Goal: Task Accomplishment & Management: Manage account settings

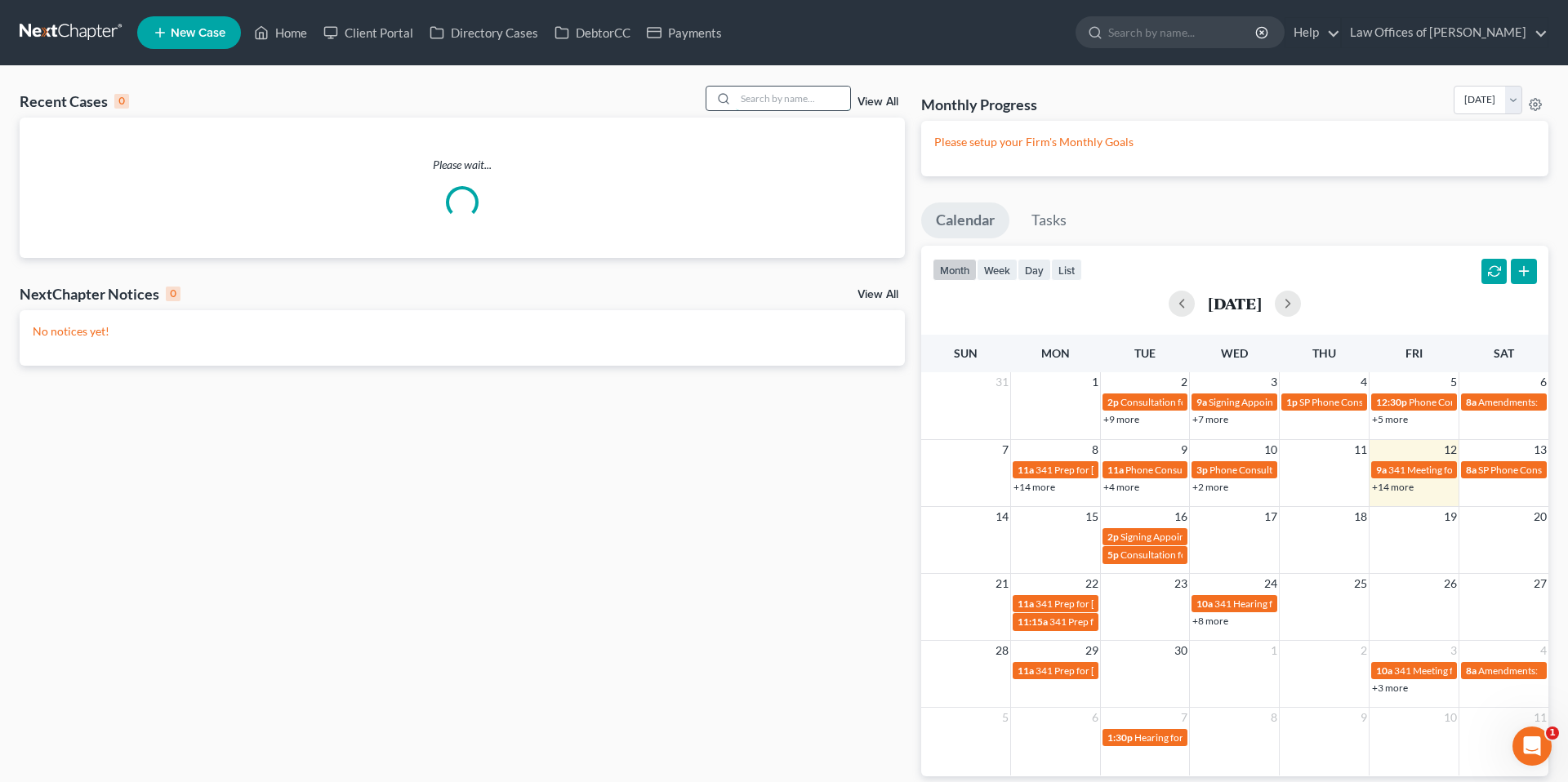
click at [786, 102] on input "search" at bounding box center [793, 99] width 115 height 24
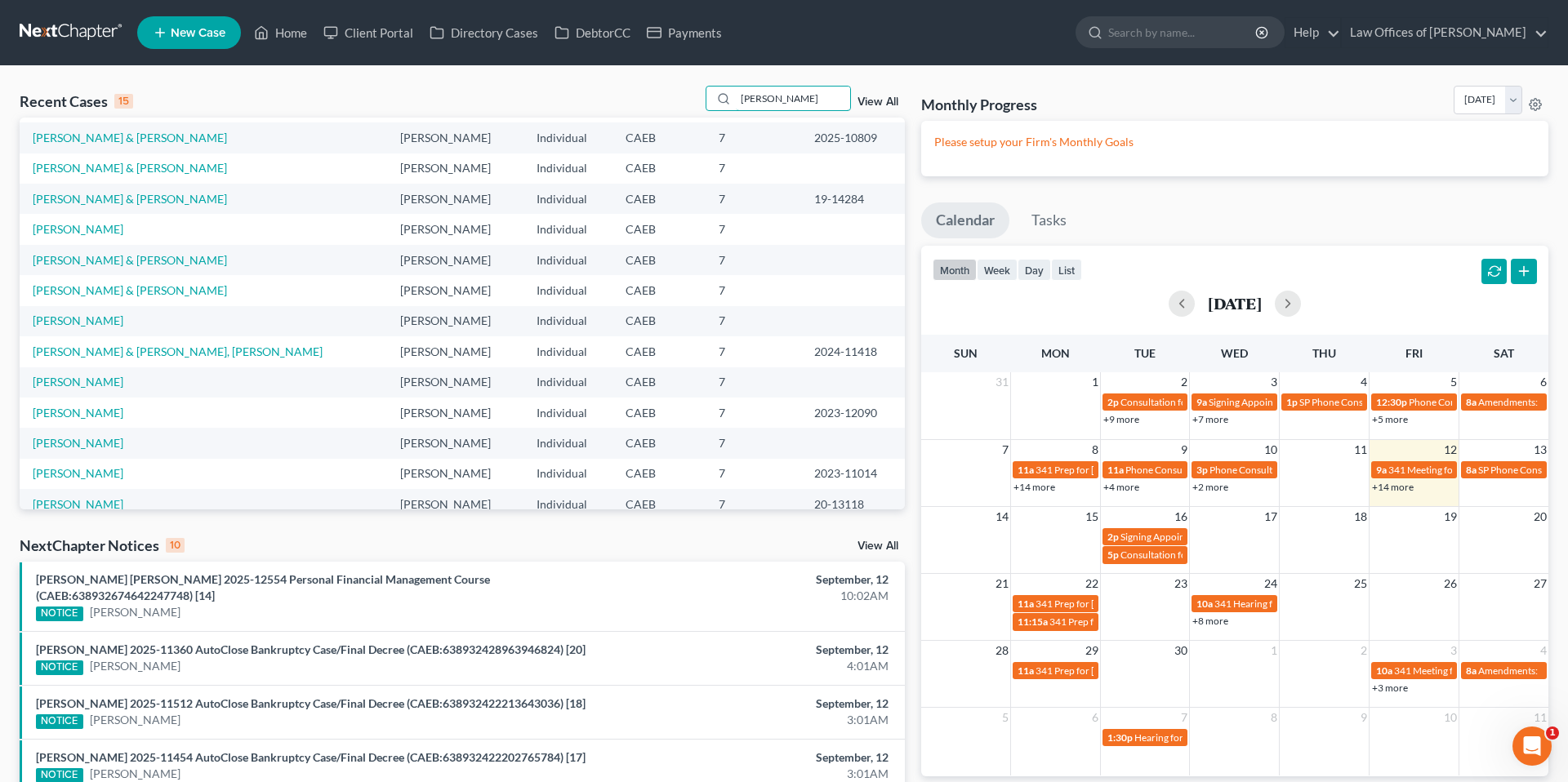
scroll to position [112, 0]
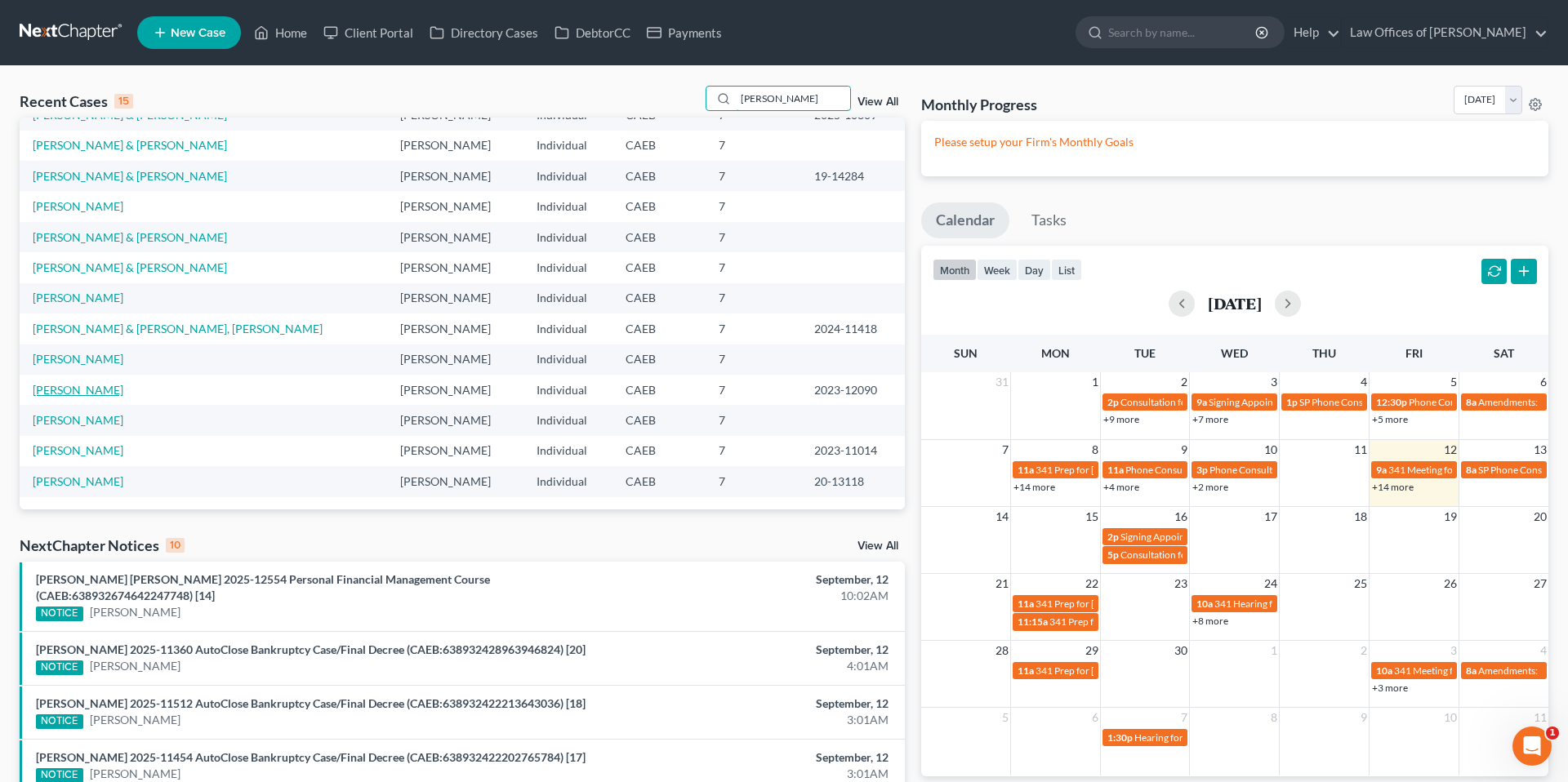
type input "[PERSON_NAME]"
click at [124, 393] on link "[PERSON_NAME]" at bounding box center [78, 390] width 90 height 14
select select "0"
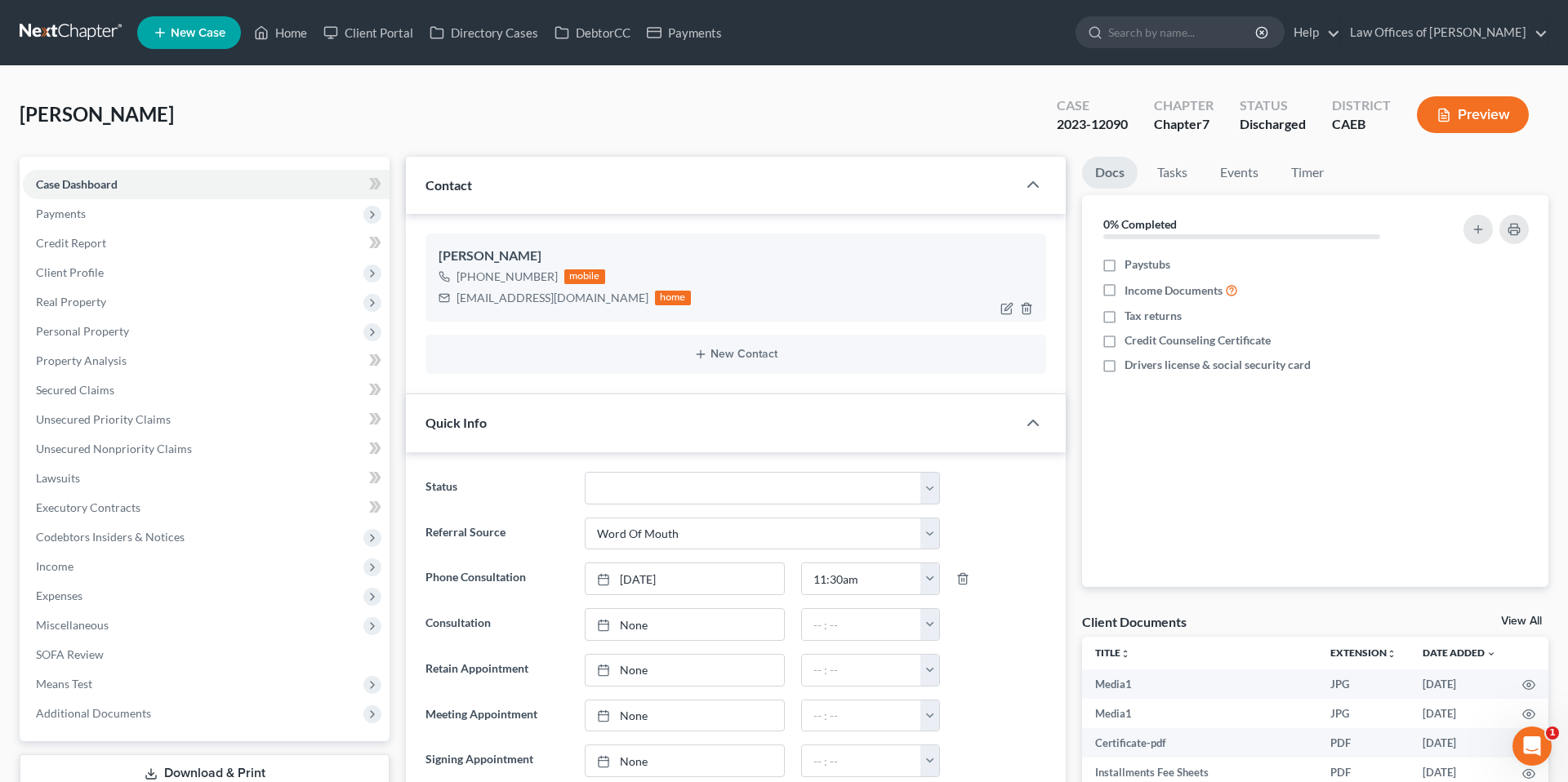
scroll to position [9189, 0]
click at [282, 28] on link "Home" at bounding box center [280, 32] width 69 height 30
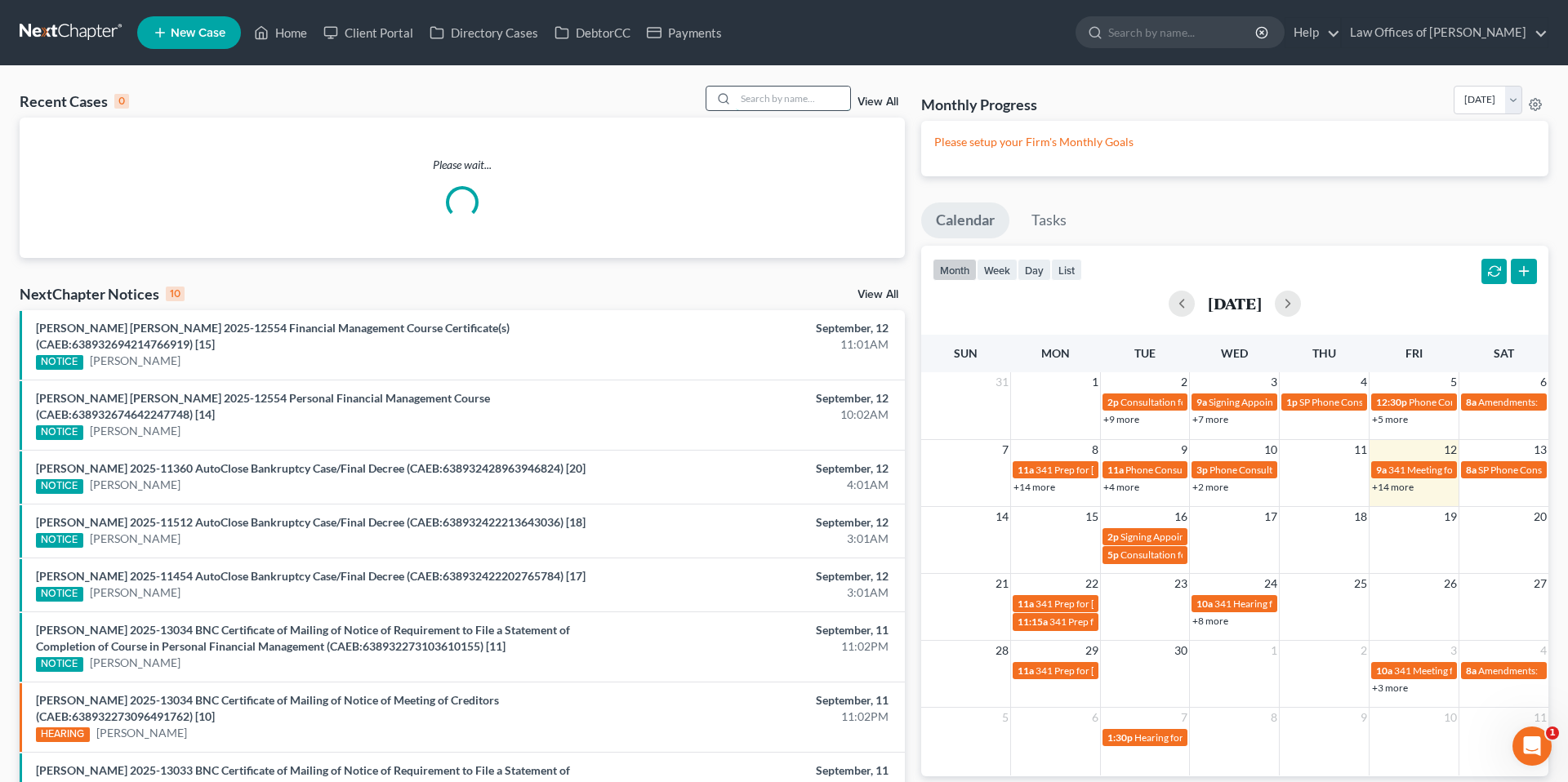
click at [763, 90] on input "search" at bounding box center [793, 99] width 115 height 24
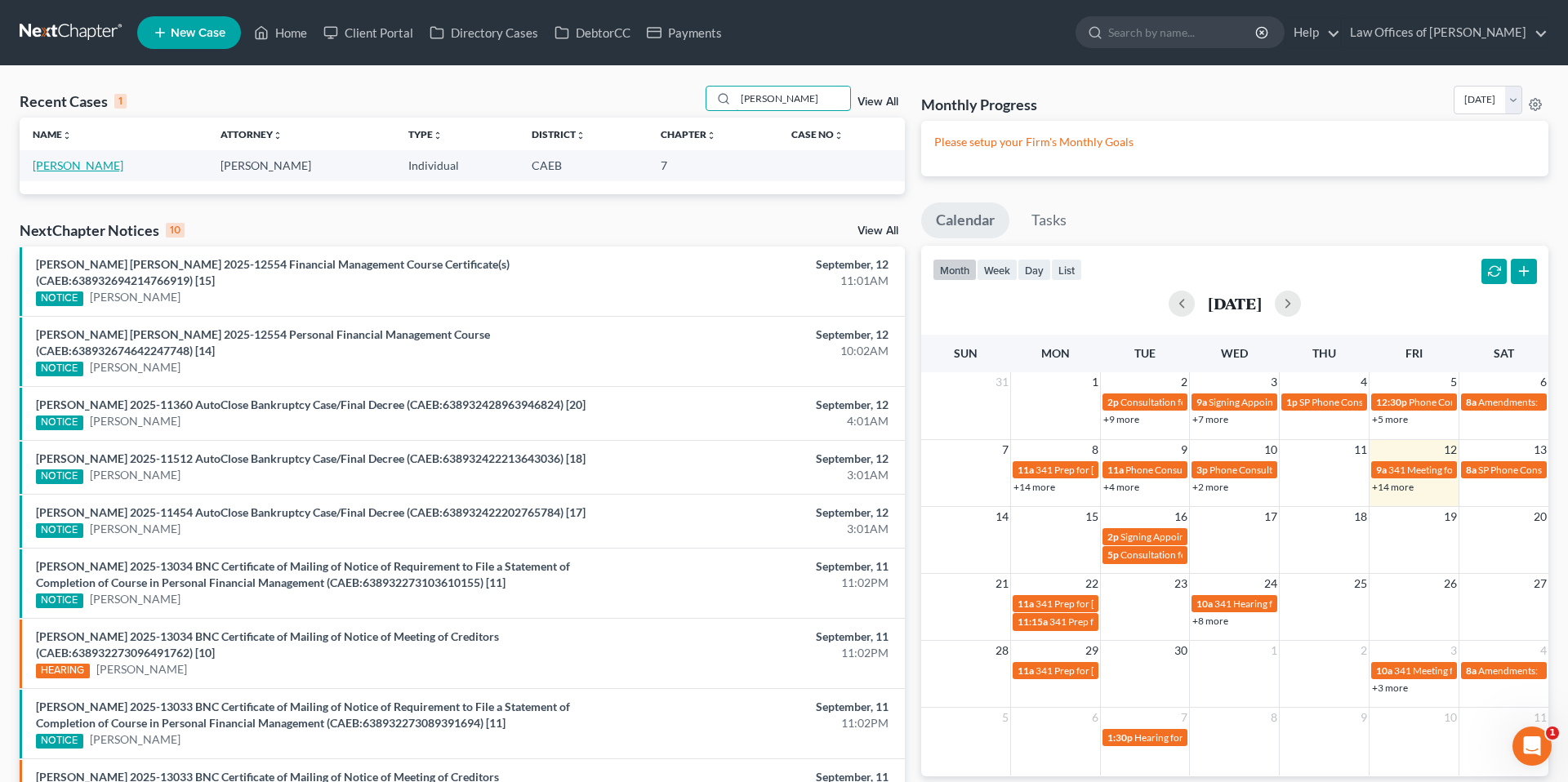
type input "[PERSON_NAME]"
click at [87, 161] on link "[PERSON_NAME]" at bounding box center [78, 165] width 90 height 14
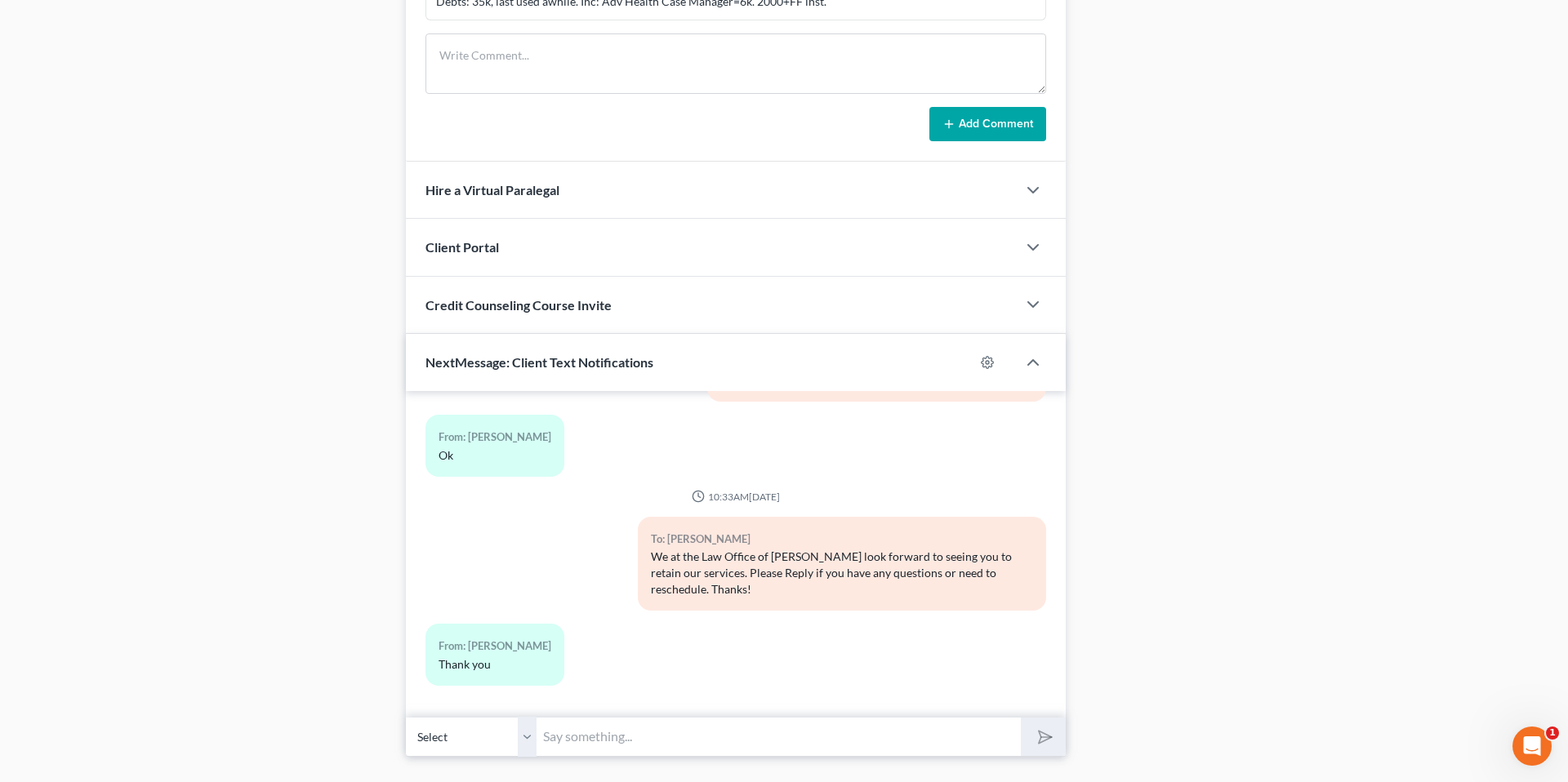
scroll to position [1089, 0]
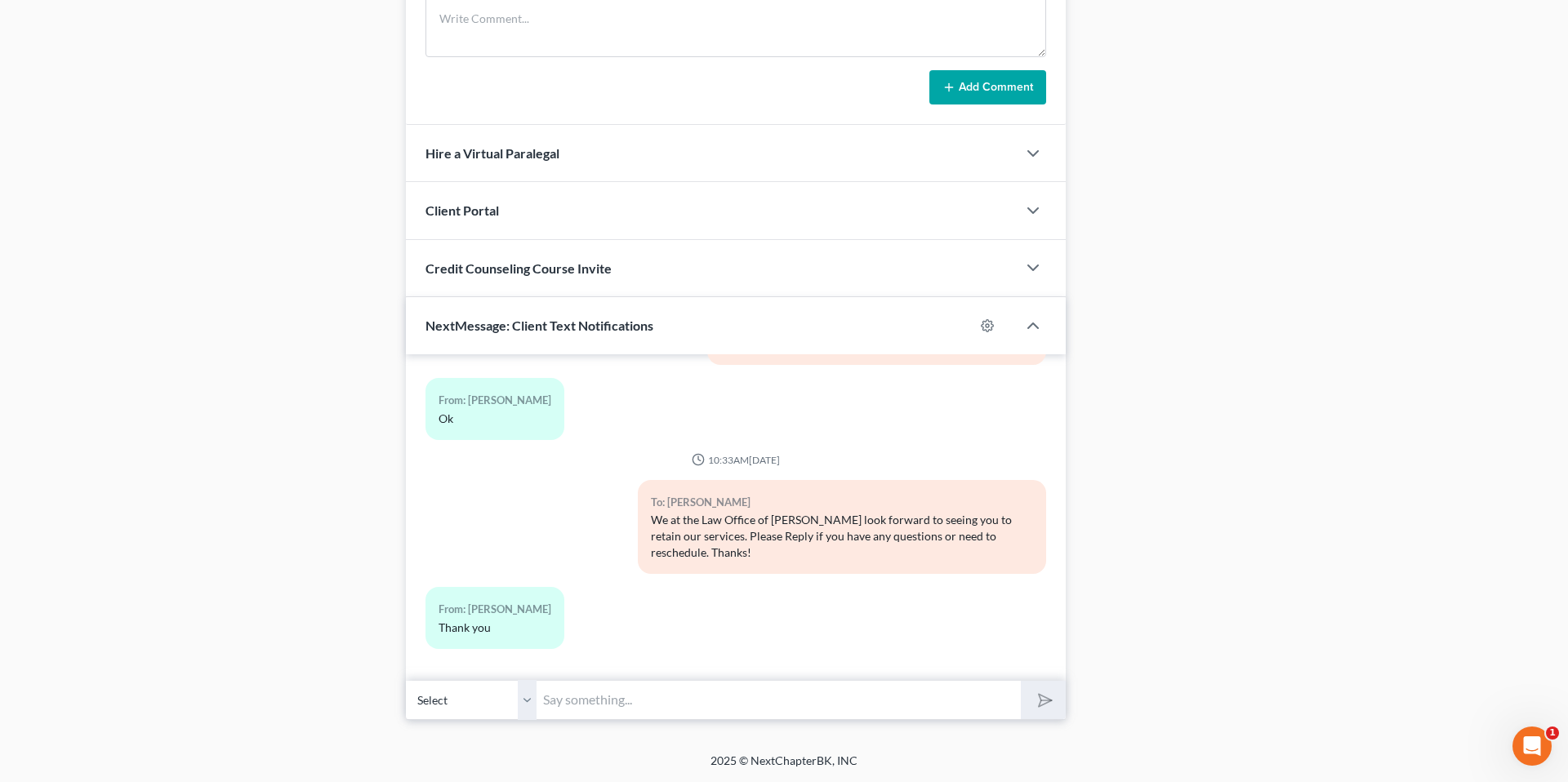
click at [610, 702] on input "text" at bounding box center [778, 700] width 485 height 40
type input "Y"
type input "You can make a payment online at: [DOMAIN_NAME]"
click at [1054, 694] on button "submit" at bounding box center [1043, 701] width 45 height 39
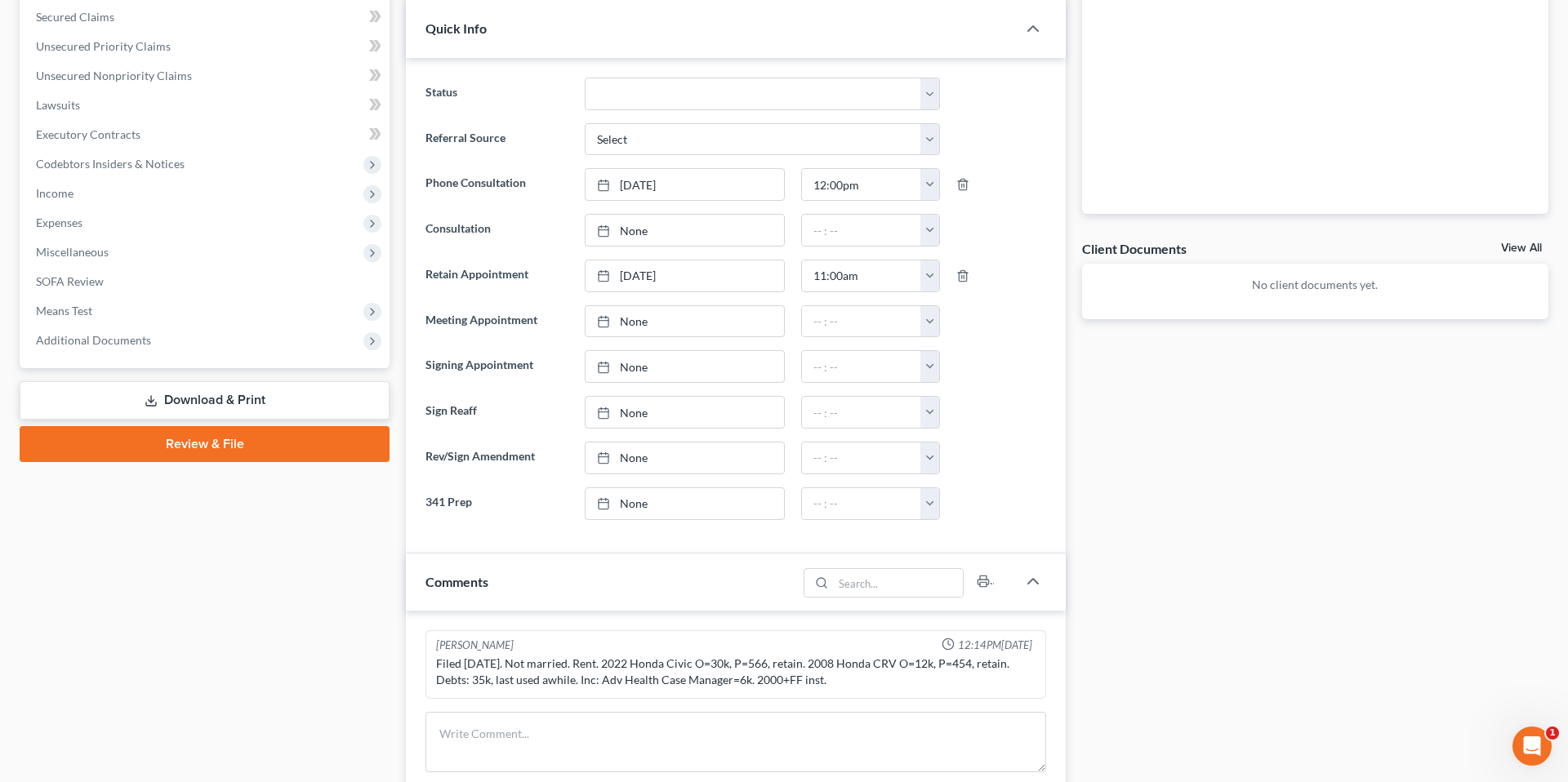
scroll to position [0, 0]
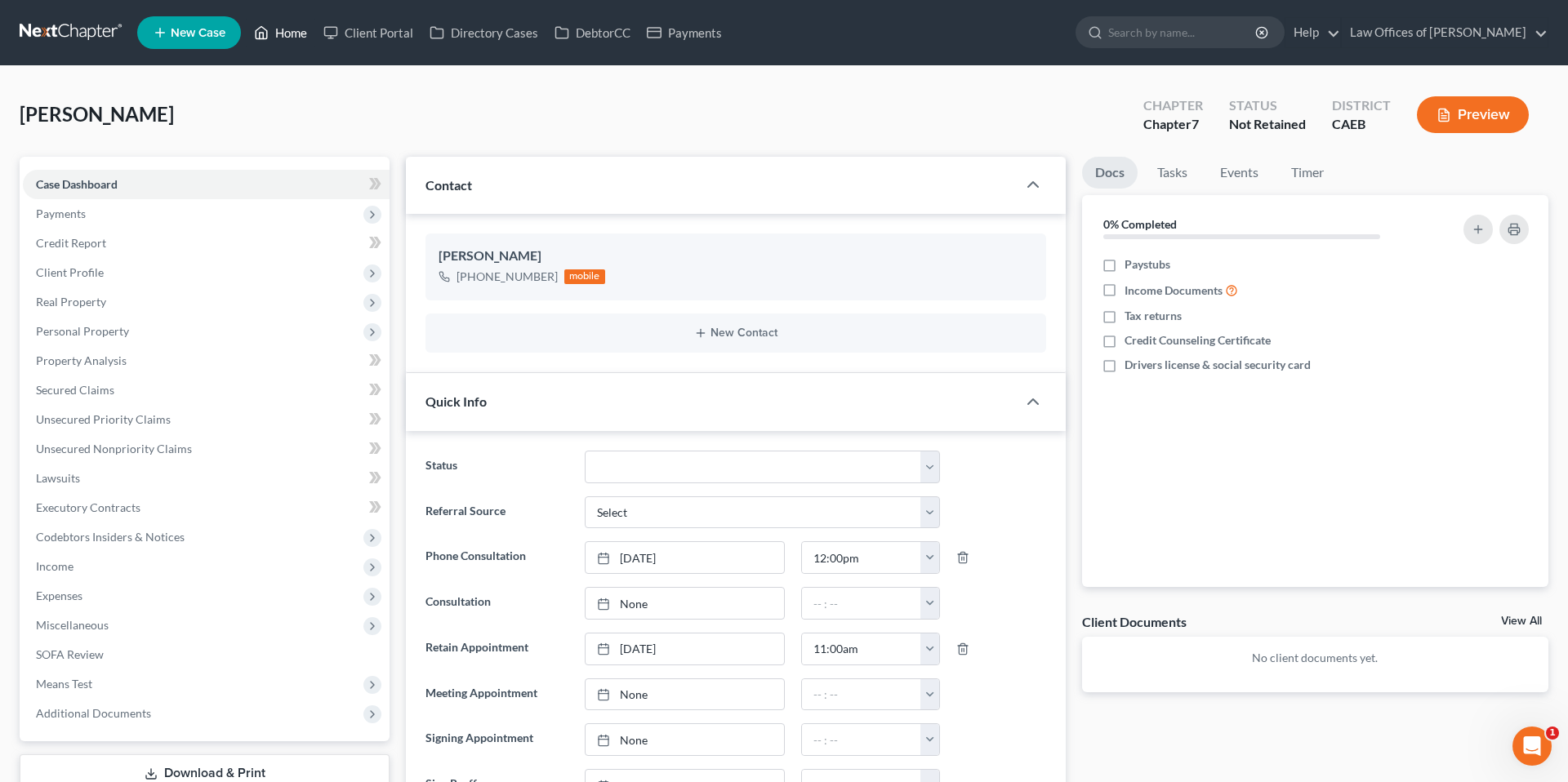
click at [301, 36] on link "Home" at bounding box center [280, 32] width 69 height 30
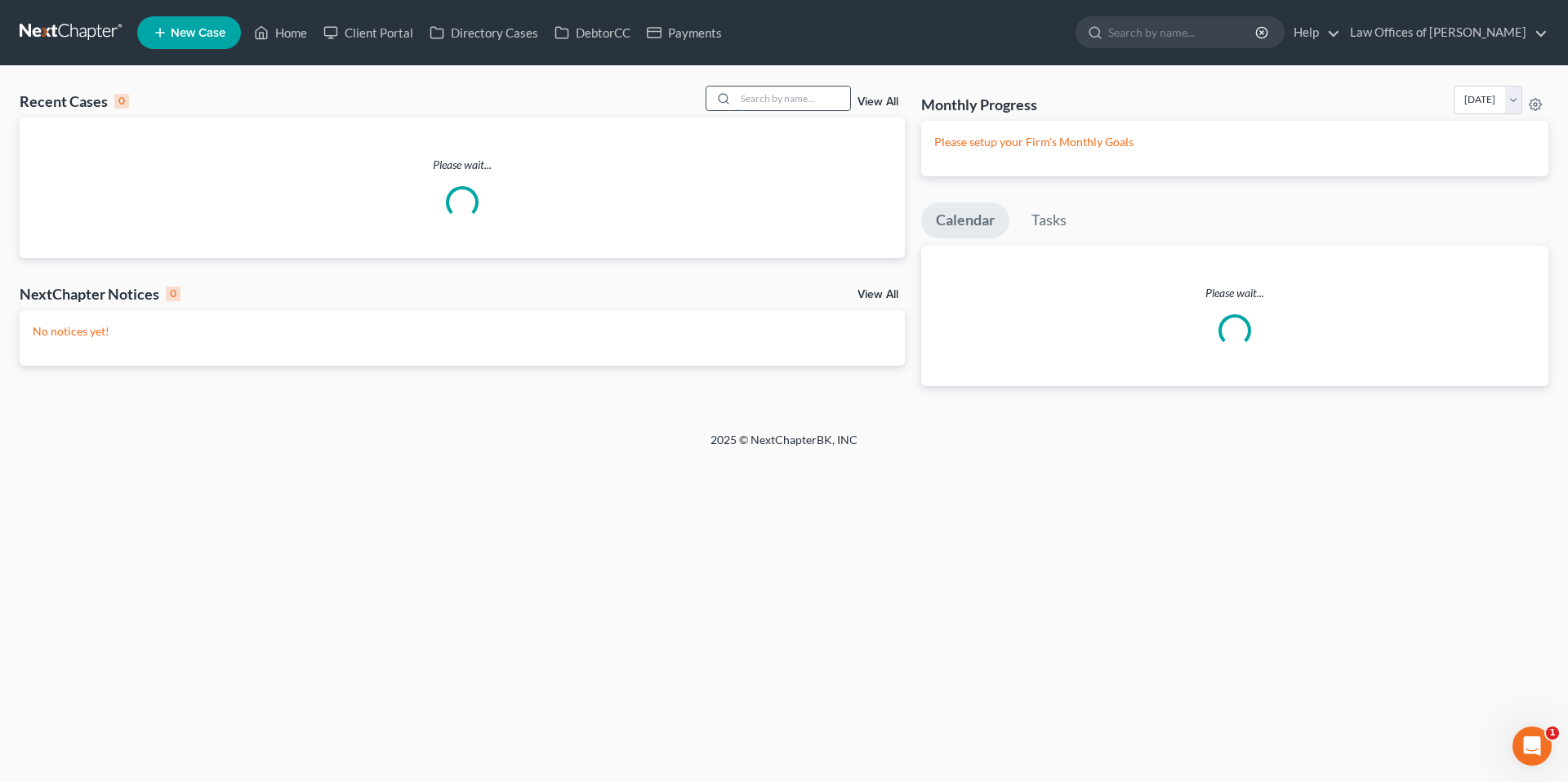
click at [774, 101] on input "search" at bounding box center [793, 99] width 115 height 24
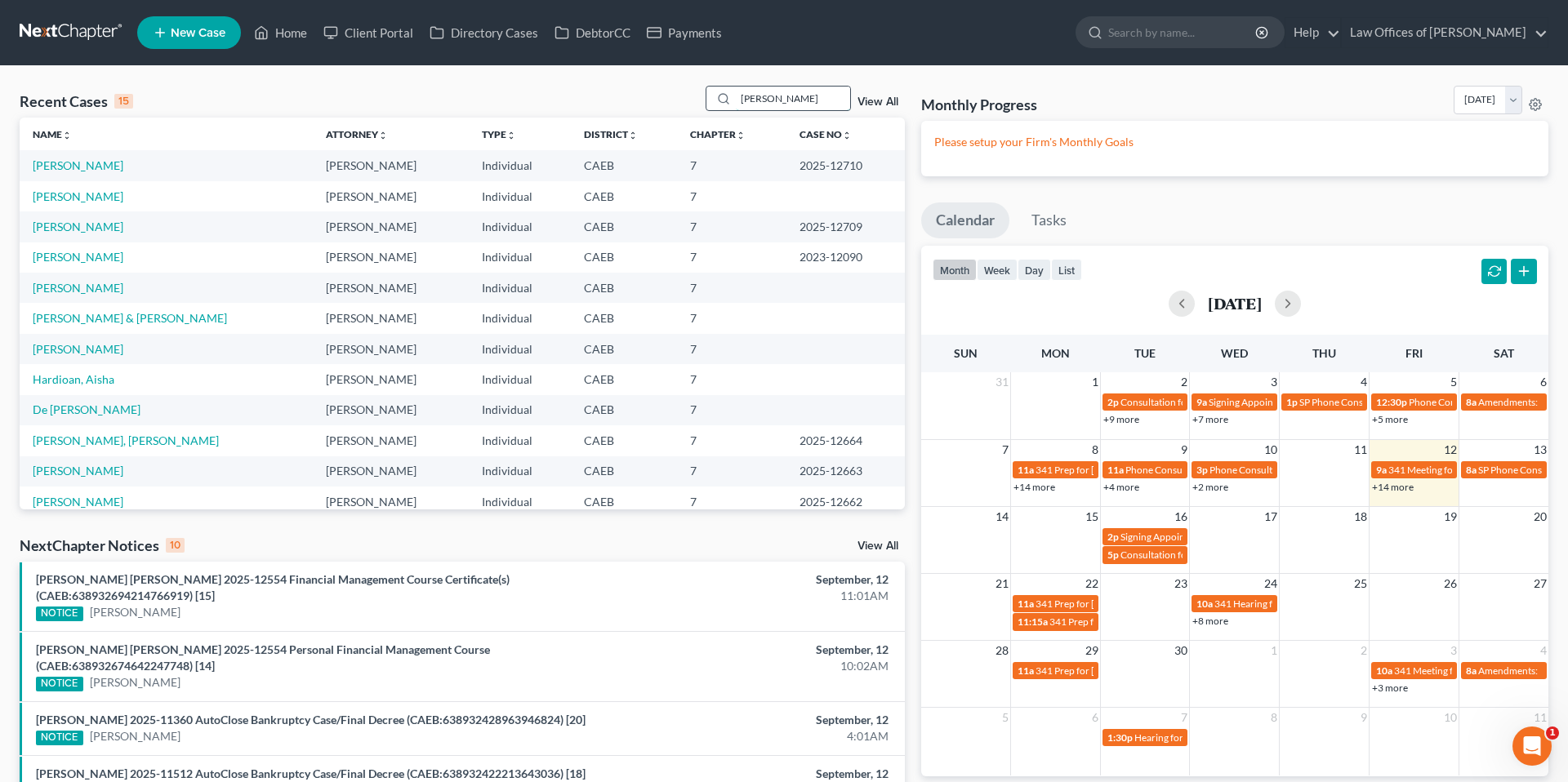
click at [782, 102] on input "[PERSON_NAME]" at bounding box center [793, 99] width 115 height 24
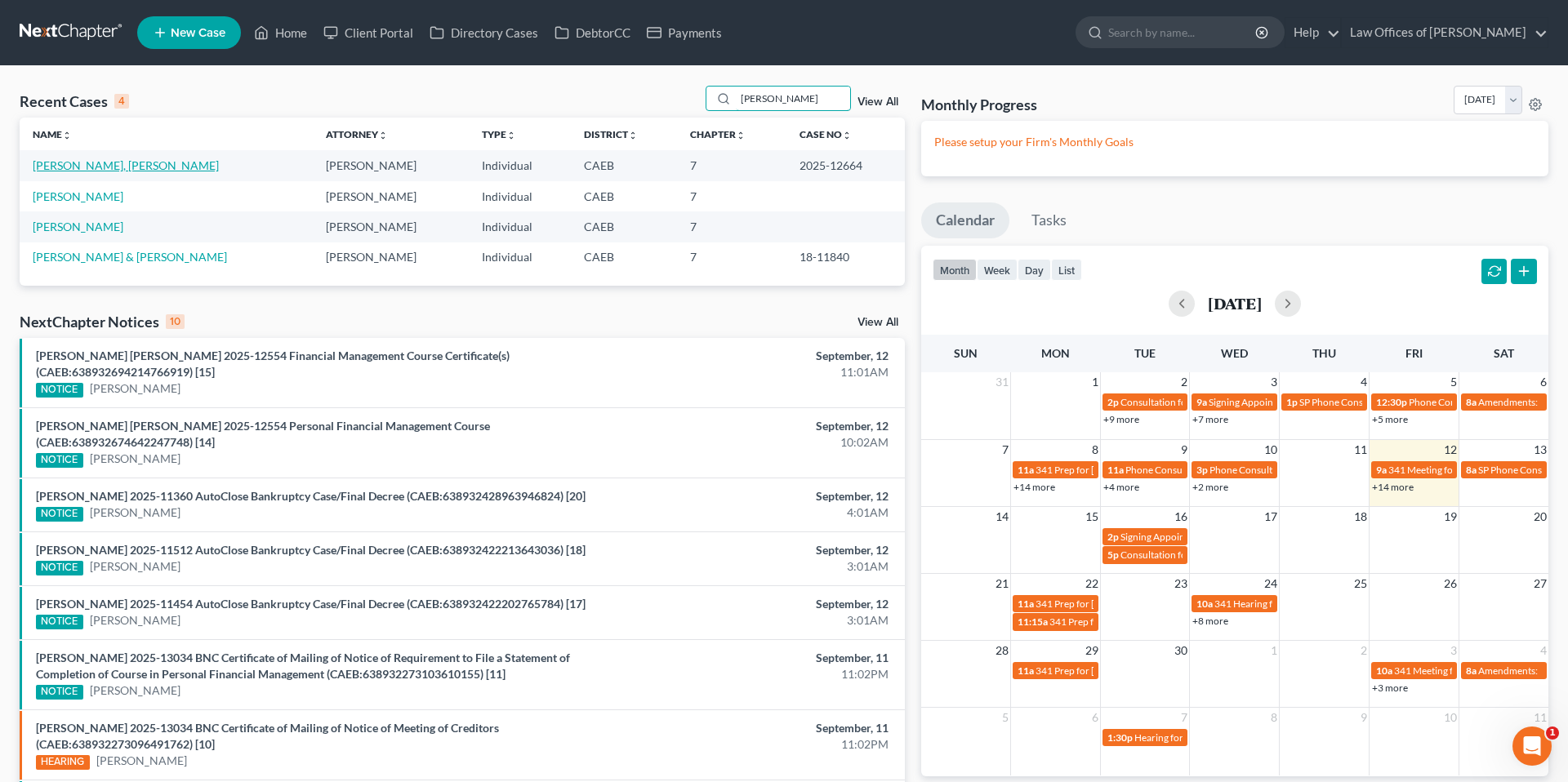
type input "[PERSON_NAME]"
click at [111, 166] on link "[PERSON_NAME], [PERSON_NAME]" at bounding box center [126, 165] width 187 height 14
select select "6"
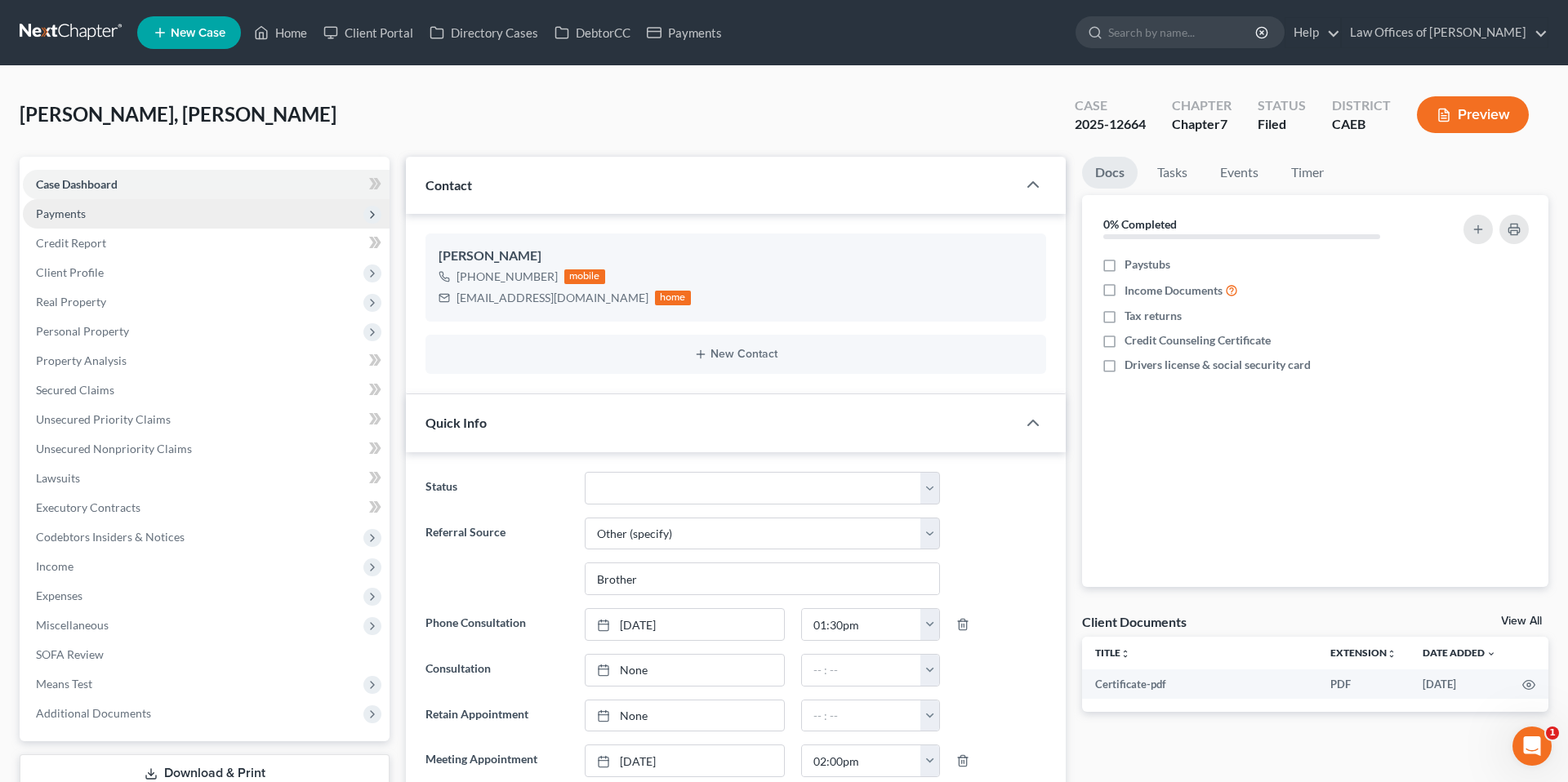
scroll to position [1848, 0]
click at [286, 39] on link "Home" at bounding box center [280, 32] width 69 height 30
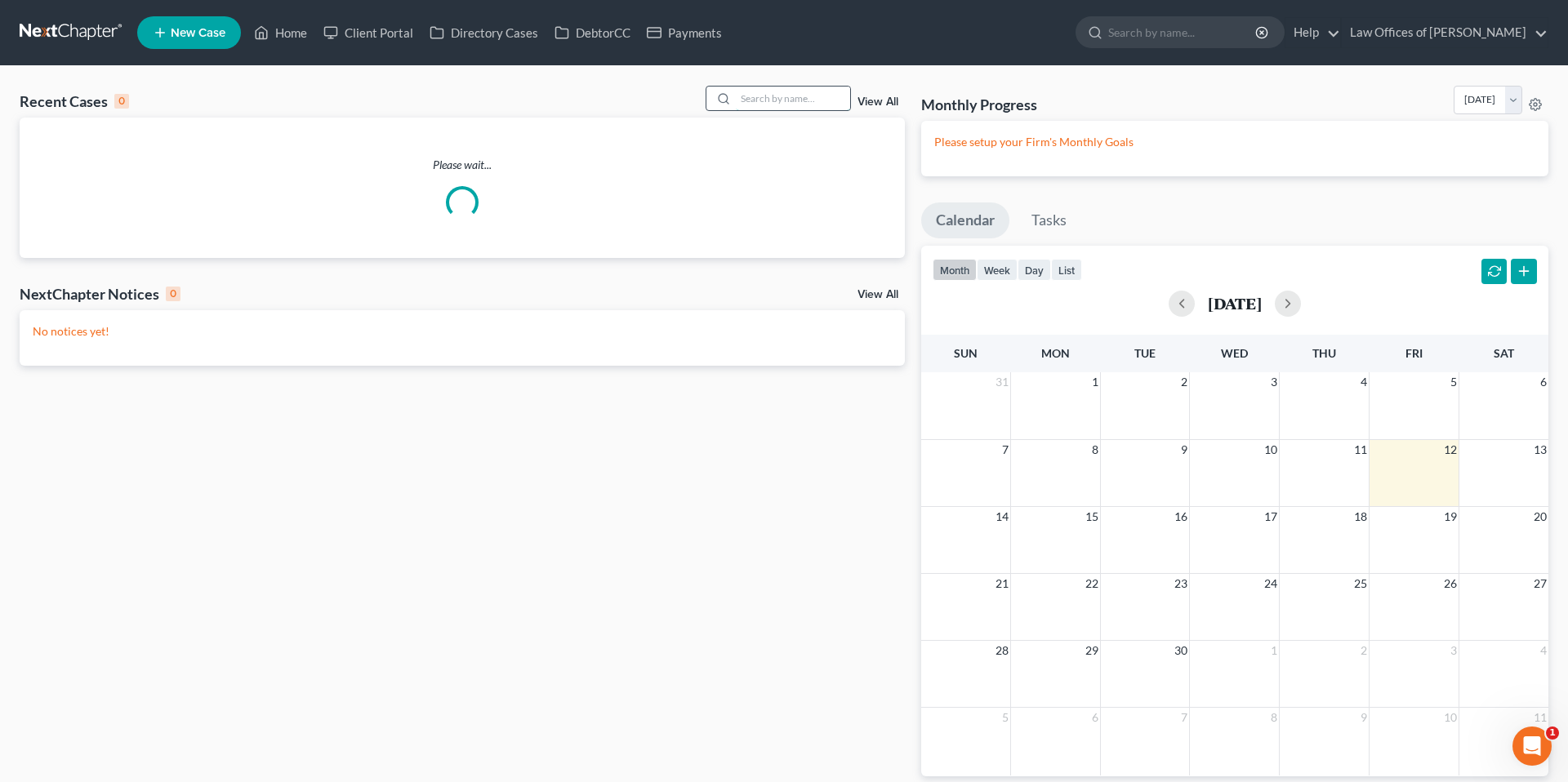
click at [828, 89] on input "search" at bounding box center [793, 99] width 115 height 24
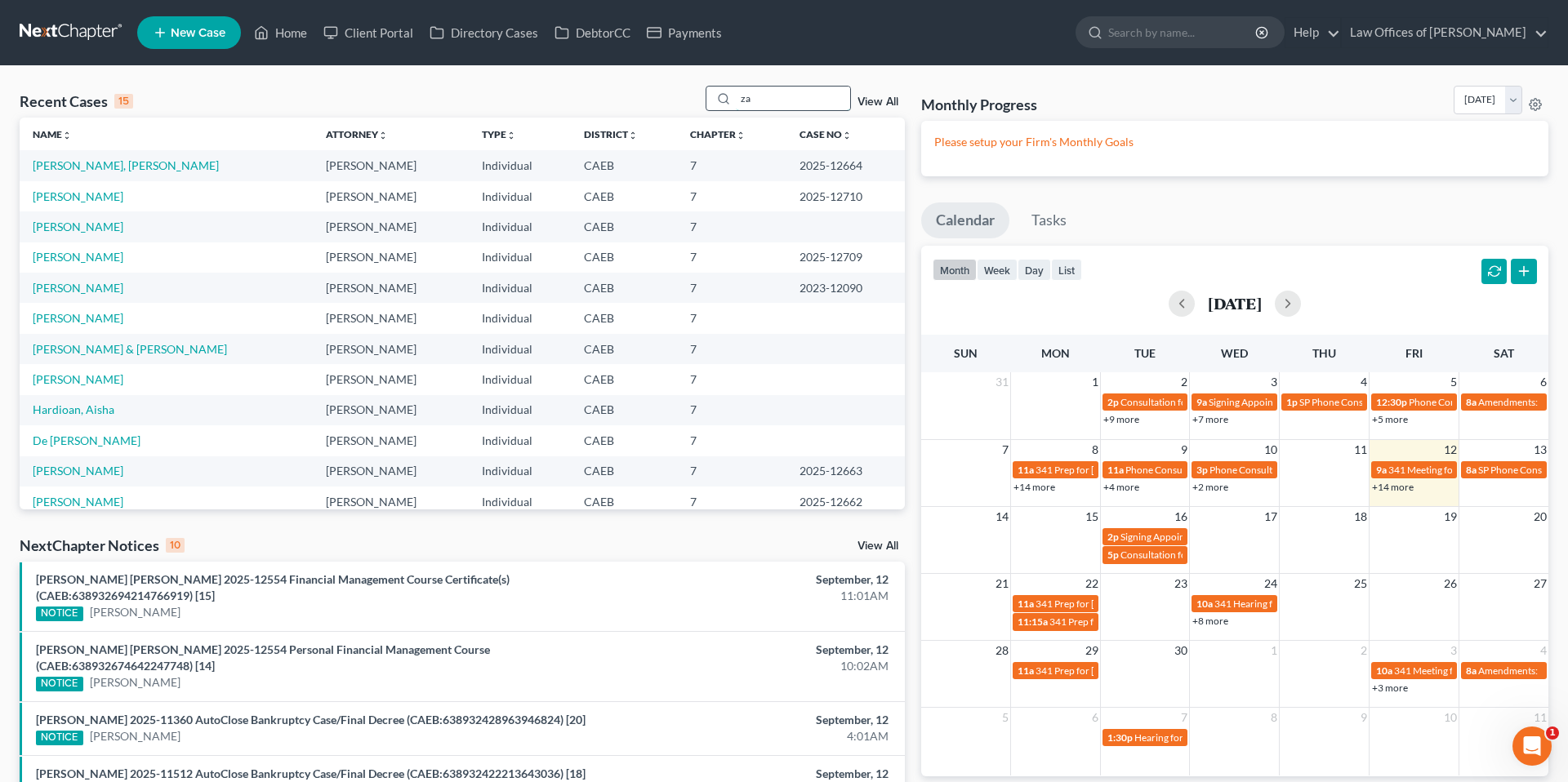
type input "z"
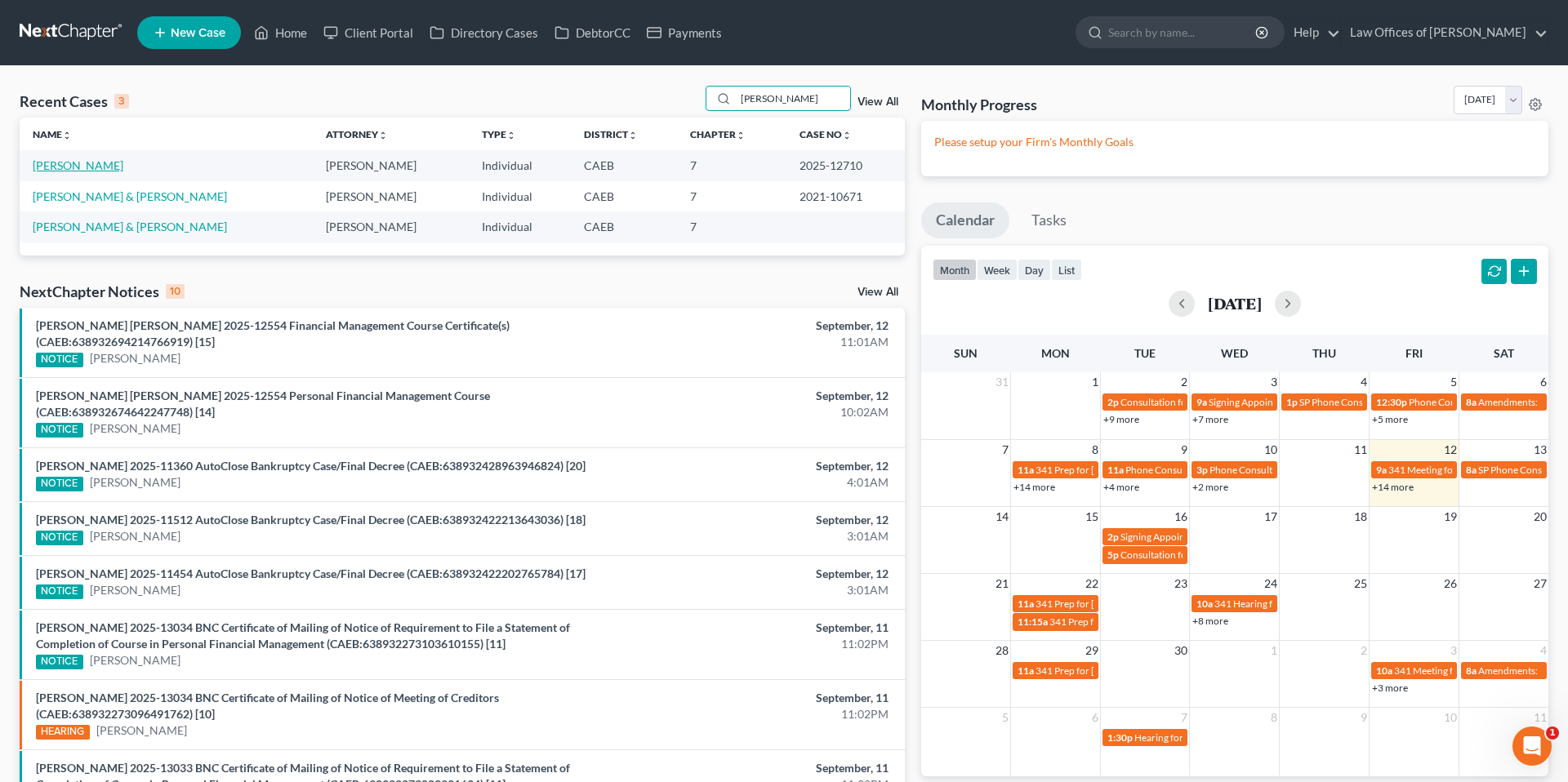
type input "[PERSON_NAME]"
click at [117, 171] on link "[PERSON_NAME]" at bounding box center [78, 165] width 90 height 14
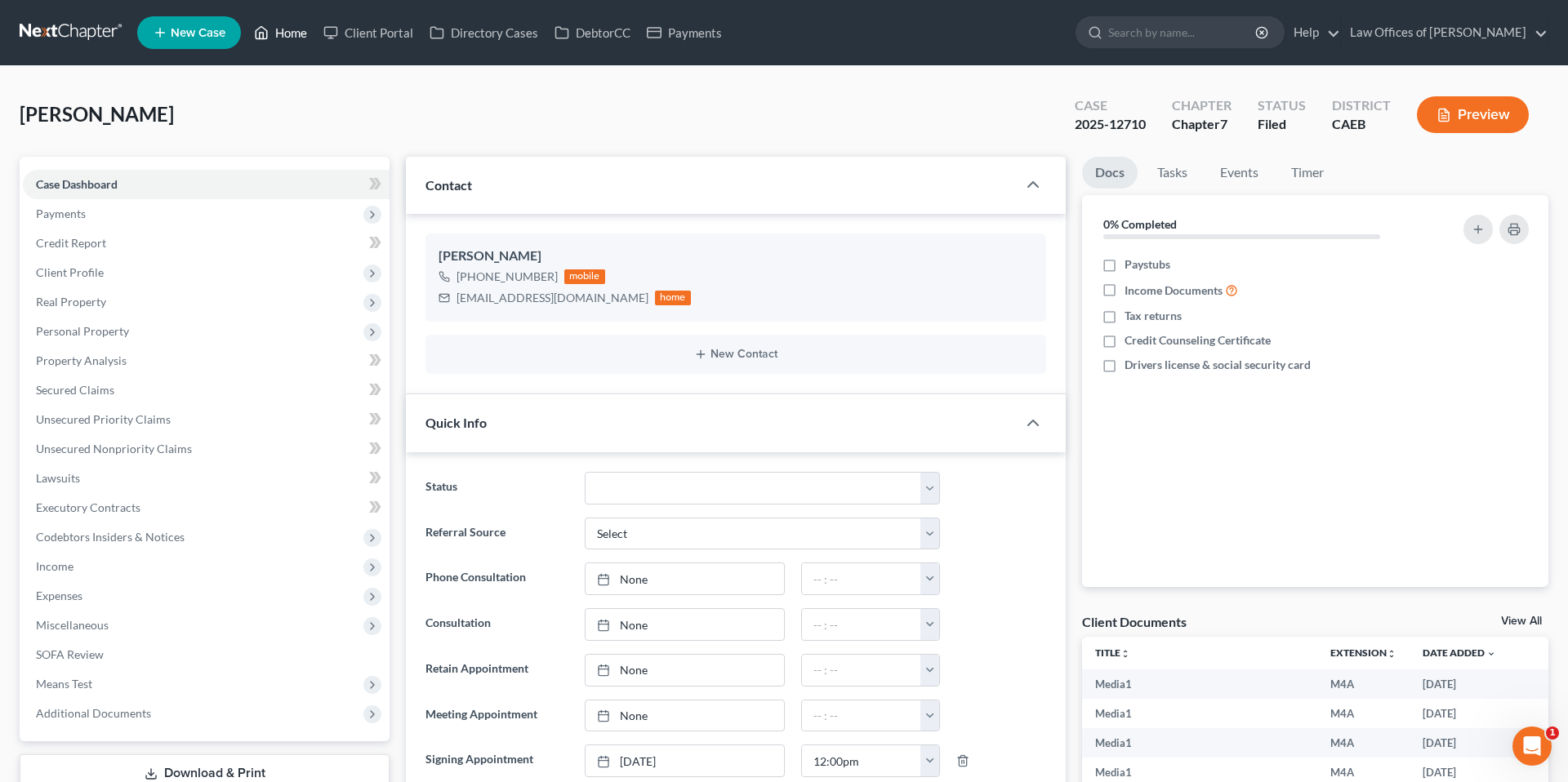
click at [282, 33] on link "Home" at bounding box center [280, 32] width 69 height 30
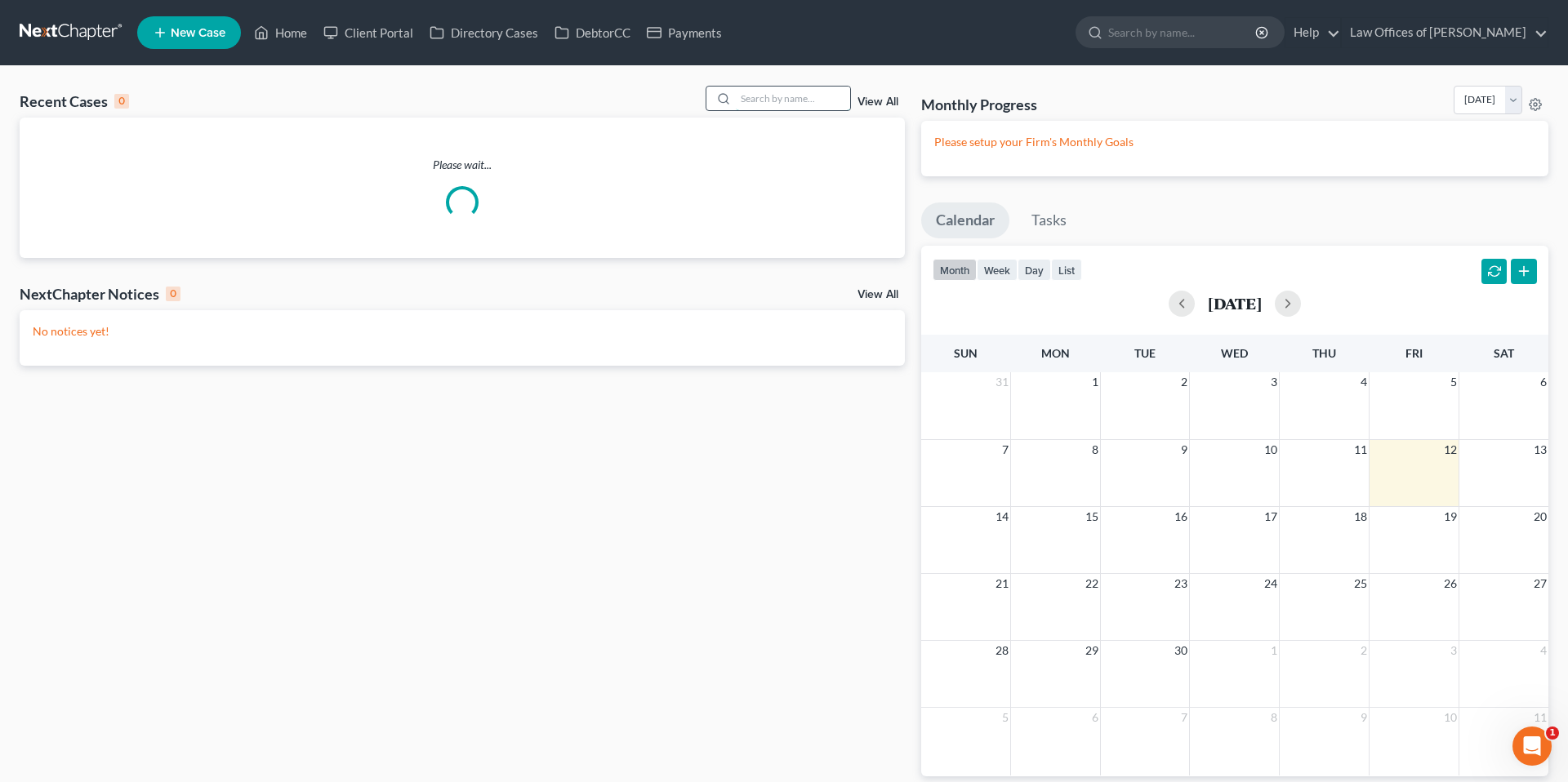
click at [753, 102] on input "search" at bounding box center [793, 99] width 115 height 24
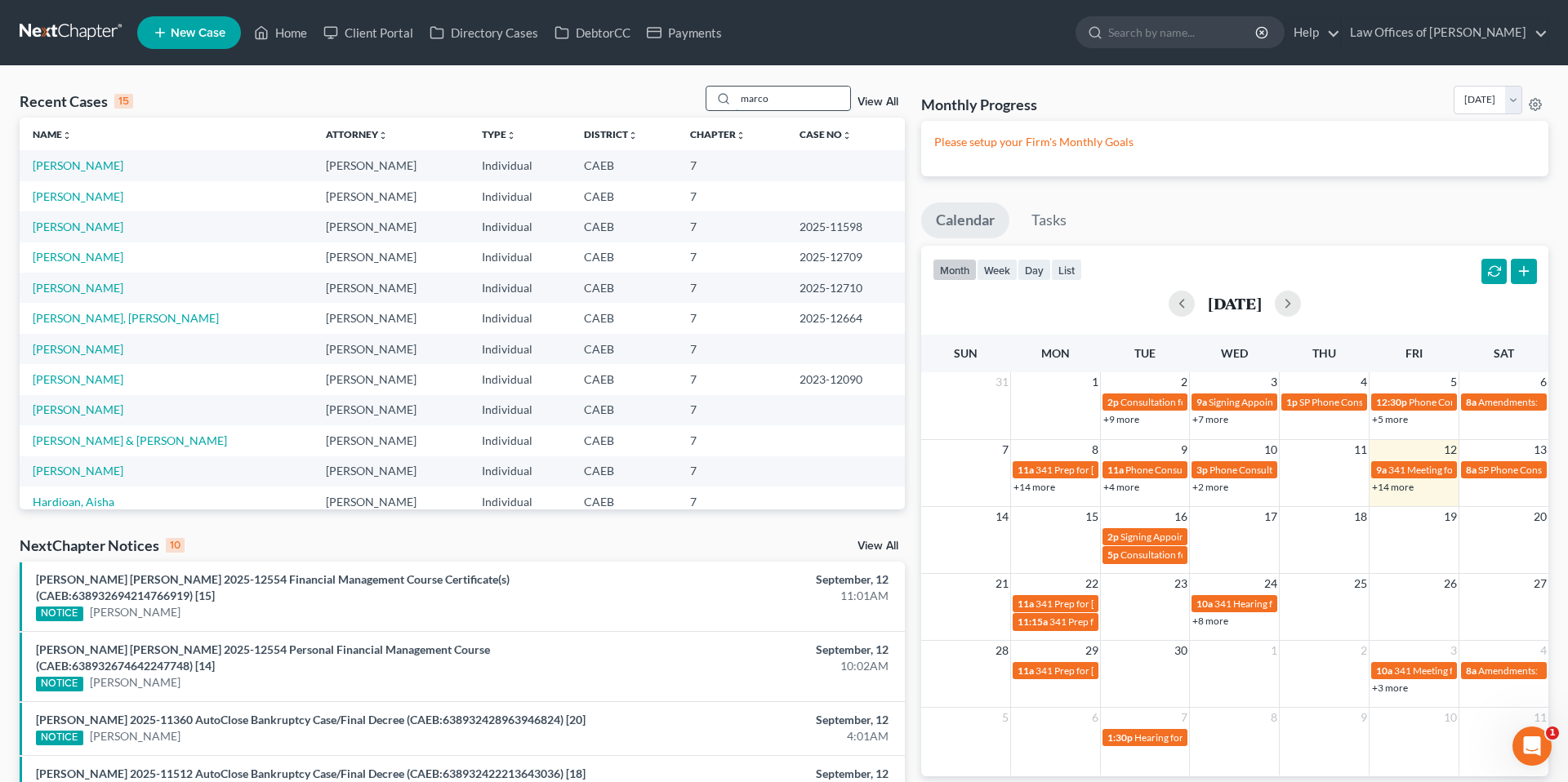
click at [796, 101] on input "marco" at bounding box center [793, 99] width 115 height 24
click at [796, 100] on input "marco" at bounding box center [793, 99] width 115 height 24
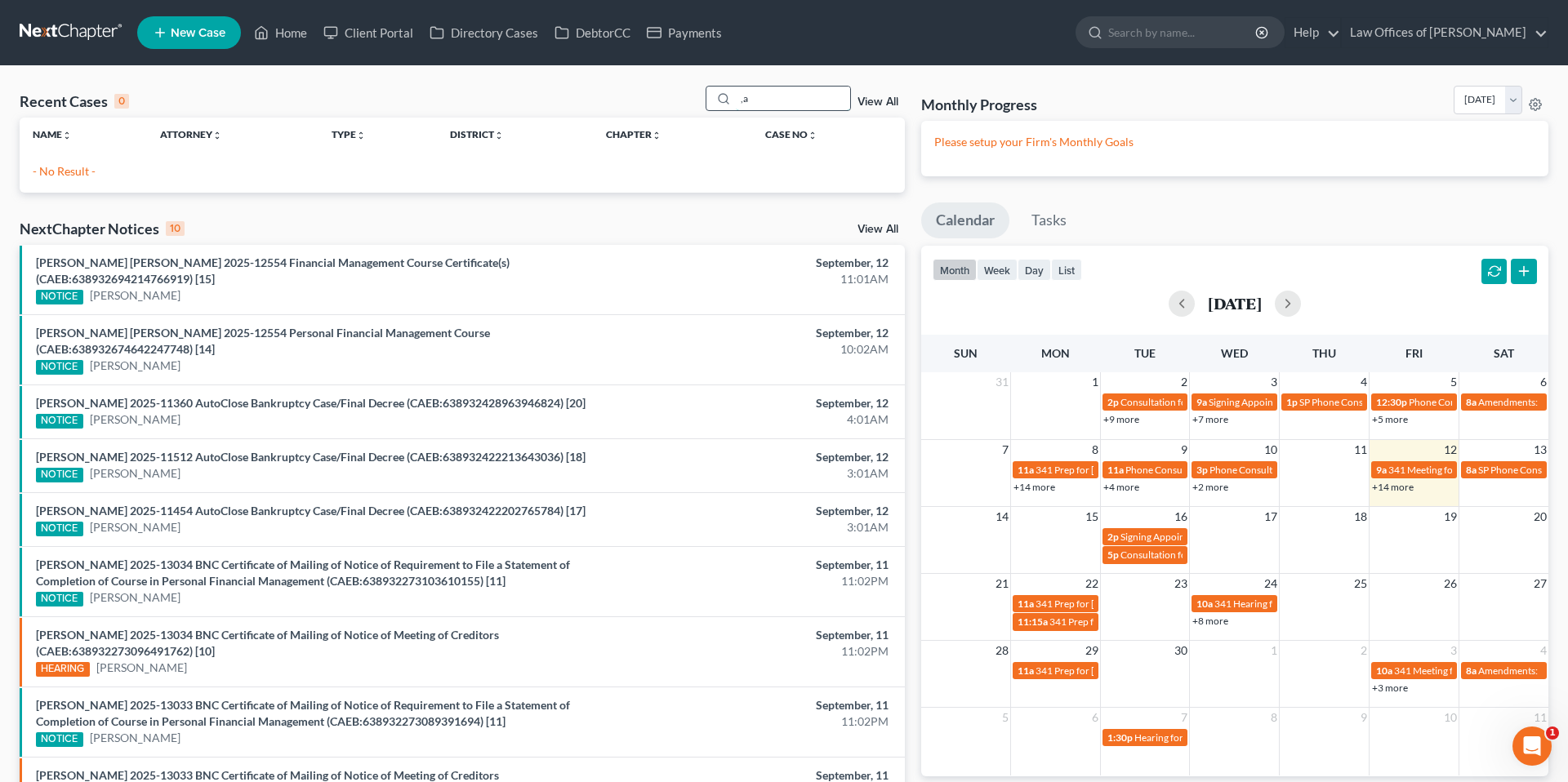
type input ","
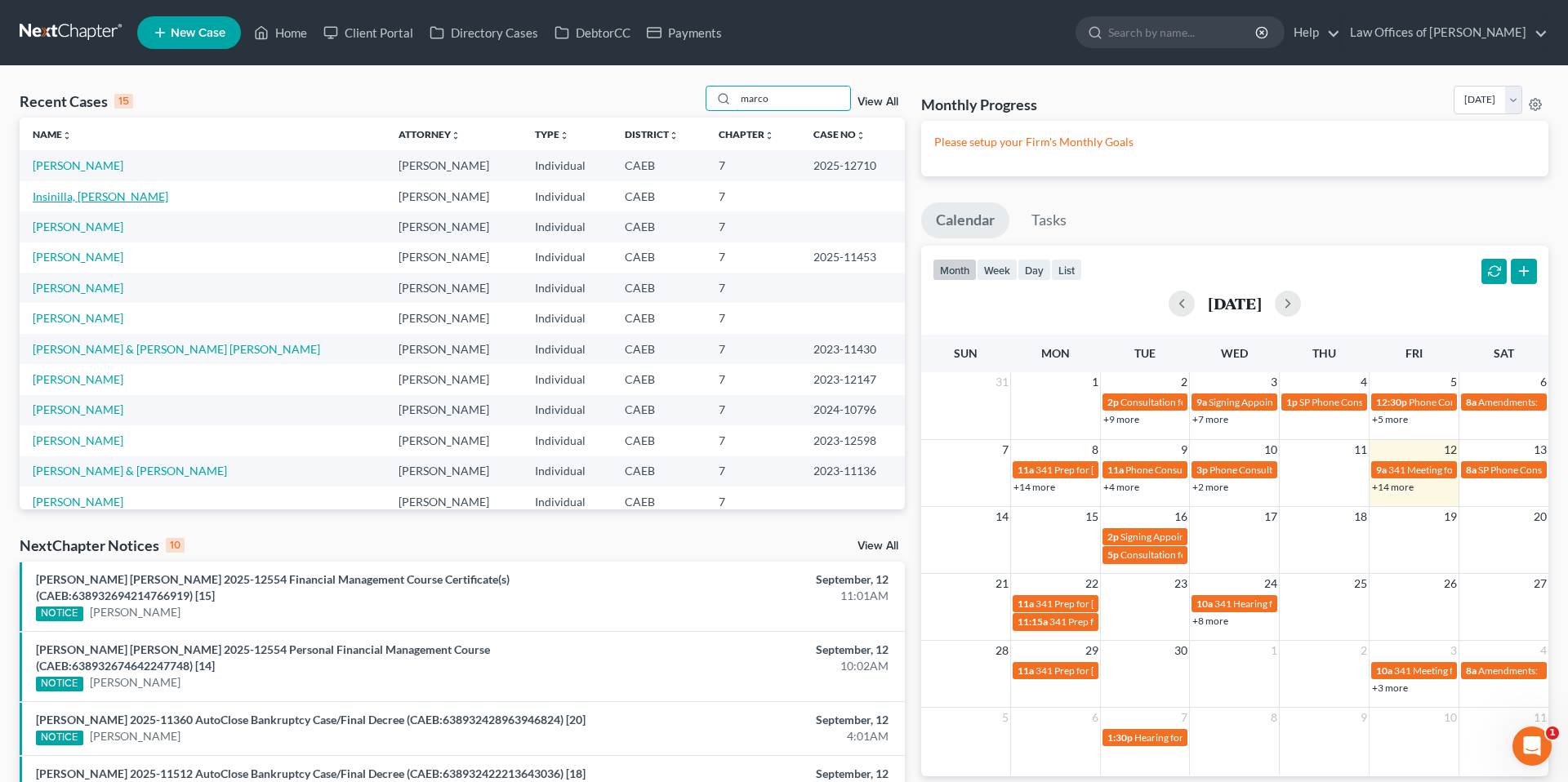
type input "marco"
click at [91, 199] on link "Insinilla, [PERSON_NAME]" at bounding box center [100, 196] width 136 height 14
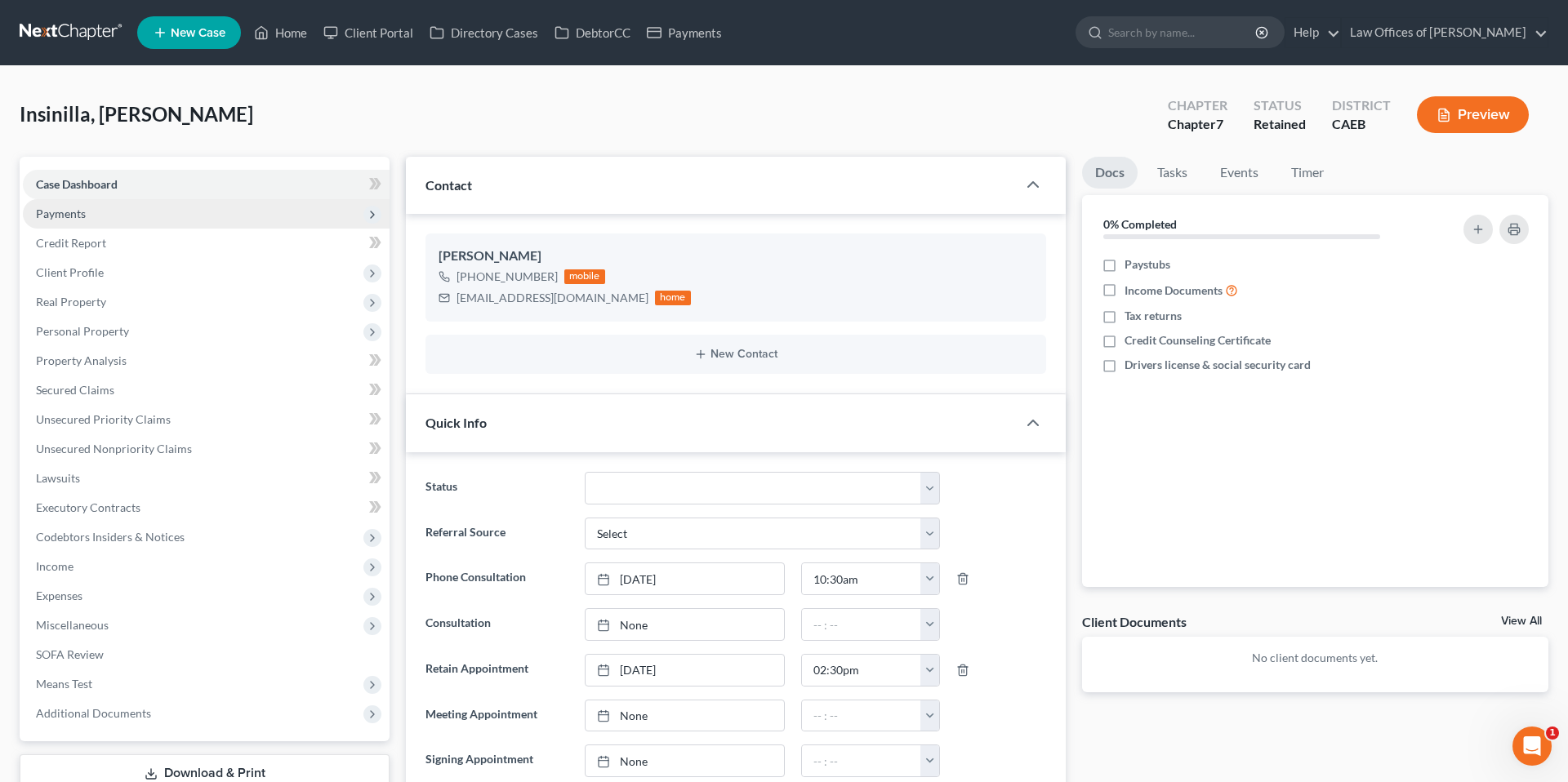
click at [60, 212] on span "Payments" at bounding box center [61, 213] width 50 height 14
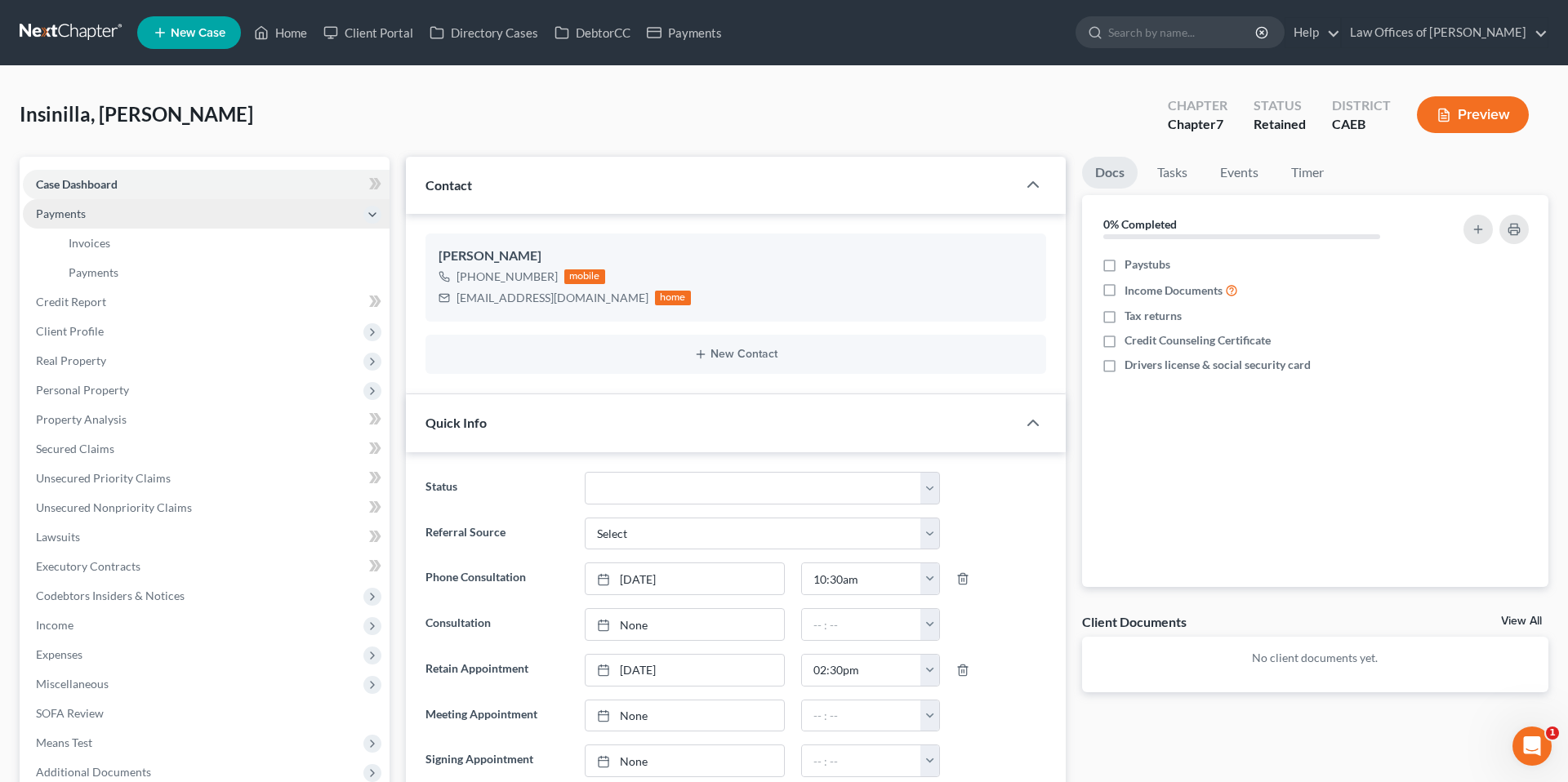
scroll to position [1256, 0]
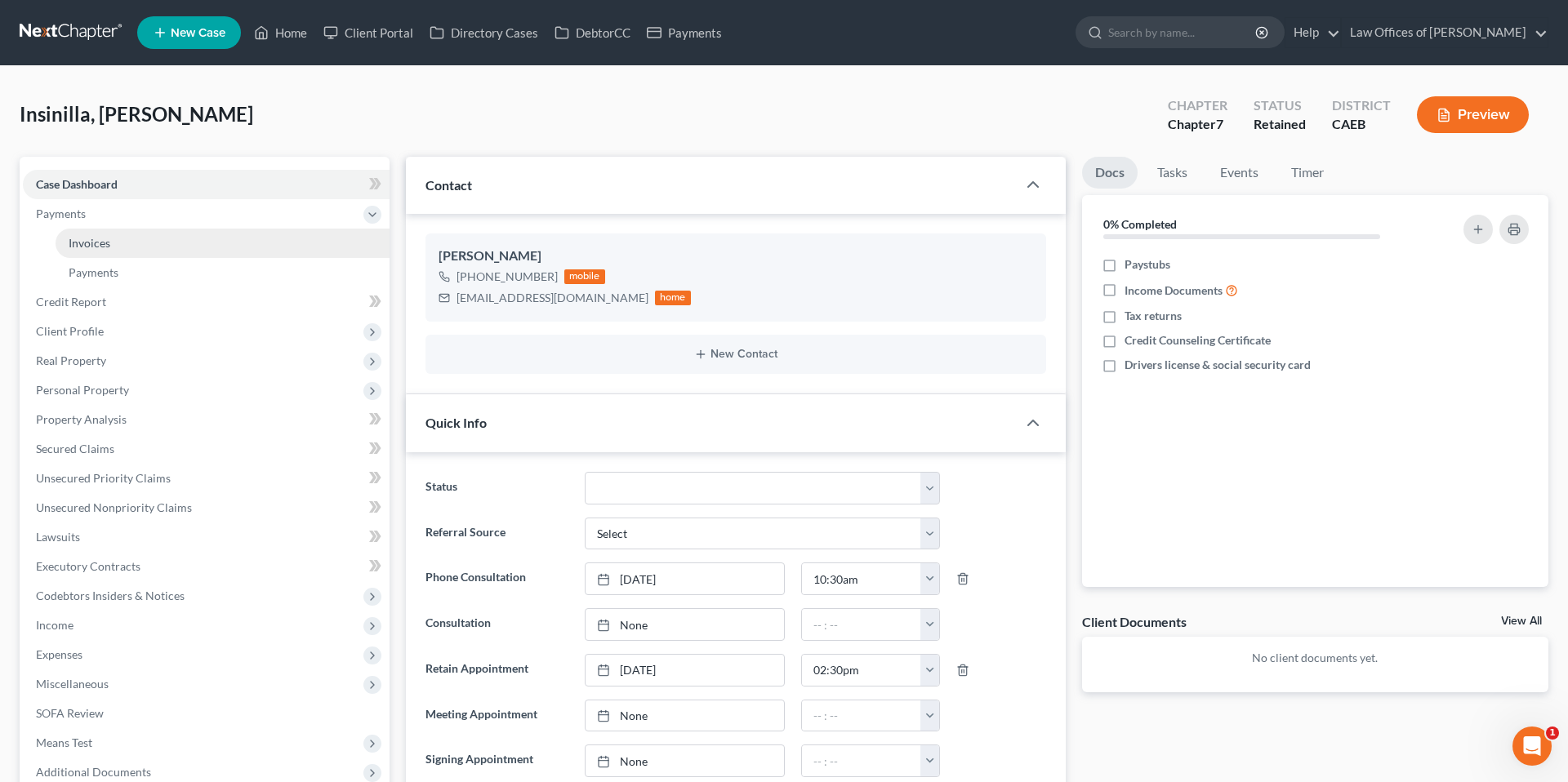
click at [98, 237] on span "Invoices" at bounding box center [89, 243] width 42 height 14
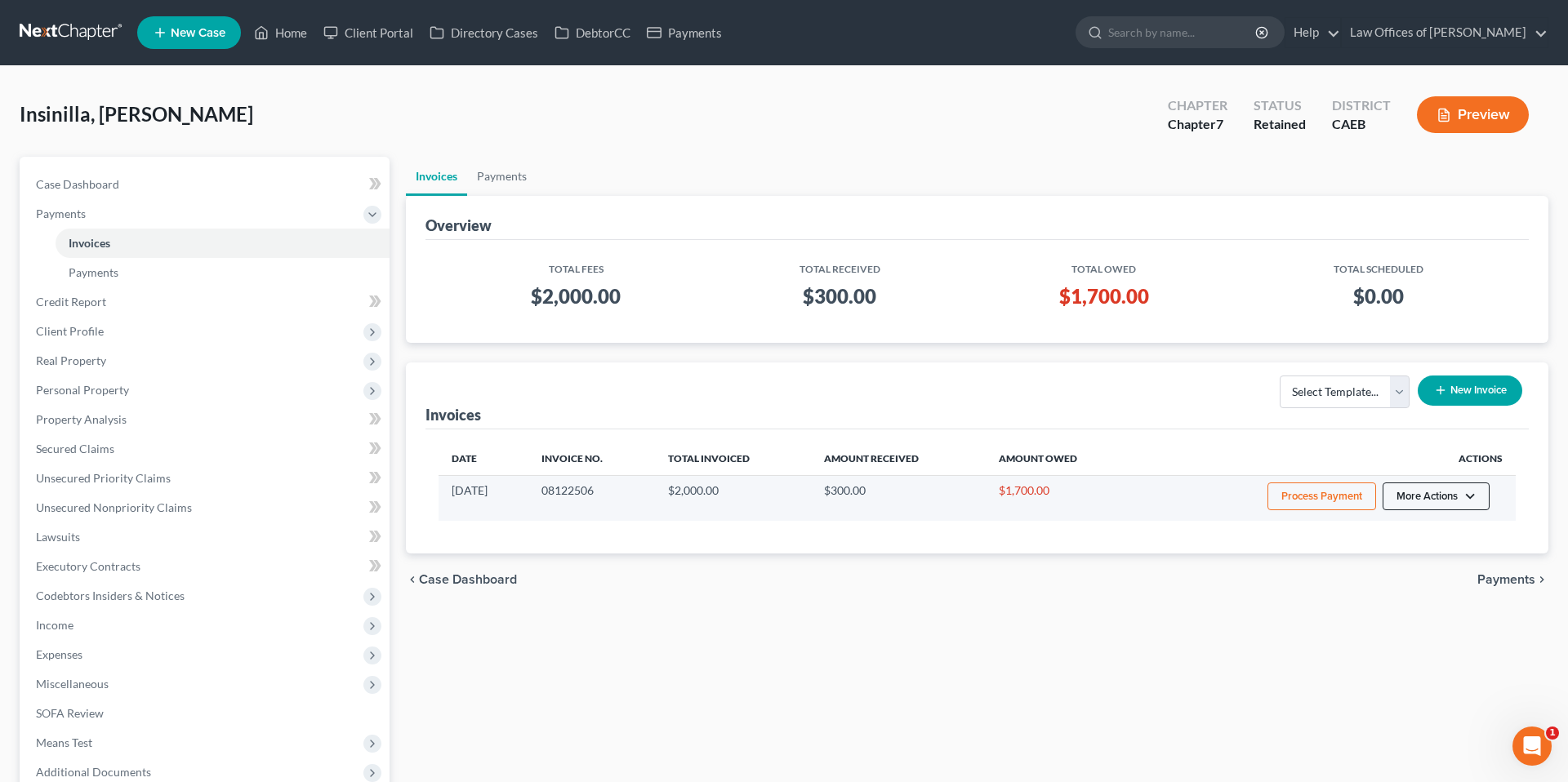
click at [1414, 498] on button "More Actions" at bounding box center [1437, 497] width 107 height 28
click at [1401, 557] on link "Record Cash or Check Payment" at bounding box center [1458, 558] width 191 height 28
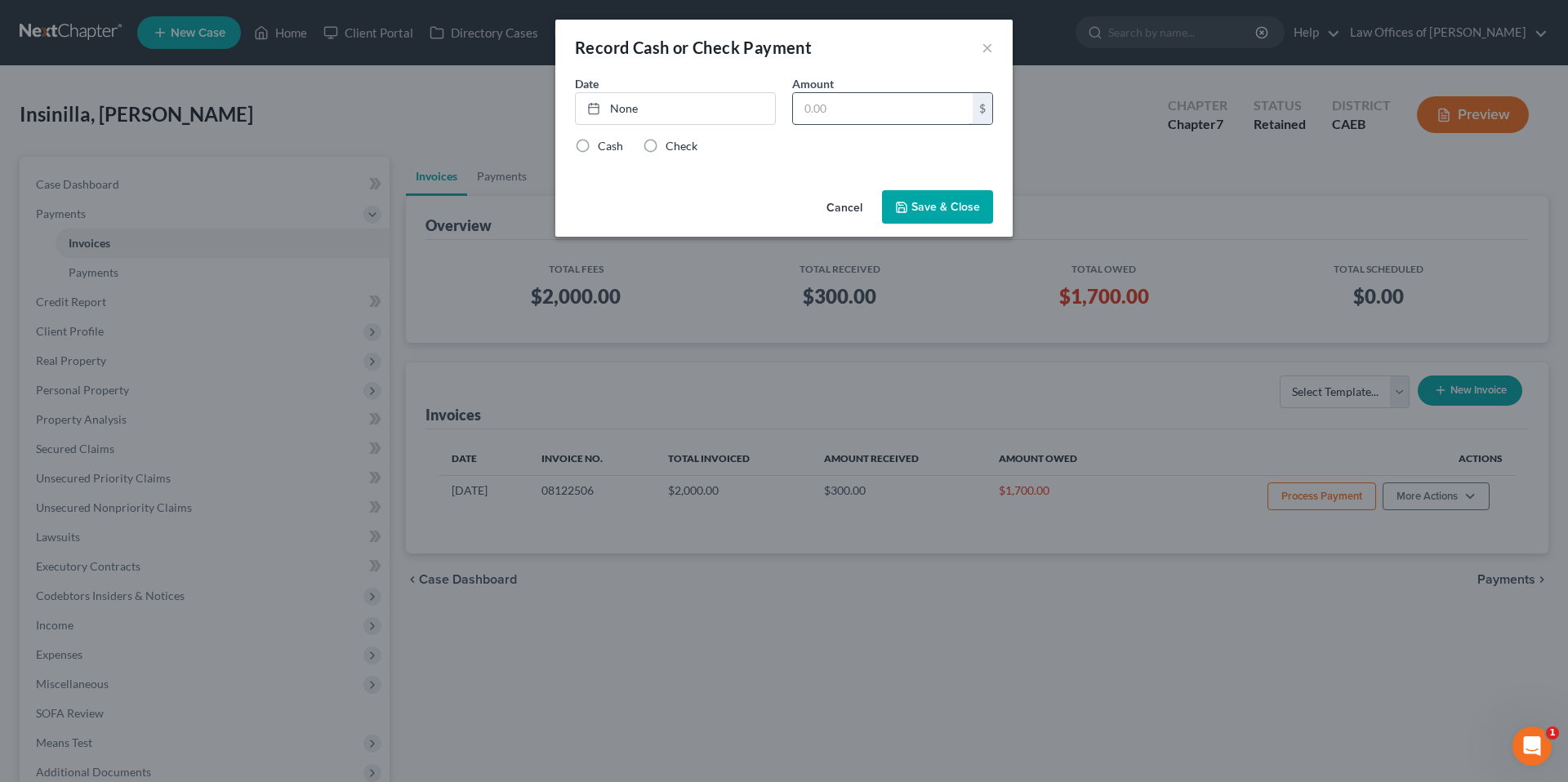
click at [874, 105] on input "text" at bounding box center [883, 109] width 180 height 31
type input "400"
click at [704, 125] on div "Date None close Date Time chevron_left [DATE] chevron_right Su M Tu W Th F Sa 3…" at bounding box center [784, 106] width 435 height 63
click at [703, 114] on link "None" at bounding box center [676, 109] width 199 height 31
type input "[DATE]"
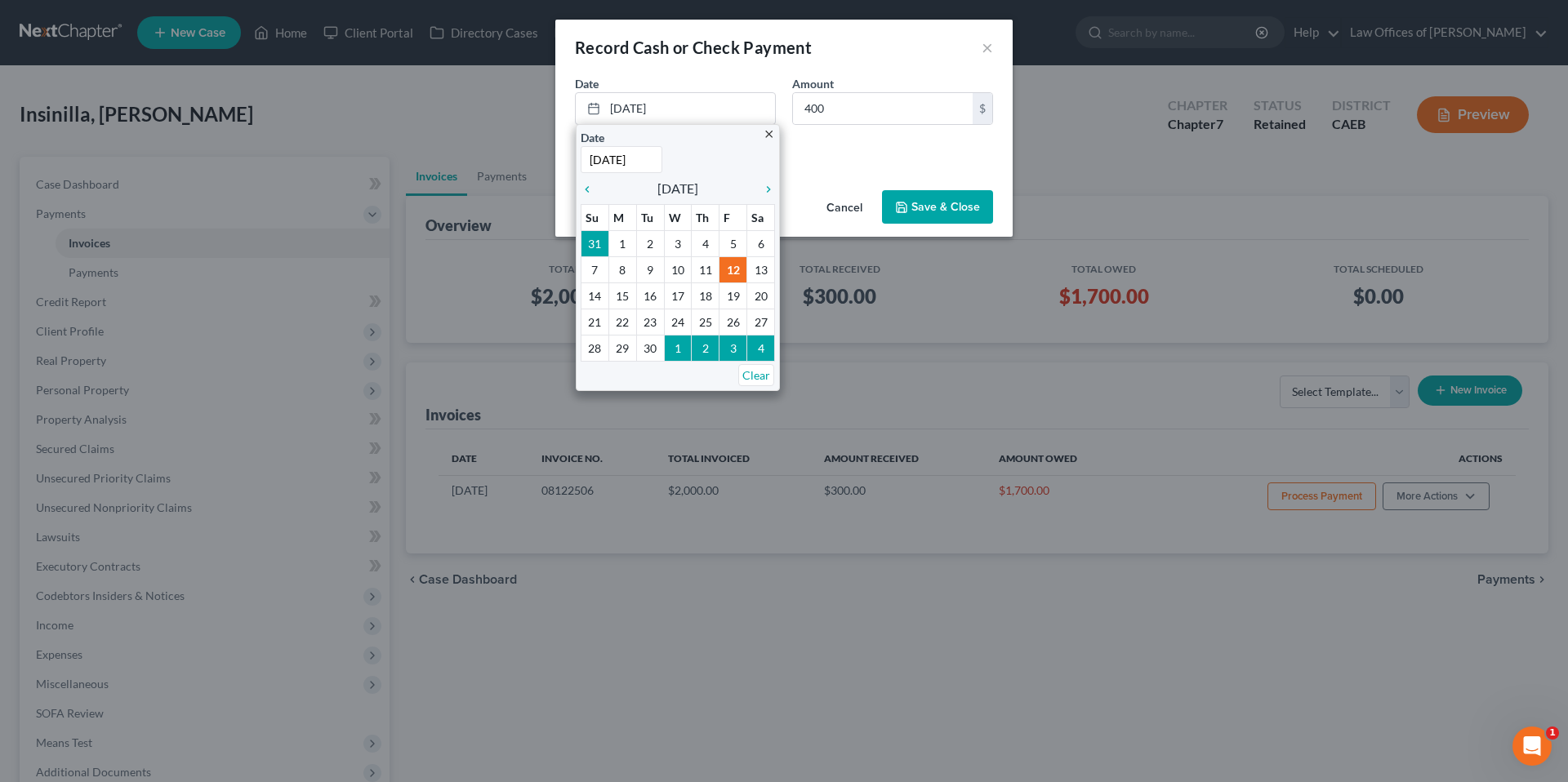
click at [847, 147] on div "Cash Check" at bounding box center [784, 146] width 418 height 17
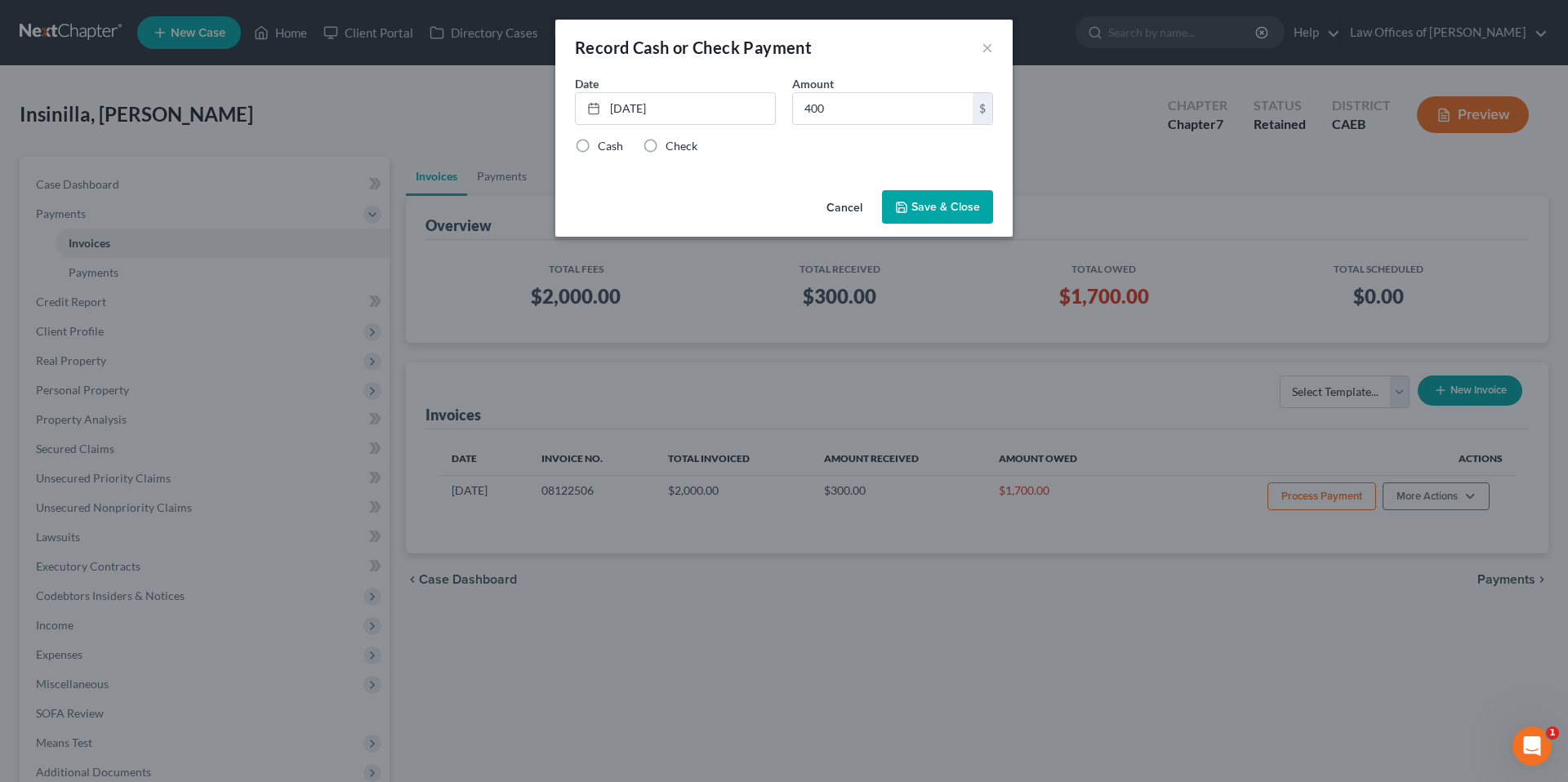
click at [669, 149] on label "Check" at bounding box center [681, 146] width 31 height 17
click at [672, 149] on input "Check" at bounding box center [677, 142] width 10 height 10
radio input "true"
click at [944, 209] on button "Save & Close" at bounding box center [937, 207] width 111 height 34
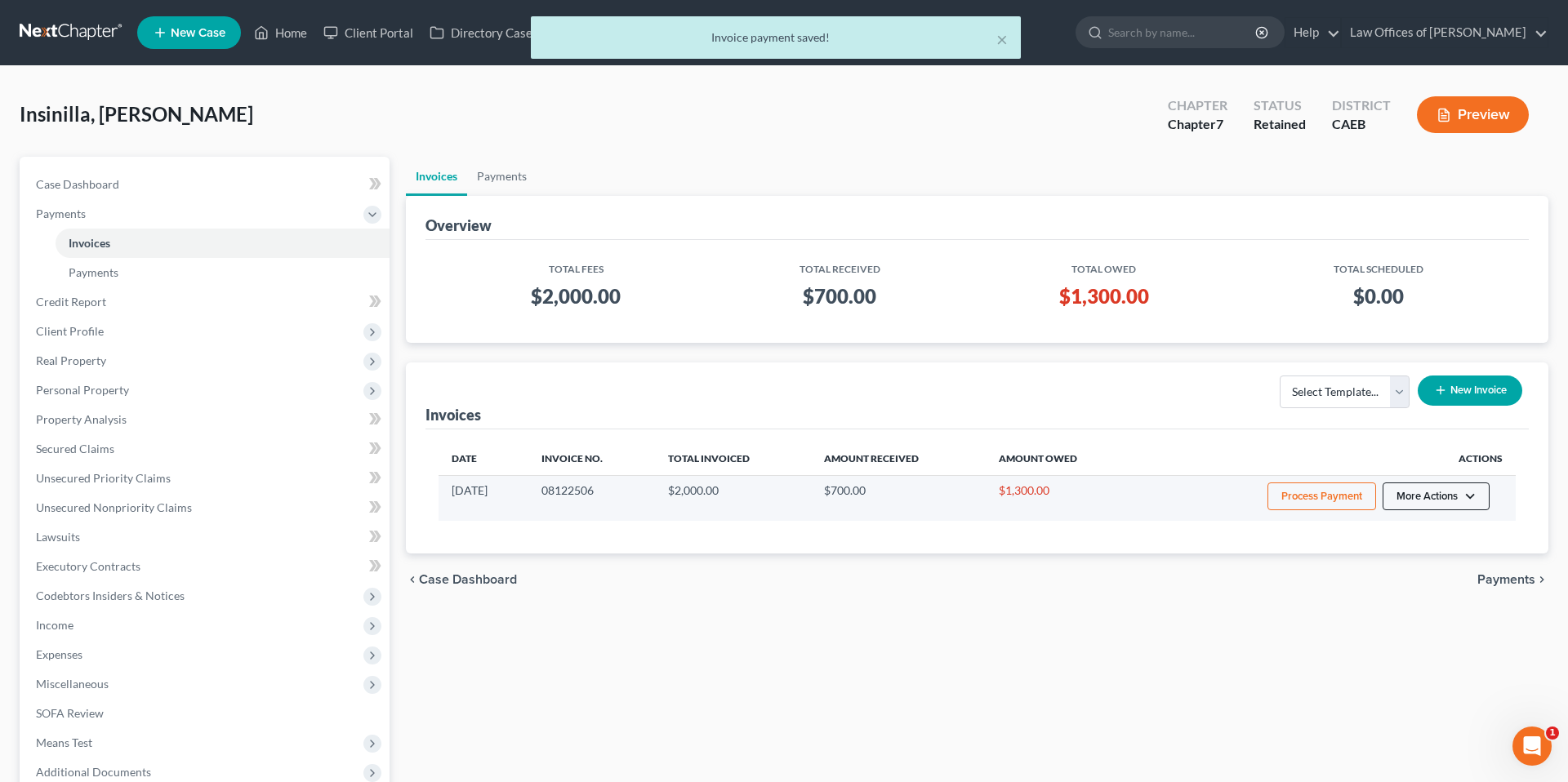
click at [1447, 507] on button "More Actions" at bounding box center [1437, 497] width 107 height 28
click at [1410, 533] on link "View/Edit" at bounding box center [1458, 531] width 191 height 28
select select "0"
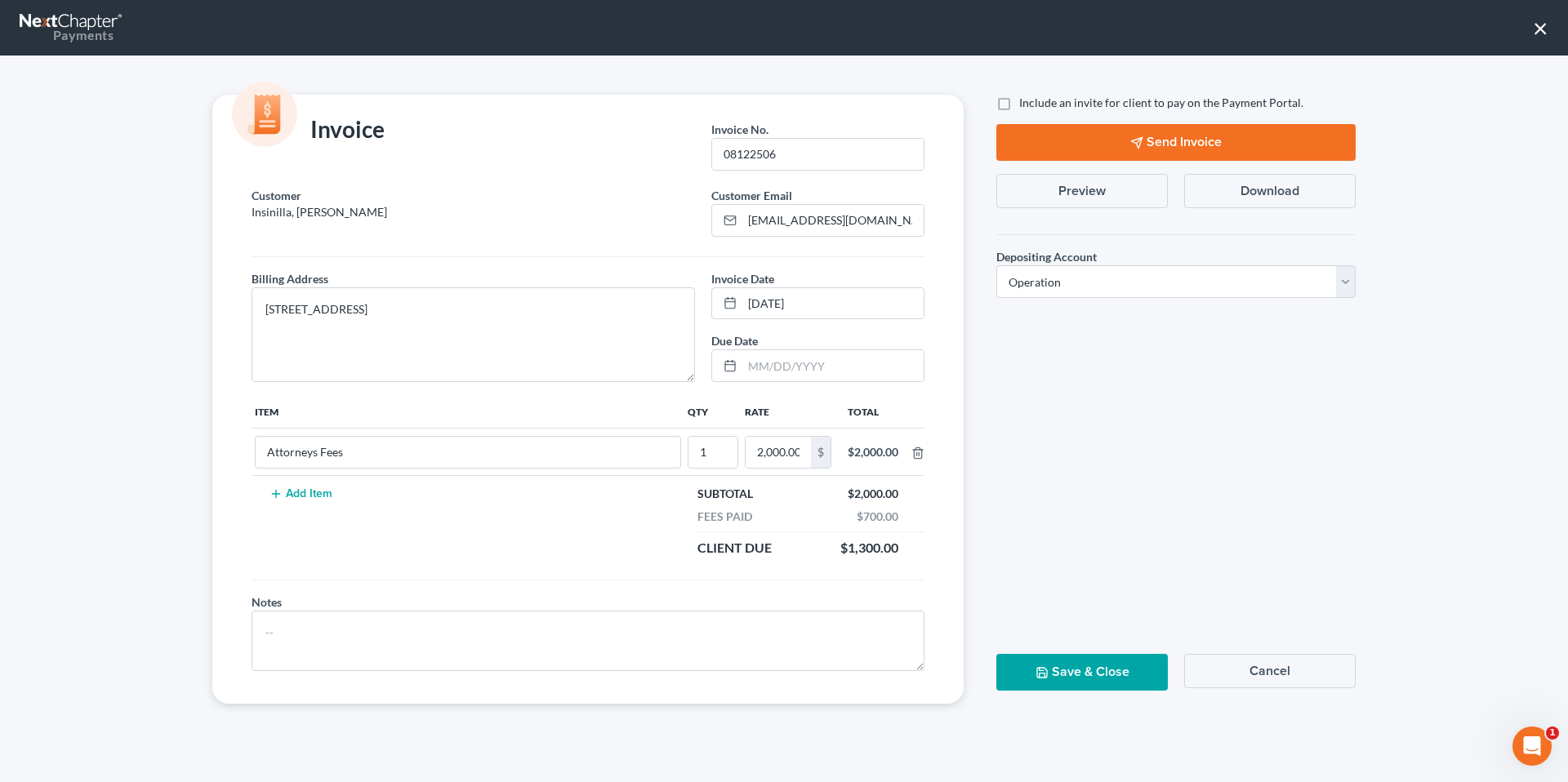
click at [1097, 189] on button "Preview" at bounding box center [1082, 190] width 172 height 34
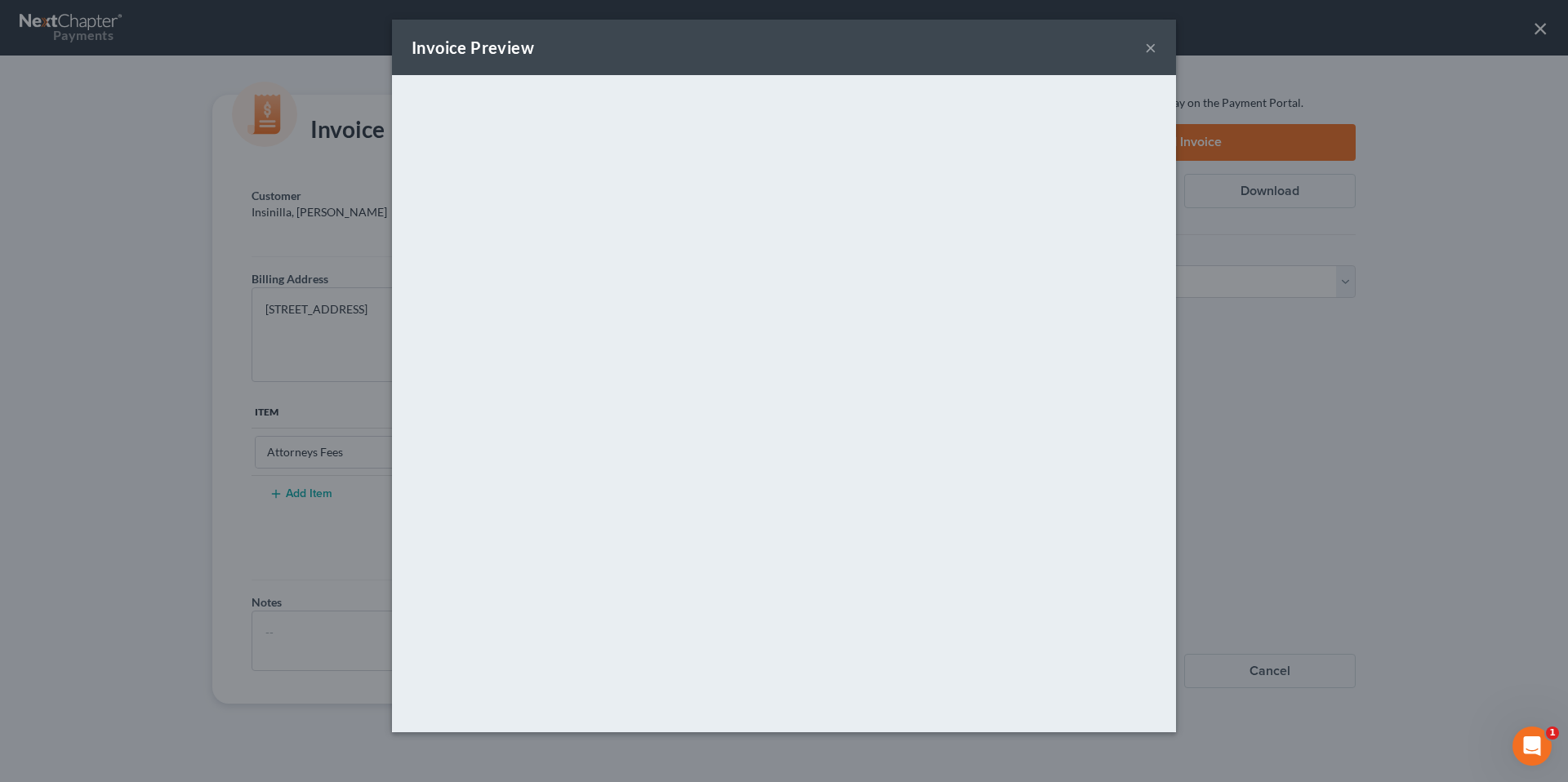
click at [1155, 46] on button "×" at bounding box center [1151, 47] width 11 height 19
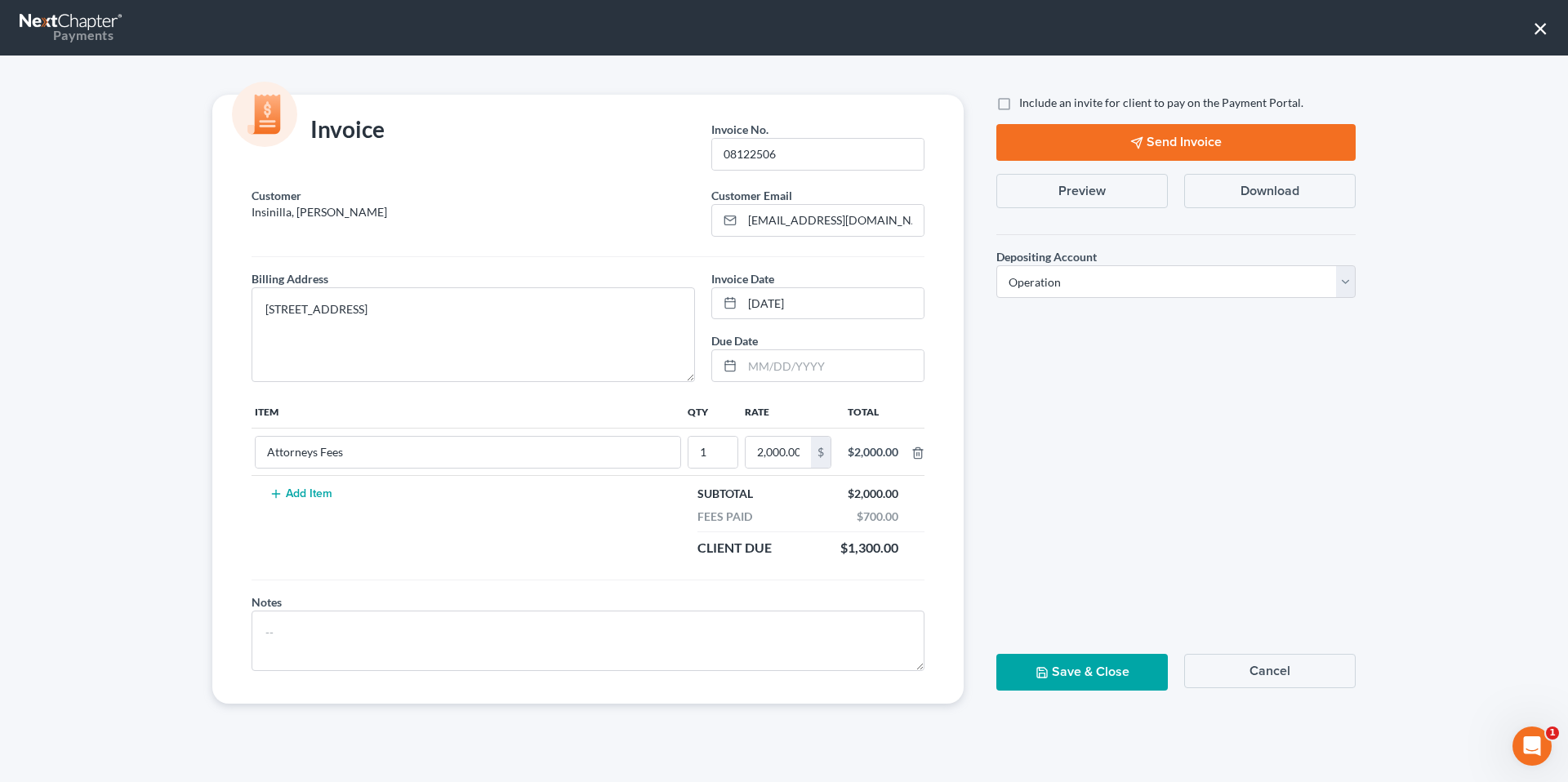
click at [1544, 27] on button "×" at bounding box center [1540, 28] width 16 height 26
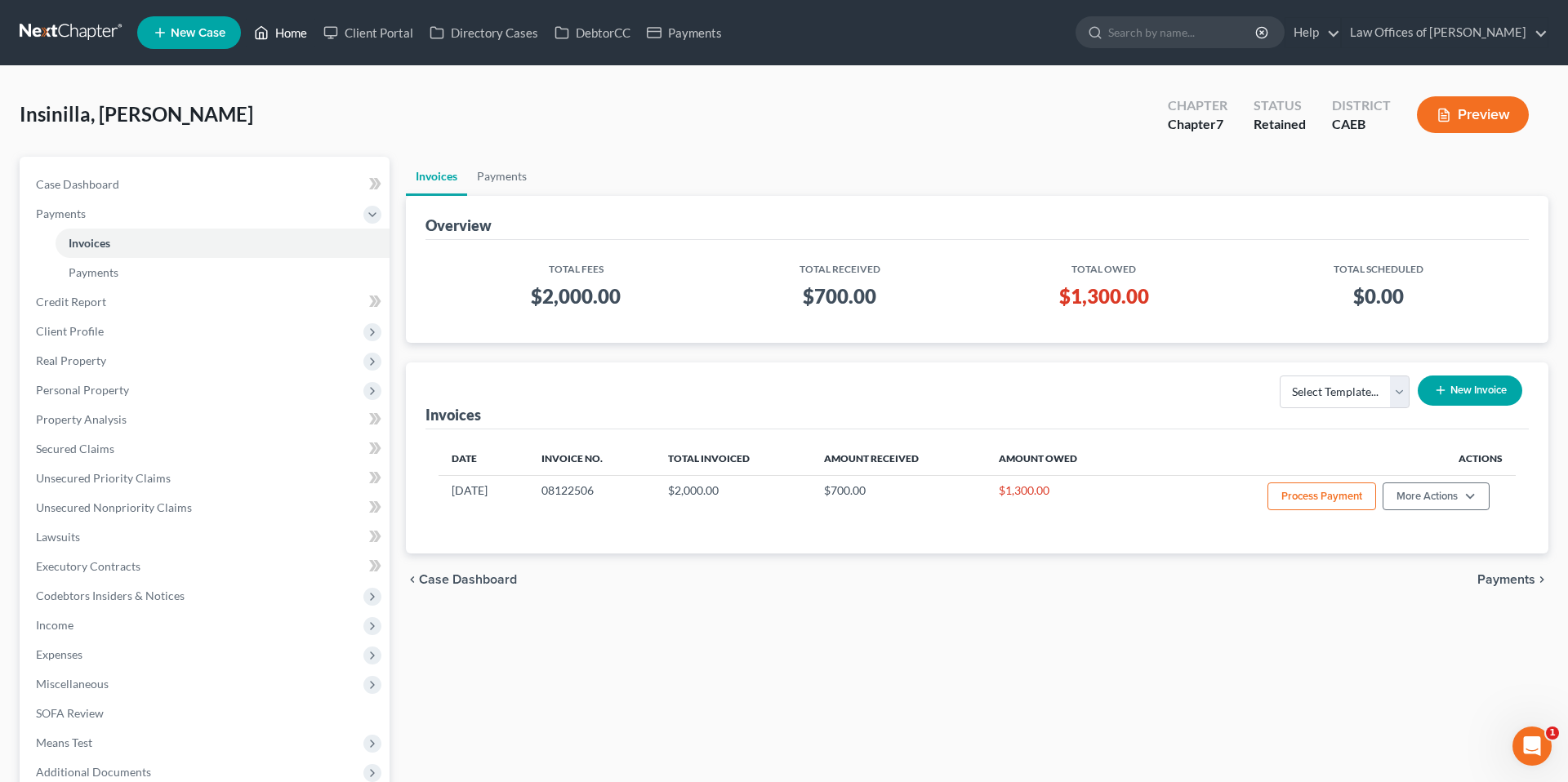
click at [284, 39] on link "Home" at bounding box center [280, 32] width 69 height 30
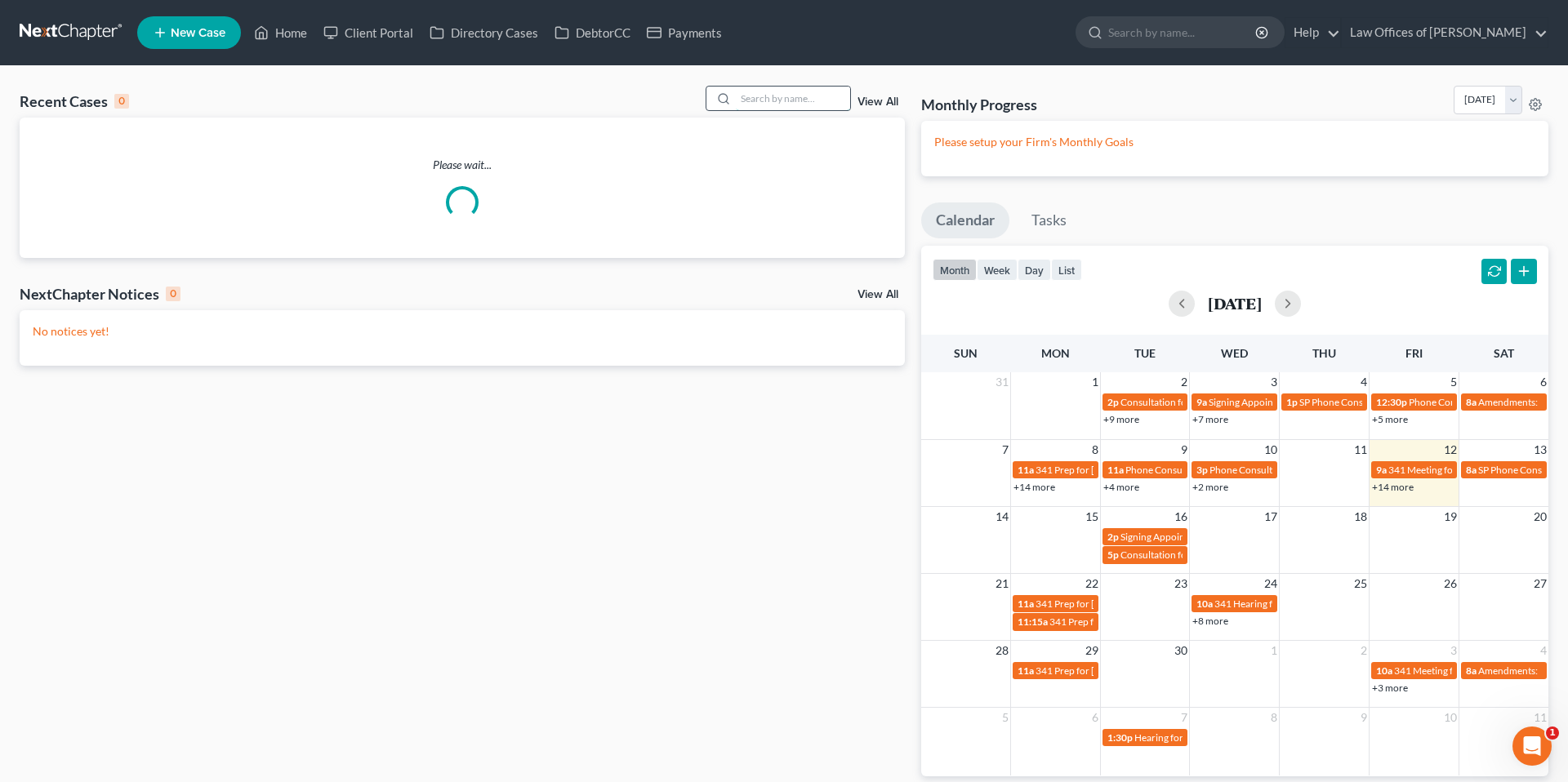
click at [751, 103] on input "search" at bounding box center [793, 99] width 115 height 24
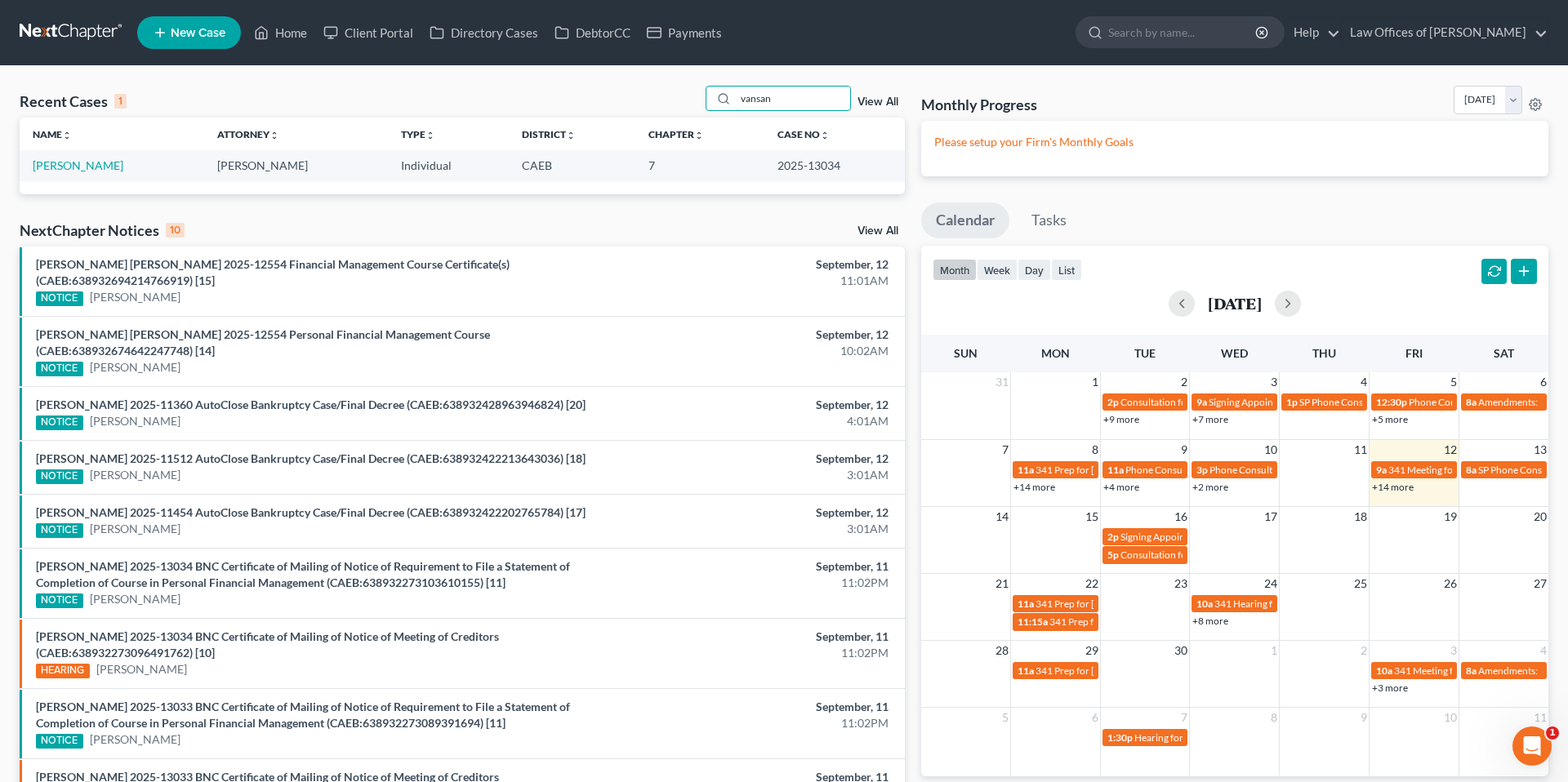
type input "vansan"
click at [68, 170] on link "[PERSON_NAME]" at bounding box center [78, 165] width 90 height 14
select select "5"
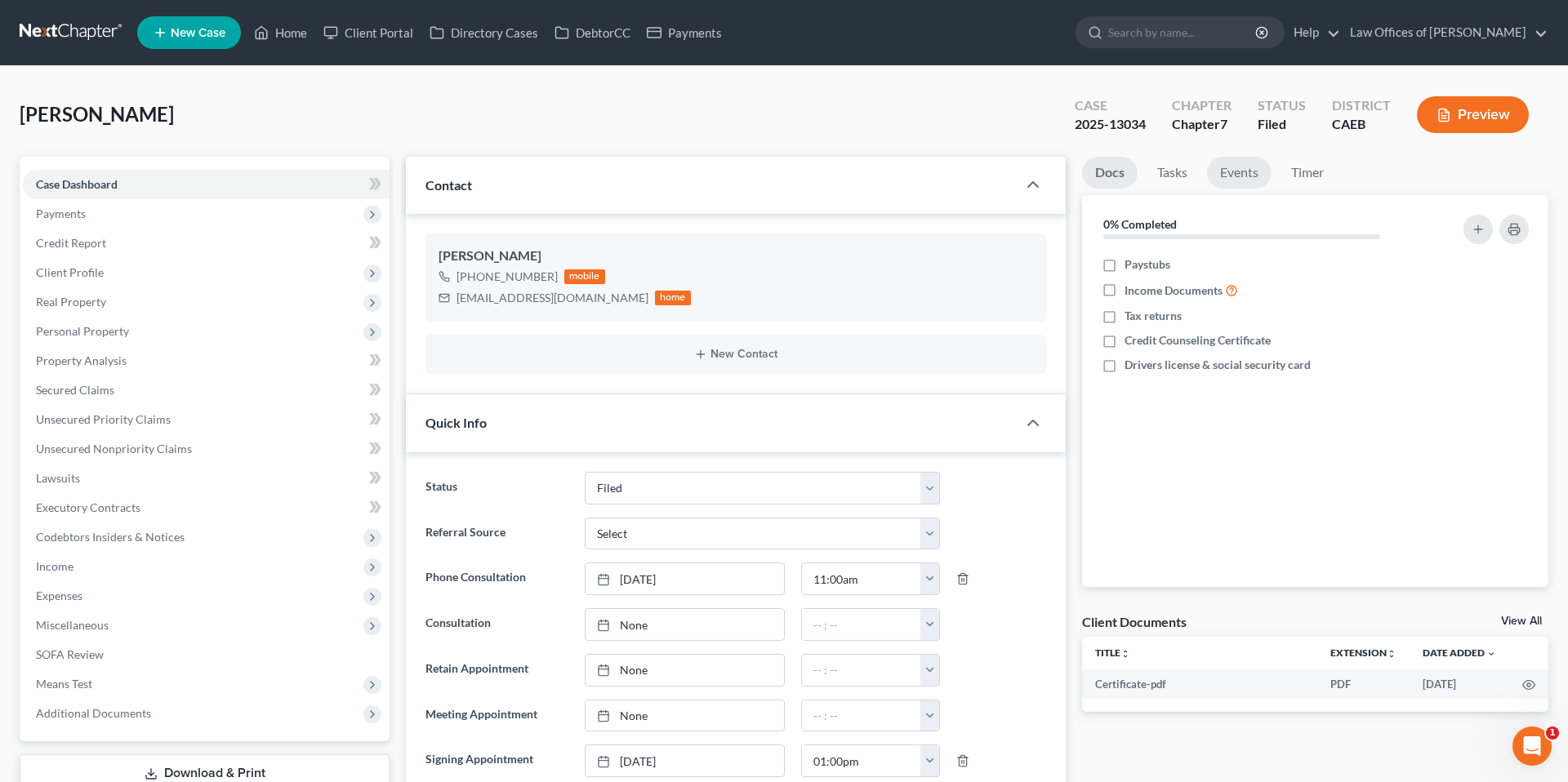
click at [1242, 172] on link "Events" at bounding box center [1239, 173] width 65 height 31
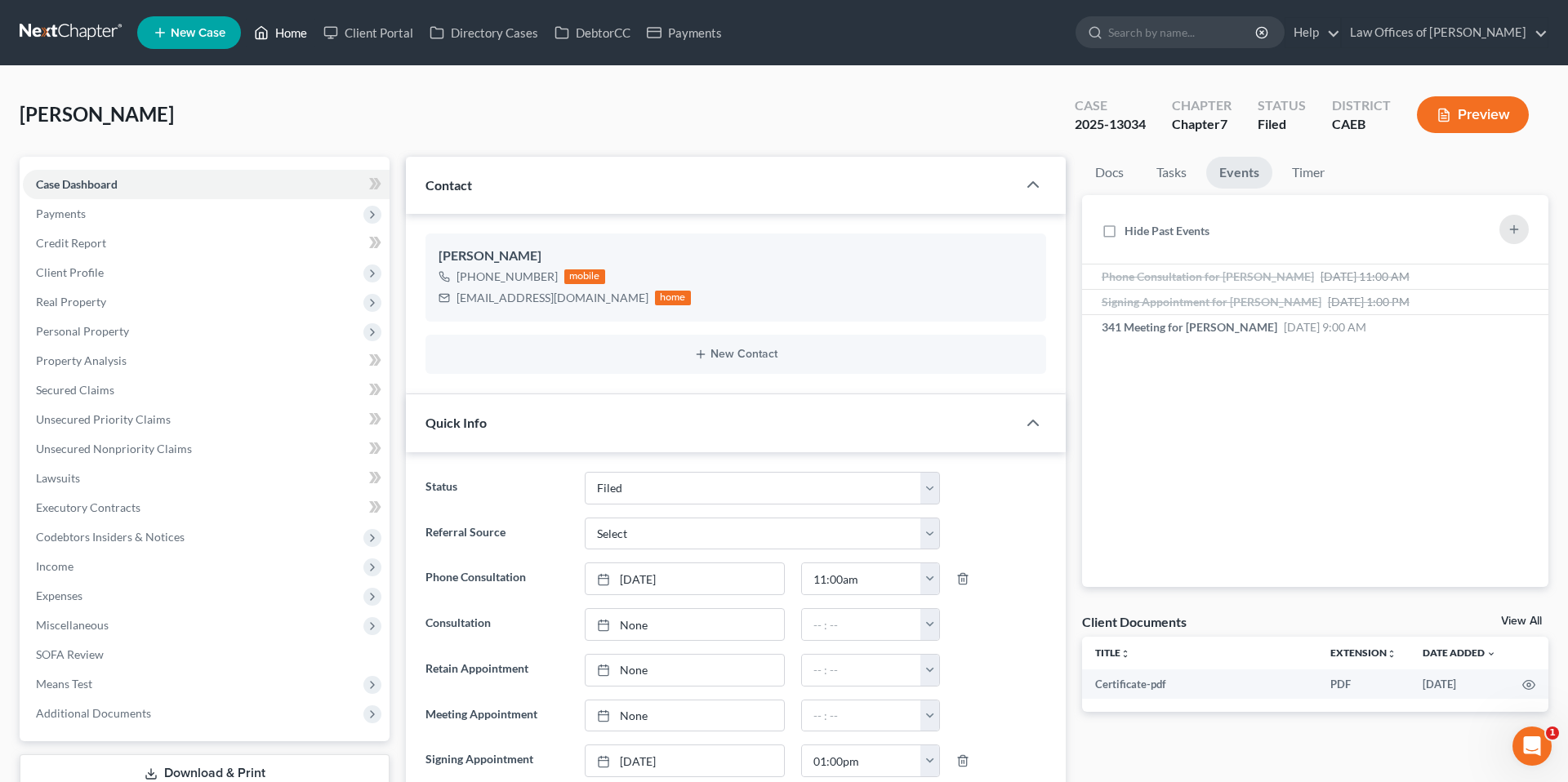
click at [281, 28] on link "Home" at bounding box center [280, 32] width 69 height 30
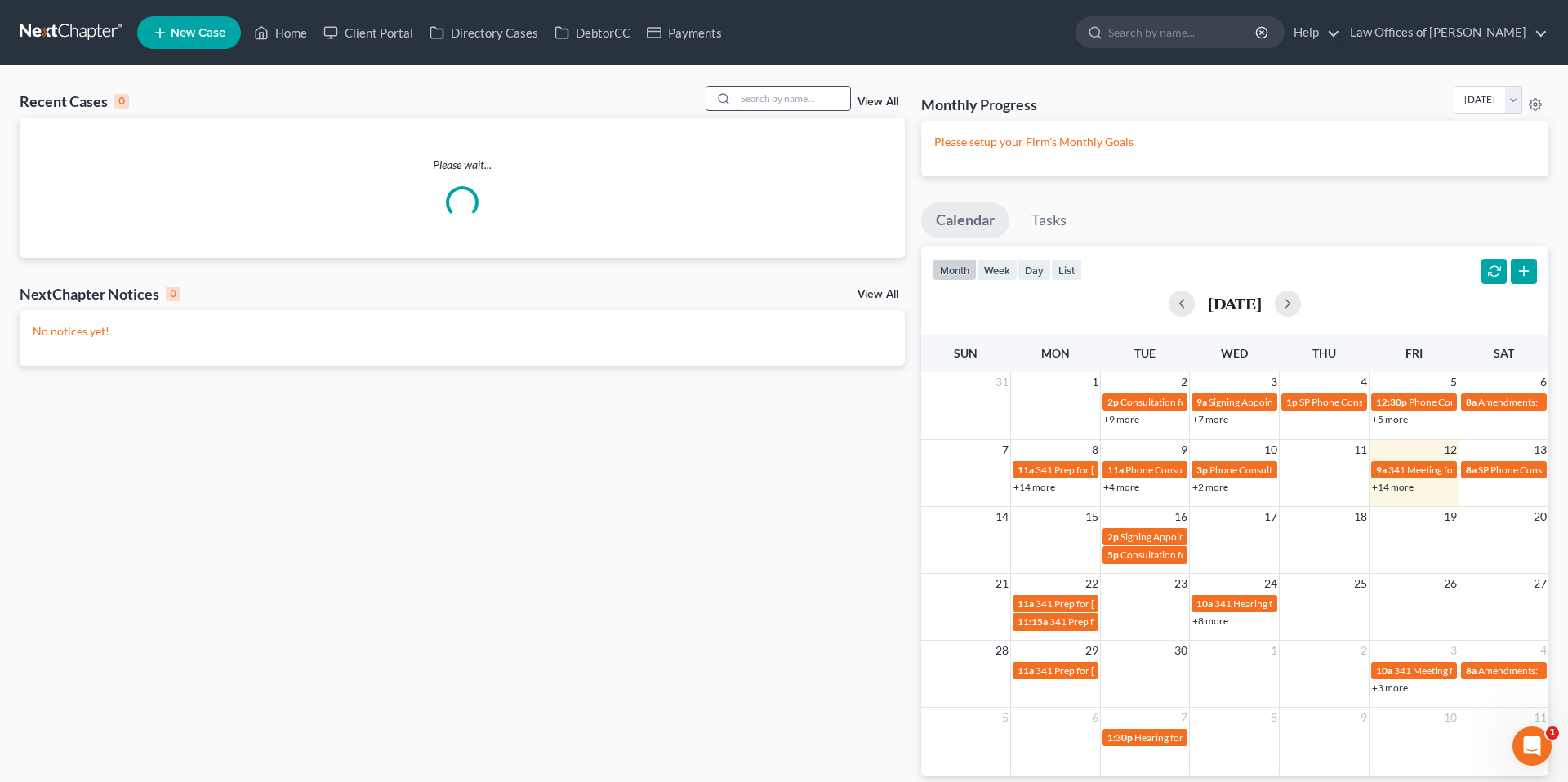
click at [766, 95] on input "search" at bounding box center [793, 99] width 115 height 24
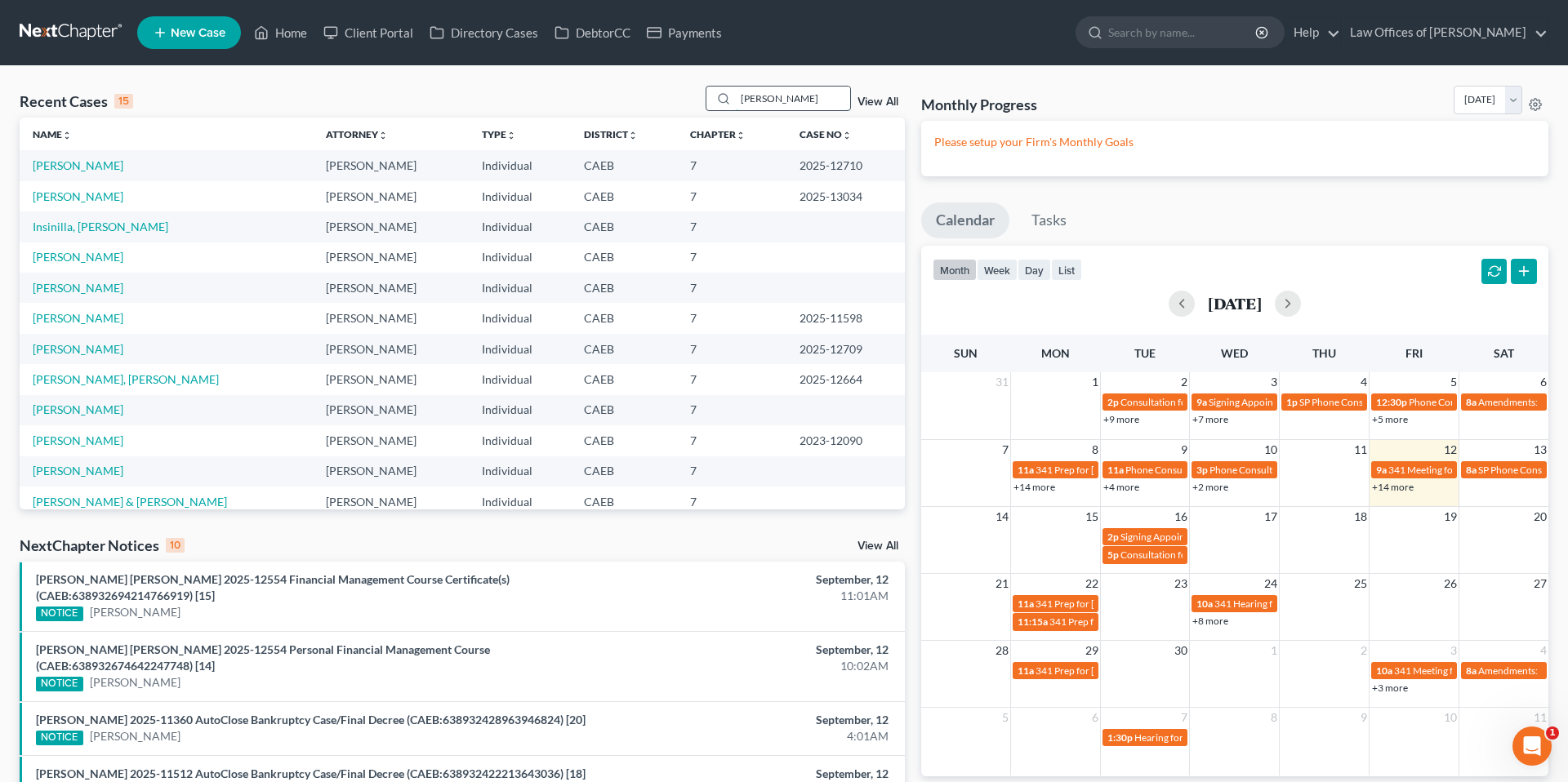
click at [797, 100] on input "[PERSON_NAME]" at bounding box center [793, 99] width 115 height 24
type input "[PERSON_NAME]"
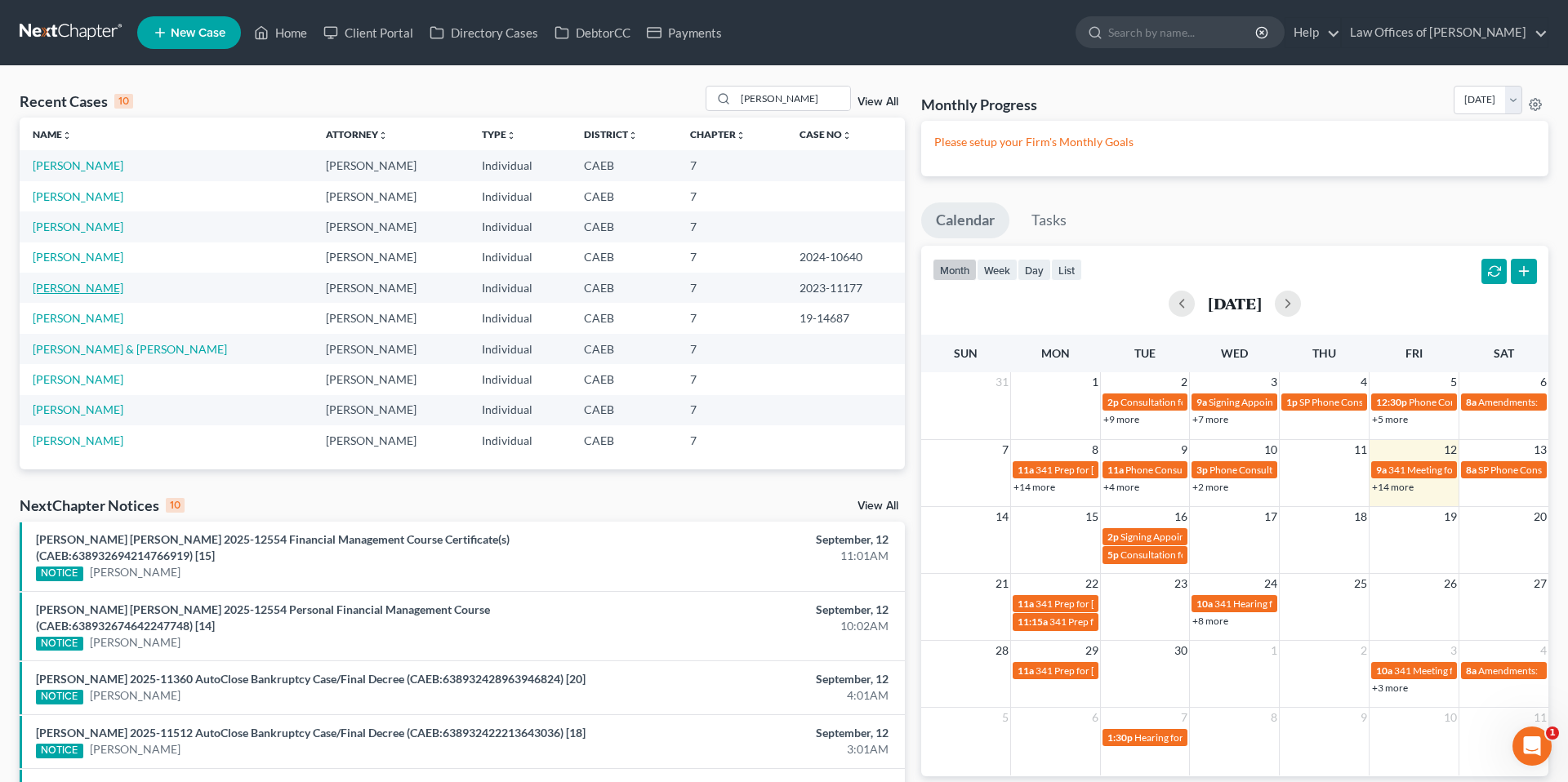
click at [105, 294] on link "[PERSON_NAME]" at bounding box center [78, 287] width 90 height 14
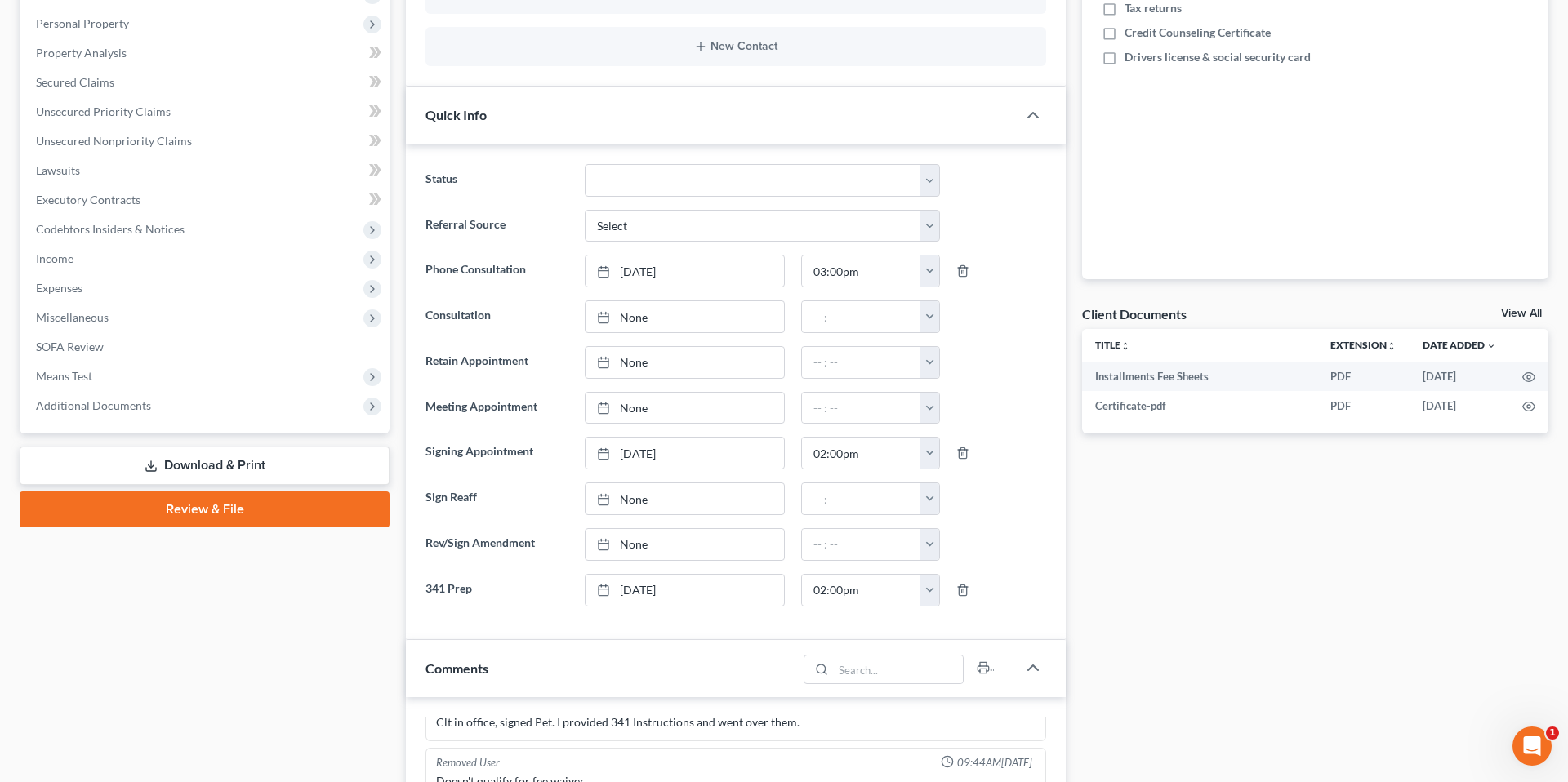
scroll to position [320, 0]
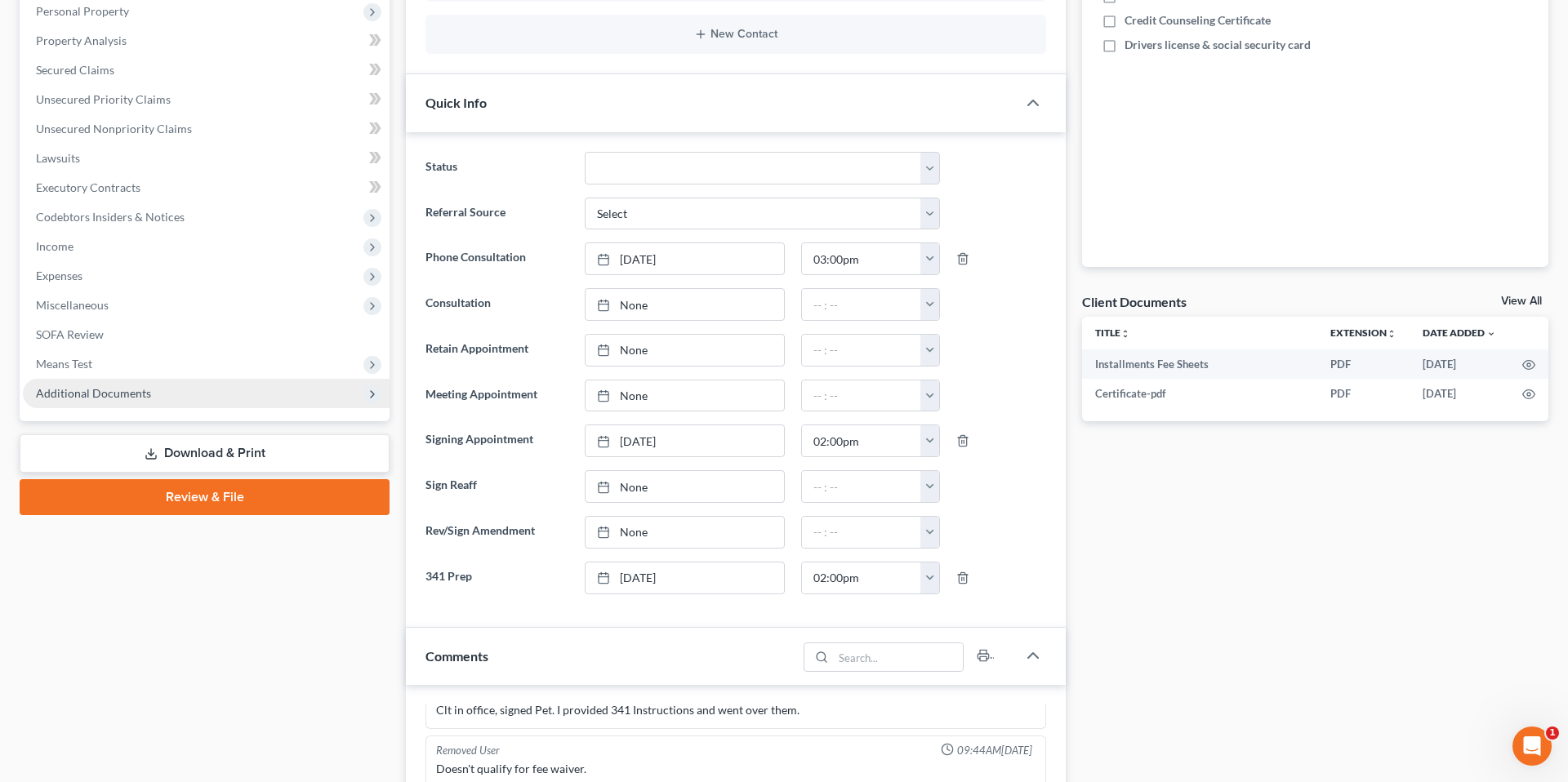
click at [183, 403] on span "Additional Documents" at bounding box center [206, 393] width 367 height 30
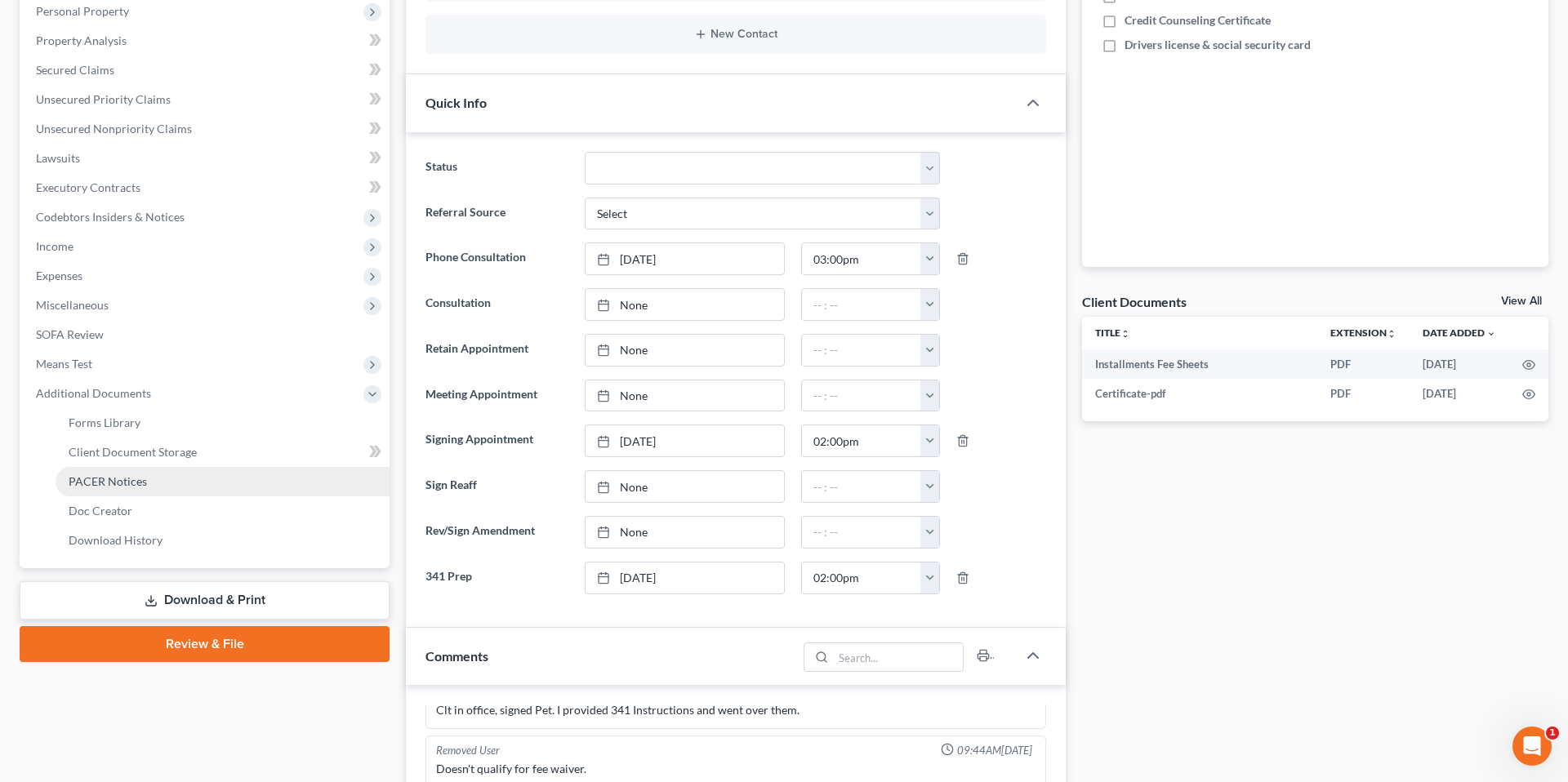
click at [159, 477] on link "PACER Notices" at bounding box center [223, 482] width 334 height 30
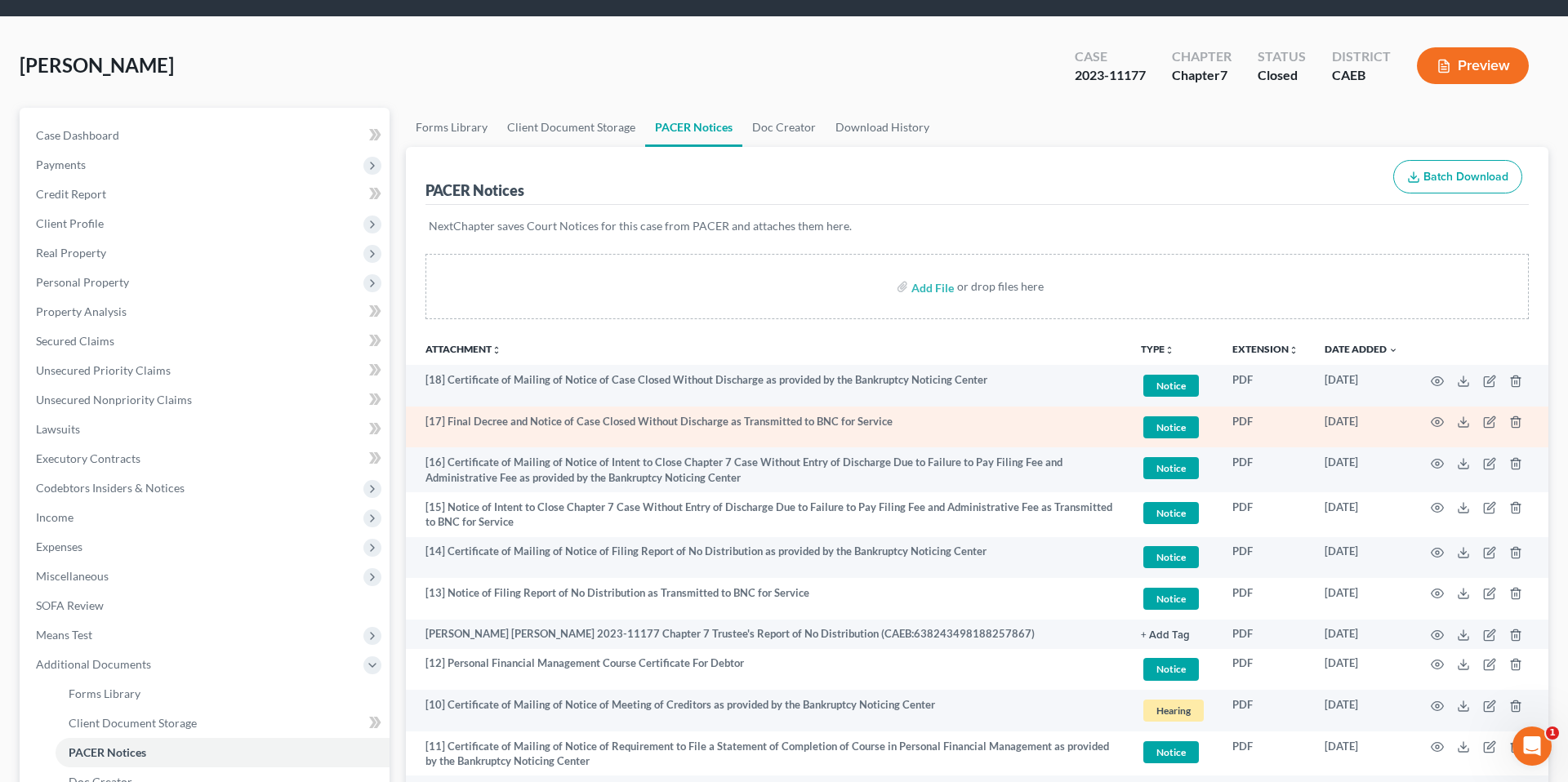
scroll to position [54, 0]
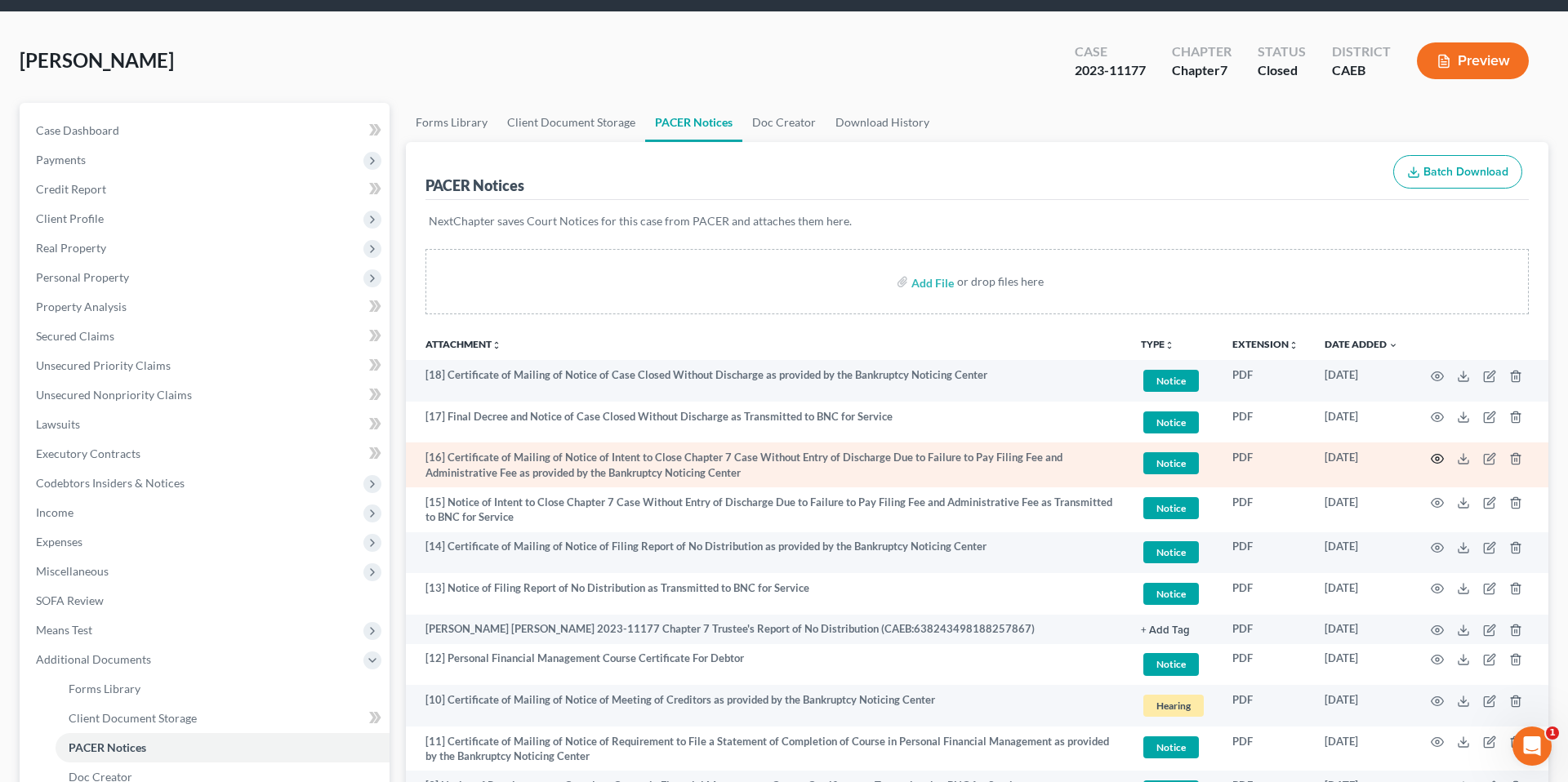
click at [1436, 457] on circle "button" at bounding box center [1438, 459] width 4 height 4
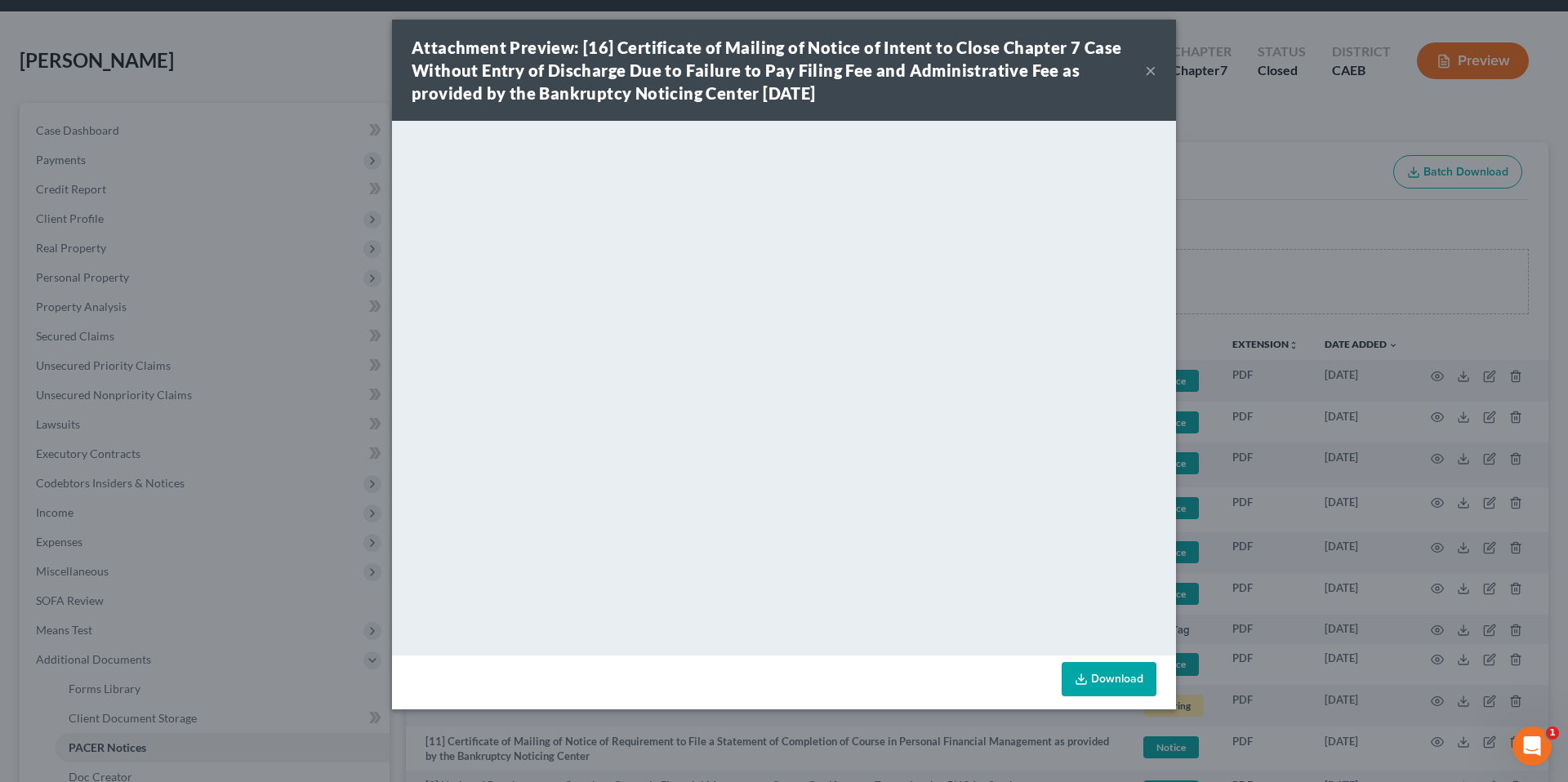
click at [1152, 73] on button "×" at bounding box center [1151, 69] width 11 height 19
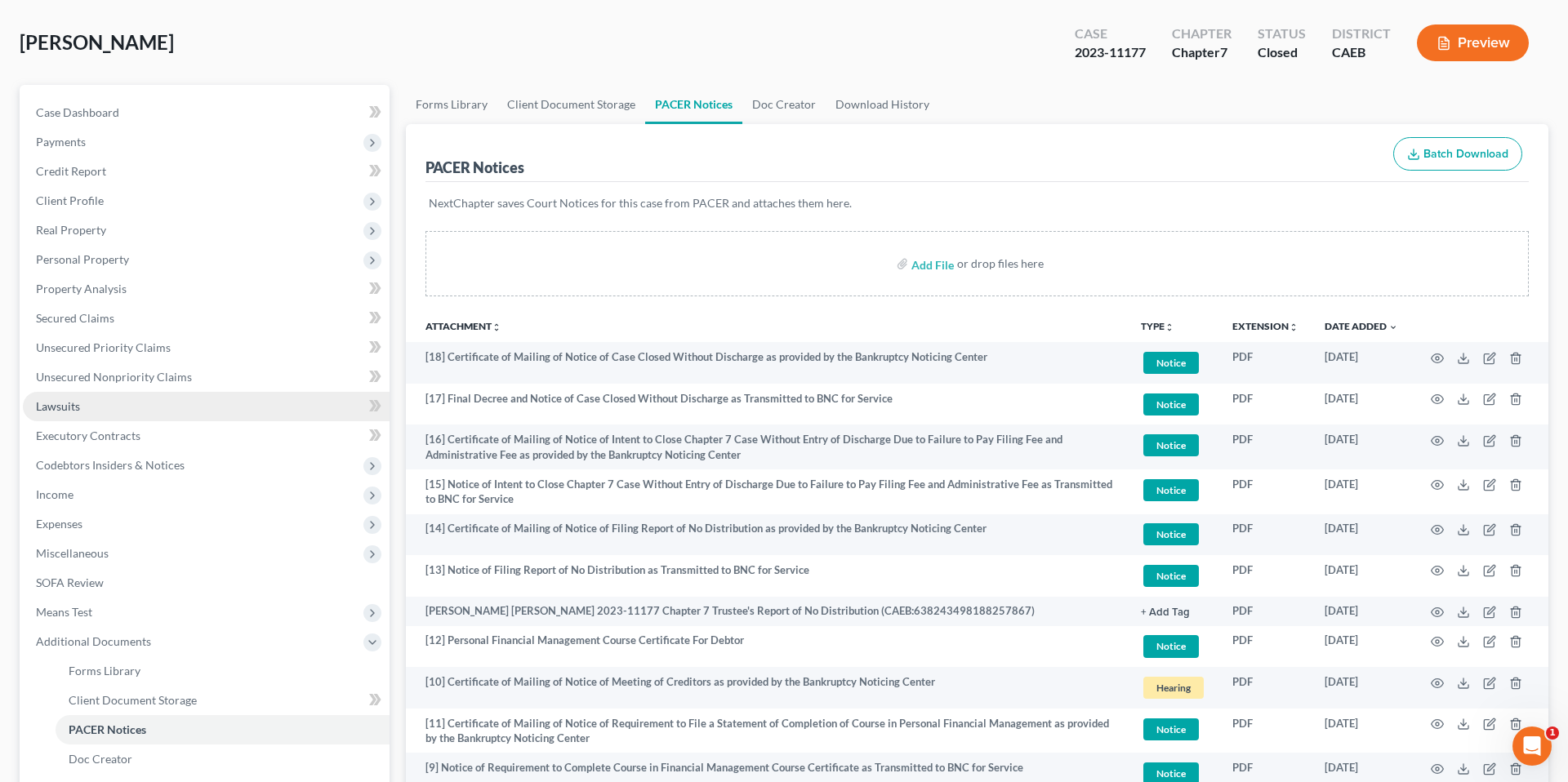
scroll to position [0, 0]
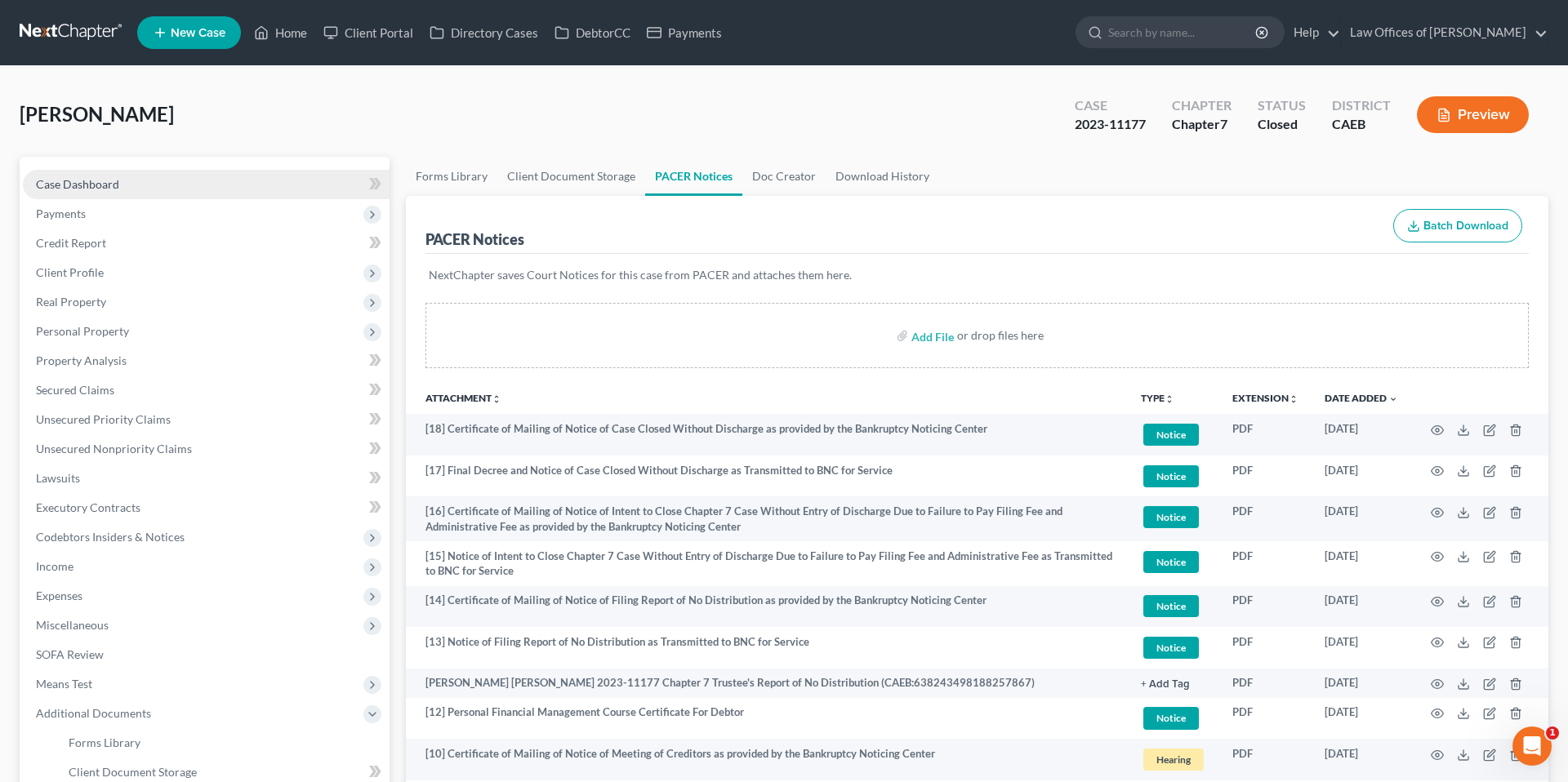
click at [103, 180] on span "Case Dashboard" at bounding box center [78, 184] width 83 height 14
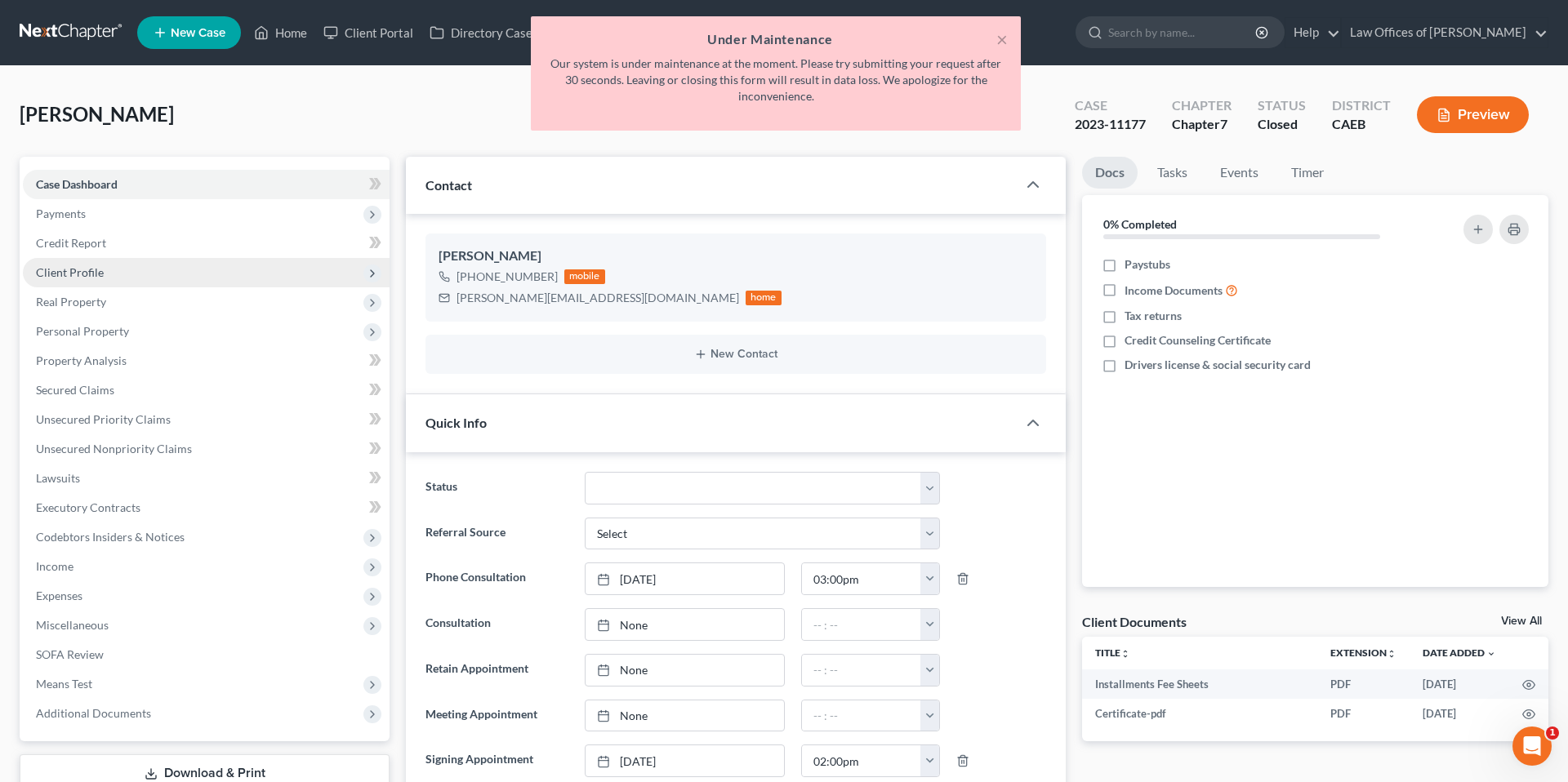
scroll to position [1, 0]
click at [131, 278] on span "Client Profile" at bounding box center [206, 272] width 367 height 30
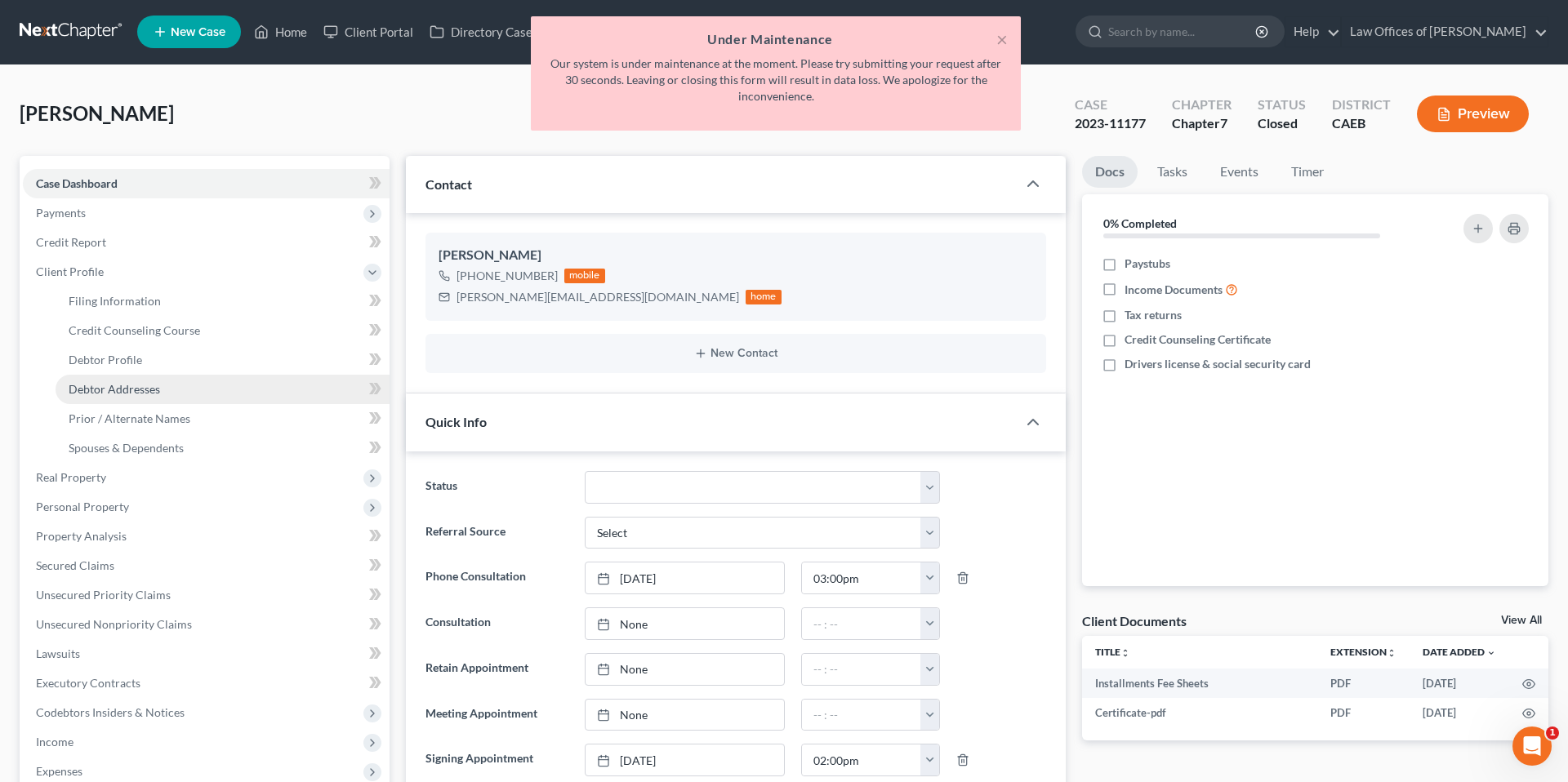
click at [164, 392] on link "Debtor Addresses" at bounding box center [223, 390] width 334 height 30
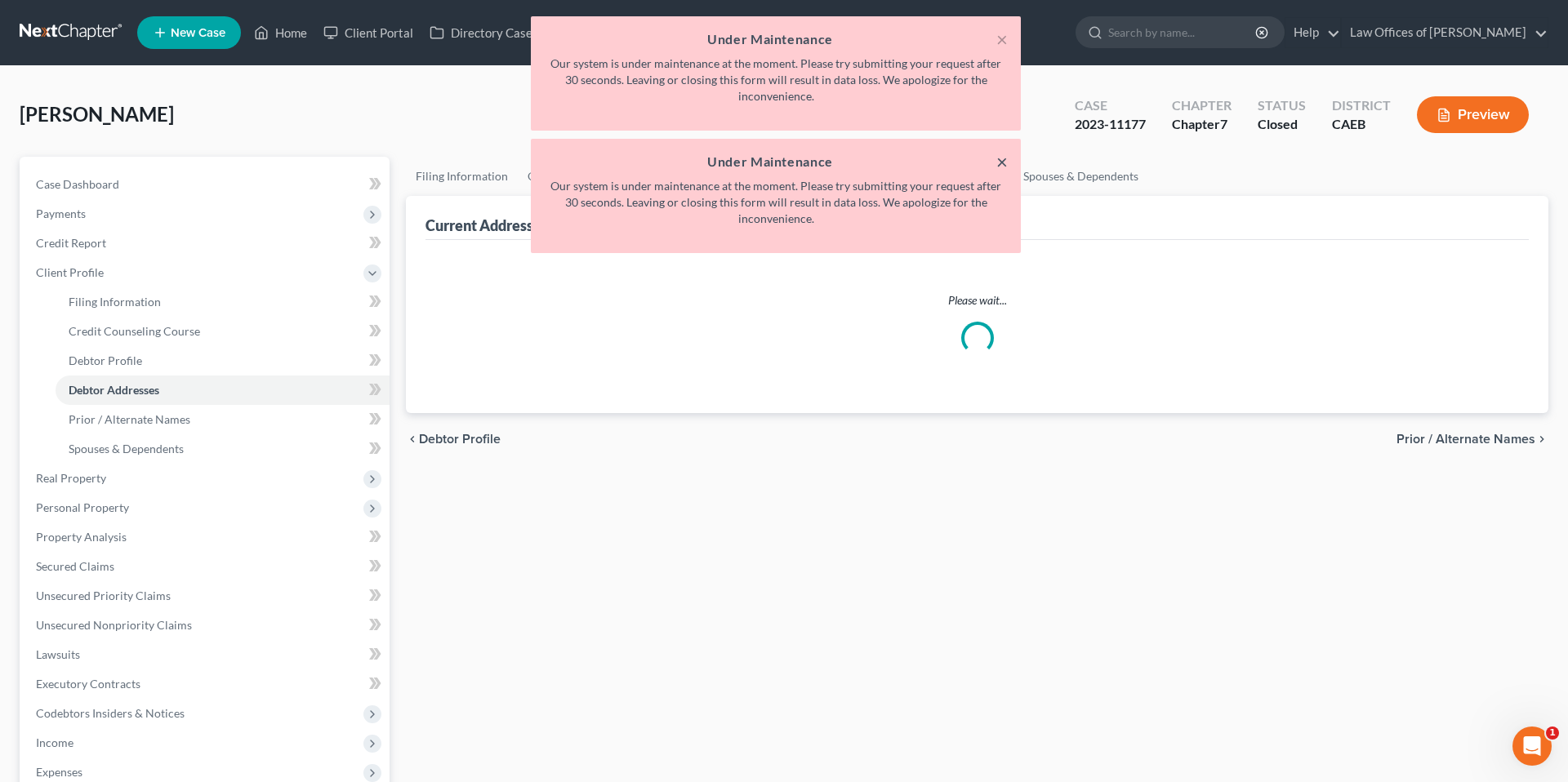
click at [1004, 160] on button "×" at bounding box center [1002, 162] width 11 height 19
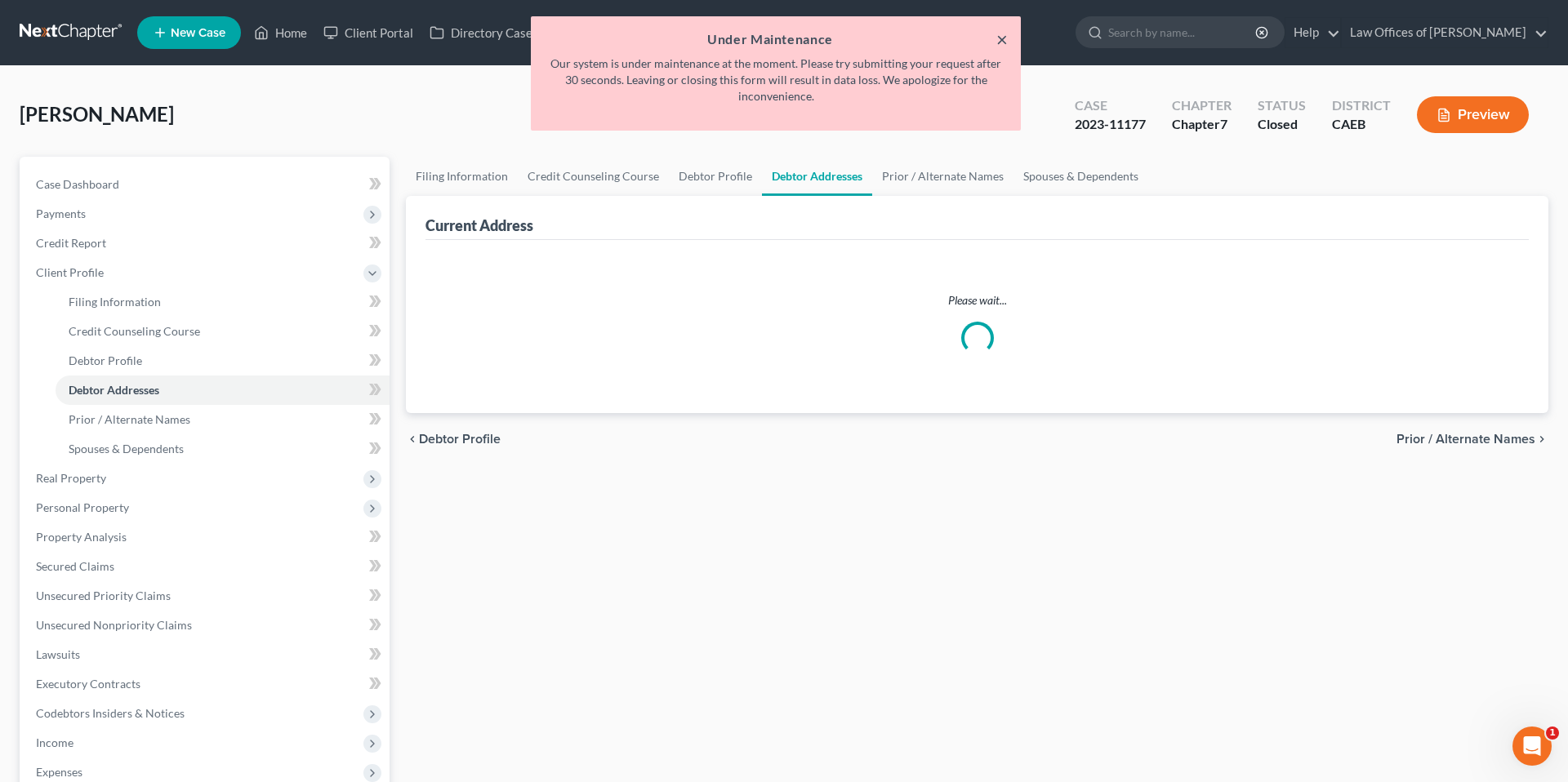
click at [1001, 42] on button "×" at bounding box center [1002, 39] width 11 height 19
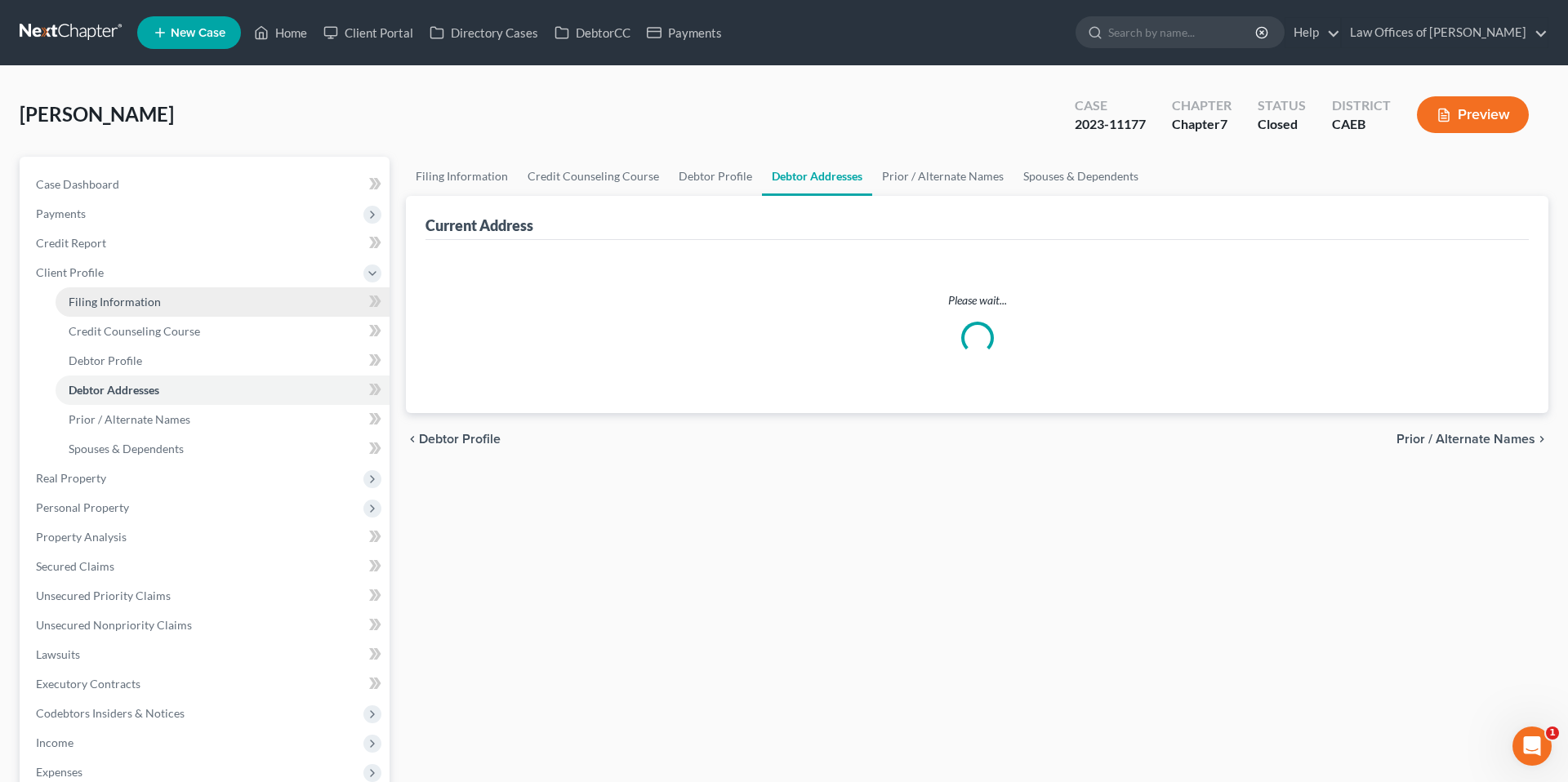
click at [138, 298] on span "Filing Information" at bounding box center [115, 301] width 92 height 14
select select "1"
select select "0"
select select "4"
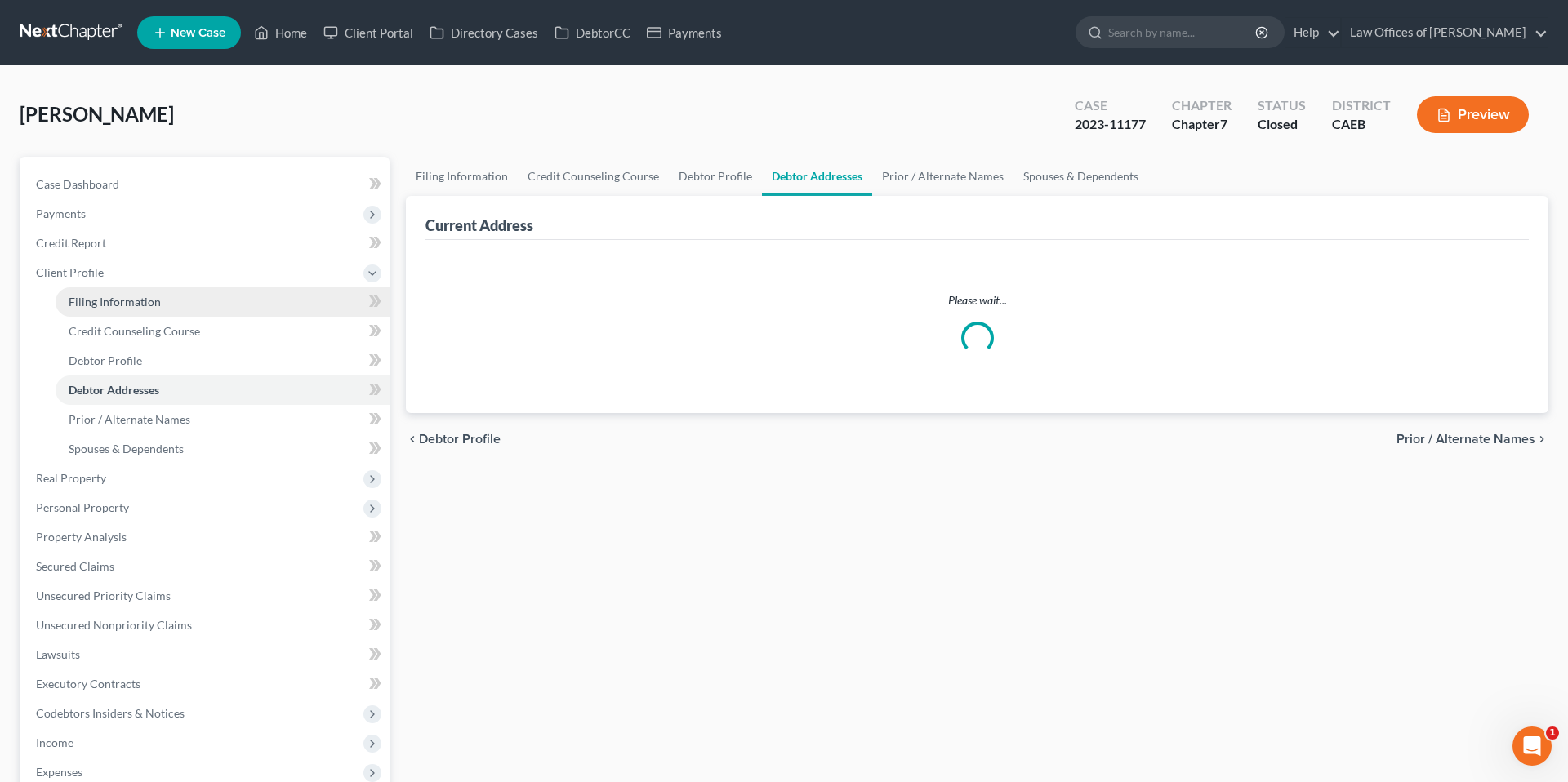
select select "0"
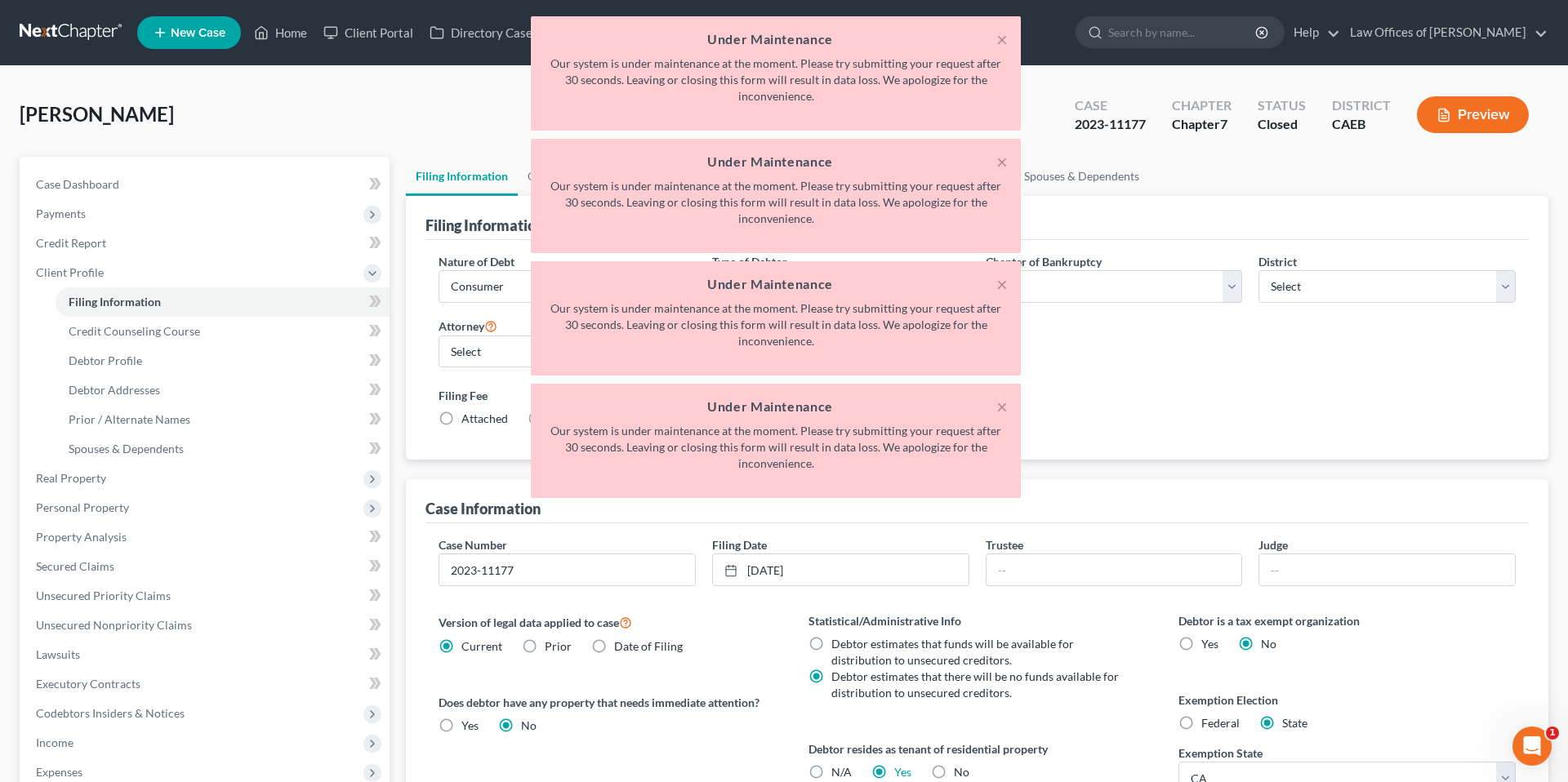
click at [121, 395] on div "× Under Maintenance Our system is under maintenance at the moment. Please try s…" at bounding box center [776, 261] width 1568 height 490
click at [122, 391] on div "× Under Maintenance Our system is under maintenance at the moment. Please try s…" at bounding box center [776, 261] width 1568 height 490
click at [996, 37] on button "×" at bounding box center [1002, 39] width 11 height 19
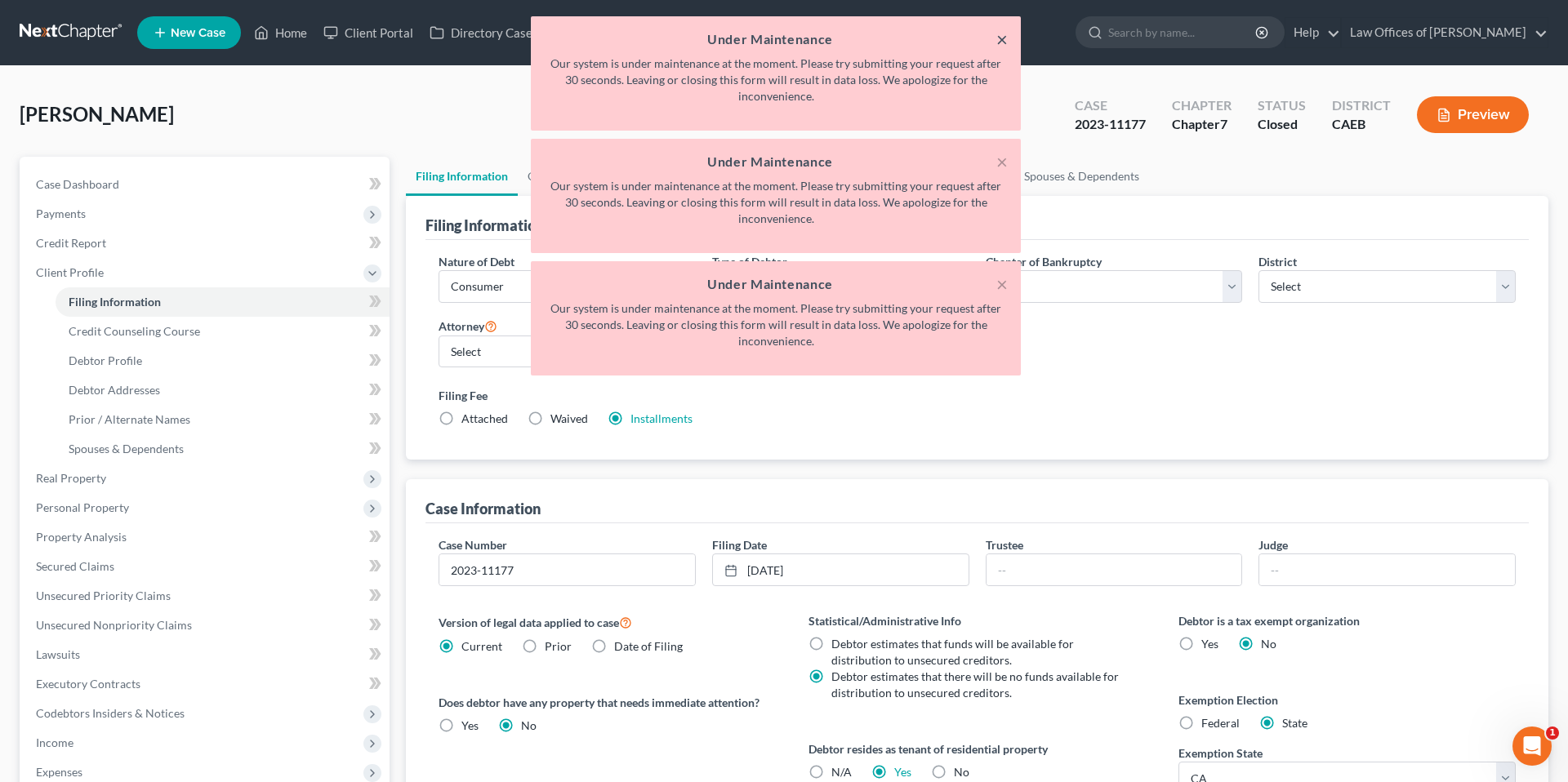
click at [997, 40] on button "×" at bounding box center [1002, 39] width 11 height 19
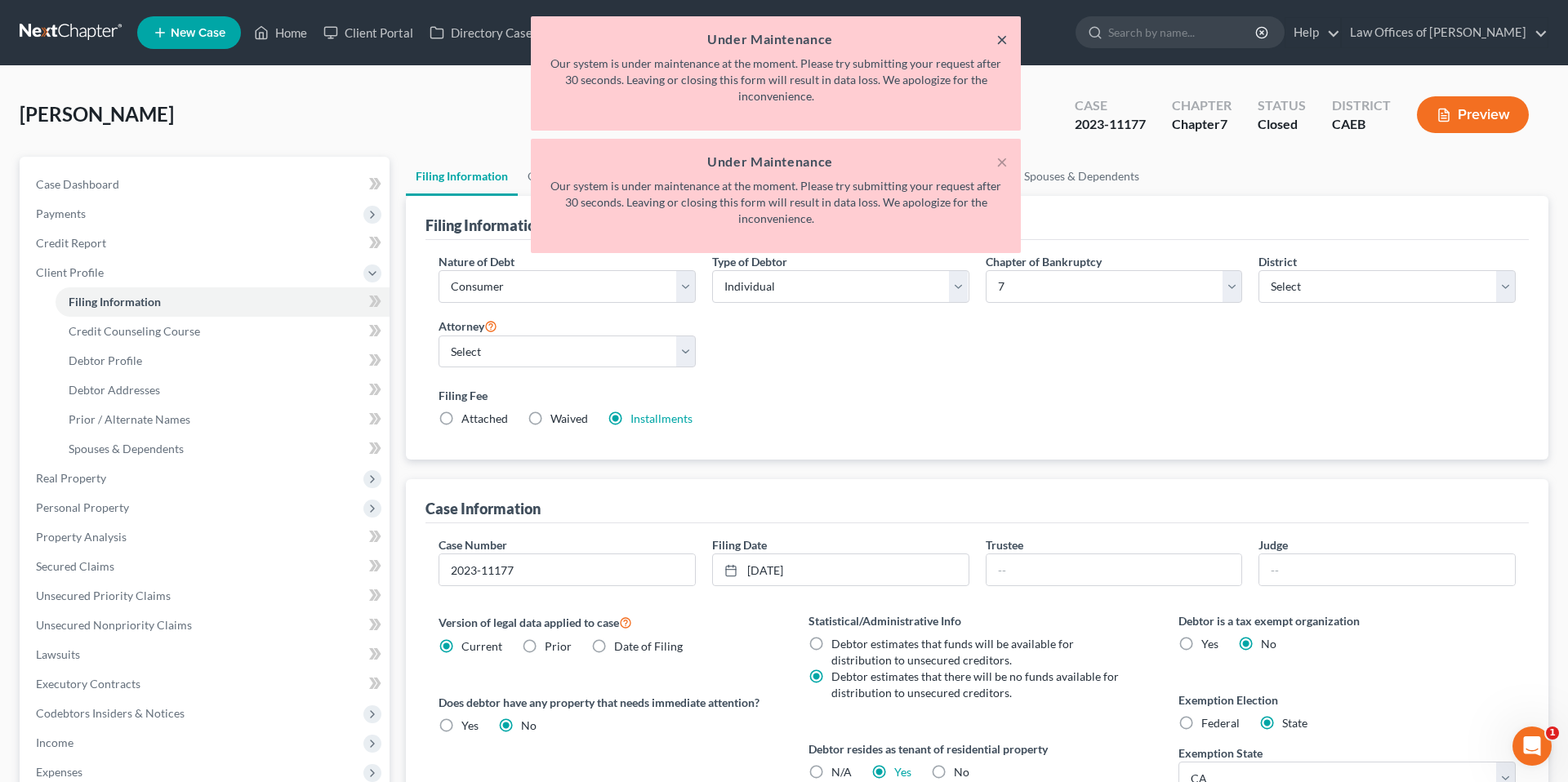
click at [1005, 35] on button "×" at bounding box center [1002, 39] width 11 height 19
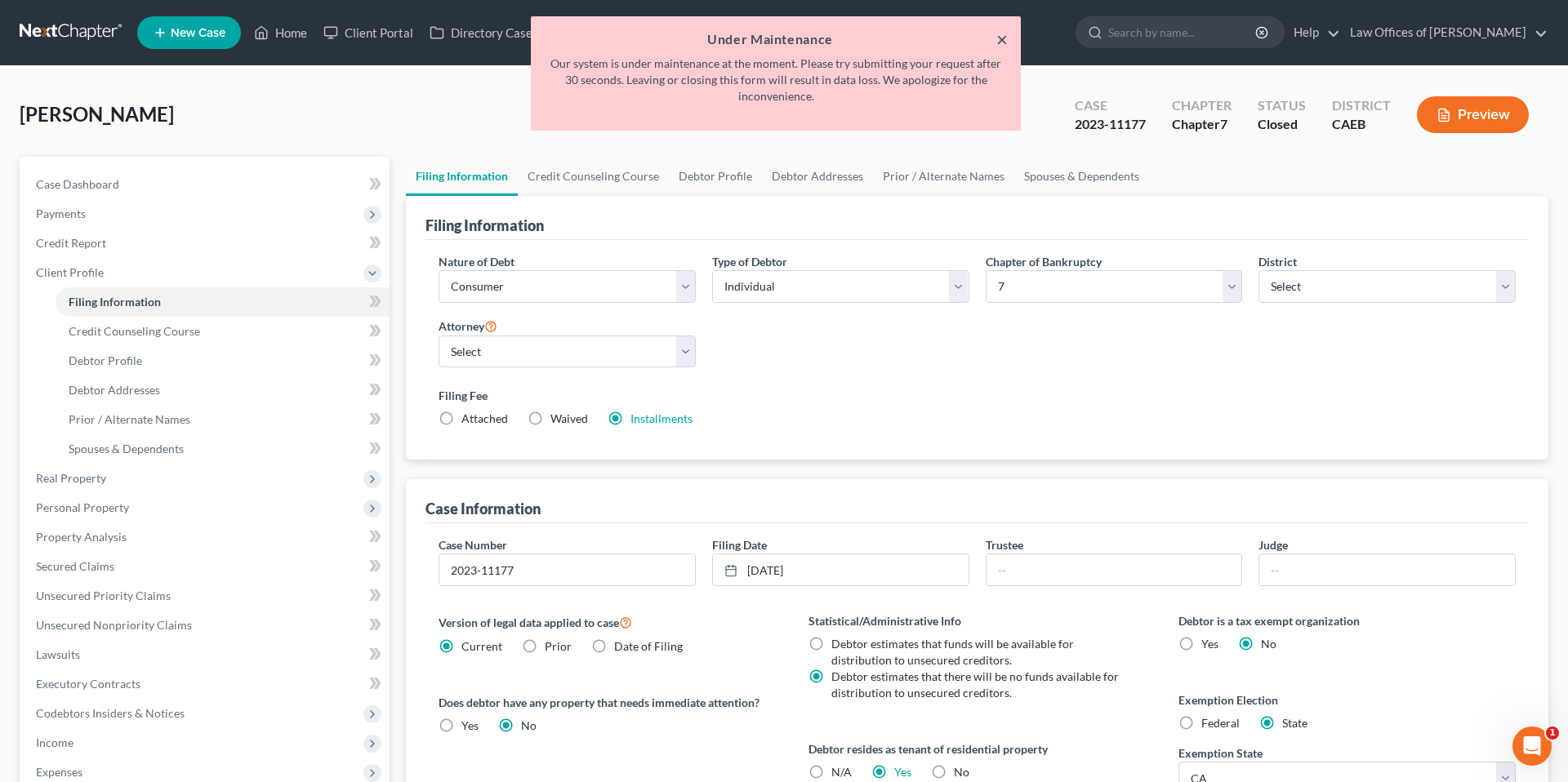
click at [999, 40] on button "×" at bounding box center [1002, 39] width 11 height 19
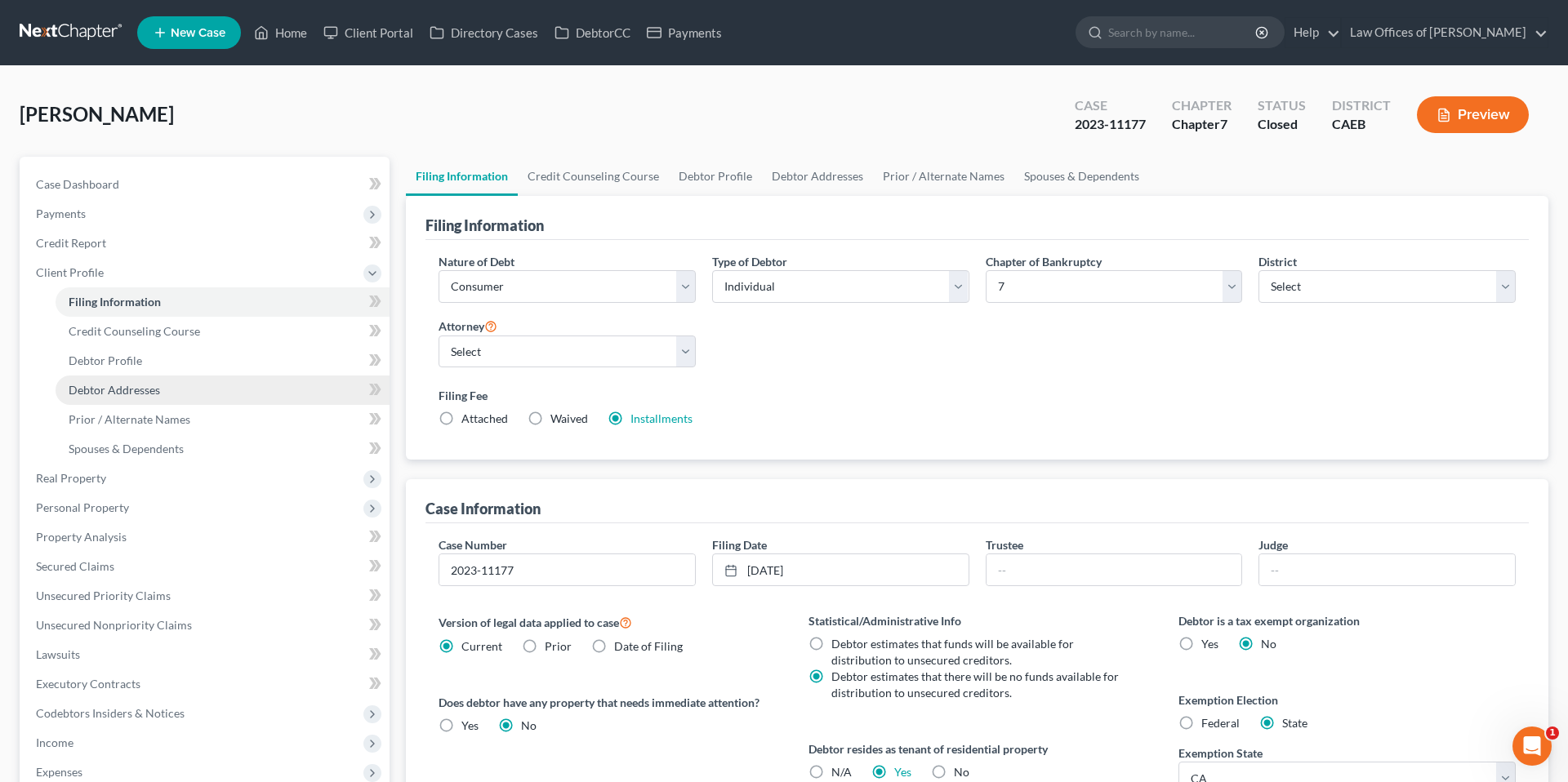
click at [147, 394] on span "Debtor Addresses" at bounding box center [114, 390] width 91 height 14
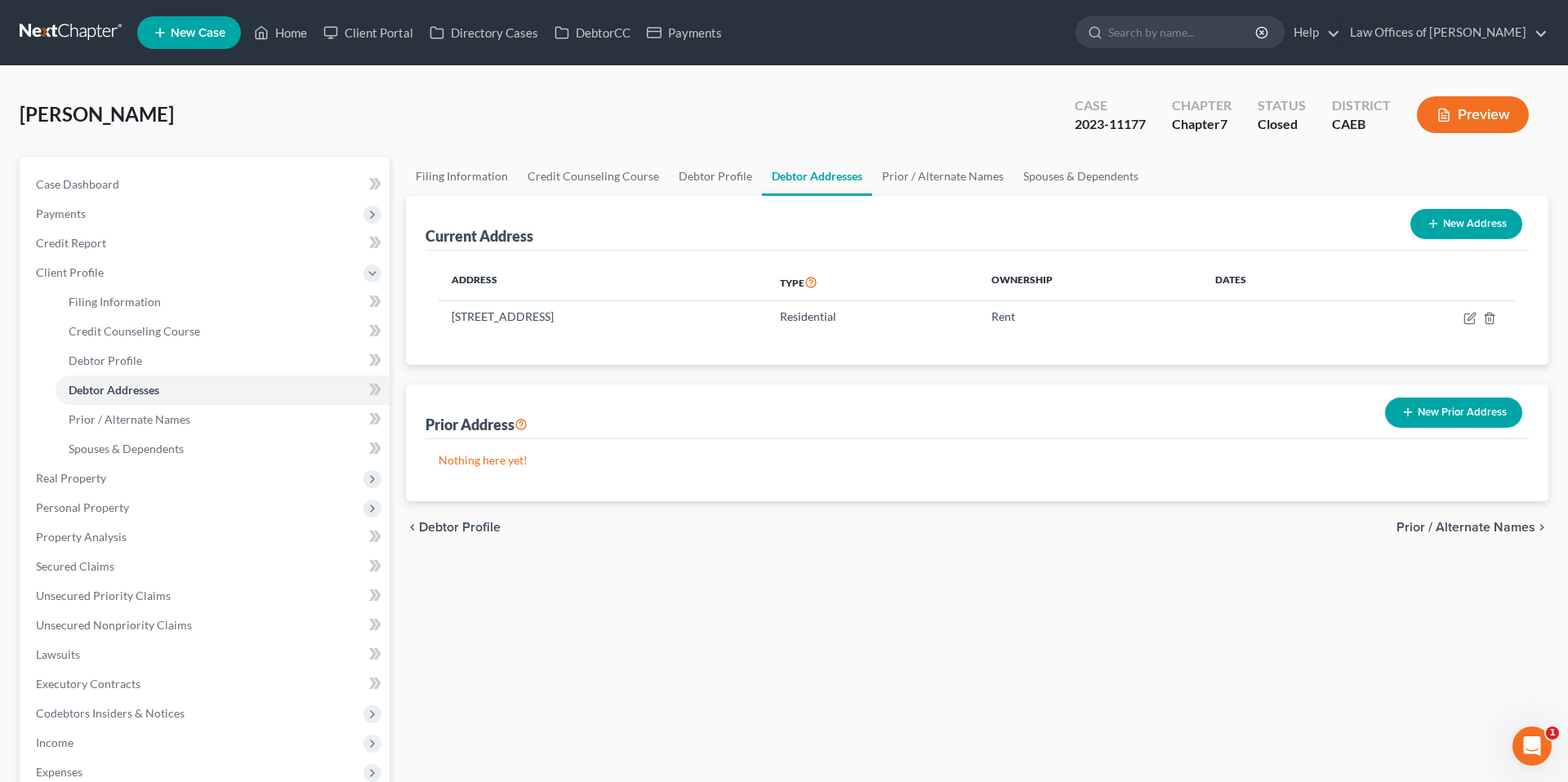
scroll to position [14, 0]
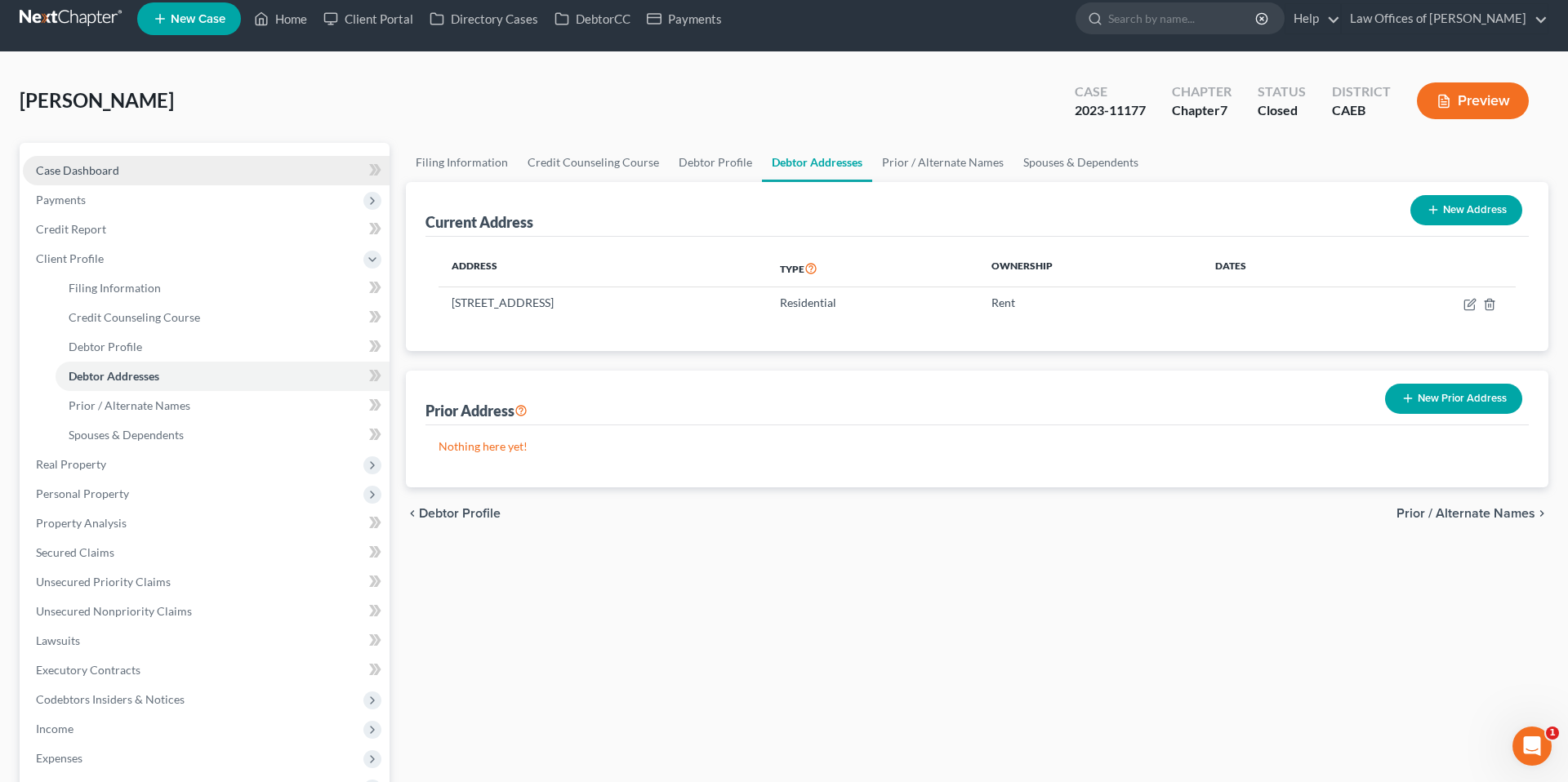
click at [153, 167] on link "Case Dashboard" at bounding box center [206, 171] width 367 height 30
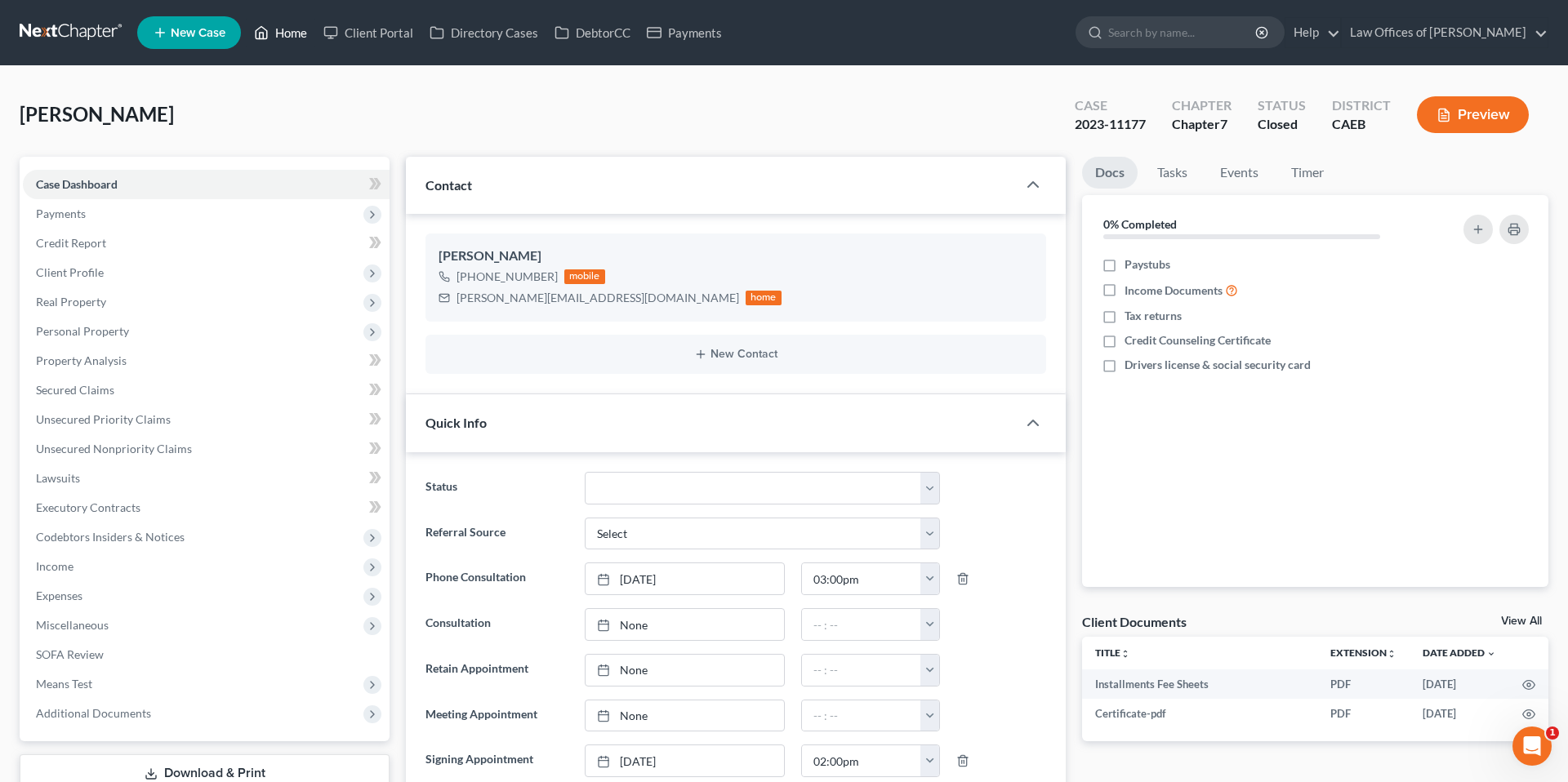
click at [301, 37] on link "Home" at bounding box center [280, 32] width 69 height 30
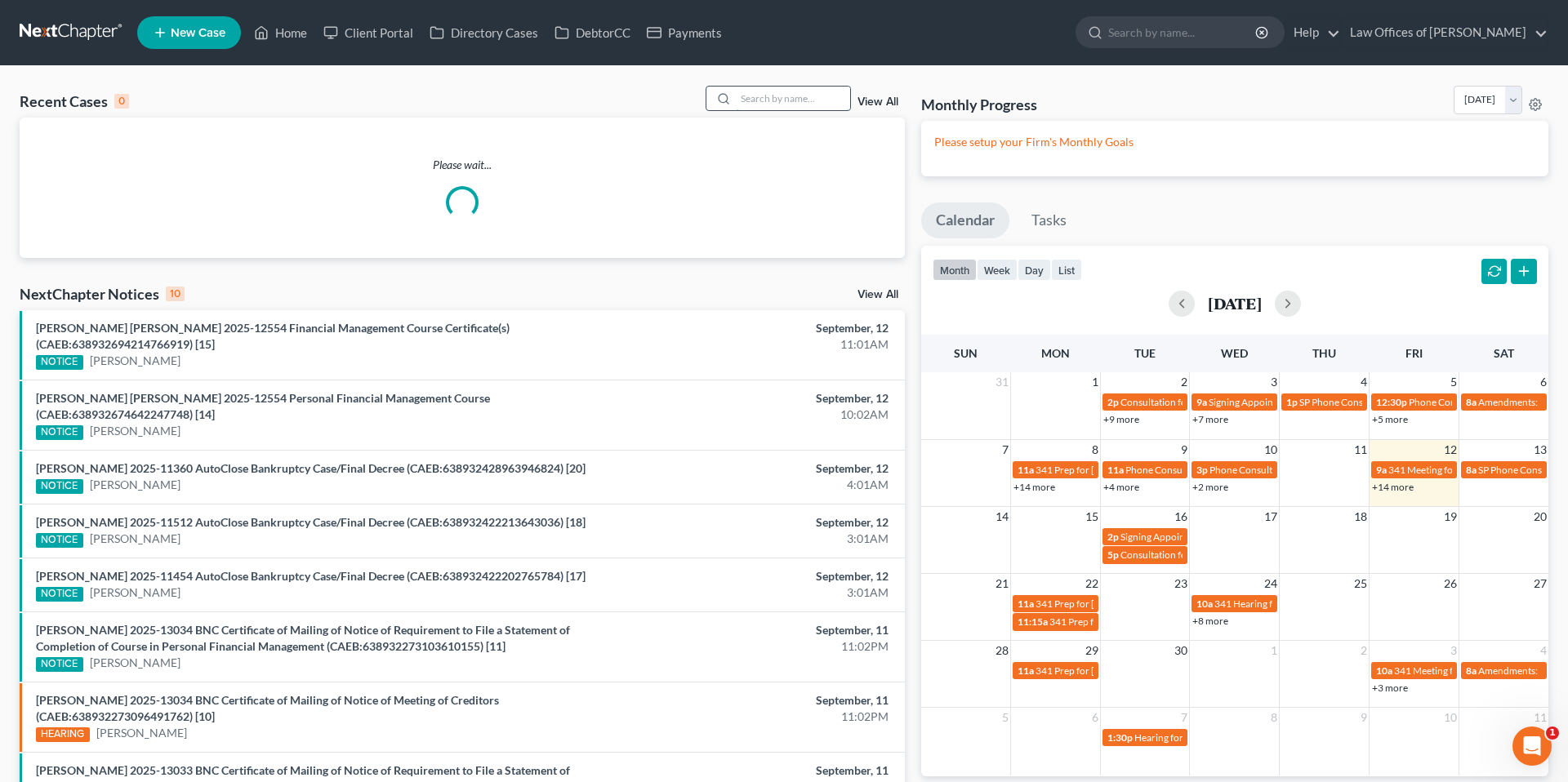
click at [789, 102] on input "search" at bounding box center [793, 99] width 115 height 24
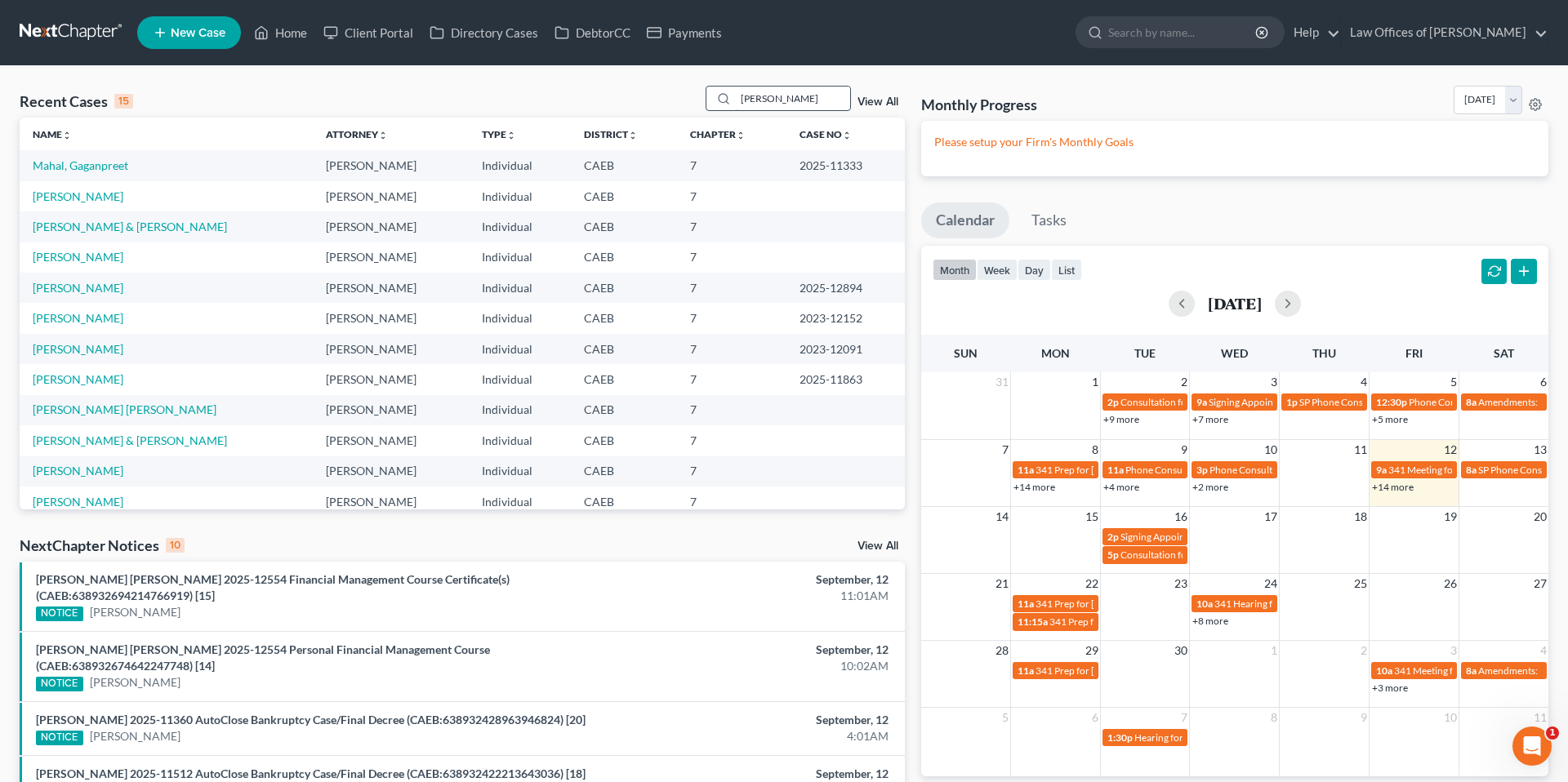
type input "[PERSON_NAME]"
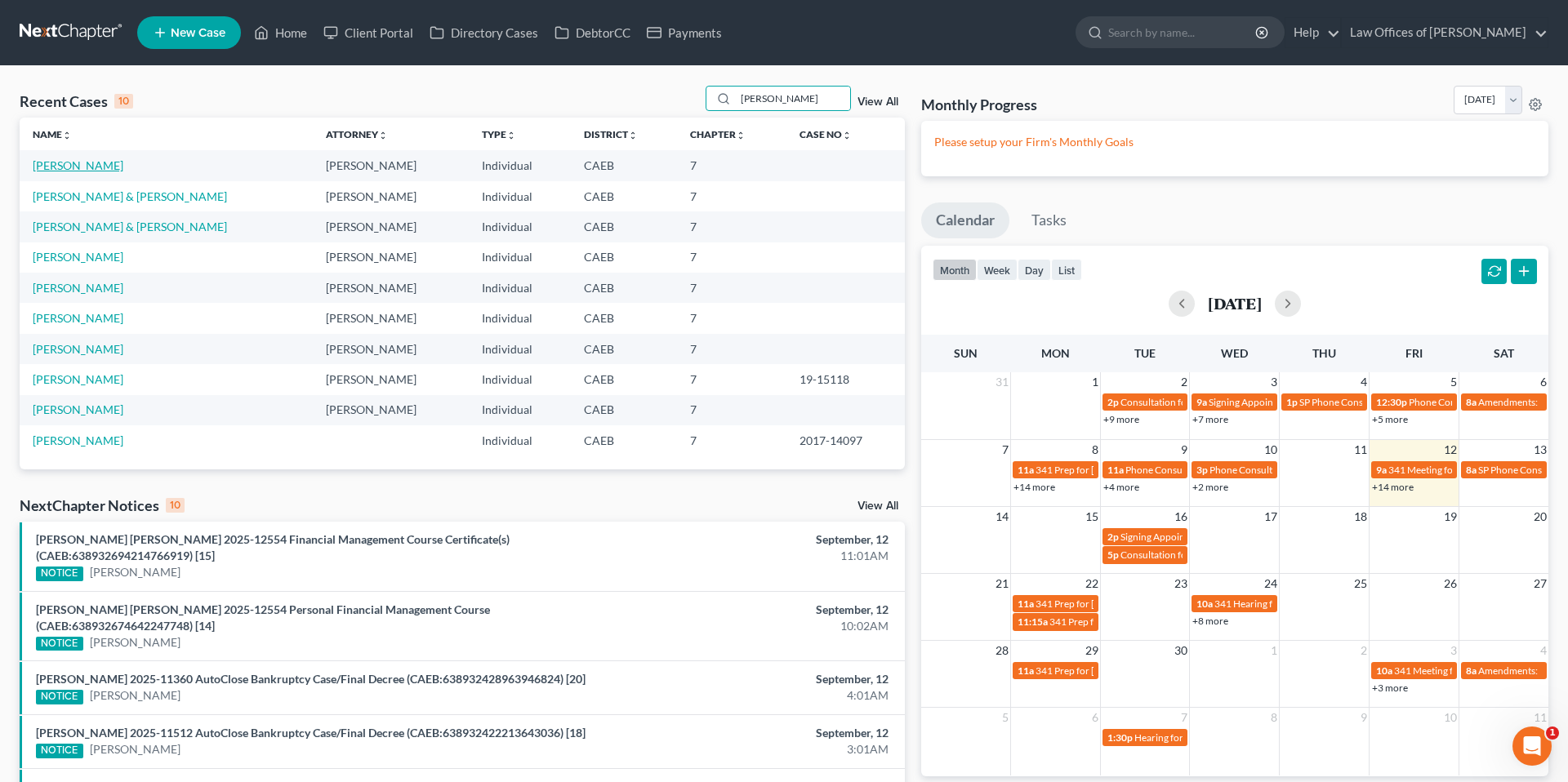
click at [96, 165] on td "[PERSON_NAME]" at bounding box center [166, 165] width 294 height 30
click at [83, 167] on link "[PERSON_NAME]" at bounding box center [78, 165] width 90 height 14
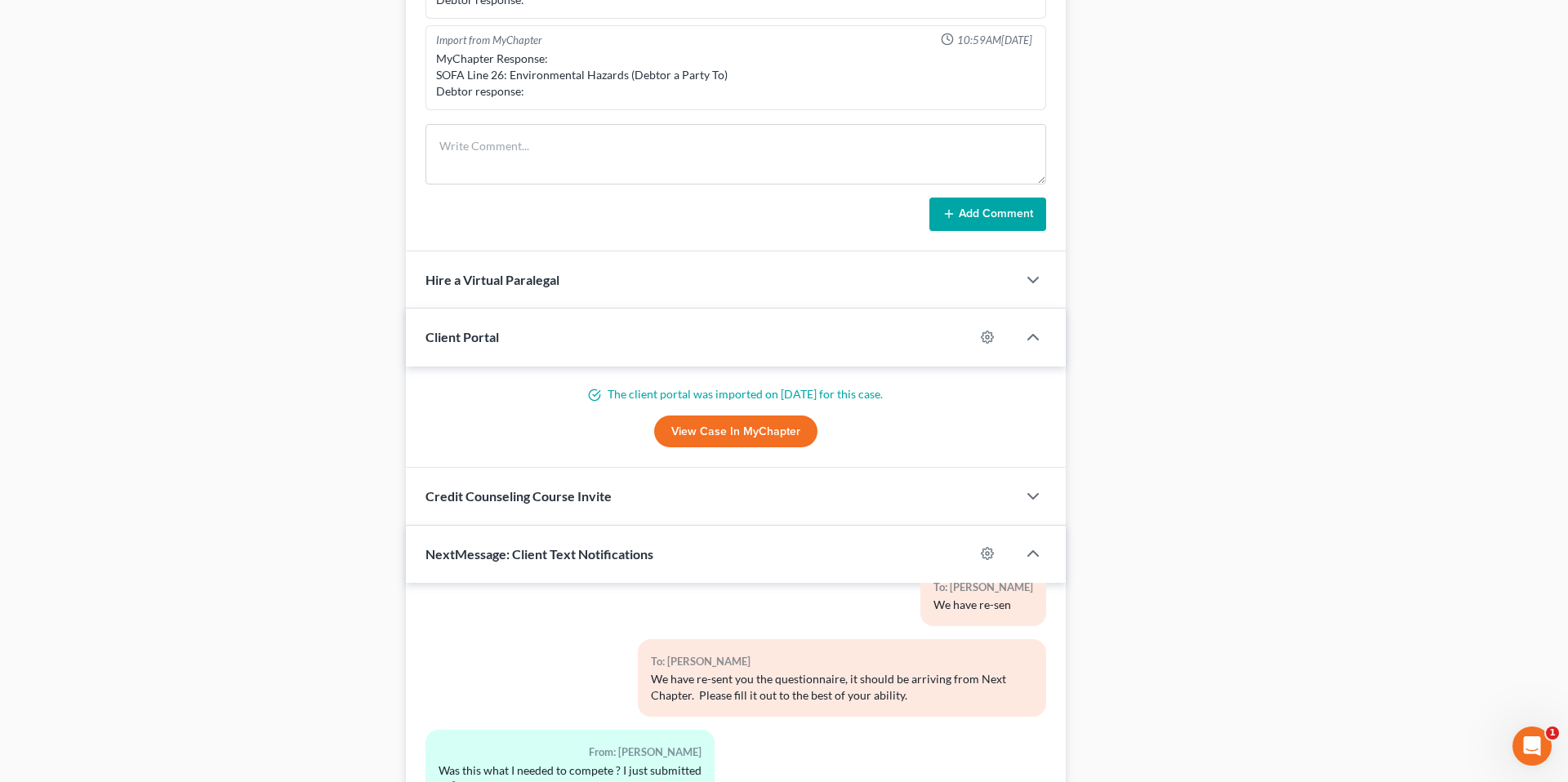
scroll to position [1565, 0]
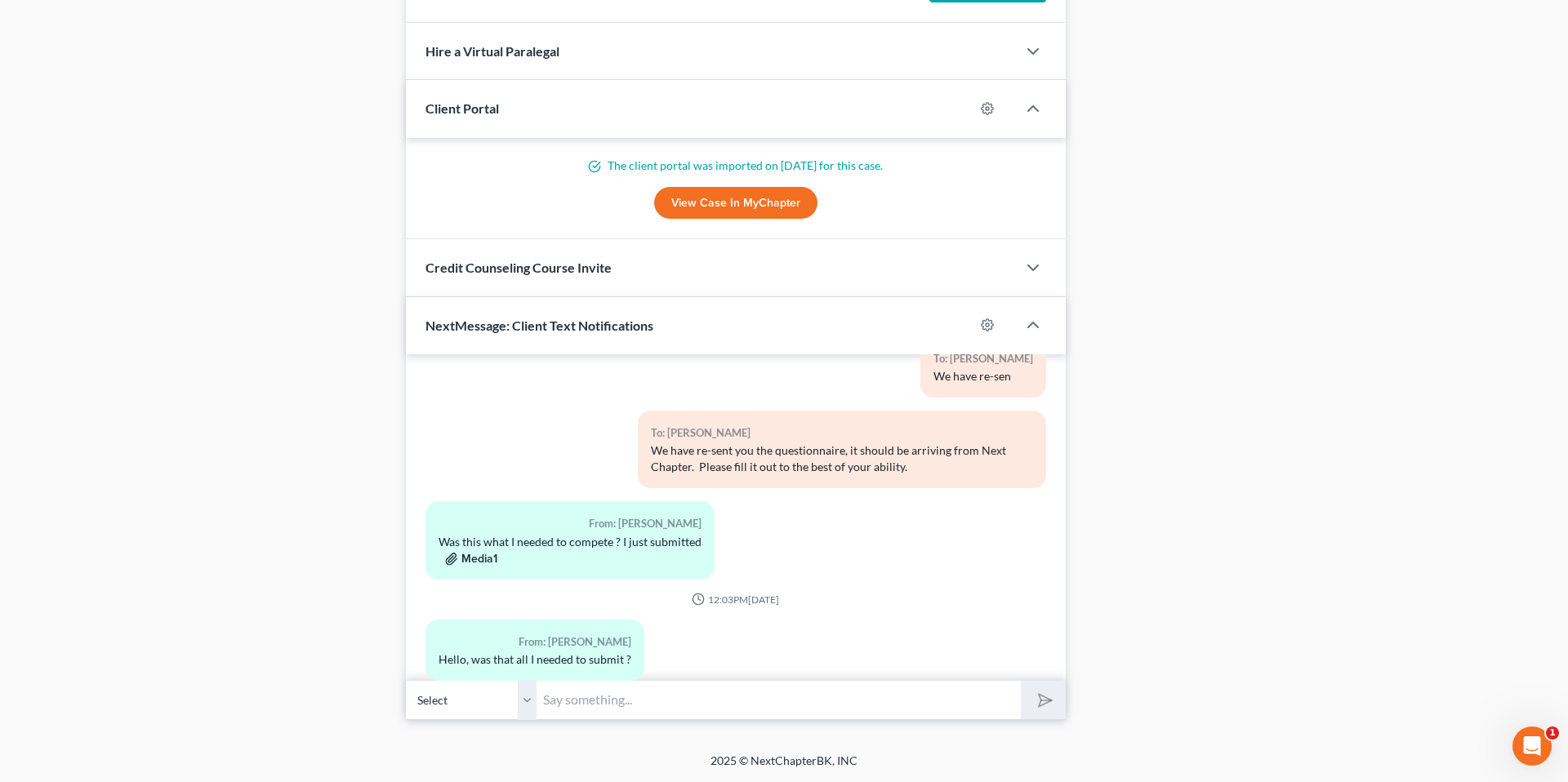
click at [490, 553] on button "Media1" at bounding box center [471, 559] width 53 height 13
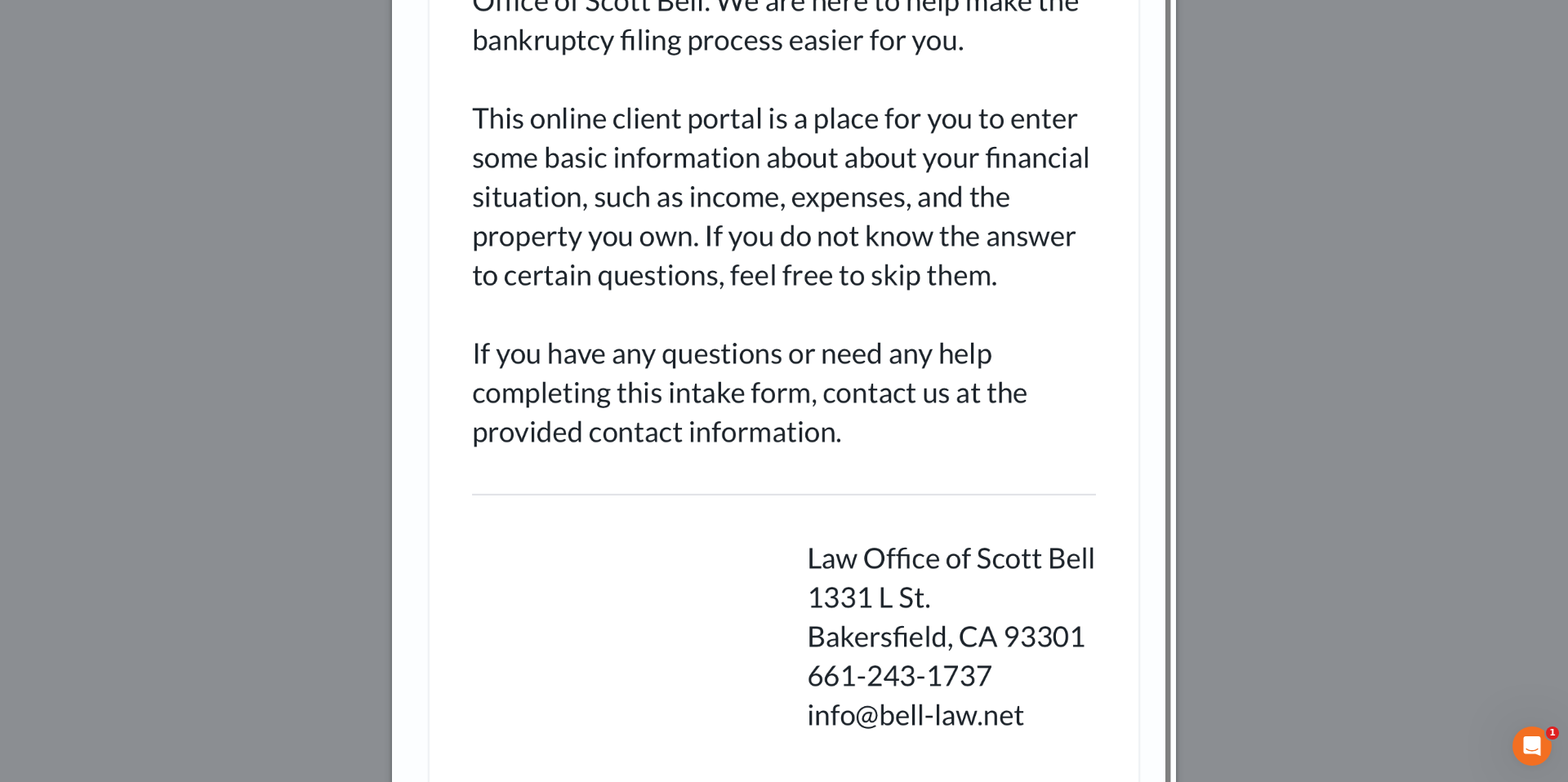
click at [282, 491] on div "Attachment Preview: Media1 [DATE] A copy of this images is also saved in the ca…" at bounding box center [784, 391] width 1568 height 782
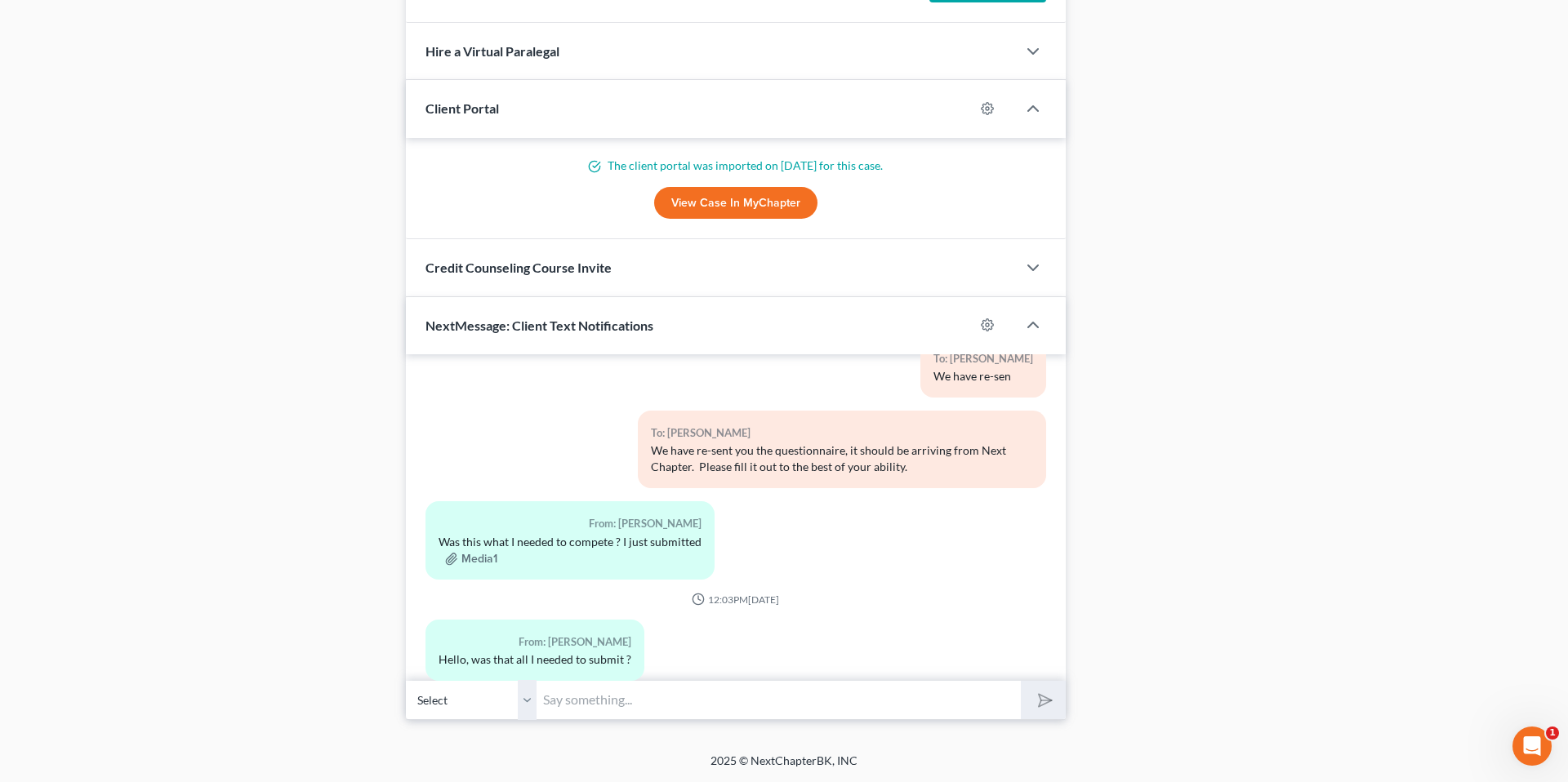
click at [609, 697] on input "text" at bounding box center [778, 700] width 485 height 40
click at [564, 700] on input "Yes, we will be in contact with you regarding the next steps." at bounding box center [778, 700] width 485 height 40
type input "Yes, that is all that we needed for now. We will be in contact with you regardi…"
click at [1021, 681] on button "submit" at bounding box center [1043, 701] width 45 height 39
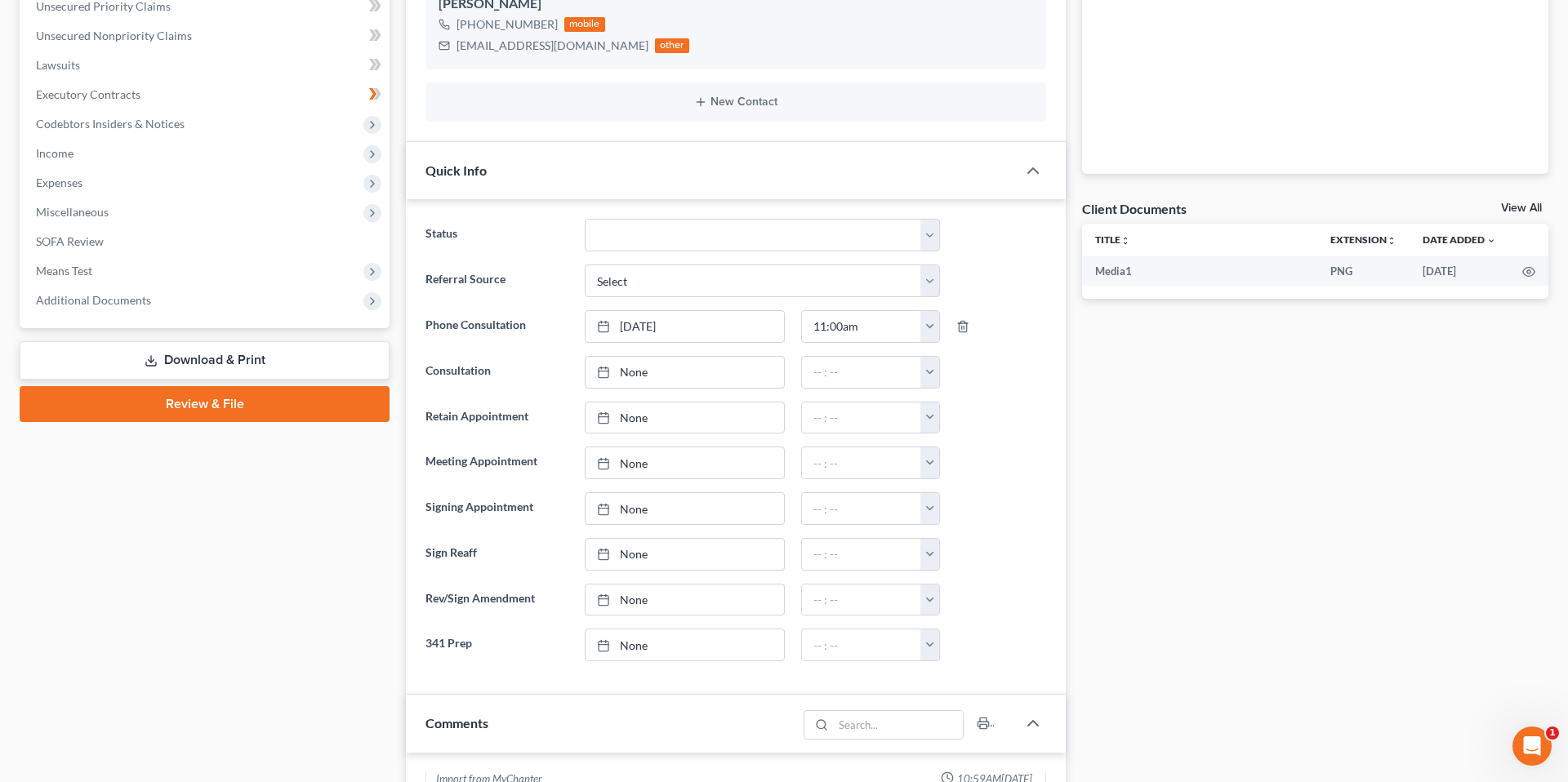
scroll to position [0, 0]
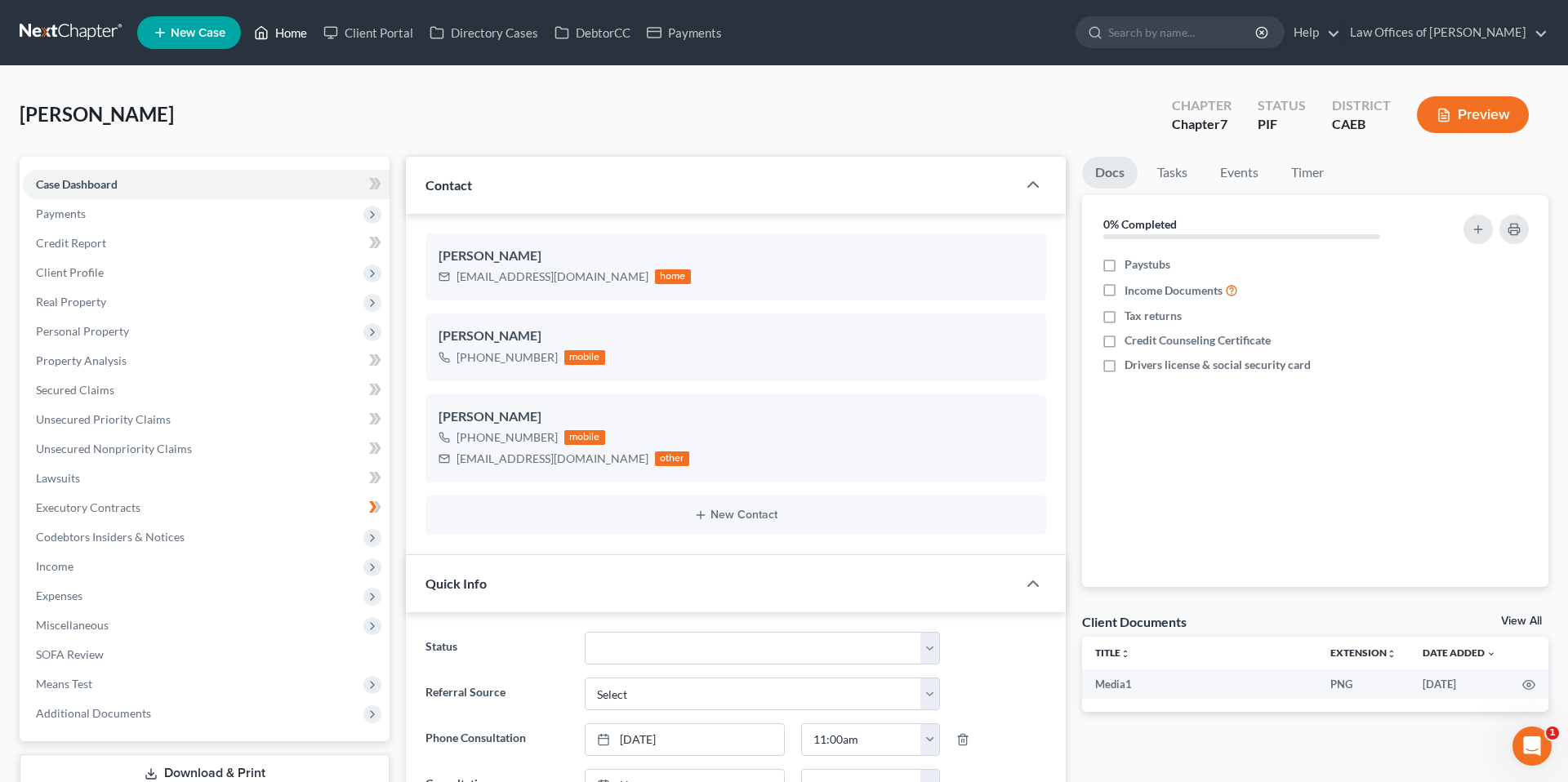
click at [285, 28] on link "Home" at bounding box center [280, 32] width 69 height 30
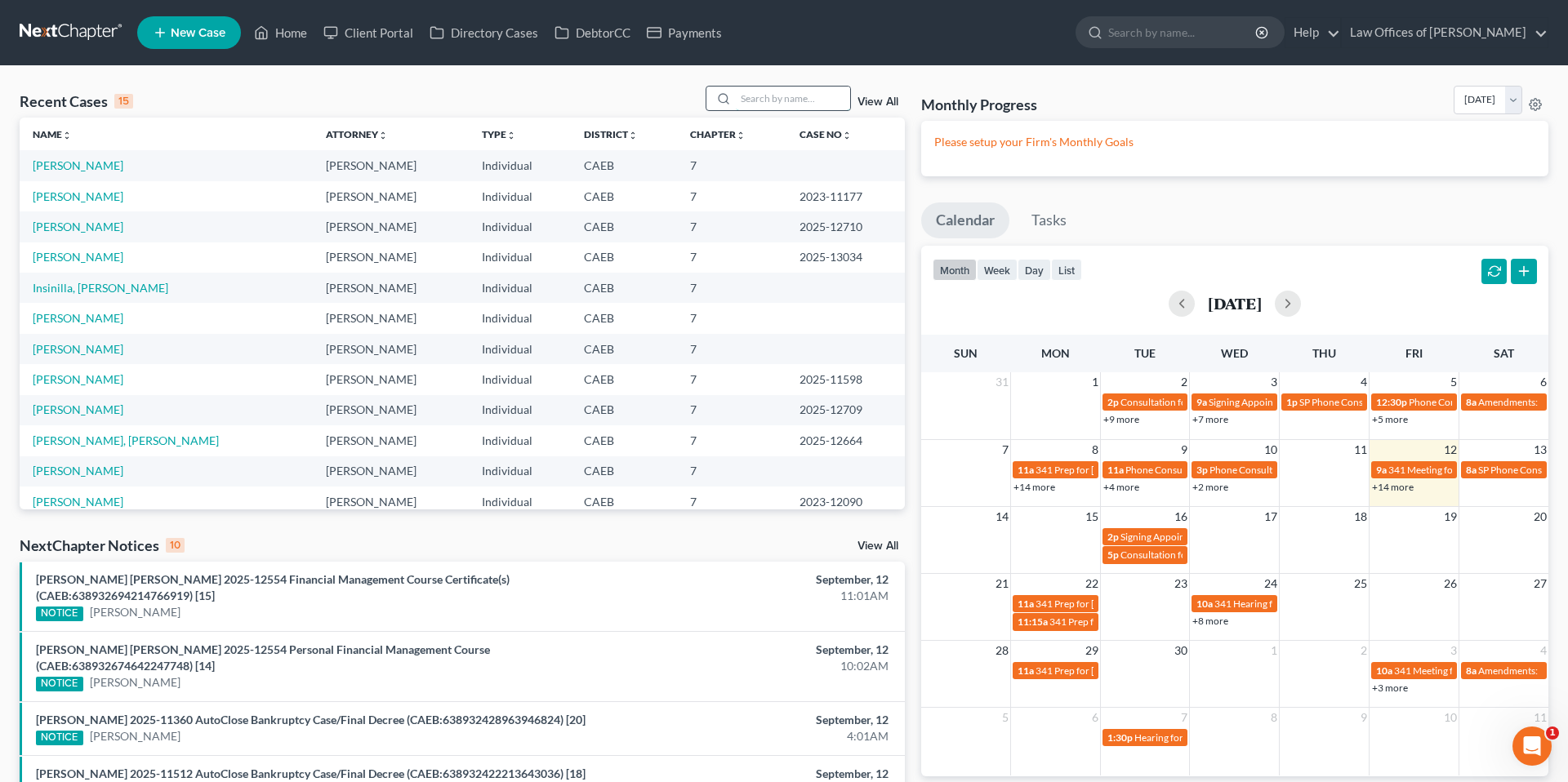
click at [812, 95] on input "search" at bounding box center [793, 99] width 115 height 24
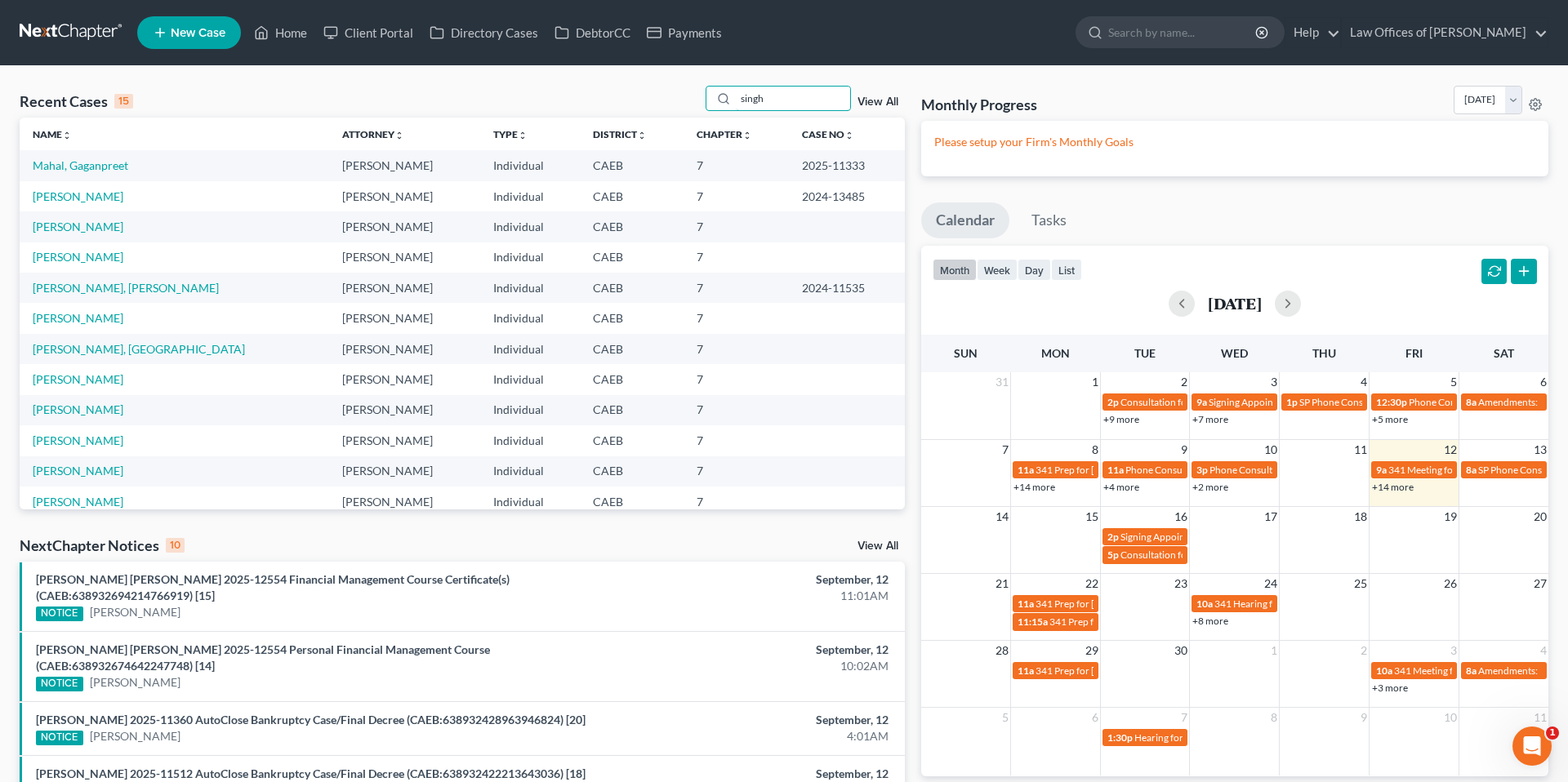
type input "singh"
click at [198, 33] on span "New Case" at bounding box center [198, 32] width 54 height 12
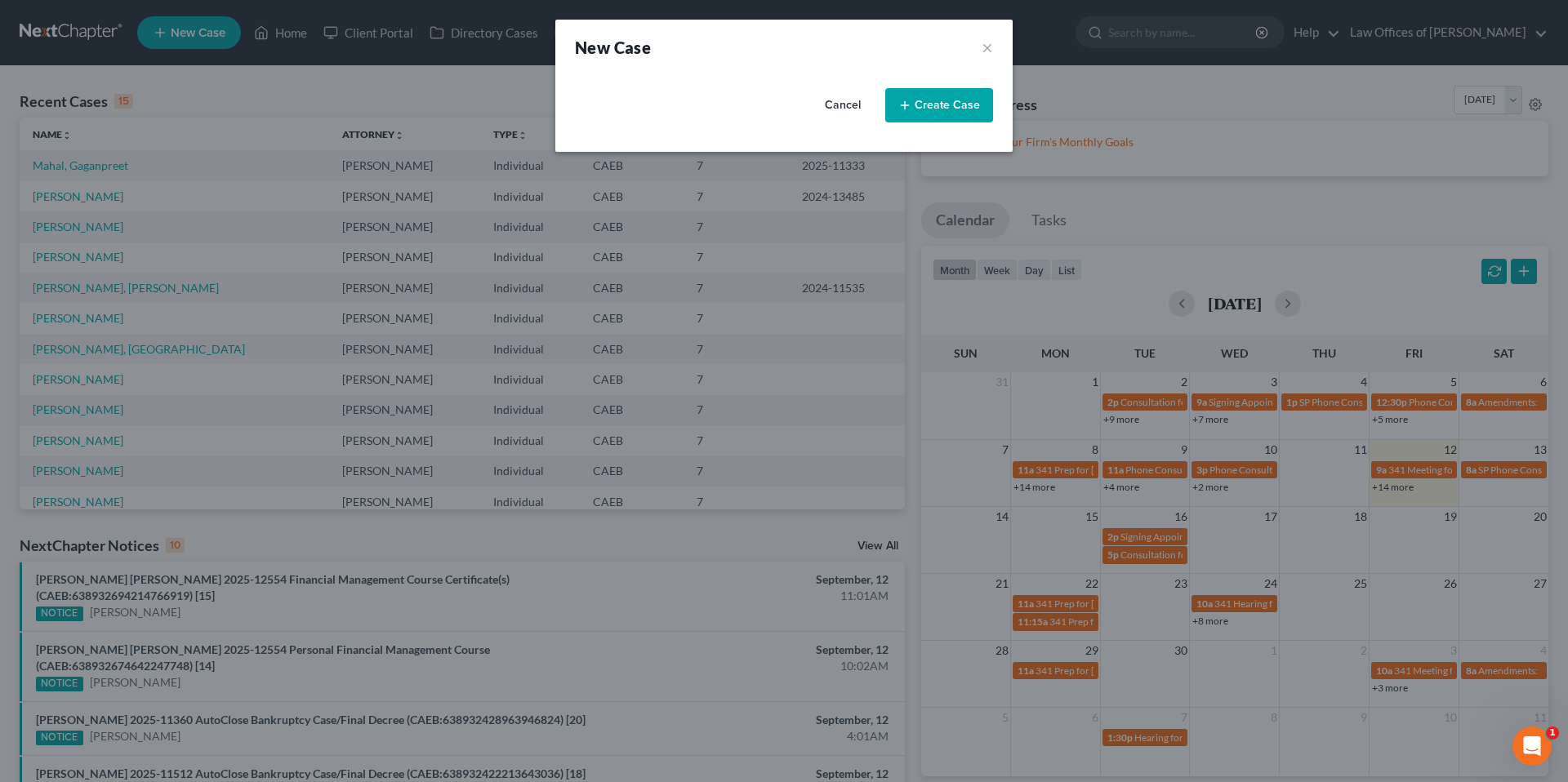
select select "8"
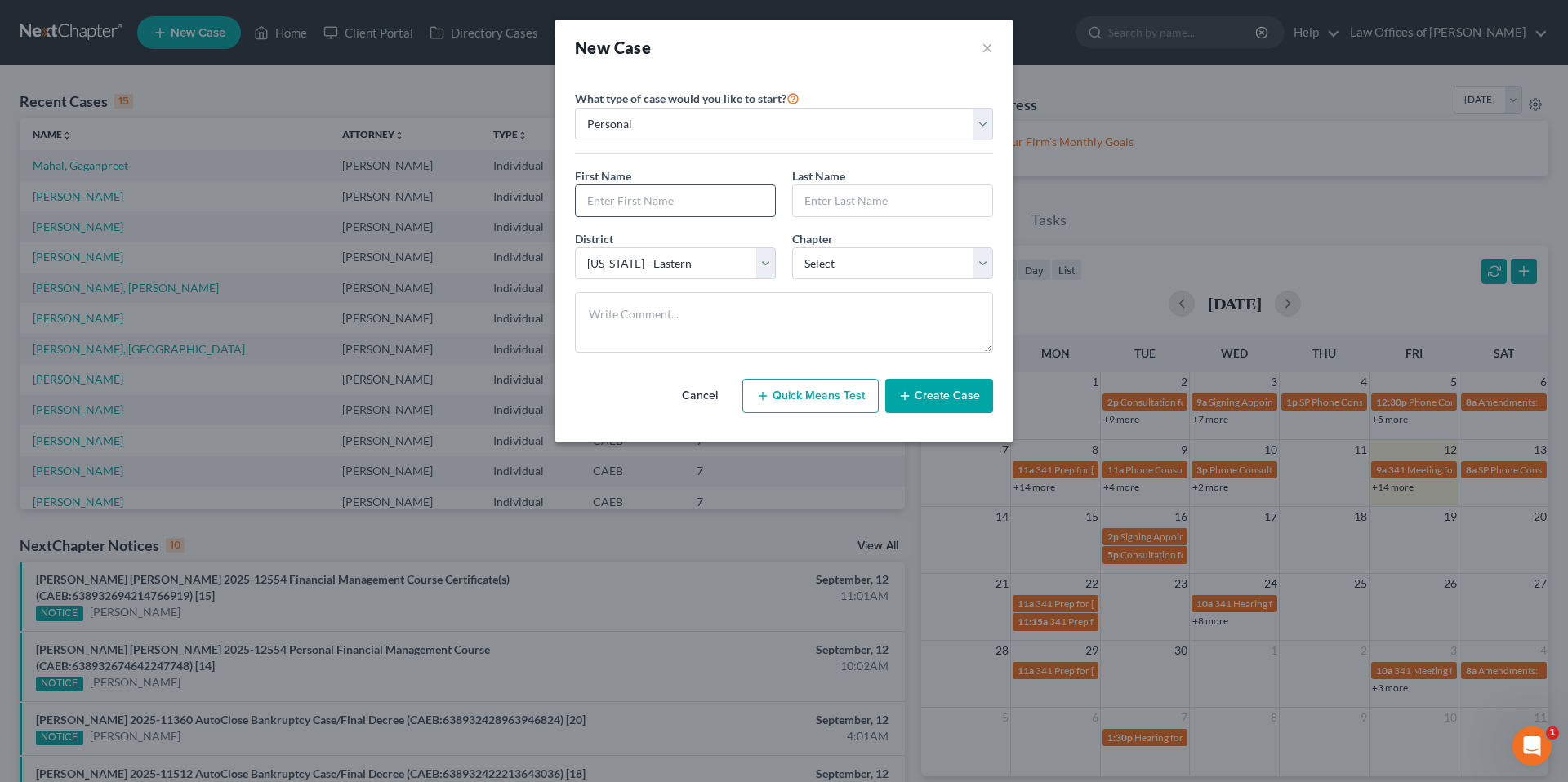
click at [633, 204] on input "text" at bounding box center [676, 201] width 199 height 31
type input "[PERSON_NAME]"
click at [873, 272] on select "Select 7 11 12 13" at bounding box center [893, 263] width 201 height 32
select select "0"
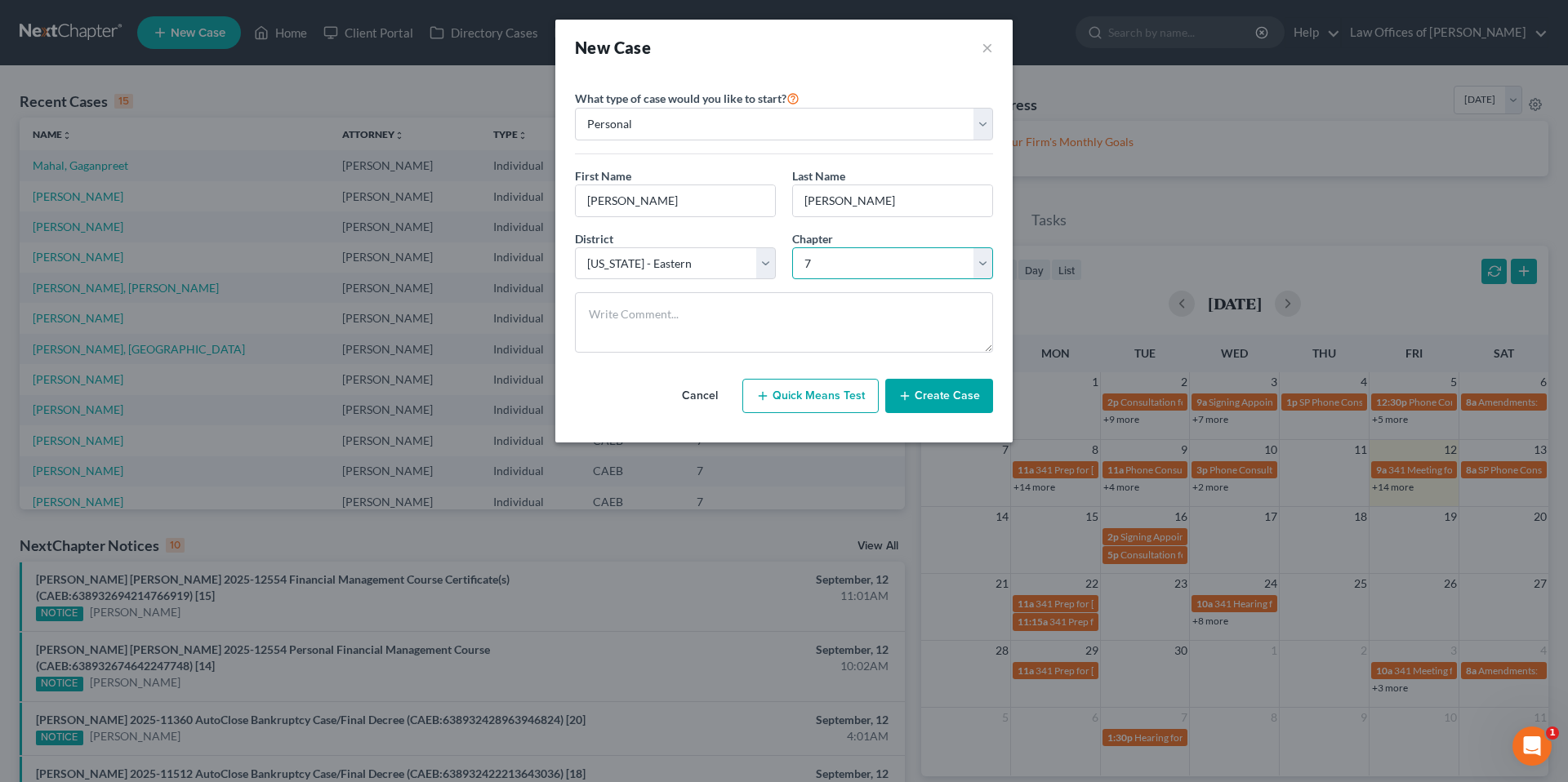
click at [792, 247] on select "Select 7 11 12 13" at bounding box center [893, 263] width 201 height 32
click at [945, 394] on button "Create Case" at bounding box center [939, 395] width 108 height 34
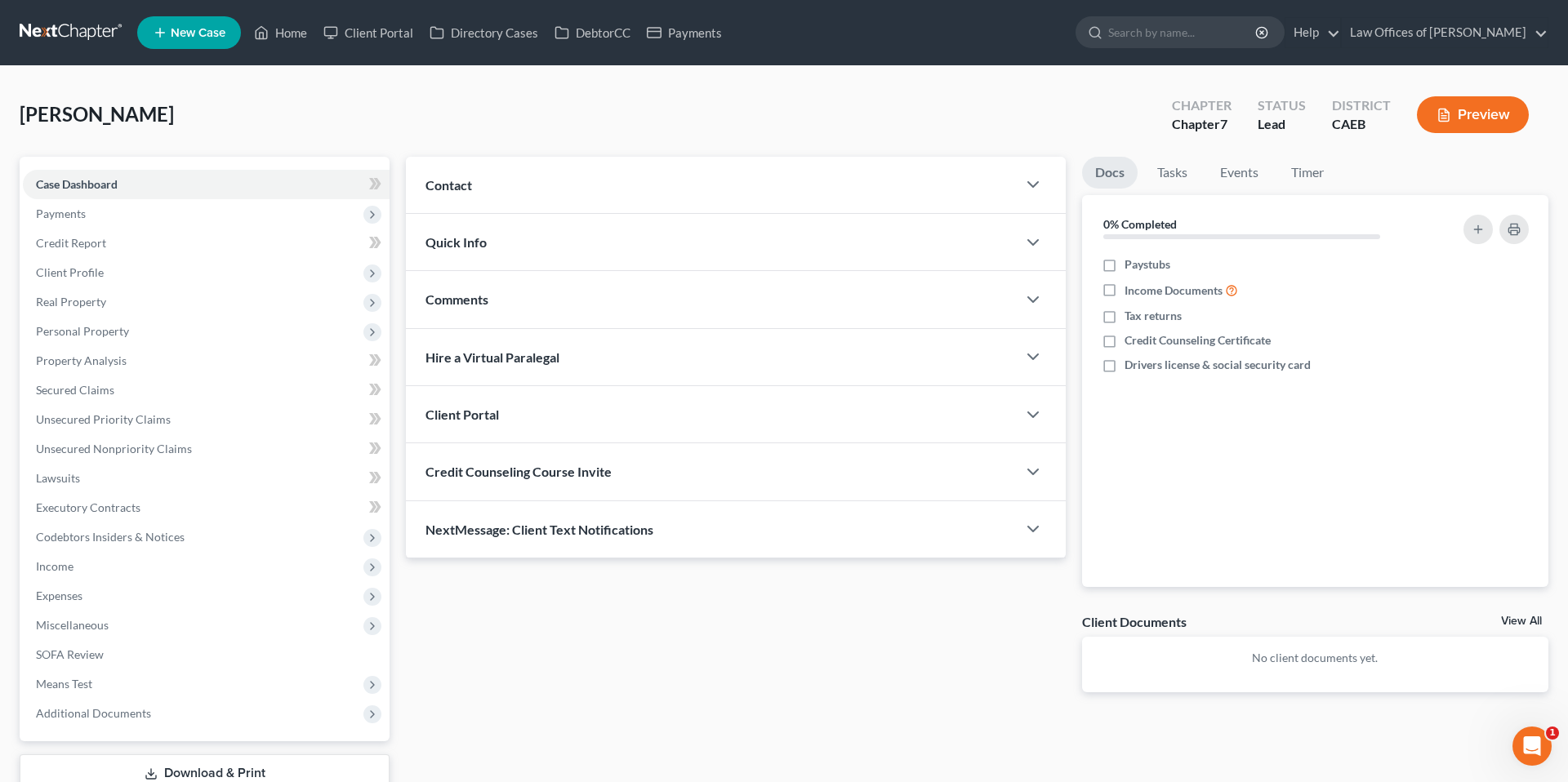
click at [717, 178] on div "Contact" at bounding box center [712, 185] width 611 height 56
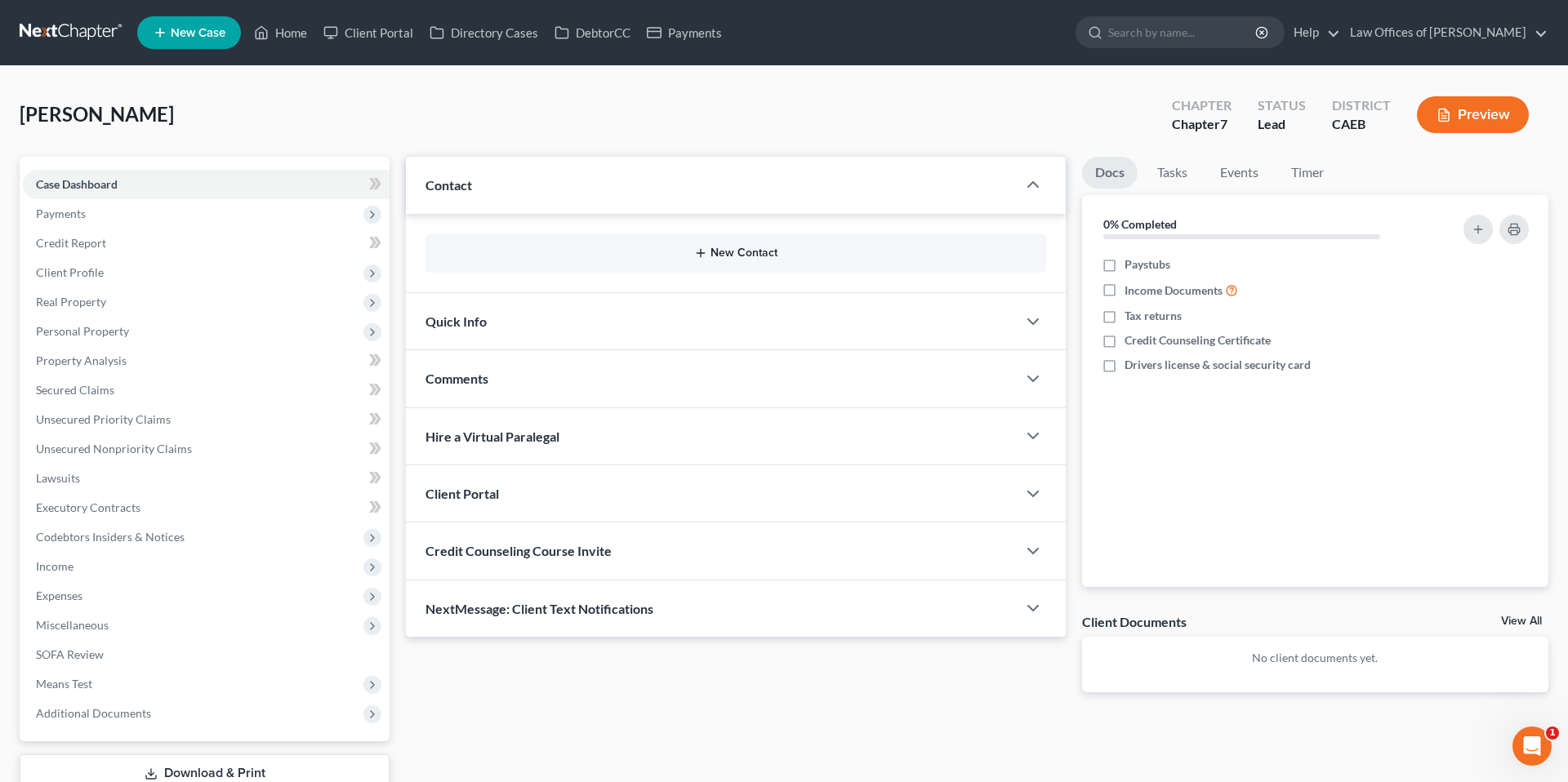
click at [749, 250] on button "New Contact" at bounding box center [736, 253] width 595 height 13
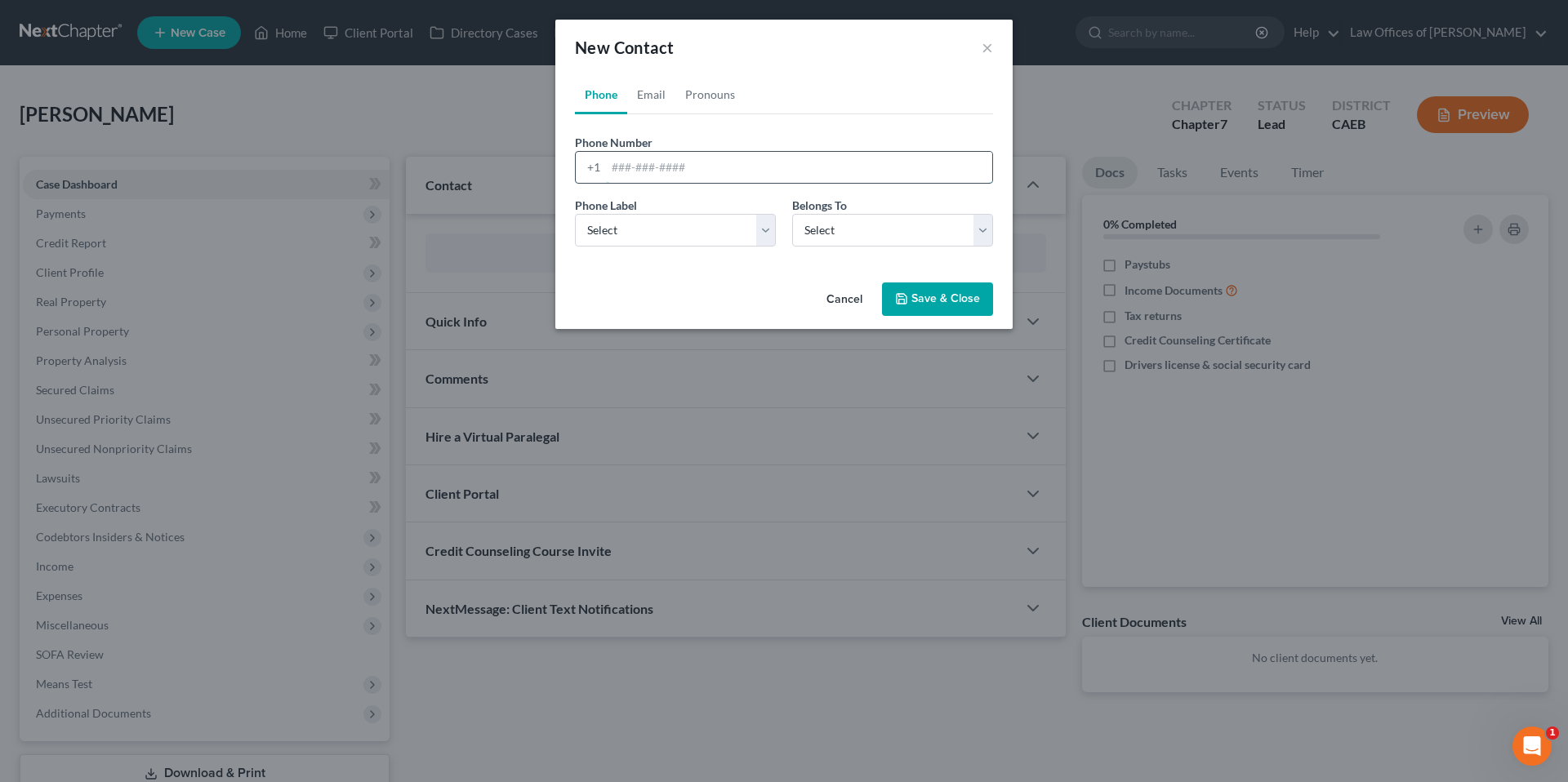
click at [724, 162] on input "tel" at bounding box center [799, 168] width 386 height 31
type input "6"
type input "9295960996"
click at [760, 242] on select "Select Mobile Home Work Other" at bounding box center [676, 230] width 201 height 32
select select "0"
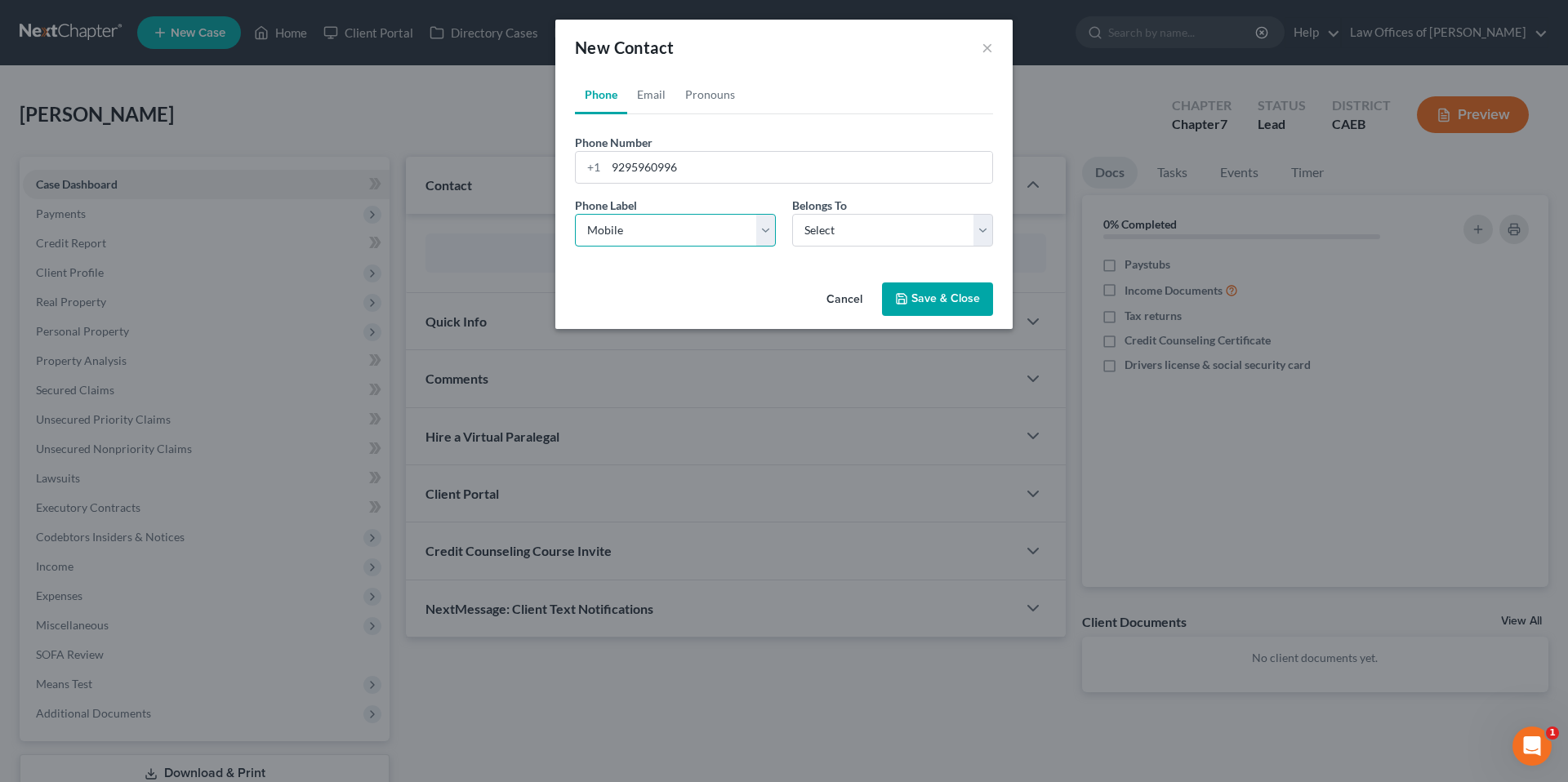
click at [575, 214] on select "Select Mobile Home Work Other" at bounding box center [676, 230] width 201 height 32
click at [844, 237] on select "Select Client Other" at bounding box center [893, 230] width 201 height 32
select select "0"
click at [792, 214] on select "Select Client Other" at bounding box center [893, 230] width 201 height 32
click at [916, 297] on button "Save & Close" at bounding box center [937, 299] width 111 height 34
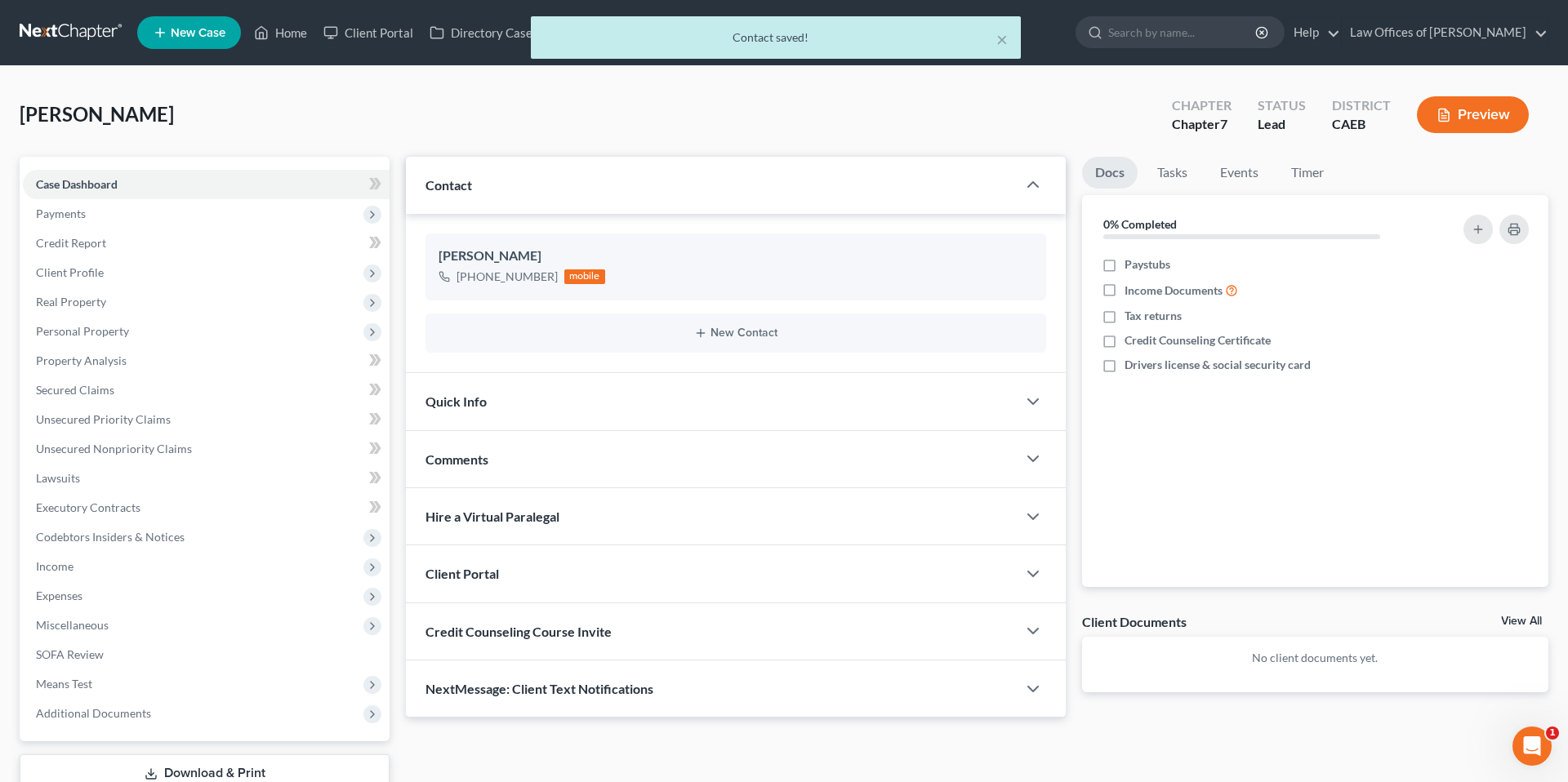
click at [764, 410] on div "Quick Info" at bounding box center [712, 401] width 611 height 56
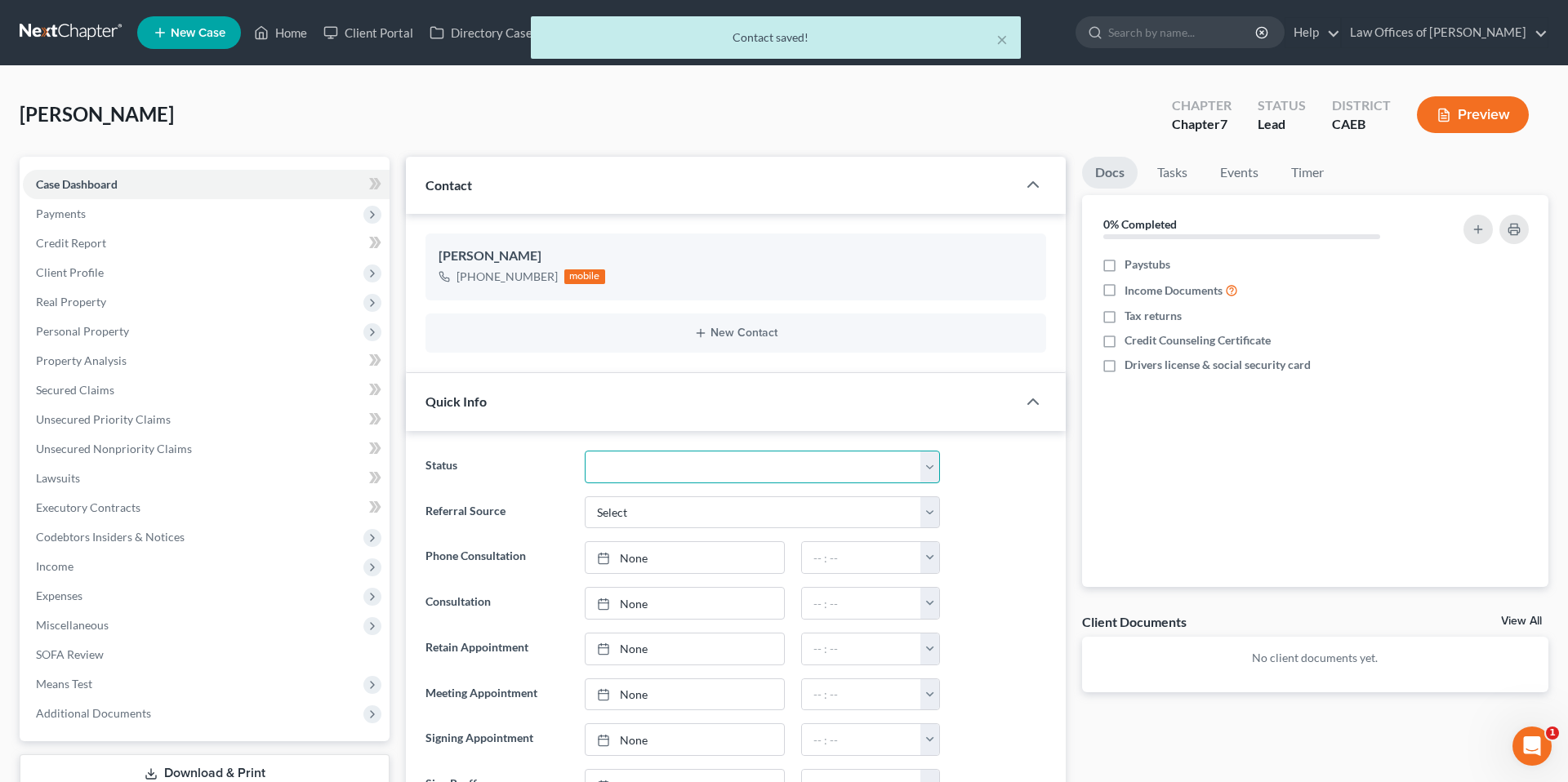
click at [761, 452] on select "Cancelled/Refund Closed Consultation Declined Discharged Filed Income Check In …" at bounding box center [762, 466] width 356 height 32
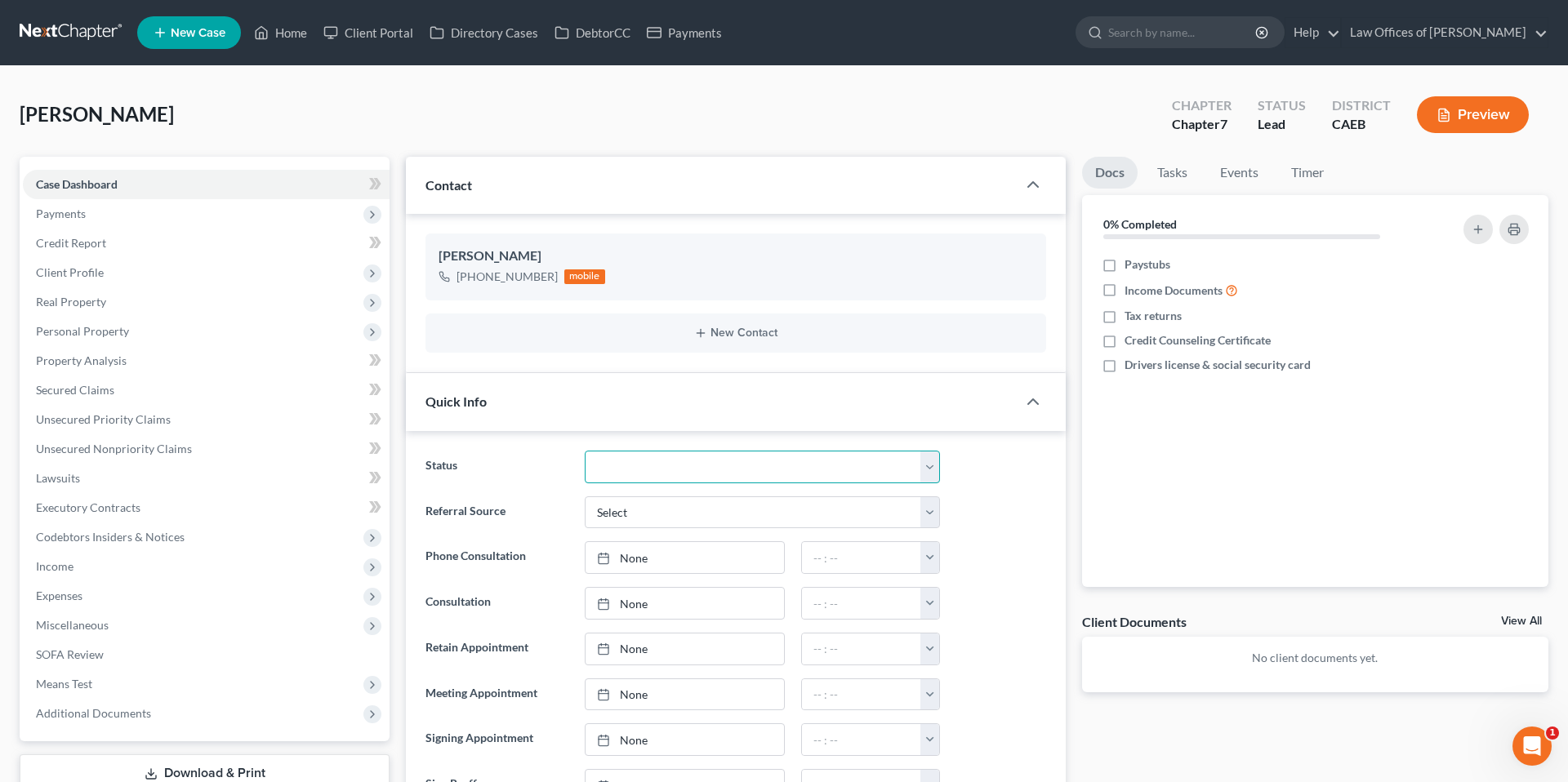
select select "2"
click at [585, 451] on select "Cancelled/Refund Closed Consultation Declined Discharged Filed Income Check In …" at bounding box center [762, 466] width 356 height 32
click at [1020, 480] on div "Status Cancelled/Refund Closed Consultation Declined Discharged Filed Income Ch…" at bounding box center [736, 466] width 637 height 32
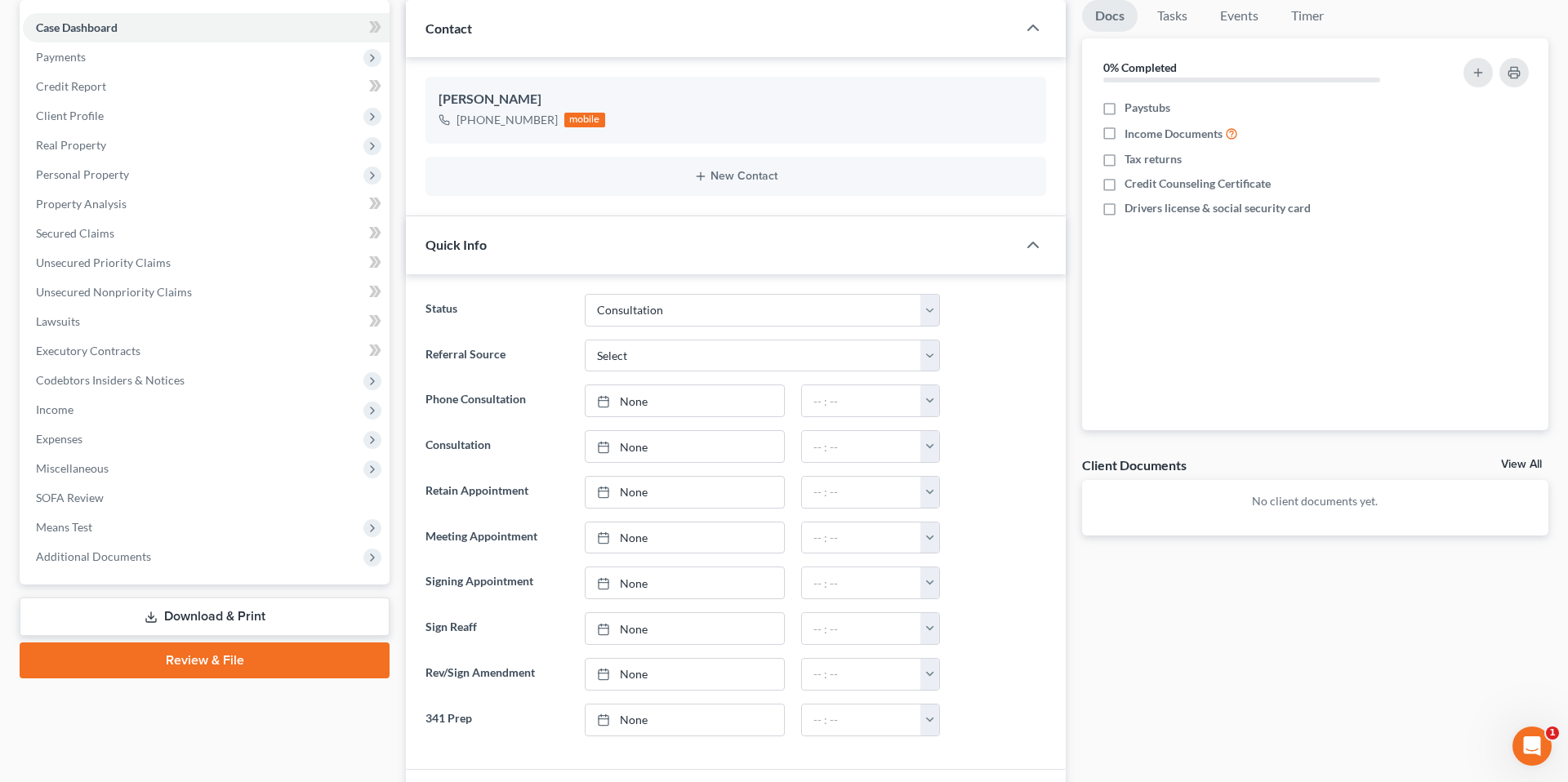
scroll to position [158, 0]
click at [691, 418] on ng-include "Status Cancelled/Refund Closed Consultation Declined Discharged Filed Income Ch…" at bounding box center [736, 514] width 621 height 442
click at [691, 404] on link "None" at bounding box center [684, 401] width 199 height 31
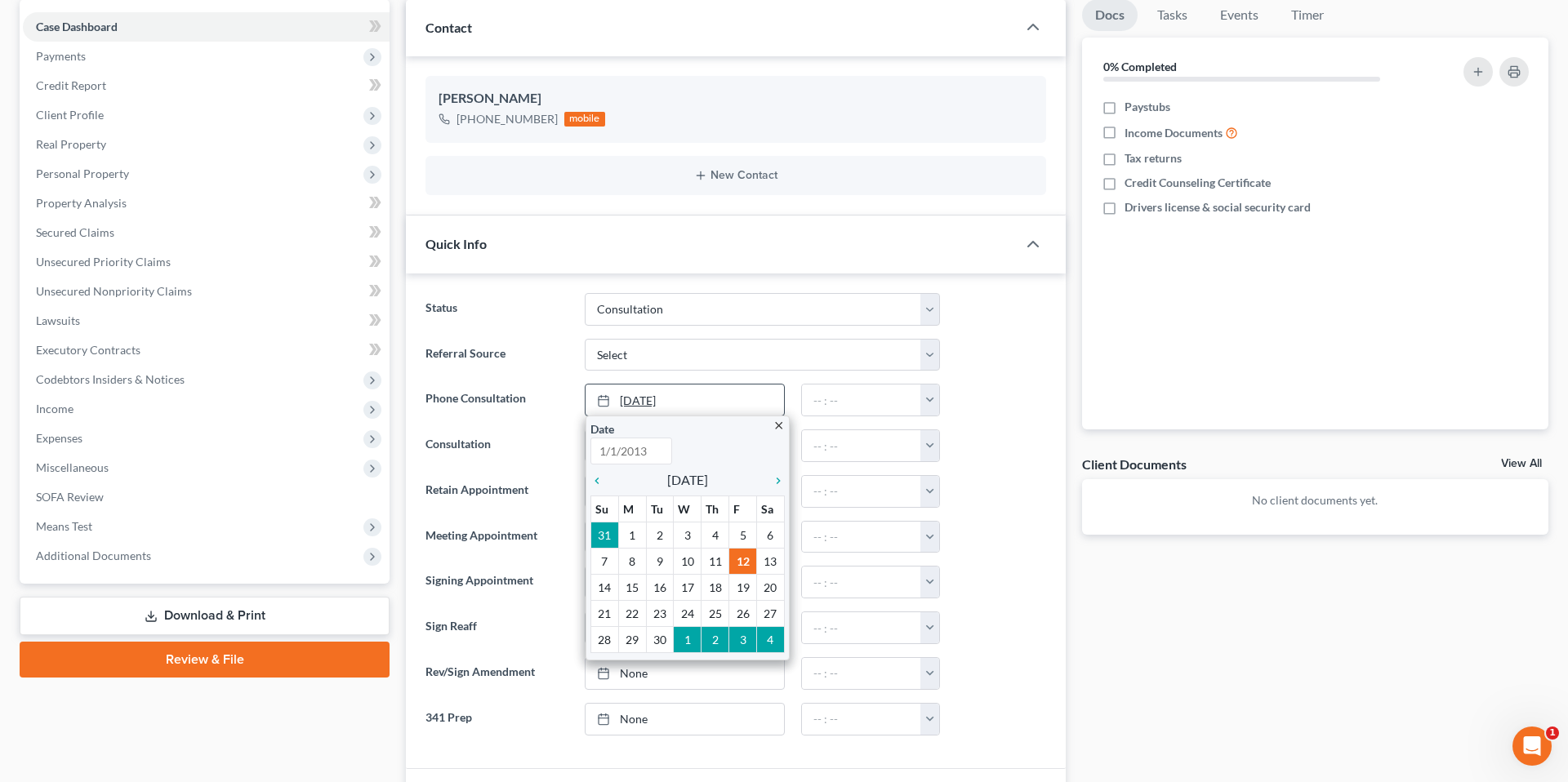
type input "[DATE]"
click at [927, 403] on button "button" at bounding box center [930, 401] width 18 height 31
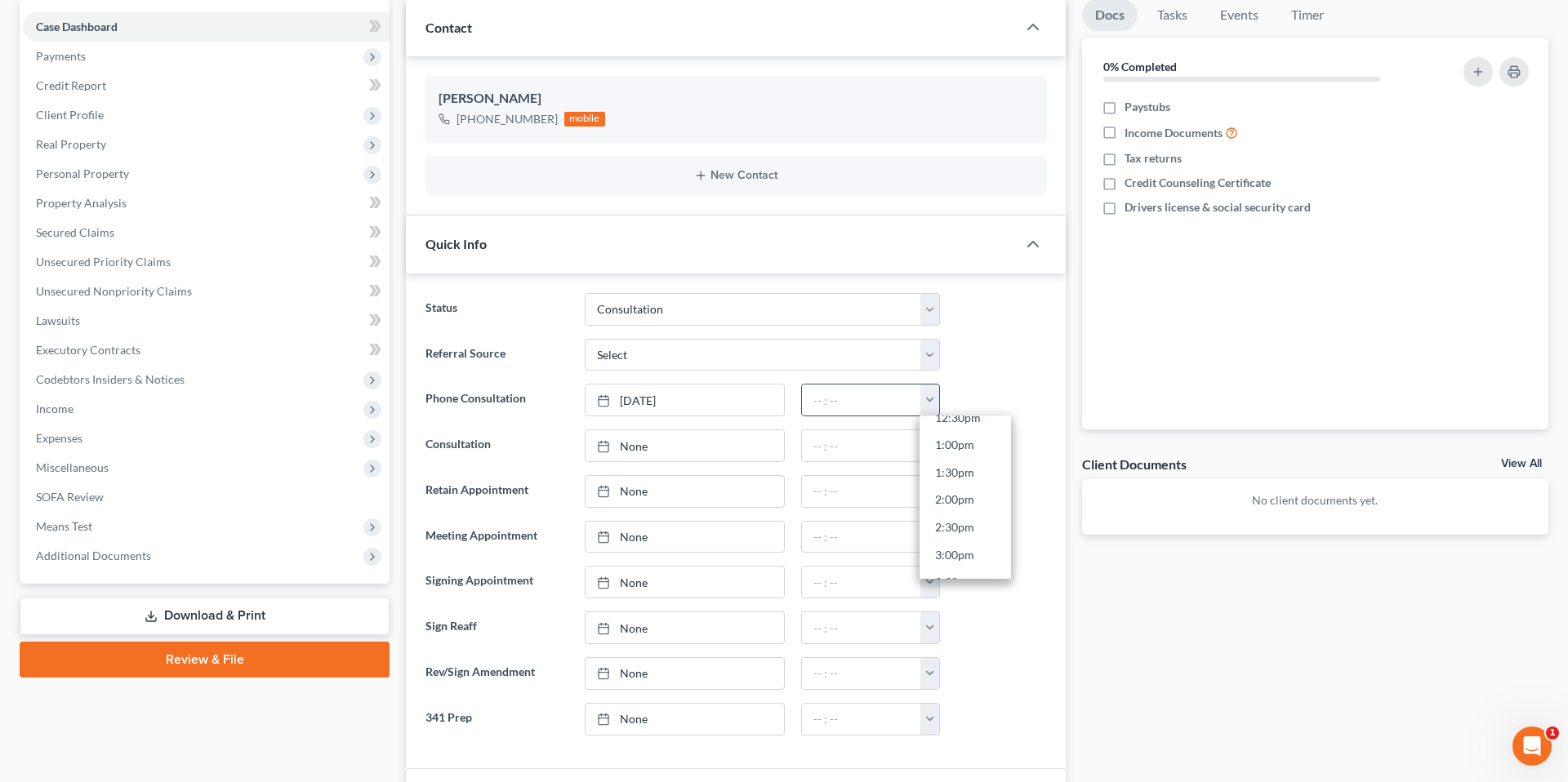
scroll to position [727, 0]
click at [963, 501] on link "2:30pm" at bounding box center [965, 505] width 91 height 28
type input "2:30pm"
click at [1032, 374] on ng-include "Status Cancelled/Refund Closed Consultation Declined Discharged Filed Income Ch…" at bounding box center [736, 514] width 621 height 442
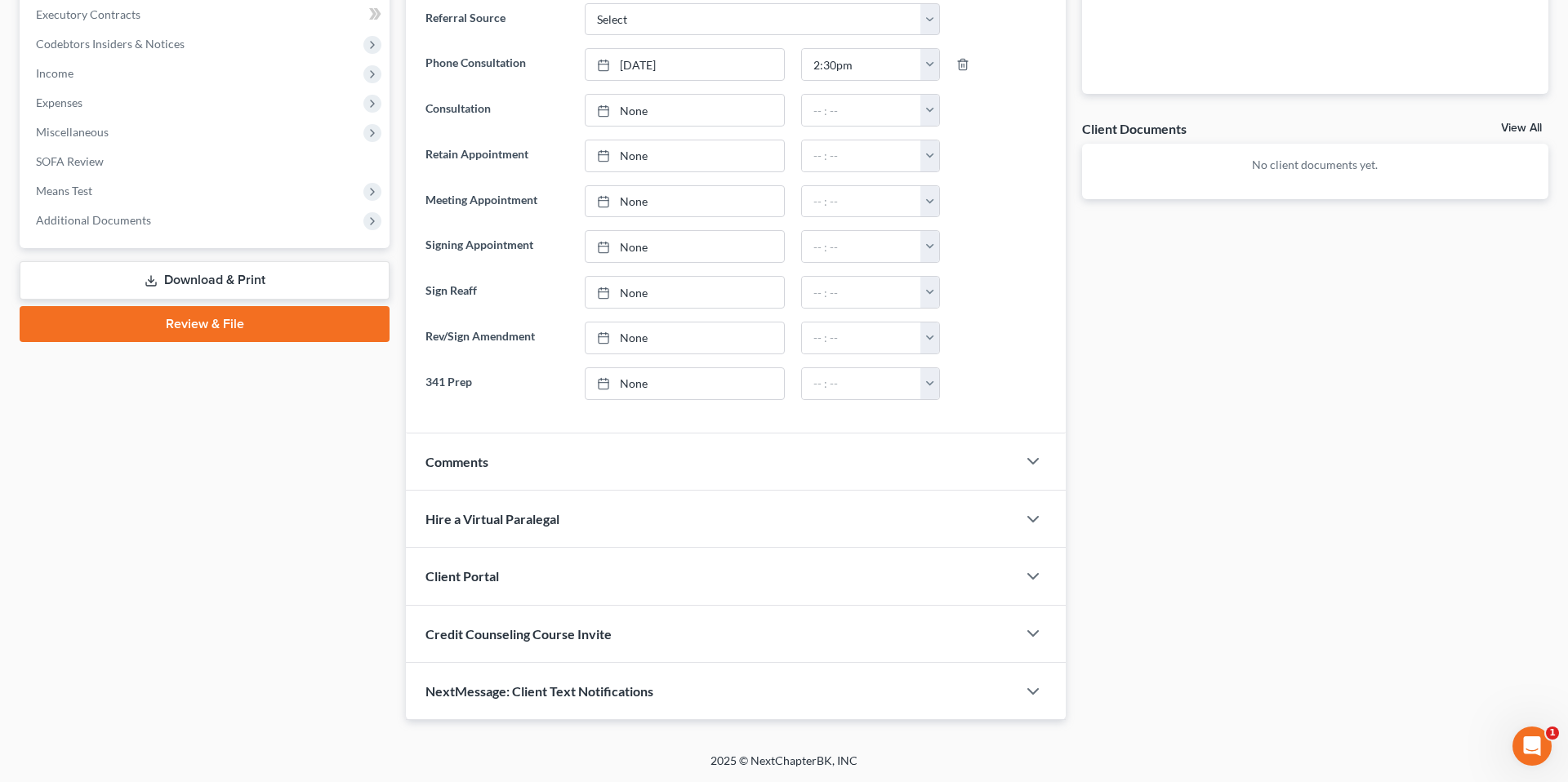
scroll to position [0, 0]
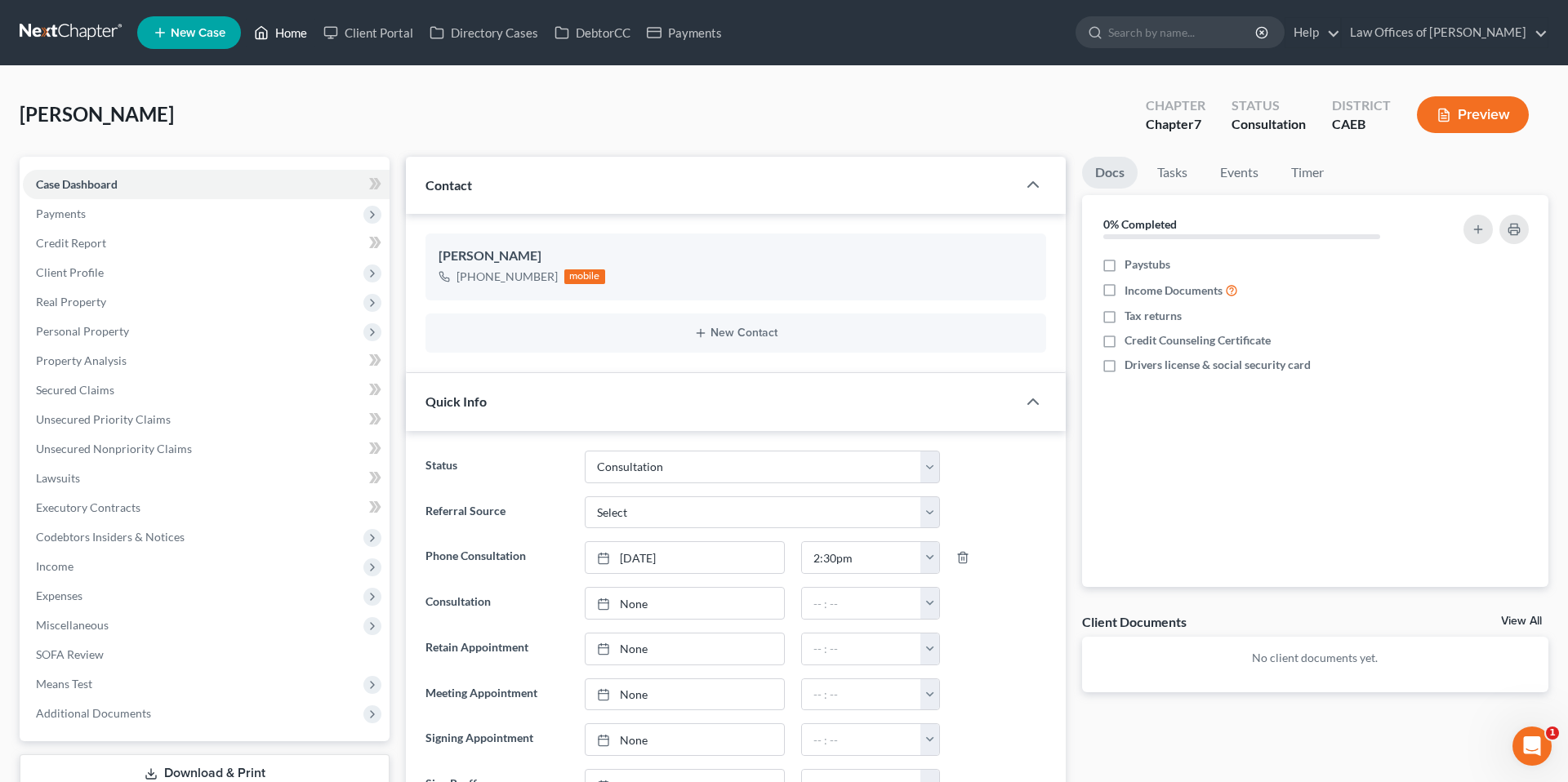
click at [294, 33] on link "Home" at bounding box center [280, 32] width 69 height 30
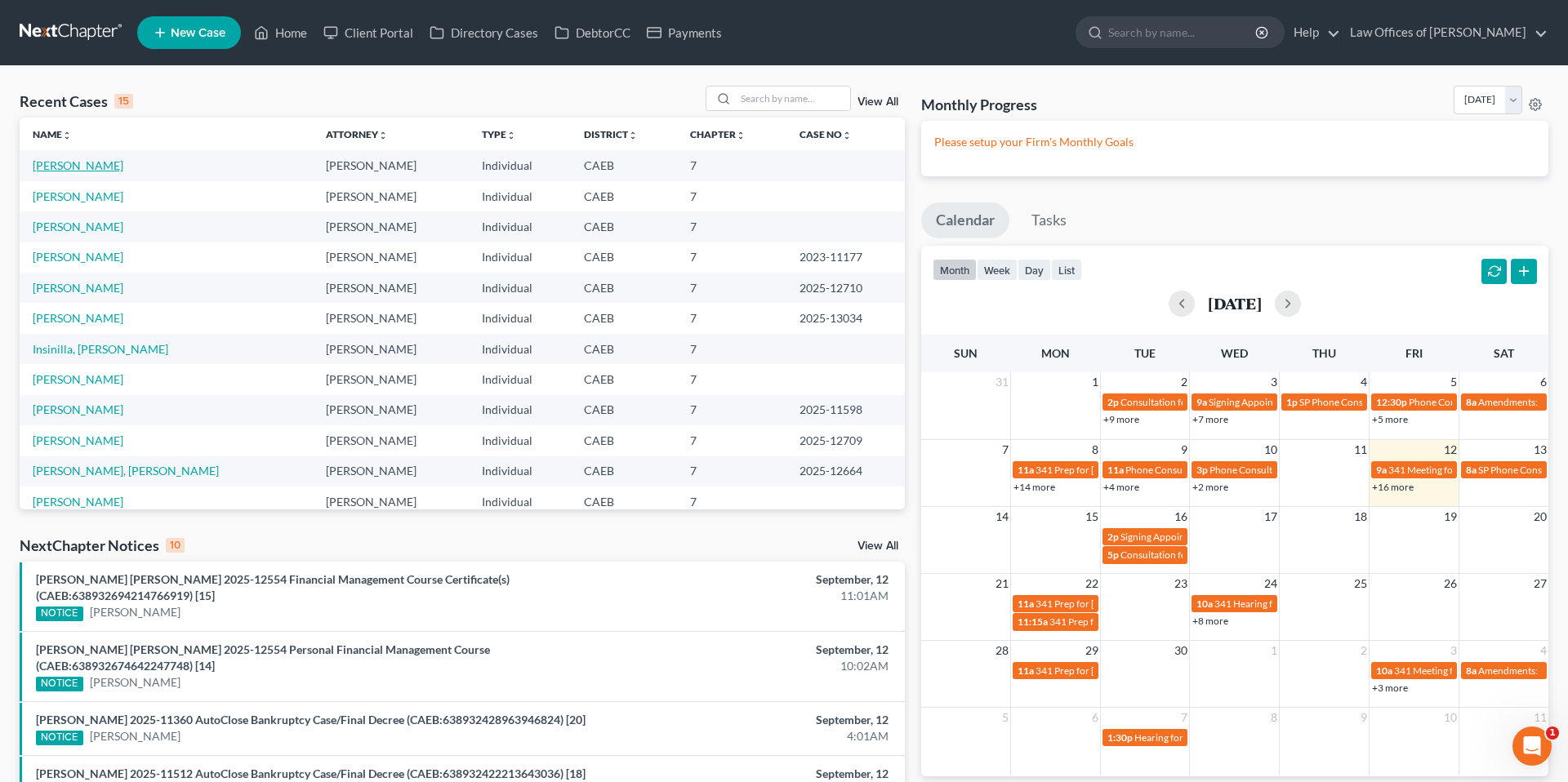
click at [77, 166] on link "[PERSON_NAME]" at bounding box center [78, 165] width 90 height 14
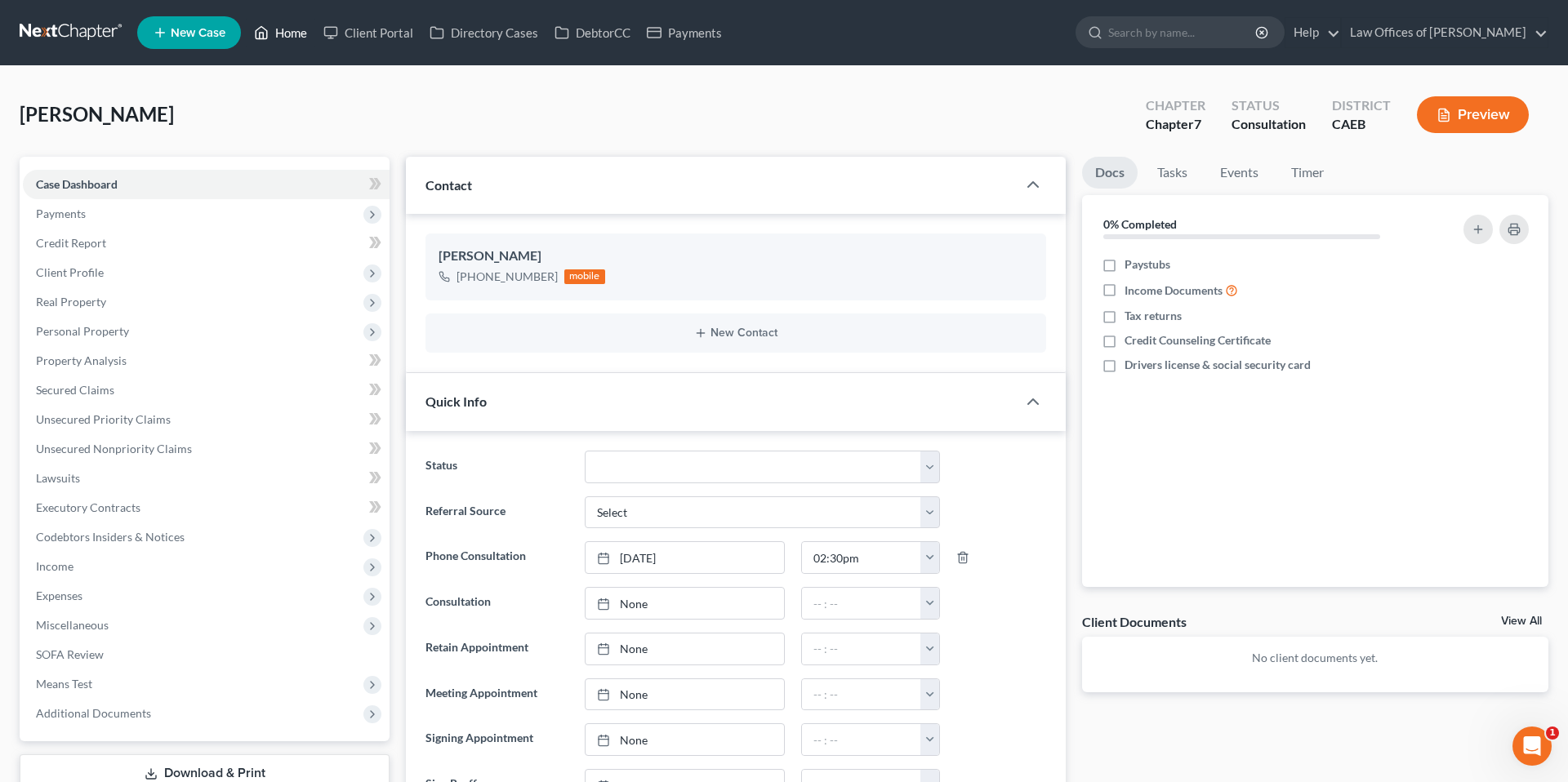
click at [301, 39] on link "Home" at bounding box center [280, 32] width 69 height 30
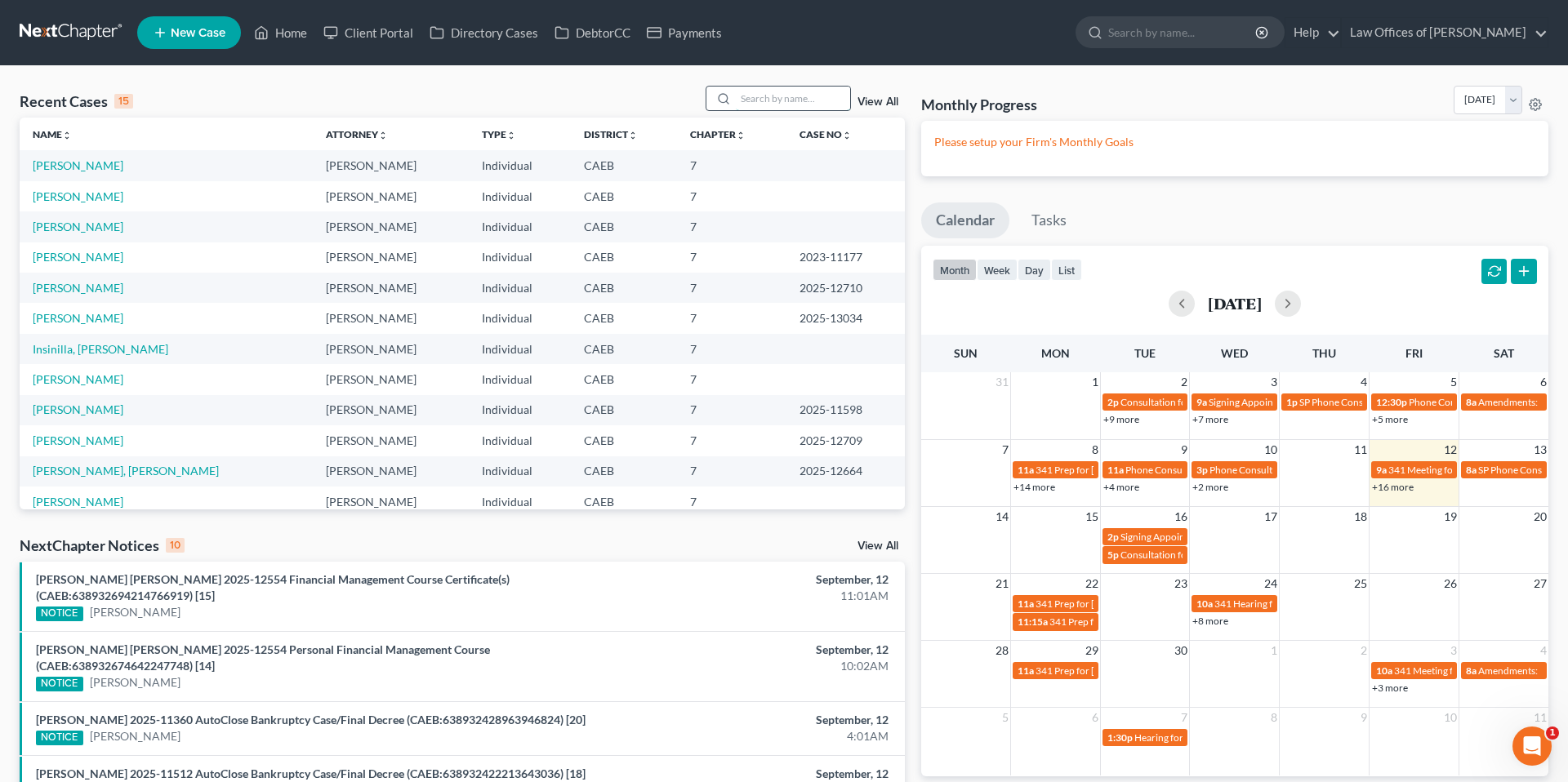
click at [783, 89] on input "search" at bounding box center [793, 99] width 115 height 24
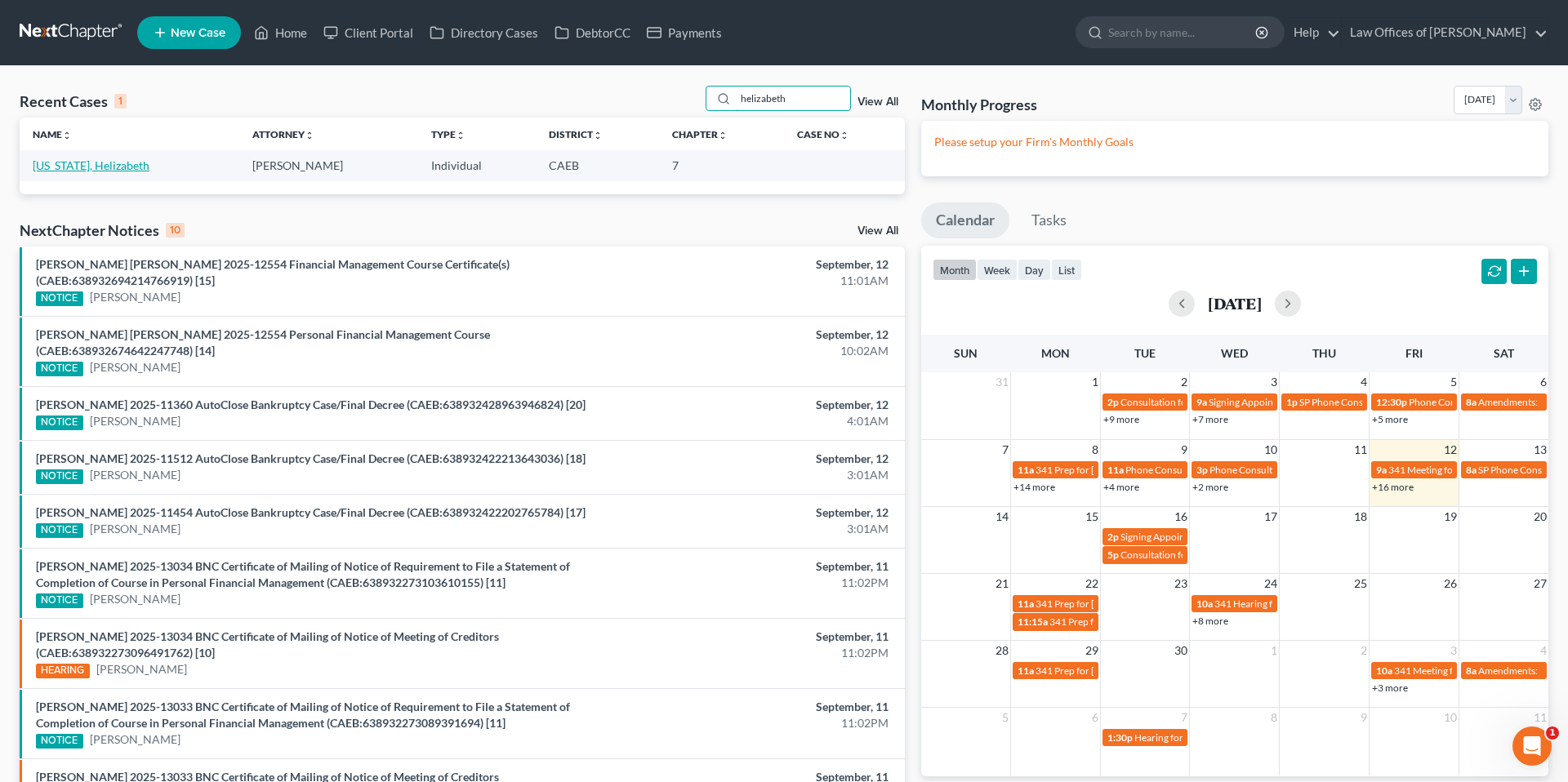
type input "helizabeth"
click at [117, 170] on link "[US_STATE], Helizabeth" at bounding box center [90, 165] width 116 height 14
select select "14"
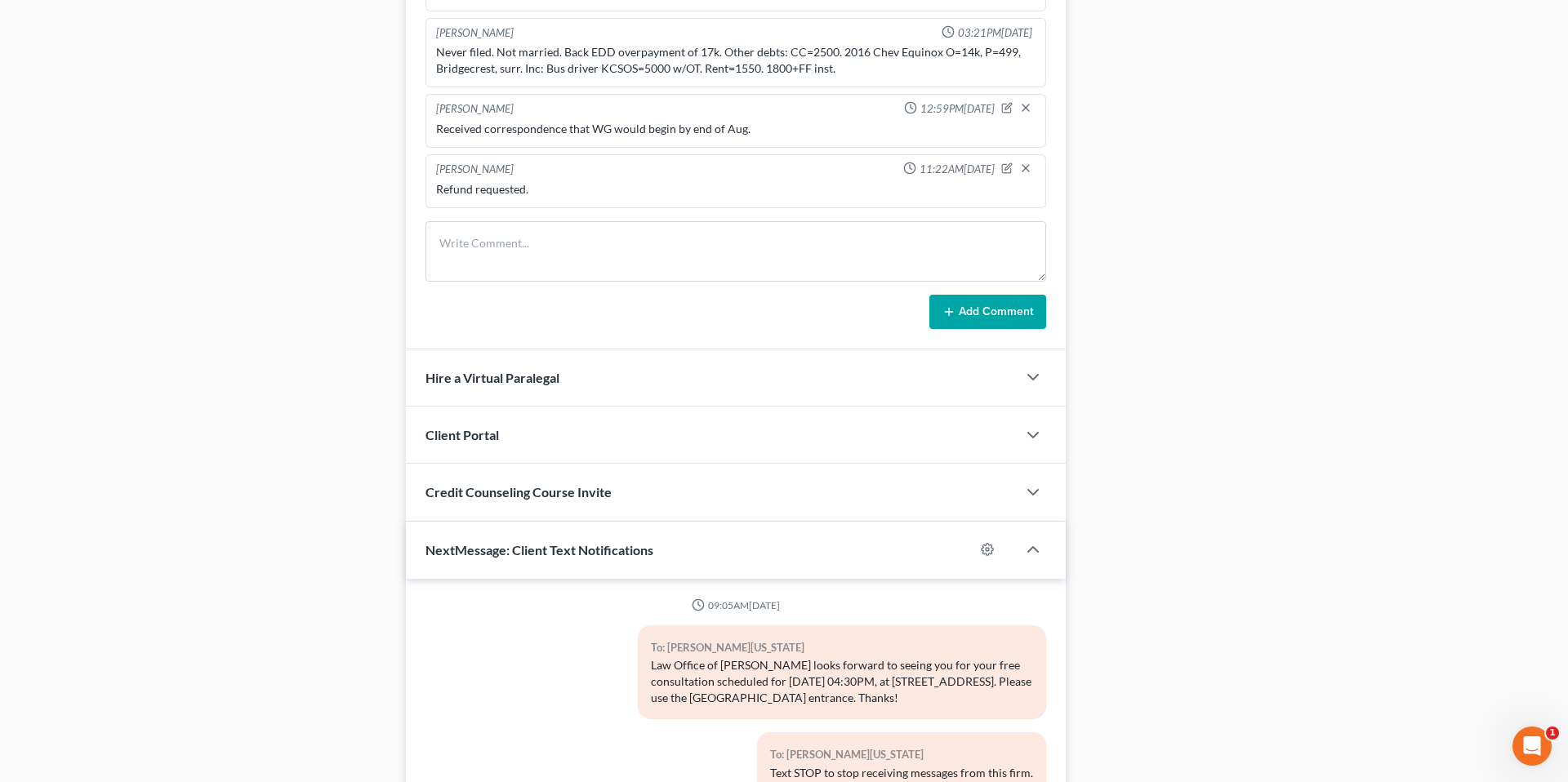
scroll to position [414, 0]
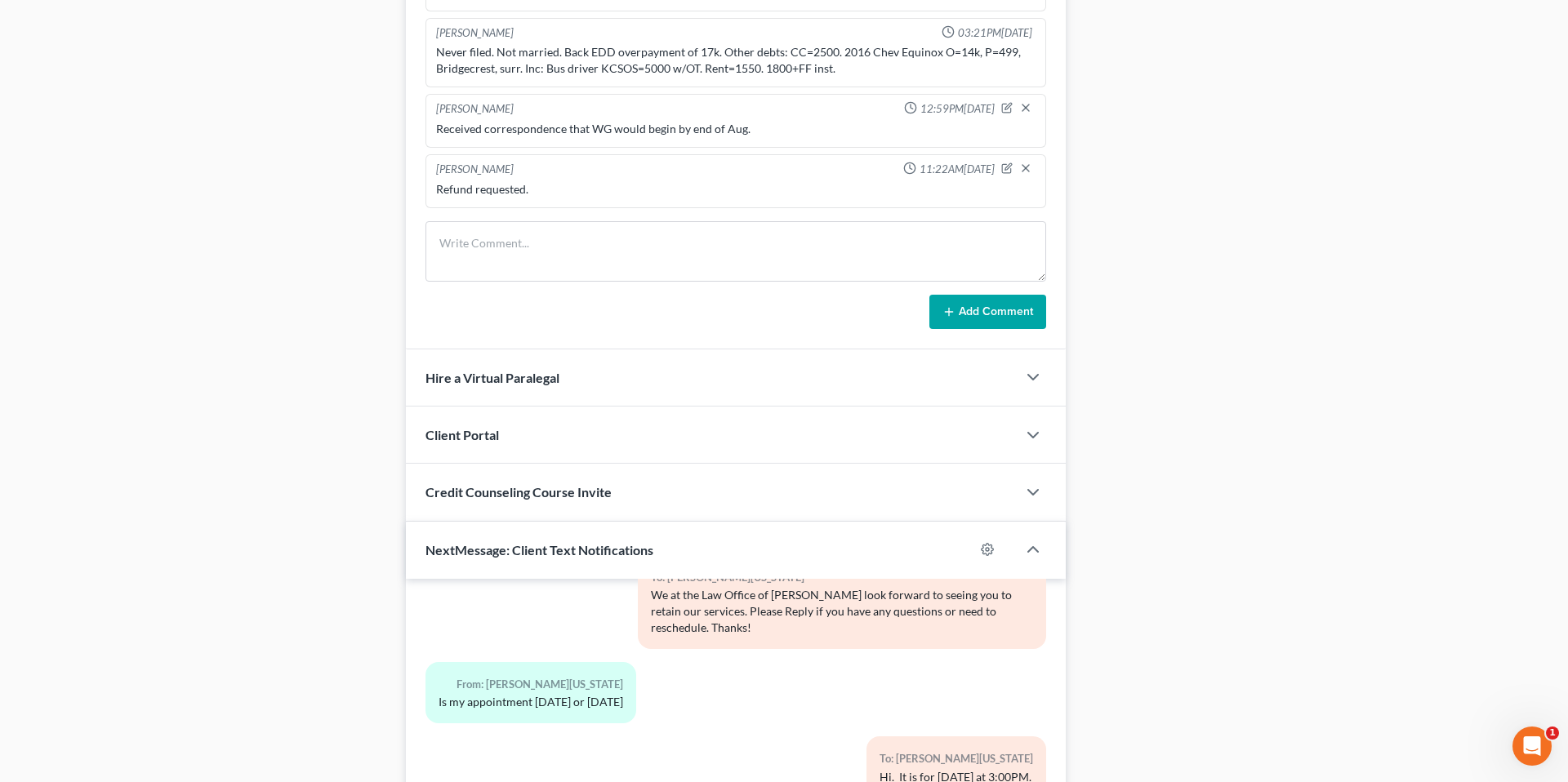
click at [399, 209] on div "Updates & News × Electronic Filing Available! Cases in the Eastern District of …" at bounding box center [736, 29] width 676 height 1833
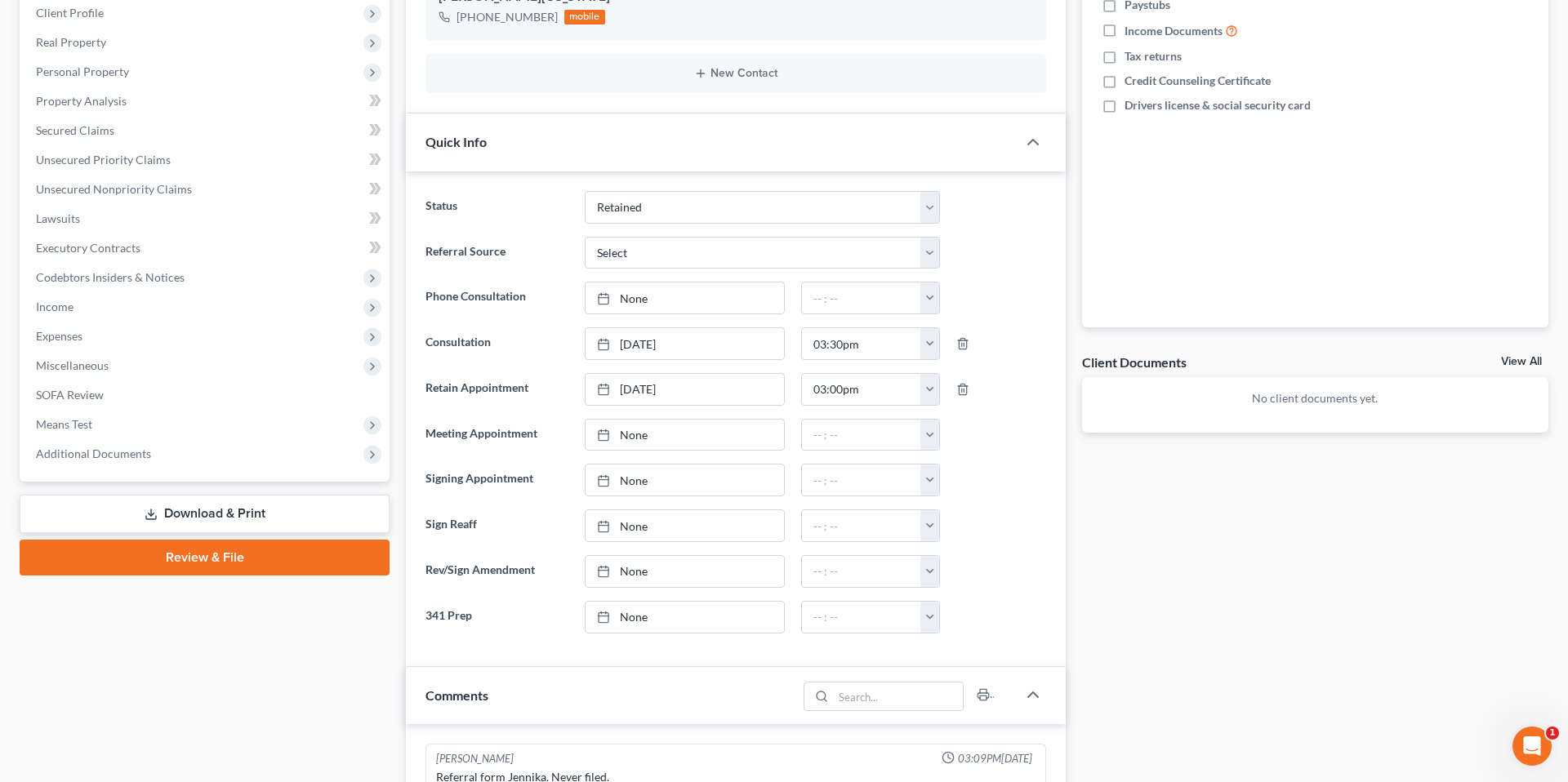
scroll to position [0, 0]
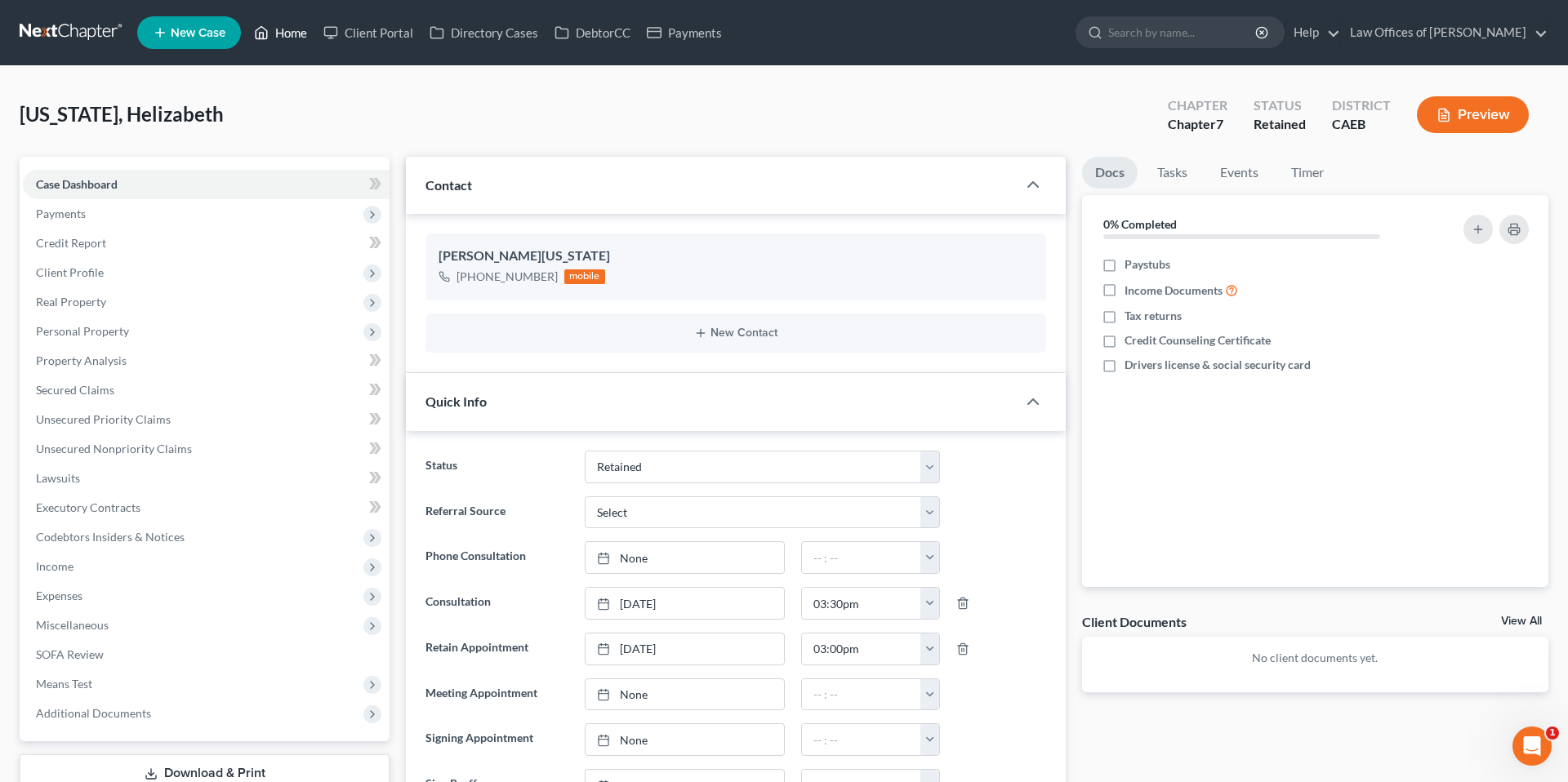
click at [302, 31] on link "Home" at bounding box center [280, 32] width 69 height 30
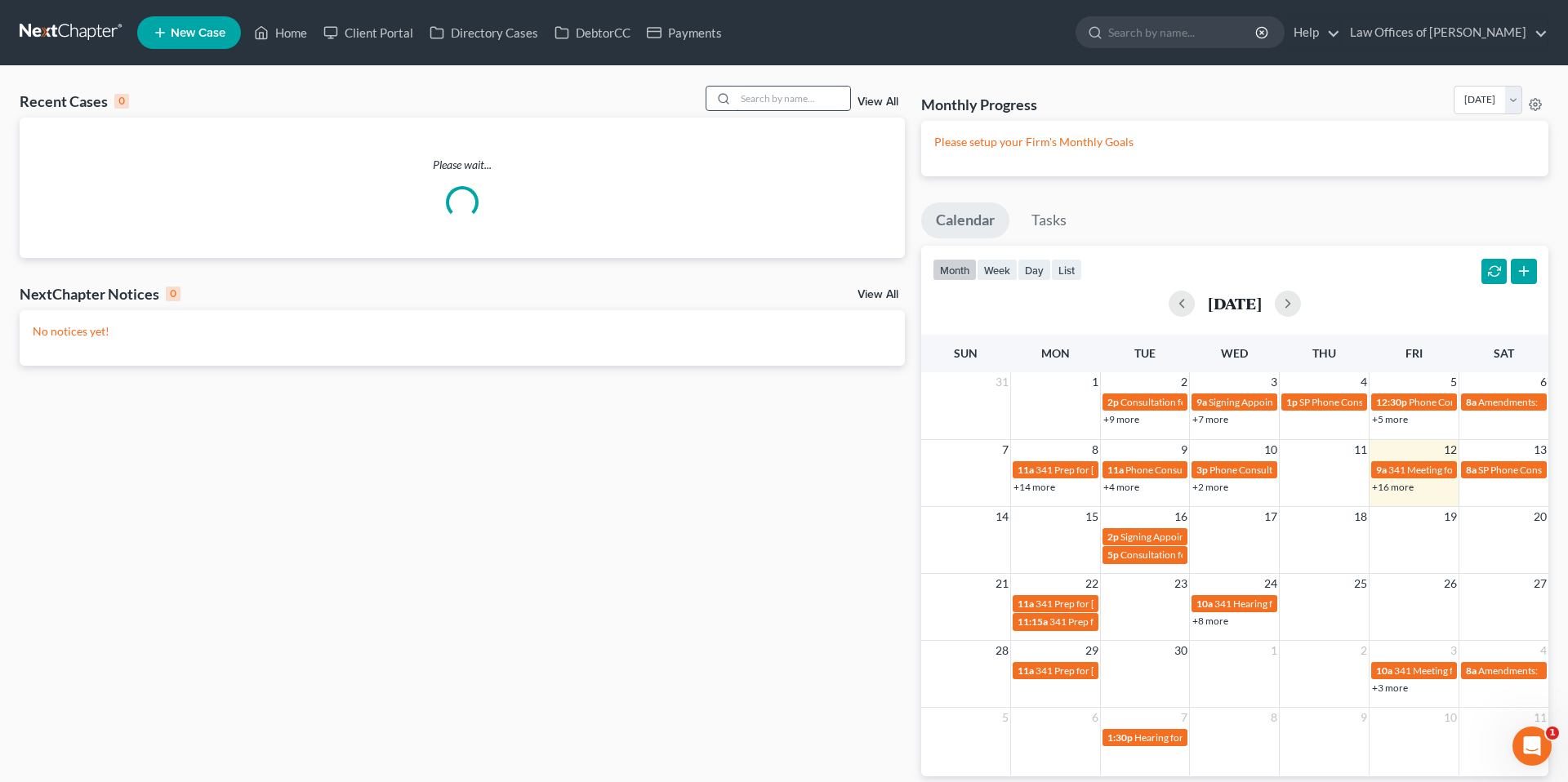
click at [790, 109] on input "search" at bounding box center [793, 99] width 115 height 24
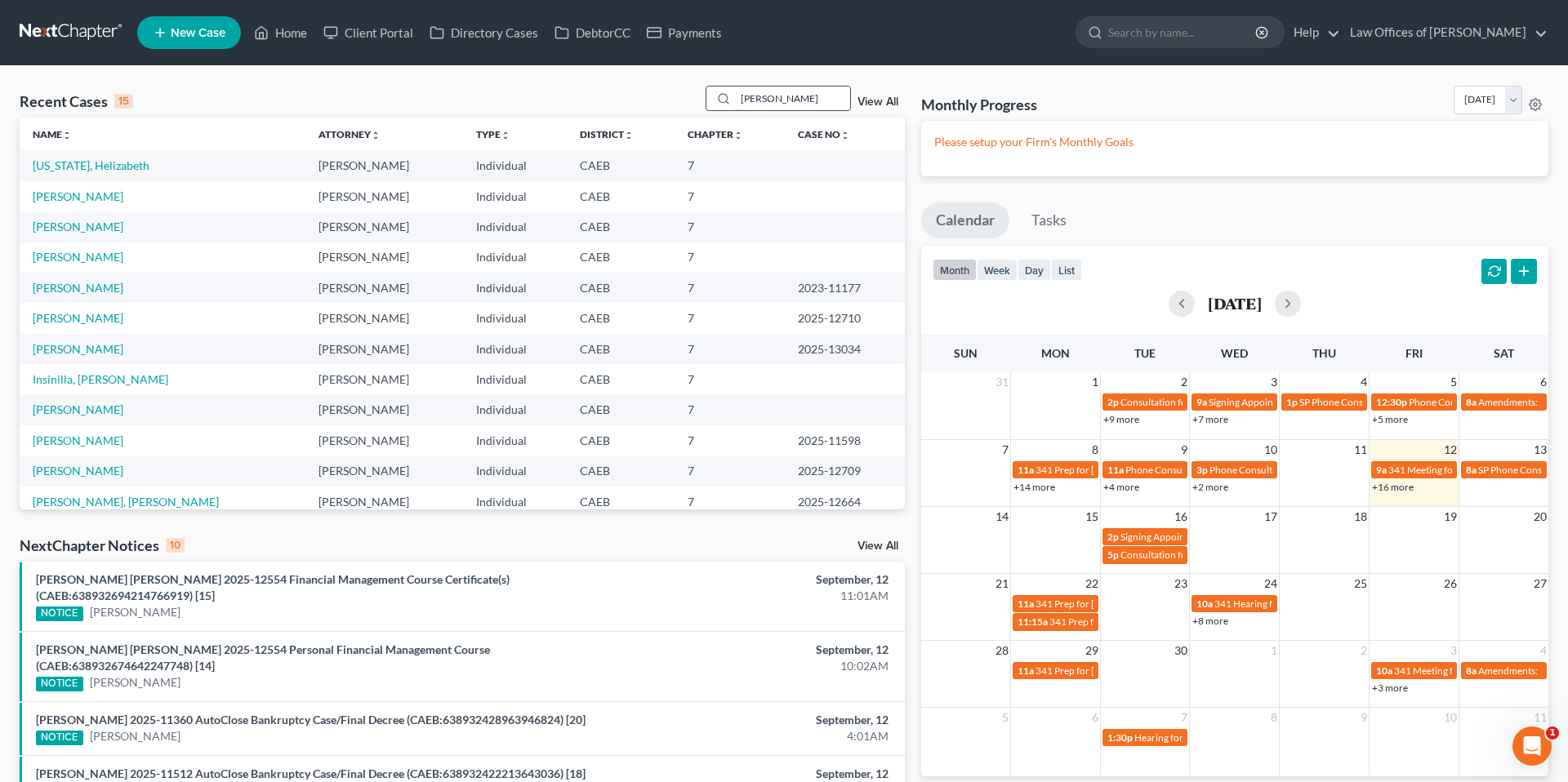
type input "[PERSON_NAME]"
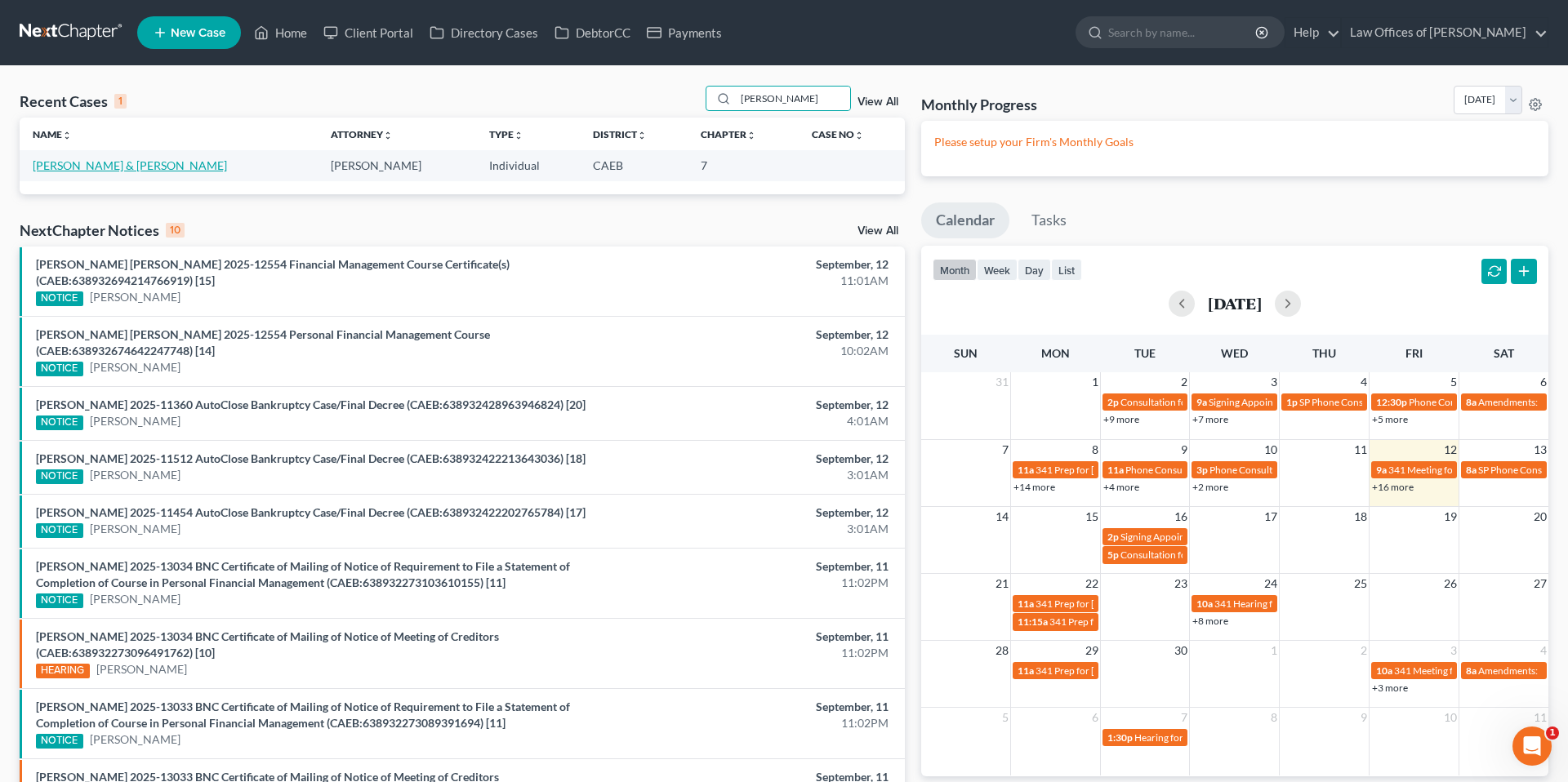
click at [137, 171] on link "[PERSON_NAME] & [PERSON_NAME]" at bounding box center [129, 165] width 195 height 14
select select "11"
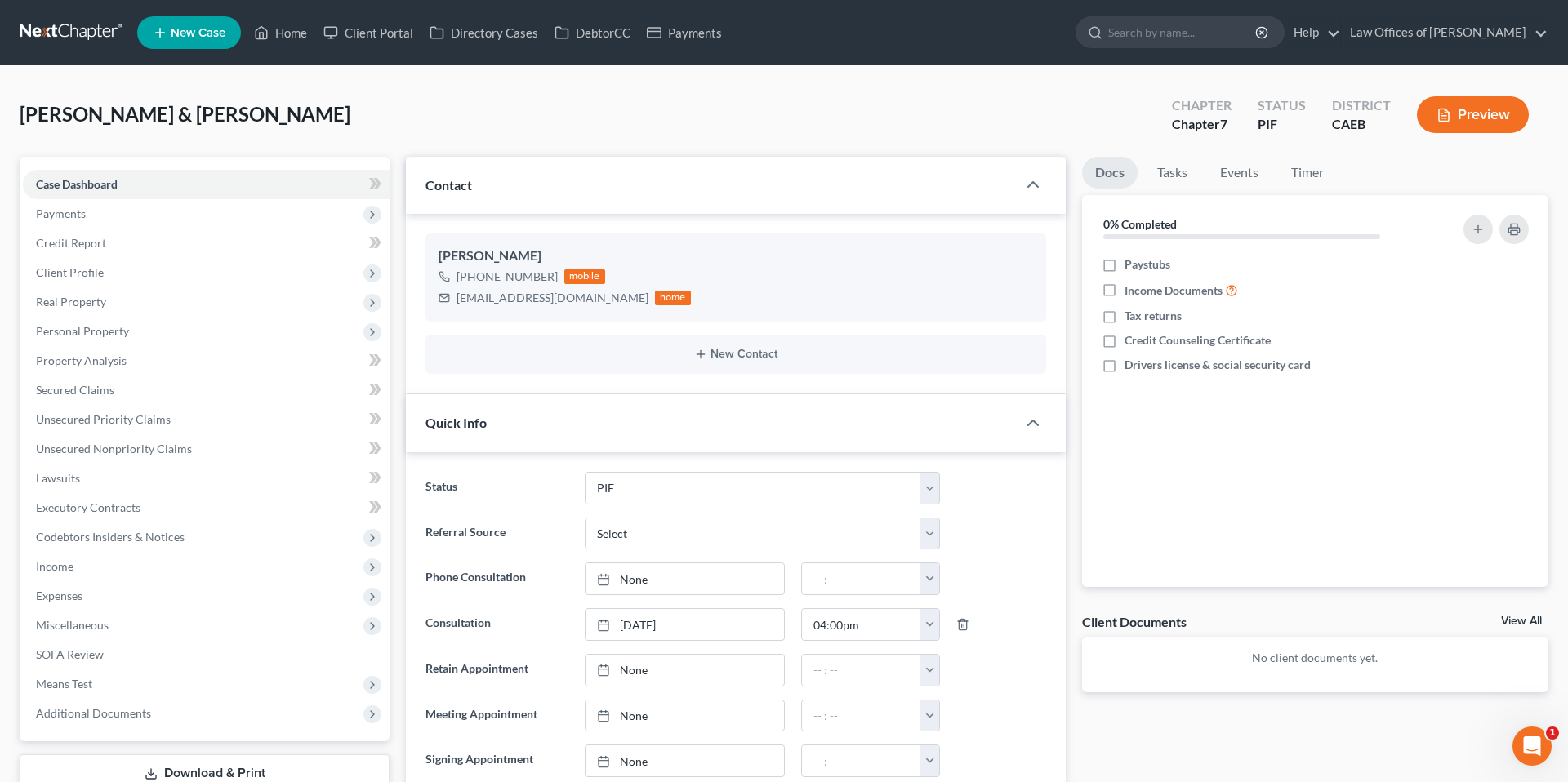
scroll to position [2625, 0]
click at [281, 37] on link "Home" at bounding box center [280, 32] width 69 height 30
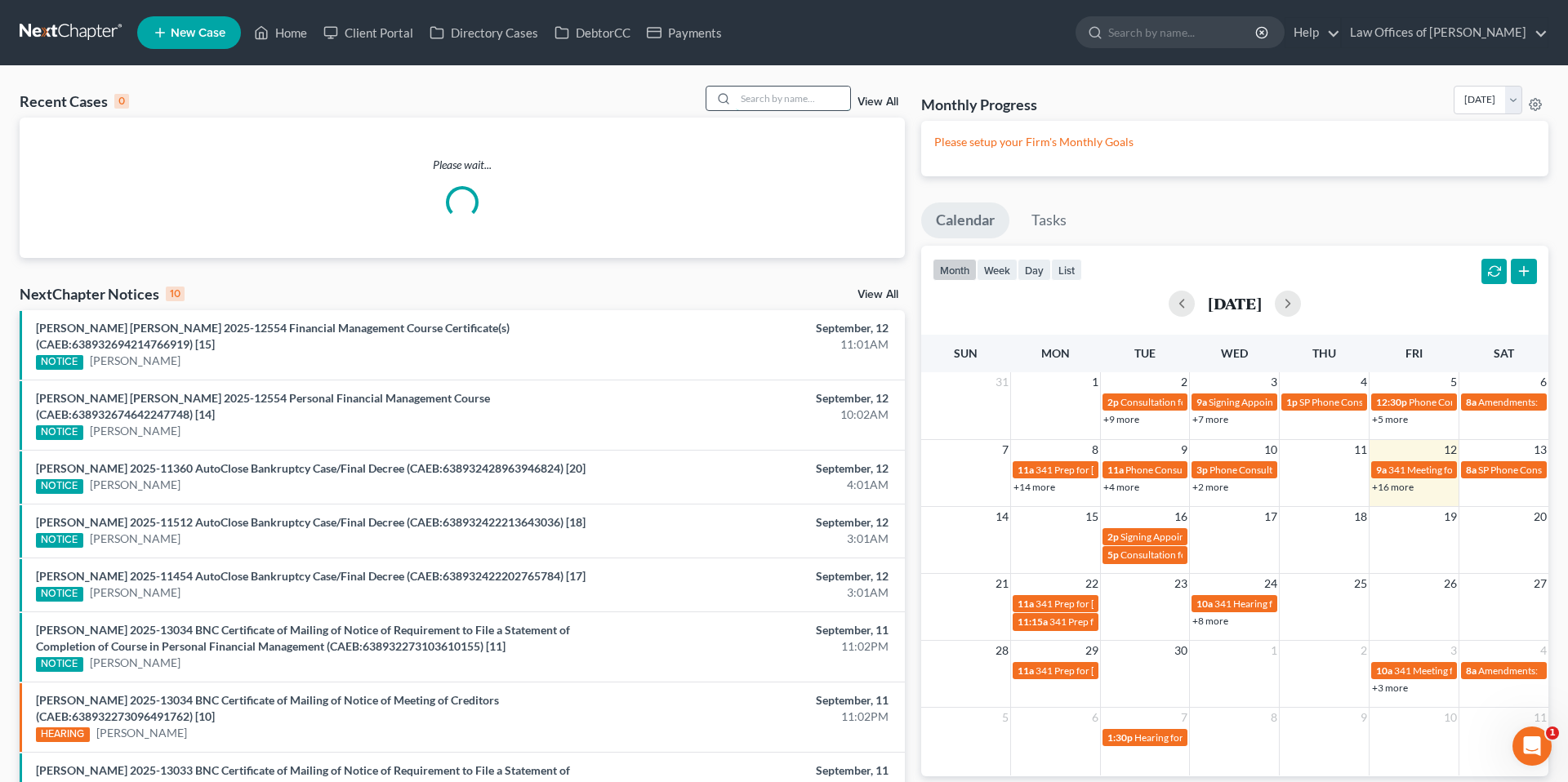
click at [770, 101] on input "search" at bounding box center [793, 99] width 115 height 24
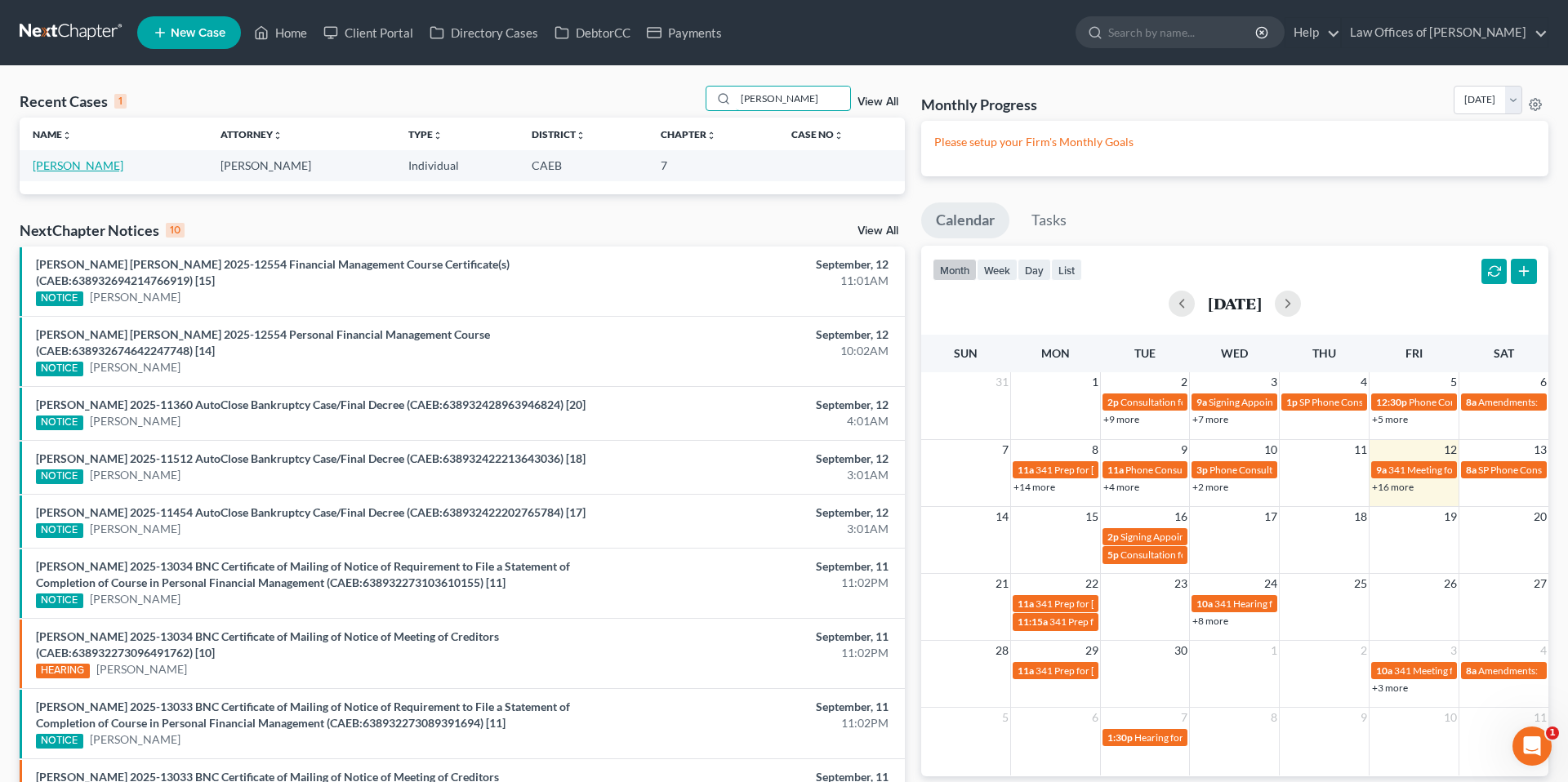
type input "[PERSON_NAME]"
click at [95, 170] on link "[PERSON_NAME]" at bounding box center [78, 165] width 90 height 14
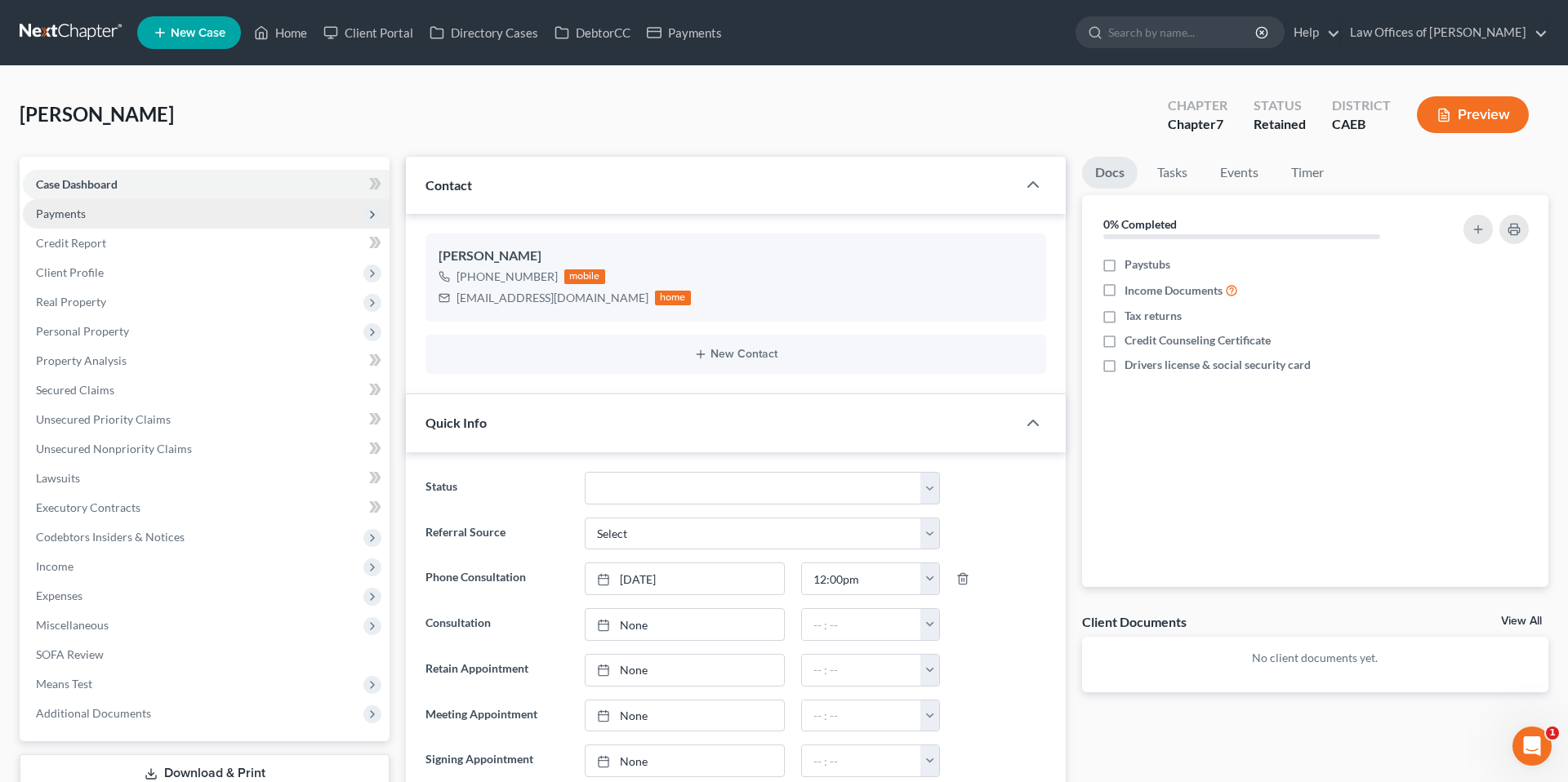
click at [53, 219] on span "Payments" at bounding box center [61, 213] width 50 height 14
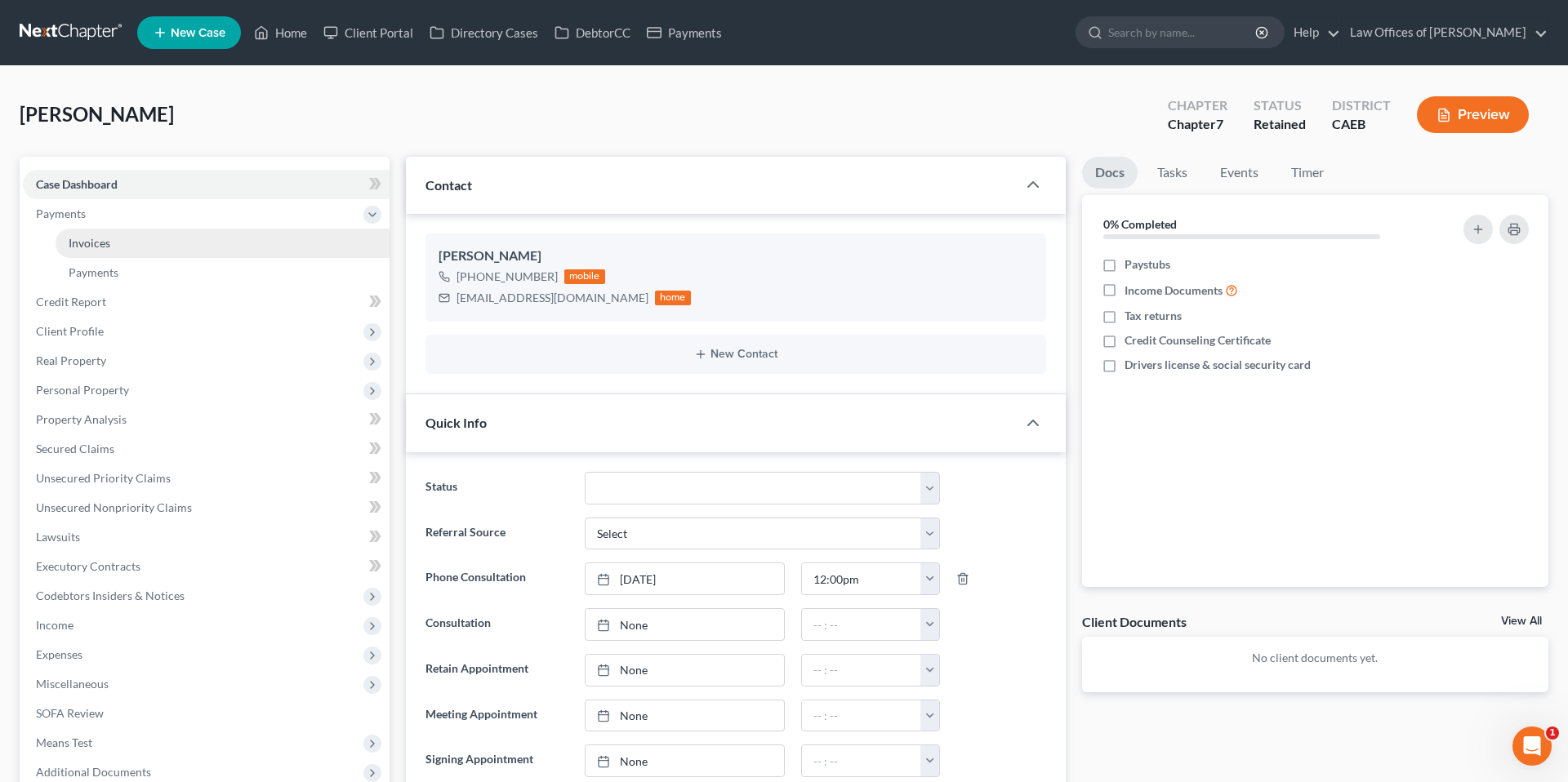
drag, startPoint x: 92, startPoint y: 239, endPoint x: 328, endPoint y: 254, distance: 236.5
click at [92, 238] on span "Invoices" at bounding box center [89, 243] width 42 height 14
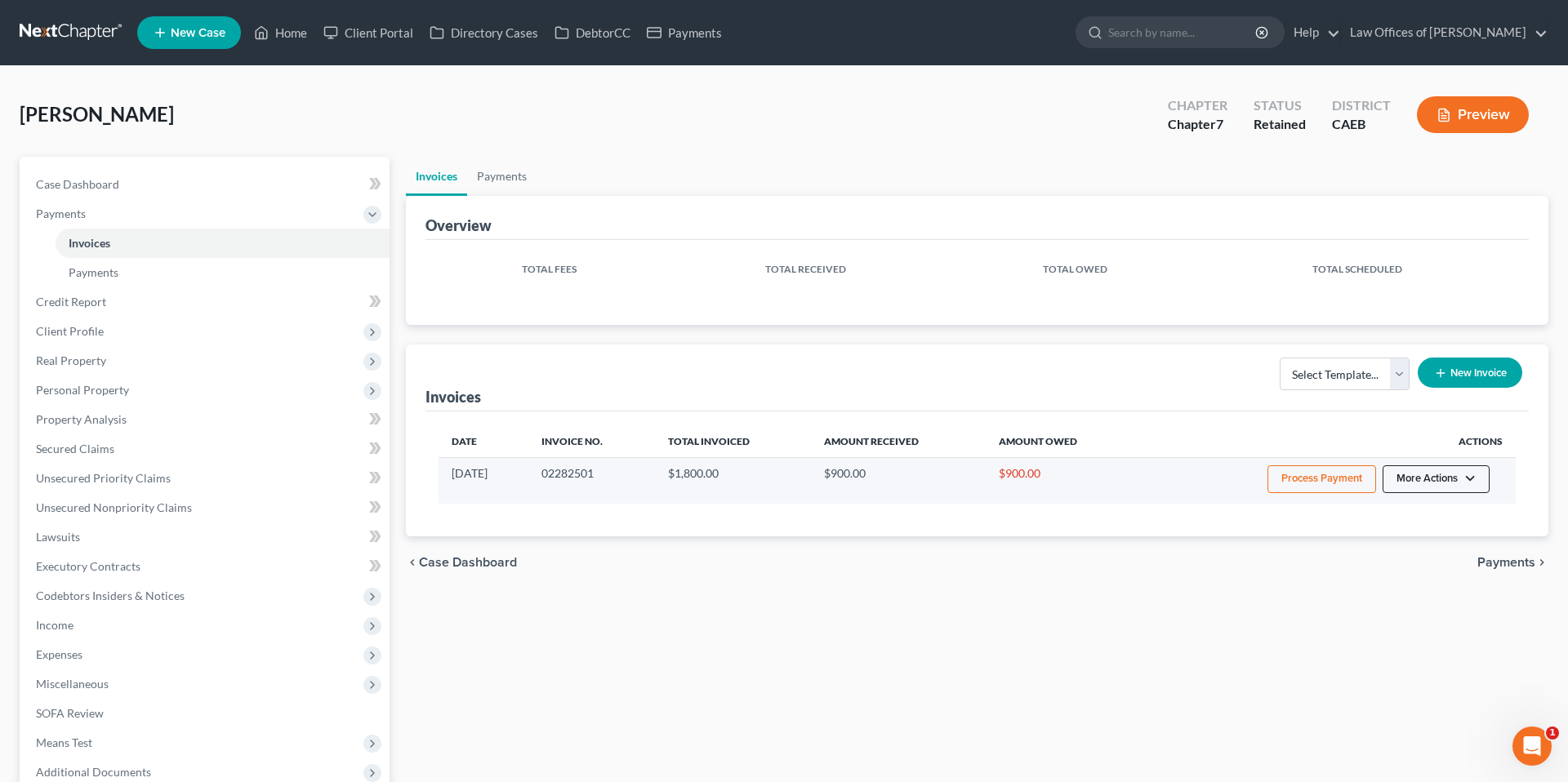
click at [1462, 478] on button "More Actions" at bounding box center [1437, 479] width 107 height 28
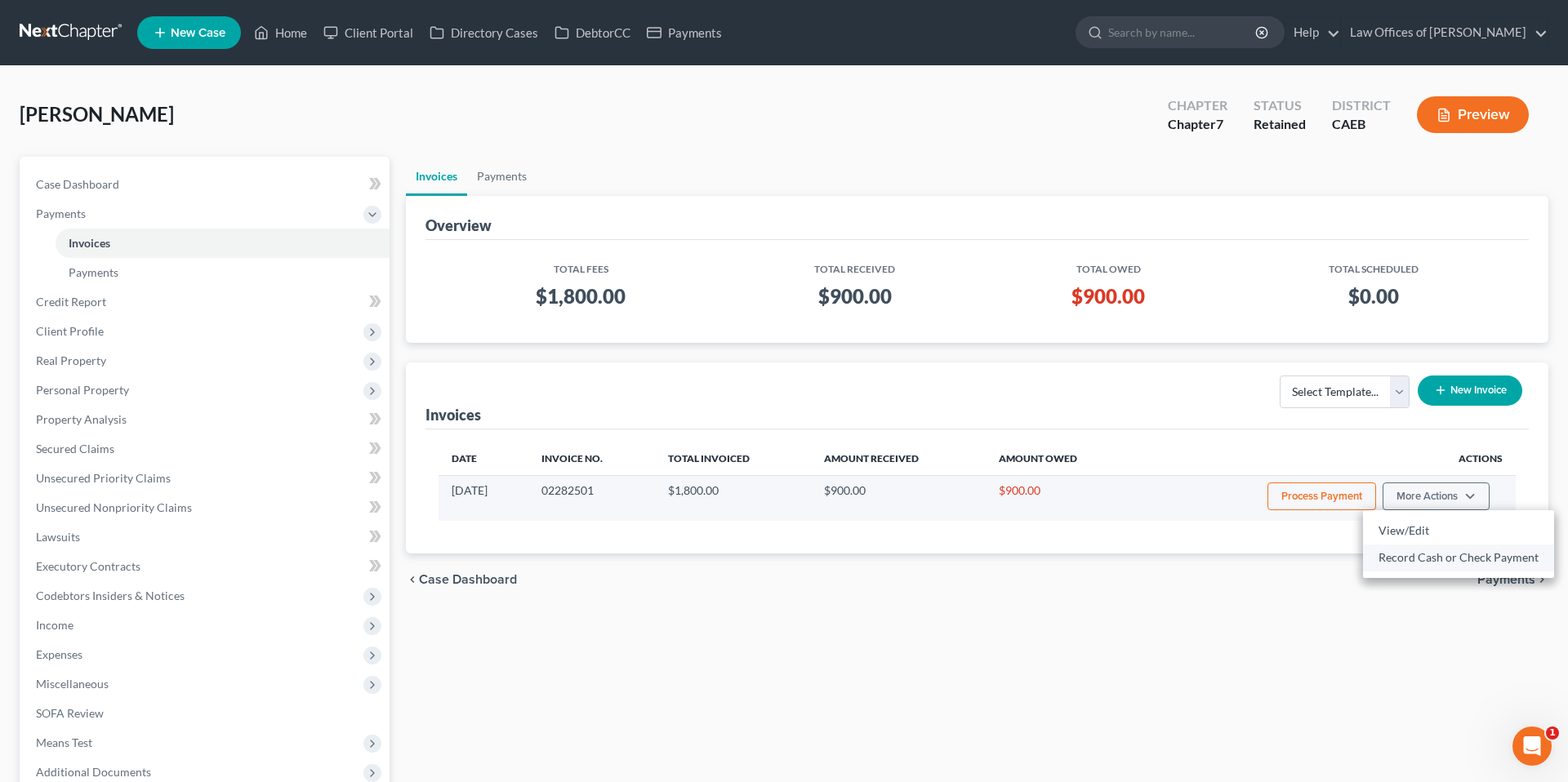
click at [1423, 564] on link "Record Cash or Check Payment" at bounding box center [1458, 558] width 191 height 28
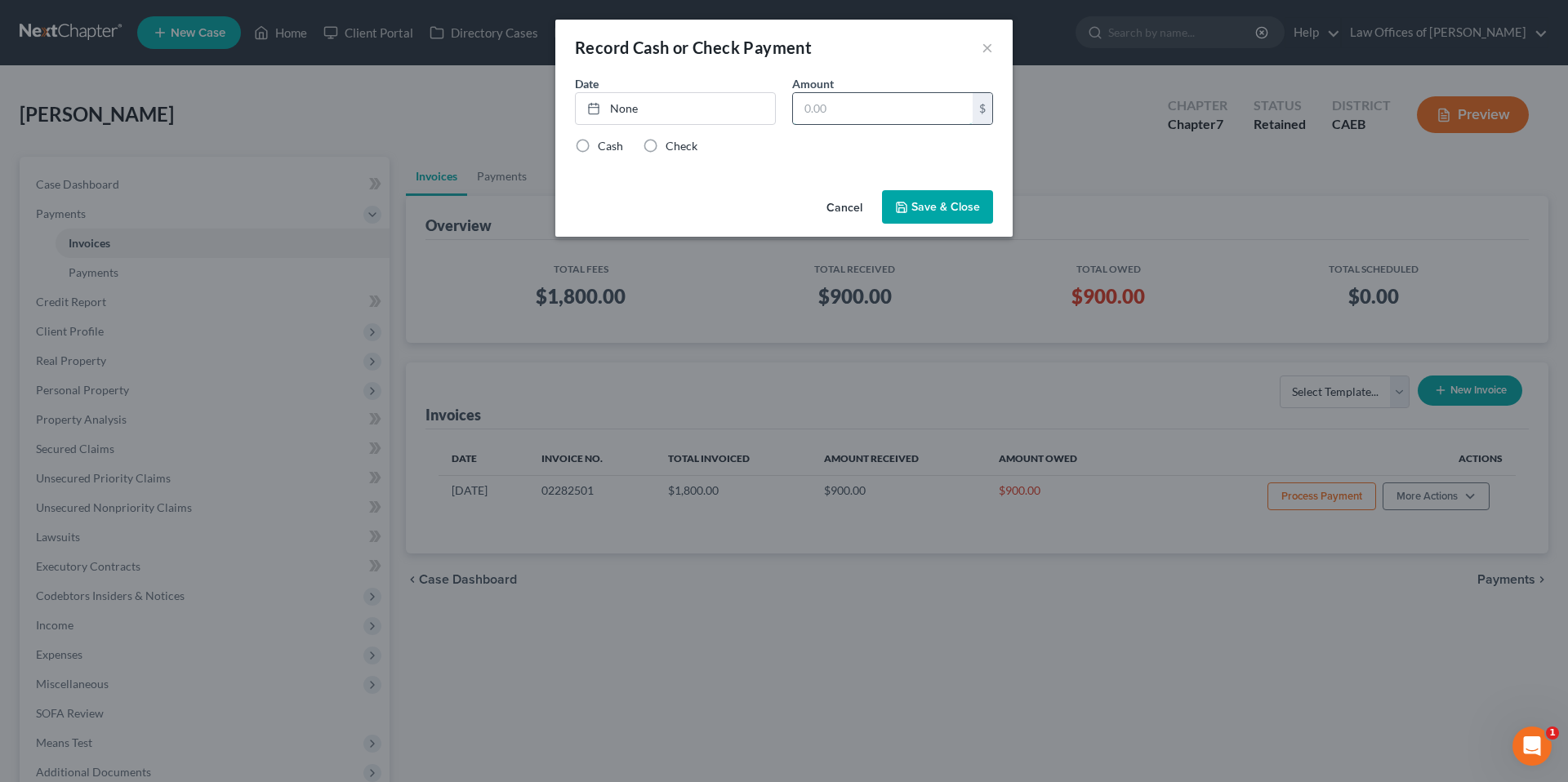
click at [904, 118] on input "text" at bounding box center [883, 109] width 180 height 31
type input "200"
type input "[DATE]"
click at [739, 114] on link "[DATE]" at bounding box center [676, 109] width 199 height 31
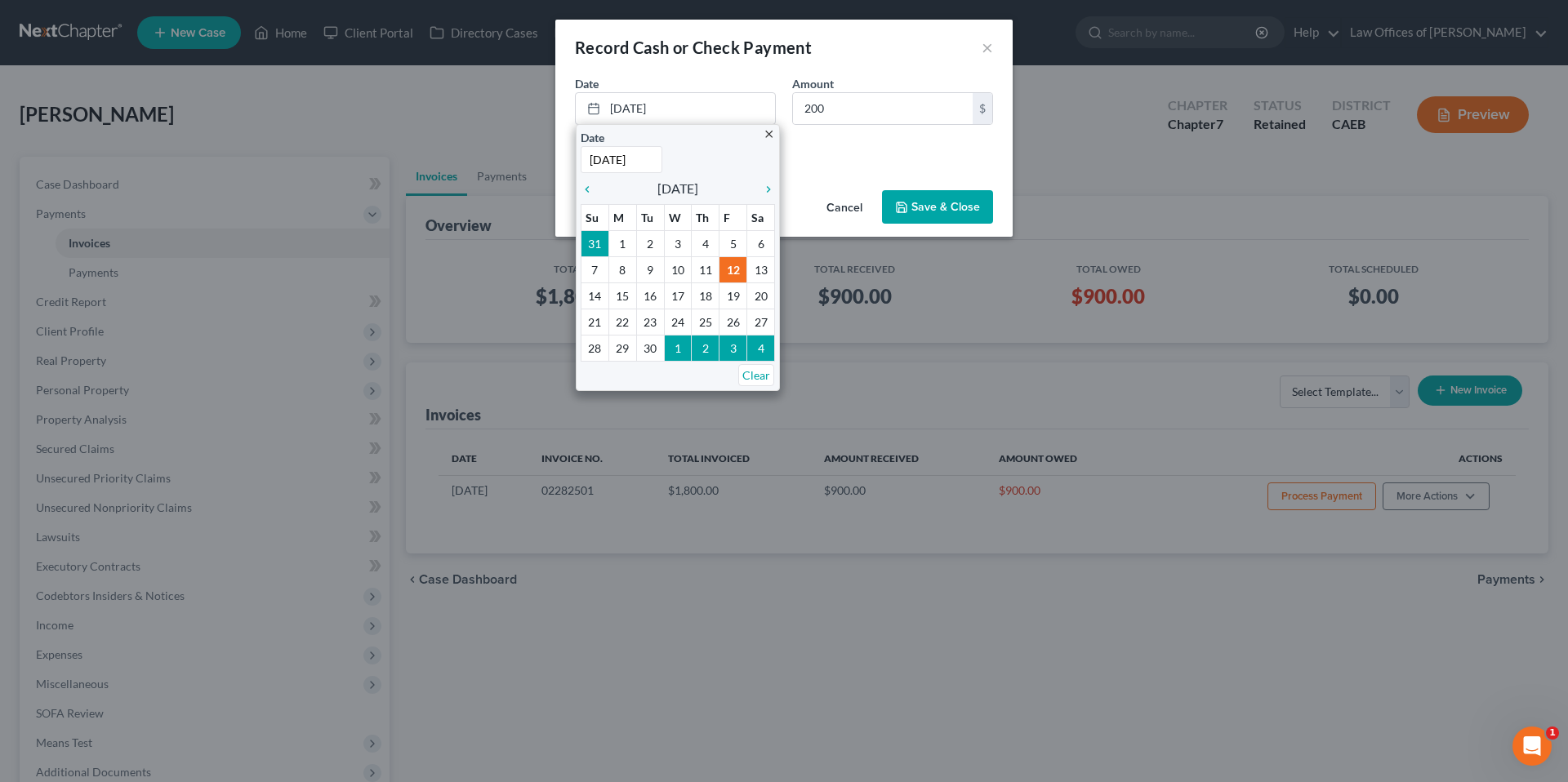
click at [864, 145] on div "Cash Check" at bounding box center [784, 146] width 418 height 17
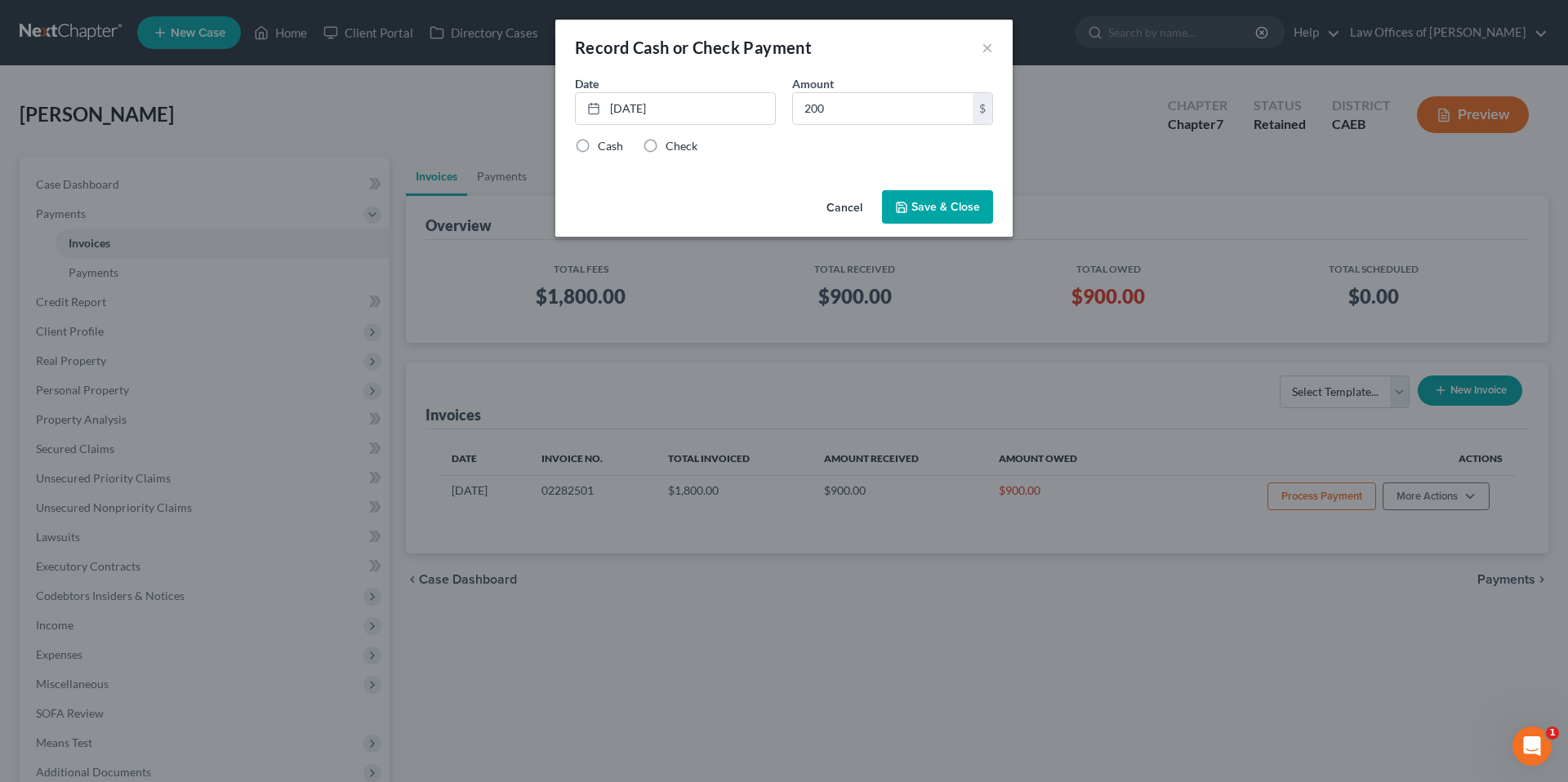
click at [669, 150] on label "Check" at bounding box center [681, 146] width 31 height 17
click at [672, 149] on input "Check" at bounding box center [677, 142] width 10 height 10
radio input "true"
click at [941, 213] on button "Save & Close" at bounding box center [937, 207] width 111 height 34
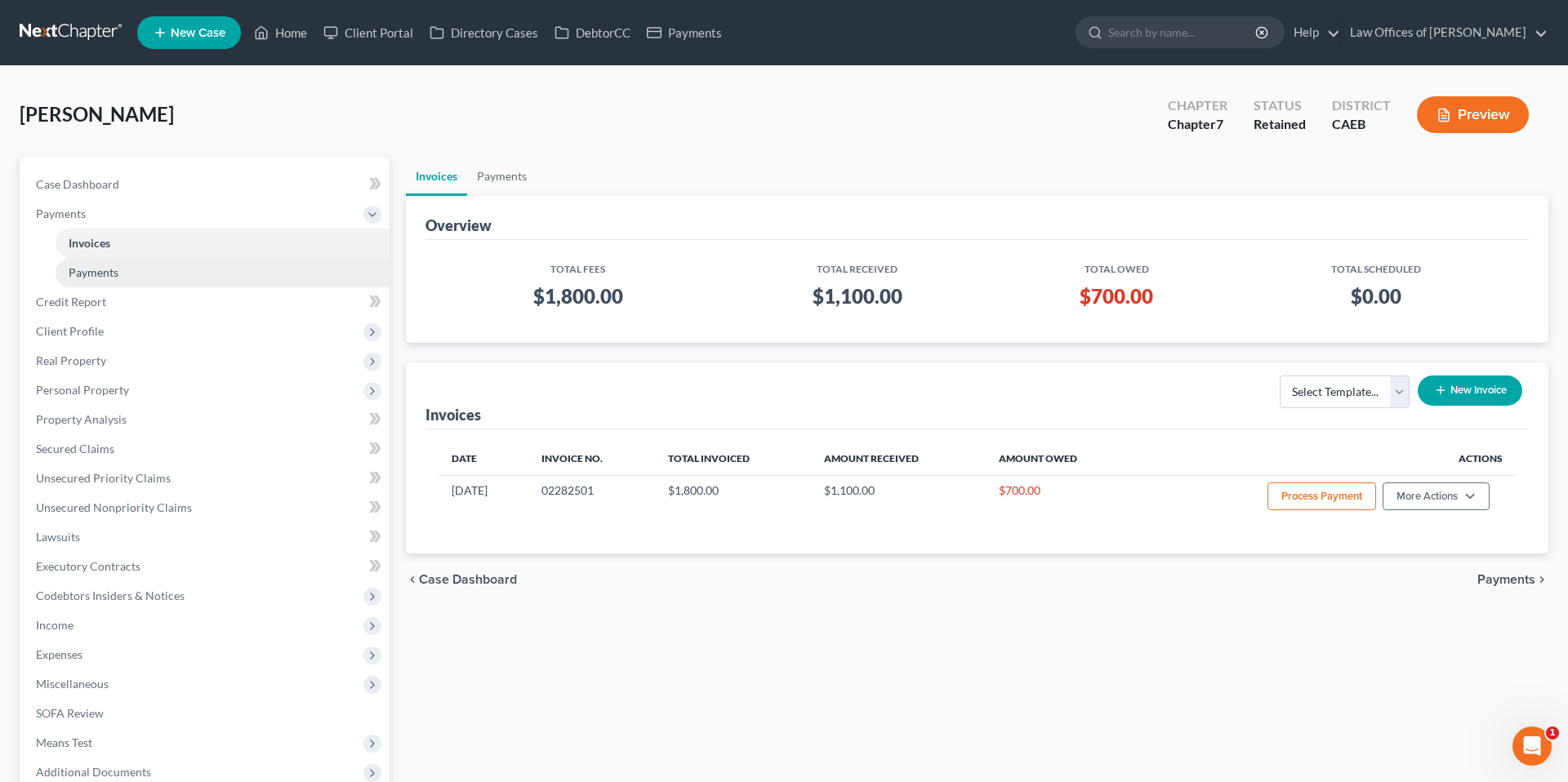
click at [145, 271] on link "Payments" at bounding box center [223, 273] width 334 height 30
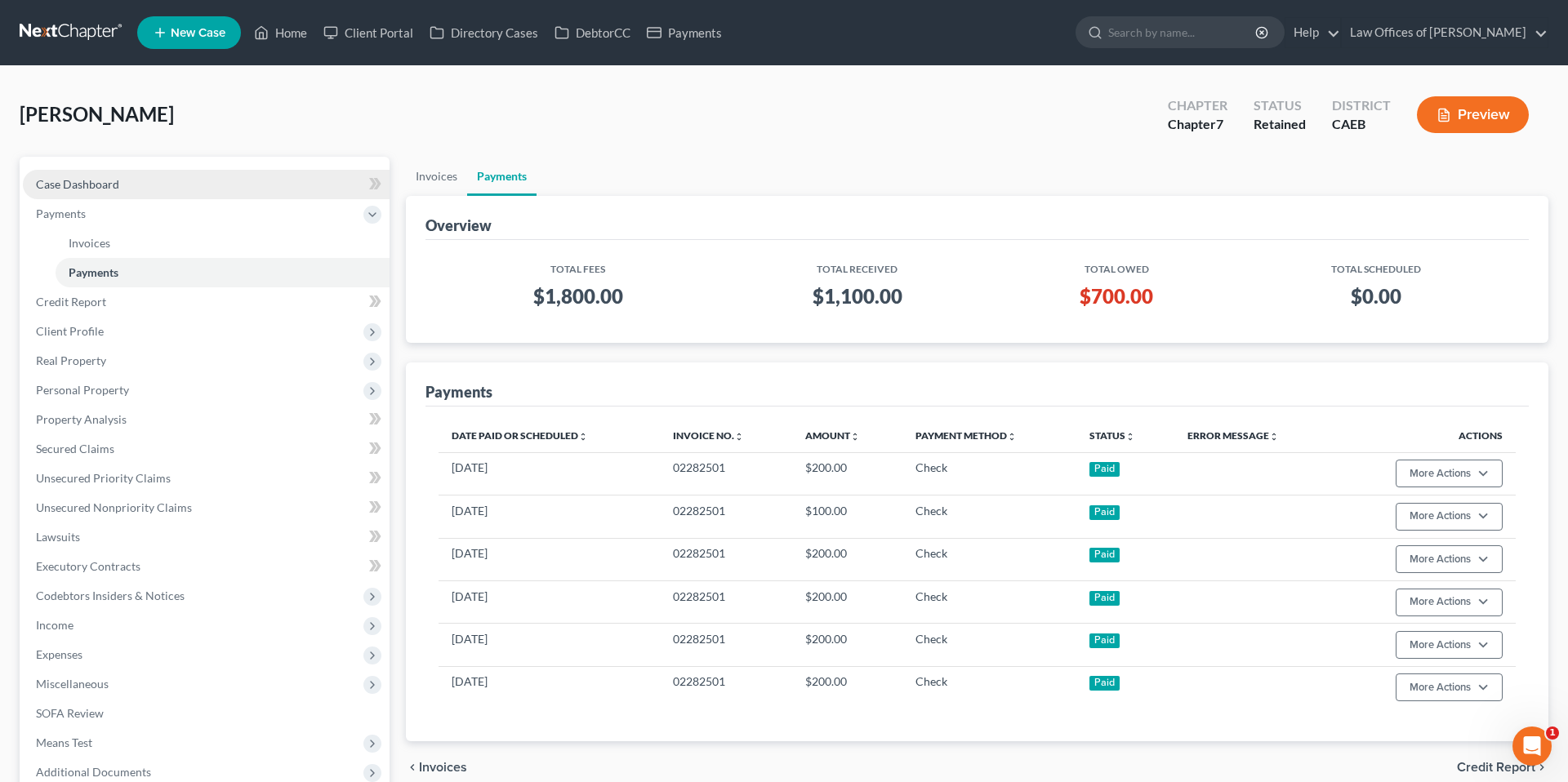
click at [84, 177] on span "Case Dashboard" at bounding box center [78, 184] width 83 height 14
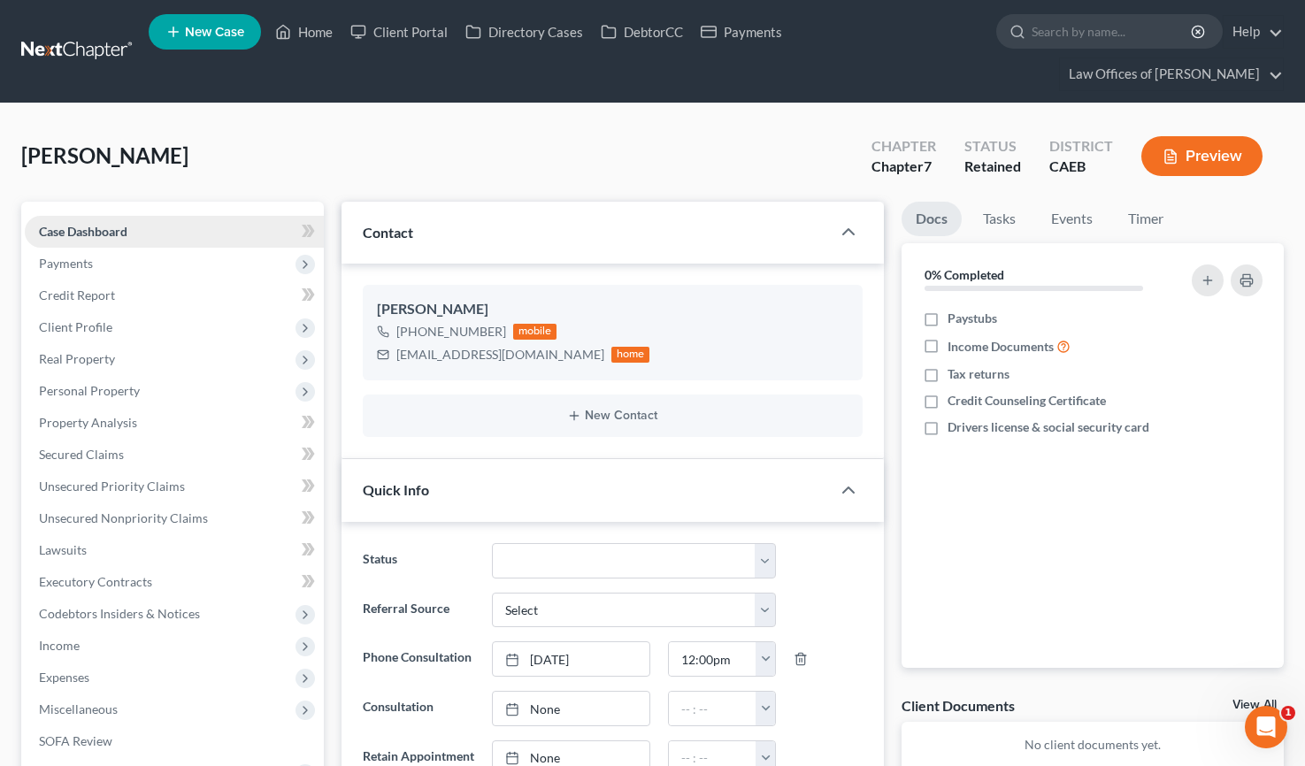
scroll to position [813, 0]
click at [307, 35] on link "Home" at bounding box center [303, 32] width 75 height 32
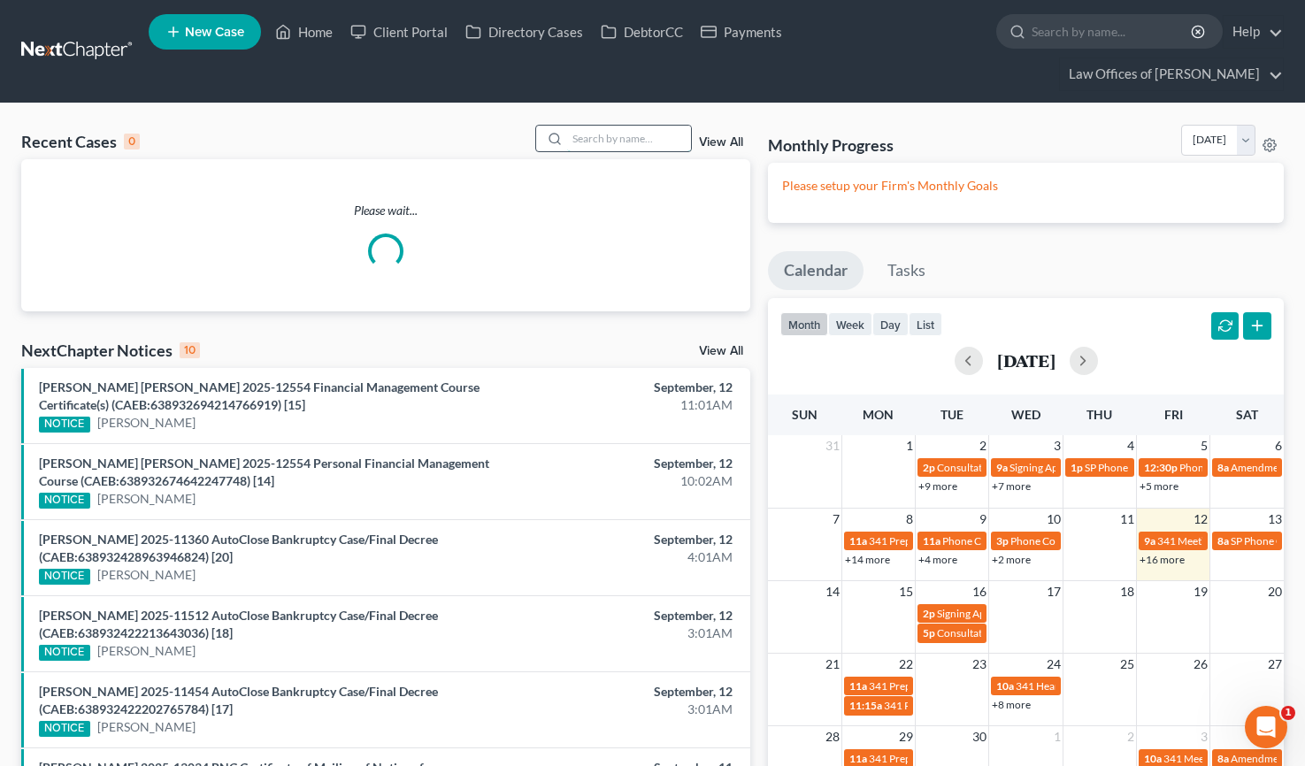
click at [605, 126] on input "search" at bounding box center [629, 139] width 124 height 26
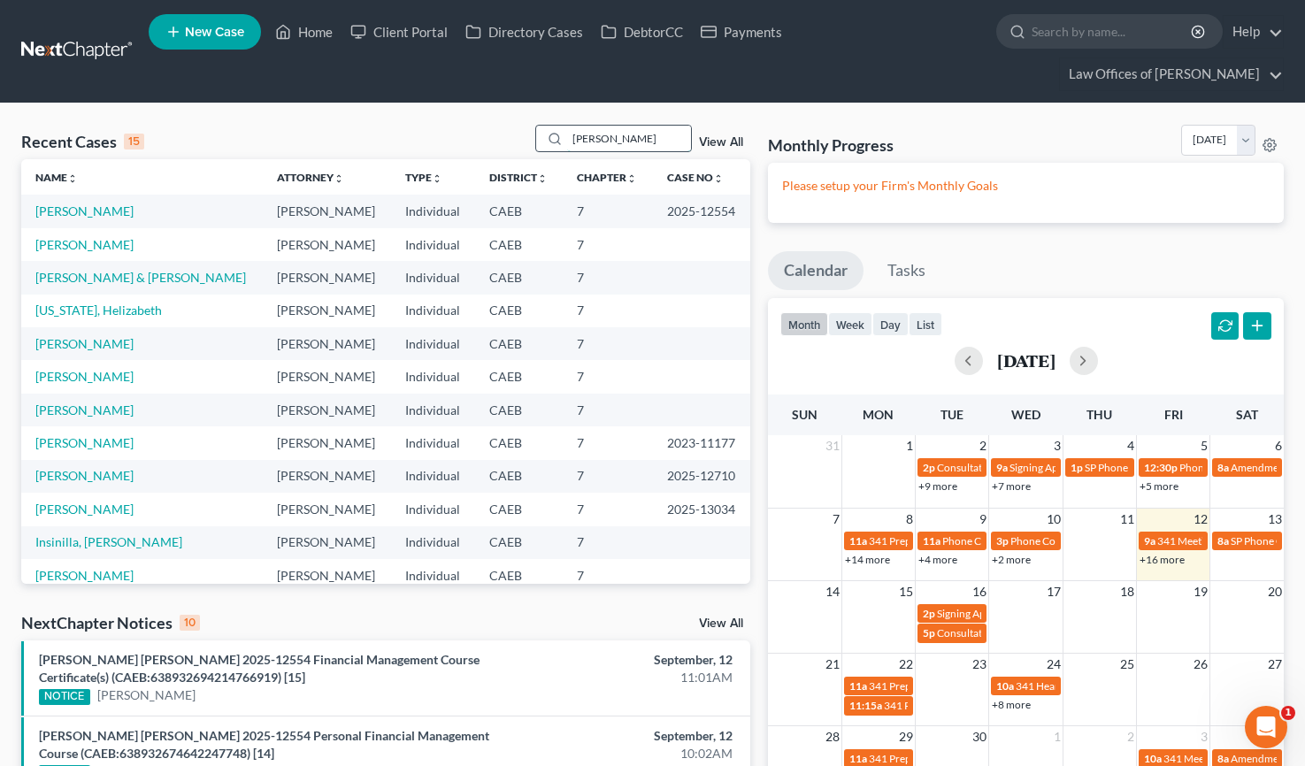
click at [632, 126] on input "[PERSON_NAME]" at bounding box center [629, 139] width 124 height 26
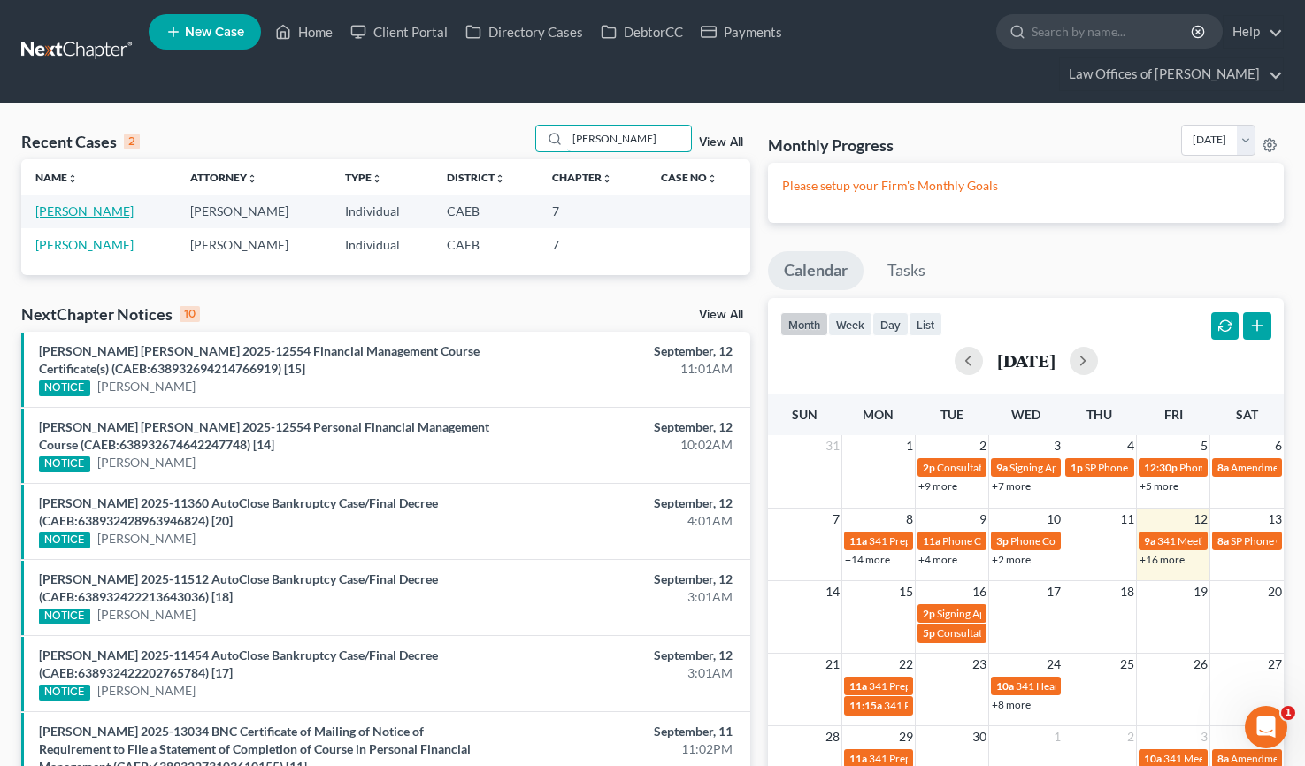
type input "[PERSON_NAME]"
click at [84, 203] on link "[PERSON_NAME]" at bounding box center [84, 210] width 98 height 15
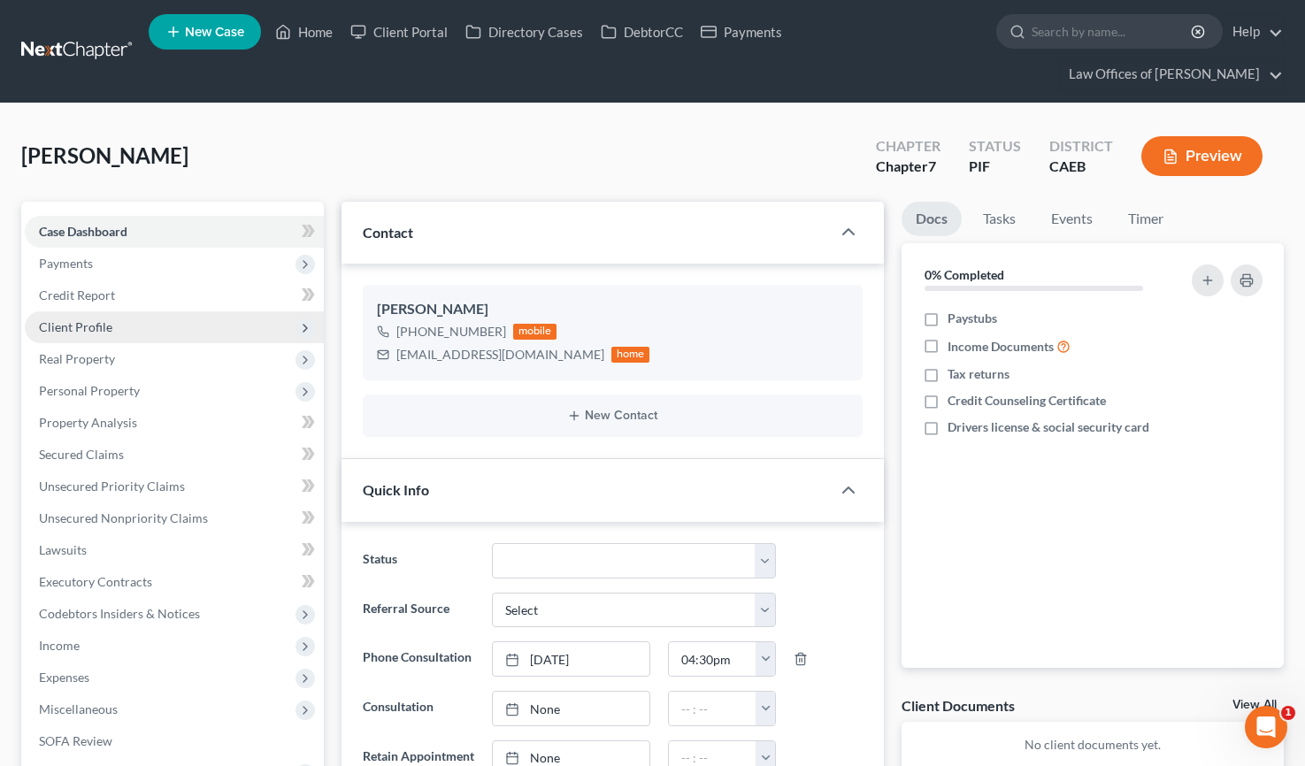
click at [105, 319] on span "Client Profile" at bounding box center [75, 326] width 73 height 15
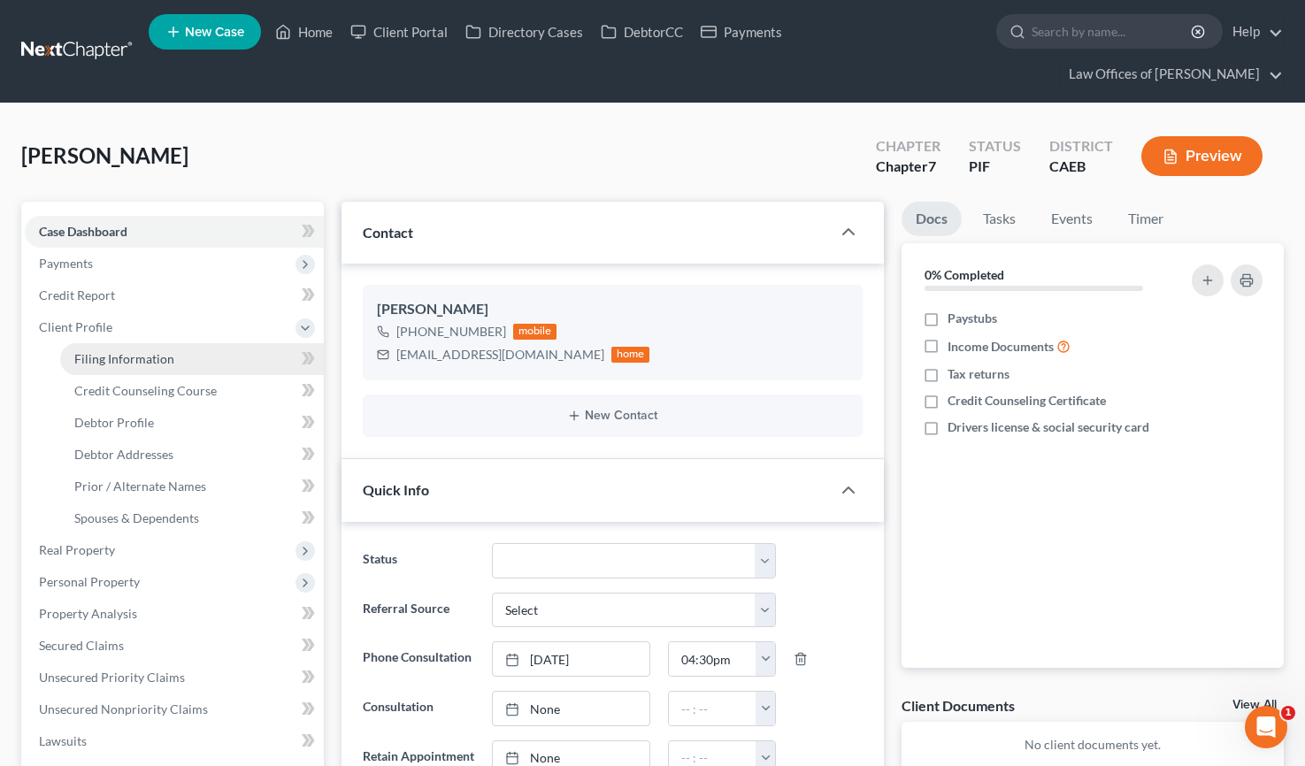
click at [148, 351] on span "Filing Information" at bounding box center [124, 358] width 100 height 15
select select "1"
select select "0"
select select "8"
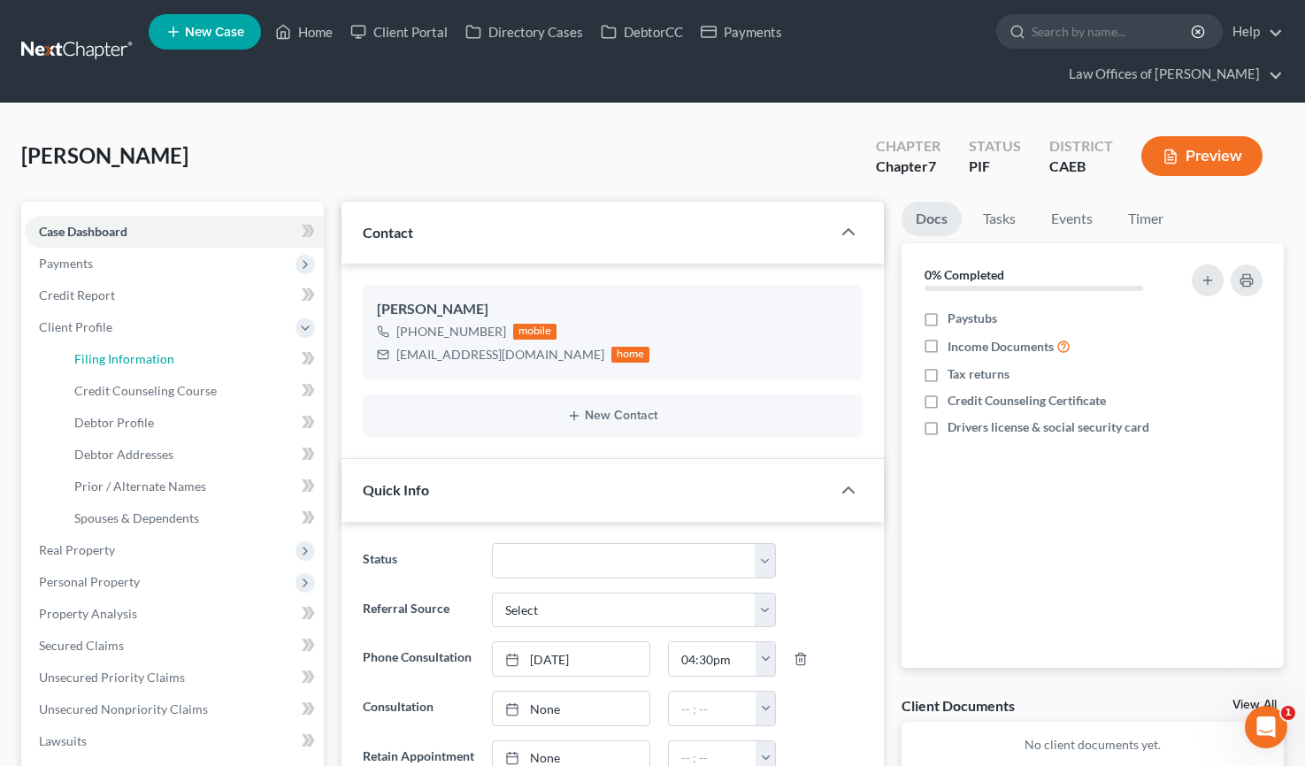
select select "4"
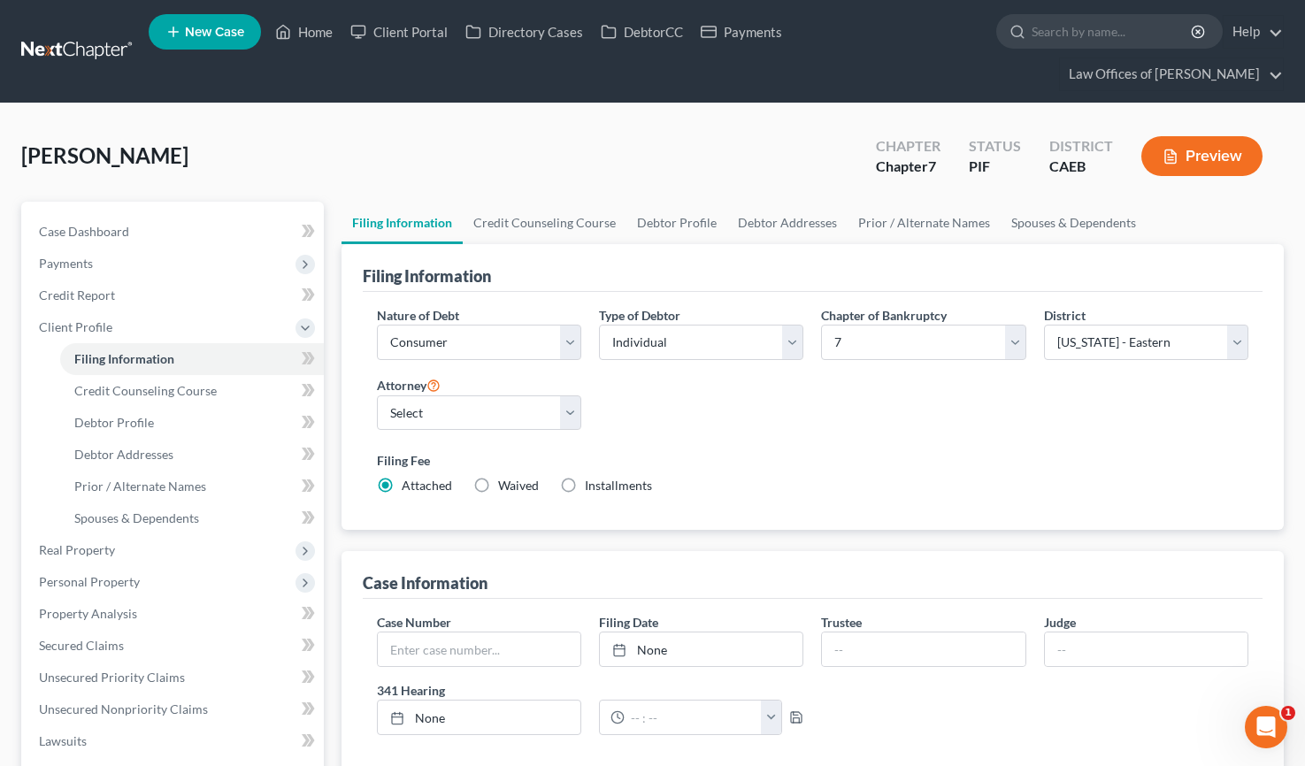
click at [585, 477] on label "Installments Installments" at bounding box center [618, 486] width 67 height 18
click at [592, 477] on input "Installments Installments" at bounding box center [597, 482] width 11 height 11
radio input "true"
radio input "false"
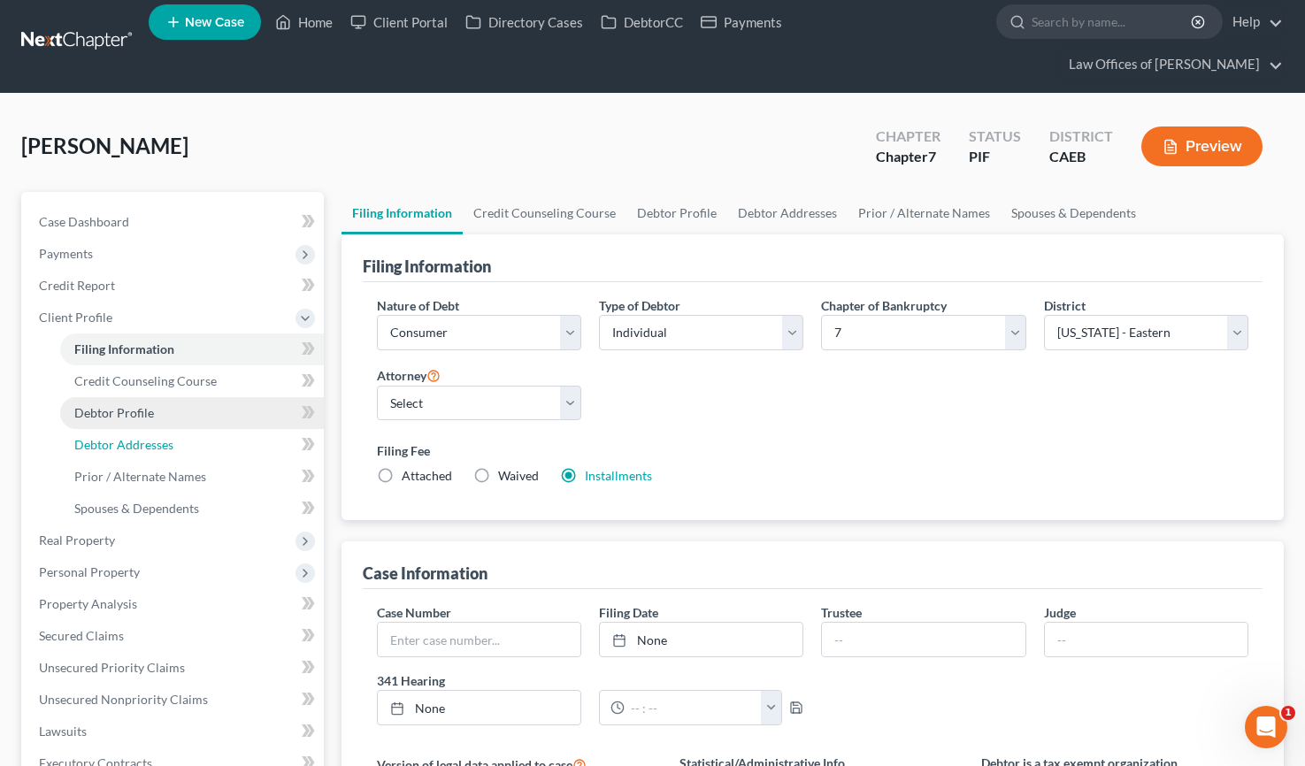
click at [140, 429] on link "Debtor Addresses" at bounding box center [192, 445] width 264 height 32
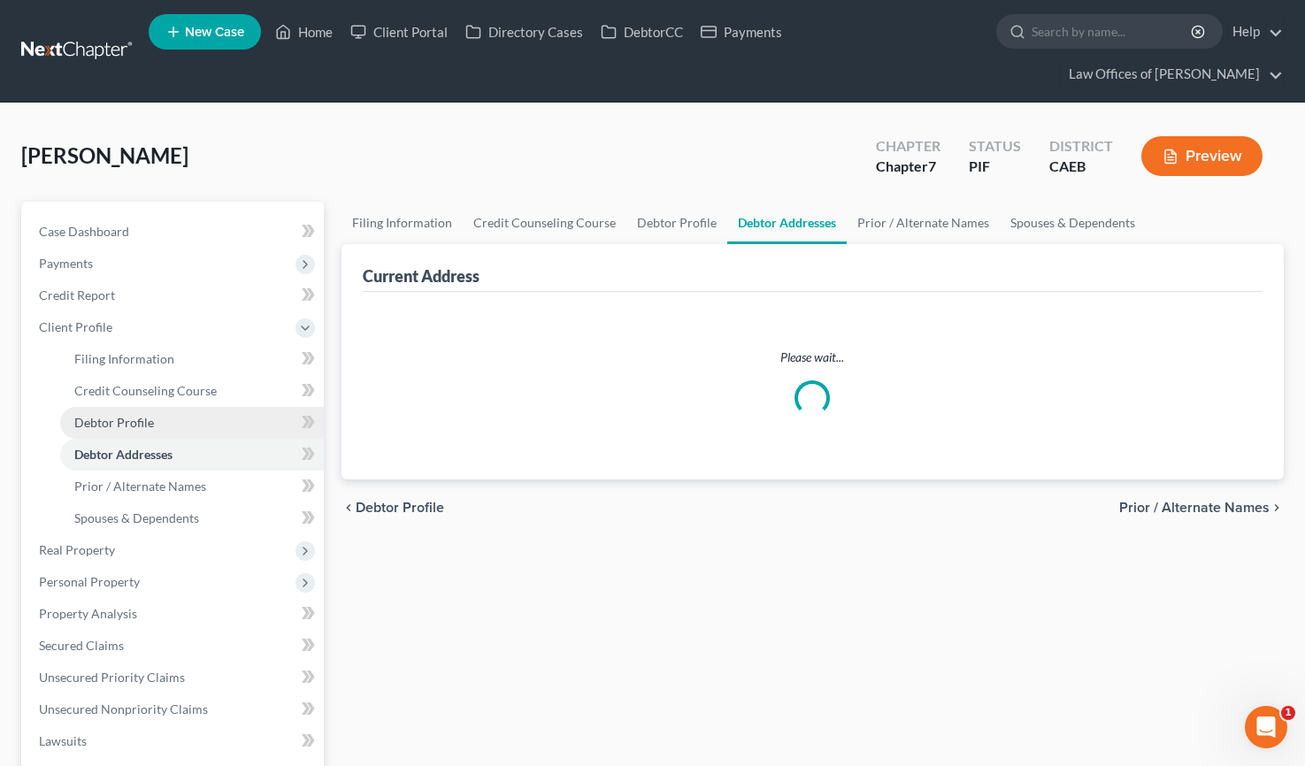
select select "0"
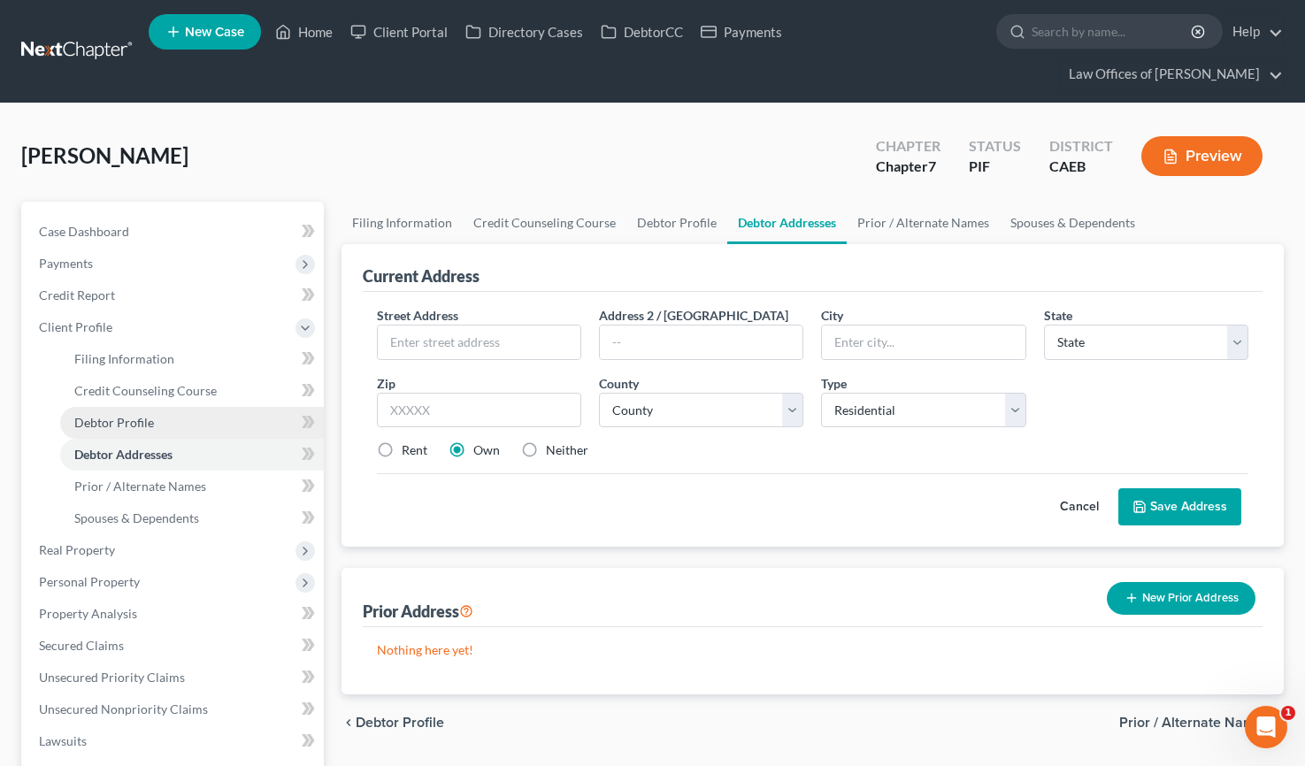
click at [141, 415] on span "Debtor Profile" at bounding box center [114, 422] width 80 height 15
select select "0"
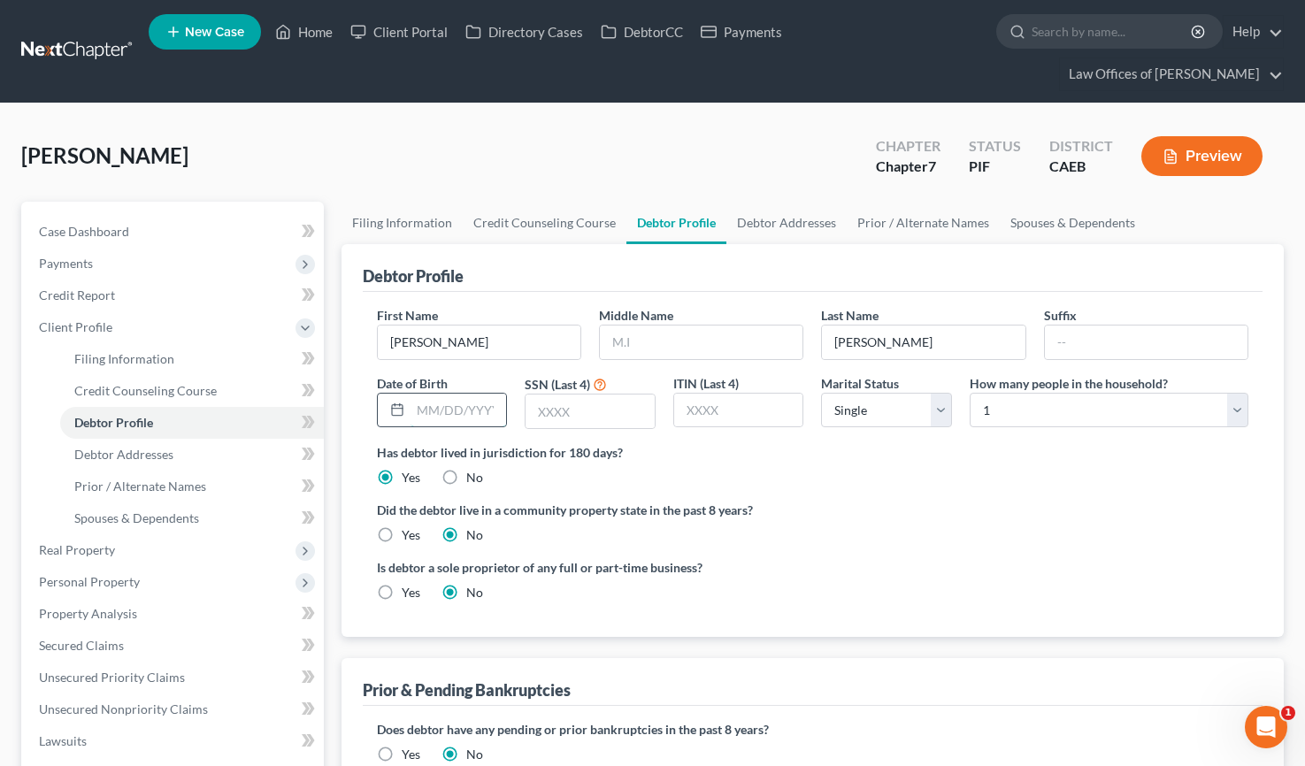
click at [456, 394] on input "text" at bounding box center [458, 411] width 96 height 34
type input "[DATE]"
click at [560, 395] on input "text" at bounding box center [589, 412] width 129 height 34
type input "0032"
click at [87, 224] on span "Case Dashboard" at bounding box center [84, 231] width 90 height 15
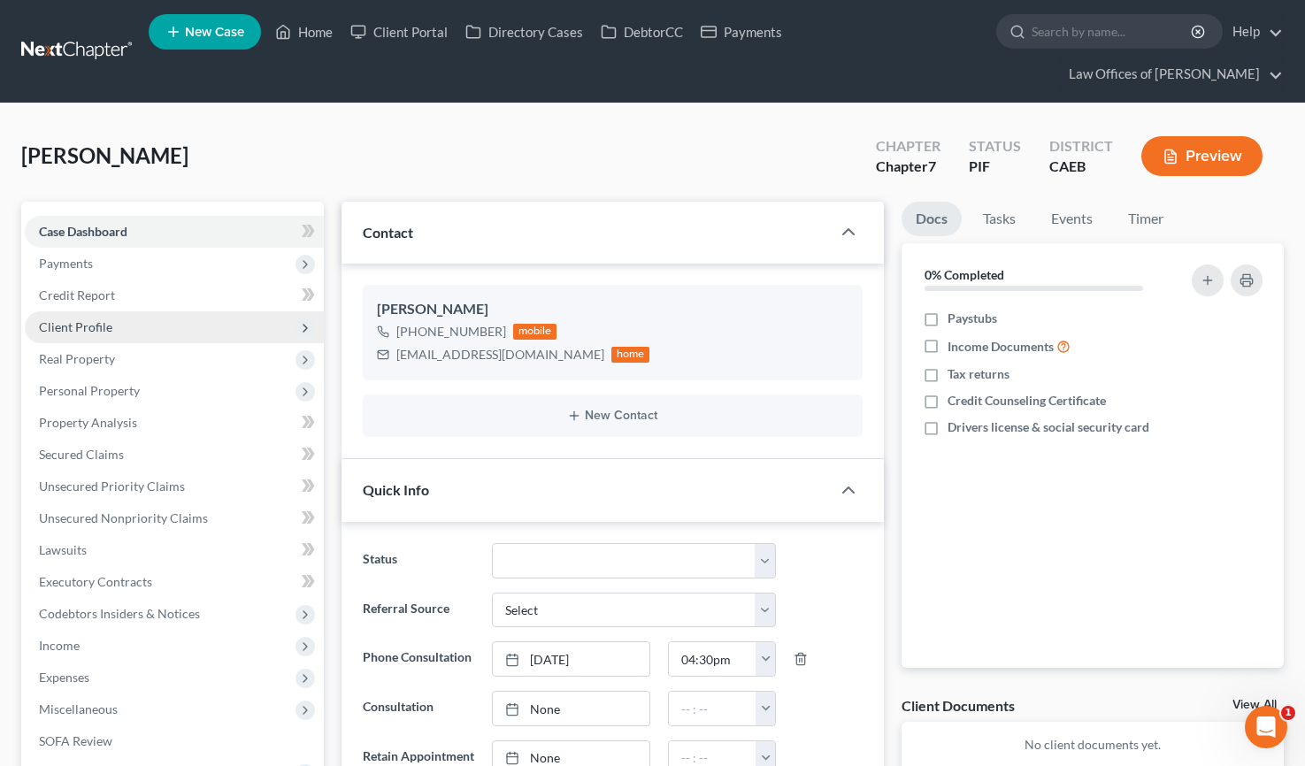
click at [120, 311] on span "Client Profile" at bounding box center [174, 327] width 299 height 32
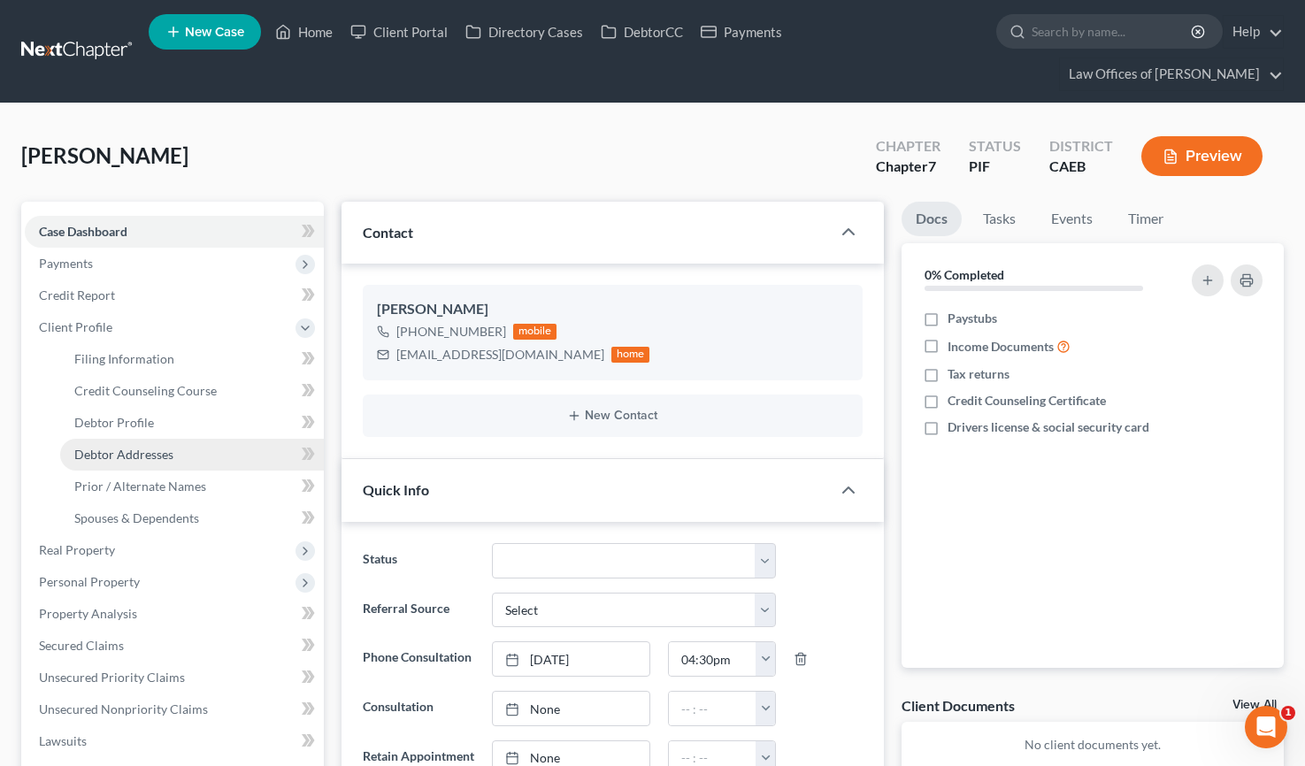
click at [177, 439] on link "Debtor Addresses" at bounding box center [192, 455] width 264 height 32
select select "0"
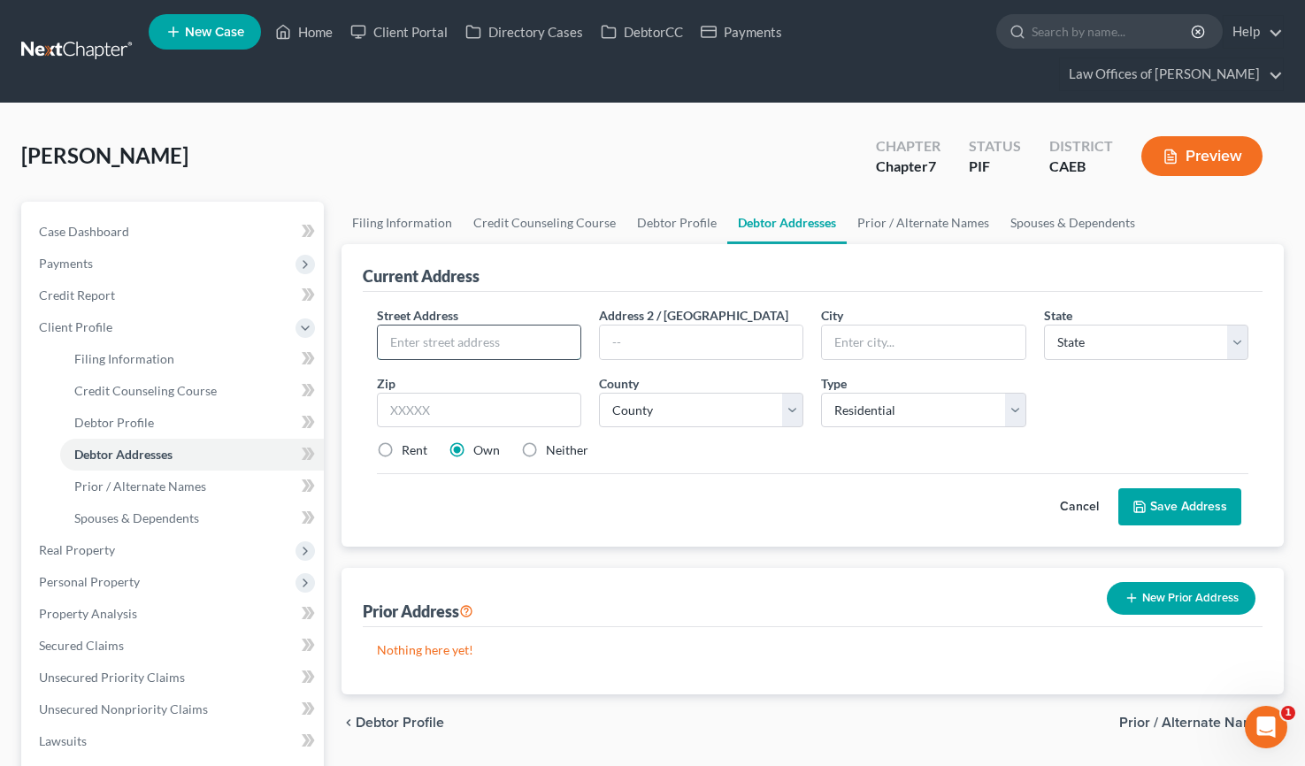
click at [460, 326] on input "text" at bounding box center [479, 343] width 203 height 34
type input "[STREET_ADDRESS]"
click at [654, 326] on input "text" at bounding box center [701, 343] width 203 height 34
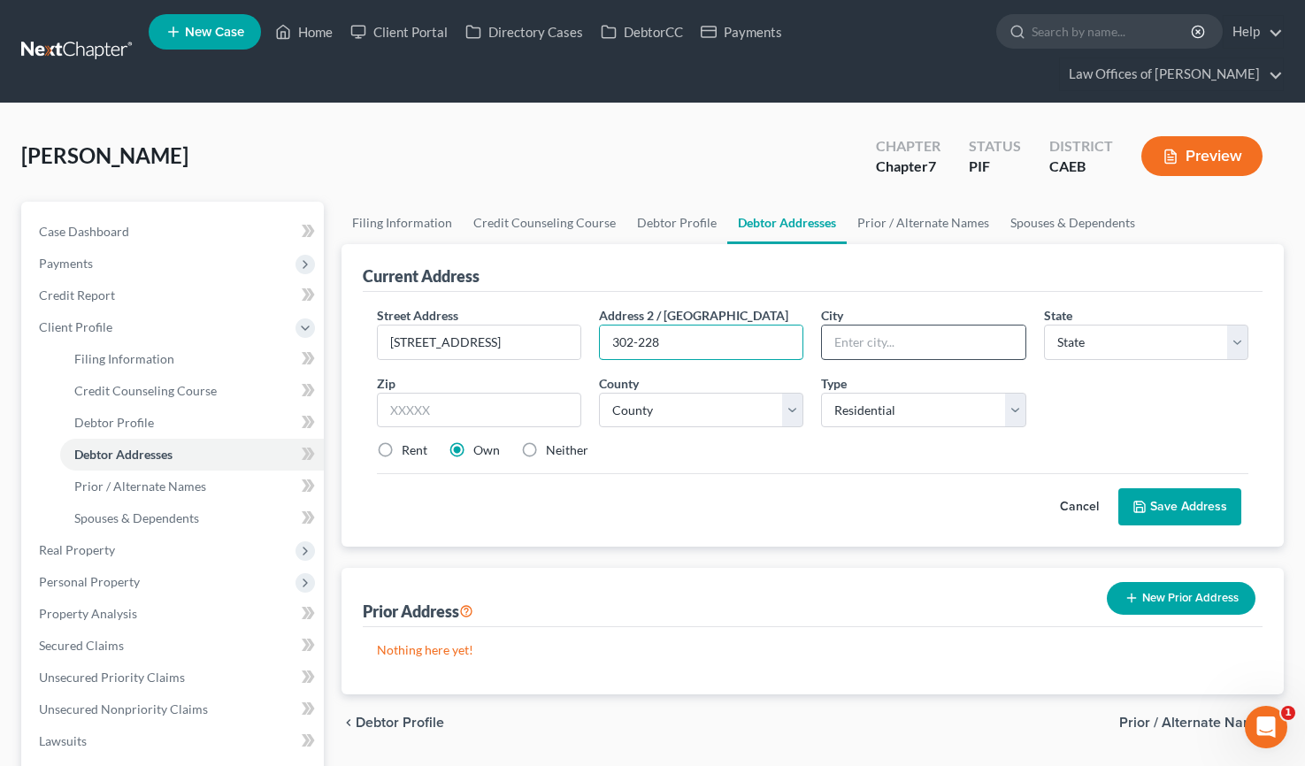
type input "302-228"
click at [837, 326] on input "text" at bounding box center [923, 343] width 203 height 34
type input "[GEOGRAPHIC_DATA]"
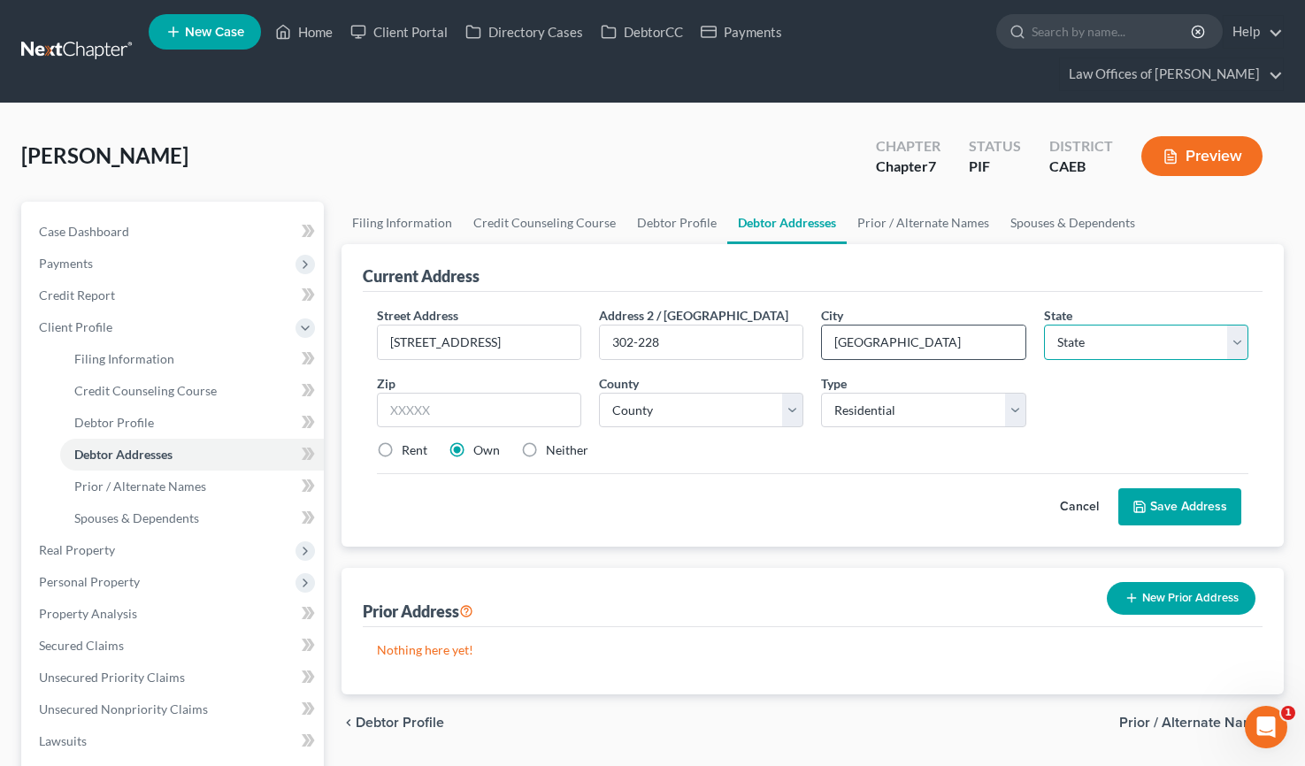
select select "4"
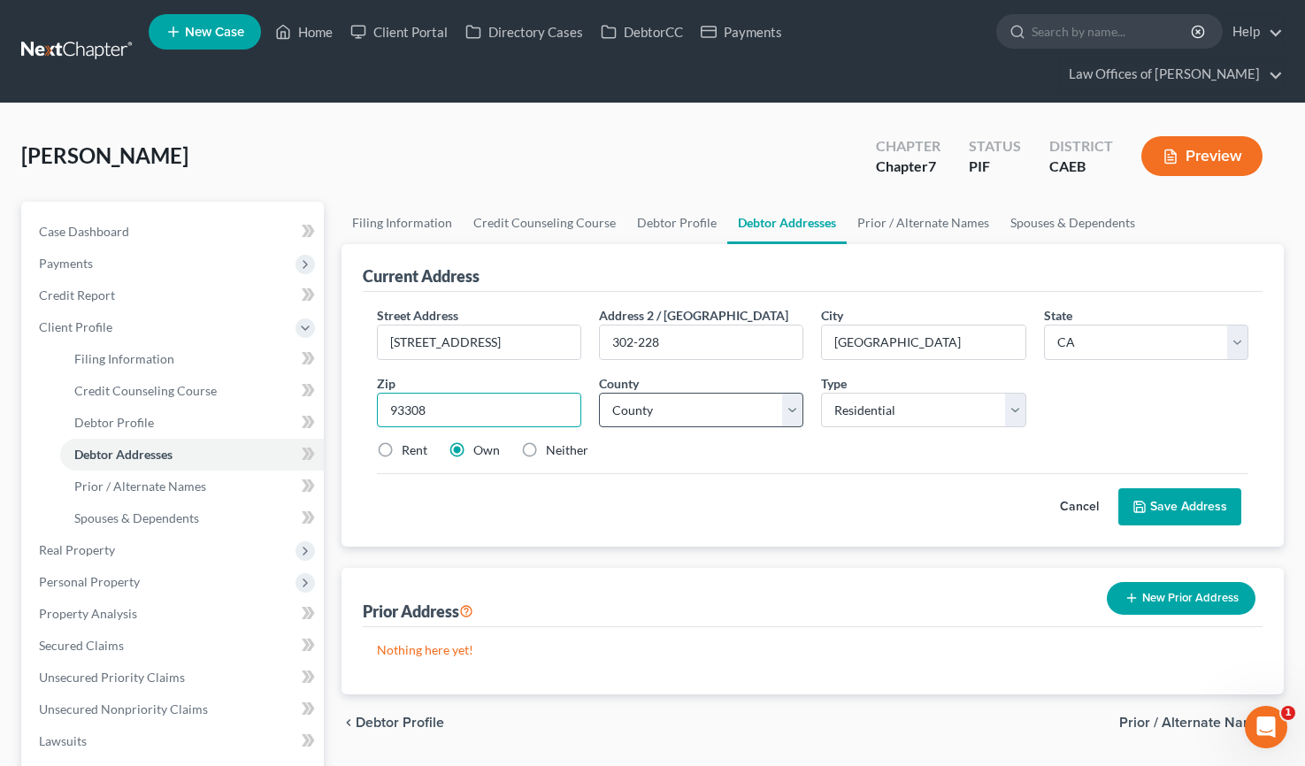
type input "93308"
click at [658, 393] on select "County [GEOGRAPHIC_DATA] [GEOGRAPHIC_DATA] [GEOGRAPHIC_DATA] [GEOGRAPHIC_DATA] …" at bounding box center [701, 410] width 204 height 35
select select "14"
click at [599, 393] on select "County [GEOGRAPHIC_DATA] [GEOGRAPHIC_DATA] [GEOGRAPHIC_DATA] [GEOGRAPHIC_DATA] …" at bounding box center [701, 410] width 204 height 35
click at [91, 224] on span "Case Dashboard" at bounding box center [84, 231] width 90 height 15
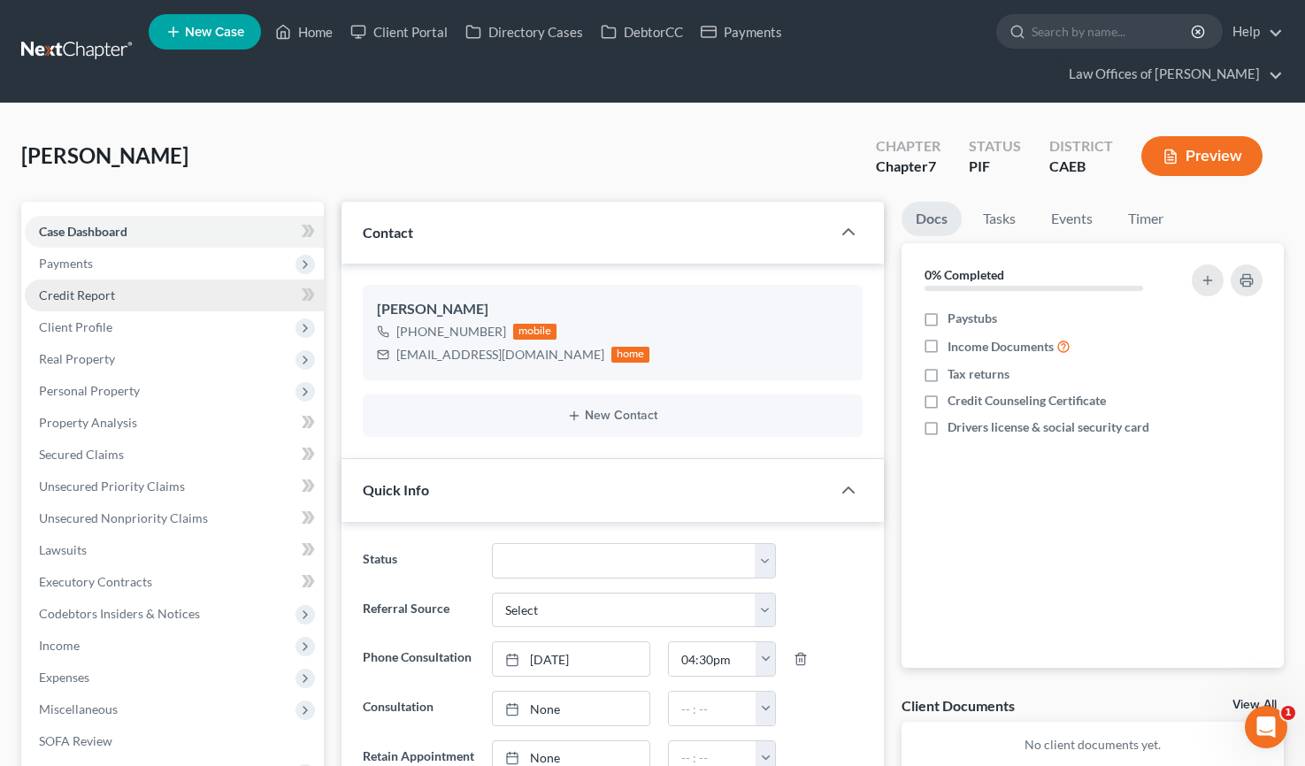
click at [87, 287] on span "Credit Report" at bounding box center [77, 294] width 76 height 15
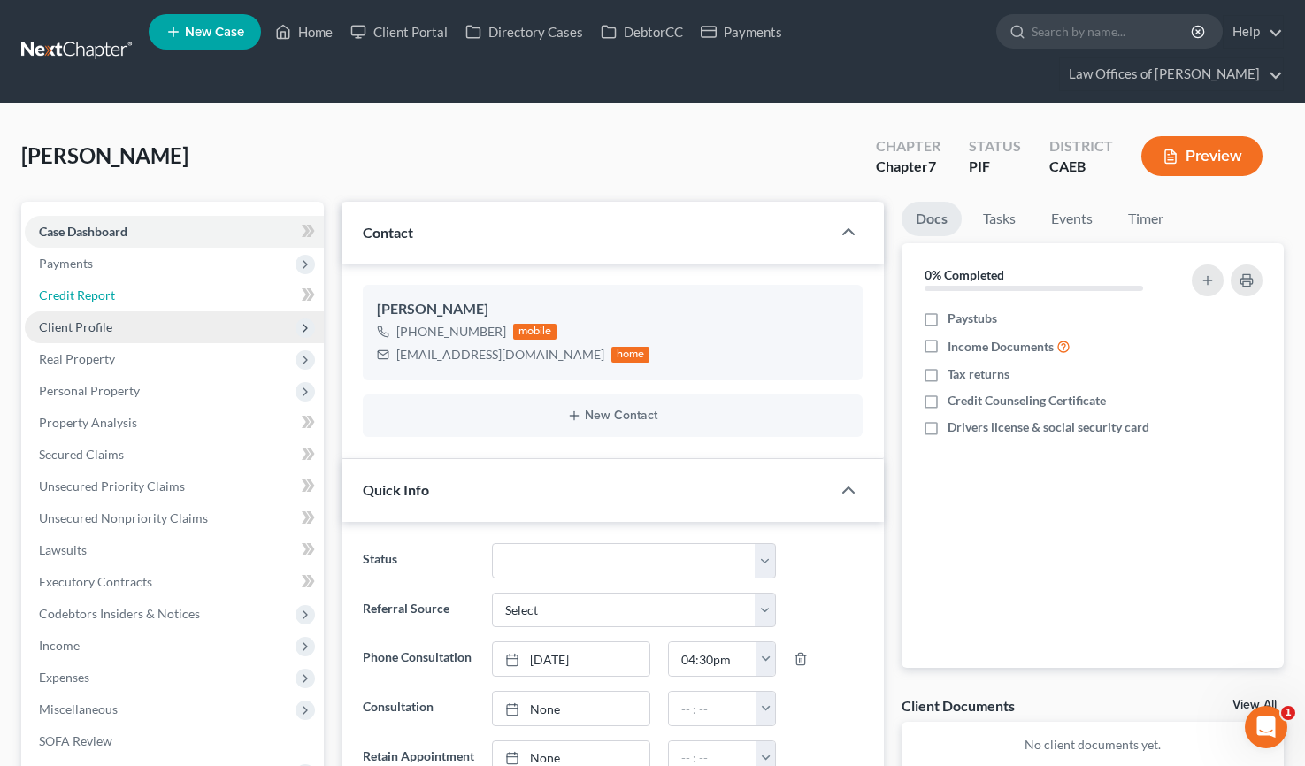
scroll to position [1376, 0]
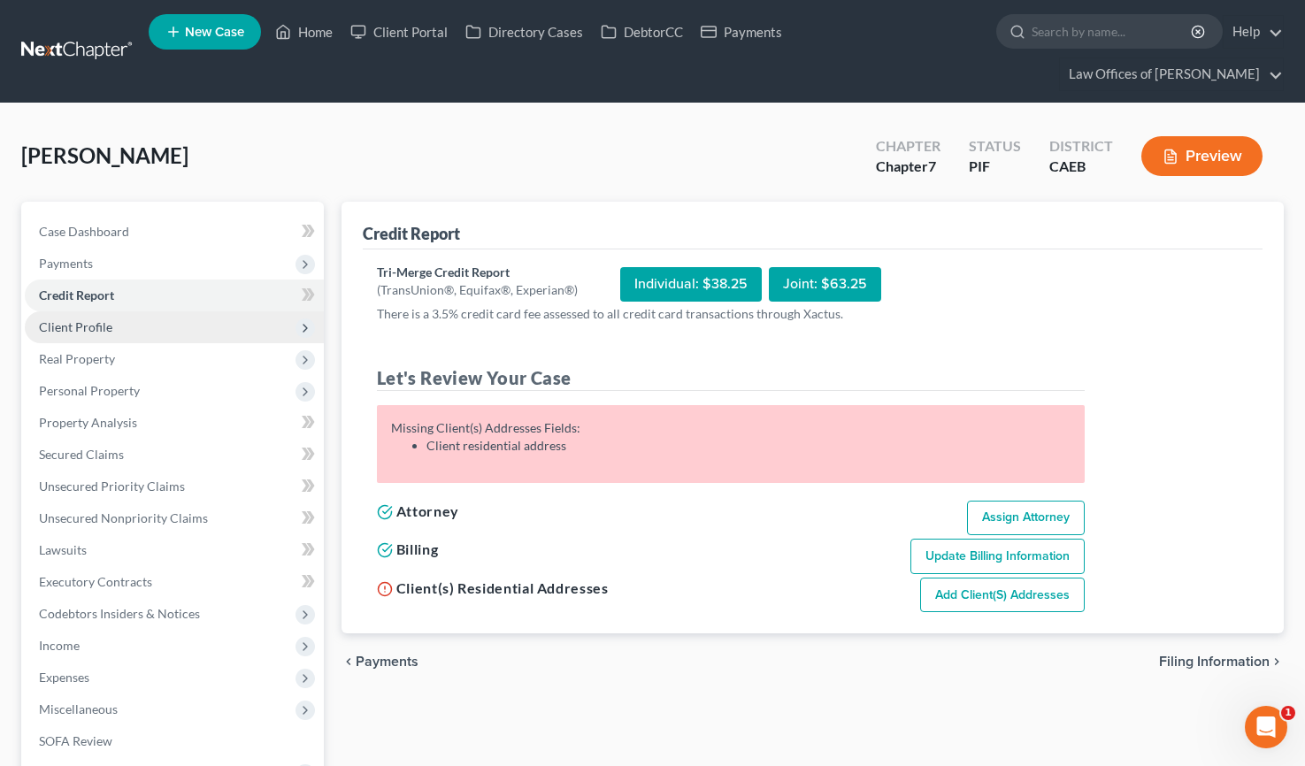
click at [101, 319] on span "Client Profile" at bounding box center [75, 326] width 73 height 15
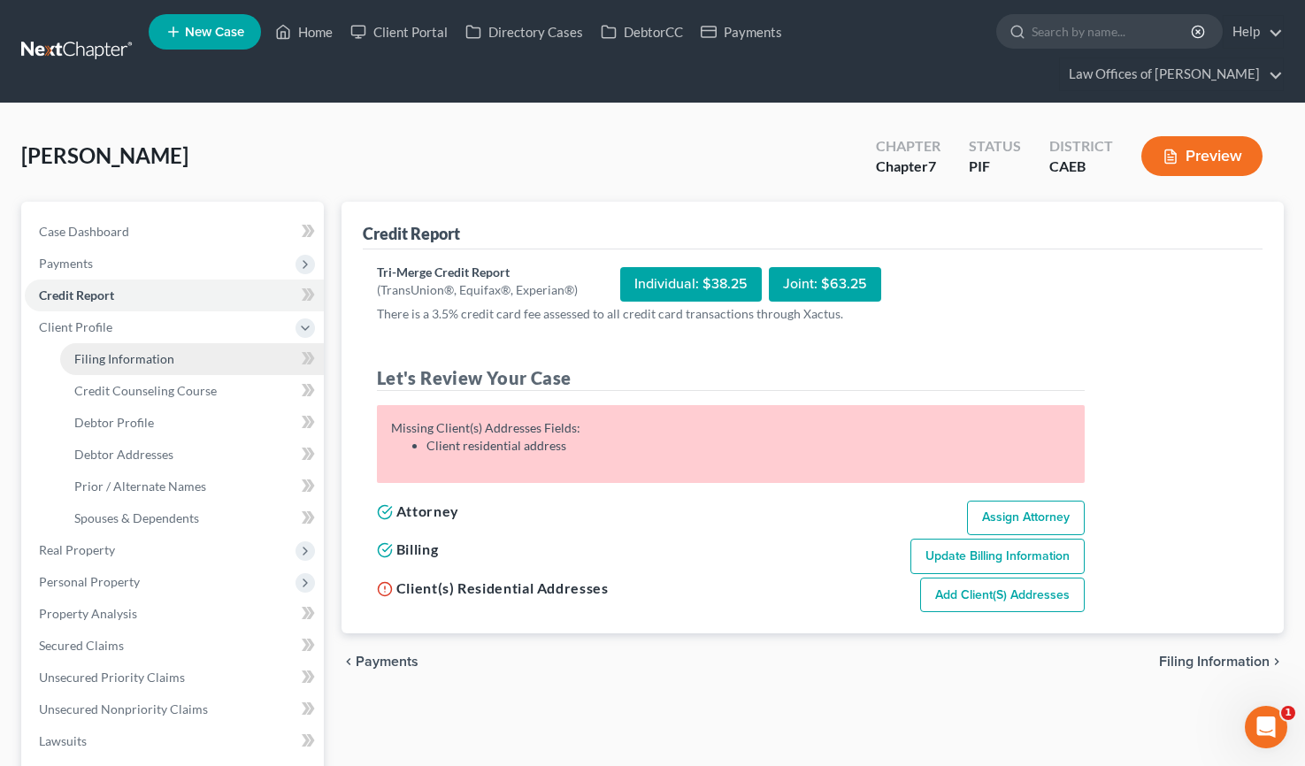
click at [140, 343] on link "Filing Information" at bounding box center [192, 359] width 264 height 32
select select "1"
select select "0"
select select "8"
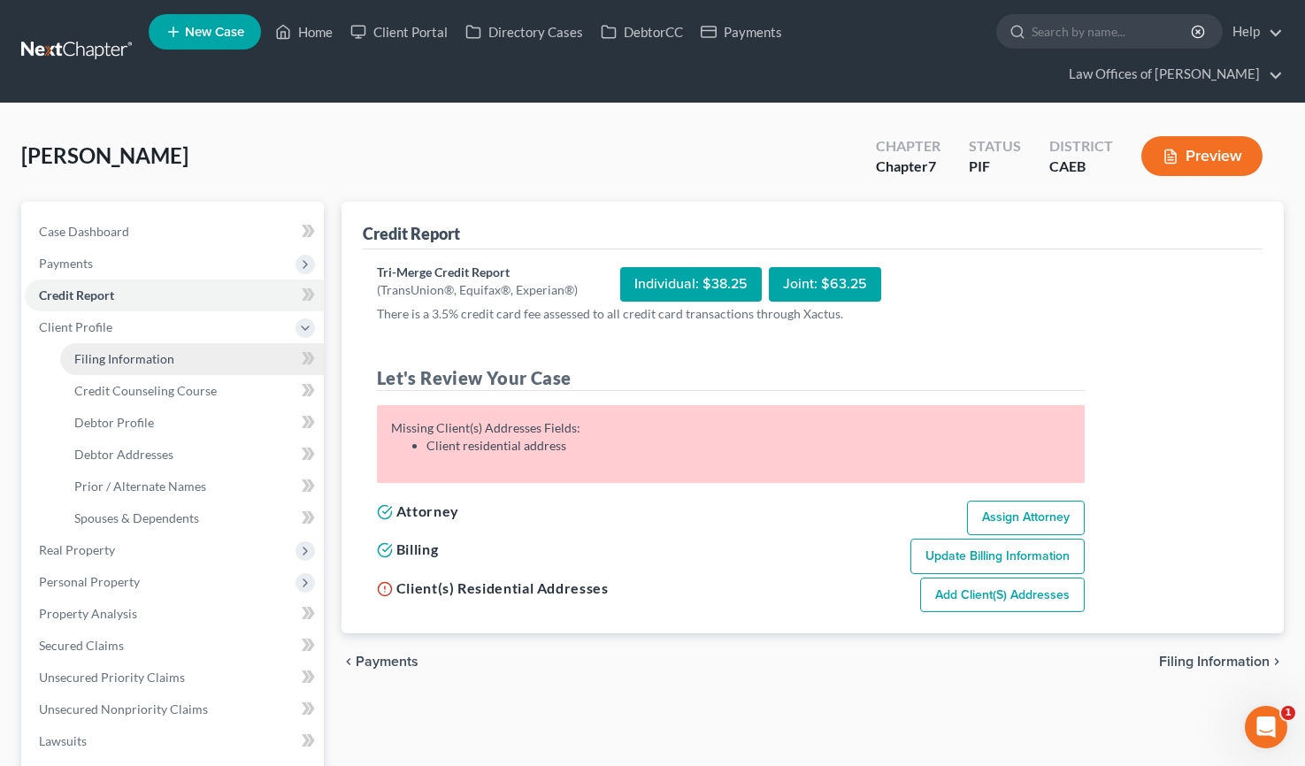
select select "0"
select select "4"
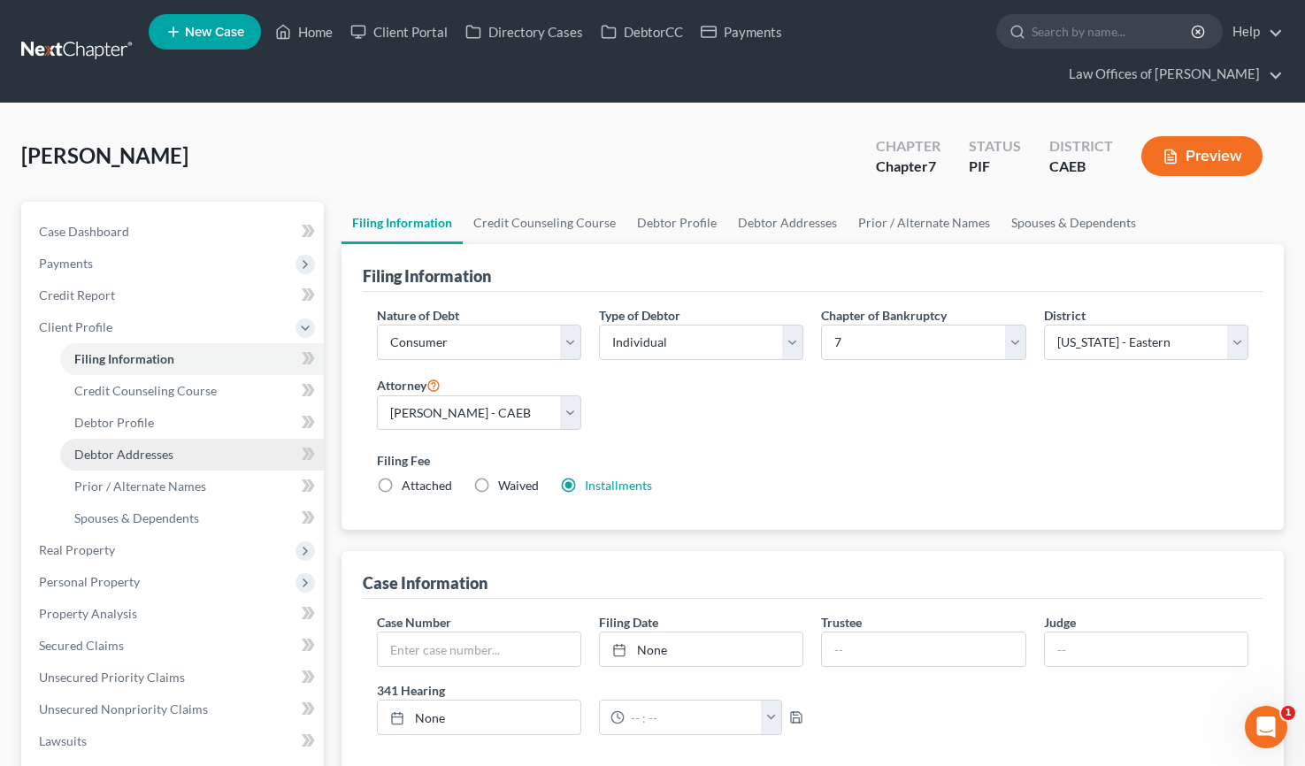
click at [172, 439] on link "Debtor Addresses" at bounding box center [192, 455] width 264 height 32
select select "0"
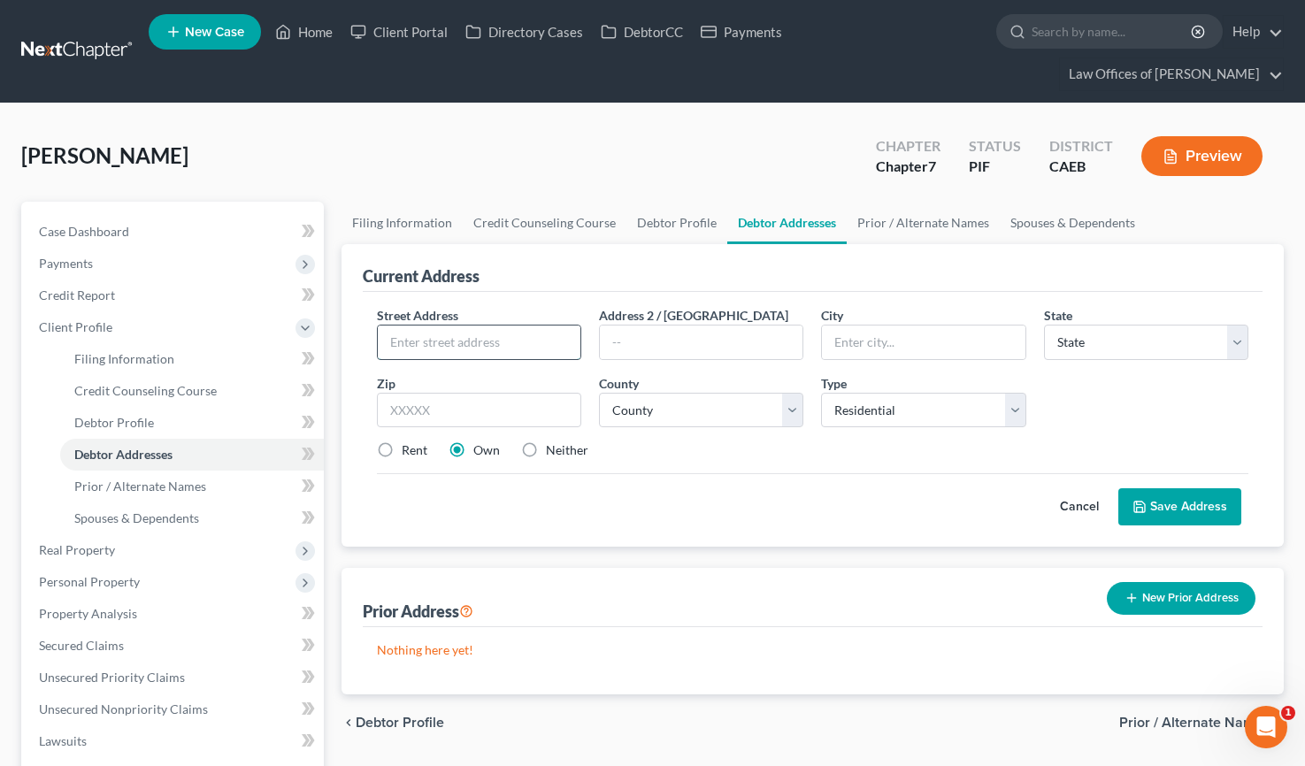
click at [510, 326] on input "text" at bounding box center [479, 343] width 203 height 34
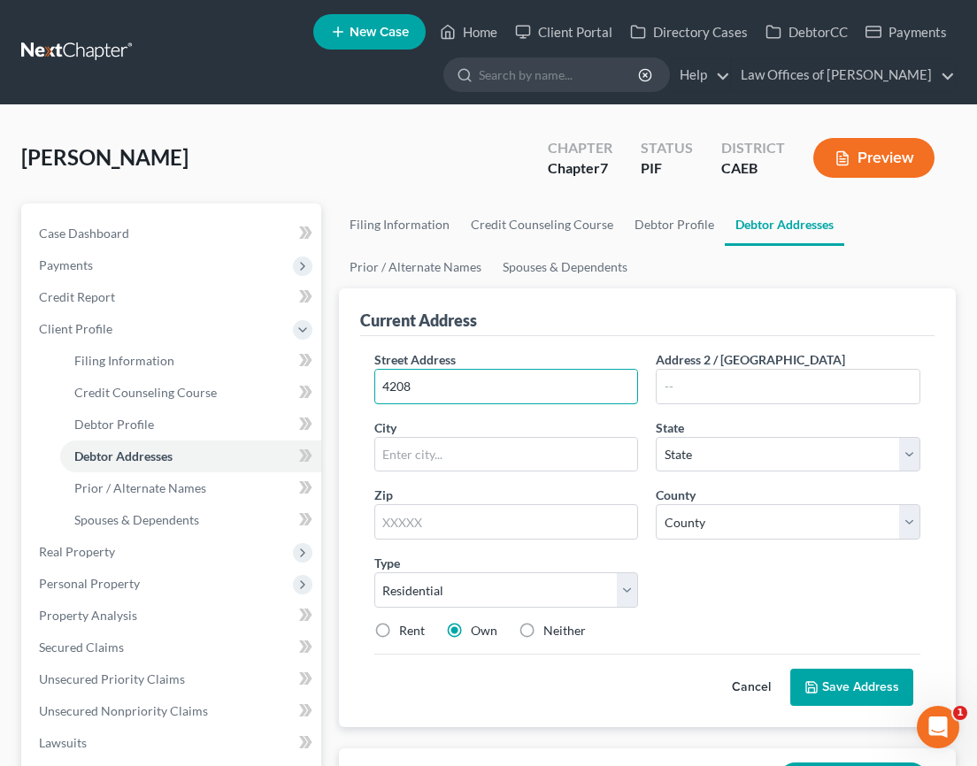
type input "[STREET_ADDRESS]"
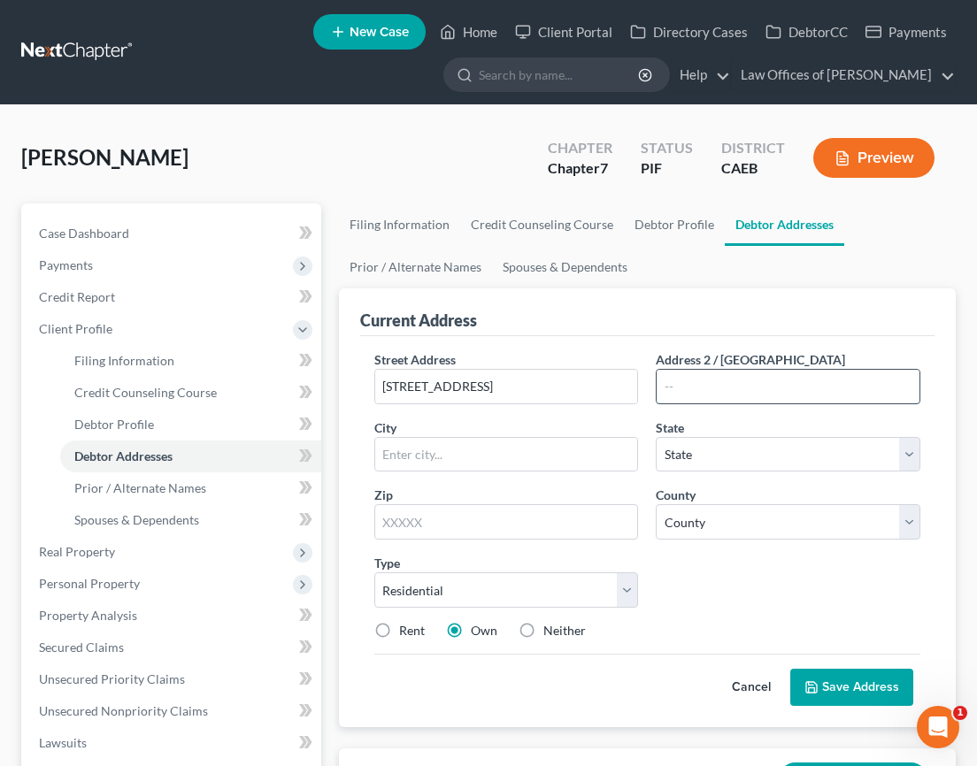
click at [795, 379] on input "text" at bounding box center [787, 387] width 263 height 34
type input "302-228"
click at [471, 456] on input "text" at bounding box center [506, 455] width 263 height 34
type input "b"
type input "[GEOGRAPHIC_DATA]"
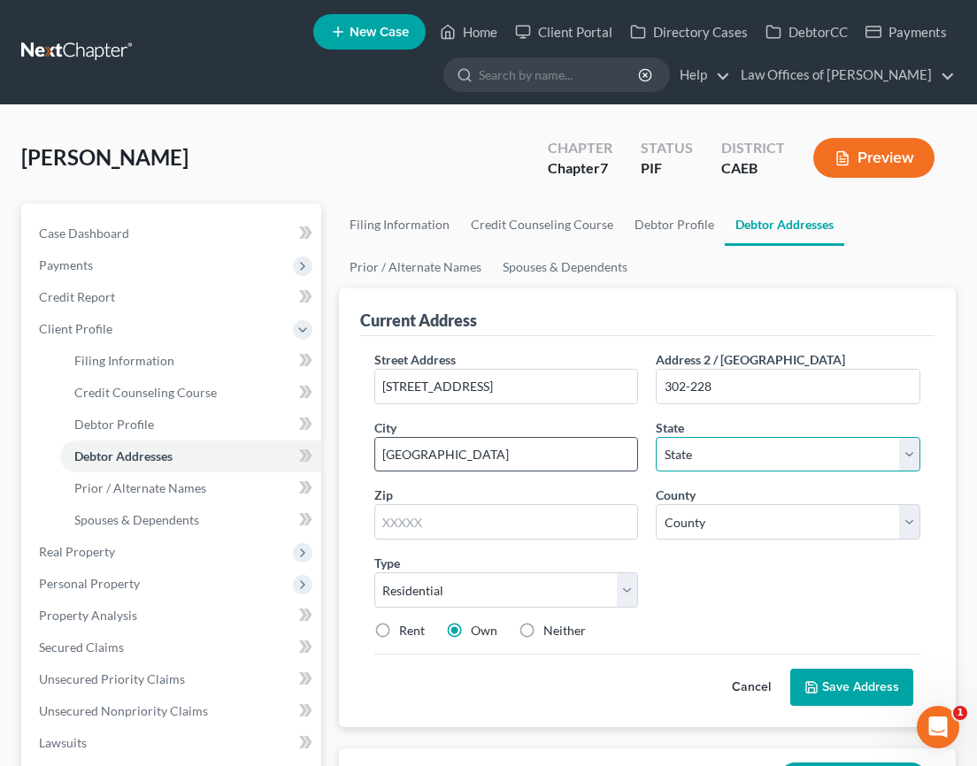
select select "4"
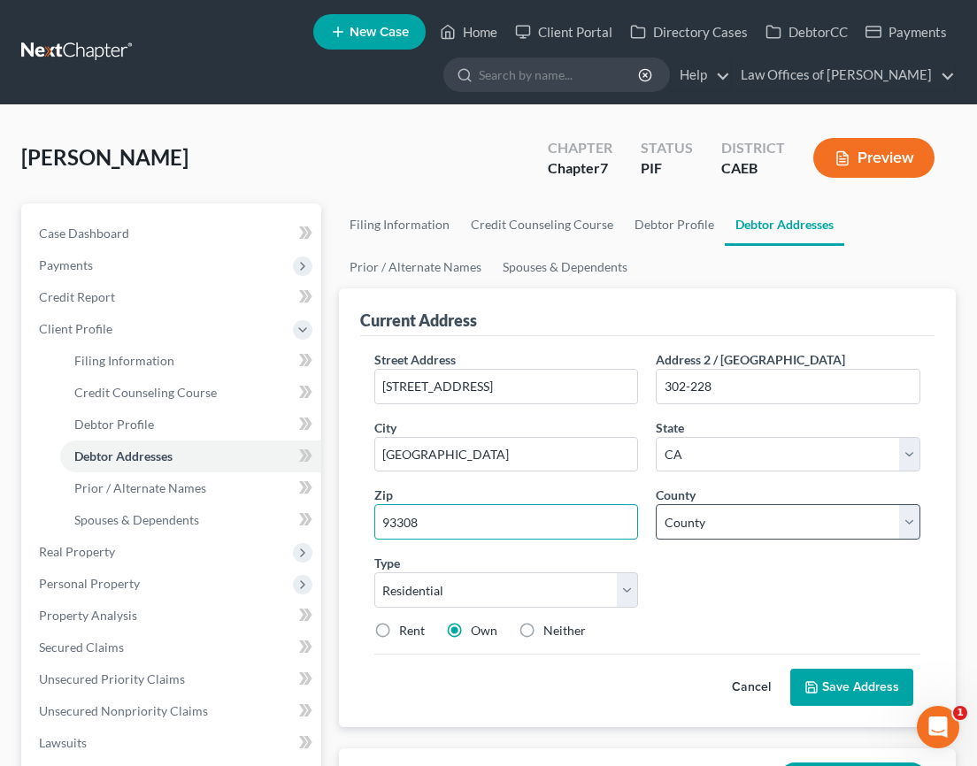
type input "93308"
click at [744, 521] on select "County [GEOGRAPHIC_DATA] [GEOGRAPHIC_DATA] [GEOGRAPHIC_DATA] [GEOGRAPHIC_DATA] …" at bounding box center [787, 521] width 264 height 35
select select "14"
click at [655, 504] on select "County [GEOGRAPHIC_DATA] [GEOGRAPHIC_DATA] [GEOGRAPHIC_DATA] [GEOGRAPHIC_DATA] …" at bounding box center [787, 521] width 264 height 35
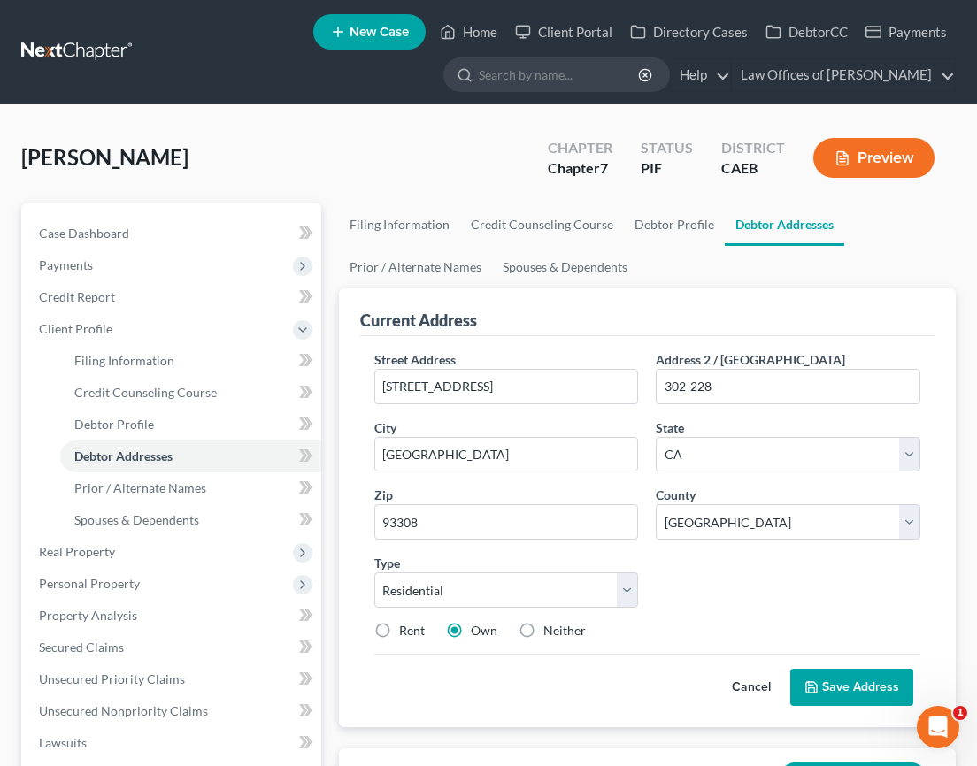
click at [397, 631] on div "Rent" at bounding box center [399, 631] width 50 height 18
click at [399, 630] on label "Rent" at bounding box center [412, 631] width 26 height 18
click at [406, 630] on input "Rent" at bounding box center [411, 627] width 11 height 11
radio input "true"
click at [833, 689] on button "Save Address" at bounding box center [851, 687] width 123 height 37
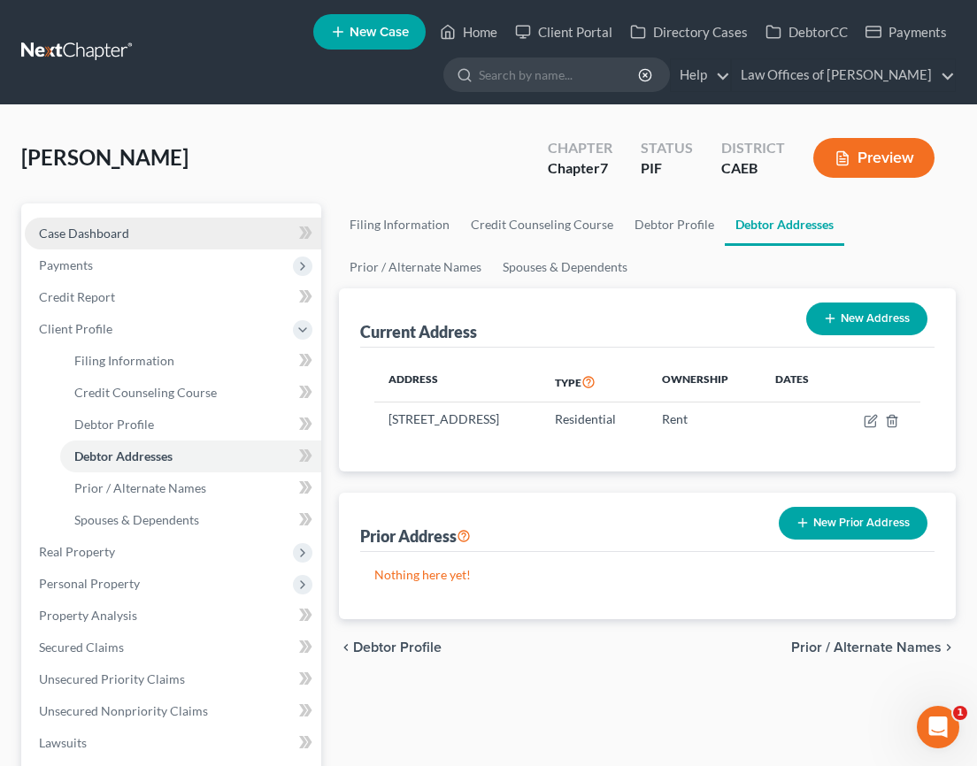
click at [102, 227] on span "Case Dashboard" at bounding box center [84, 233] width 90 height 15
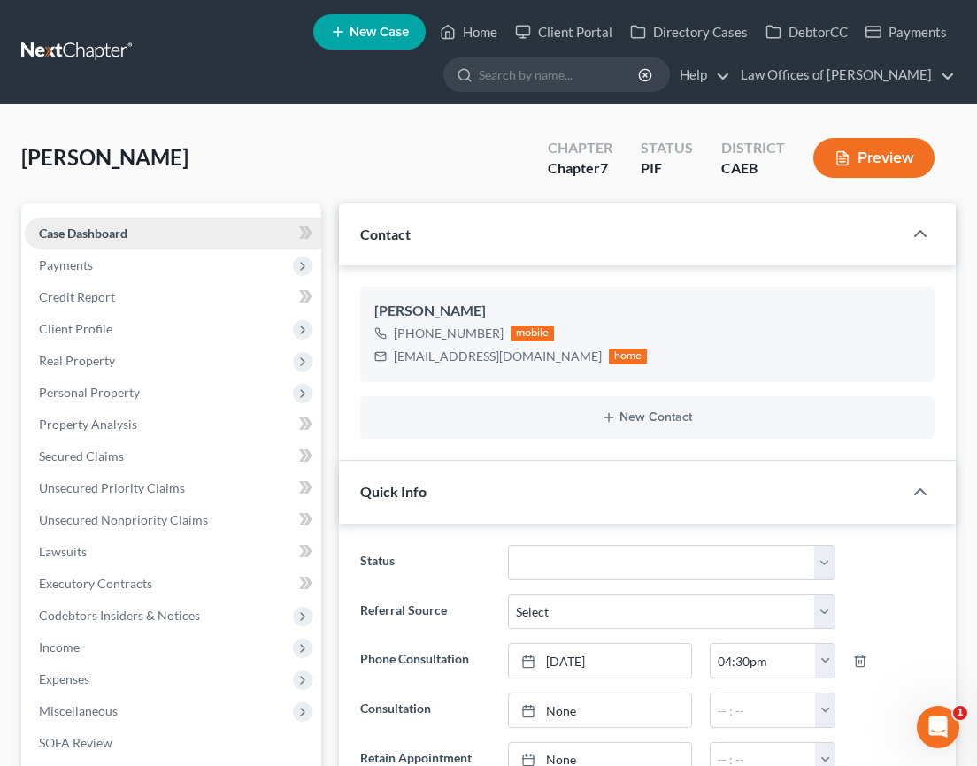
scroll to position [1270, 0]
click at [109, 298] on span "Credit Report" at bounding box center [77, 296] width 76 height 15
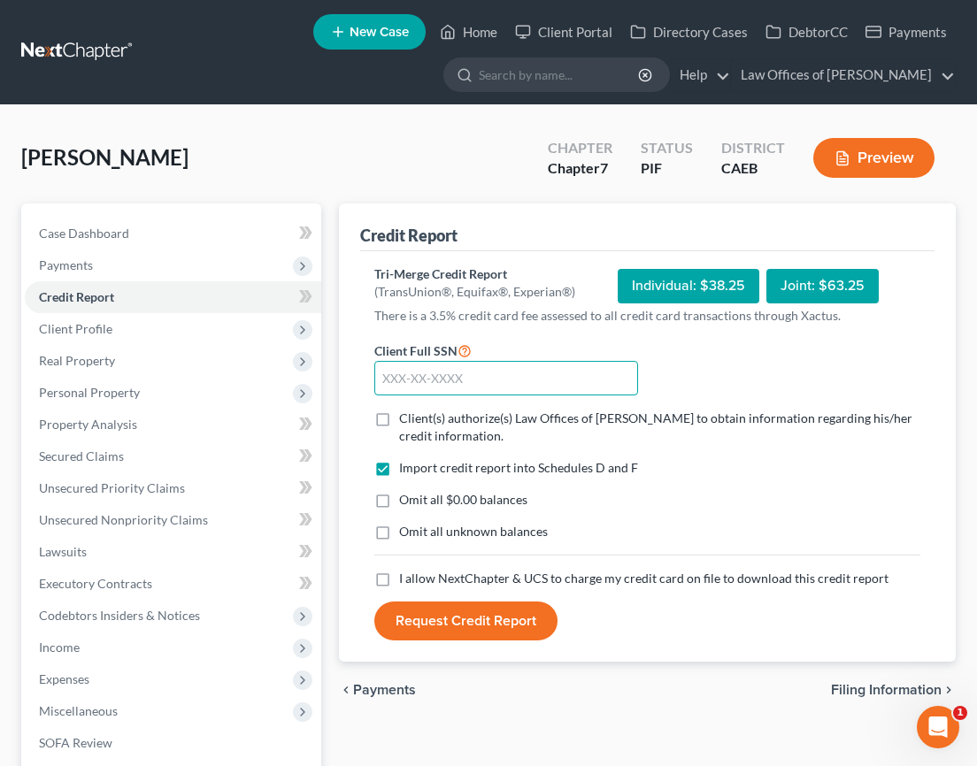
click at [442, 373] on input "text" at bounding box center [506, 378] width 264 height 35
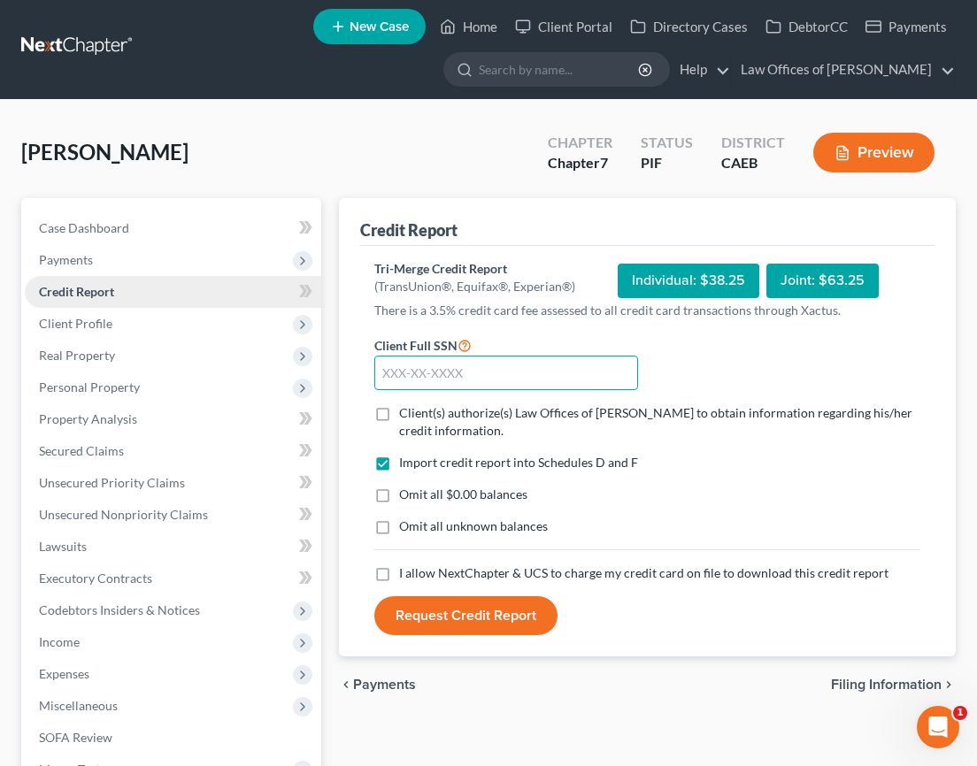
scroll to position [8, 0]
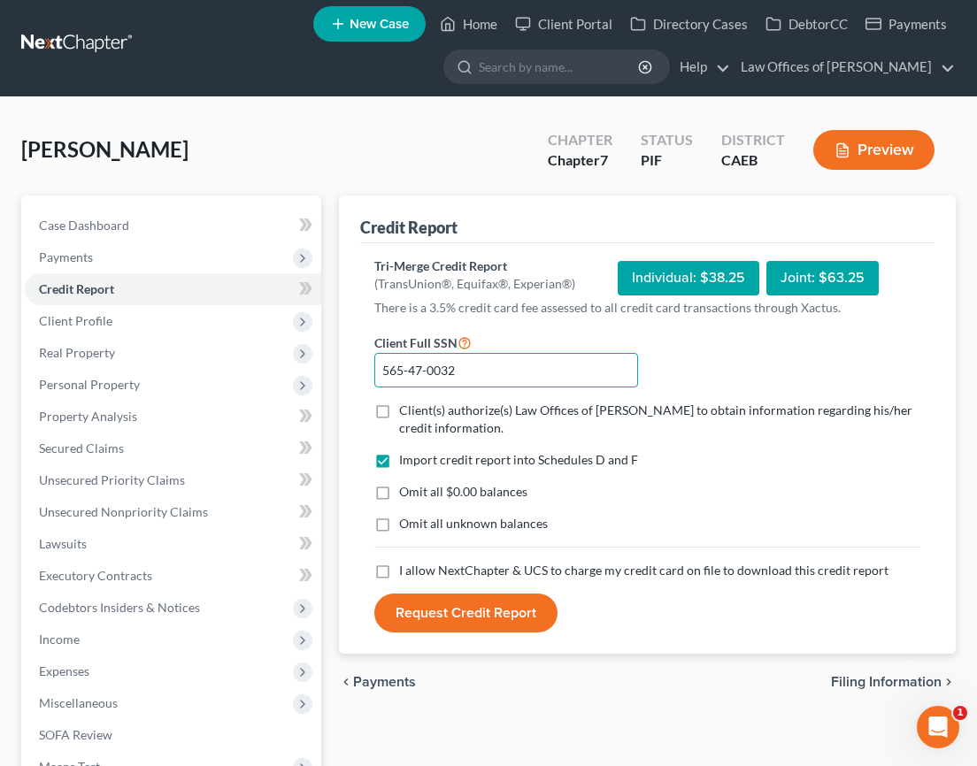
type input "565-47-0032"
click at [399, 407] on label "Client(s) authorize(s) Law Offices of [PERSON_NAME] to obtain information regar…" at bounding box center [659, 419] width 521 height 35
click at [406, 407] on input "Client(s) authorize(s) Law Offices of [PERSON_NAME] to obtain information regar…" at bounding box center [411, 407] width 11 height 11
checkbox input "true"
click at [399, 492] on label "Omit all $0.00 balances" at bounding box center [463, 492] width 128 height 18
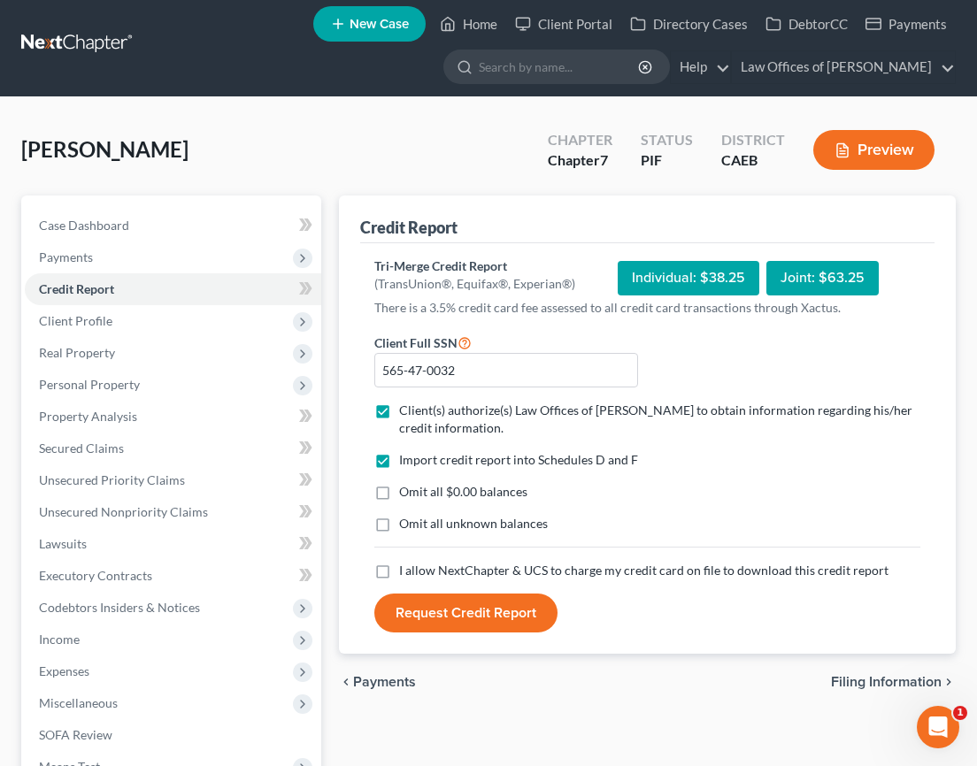
click at [406, 492] on input "Omit all $0.00 balances" at bounding box center [411, 488] width 11 height 11
checkbox input "true"
click at [399, 574] on label "I allow NextChapter & UCS to charge my credit card on file to download this cre…" at bounding box center [643, 571] width 489 height 18
click at [406, 573] on input "I allow NextChapter & UCS to charge my credit card on file to download this cre…" at bounding box center [411, 567] width 11 height 11
checkbox input "true"
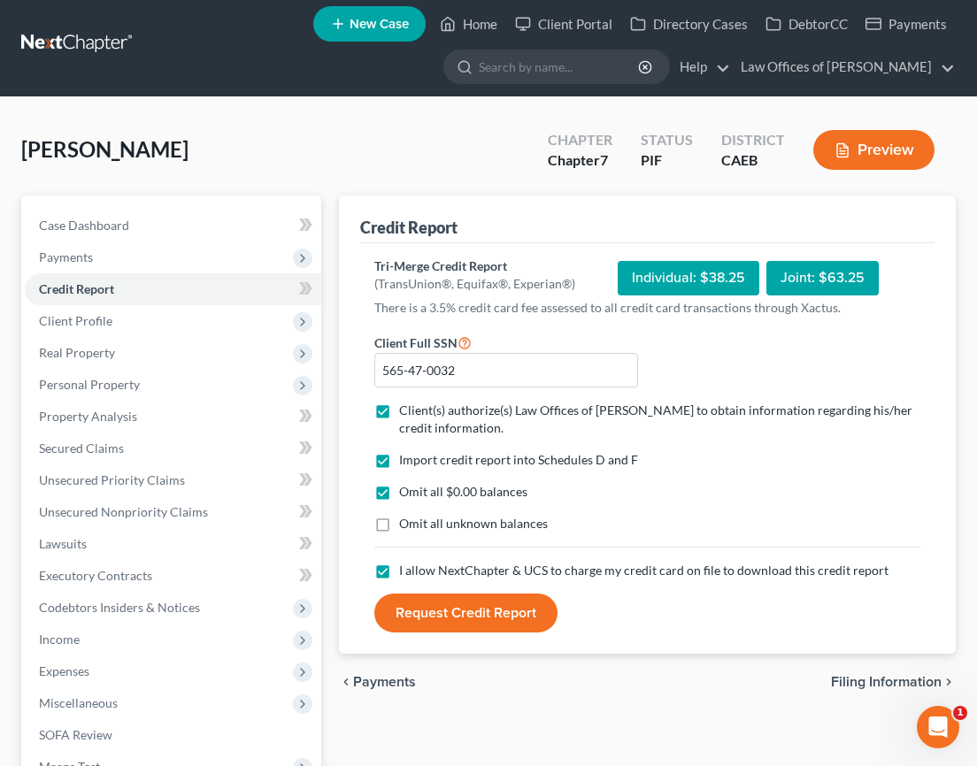
click at [511, 621] on button "Request Credit Report" at bounding box center [465, 613] width 183 height 39
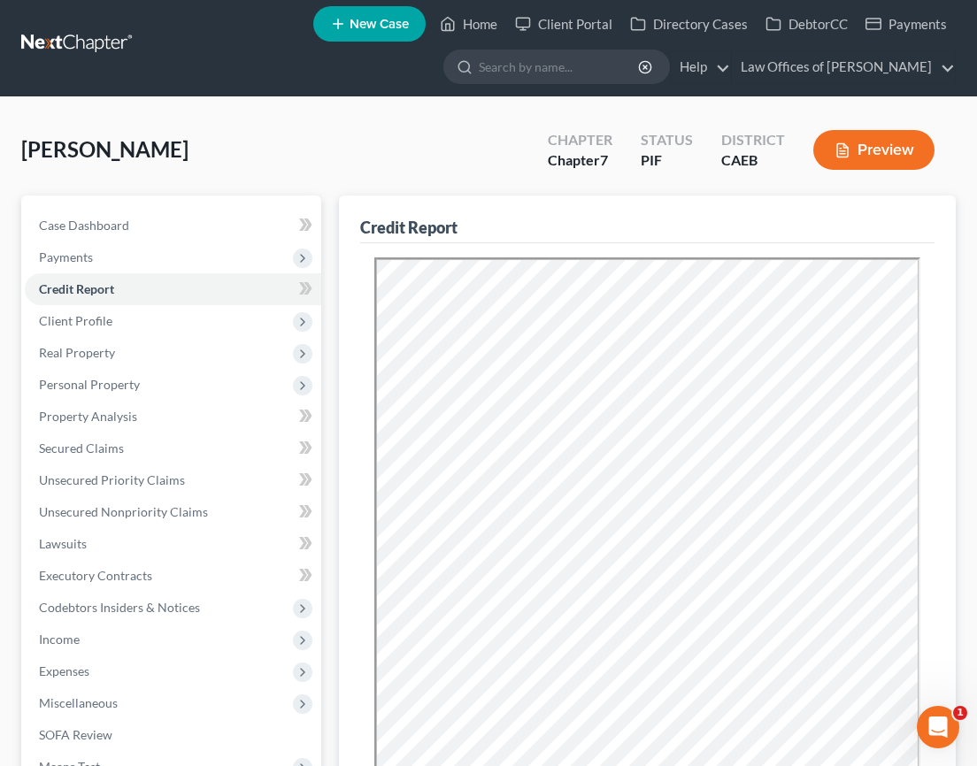
scroll to position [0, 0]
click at [119, 509] on span "Unsecured Nonpriority Claims" at bounding box center [123, 511] width 169 height 15
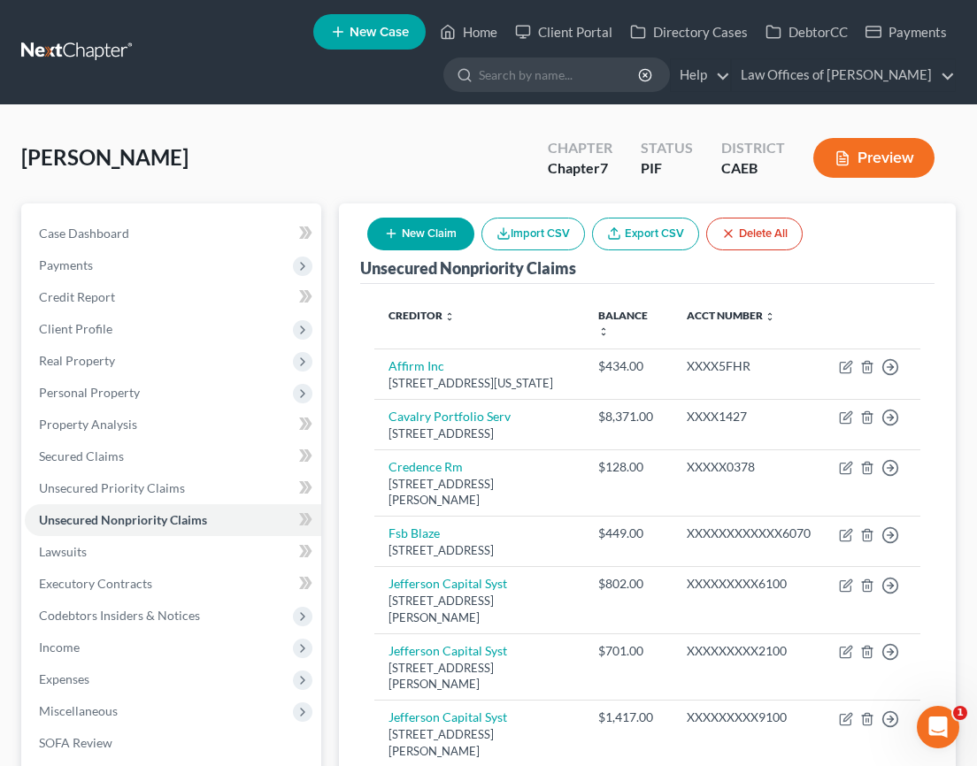
click at [875, 165] on button "Preview" at bounding box center [873, 158] width 121 height 40
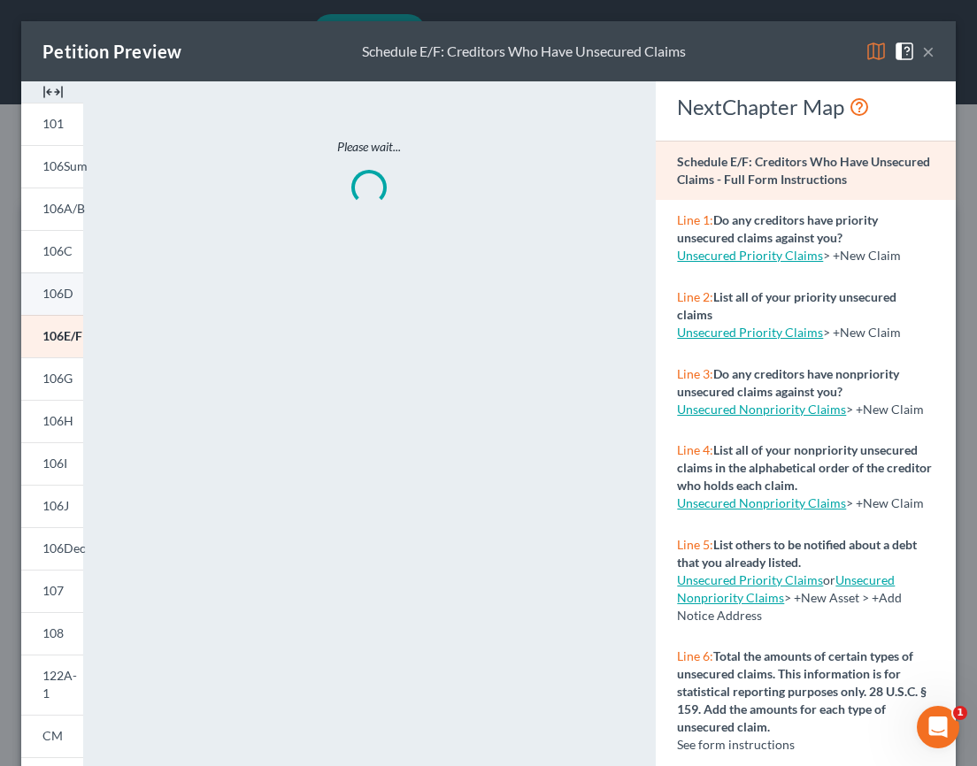
click at [69, 307] on link "106D" at bounding box center [52, 293] width 62 height 42
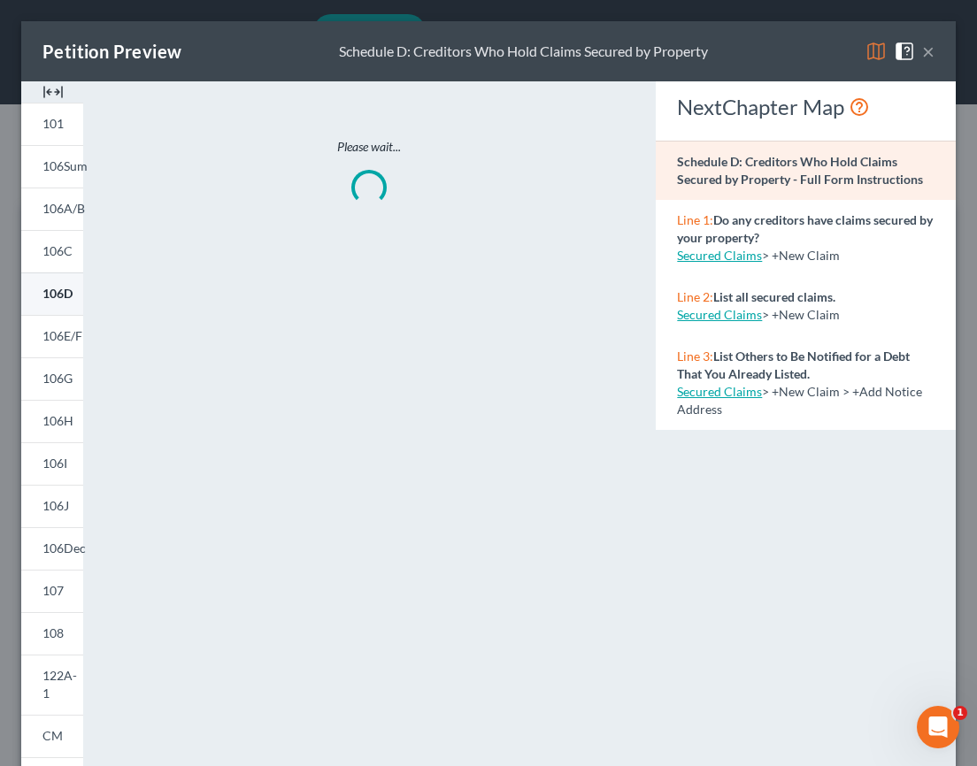
scroll to position [13, 0]
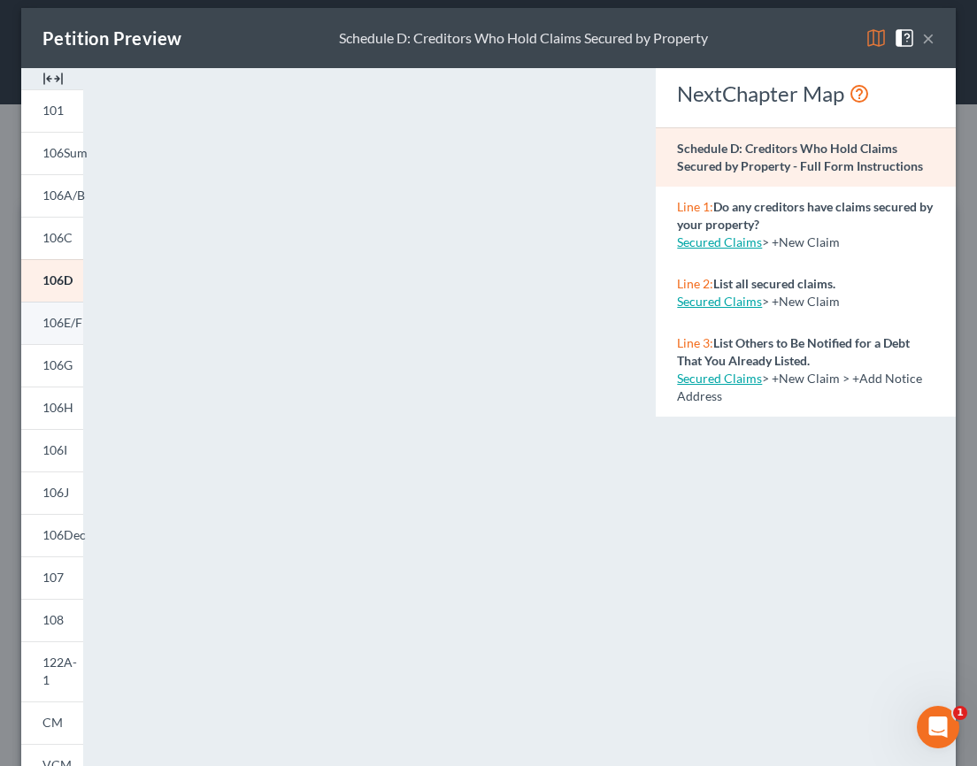
click at [80, 336] on link "106E/F" at bounding box center [52, 323] width 62 height 42
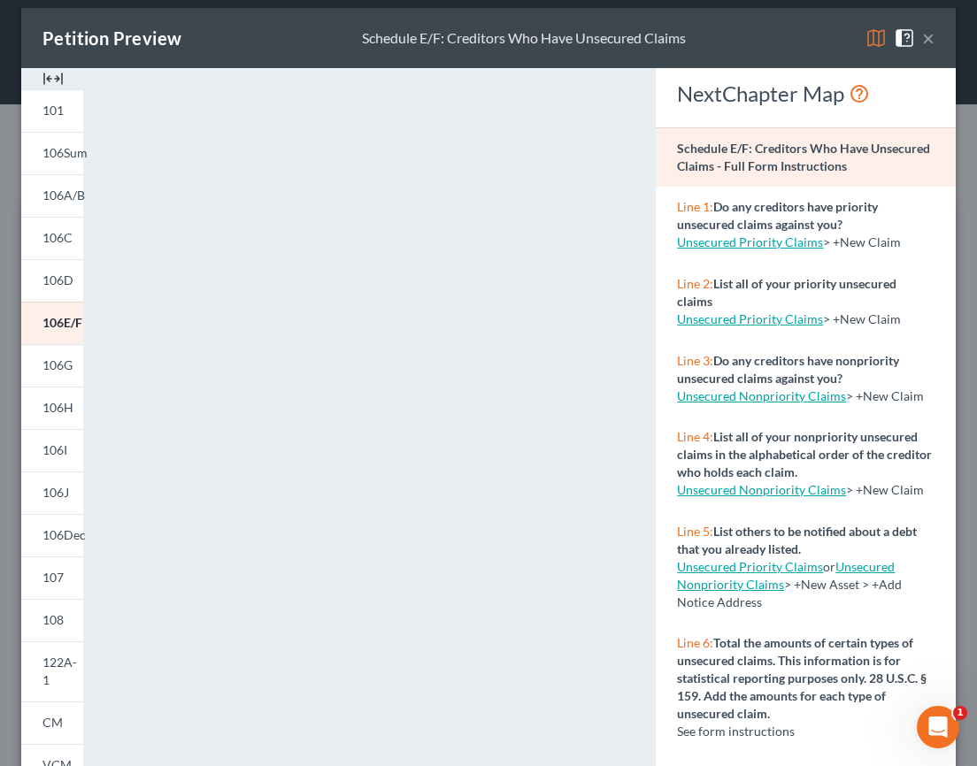
click at [929, 40] on button "×" at bounding box center [928, 37] width 12 height 21
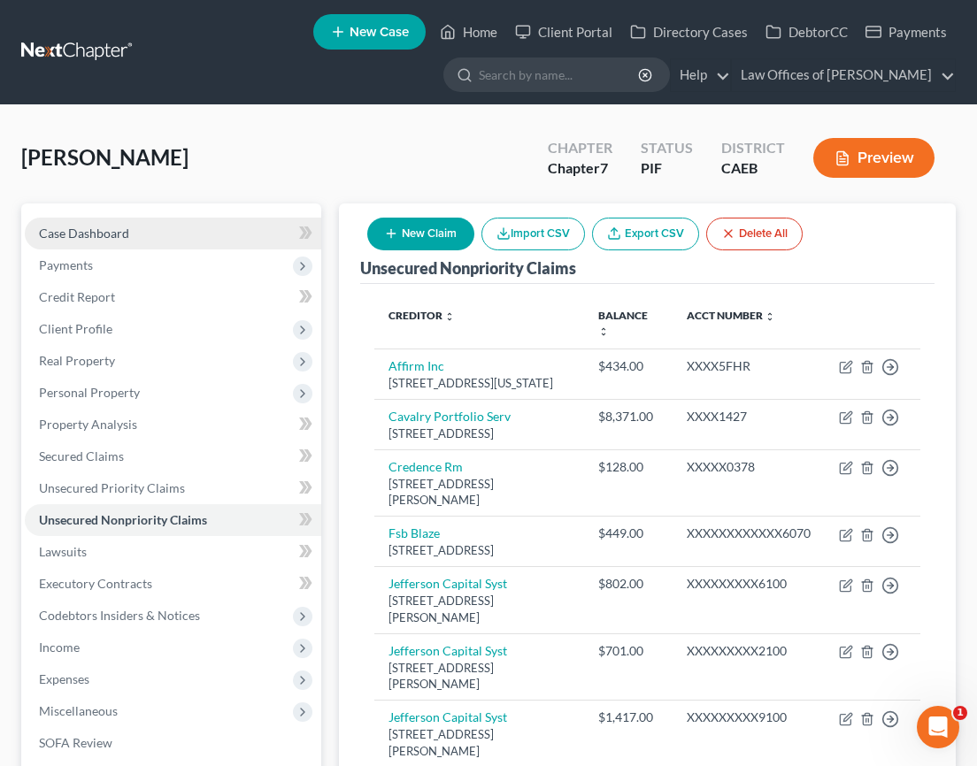
click at [106, 232] on span "Case Dashboard" at bounding box center [84, 233] width 90 height 15
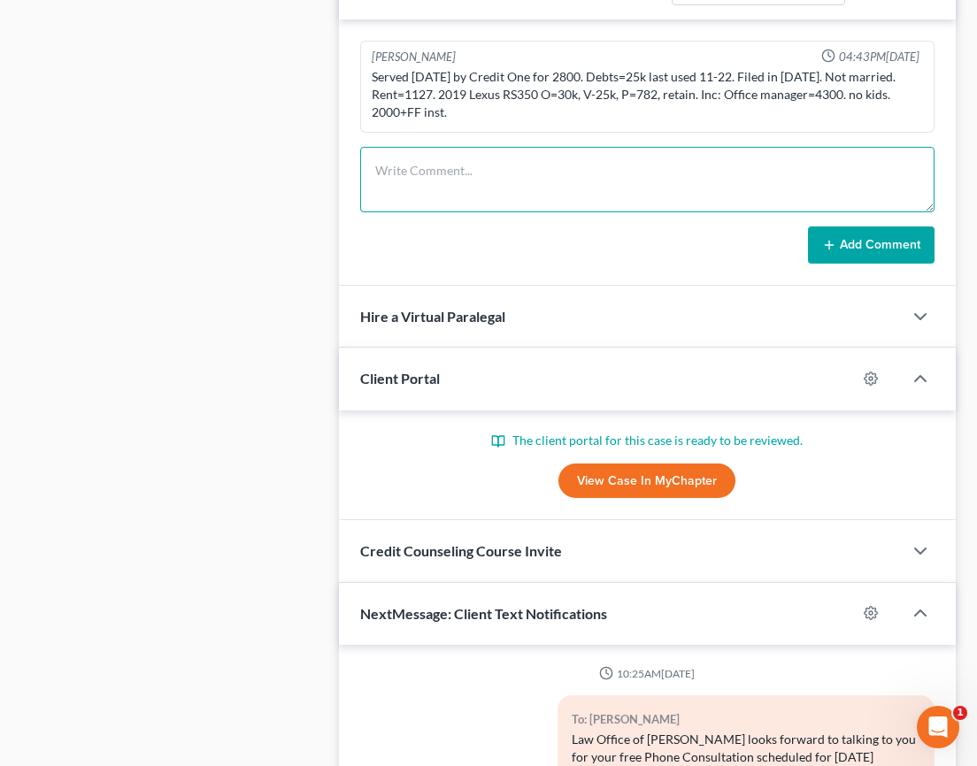
scroll to position [1270, 0]
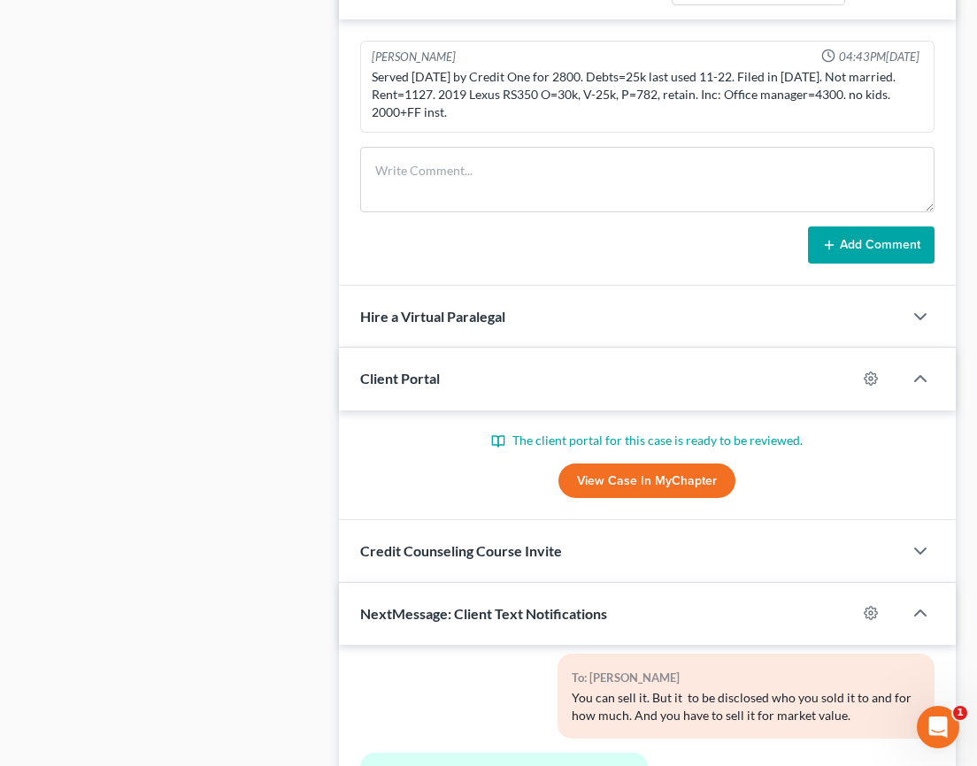
click at [663, 484] on link "View Case in MyChapter" at bounding box center [646, 480] width 177 height 35
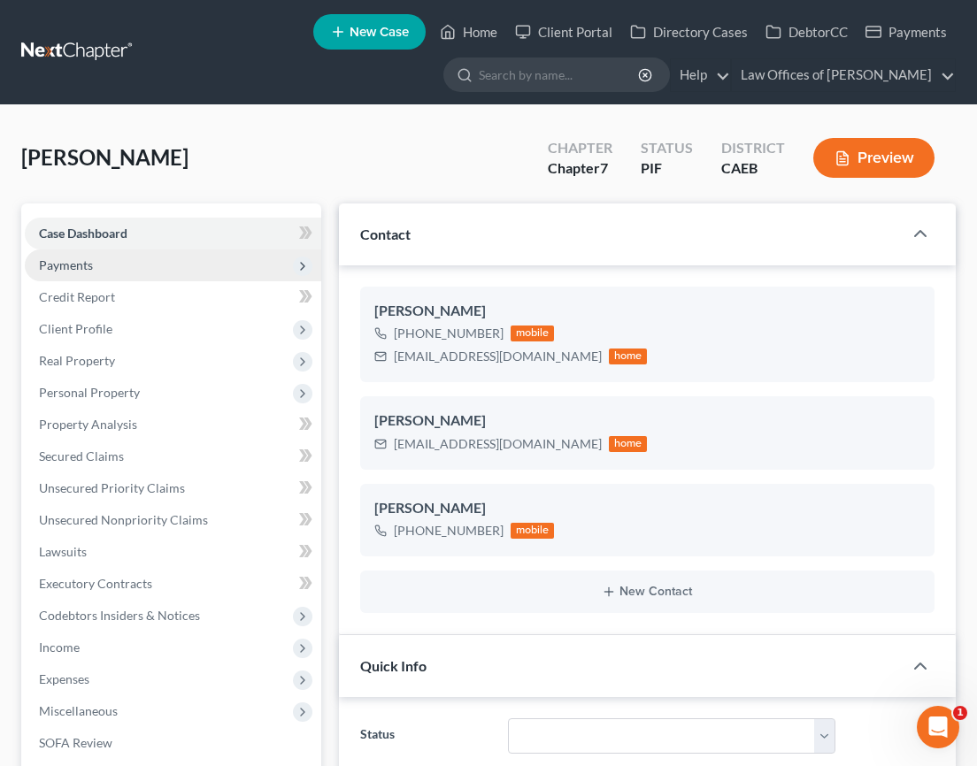
click at [56, 275] on span "Payments" at bounding box center [173, 265] width 296 height 32
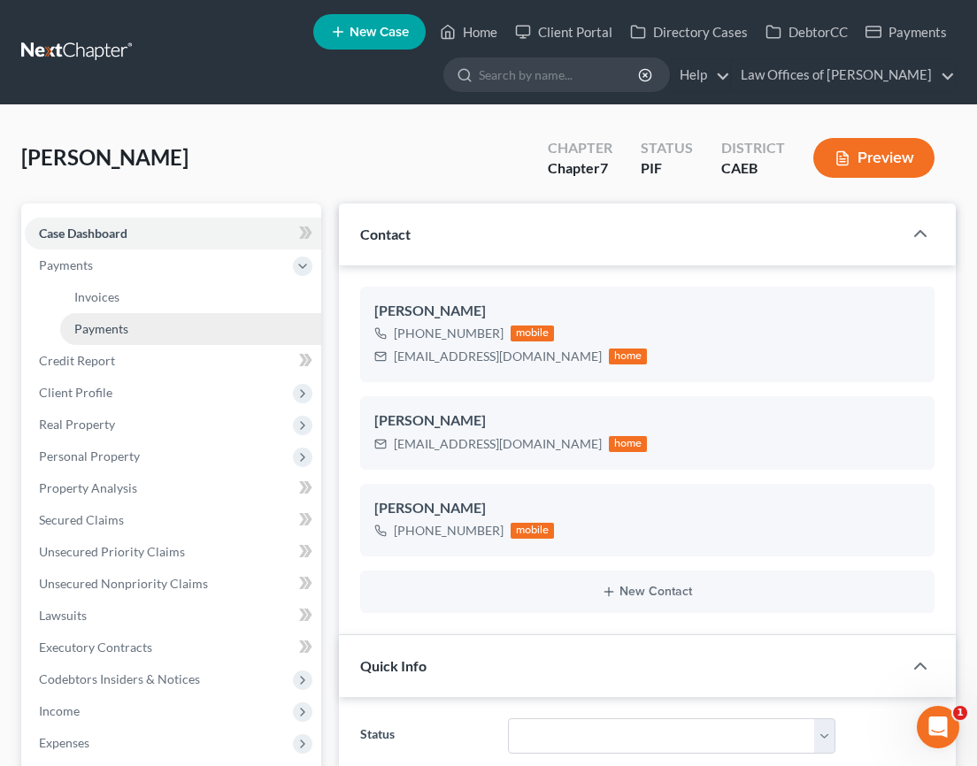
click at [112, 324] on span "Payments" at bounding box center [101, 328] width 54 height 15
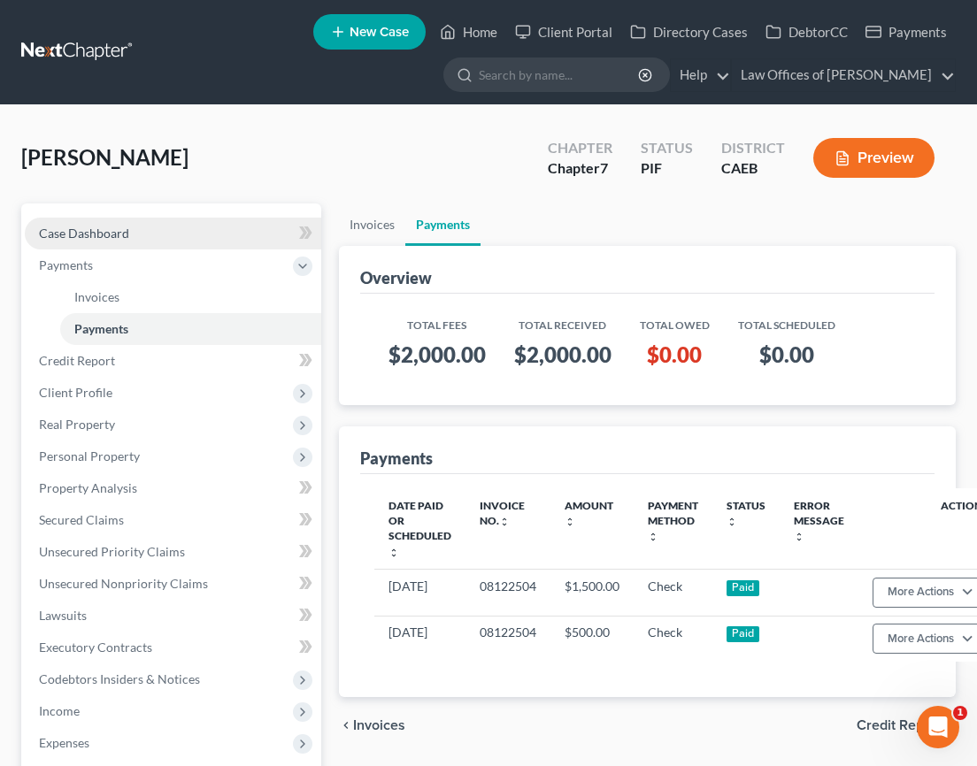
click at [123, 228] on span "Case Dashboard" at bounding box center [84, 233] width 90 height 15
select select "11"
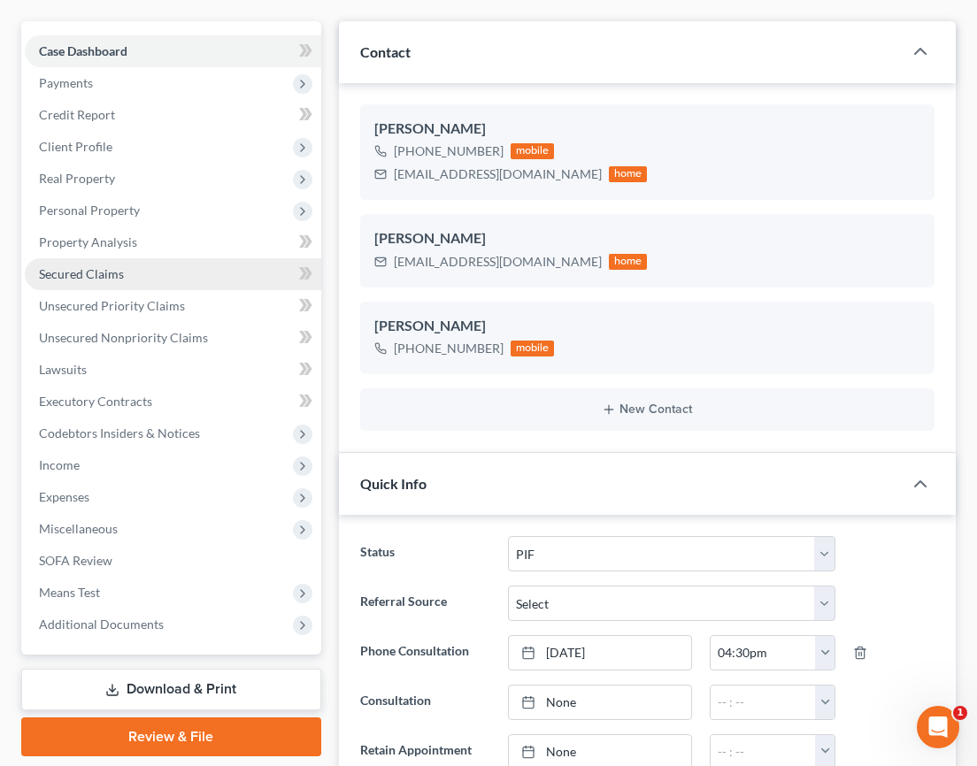
scroll to position [177, 0]
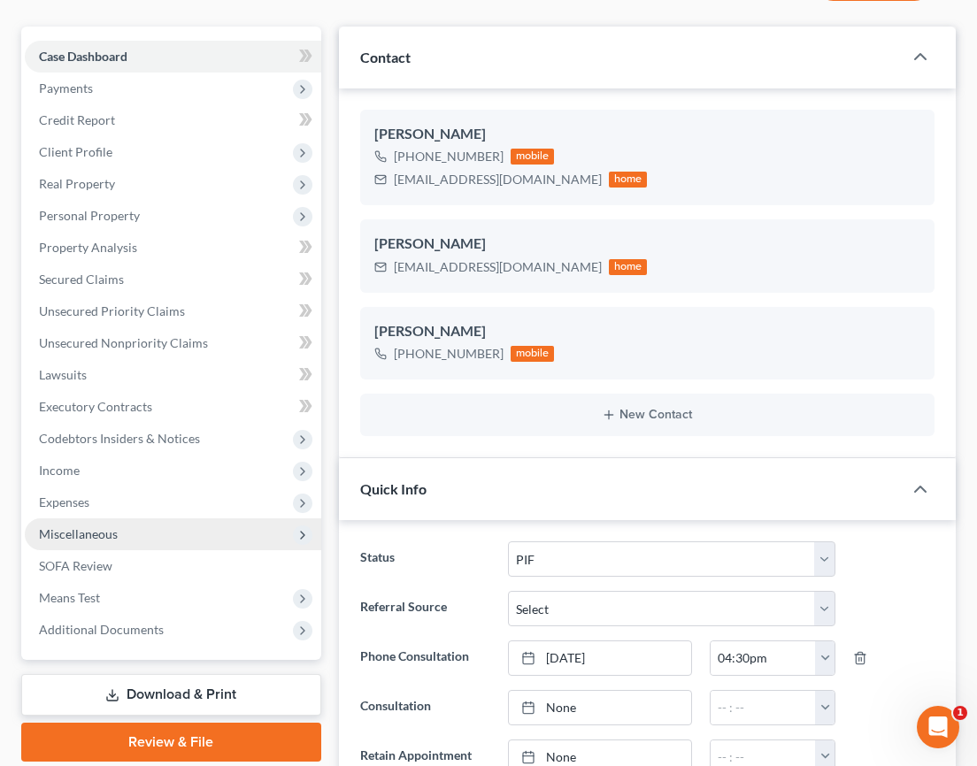
click at [128, 532] on span "Miscellaneous" at bounding box center [173, 534] width 296 height 32
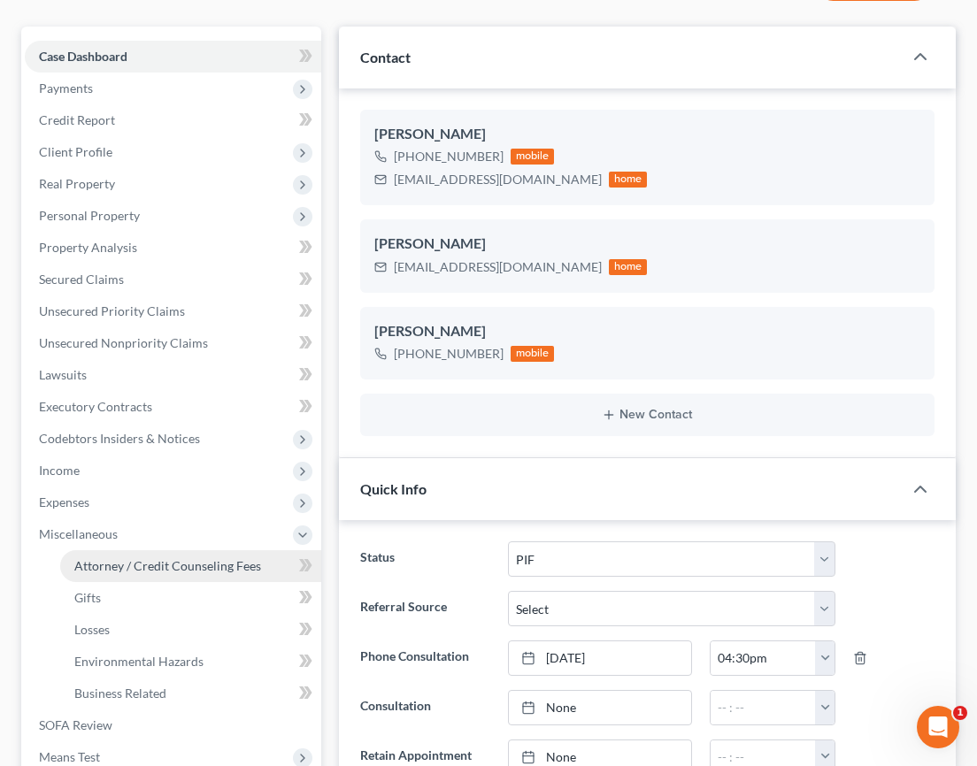
click at [127, 564] on span "Attorney / Credit Counseling Fees" at bounding box center [167, 565] width 187 height 15
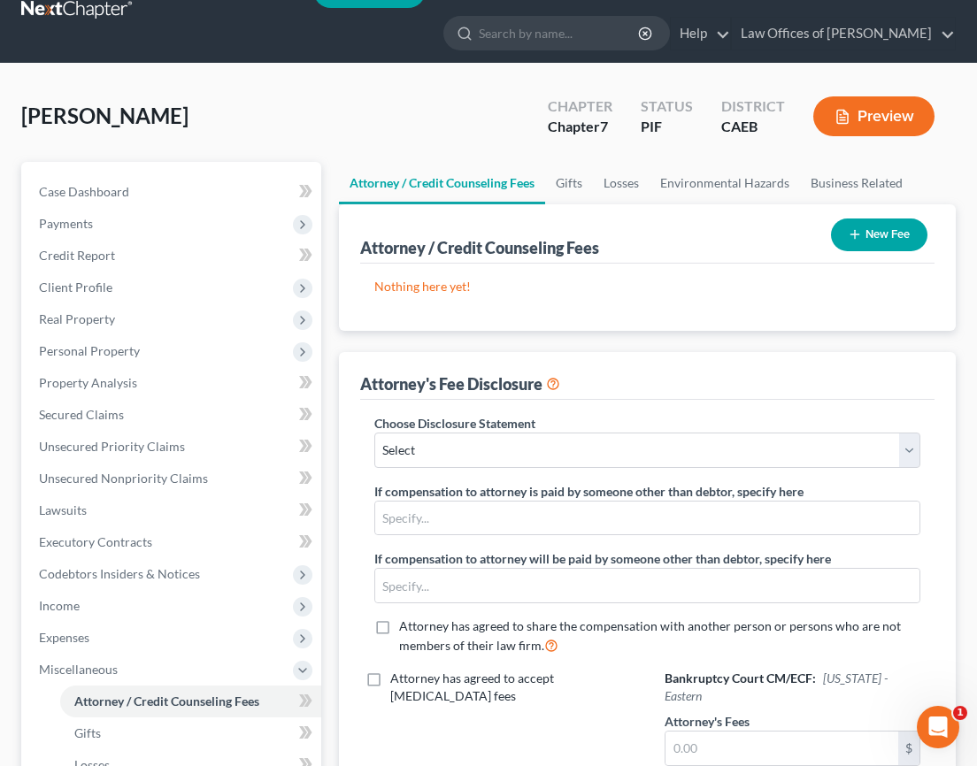
scroll to position [55, 0]
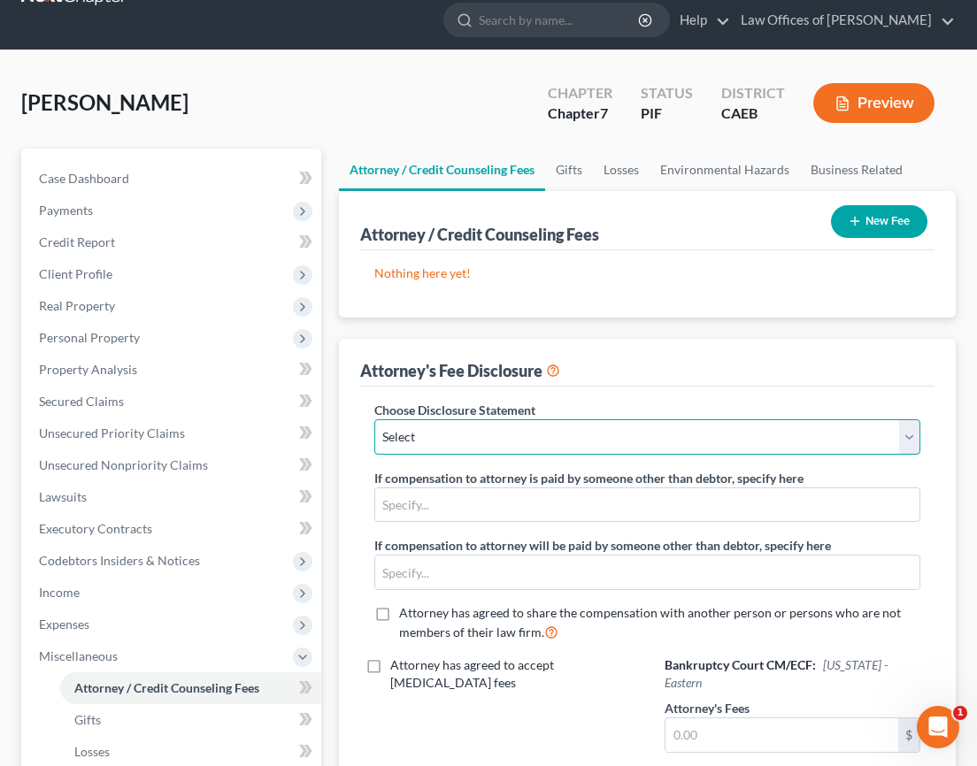
click at [523, 441] on select "Select Disclosure" at bounding box center [647, 436] width 546 height 35
select select "0"
click at [374, 419] on select "Select Disclosure" at bounding box center [647, 436] width 546 height 35
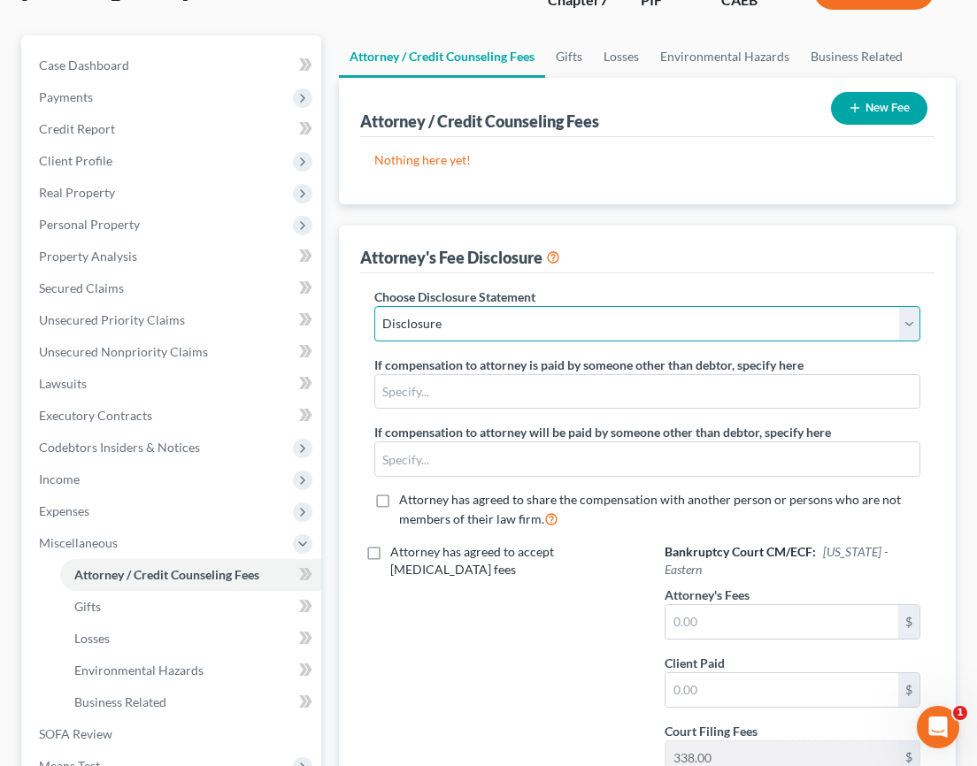
scroll to position [166, 0]
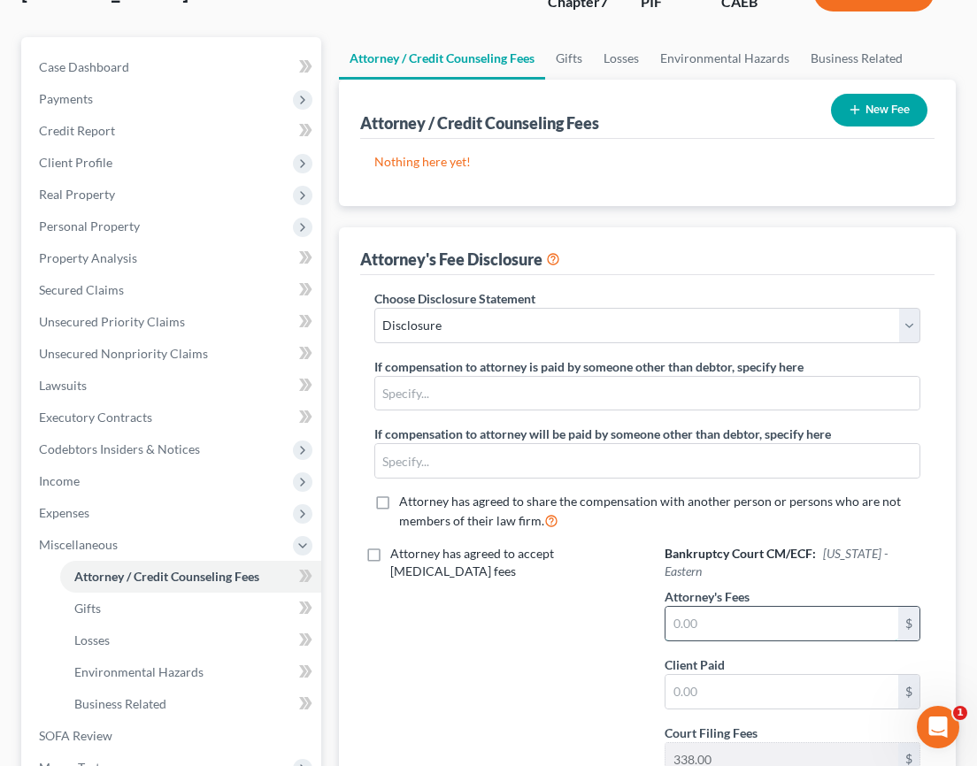
click at [711, 625] on input "text" at bounding box center [781, 624] width 233 height 34
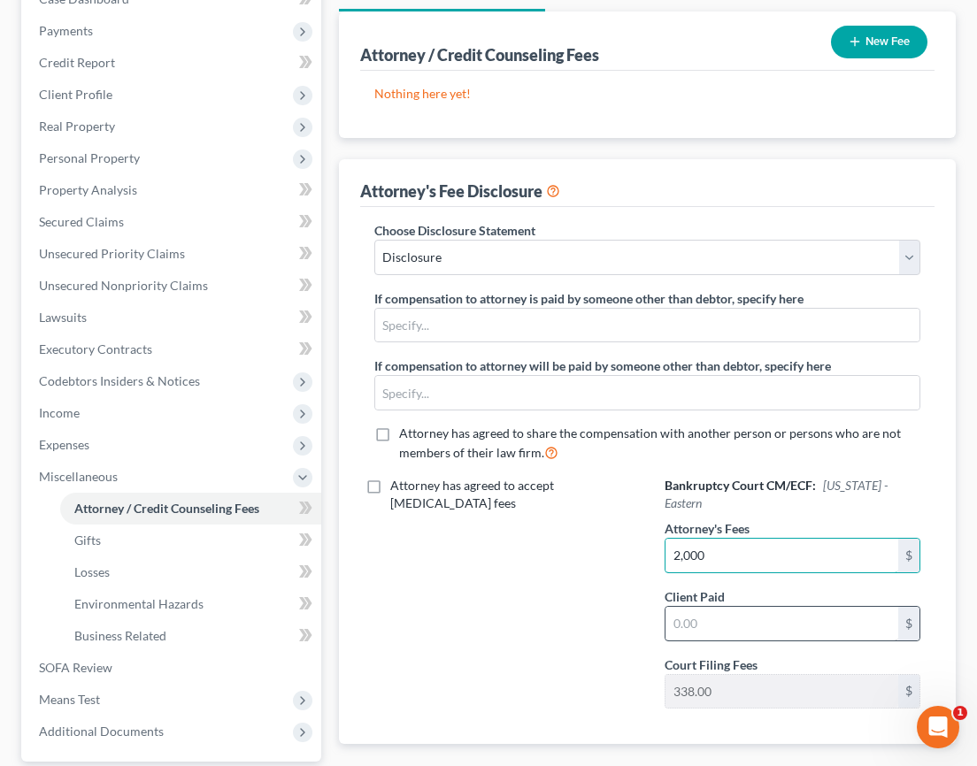
scroll to position [237, 0]
type input "2,000"
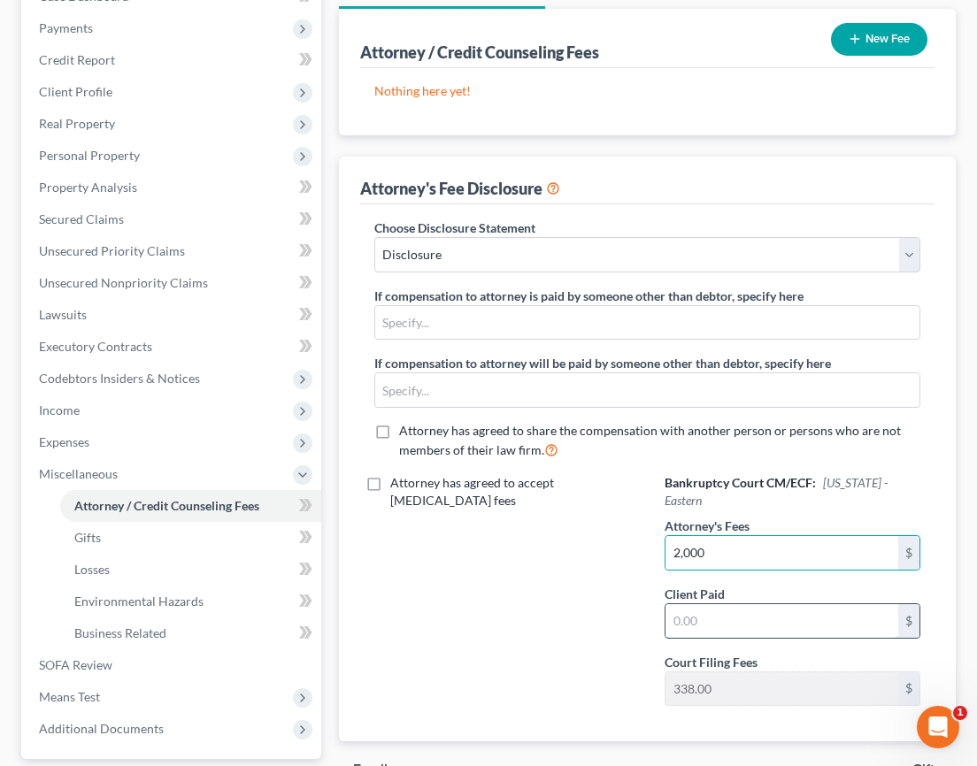
click at [730, 634] on input "text" at bounding box center [781, 621] width 233 height 34
type input "2,000"
click at [862, 26] on button "New Fee" at bounding box center [879, 39] width 96 height 33
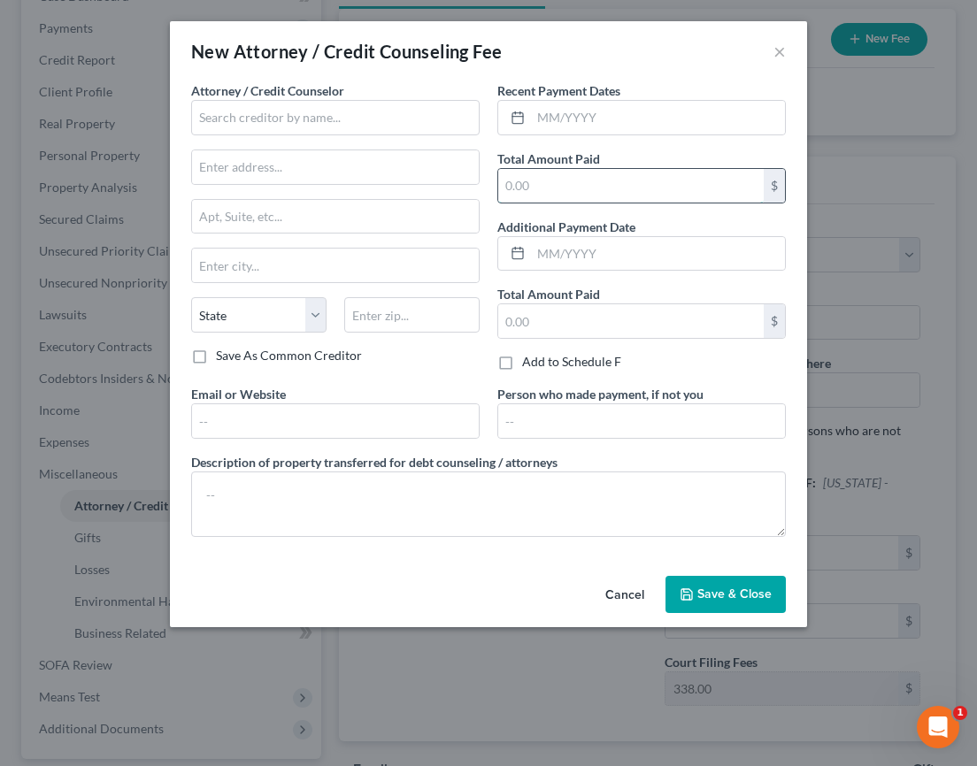
click at [552, 183] on input "text" at bounding box center [630, 186] width 265 height 34
type input "2,000"
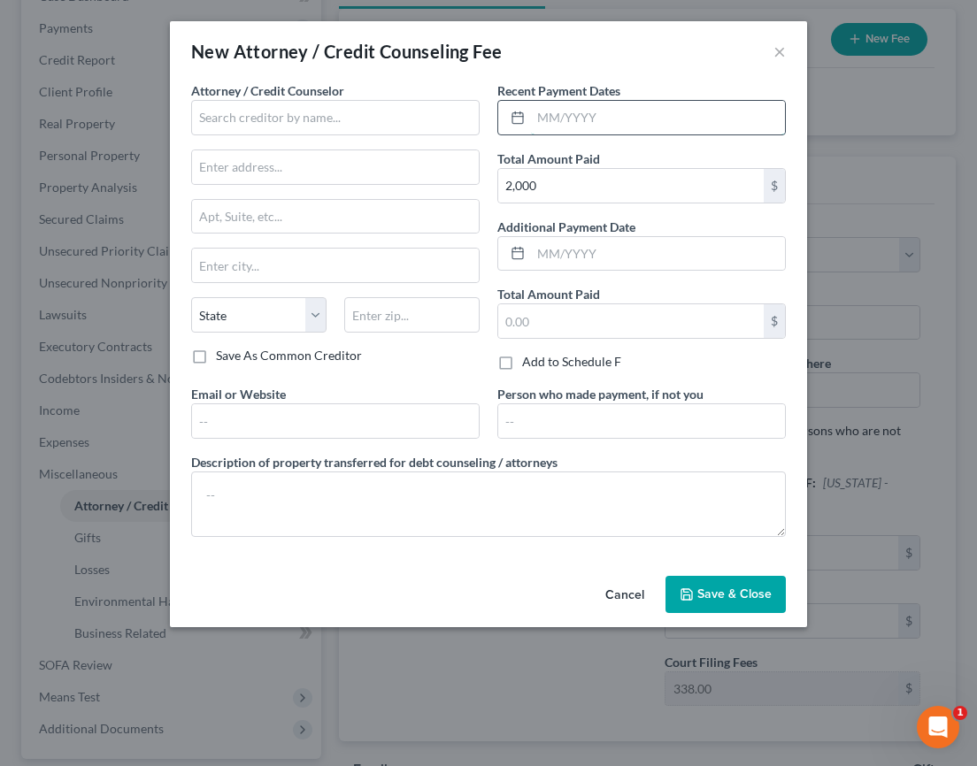
click at [565, 126] on input "text" at bounding box center [658, 118] width 254 height 34
type input "08/2025"
click at [348, 114] on input "text" at bounding box center [335, 117] width 288 height 35
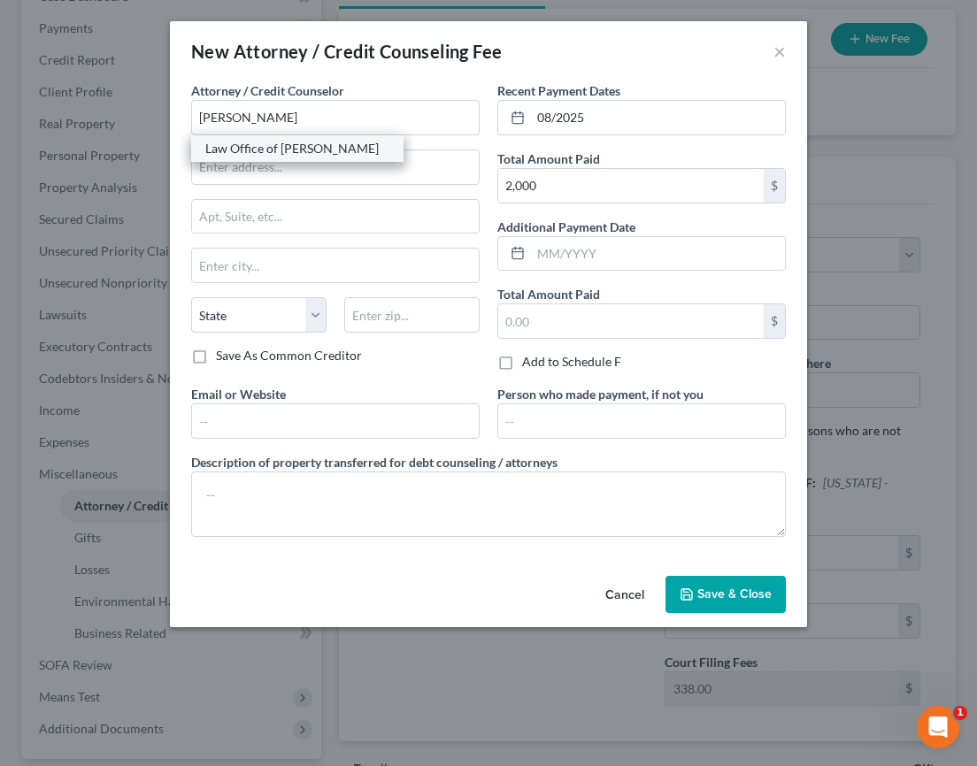
click at [264, 151] on div "Law Office of Scott Bell" at bounding box center [297, 149] width 184 height 18
type input "Law Office of Scott Bell"
type input "[STREET_ADDRESS]"
type input "[GEOGRAPHIC_DATA]"
select select "4"
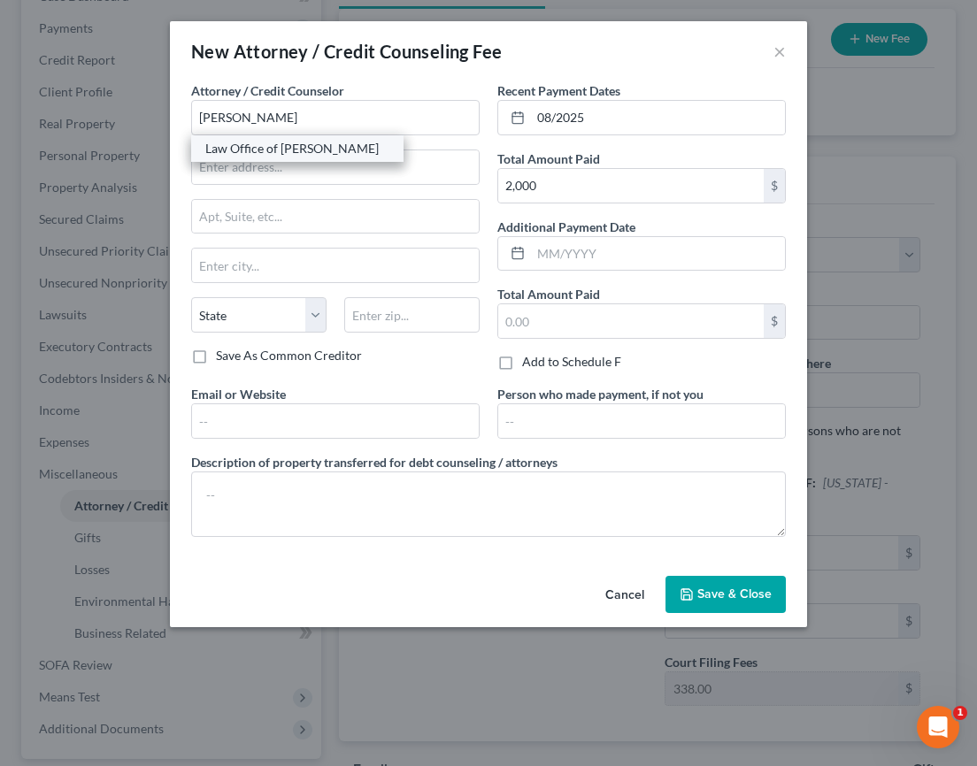
type input "93301"
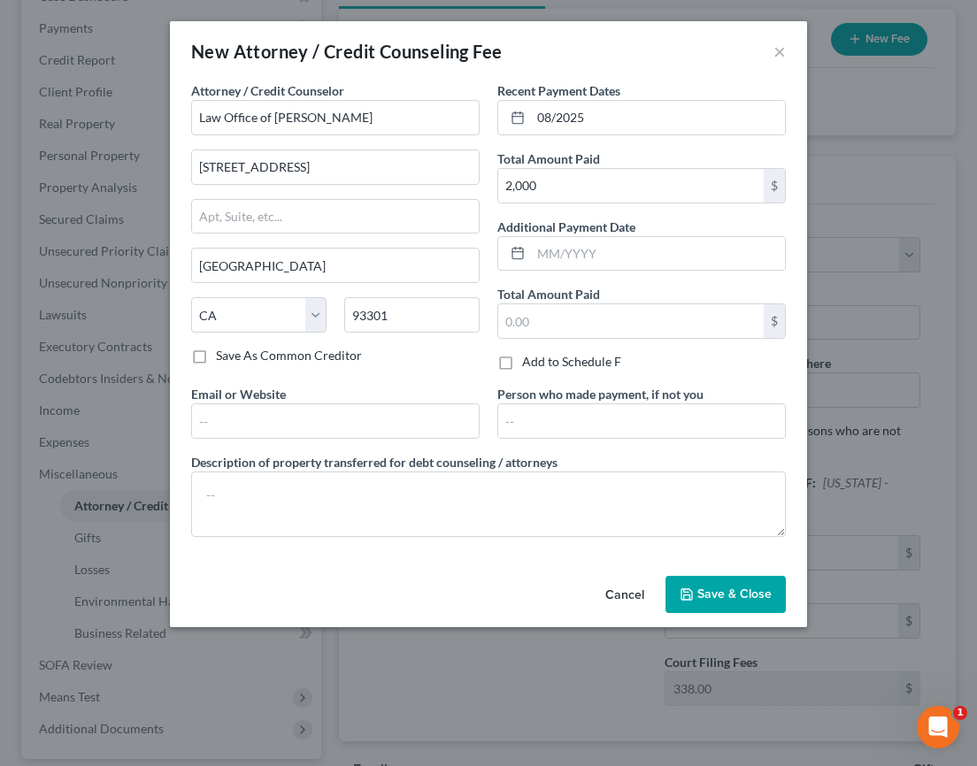
click at [739, 595] on span "Save & Close" at bounding box center [734, 593] width 74 height 15
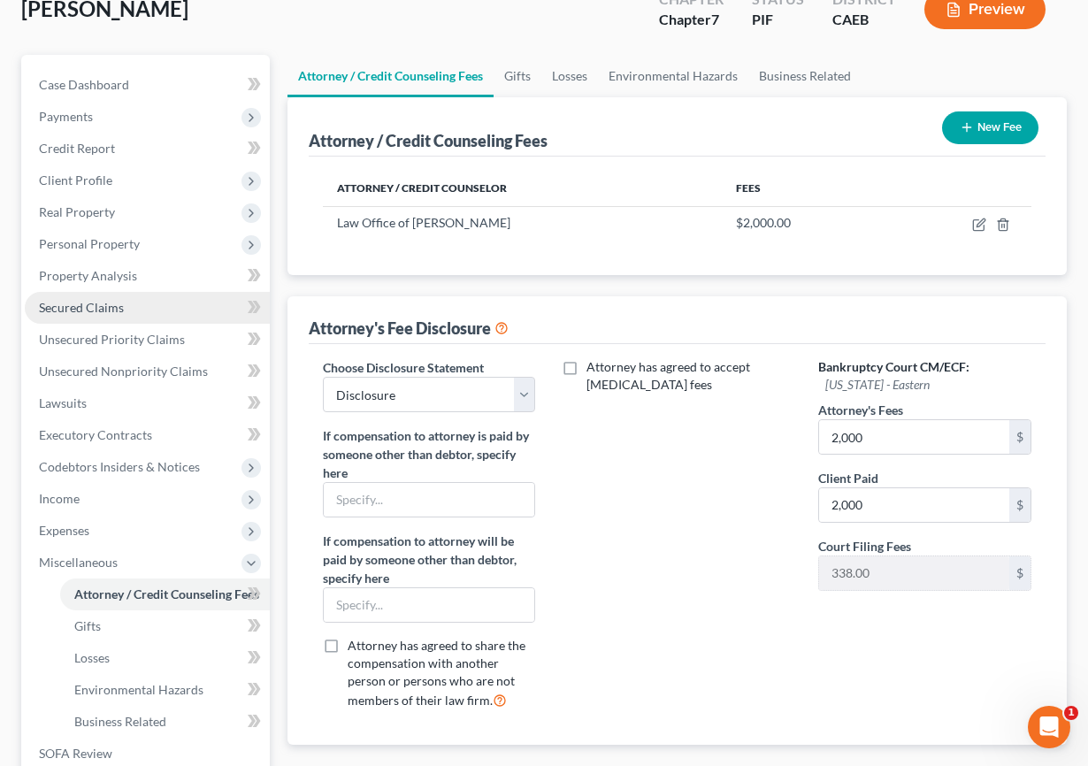
scroll to position [148, 0]
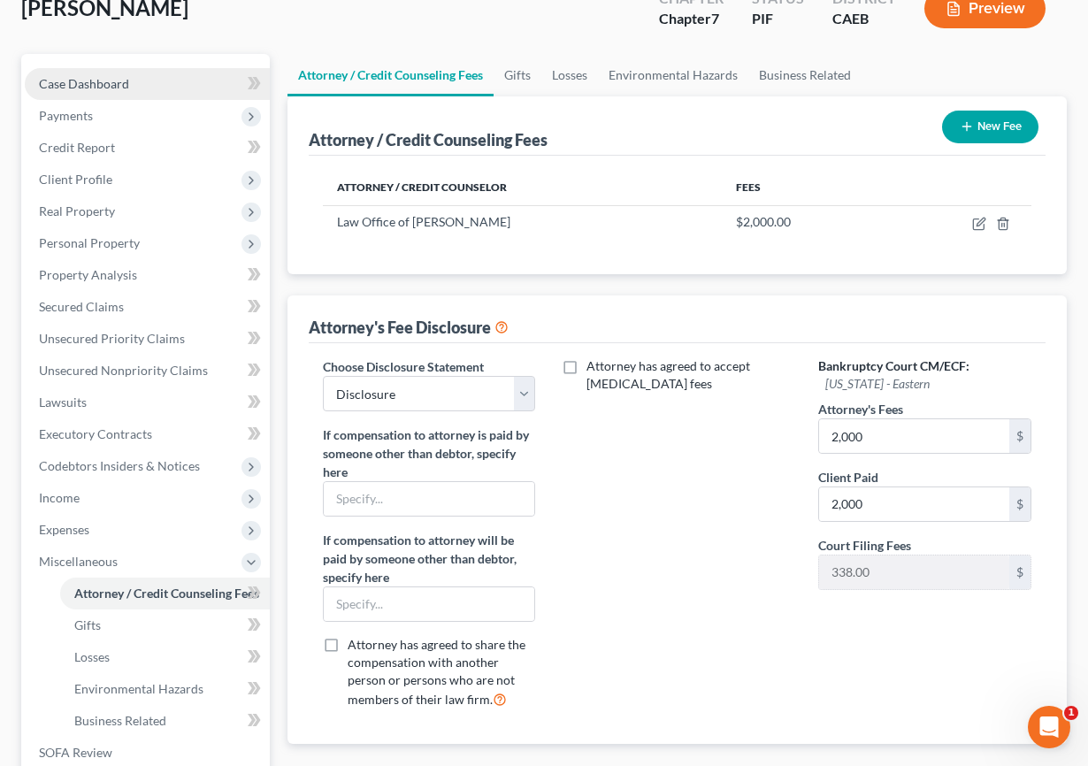
click at [150, 90] on link "Case Dashboard" at bounding box center [147, 84] width 245 height 32
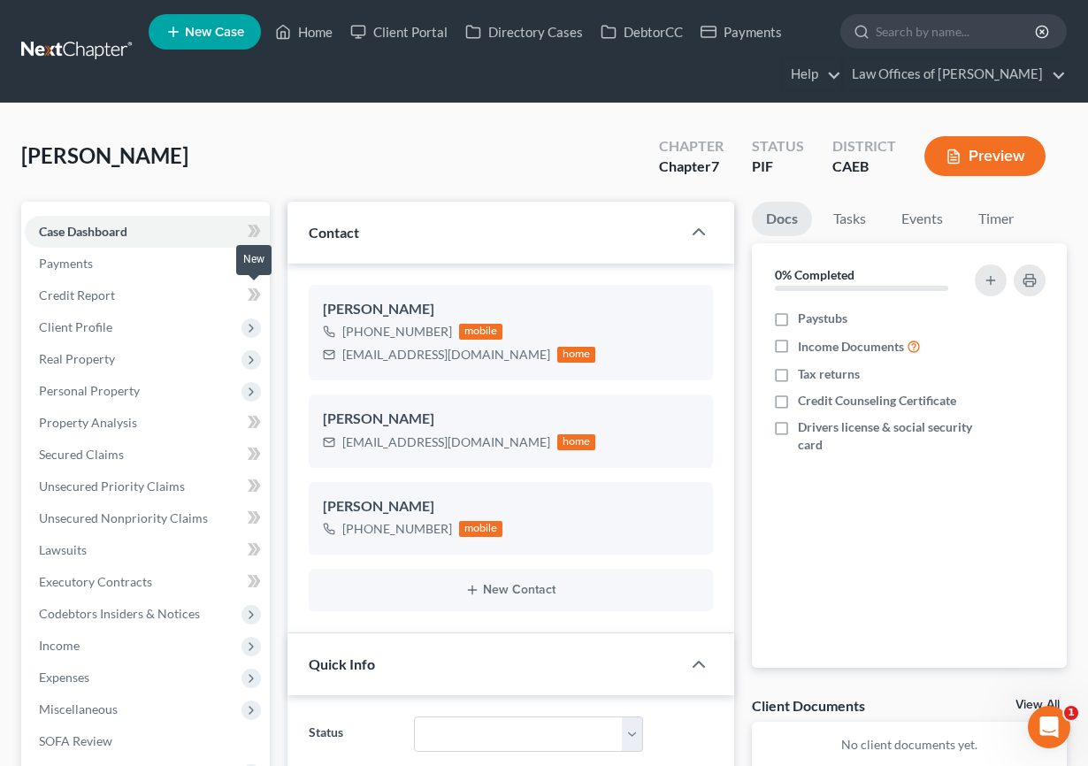
scroll to position [1447, 0]
click at [95, 333] on span "Client Profile" at bounding box center [75, 326] width 73 height 15
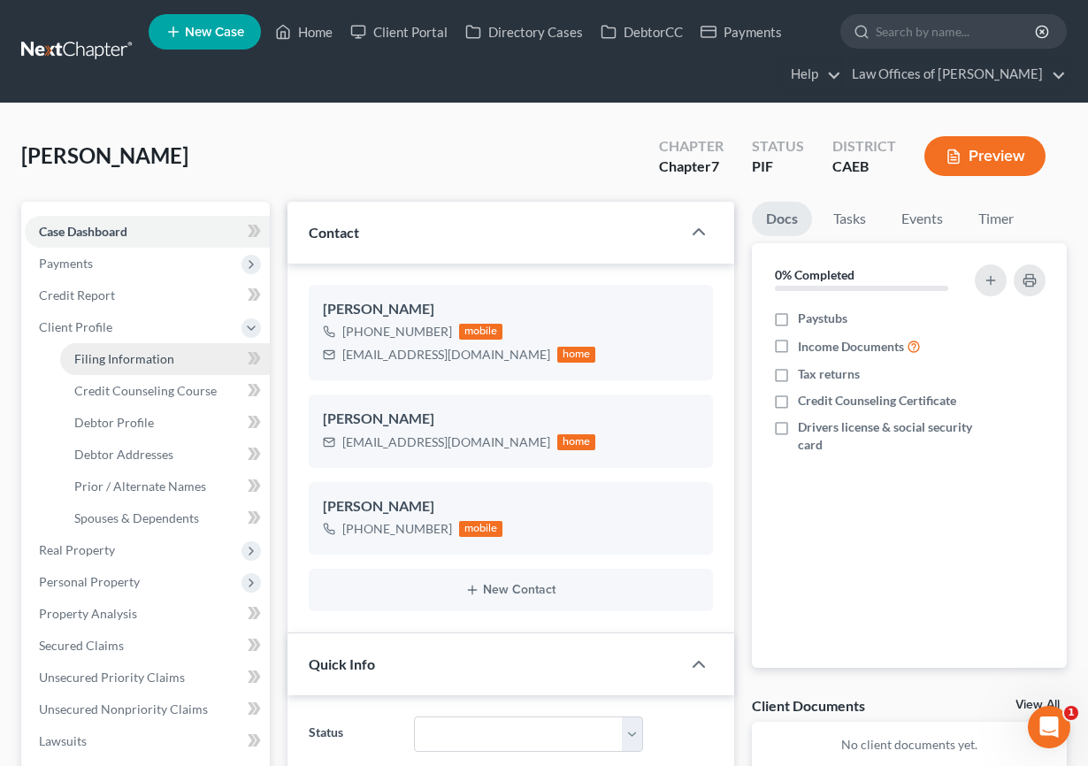
click at [133, 364] on link "Filing Information" at bounding box center [165, 359] width 210 height 32
select select "1"
select select "0"
select select "4"
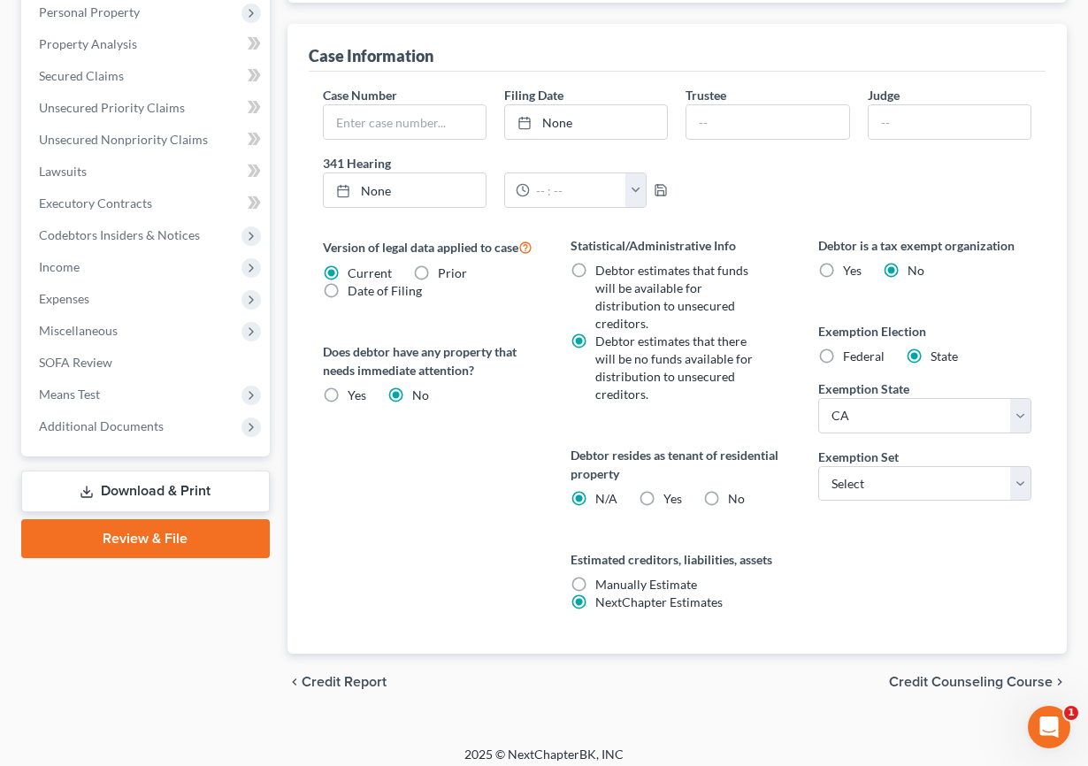
scroll to position [581, 0]
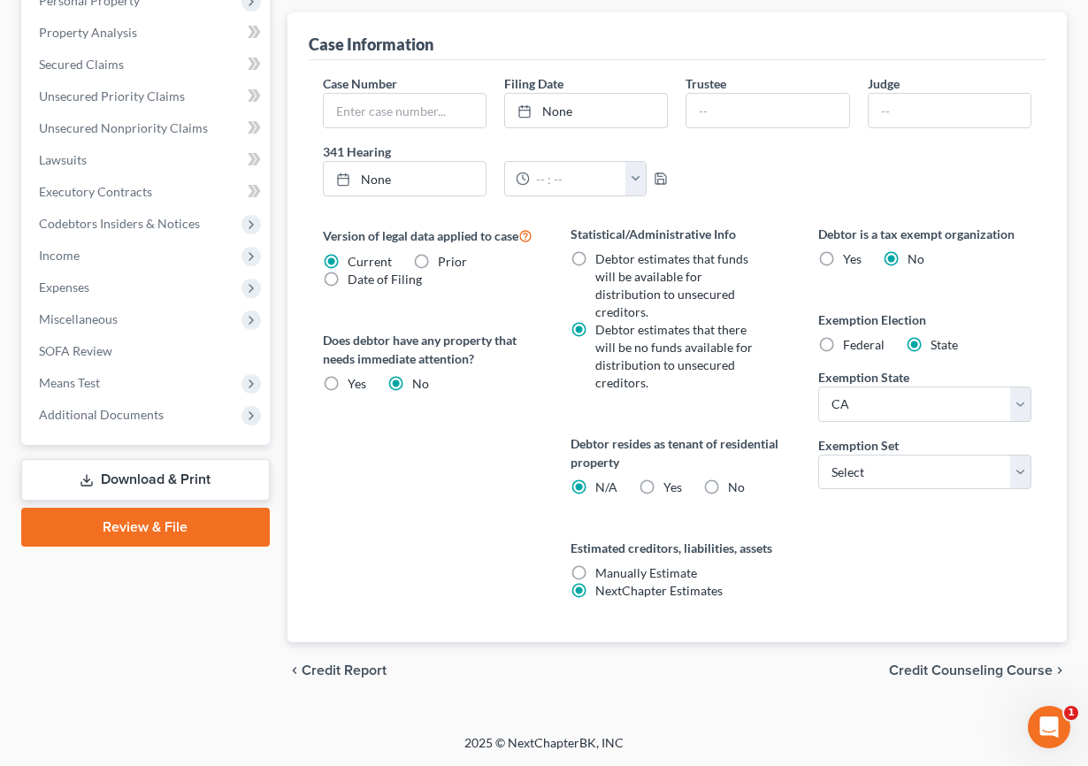
click at [728, 482] on label "No" at bounding box center [736, 488] width 17 height 18
click at [735, 482] on input "No" at bounding box center [740, 484] width 11 height 11
radio input "true"
radio input "false"
click at [663, 486] on label "Yes Yes" at bounding box center [672, 488] width 19 height 18
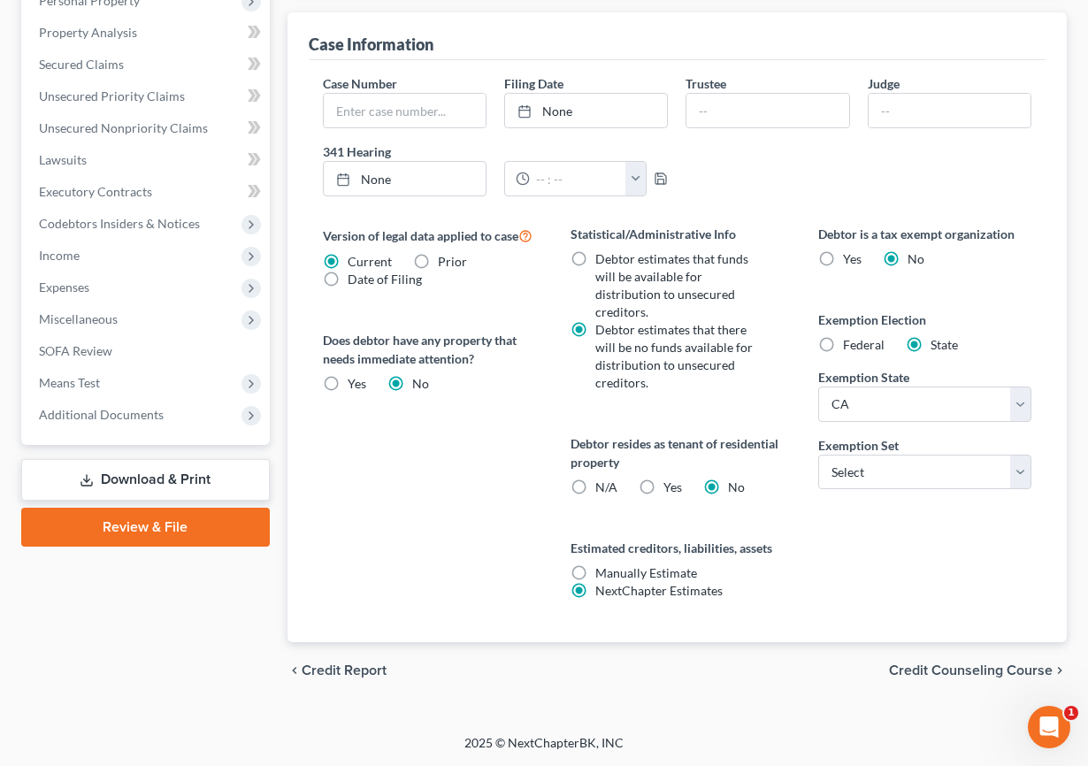
click at [670, 486] on input "Yes Yes" at bounding box center [675, 484] width 11 height 11
radio input "true"
radio input "false"
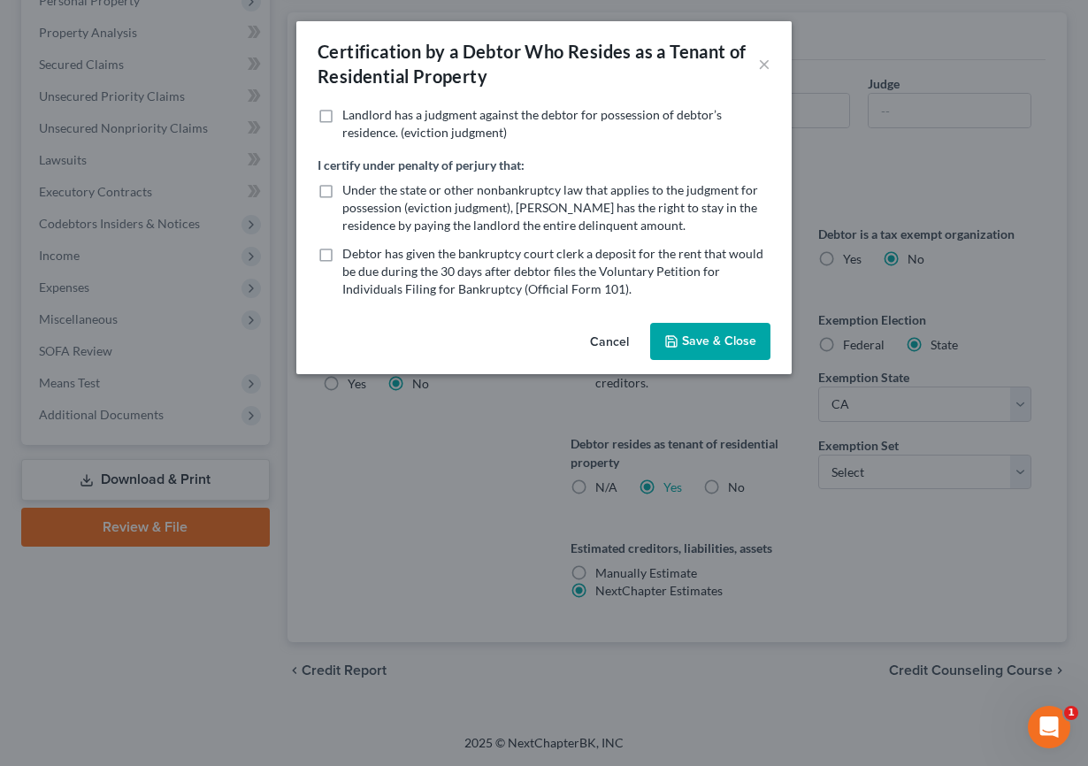
click at [617, 346] on button "Cancel" at bounding box center [609, 342] width 67 height 35
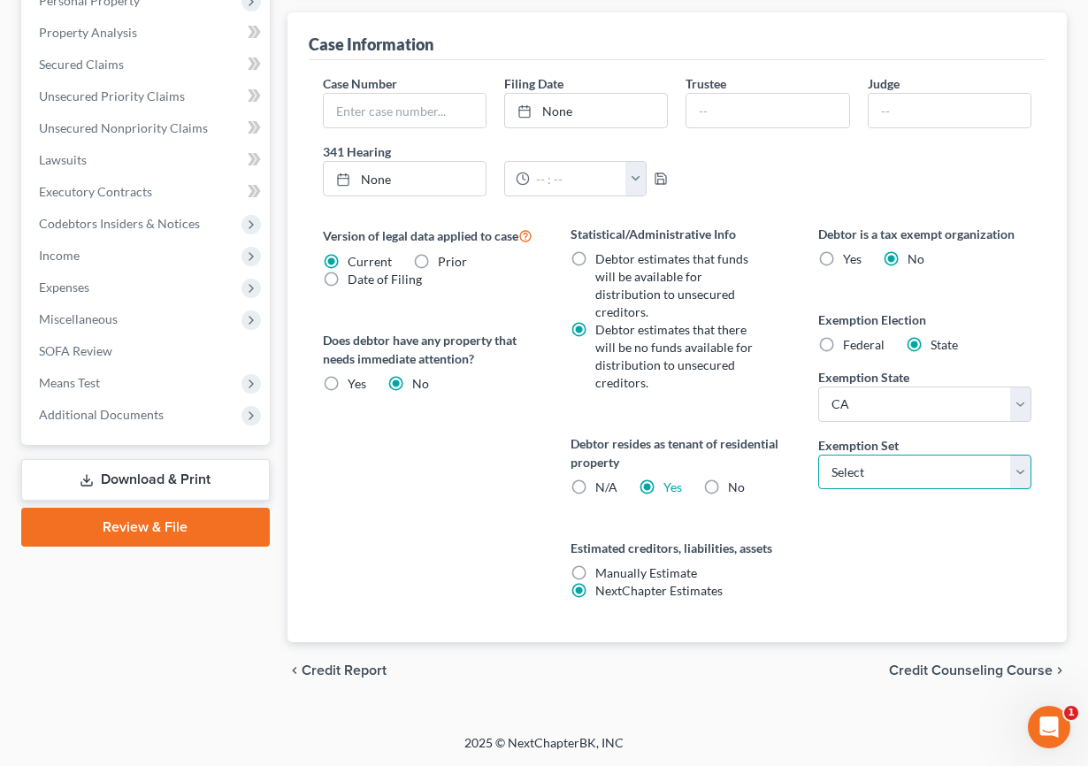
click at [845, 463] on select "Select 703 704" at bounding box center [924, 472] width 212 height 35
select select "0"
click at [818, 455] on select "Select 703 704" at bounding box center [924, 472] width 212 height 35
click at [441, 462] on div "Version of legal data applied to case Current Prior Date of Filing Legal data v…" at bounding box center [429, 434] width 248 height 418
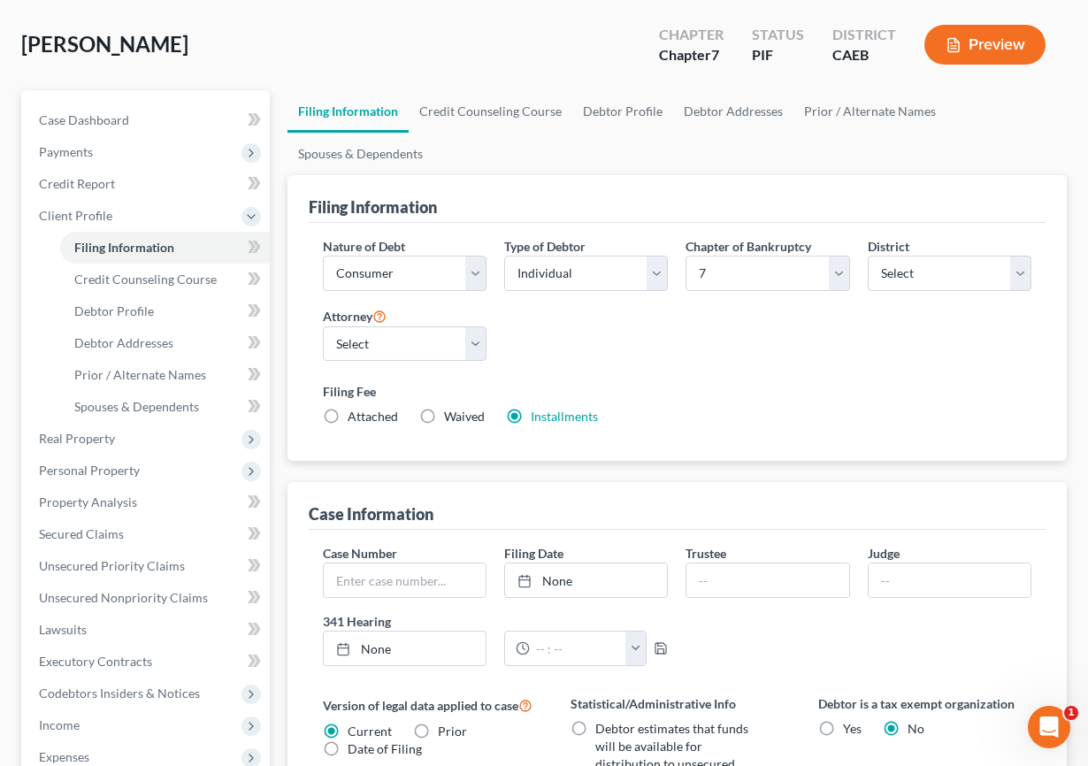
scroll to position [107, 0]
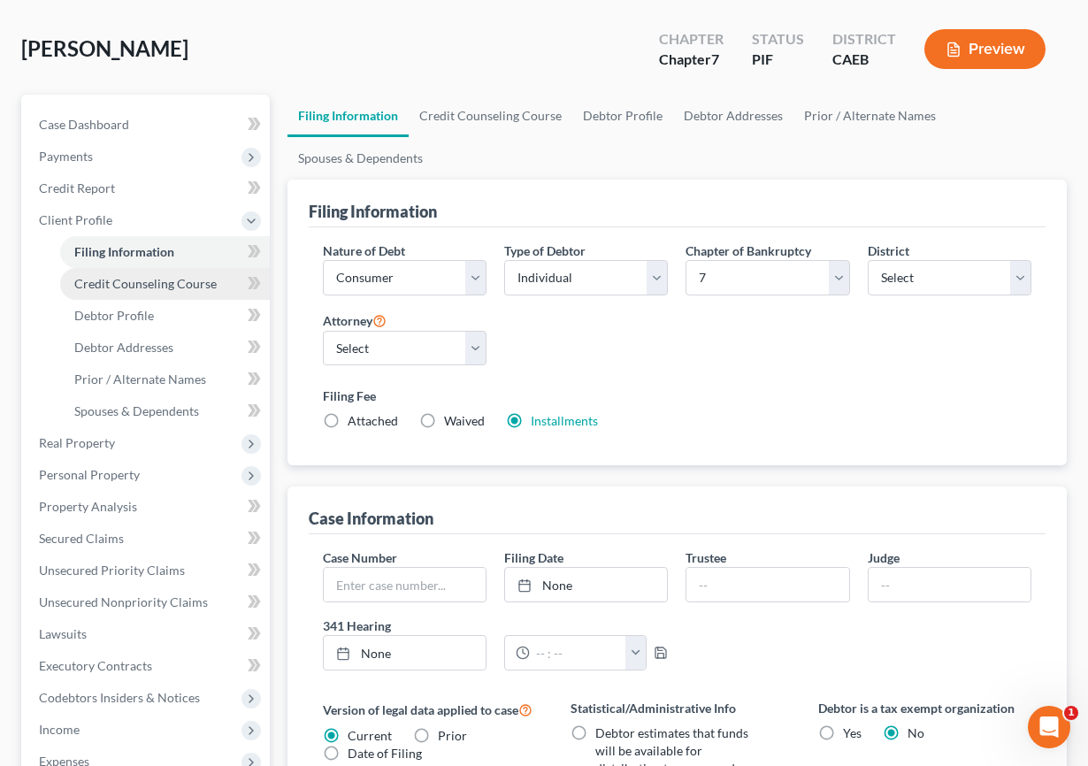
click at [151, 283] on span "Credit Counseling Course" at bounding box center [145, 283] width 142 height 15
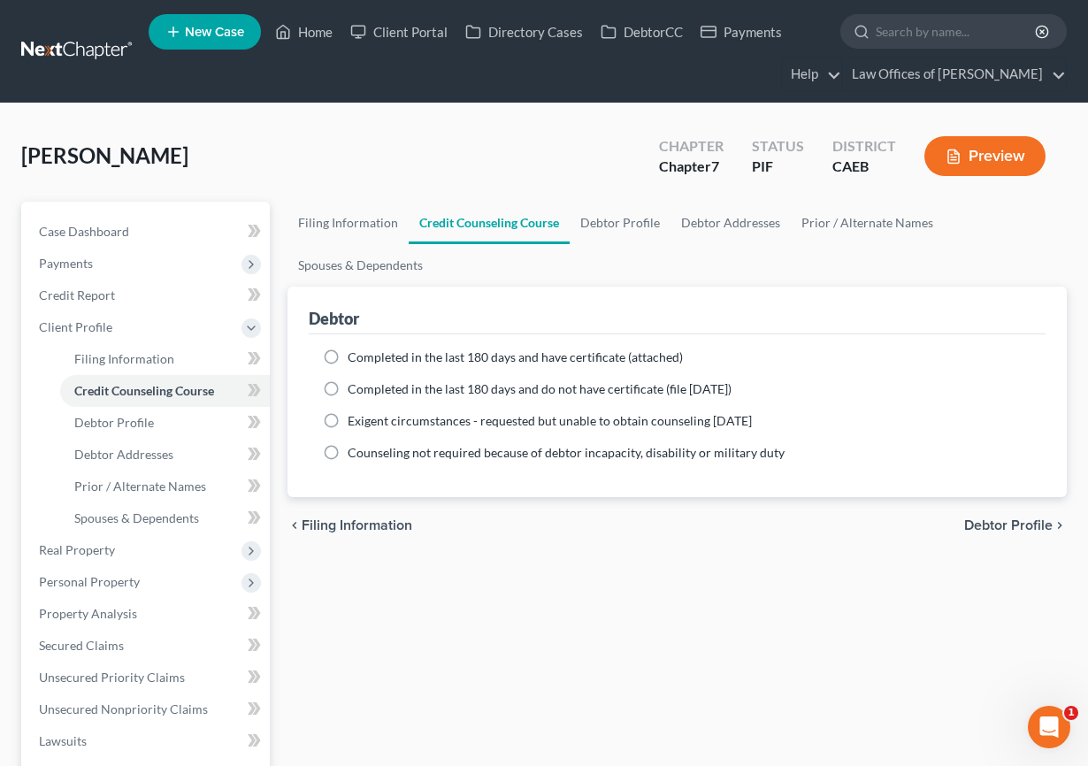
click at [376, 358] on span "Completed in the last 180 days and have certificate (attached)" at bounding box center [515, 356] width 335 height 15
click at [366, 358] on input "Completed in the last 180 days and have certificate (attached)" at bounding box center [360, 354] width 11 height 11
radio input "true"
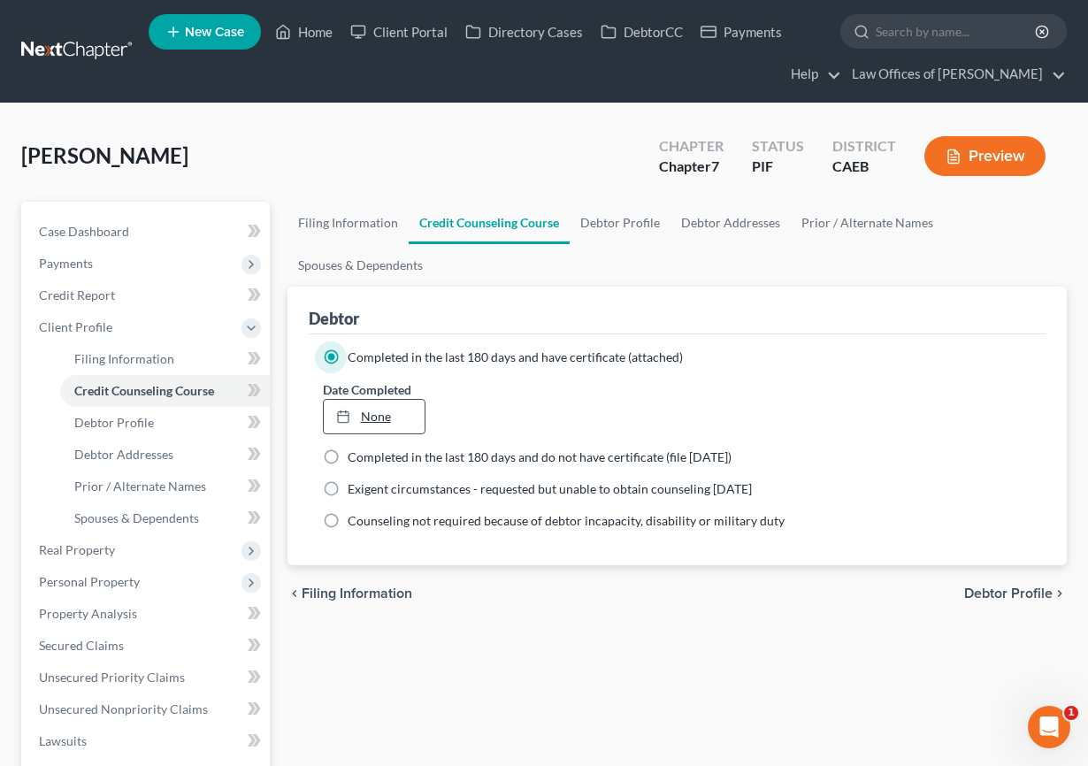
click at [373, 425] on link "None" at bounding box center [375, 417] width 102 height 34
type input "[DATE]"
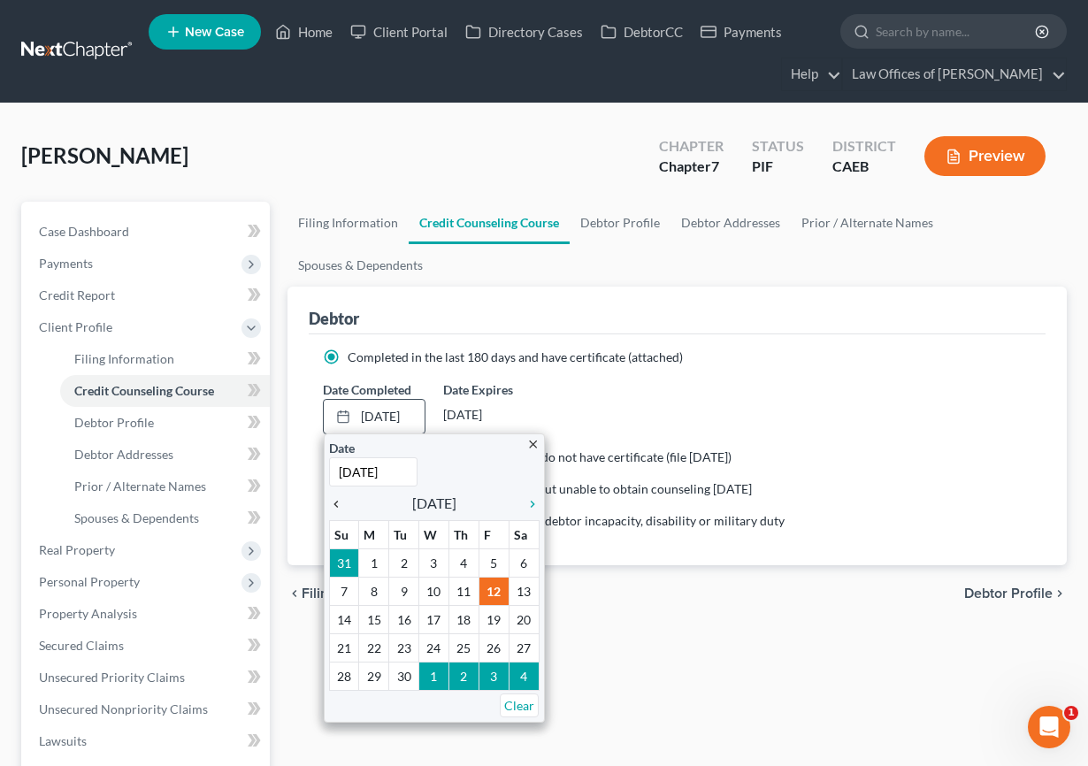
click at [341, 500] on icon "chevron_left" at bounding box center [340, 504] width 23 height 14
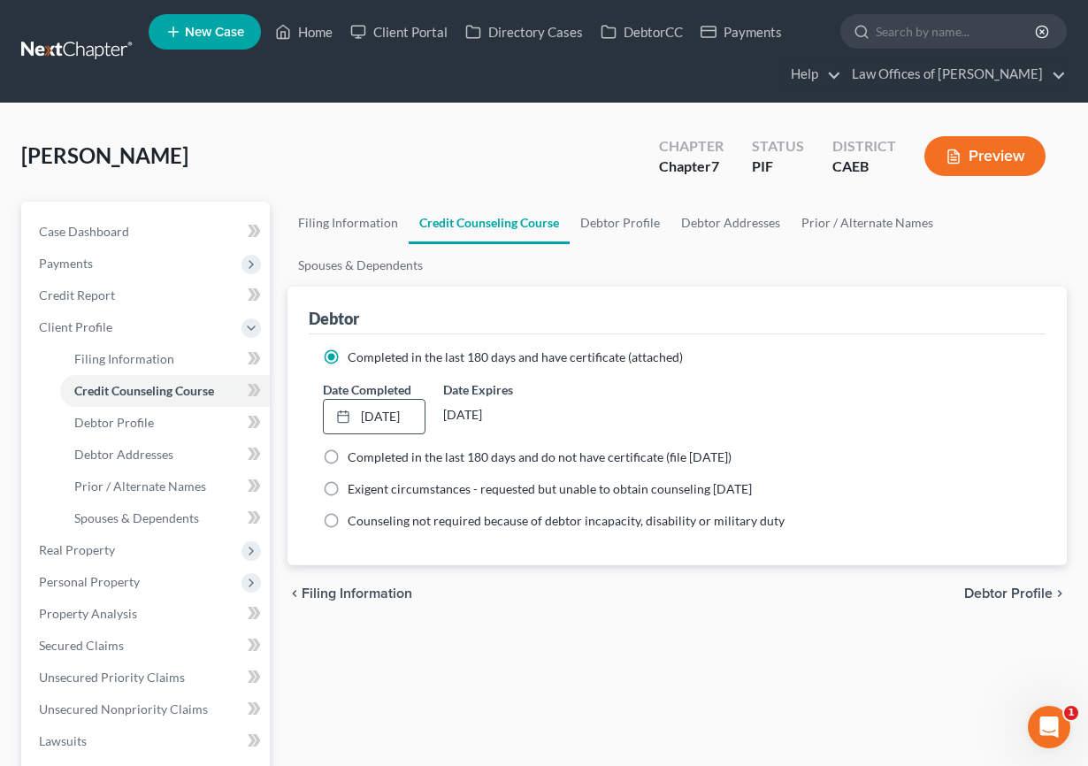
click at [484, 642] on div "Filing Information Credit Counseling Course Debtor Profile Debtor Addresses Pri…" at bounding box center [678, 665] width 798 height 926
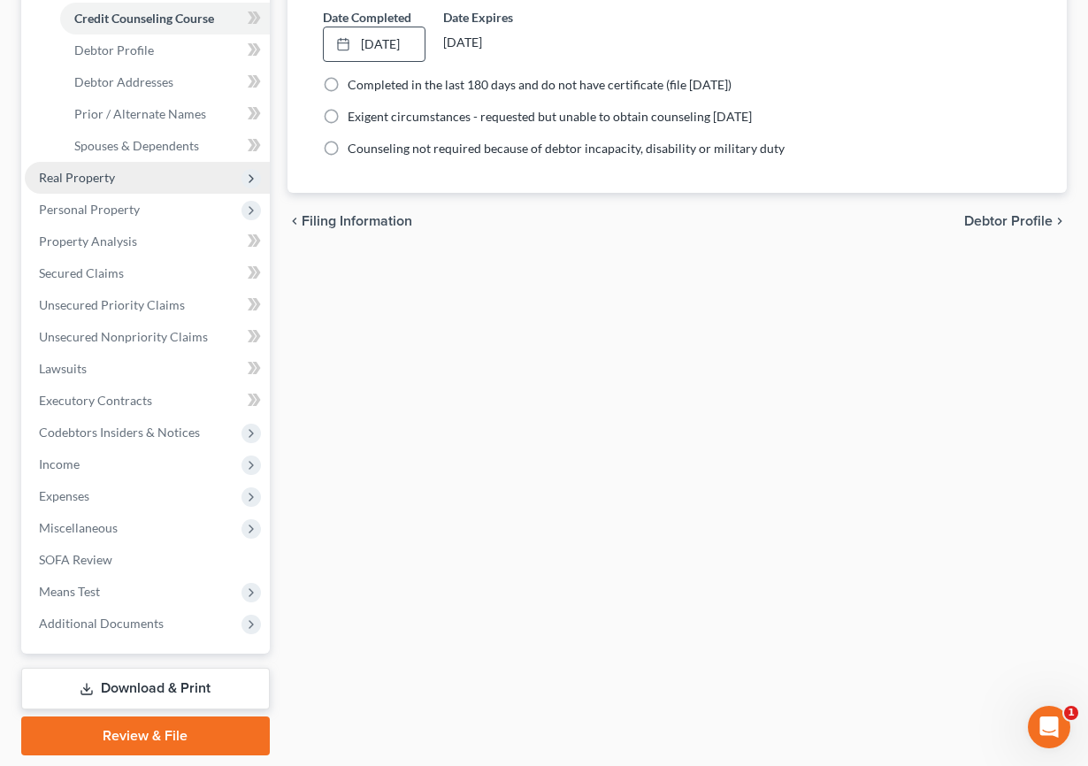
scroll to position [385, 0]
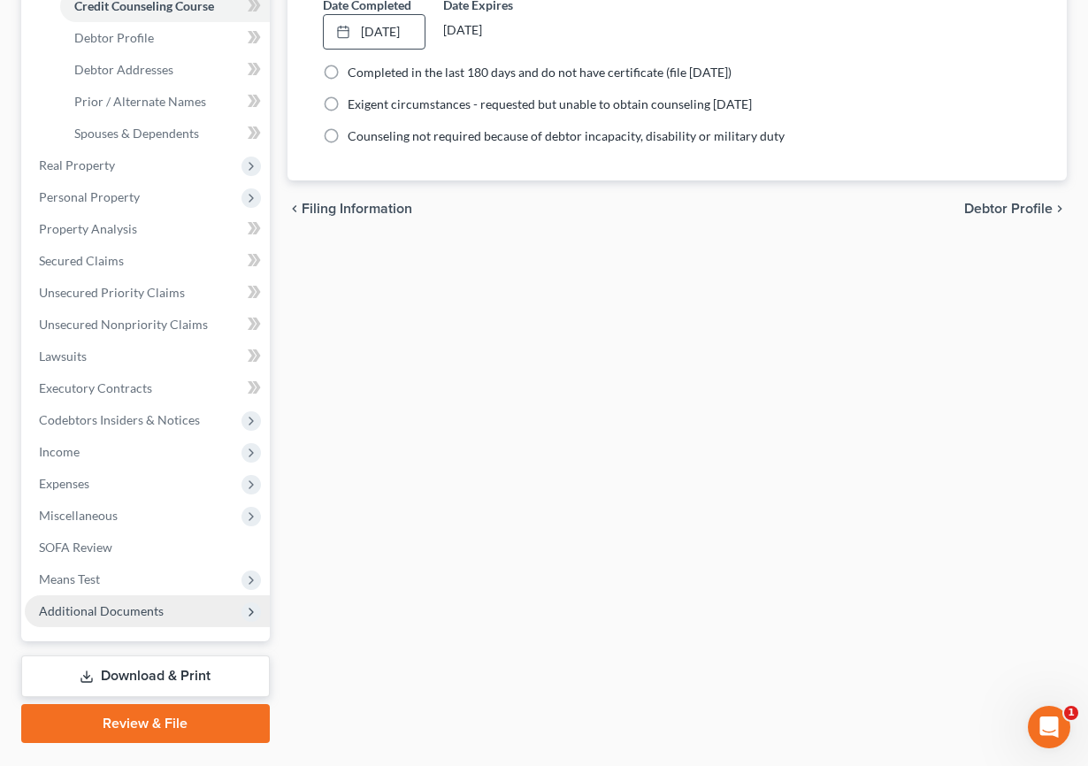
click at [143, 603] on span "Additional Documents" at bounding box center [101, 610] width 125 height 15
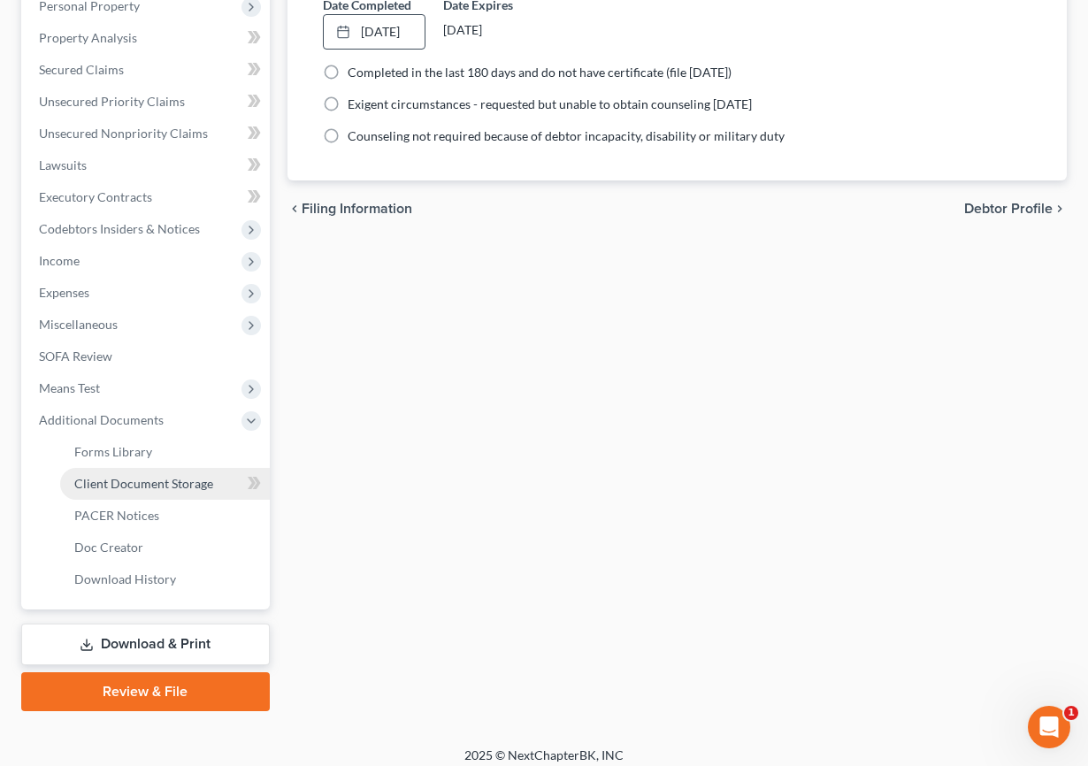
click at [144, 477] on span "Client Document Storage" at bounding box center [143, 483] width 139 height 15
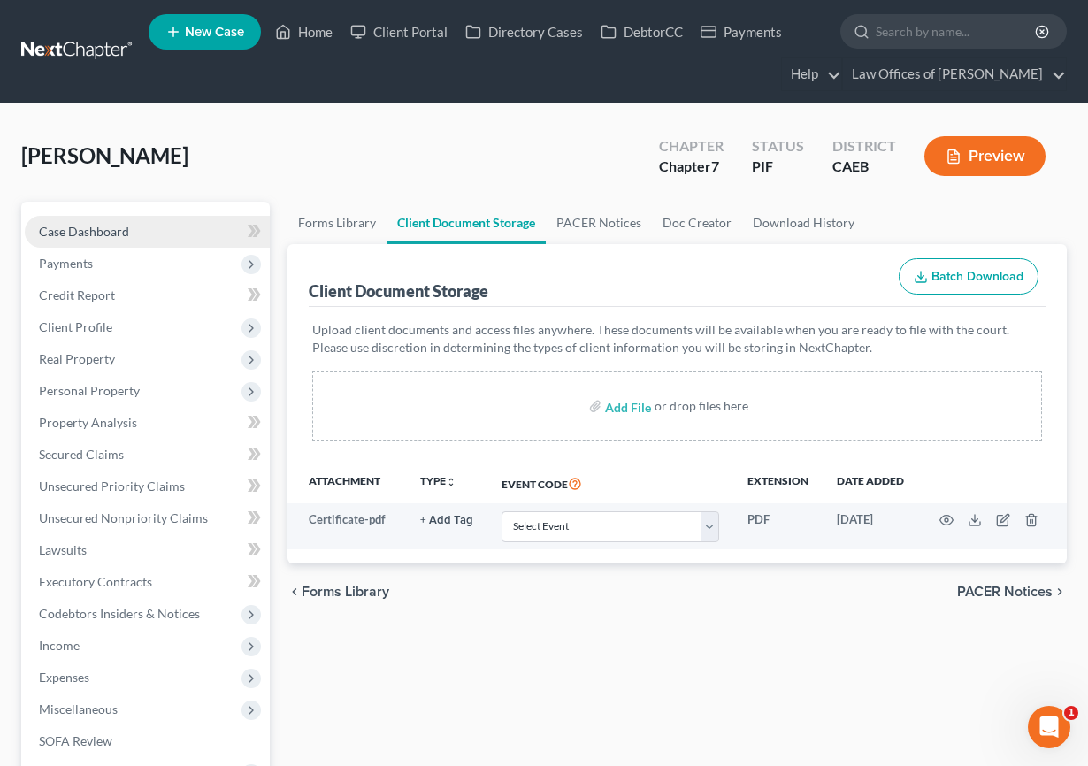
click at [103, 234] on span "Case Dashboard" at bounding box center [84, 231] width 90 height 15
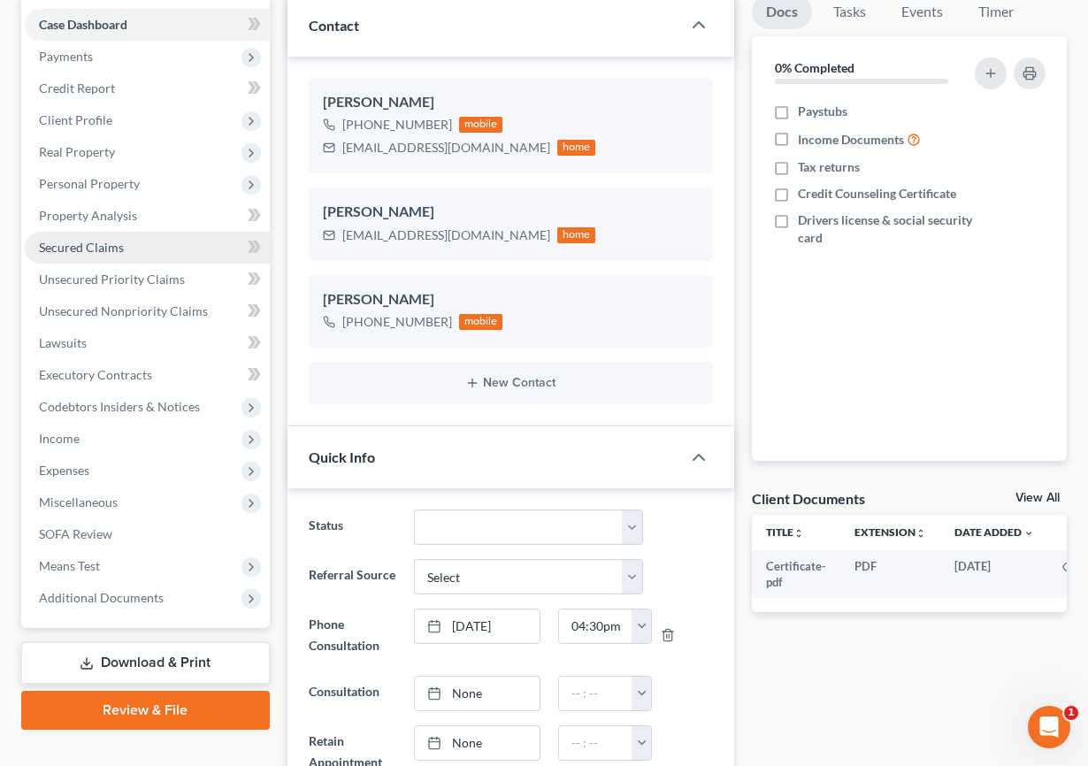
scroll to position [217, 0]
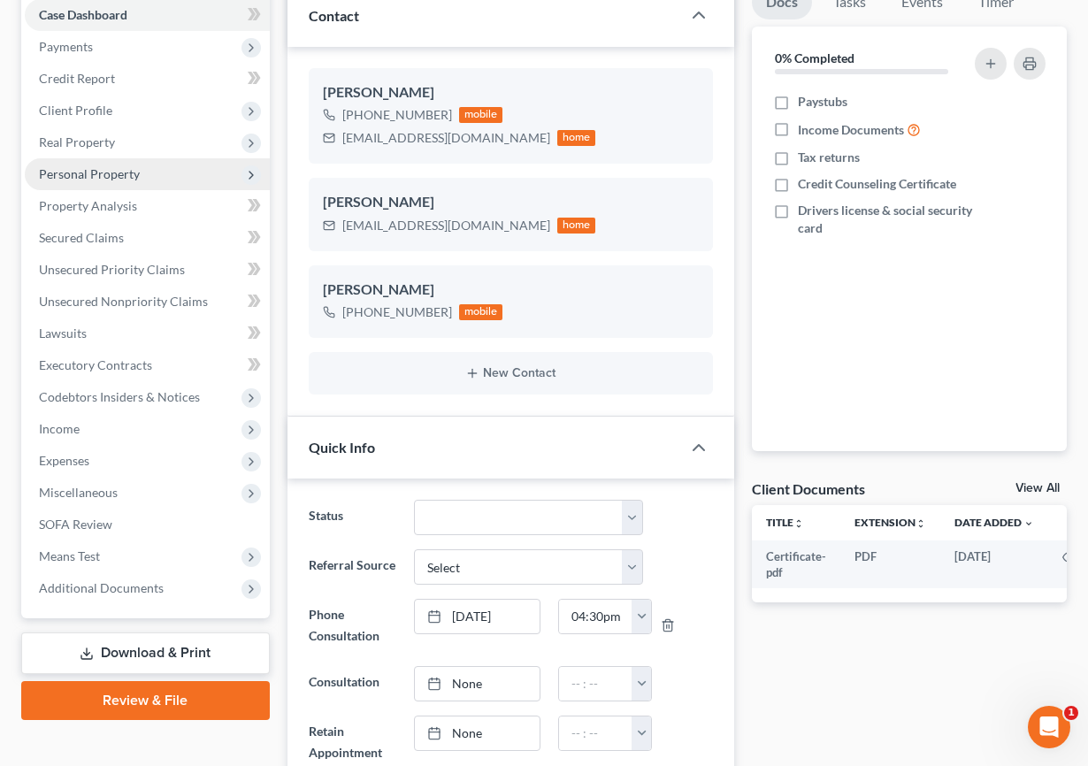
click at [104, 183] on span "Personal Property" at bounding box center [147, 174] width 245 height 32
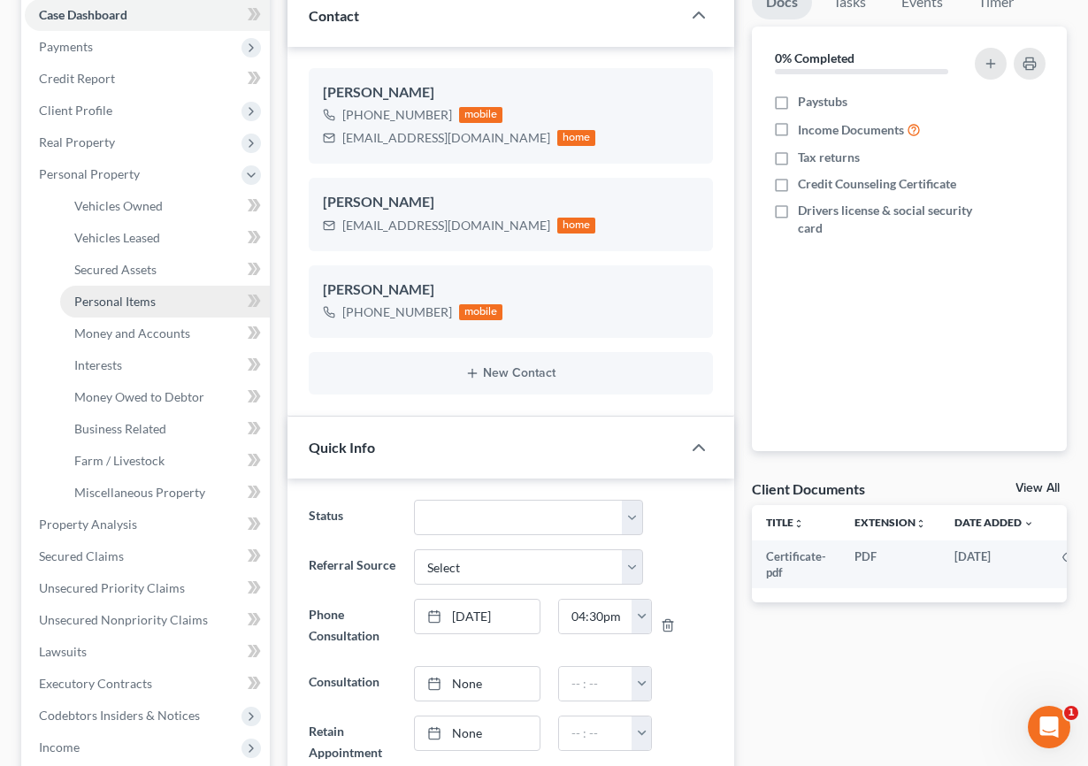
click at [148, 303] on span "Personal Items" at bounding box center [114, 301] width 81 height 15
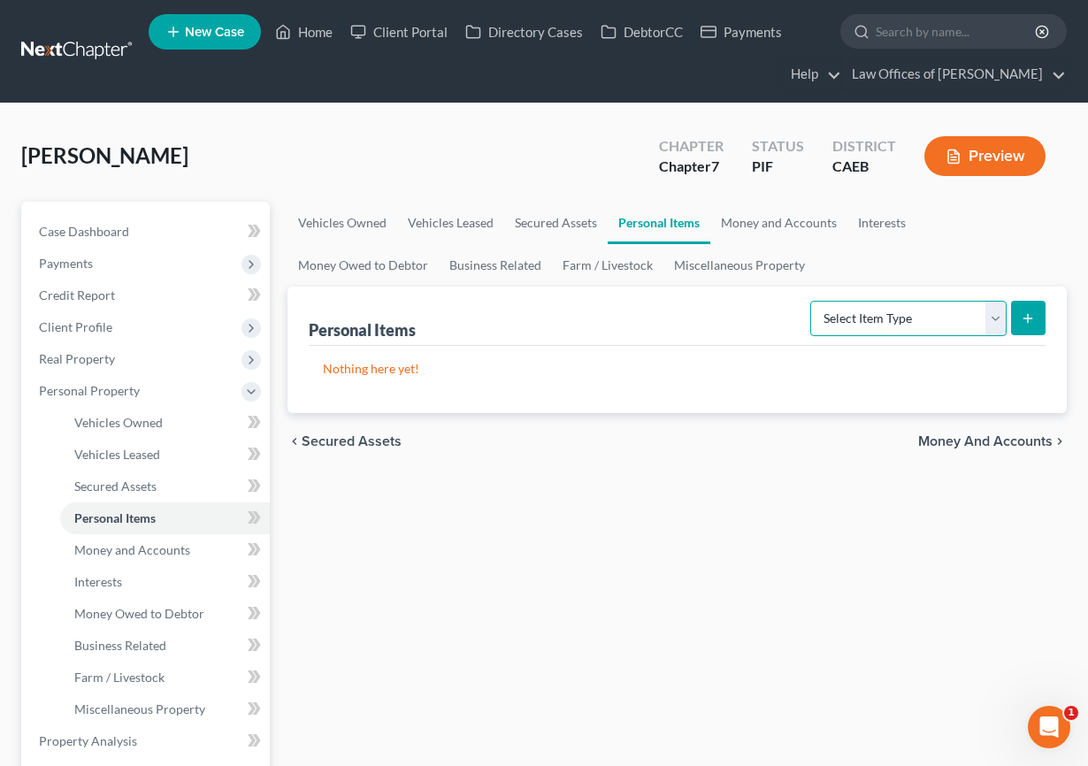
click at [944, 320] on select "Select Item Type Clothing Collectibles Of Value Electronics Firearms Household …" at bounding box center [908, 318] width 196 height 35
select select "clothing"
click at [812, 301] on select "Select Item Type Clothing Collectibles Of Value Electronics Firearms Household …" at bounding box center [908, 318] width 196 height 35
click at [976, 318] on icon "submit" at bounding box center [1028, 318] width 14 height 14
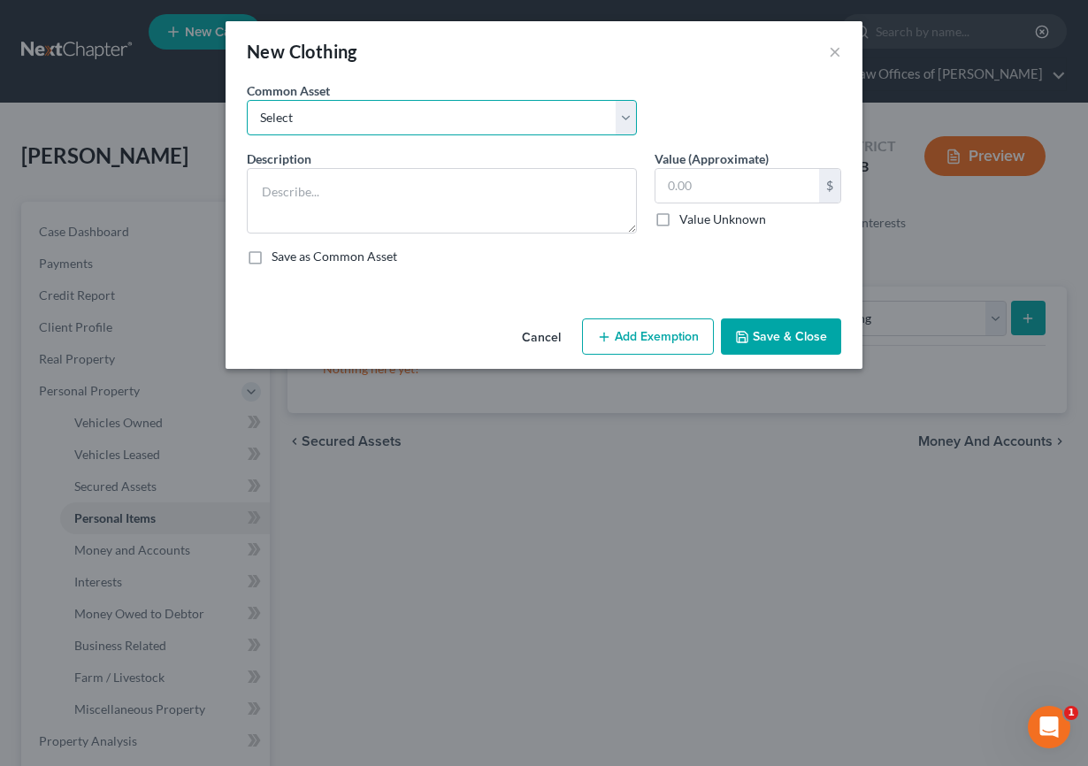
click at [533, 125] on select "Select Wardrobe" at bounding box center [442, 117] width 390 height 35
select select "0"
click at [247, 100] on select "Select Wardrobe" at bounding box center [442, 117] width 390 height 35
type textarea "Wardrobe"
click at [686, 190] on input "600.00" at bounding box center [737, 186] width 164 height 34
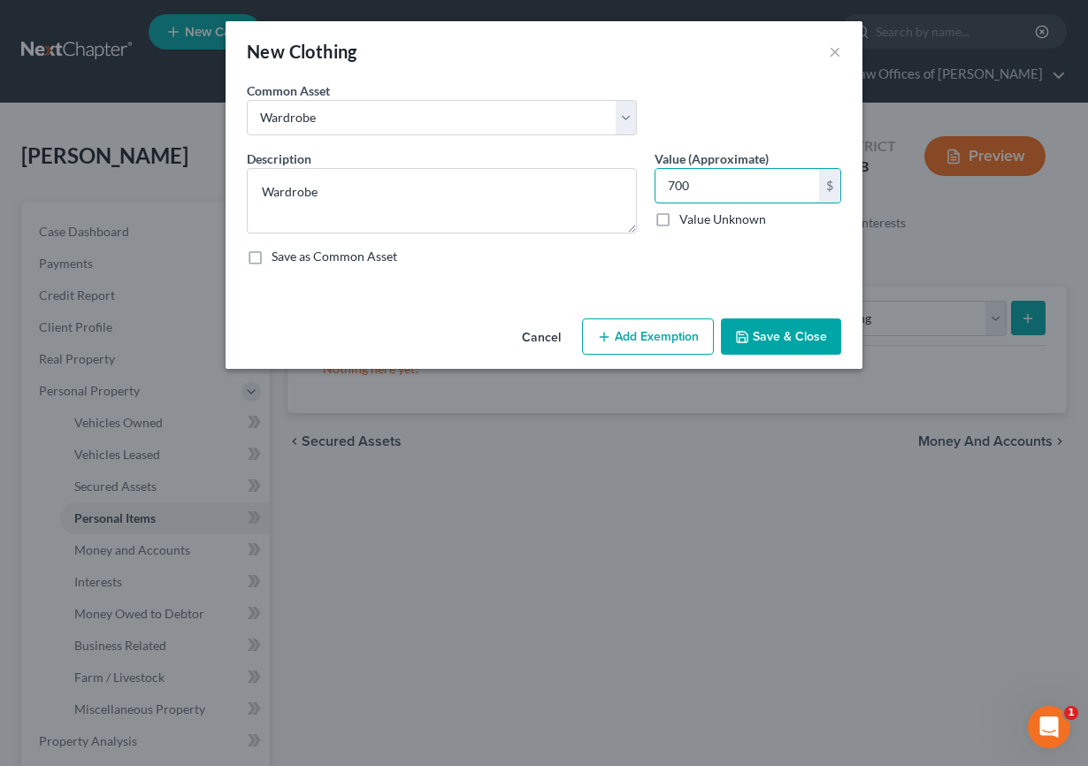
type input "700"
click at [661, 335] on button "Add Exemption" at bounding box center [648, 336] width 132 height 37
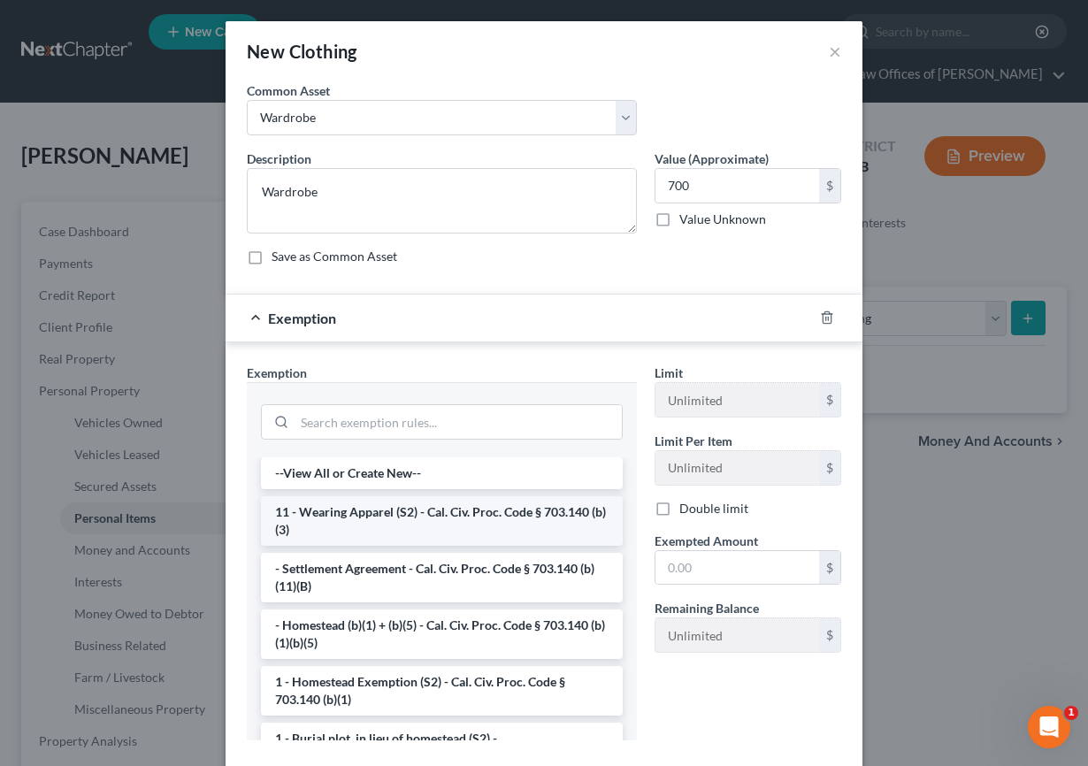
click at [410, 528] on li "11 - Wearing Apparel (S2) - Cal. Civ. Proc. Code § 703.140 (b)(3)" at bounding box center [442, 521] width 362 height 50
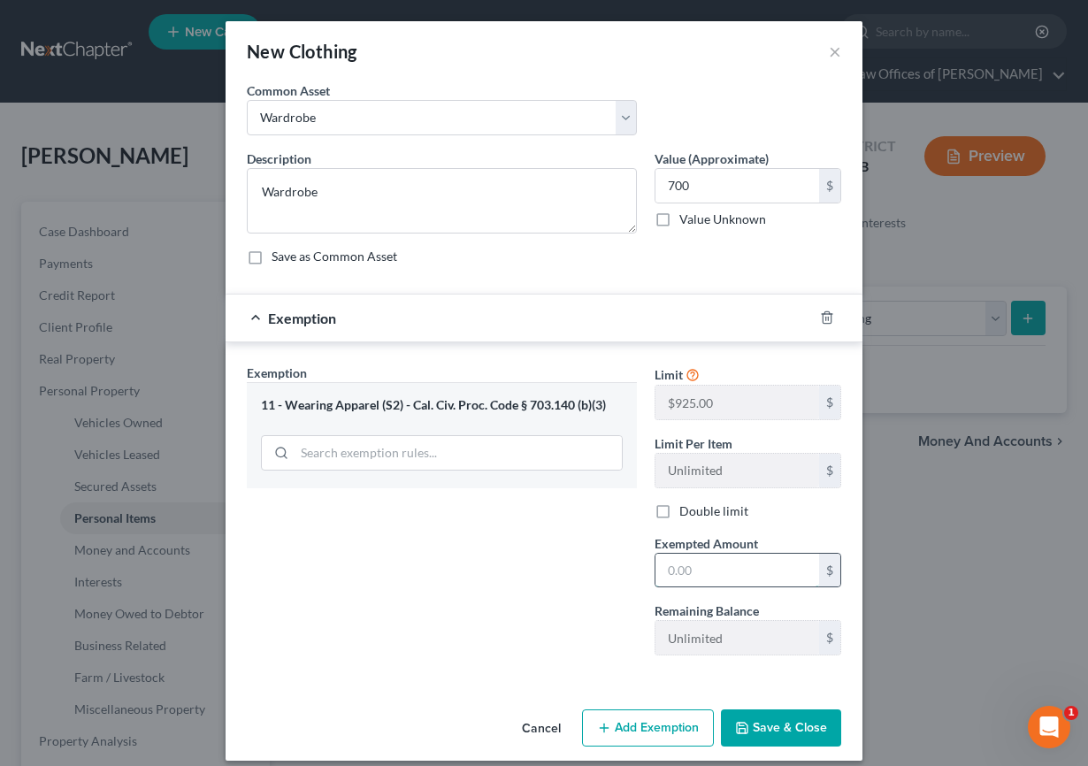
click at [724, 576] on input "text" at bounding box center [737, 571] width 164 height 34
type input "700"
click at [618, 622] on div "Exemption Set must be selected for CA. Exemption * 11 - Wearing Apparel (S2) - …" at bounding box center [442, 517] width 408 height 306
drag, startPoint x: 789, startPoint y: 747, endPoint x: 813, endPoint y: 774, distance: 35.7
click at [813, 765] on html "Home New Case Client Portal Directory Cases DebtorCC Payments Law Offices of Sc…" at bounding box center [544, 661] width 1088 height 1322
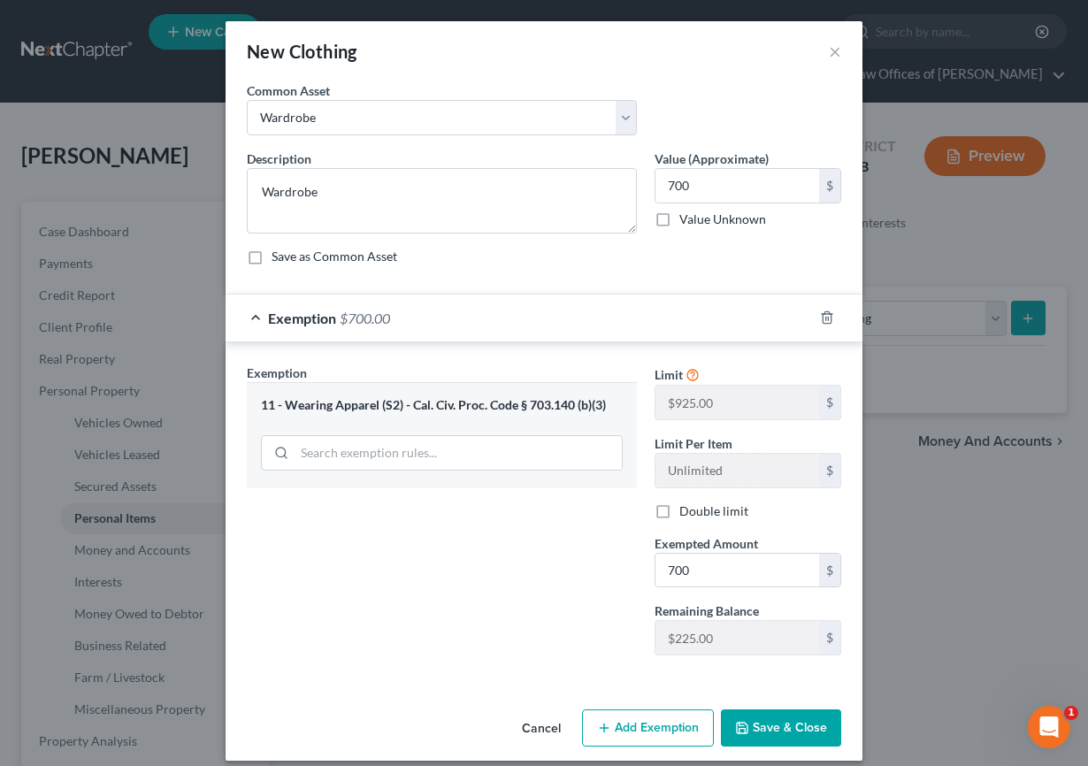
click at [789, 721] on button "Save & Close" at bounding box center [781, 727] width 120 height 37
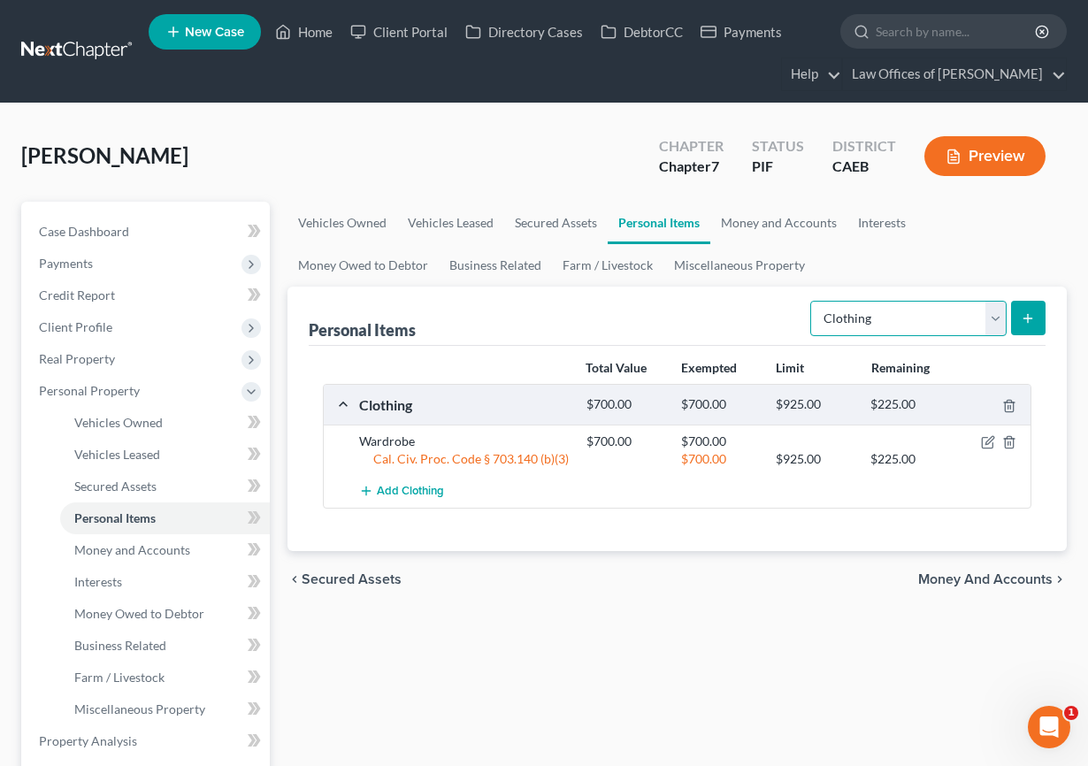
click at [976, 323] on select "Select Item Type Clothing Collectibles Of Value Electronics Firearms Household …" at bounding box center [908, 318] width 196 height 35
select select "electronics"
click at [812, 301] on select "Select Item Type Clothing Collectibles Of Value Electronics Firearms Household …" at bounding box center [908, 318] width 196 height 35
click at [976, 321] on icon "submit" at bounding box center [1028, 318] width 14 height 14
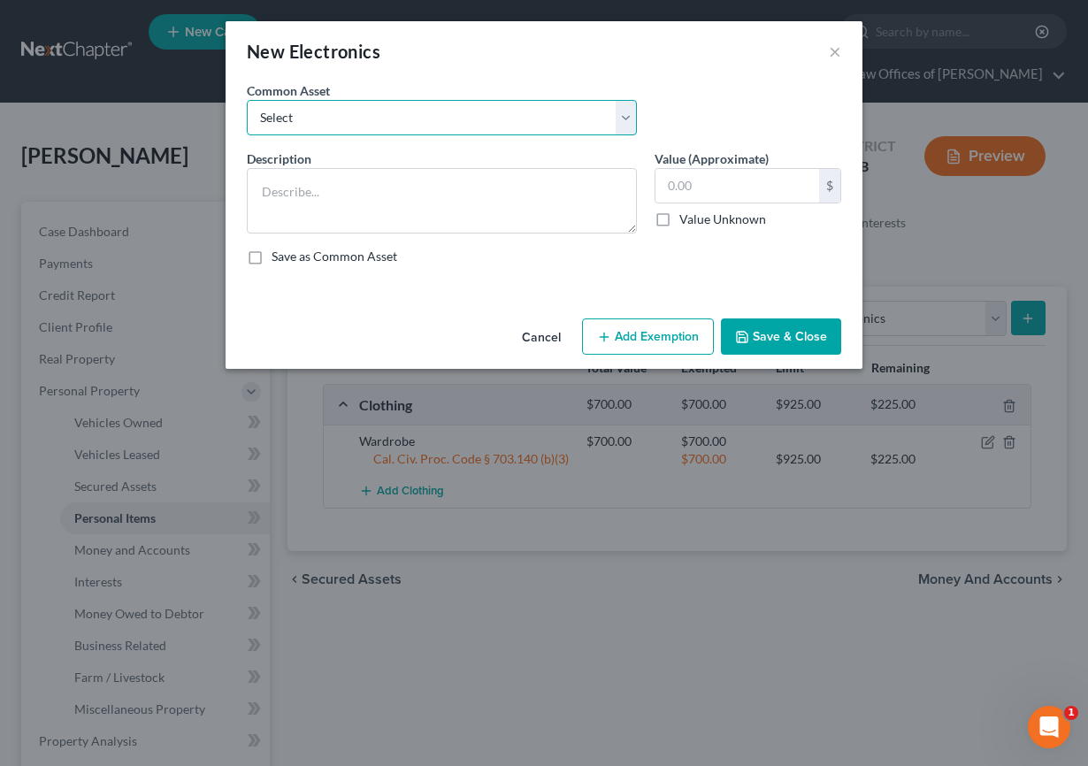
click at [364, 118] on select "Select Miscellaneous Electronic Items" at bounding box center [442, 117] width 390 height 35
select select "0"
click at [247, 100] on select "Select Miscellaneous Electronic Items" at bounding box center [442, 117] width 390 height 35
type textarea "Miscellaneous Electronic Items"
click at [686, 192] on input "700.00" at bounding box center [737, 186] width 164 height 34
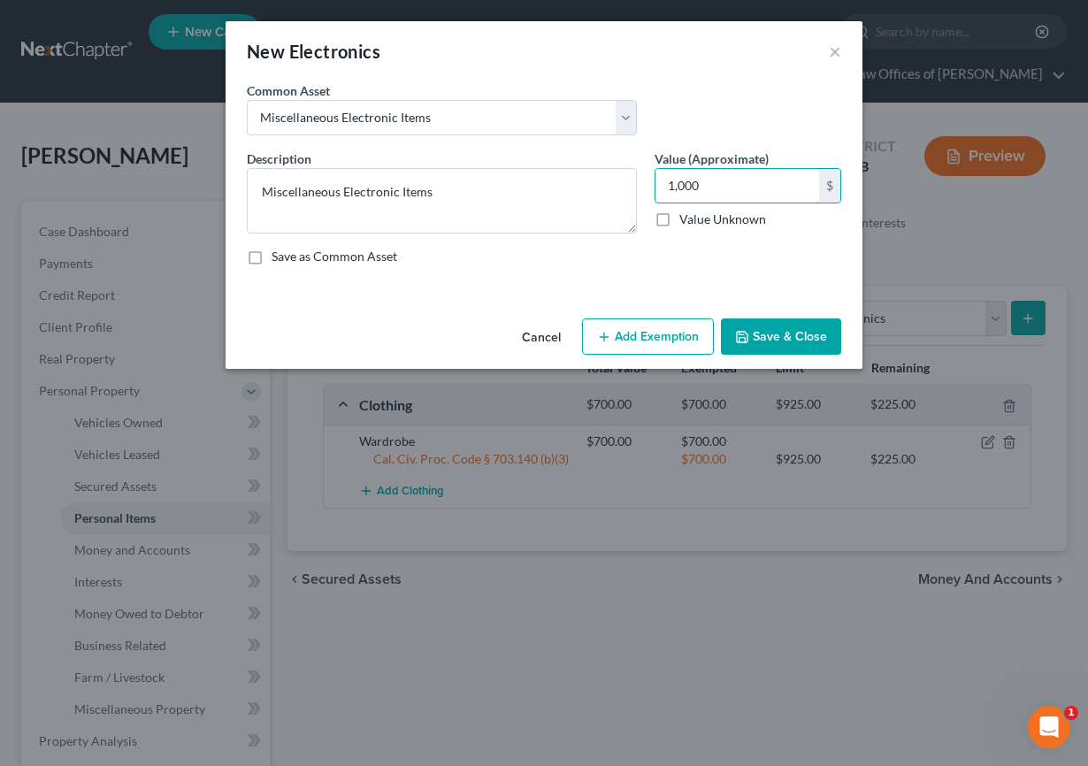
type input "1,000"
click at [615, 320] on button "Add Exemption" at bounding box center [648, 336] width 132 height 37
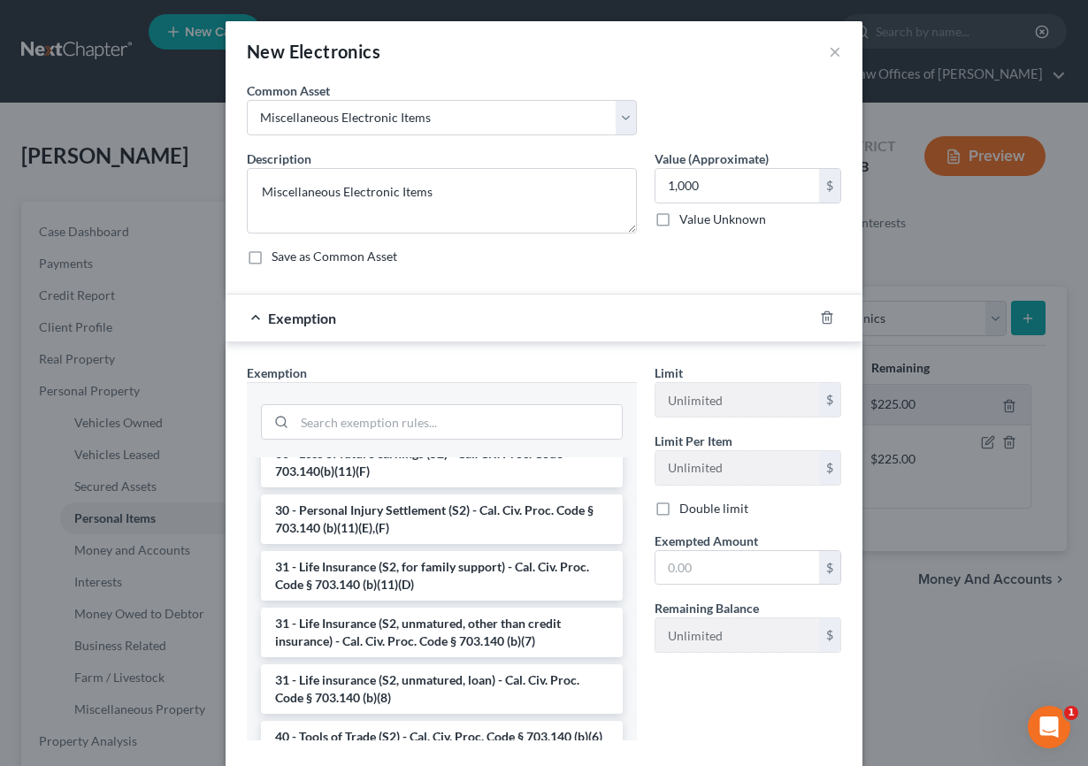
scroll to position [1408, 0]
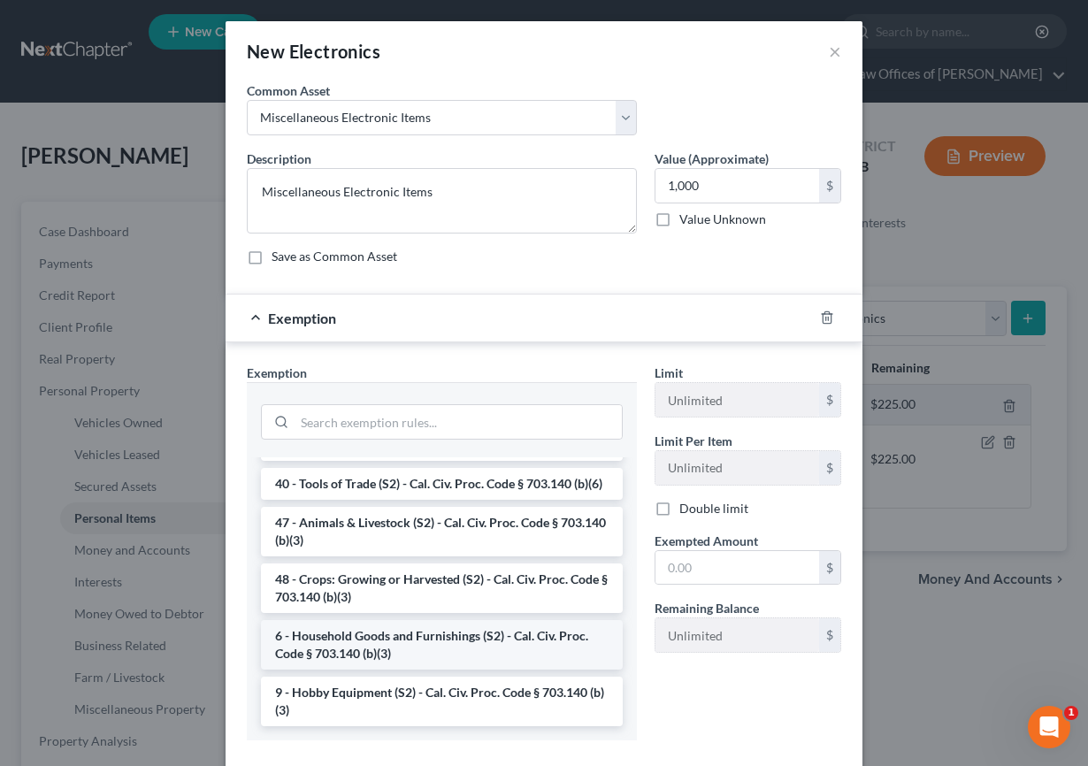
click at [389, 635] on li "6 - Household Goods and Furnishings (S2) - Cal. Civ. Proc. Code § 703.140 (b)(3)" at bounding box center [442, 645] width 362 height 50
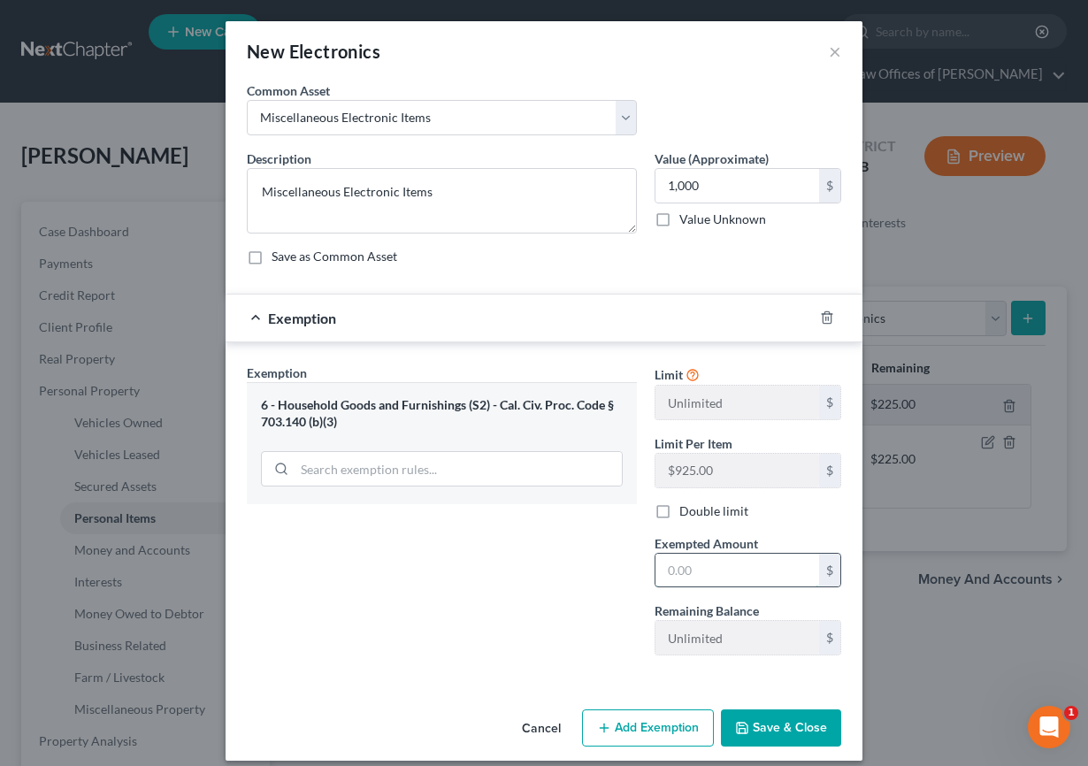
click at [686, 562] on input "text" at bounding box center [737, 571] width 164 height 34
type input "1,000"
click at [580, 579] on div "Exemption Set must be selected for CA. Exemption * 6 - Household Goods and Furn…" at bounding box center [442, 517] width 408 height 306
click at [796, 723] on button "Save & Close" at bounding box center [781, 727] width 120 height 37
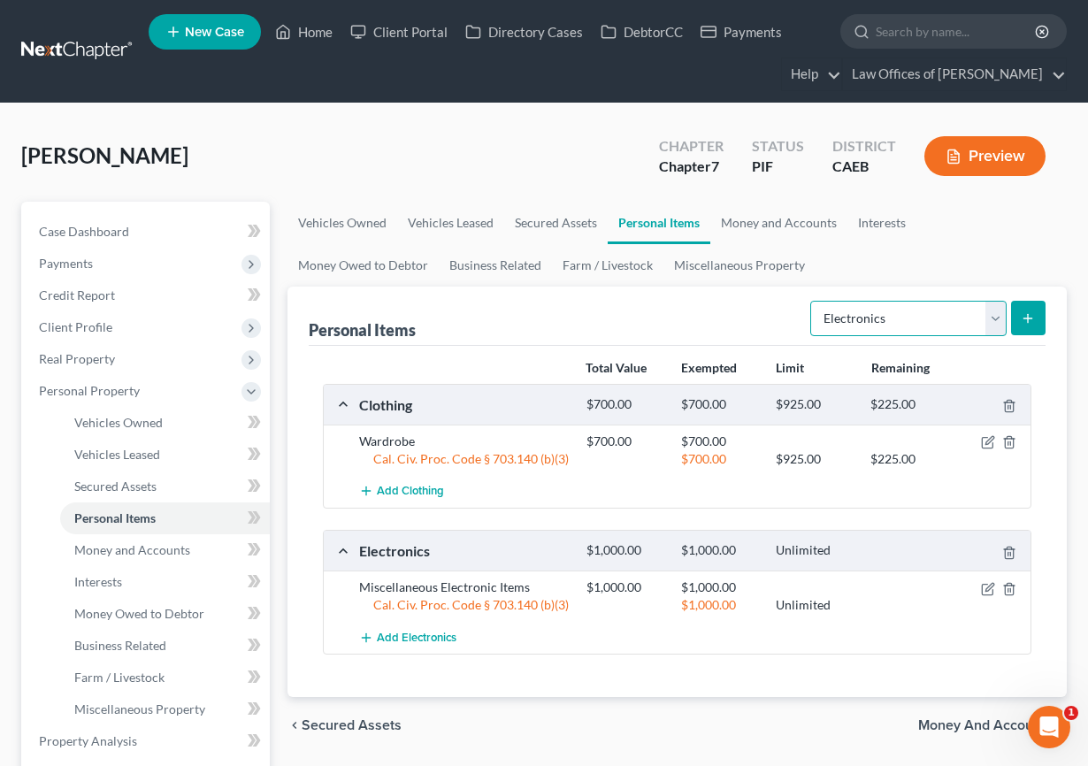
click at [916, 330] on select "Select Item Type Clothing Collectibles Of Value Electronics Firearms Household …" at bounding box center [908, 318] width 196 height 35
select select "household_goods"
click at [812, 301] on select "Select Item Type Clothing Collectibles Of Value Electronics Firearms Household …" at bounding box center [908, 318] width 196 height 35
click at [976, 322] on icon "submit" at bounding box center [1028, 318] width 14 height 14
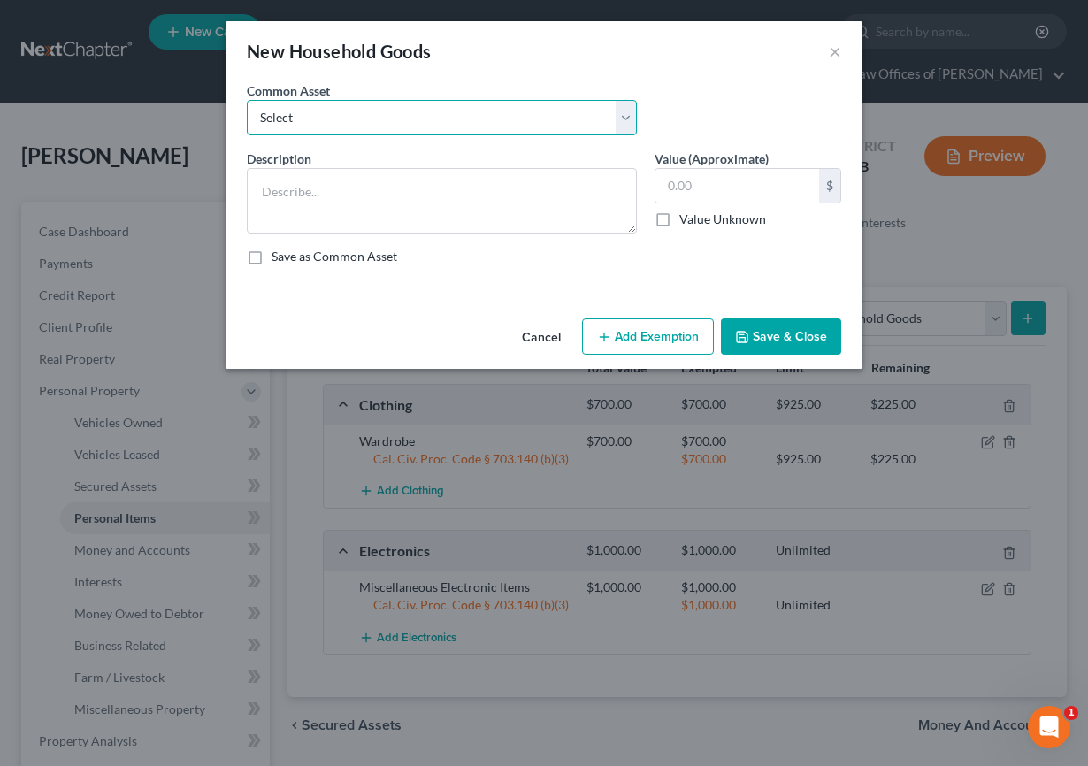
click at [436, 134] on select "Select Furniture and furnishings" at bounding box center [442, 117] width 390 height 35
select select "0"
click at [247, 100] on select "Select Furniture and furnishings" at bounding box center [442, 117] width 390 height 35
type textarea "Furniture and furnishings"
click at [684, 183] on input "1,200.00" at bounding box center [737, 186] width 164 height 34
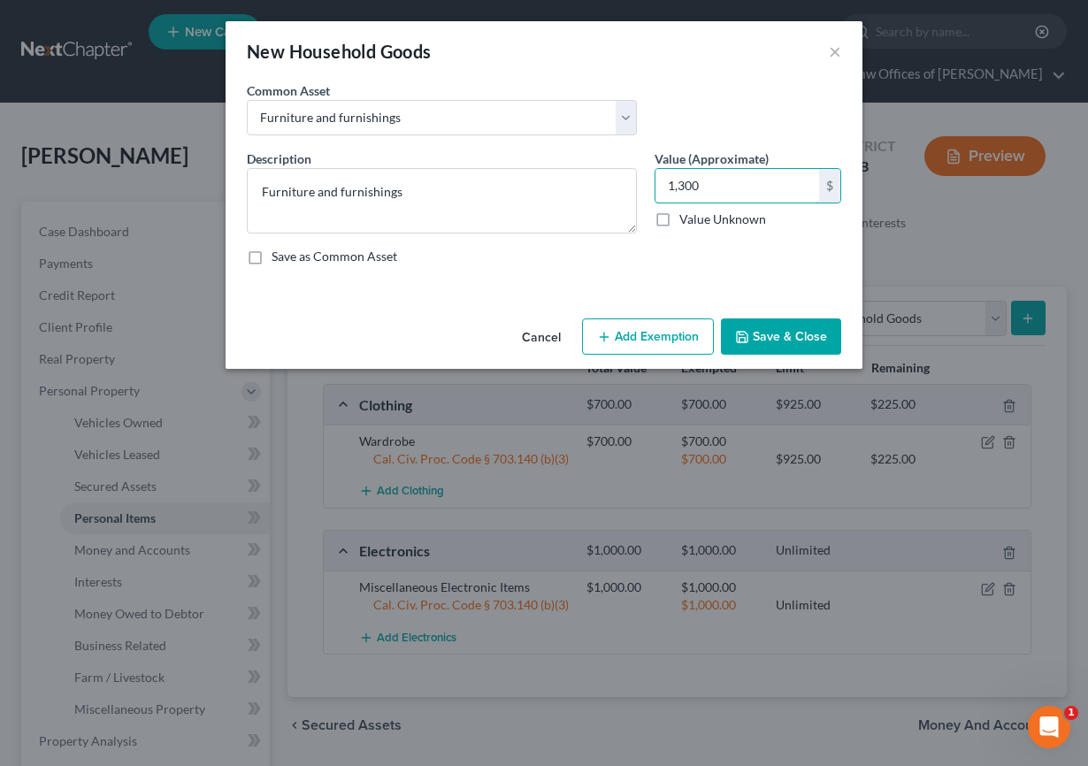
type input "1,300"
click at [615, 336] on button "Add Exemption" at bounding box center [648, 336] width 132 height 37
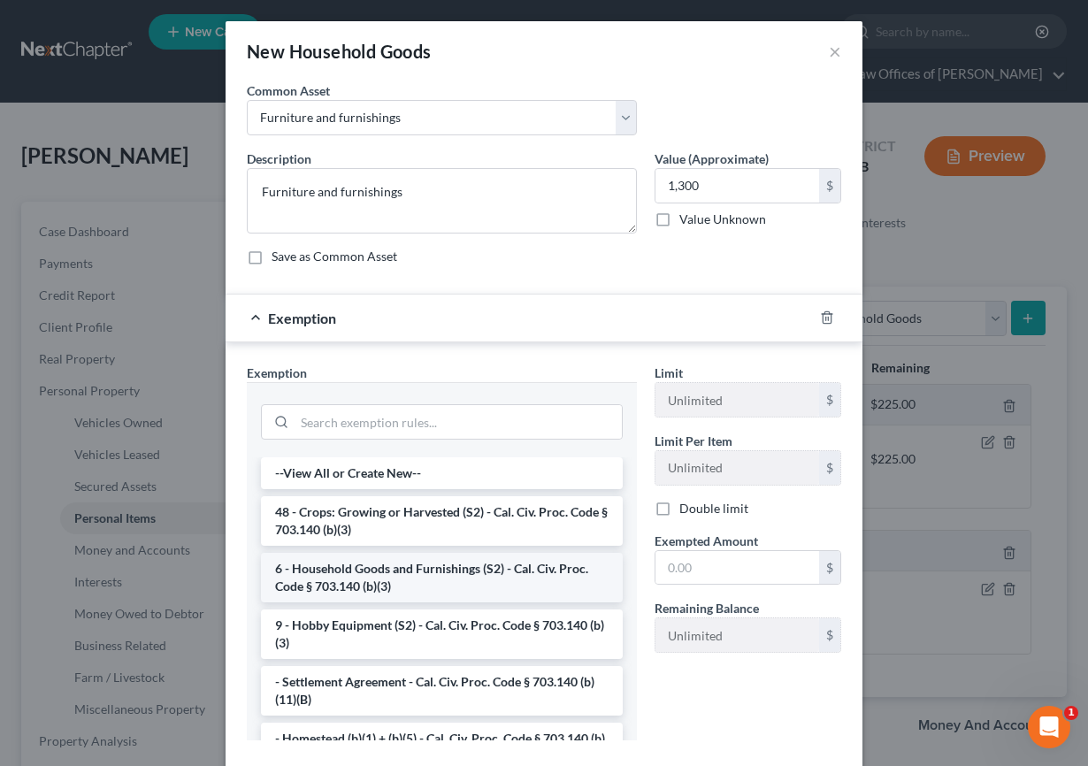
click at [383, 579] on li "6 - Household Goods and Furnishings (S2) - Cal. Civ. Proc. Code § 703.140 (b)(3)" at bounding box center [442, 578] width 362 height 50
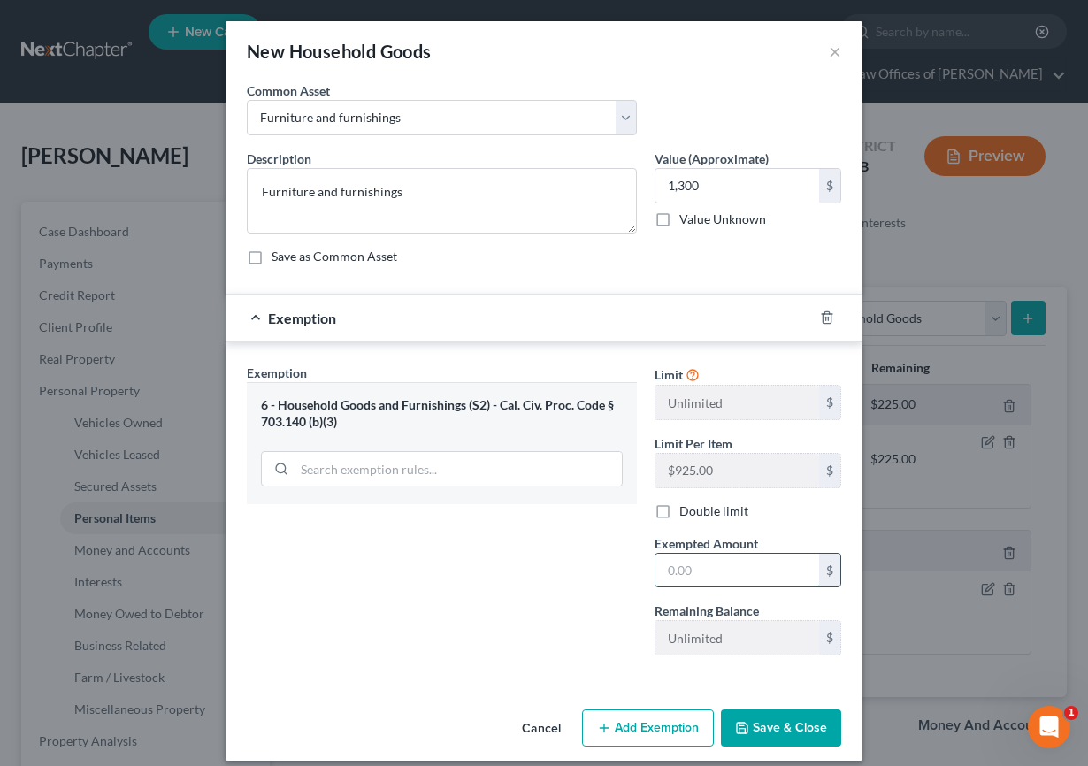
click at [739, 569] on input "text" at bounding box center [737, 571] width 164 height 34
type input "1,300"
click at [557, 546] on div "Exemption Set must be selected for CA. Exemption * 6 - Household Goods and Furn…" at bounding box center [442, 517] width 408 height 306
click at [792, 721] on button "Save & Close" at bounding box center [781, 727] width 120 height 37
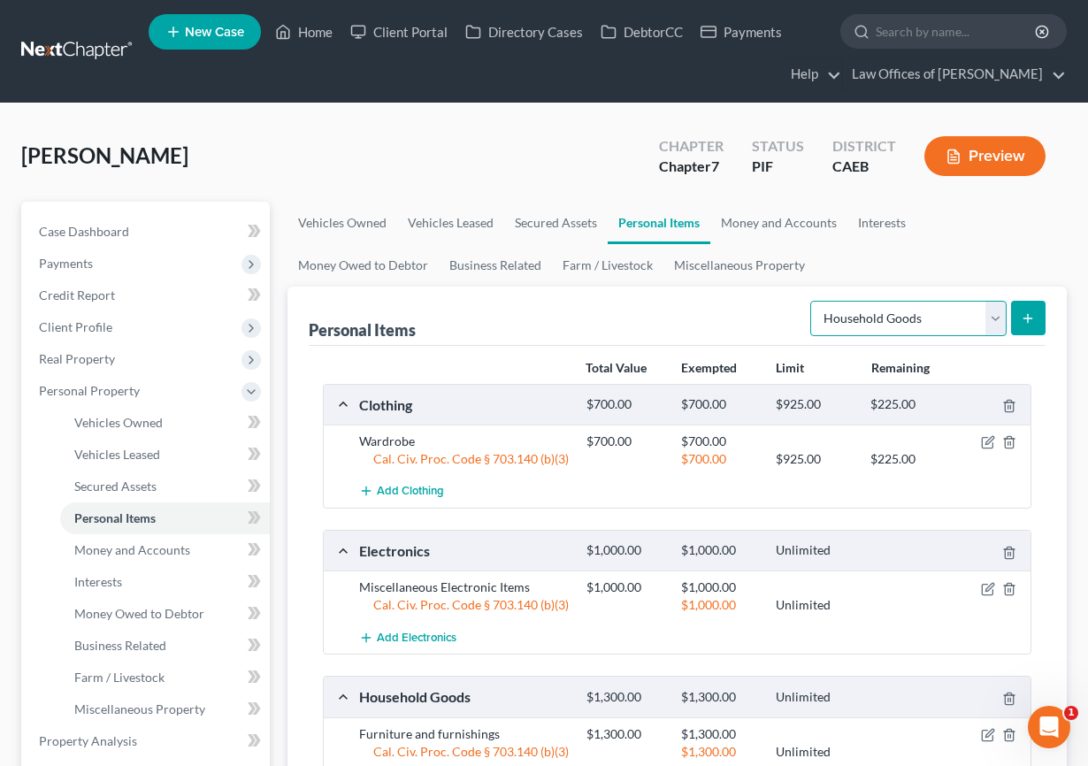
click at [897, 319] on select "Select Item Type Clothing Collectibles Of Value Electronics Firearms Household …" at bounding box center [908, 318] width 196 height 35
select select "jewelry"
click at [812, 301] on select "Select Item Type Clothing Collectibles Of Value Electronics Firearms Household …" at bounding box center [908, 318] width 196 height 35
click at [976, 324] on icon "submit" at bounding box center [1028, 318] width 14 height 14
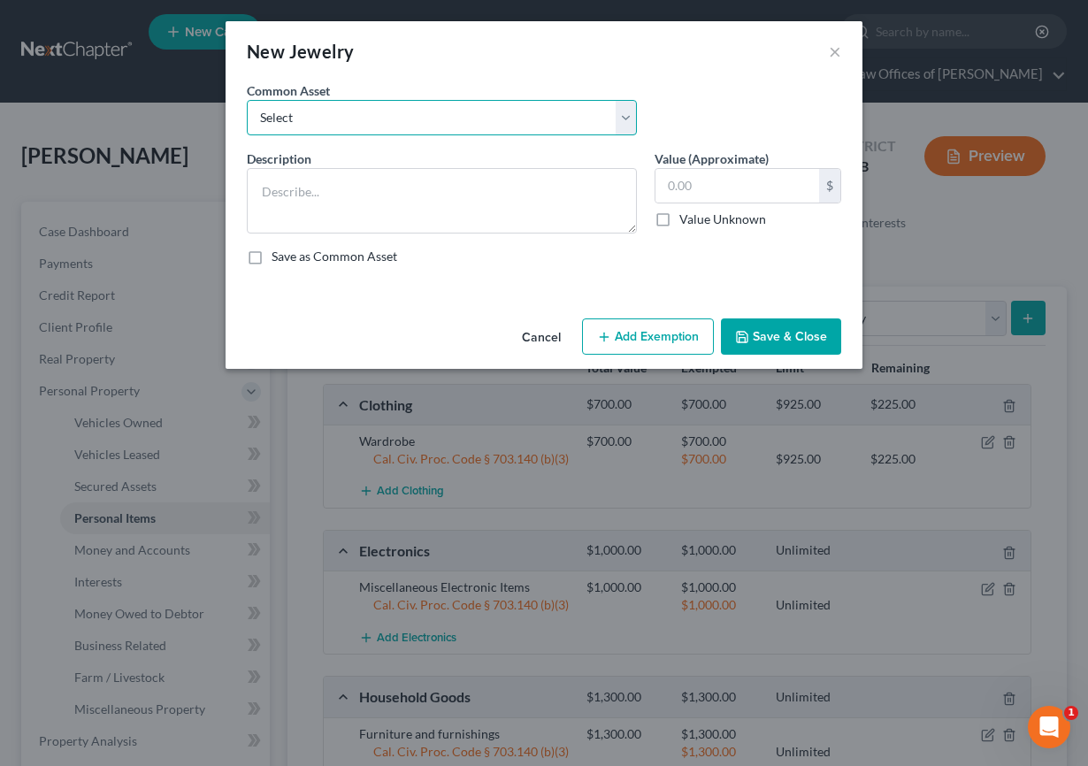
click at [448, 100] on select "Select Miscellaneous Jewelry" at bounding box center [442, 117] width 390 height 35
select select "0"
click at [247, 100] on select "Select Miscellaneous Jewelry" at bounding box center [442, 117] width 390 height 35
type textarea "Miscellaneous Jewelry"
click at [704, 195] on input "100.00" at bounding box center [737, 186] width 164 height 34
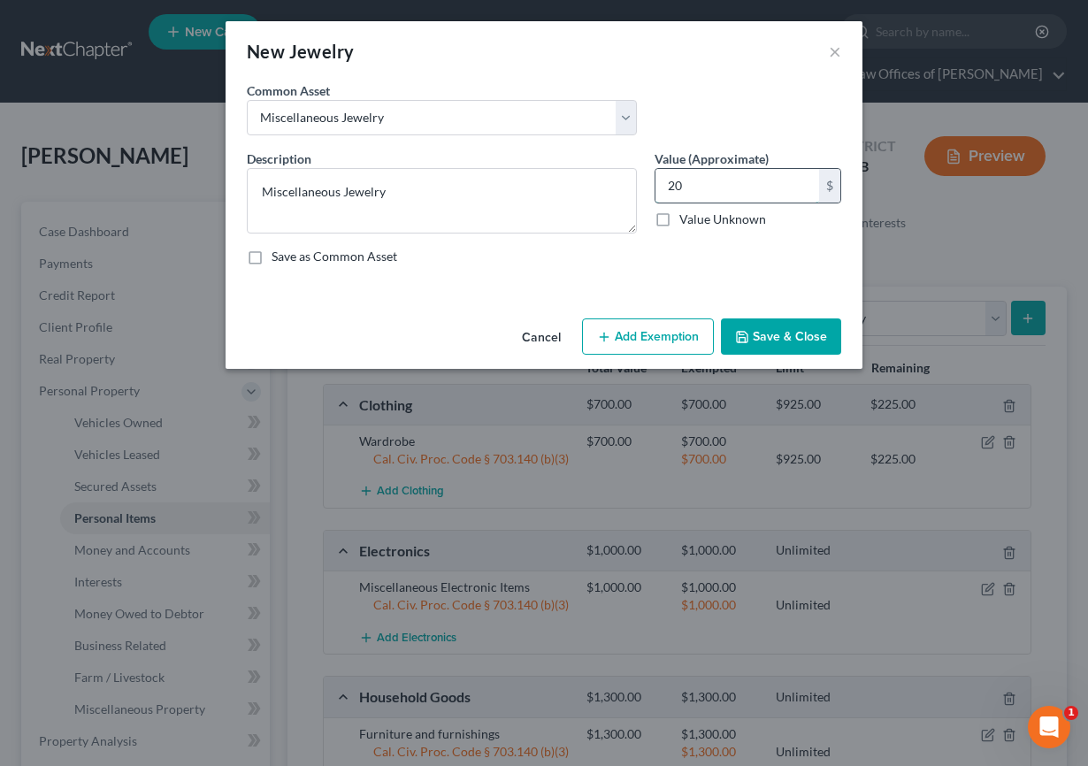
type input "2"
type input "100"
click at [643, 341] on button "Add Exemption" at bounding box center [648, 336] width 132 height 37
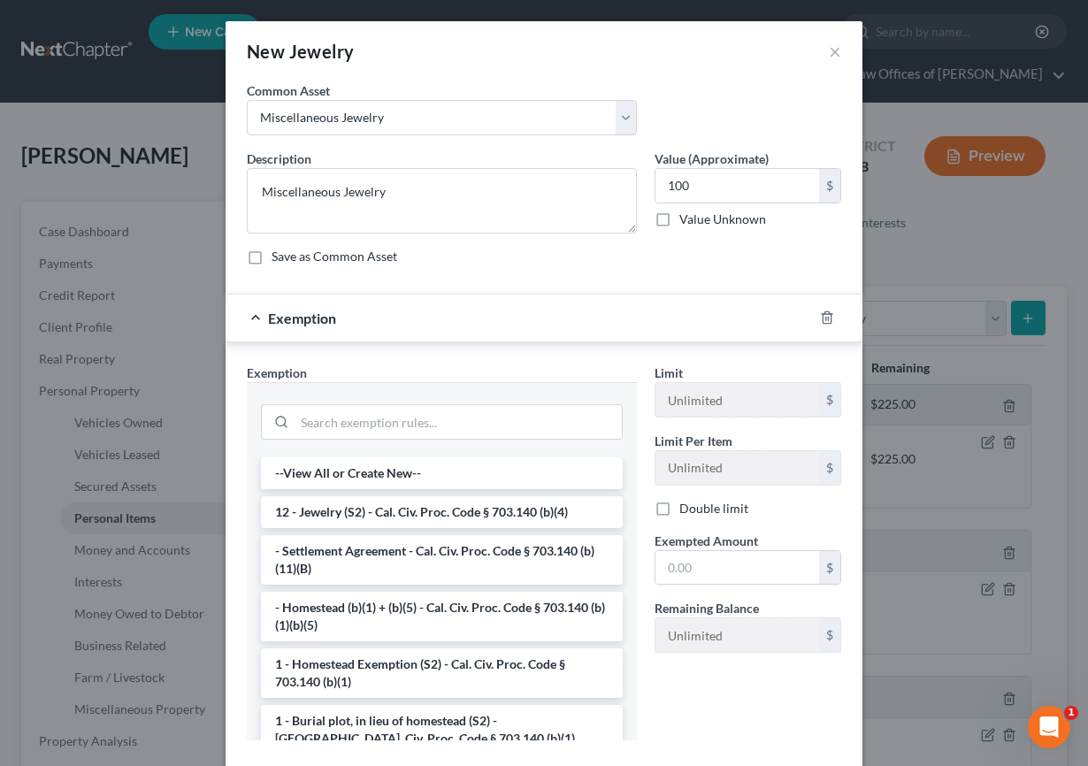
scroll to position [100, 0]
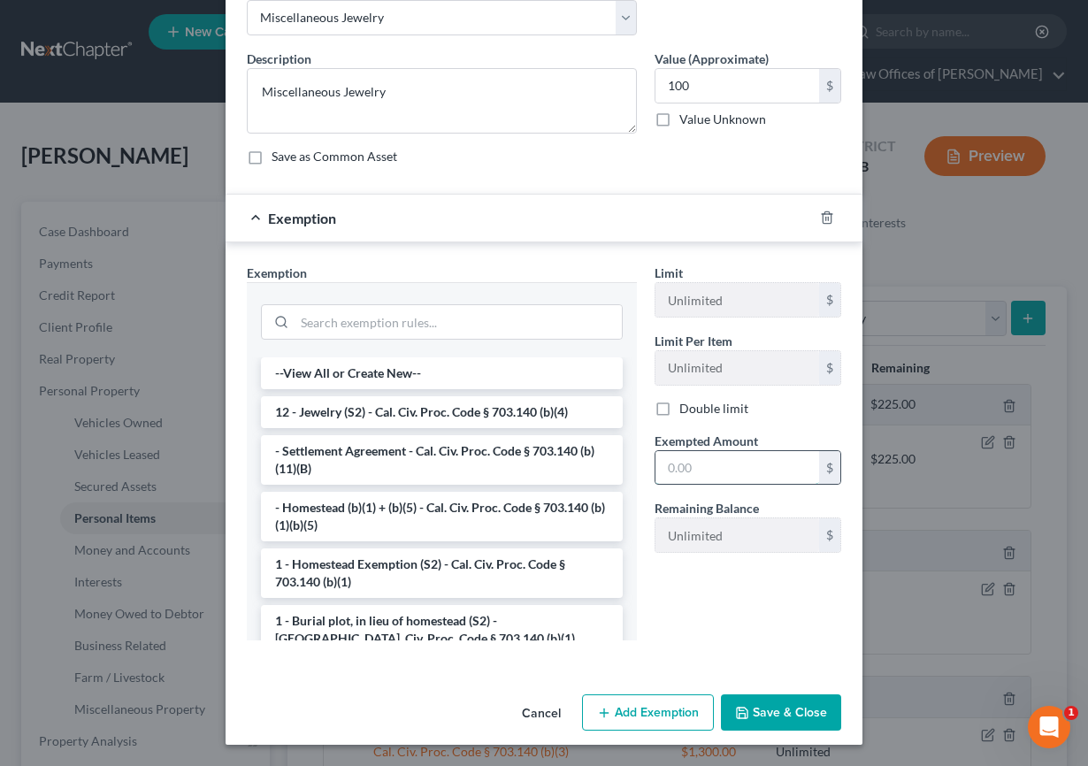
click at [698, 472] on input "text" at bounding box center [737, 468] width 164 height 34
type input "100"
click at [823, 718] on button "Save & Close" at bounding box center [781, 712] width 120 height 37
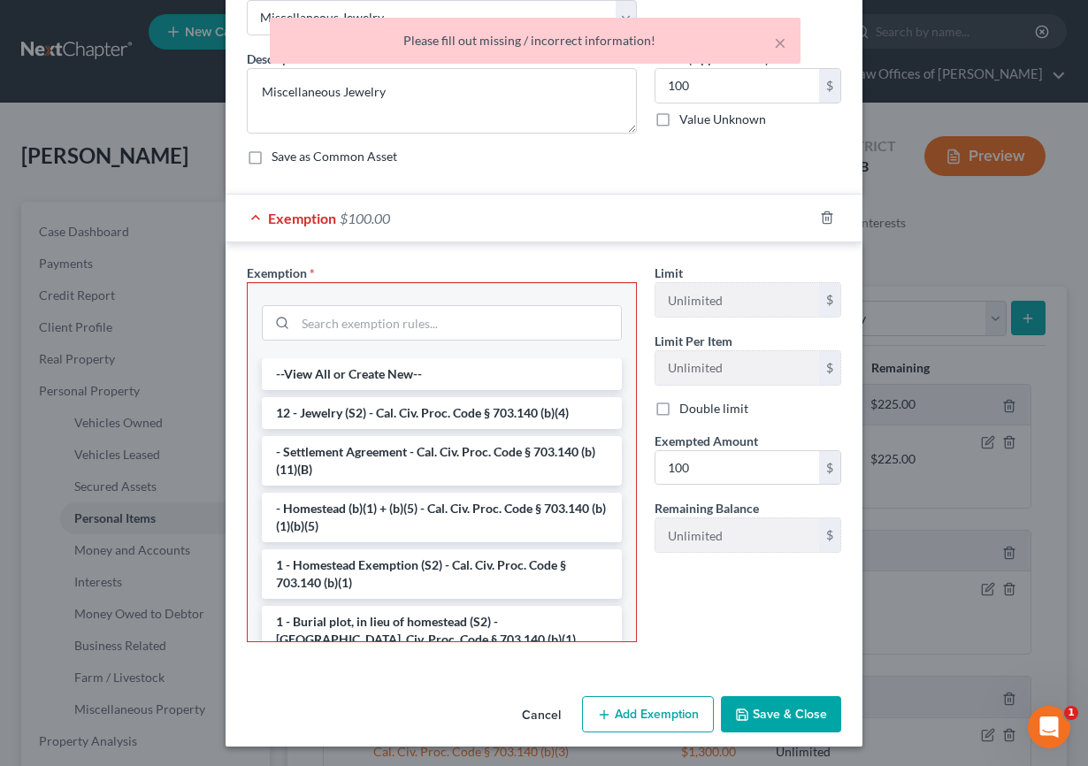
click at [401, 416] on li "12 - Jewelry (S2) - Cal. Civ. Proc. Code § 703.140 (b)(4)" at bounding box center [442, 413] width 360 height 32
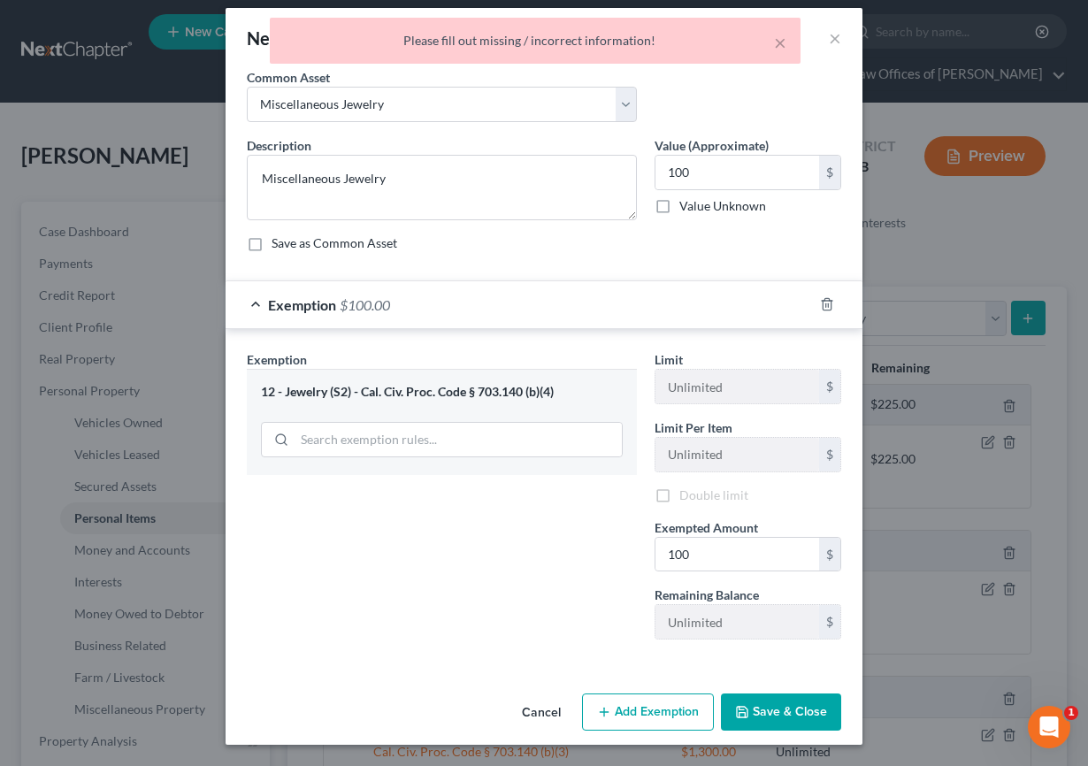
scroll to position [16, 0]
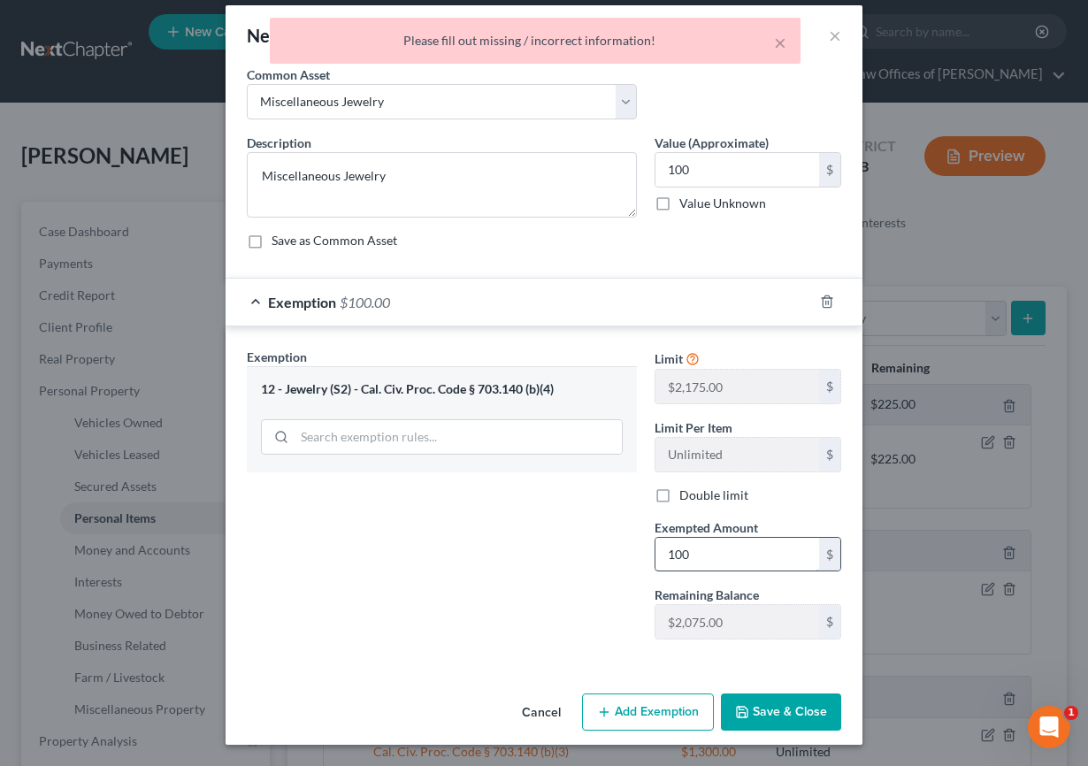
click at [701, 545] on input "100" at bounding box center [737, 555] width 164 height 34
click at [780, 722] on button "Save & Close" at bounding box center [781, 711] width 120 height 37
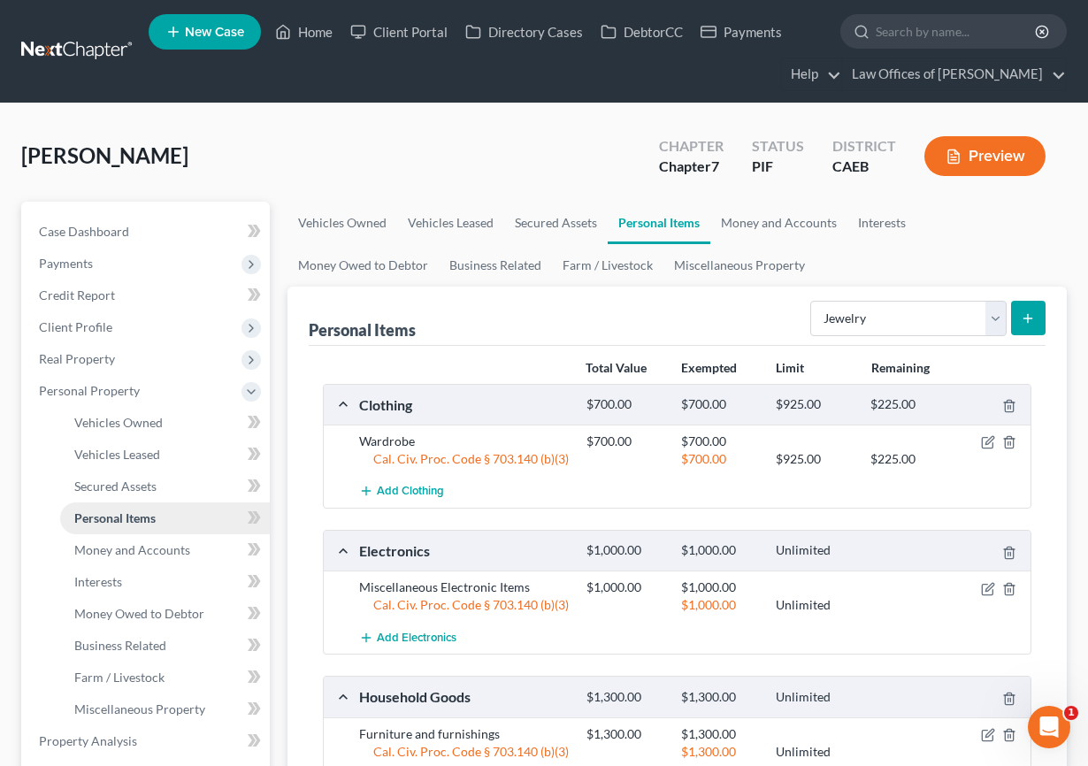
scroll to position [27, 0]
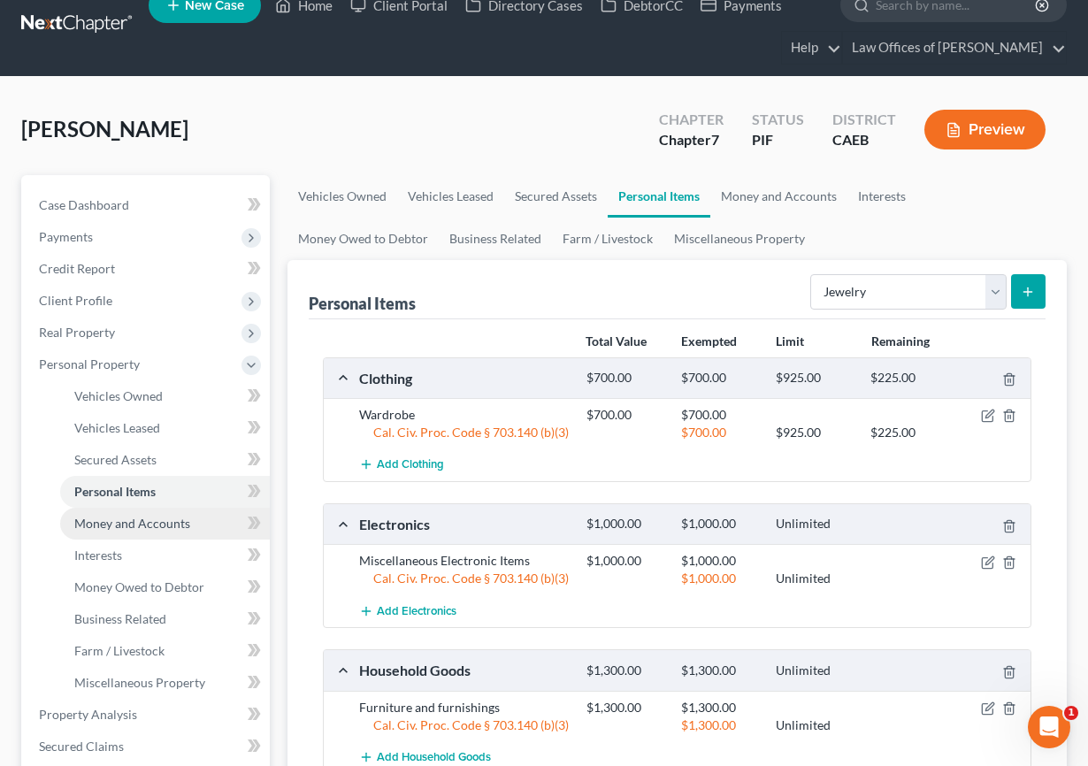
click at [156, 525] on span "Money and Accounts" at bounding box center [132, 523] width 116 height 15
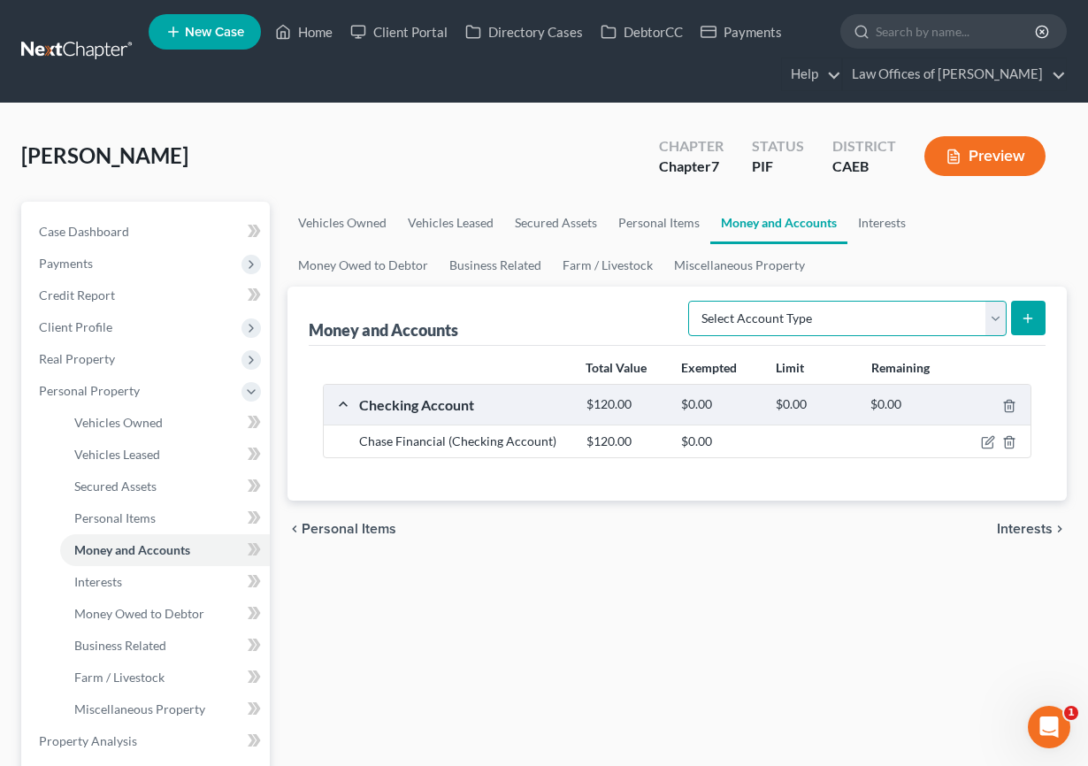
click at [847, 312] on select "Select Account Type Brokerage Cash on Hand Certificates of Deposit Checking Acc…" at bounding box center [847, 318] width 318 height 35
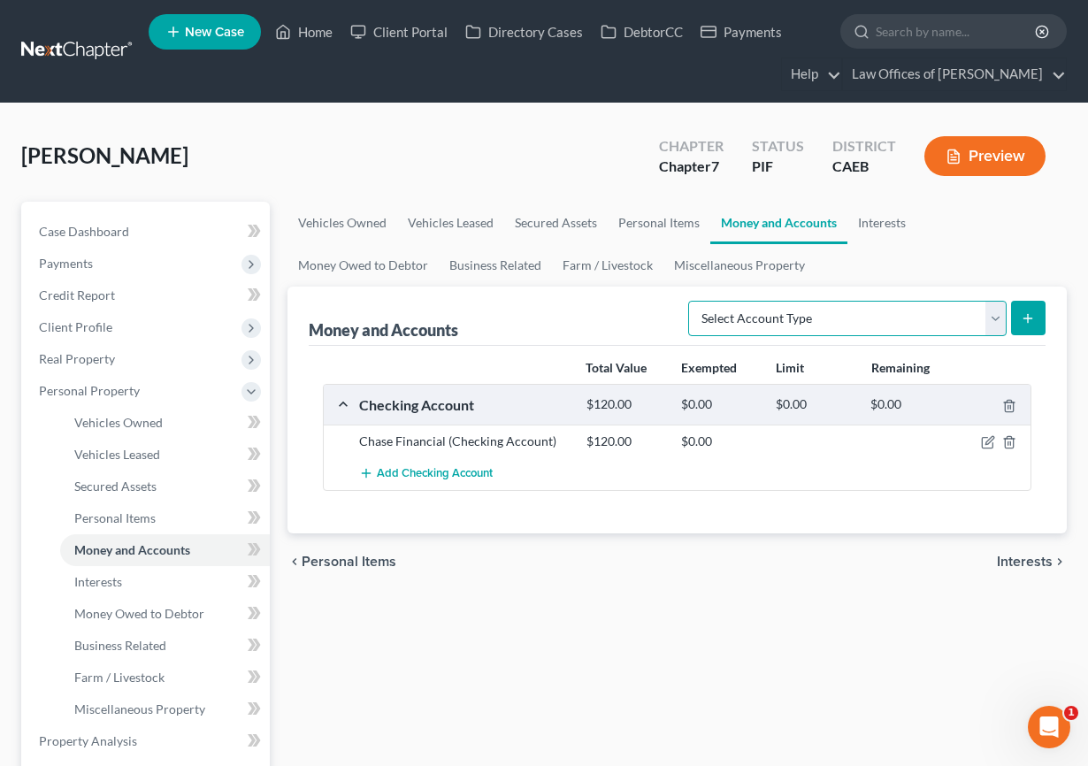
select select "cash_on_hand"
click at [692, 301] on select "Select Account Type Brokerage Cash on Hand Certificates of Deposit Checking Acc…" at bounding box center [847, 318] width 318 height 35
click at [976, 311] on icon "submit" at bounding box center [1028, 318] width 14 height 14
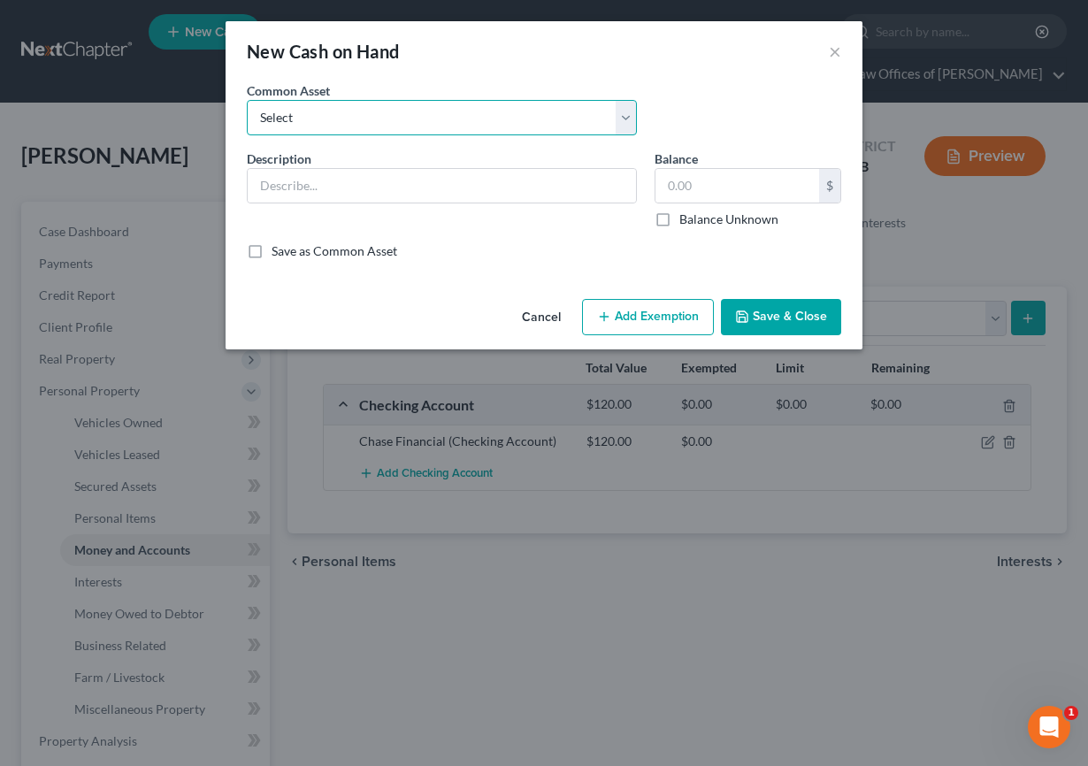
click at [462, 120] on select "Select Cash on Hand" at bounding box center [442, 117] width 390 height 35
select select "0"
click at [247, 100] on select "Select Cash on Hand" at bounding box center [442, 117] width 390 height 35
type input "Cash on Hand"
click at [724, 192] on input "200.00" at bounding box center [737, 186] width 164 height 34
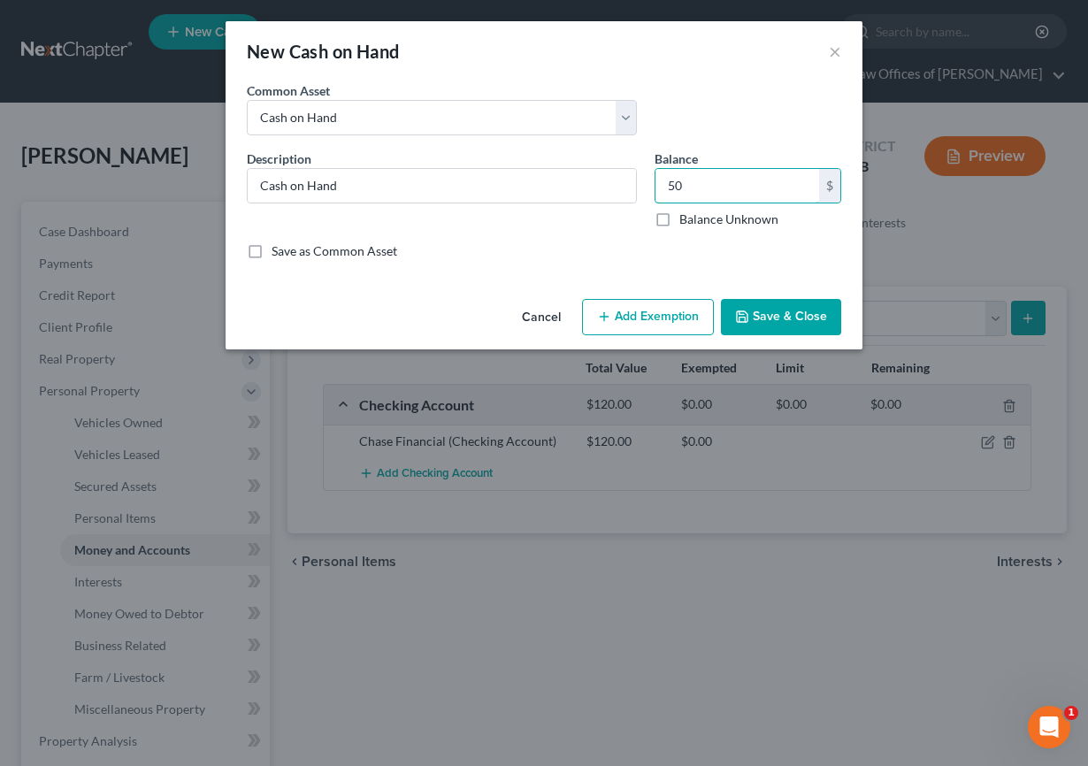
type input "50"
click at [637, 307] on button "Add Exemption" at bounding box center [648, 317] width 132 height 37
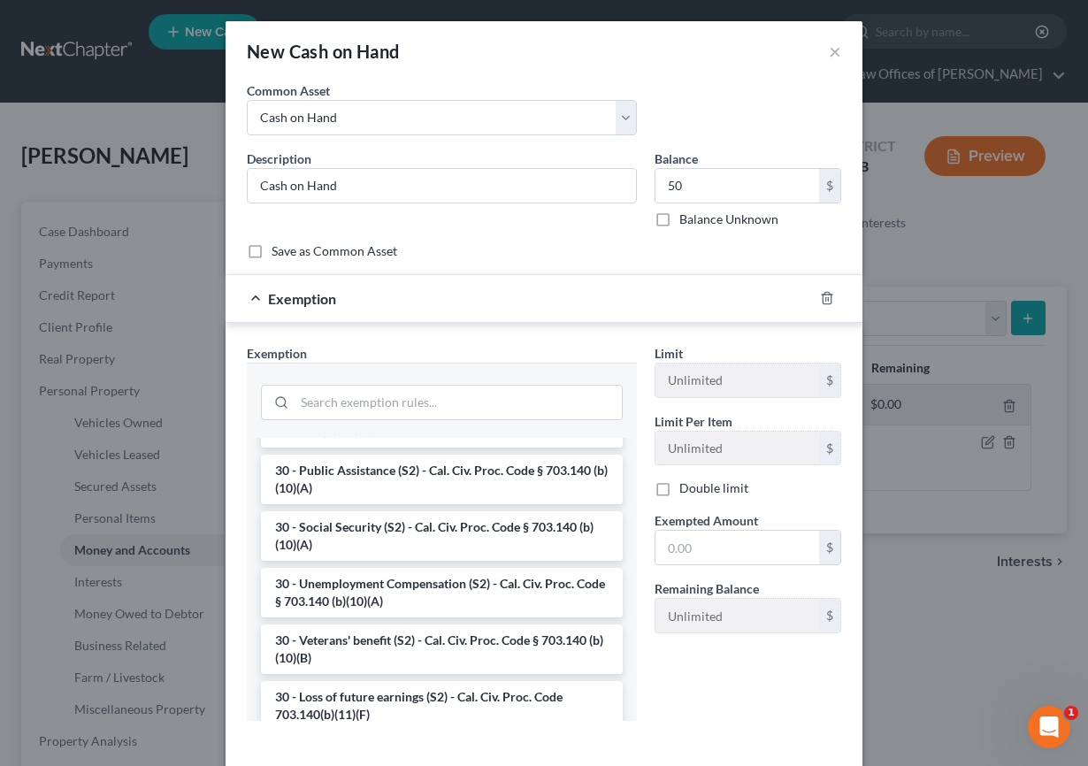
scroll to position [1408, 0]
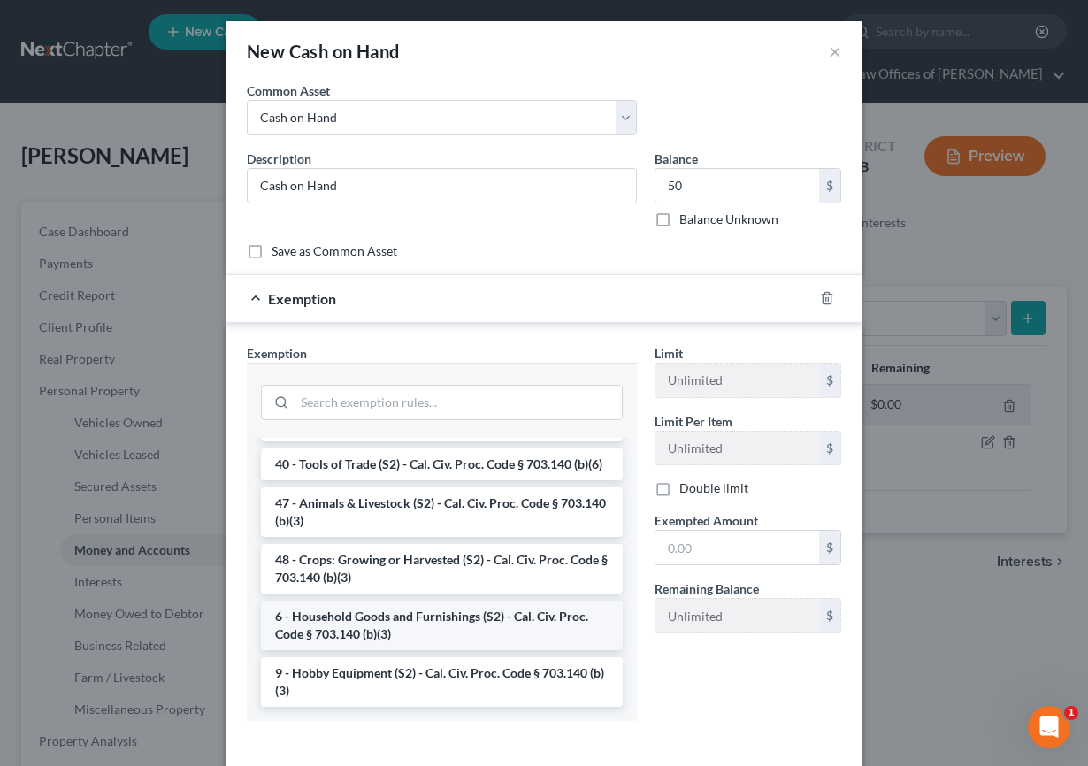
click at [368, 625] on li "6 - Household Goods and Furnishings (S2) - Cal. Civ. Proc. Code § 703.140 (b)(3)" at bounding box center [442, 626] width 362 height 50
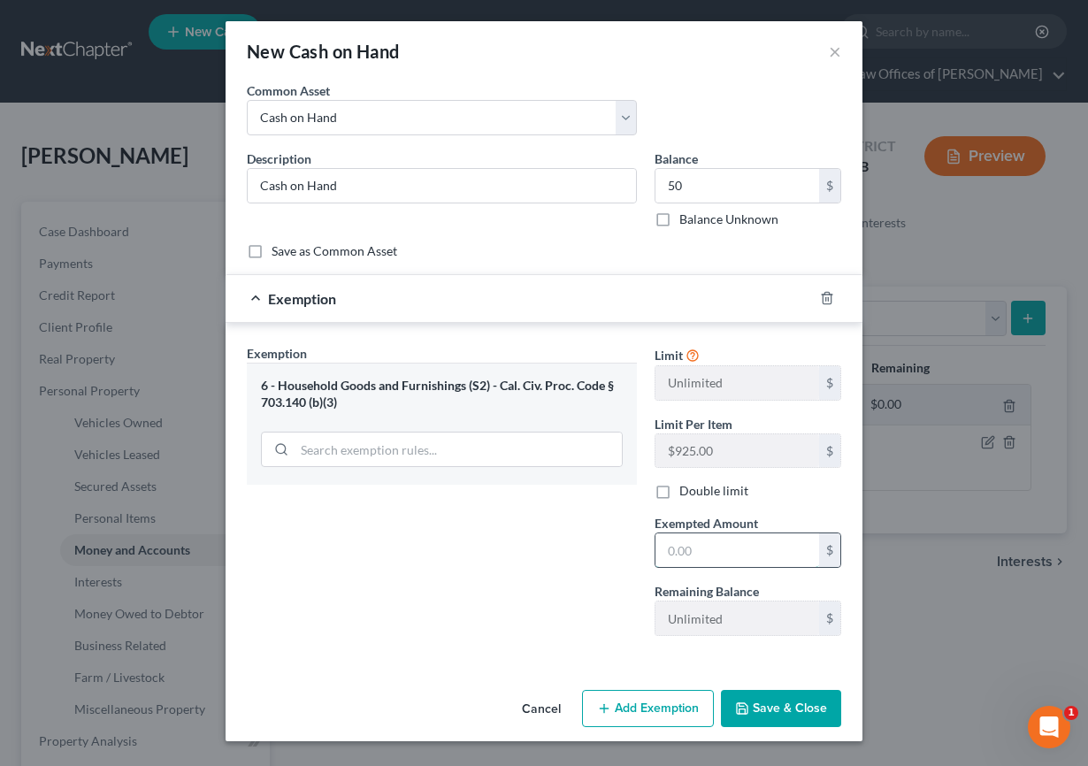
click at [748, 547] on input "text" at bounding box center [737, 550] width 164 height 34
type input "50"
click at [439, 535] on div "Exemption Set must be selected for CA. Exemption * 6 - Household Goods and Furn…" at bounding box center [442, 497] width 408 height 306
click at [818, 705] on button "Save & Close" at bounding box center [781, 708] width 120 height 37
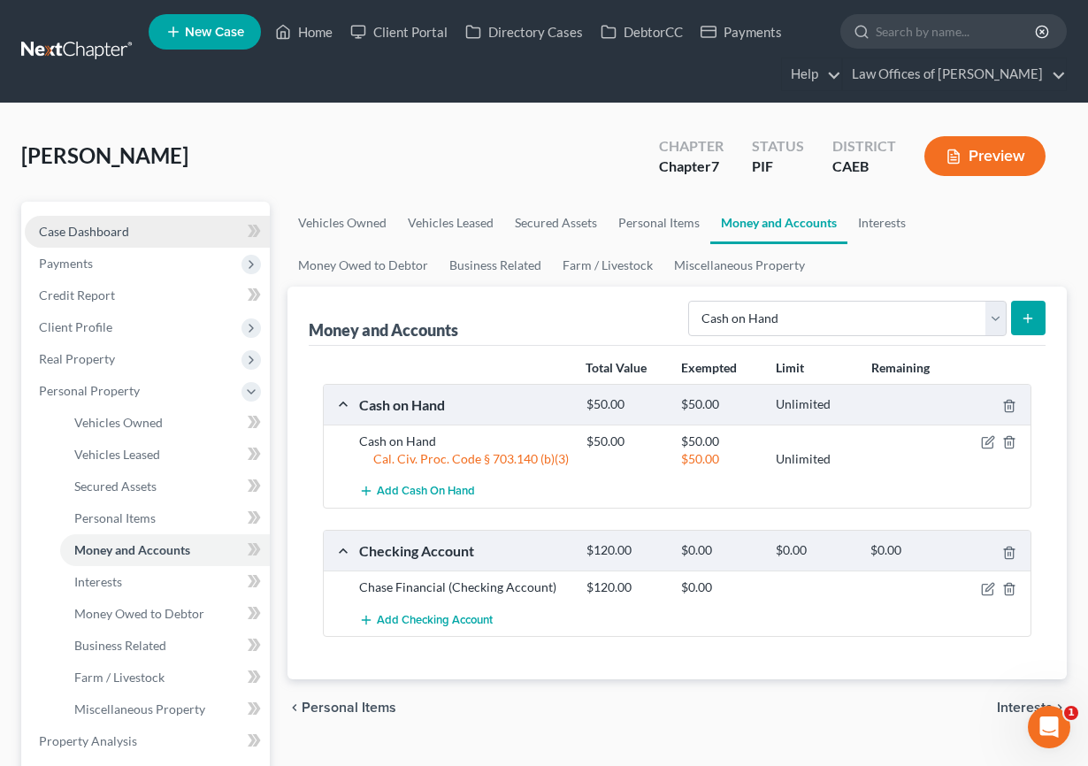
click at [93, 227] on span "Case Dashboard" at bounding box center [84, 231] width 90 height 15
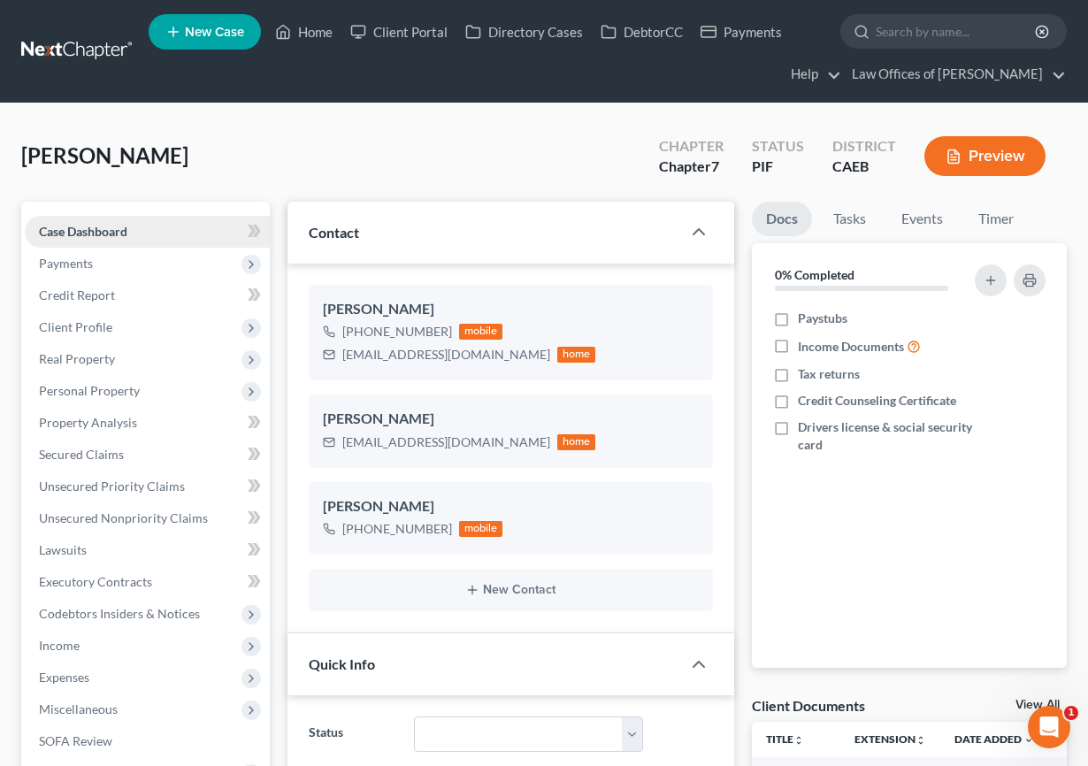
scroll to position [1447, 0]
click at [157, 518] on span "Unsecured Nonpriority Claims" at bounding box center [123, 517] width 169 height 15
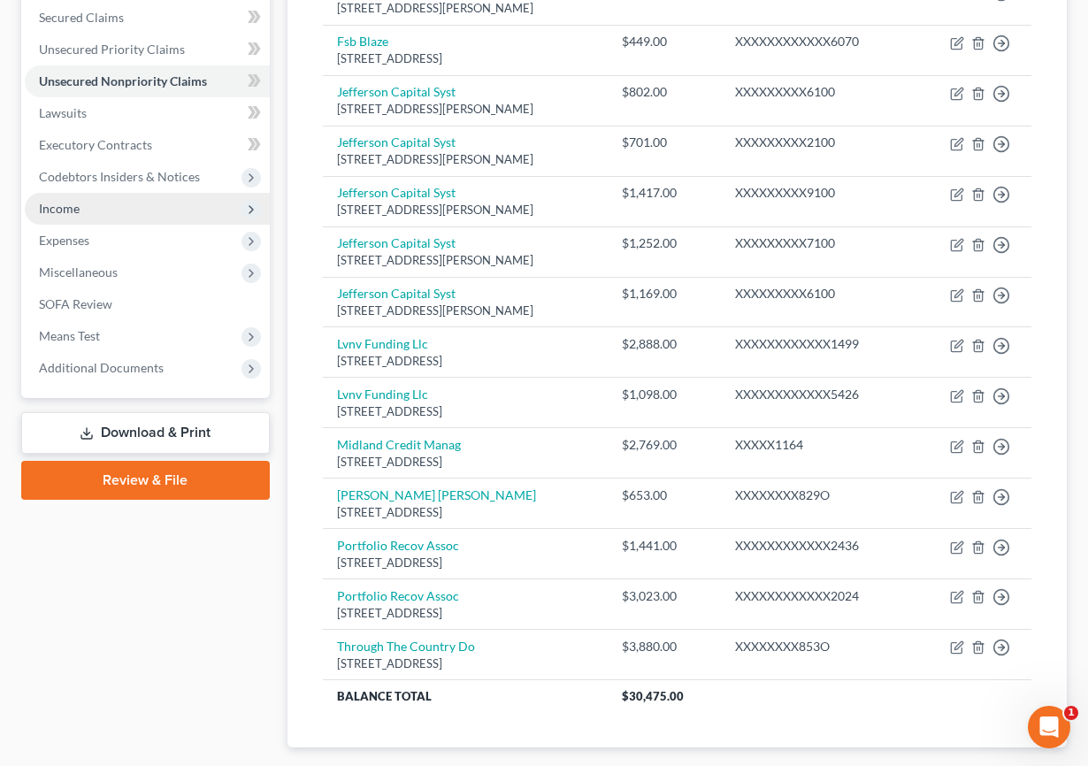
scroll to position [347, 0]
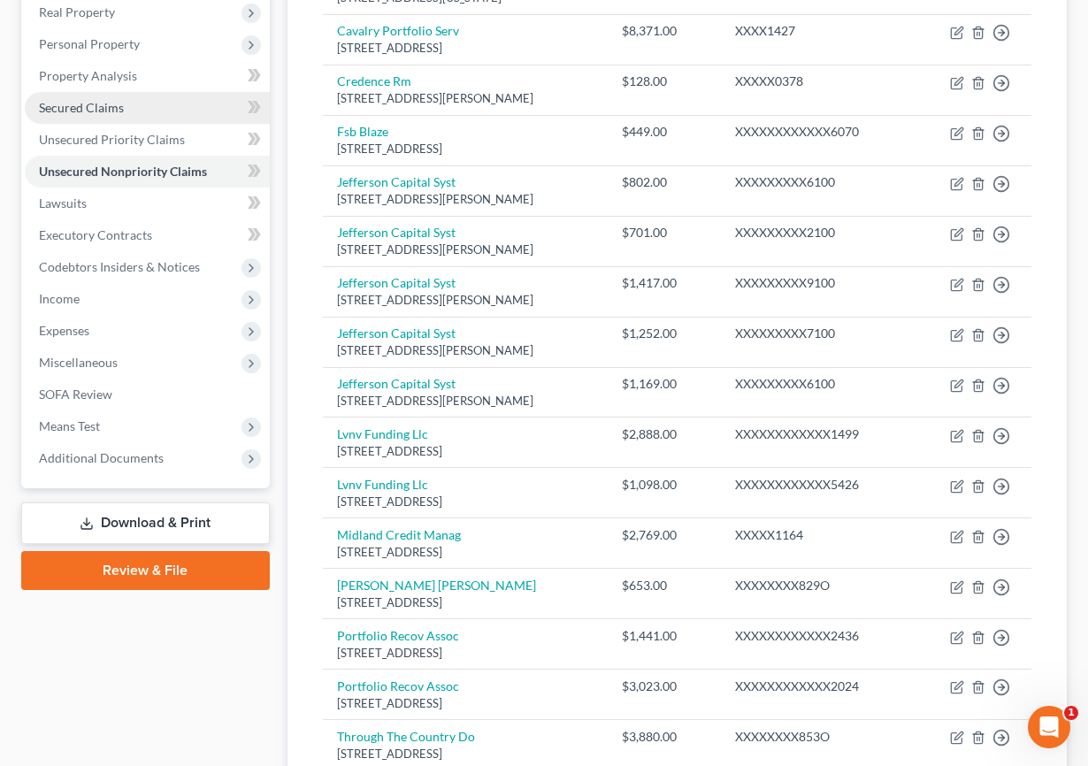
click at [81, 98] on link "Secured Claims" at bounding box center [147, 108] width 245 height 32
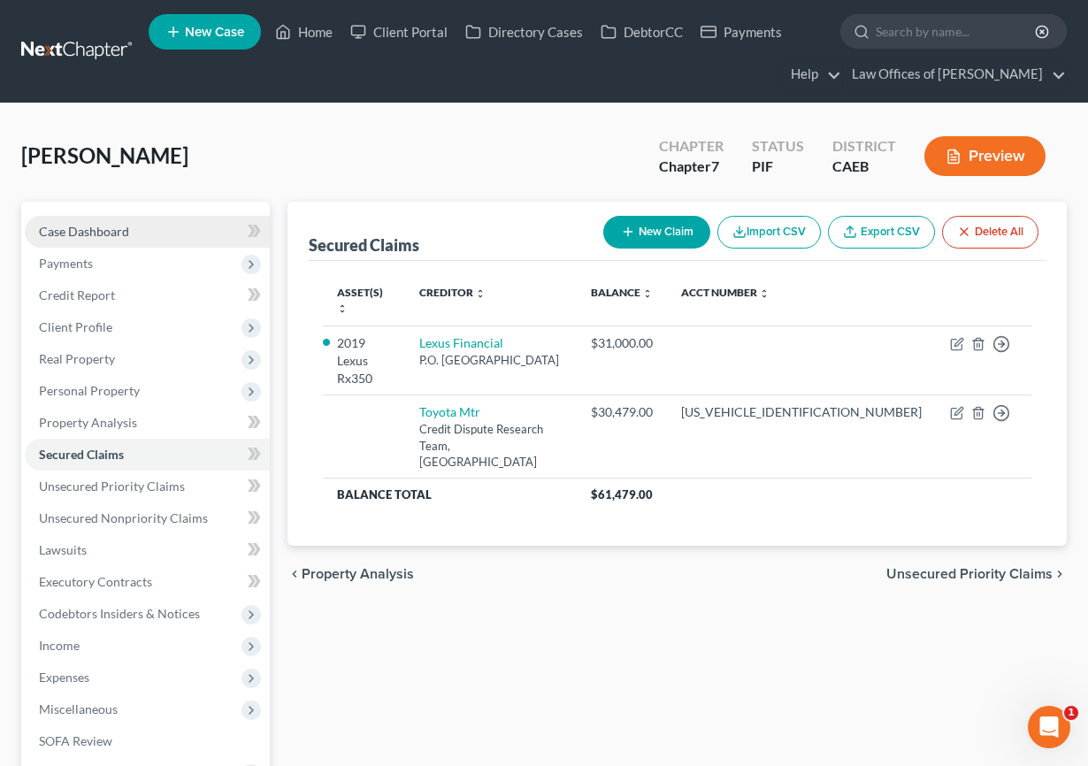
click at [90, 230] on span "Case Dashboard" at bounding box center [84, 231] width 90 height 15
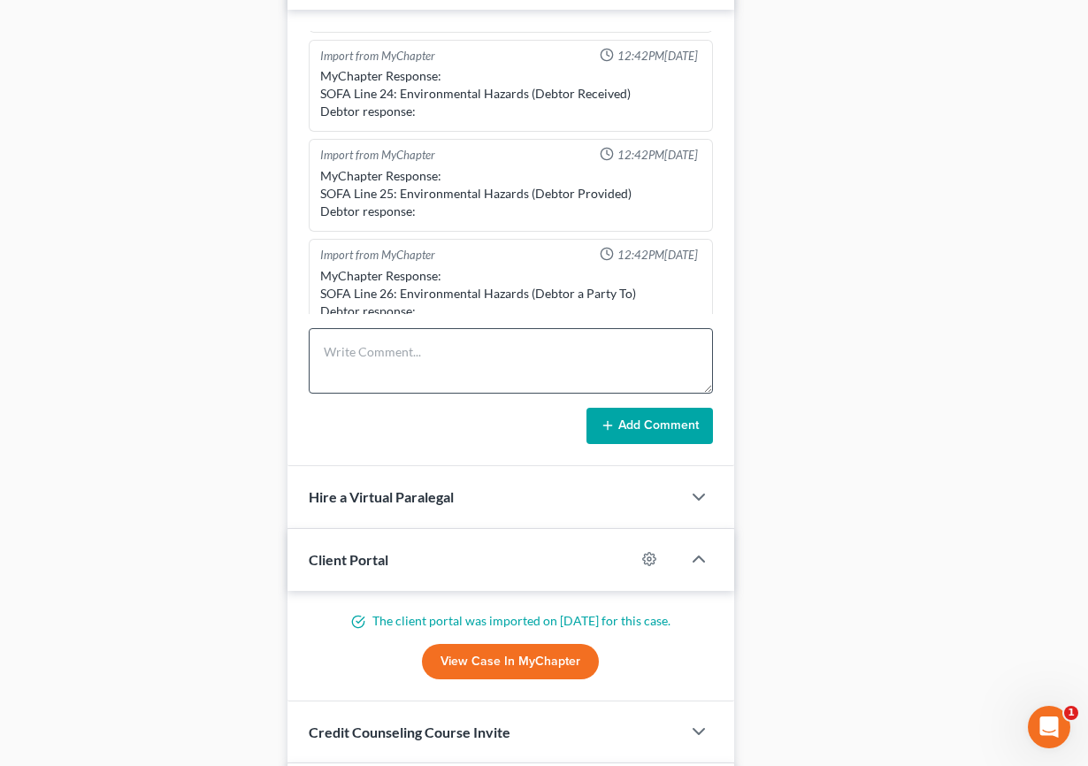
scroll to position [1383, 0]
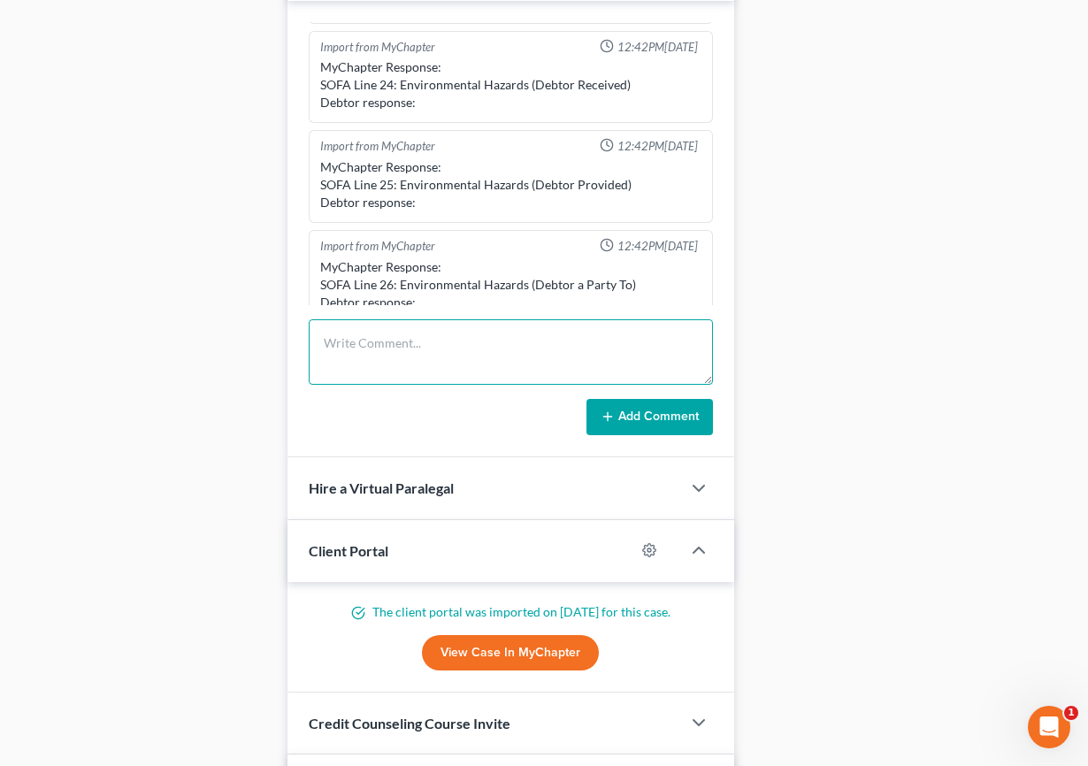
click at [387, 346] on textarea at bounding box center [511, 351] width 405 height 65
type textarea "Pre-petition complete."
click at [673, 406] on button "Add Comment" at bounding box center [649, 417] width 126 height 37
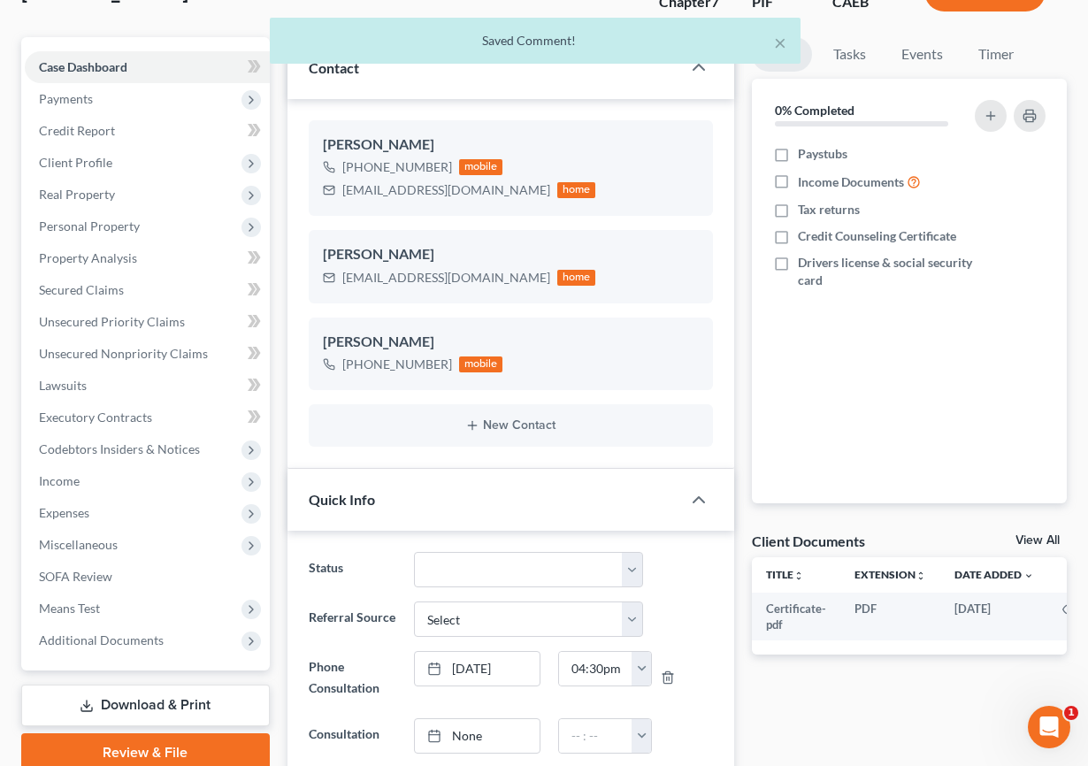
scroll to position [161, 0]
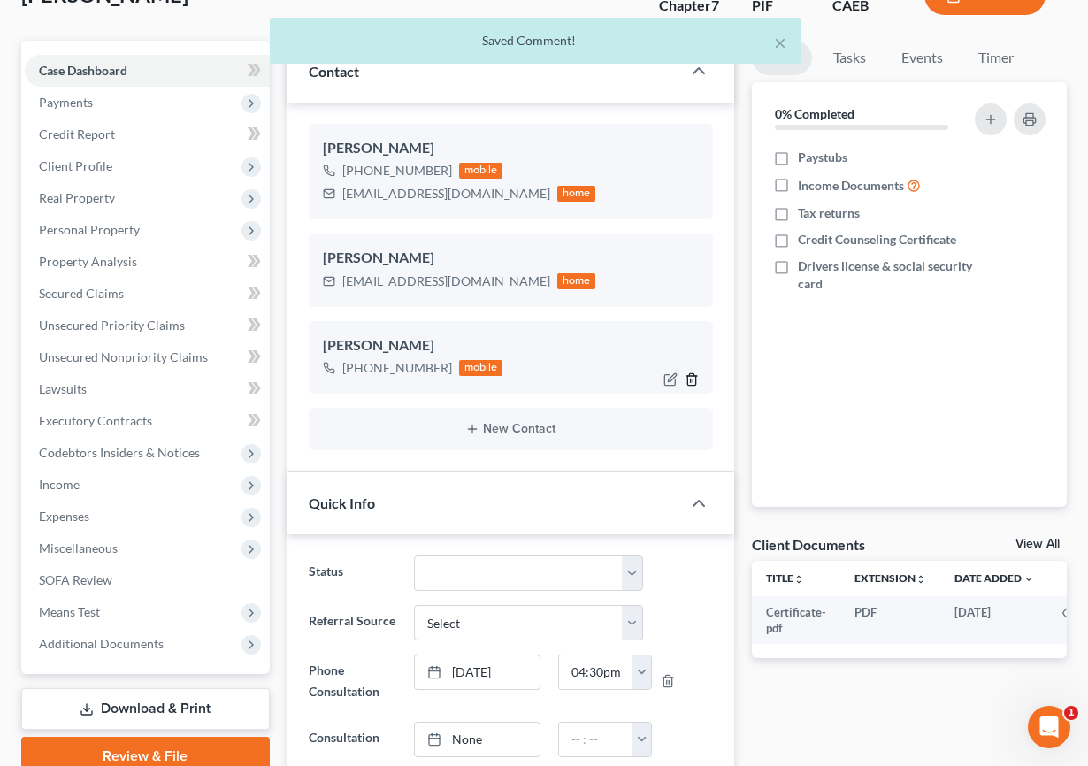
click at [688, 379] on icon "button" at bounding box center [692, 378] width 8 height 11
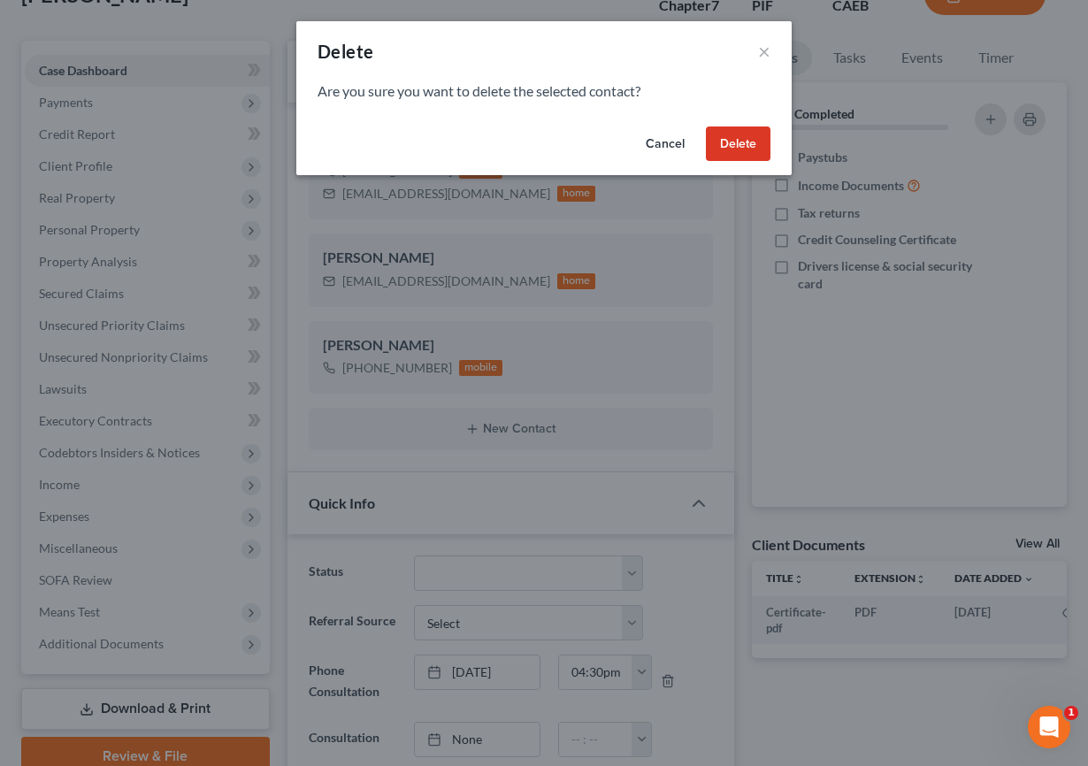
click at [752, 136] on button "Delete" at bounding box center [738, 143] width 65 height 35
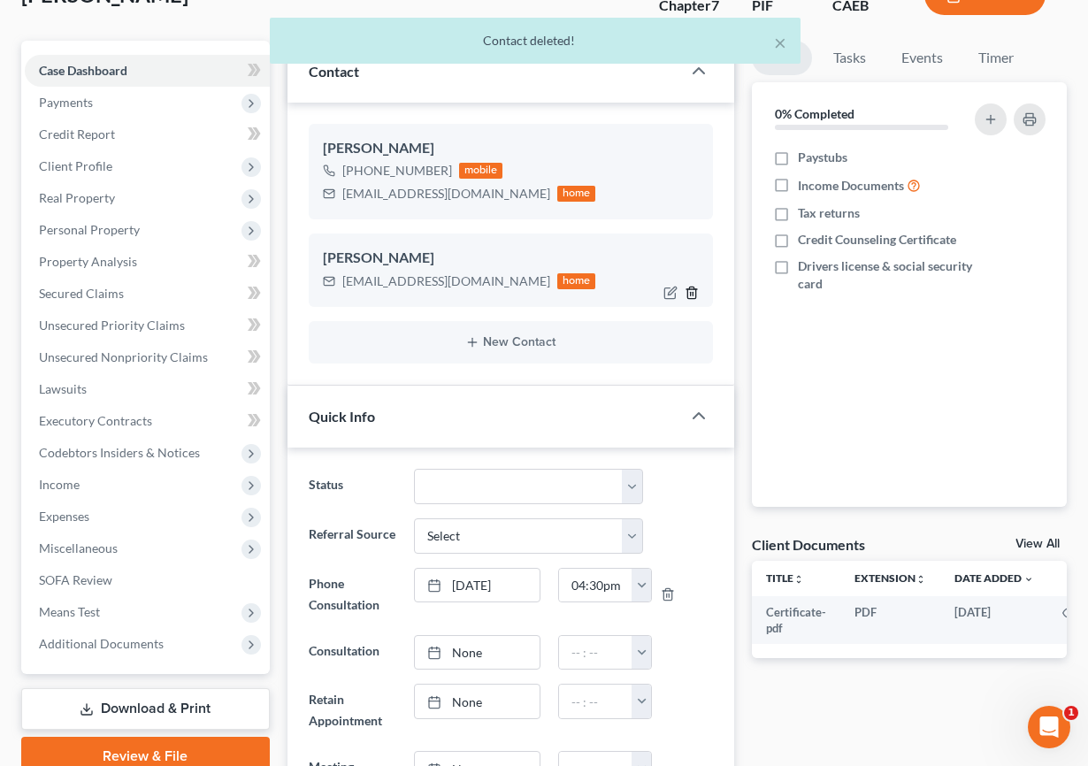
click at [688, 295] on icon "button" at bounding box center [692, 293] width 14 height 14
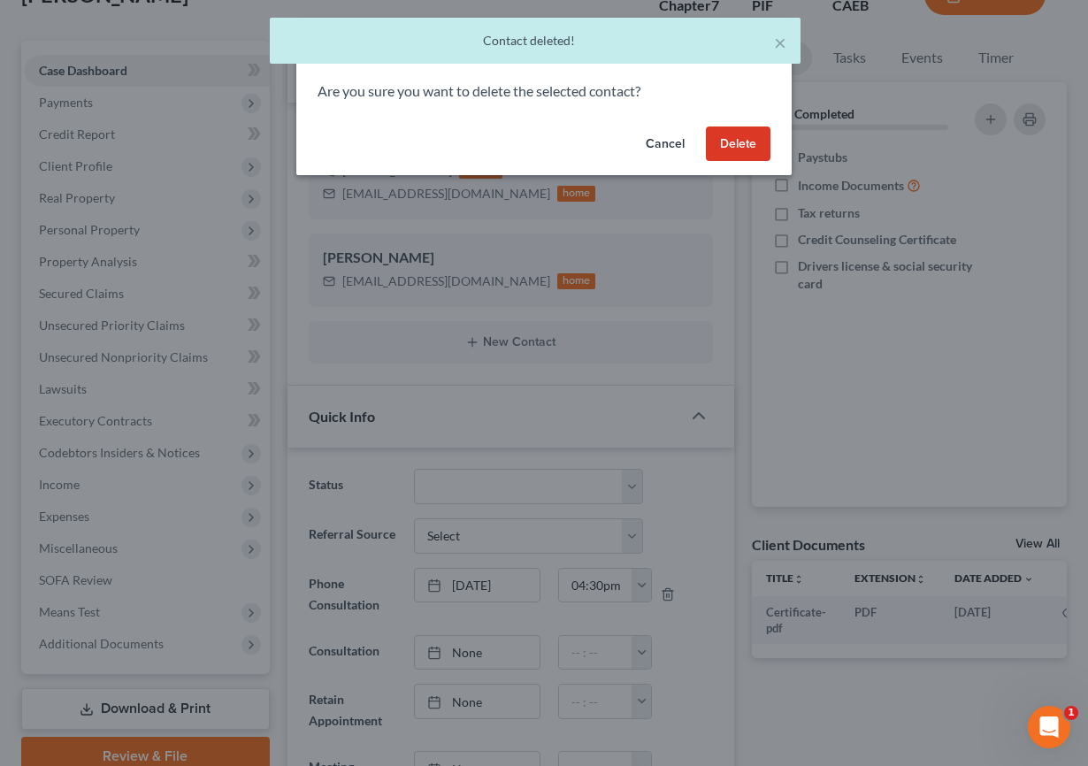
click at [739, 141] on button "Delete" at bounding box center [738, 143] width 65 height 35
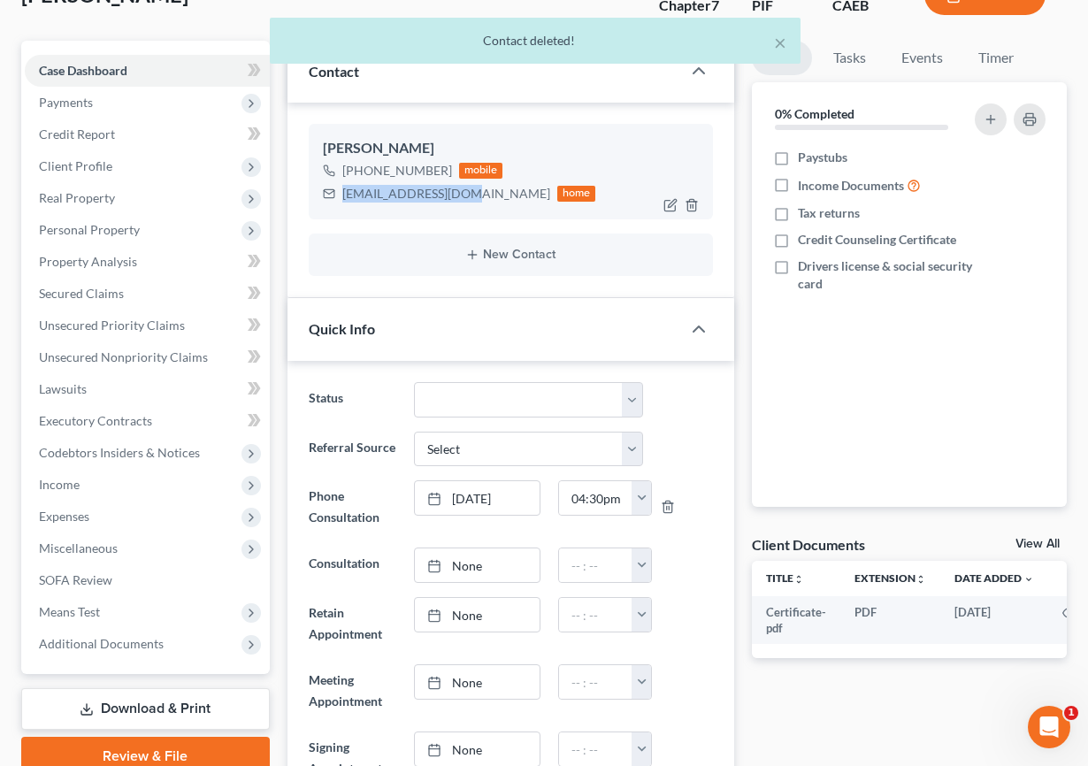
drag, startPoint x: 342, startPoint y: 190, endPoint x: 456, endPoint y: 195, distance: 113.3
click at [456, 195] on div "[EMAIL_ADDRESS][DOMAIN_NAME]" at bounding box center [446, 194] width 208 height 18
copy div "[EMAIL_ADDRESS][DOMAIN_NAME]"
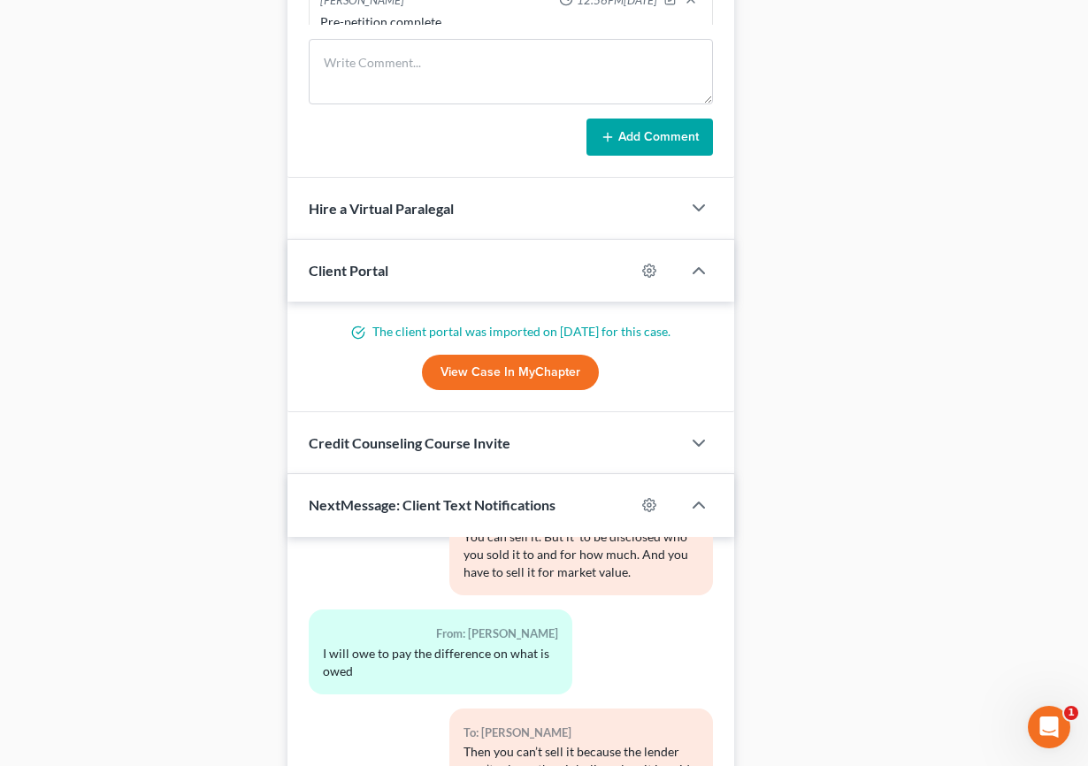
scroll to position [1724, 0]
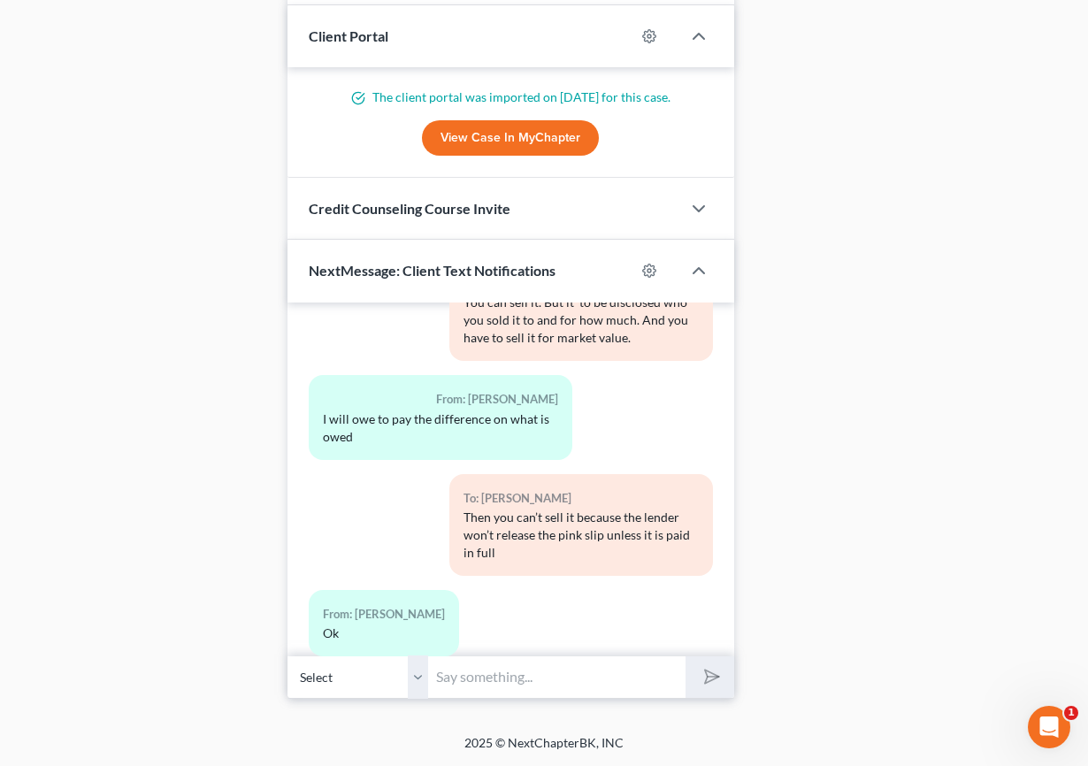
click at [456, 676] on input "text" at bounding box center [557, 676] width 257 height 43
type input "We have emailed you a list of the creditors that will be included in your case,…"
click at [723, 683] on button "submit" at bounding box center [710, 677] width 49 height 42
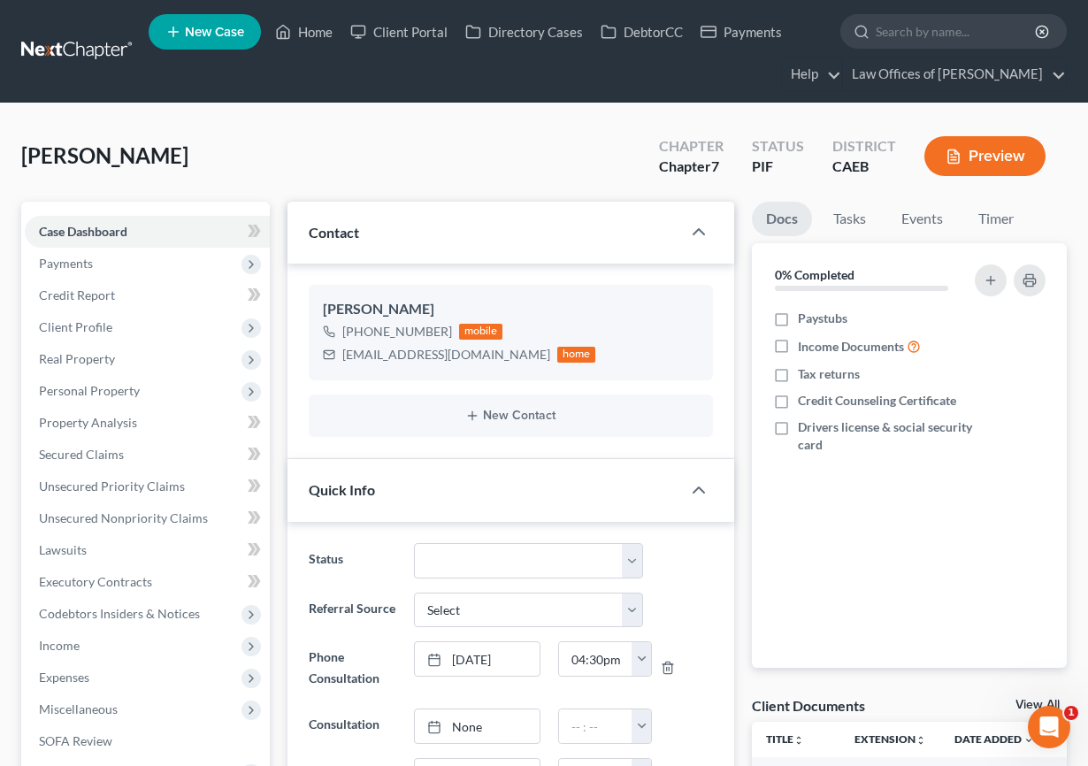
scroll to position [1674, 0]
click at [319, 27] on link "Home" at bounding box center [303, 32] width 75 height 32
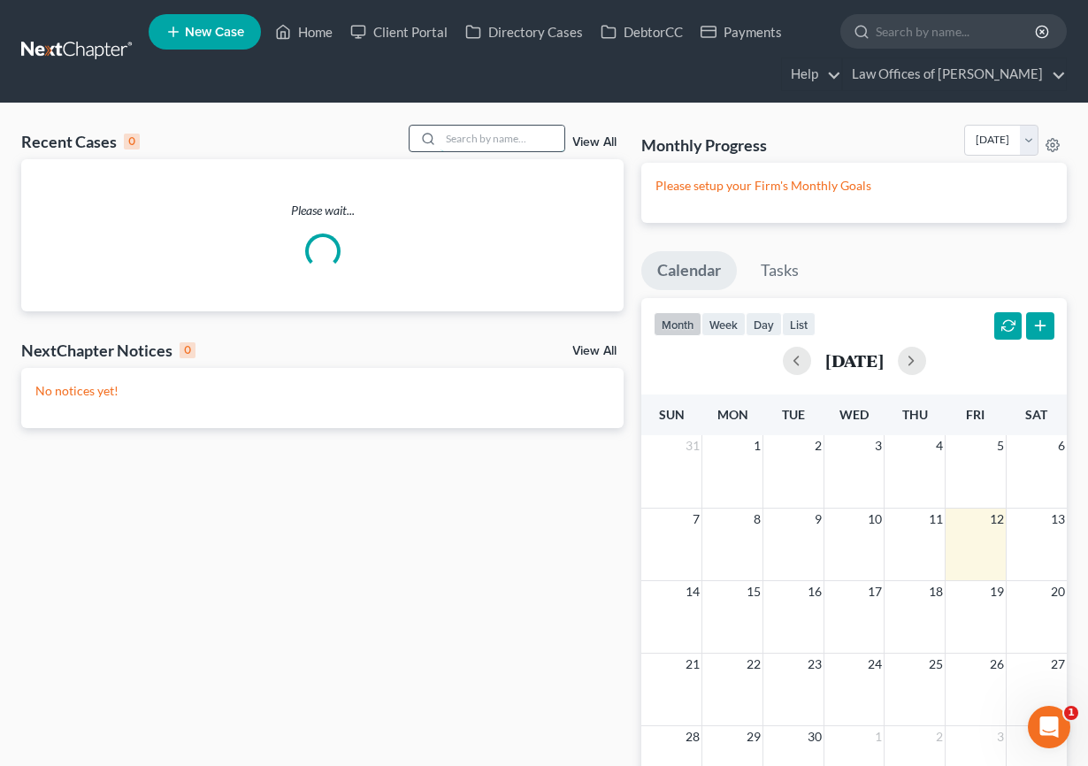
click at [531, 138] on input "search" at bounding box center [503, 139] width 124 height 26
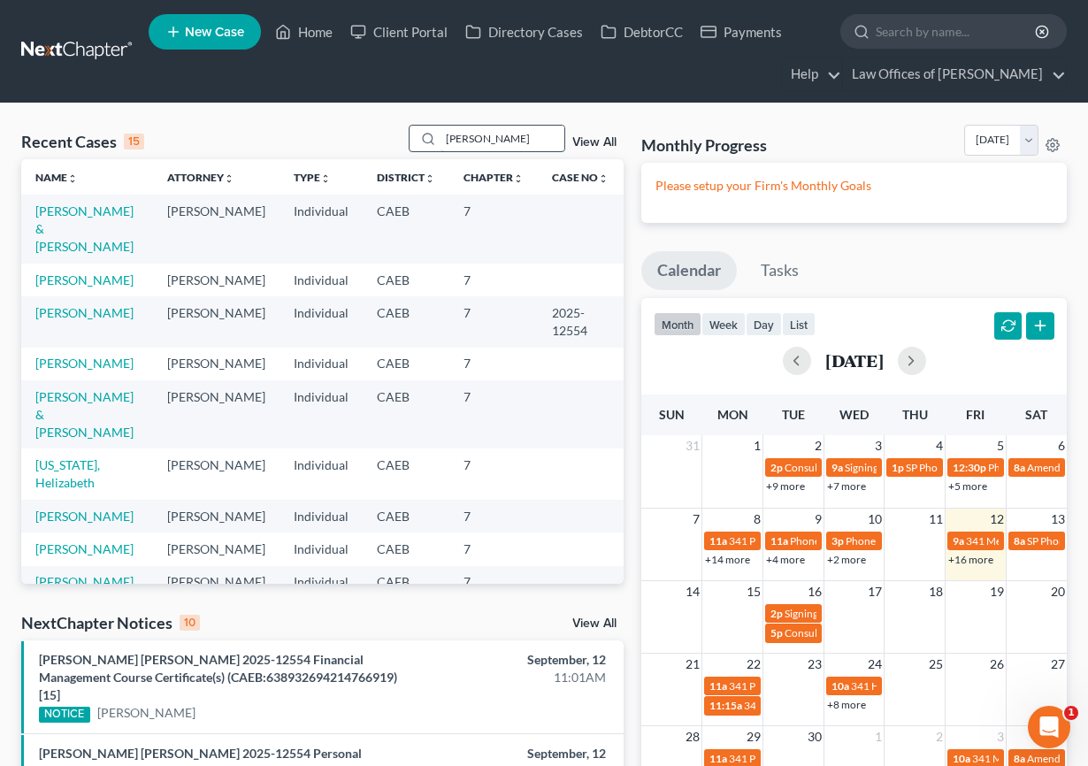
click at [491, 139] on input "padilla" at bounding box center [503, 139] width 124 height 26
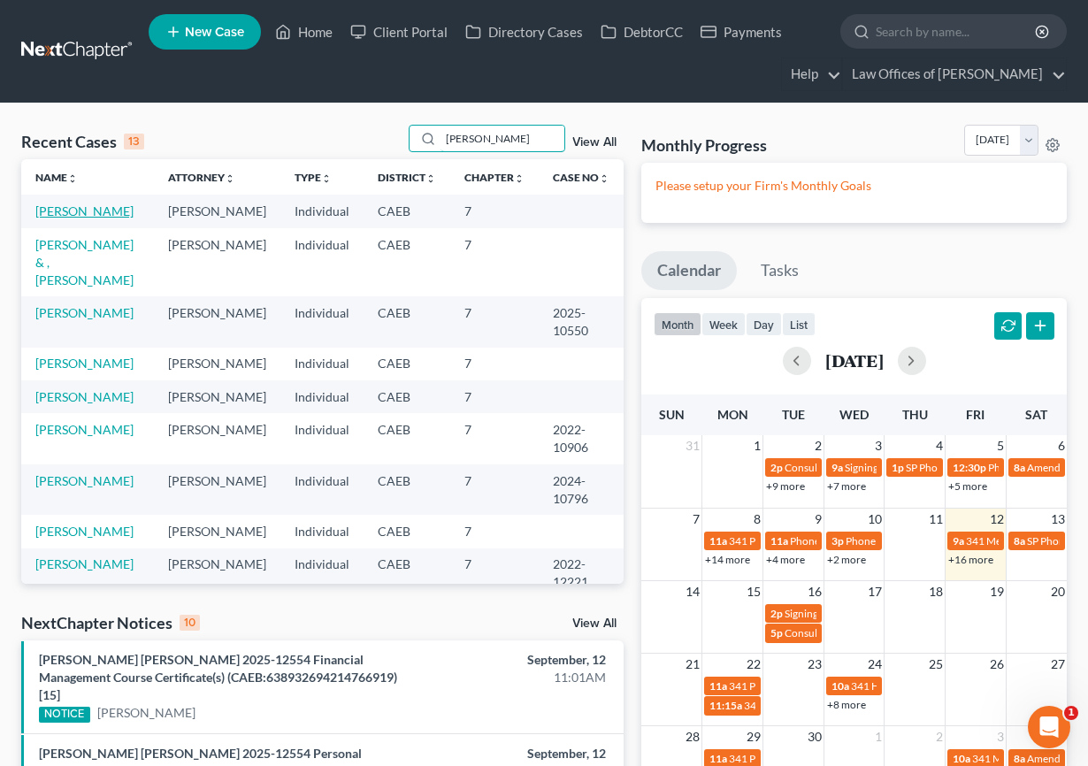
type input "padilla"
click at [45, 214] on link "Padilla, Gabriel" at bounding box center [84, 210] width 98 height 15
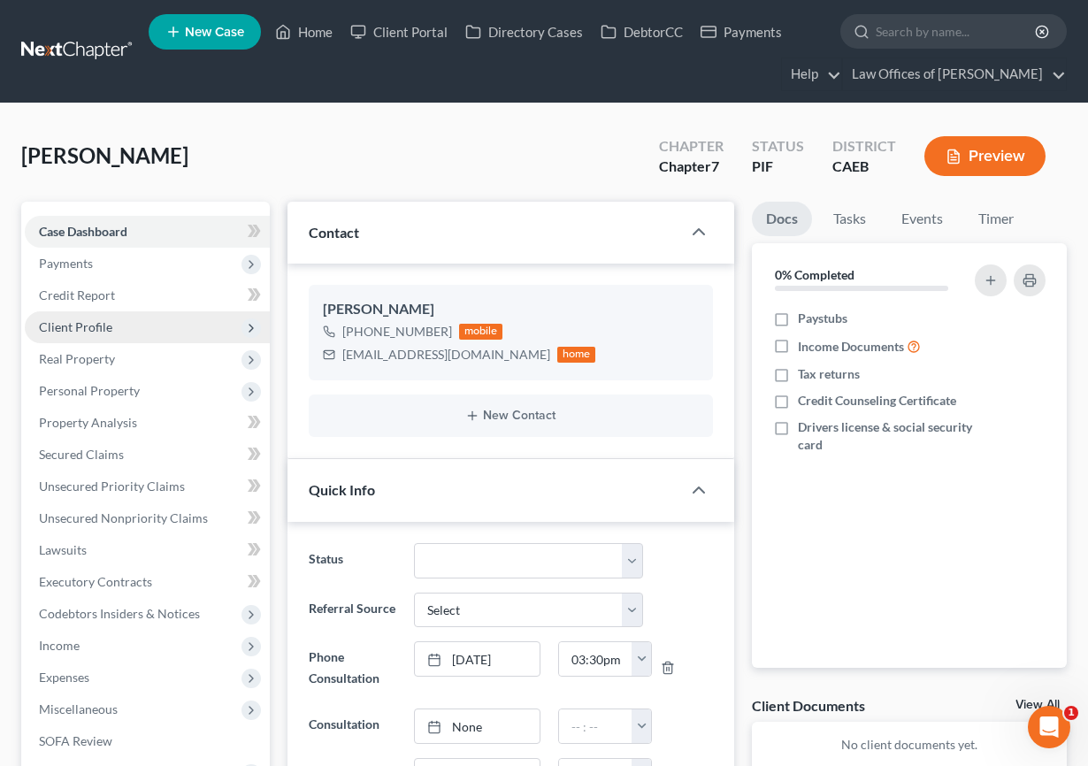
click at [100, 330] on span "Client Profile" at bounding box center [75, 326] width 73 height 15
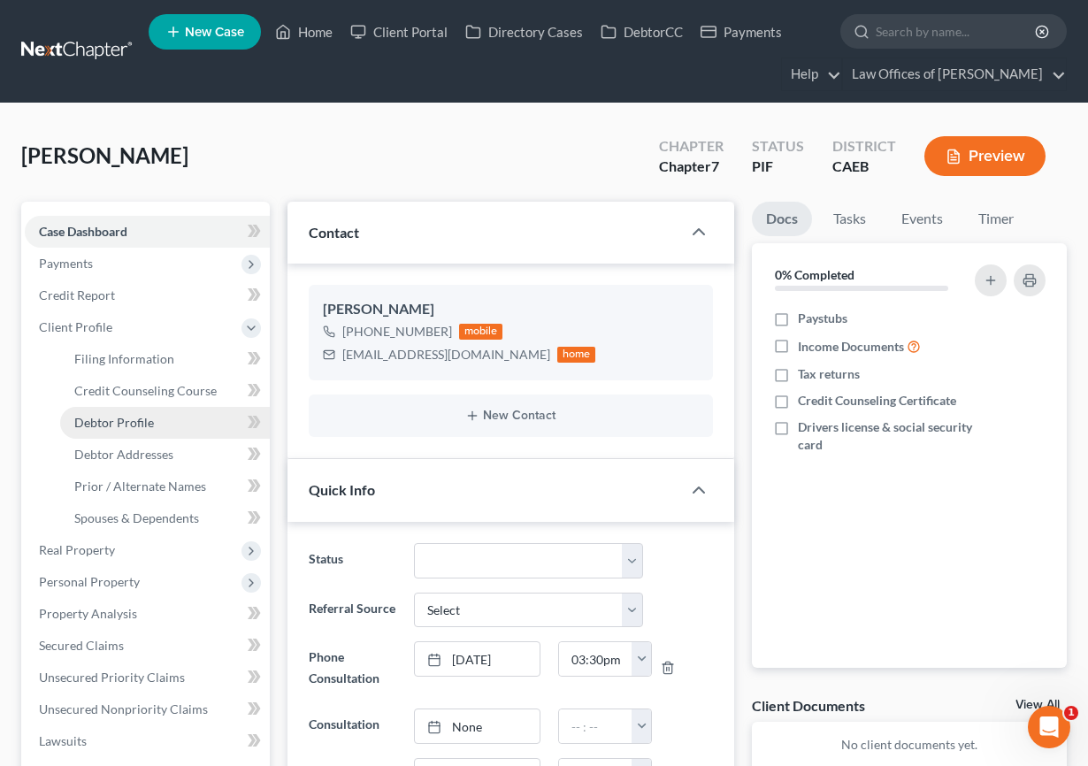
click at [123, 413] on link "Debtor Profile" at bounding box center [165, 423] width 210 height 32
select select "0"
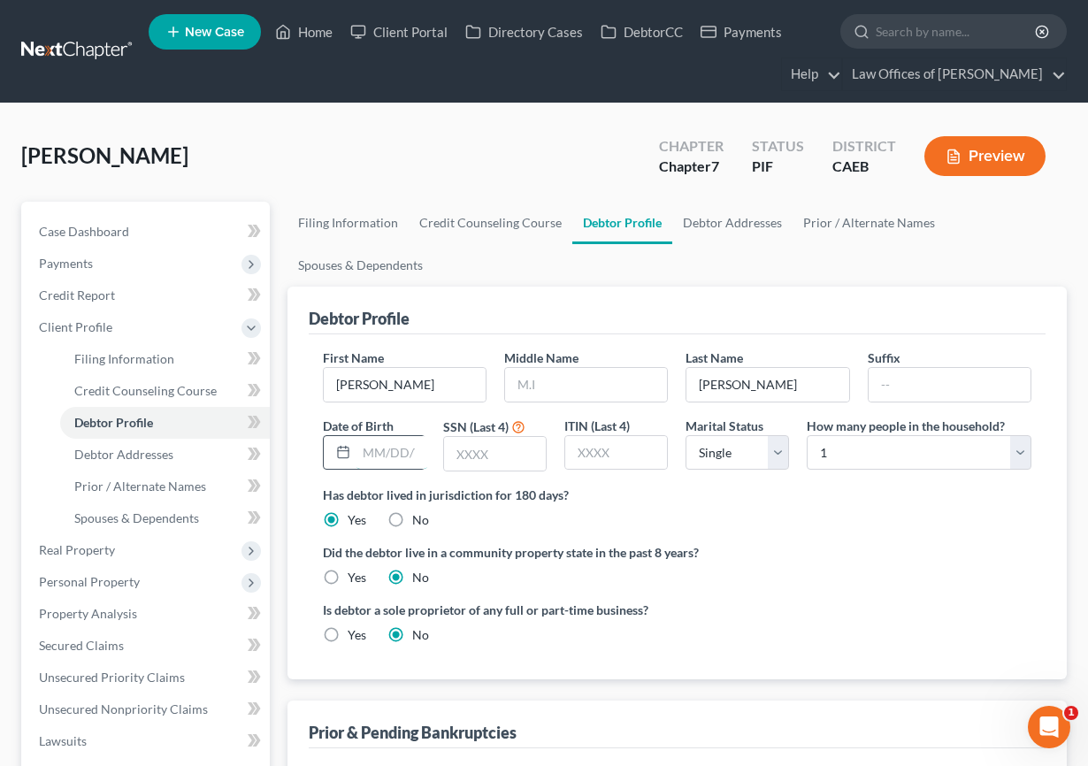
click at [364, 447] on input "text" at bounding box center [391, 453] width 71 height 34
type input "09/16/1988"
click at [476, 456] on input "text" at bounding box center [495, 454] width 102 height 34
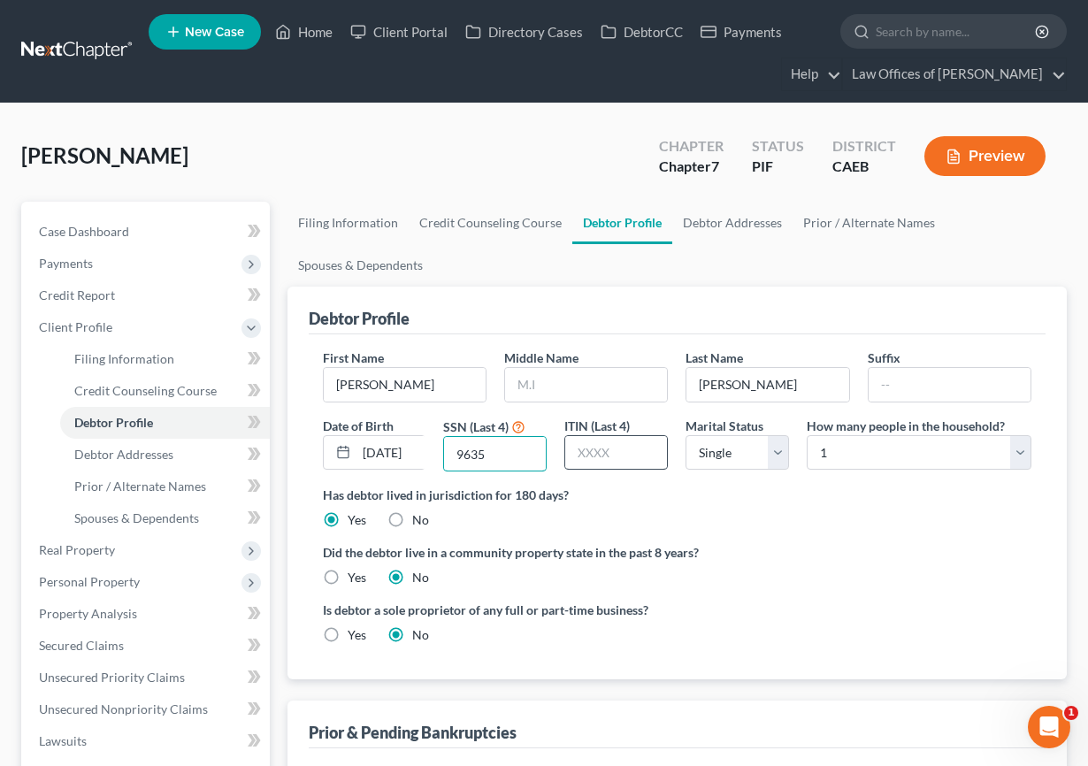
type input "9635"
click at [599, 462] on input "text" at bounding box center [616, 453] width 102 height 34
click at [837, 497] on label "Has debtor lived in jurisdiction for 180 days?" at bounding box center [677, 495] width 709 height 19
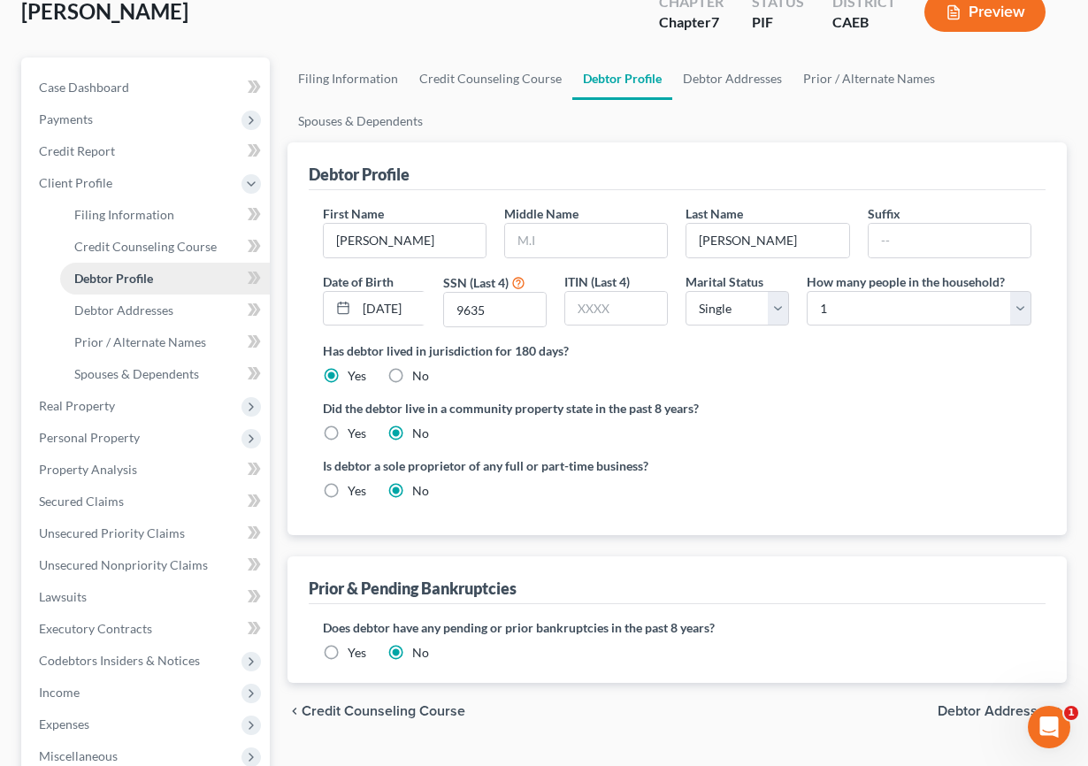
scroll to position [149, 0]
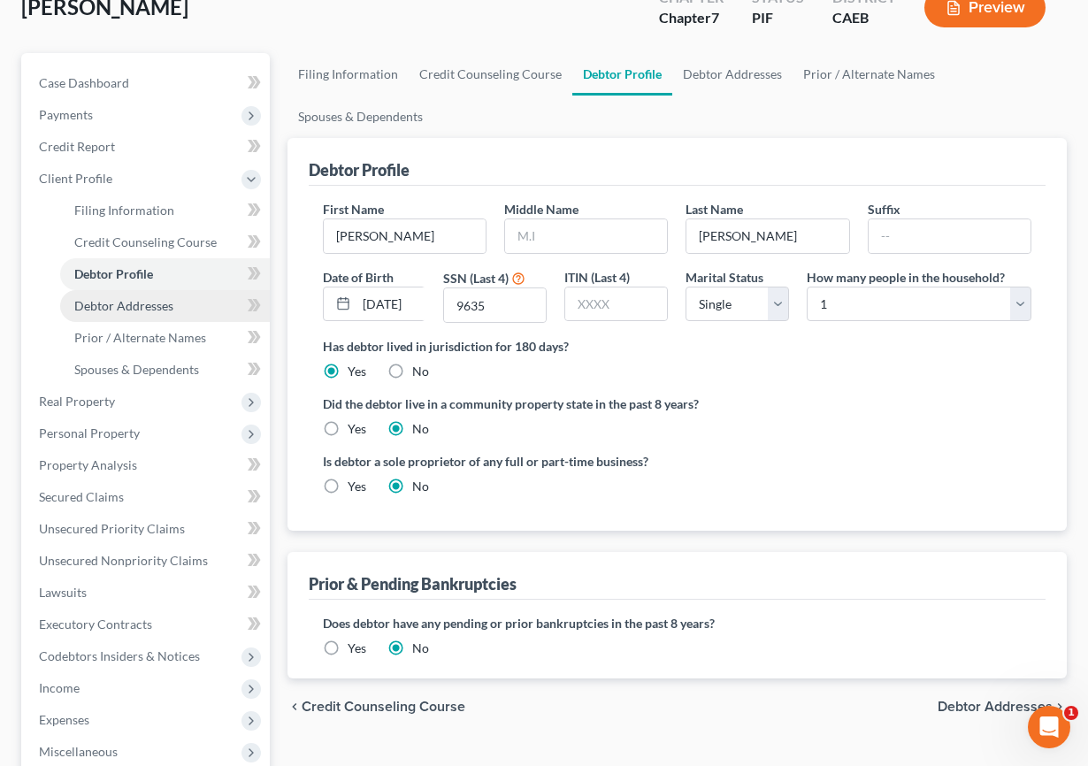
click at [158, 298] on span "Debtor Addresses" at bounding box center [123, 305] width 99 height 15
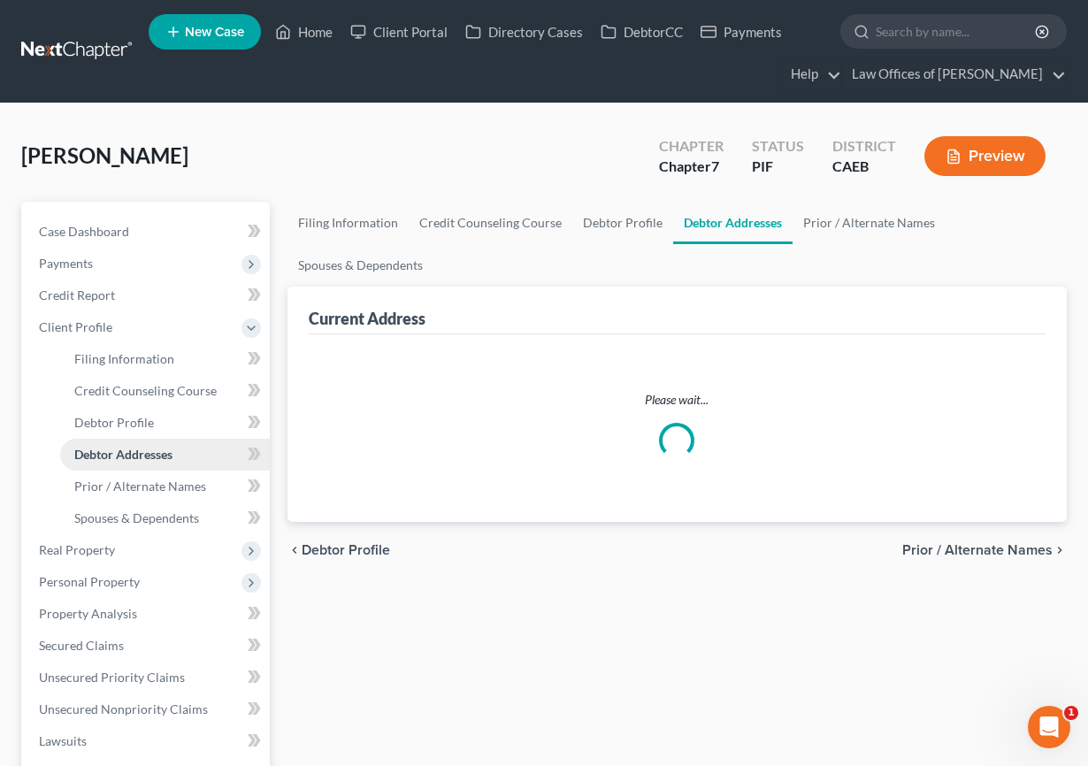
select select "0"
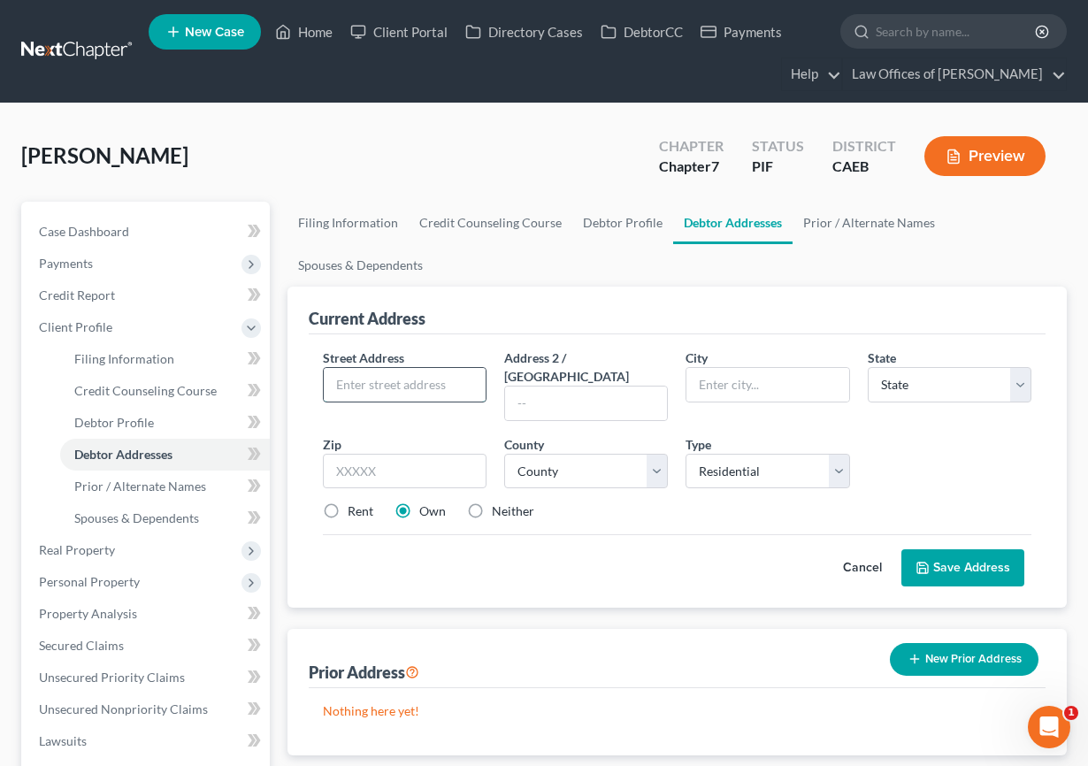
click at [377, 386] on input "text" at bounding box center [405, 385] width 162 height 34
type input "9610 Ceres St."
type input "b"
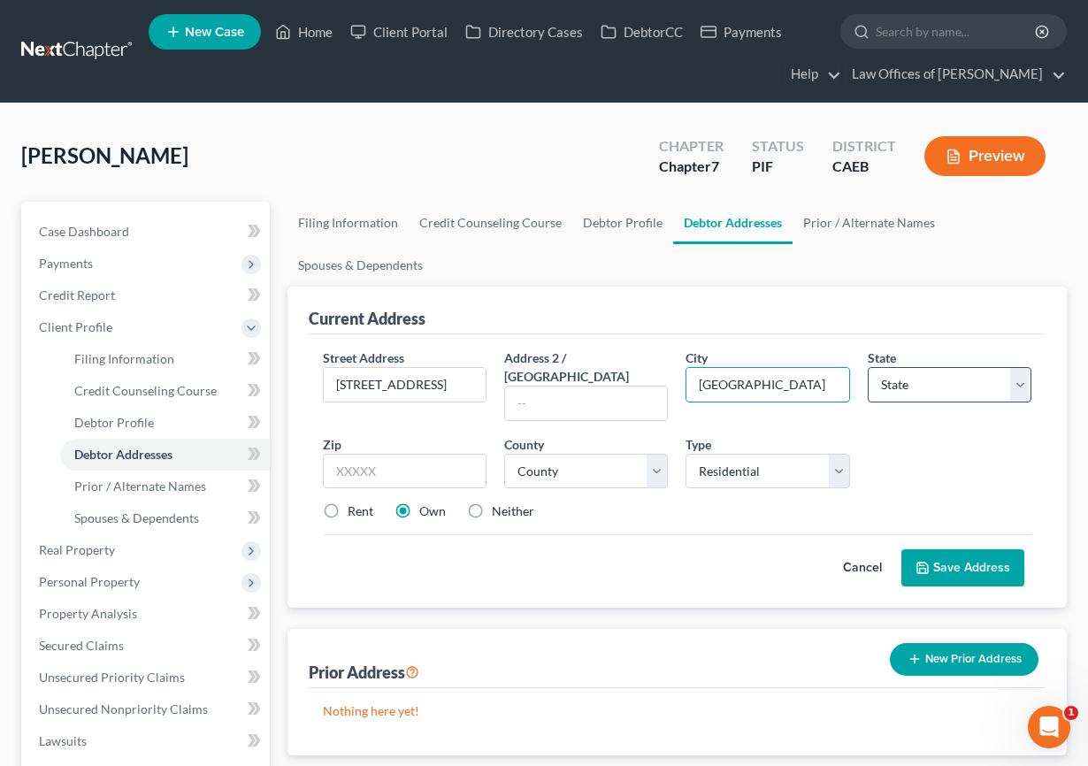
type input "[GEOGRAPHIC_DATA]"
click at [929, 379] on select "State [US_STATE] AK AR AZ CA CO CT DE DC [GEOGRAPHIC_DATA] [GEOGRAPHIC_DATA] GU…" at bounding box center [950, 384] width 164 height 35
select select "4"
click at [868, 367] on select "State [US_STATE] AK AR AZ CA CO CT DE DC [GEOGRAPHIC_DATA] [GEOGRAPHIC_DATA] GU…" at bounding box center [950, 384] width 164 height 35
click at [362, 454] on input "text" at bounding box center [405, 471] width 164 height 35
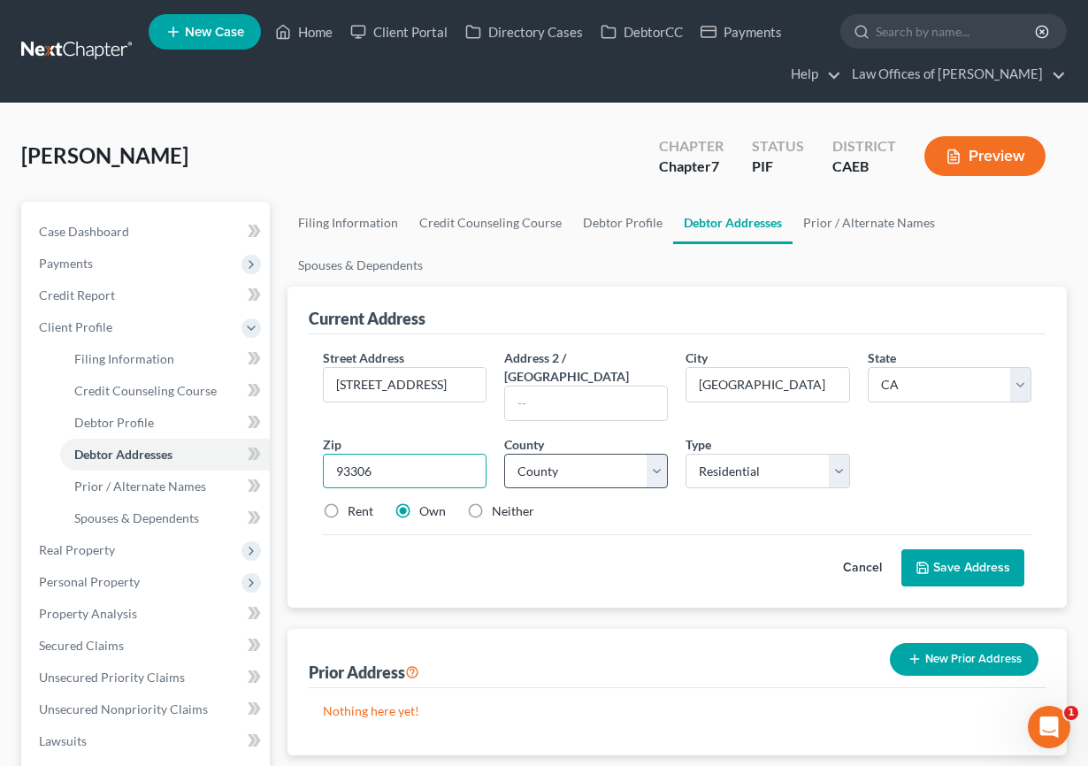
type input "93306"
click at [594, 454] on select "County [GEOGRAPHIC_DATA] [GEOGRAPHIC_DATA] [GEOGRAPHIC_DATA] [GEOGRAPHIC_DATA] …" at bounding box center [586, 471] width 164 height 35
select select "14"
click at [504, 454] on select "County [GEOGRAPHIC_DATA] [GEOGRAPHIC_DATA] [GEOGRAPHIC_DATA] [GEOGRAPHIC_DATA] …" at bounding box center [586, 471] width 164 height 35
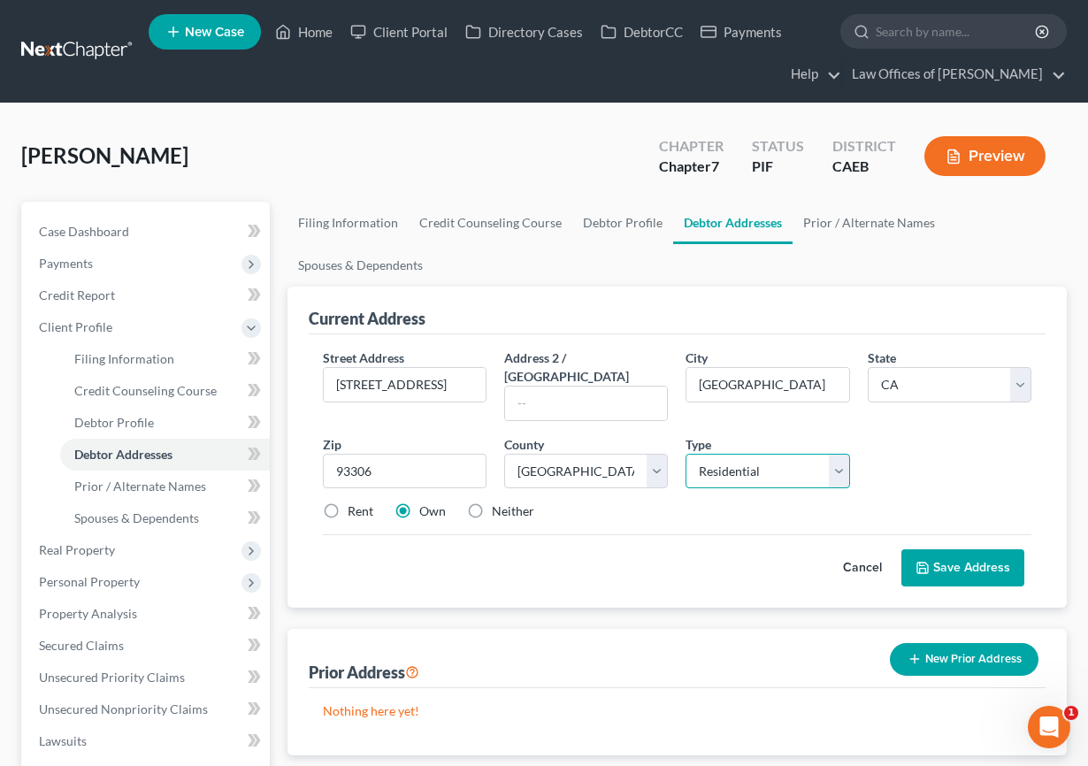
click at [821, 458] on select "Select Residential Mailing Rental Business" at bounding box center [768, 471] width 164 height 35
click at [686, 454] on select "Select Residential Mailing Rental Business" at bounding box center [768, 471] width 164 height 35
click at [348, 502] on label "Rent" at bounding box center [361, 511] width 26 height 18
click at [355, 502] on input "Rent" at bounding box center [360, 507] width 11 height 11
radio input "true"
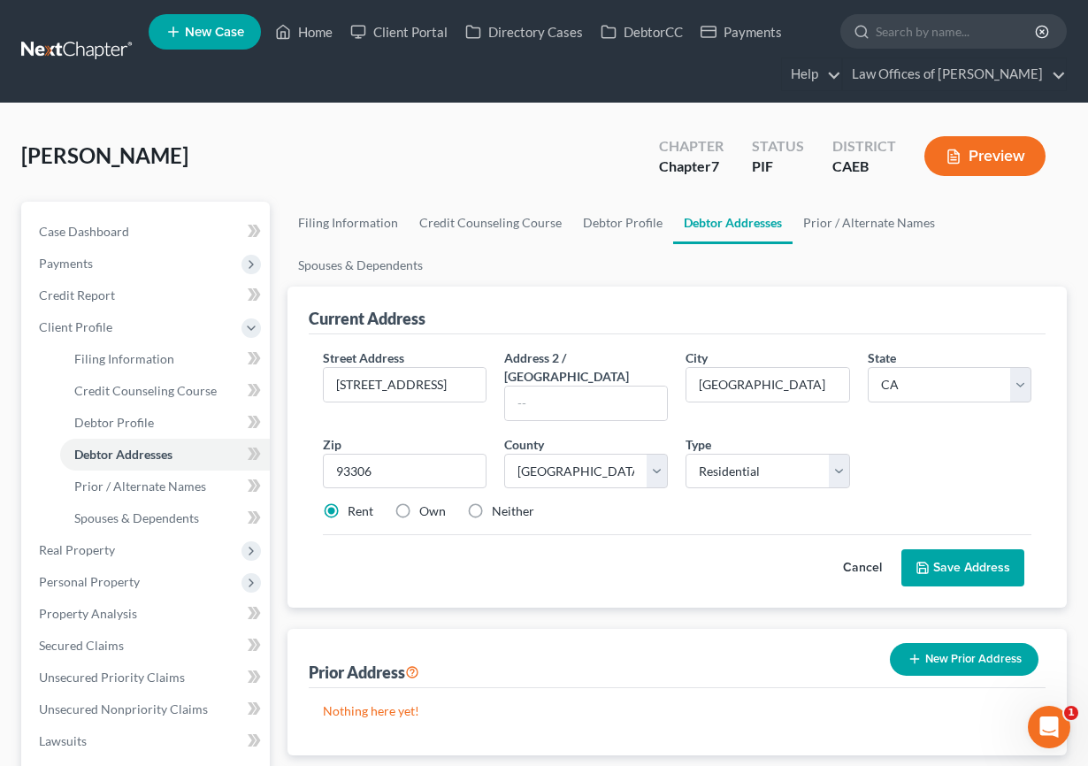
click at [966, 549] on button "Save Address" at bounding box center [962, 567] width 123 height 37
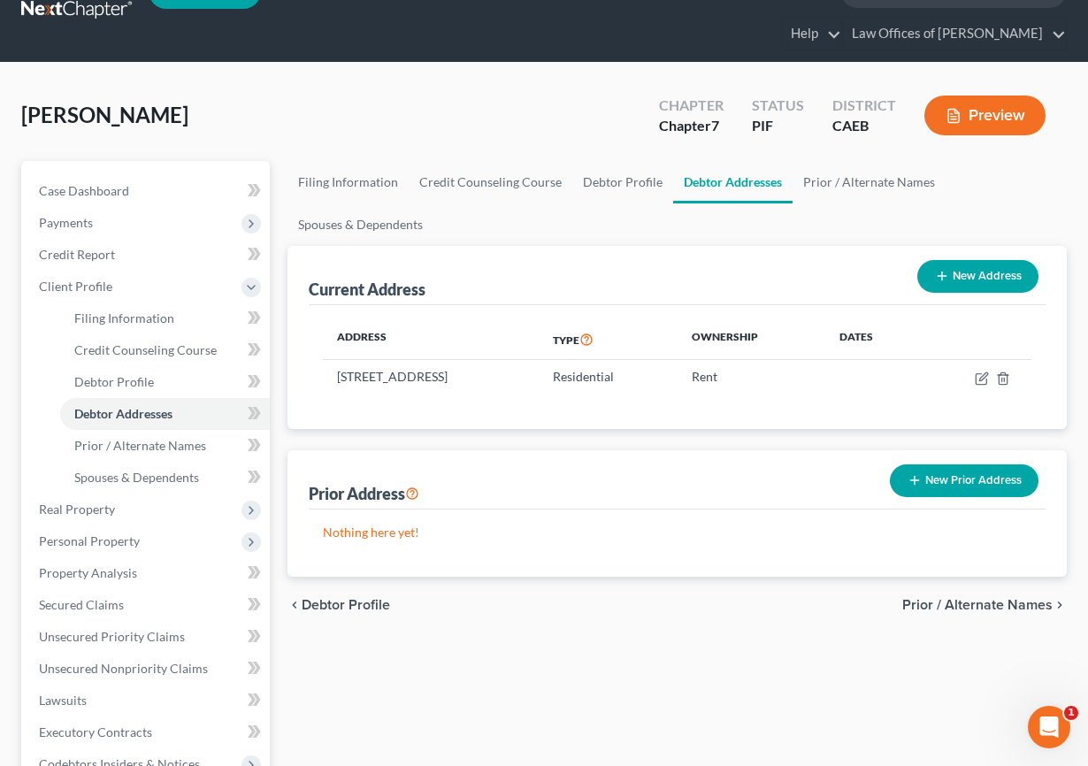
scroll to position [43, 0]
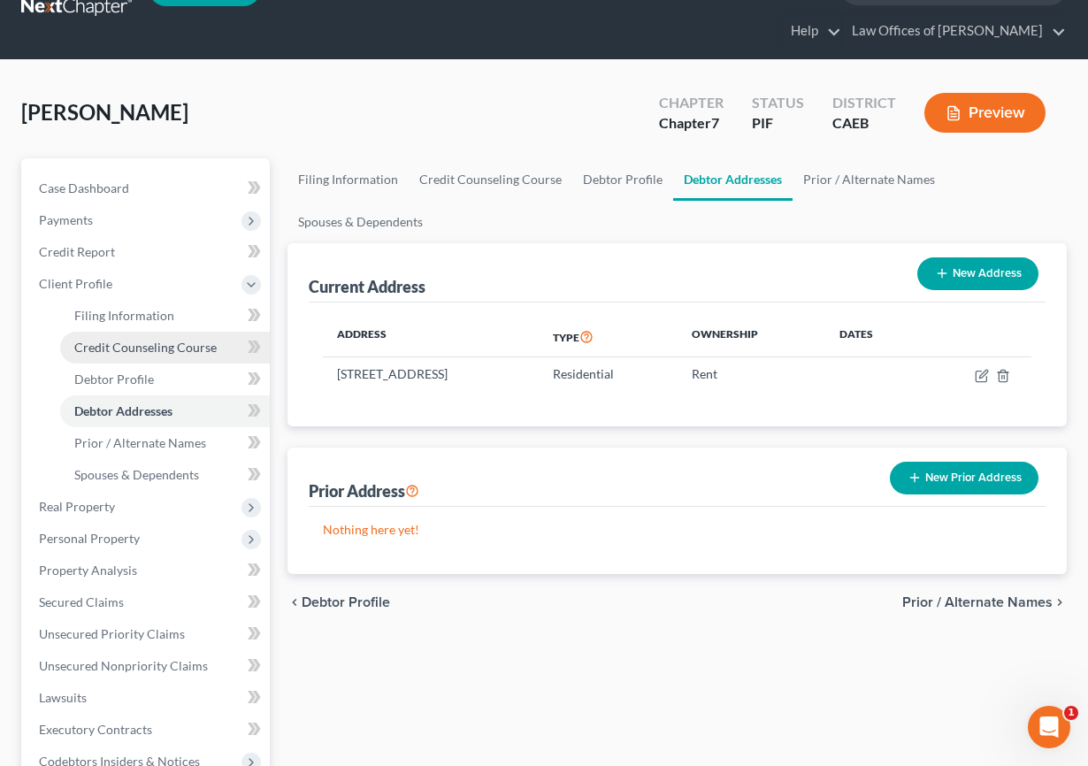
click at [170, 345] on span "Credit Counseling Course" at bounding box center [145, 347] width 142 height 15
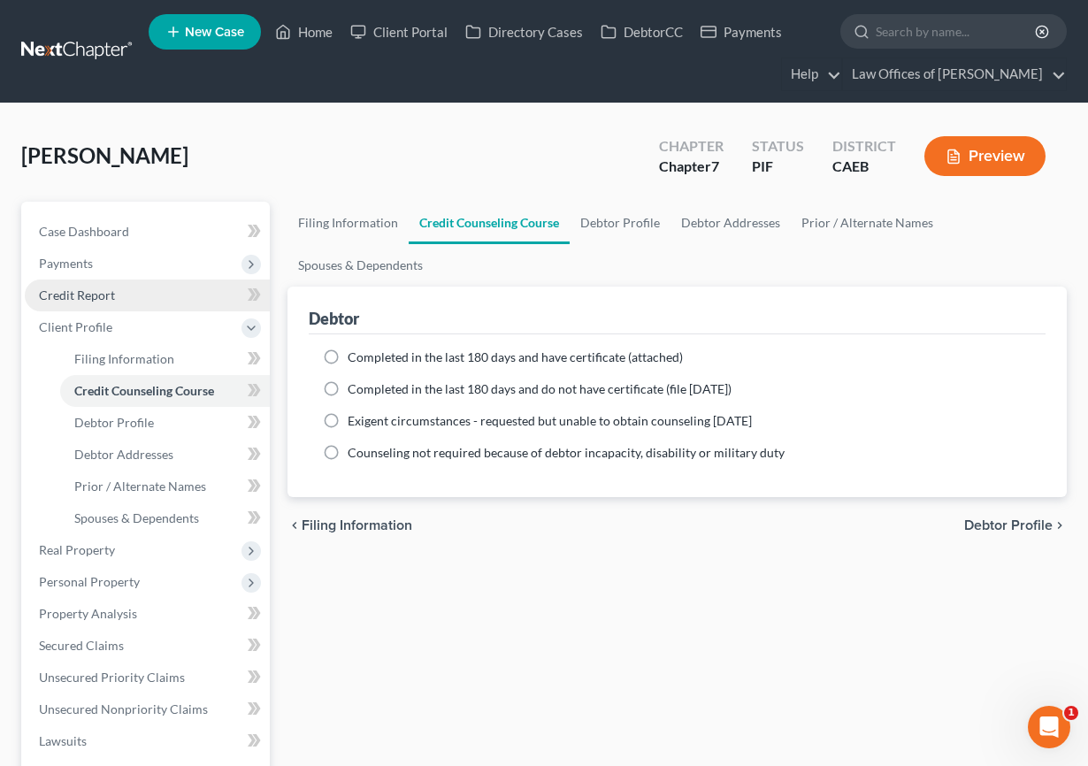
click at [104, 298] on span "Credit Report" at bounding box center [77, 294] width 76 height 15
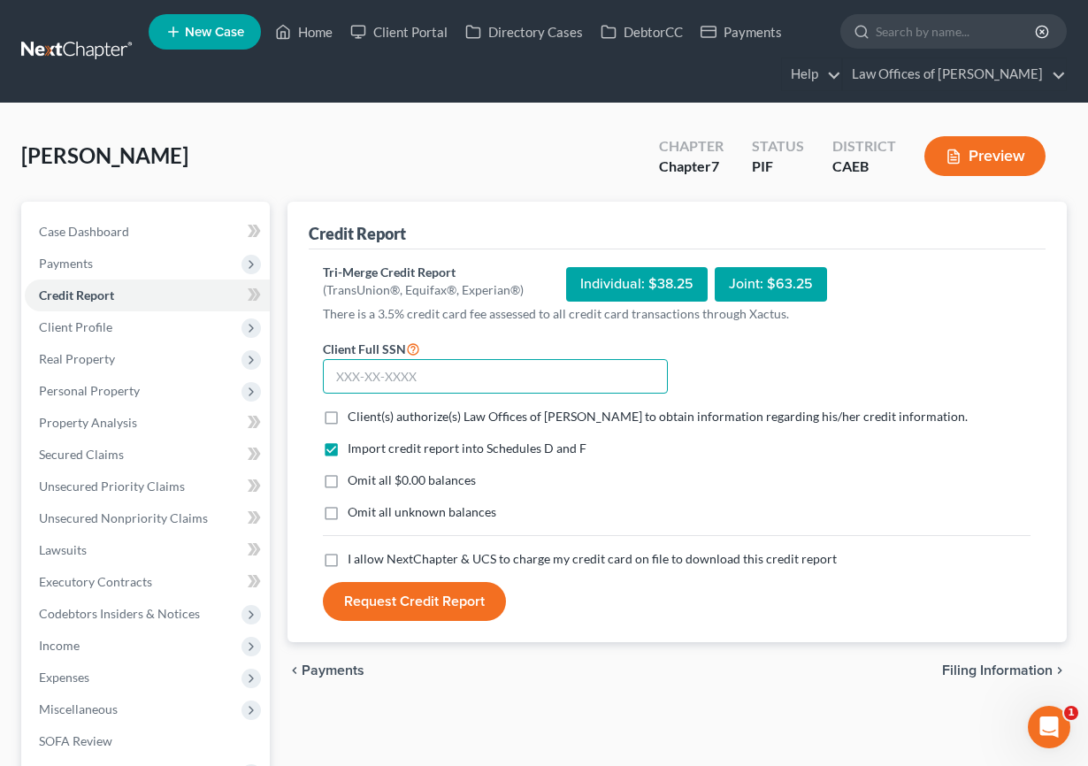
click at [441, 379] on input "text" at bounding box center [495, 376] width 345 height 35
type input "617-18-9635"
click at [378, 418] on span "Client(s) authorize(s) Law Offices of [PERSON_NAME] to obtain information regar…" at bounding box center [658, 416] width 620 height 15
click at [366, 418] on input "Client(s) authorize(s) Law Offices of [PERSON_NAME] to obtain information regar…" at bounding box center [360, 413] width 11 height 11
checkbox input "true"
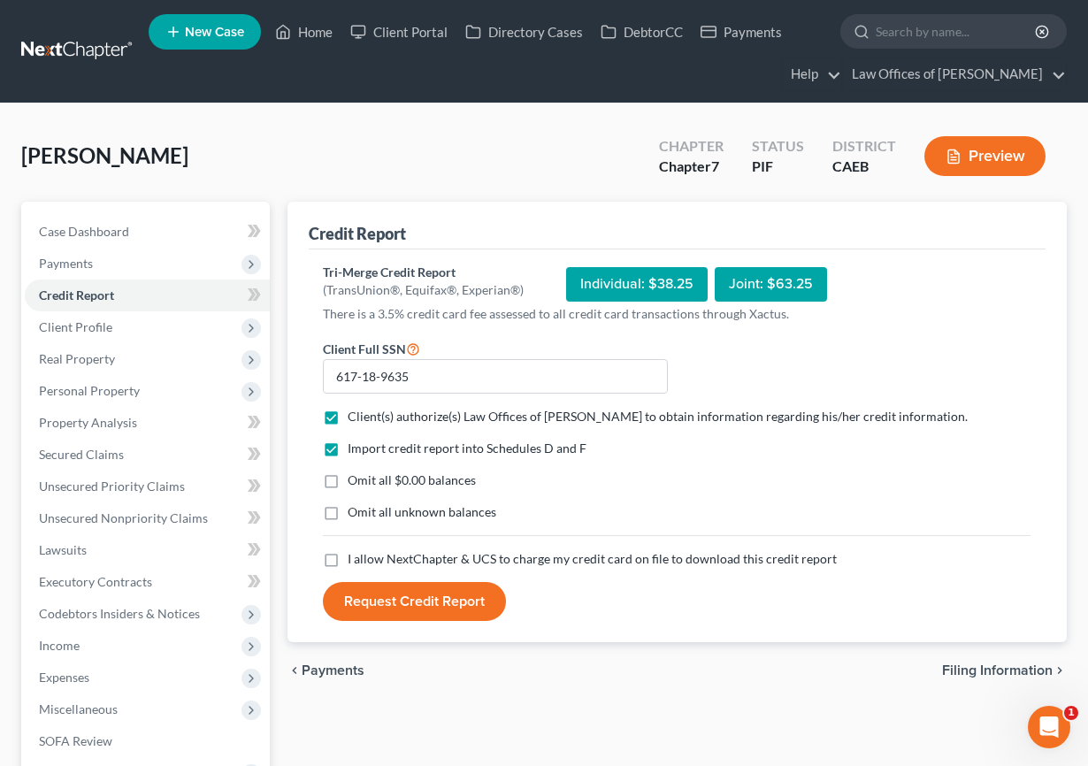
click at [388, 481] on span "Omit all $0.00 balances" at bounding box center [412, 479] width 128 height 15
click at [366, 481] on input "Omit all $0.00 balances" at bounding box center [360, 476] width 11 height 11
checkbox input "true"
click at [385, 564] on span "I allow NextChapter & UCS to charge my credit card on file to download this cre…" at bounding box center [592, 558] width 489 height 15
click at [366, 562] on input "I allow NextChapter & UCS to charge my credit card on file to download this cre…" at bounding box center [360, 555] width 11 height 11
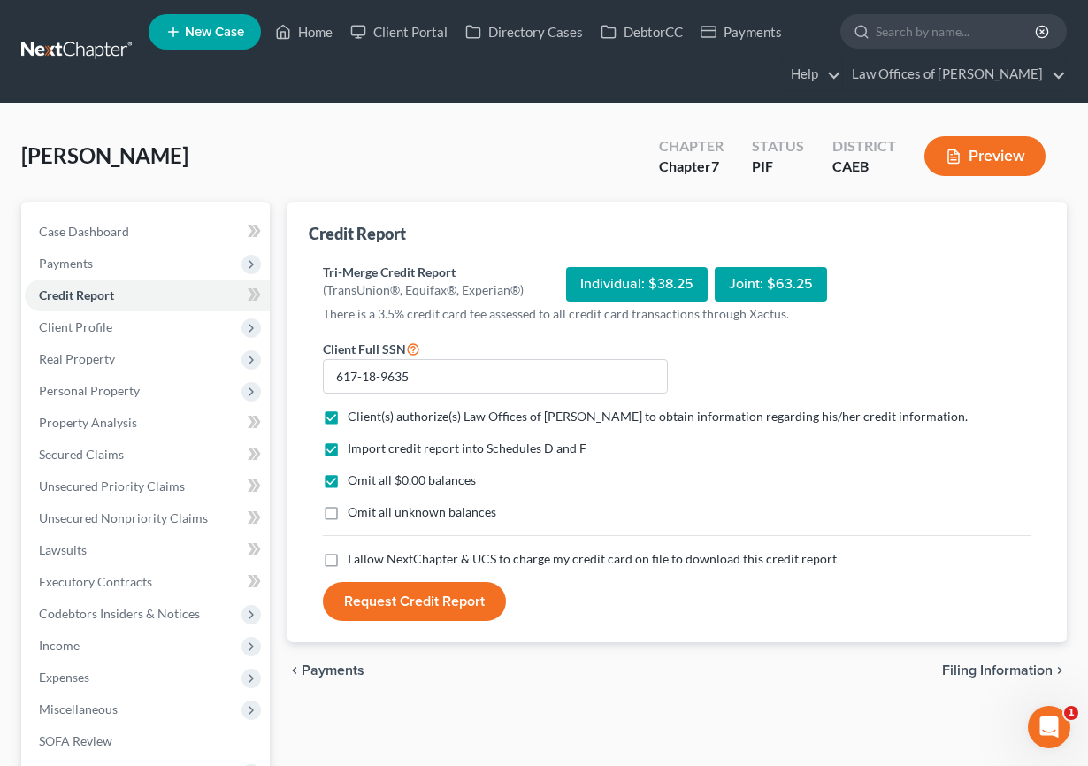
checkbox input "true"
click at [410, 607] on button "Request Credit Report" at bounding box center [414, 601] width 183 height 39
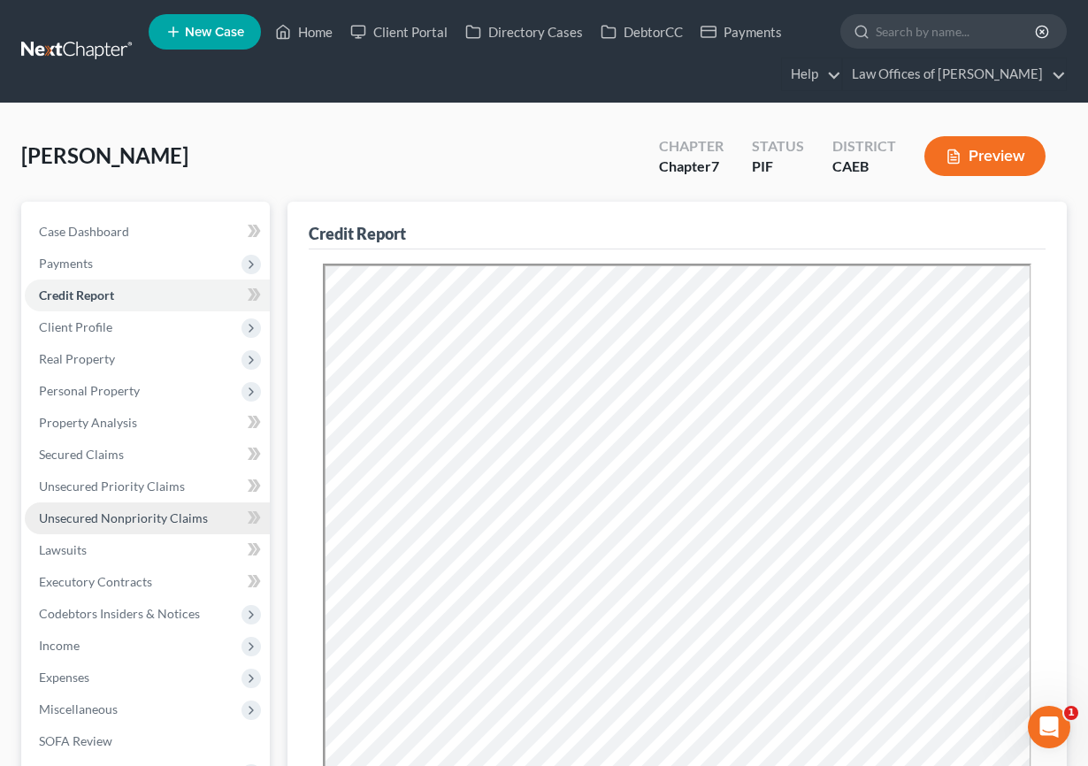
click at [119, 523] on span "Unsecured Nonpriority Claims" at bounding box center [123, 517] width 169 height 15
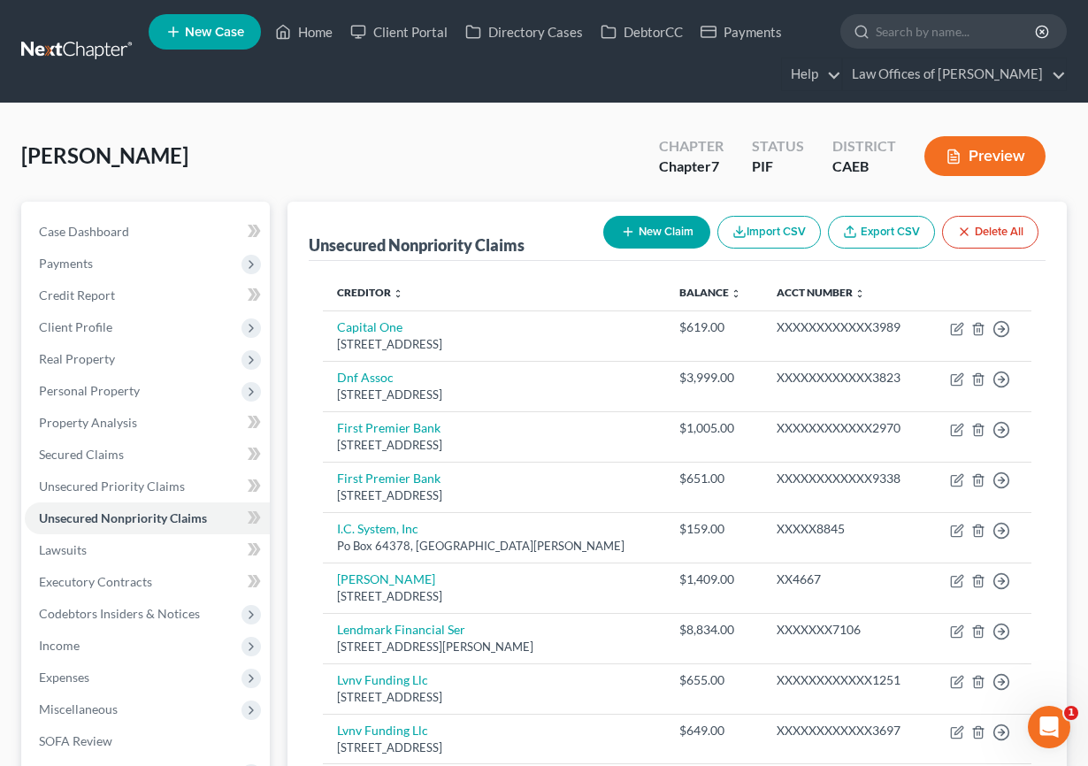
click at [976, 156] on button "Preview" at bounding box center [984, 156] width 121 height 40
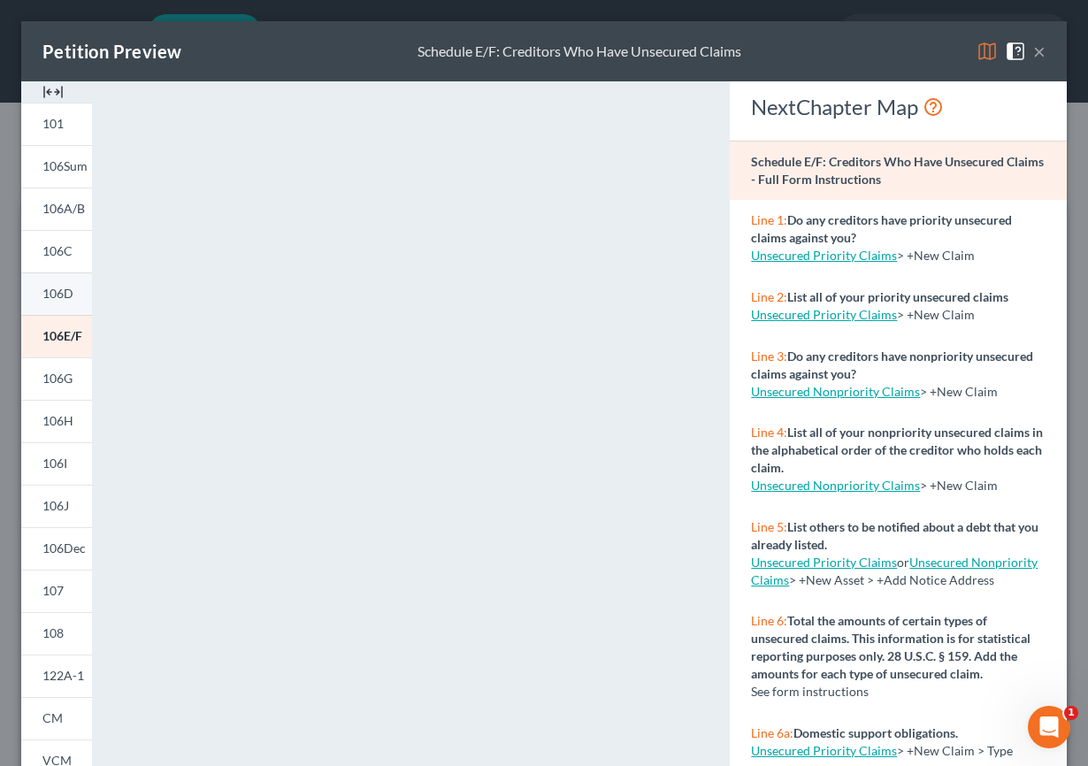
click at [60, 295] on span "106D" at bounding box center [57, 293] width 31 height 15
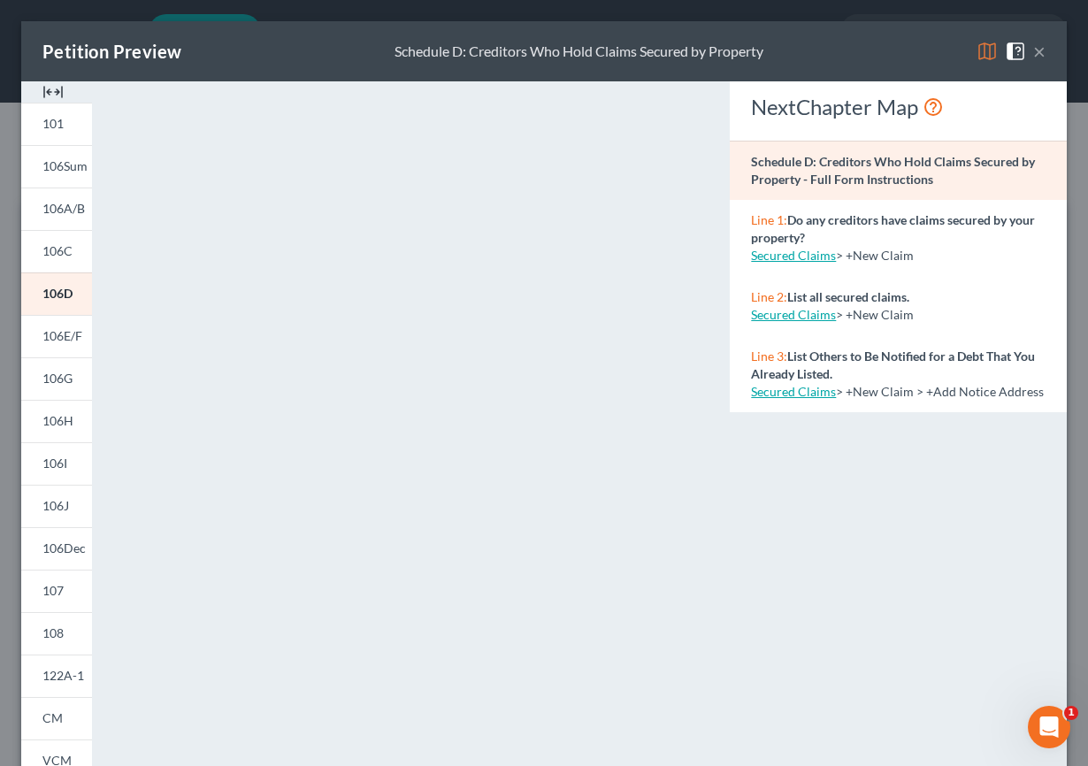
click at [976, 55] on button "×" at bounding box center [1039, 51] width 12 height 21
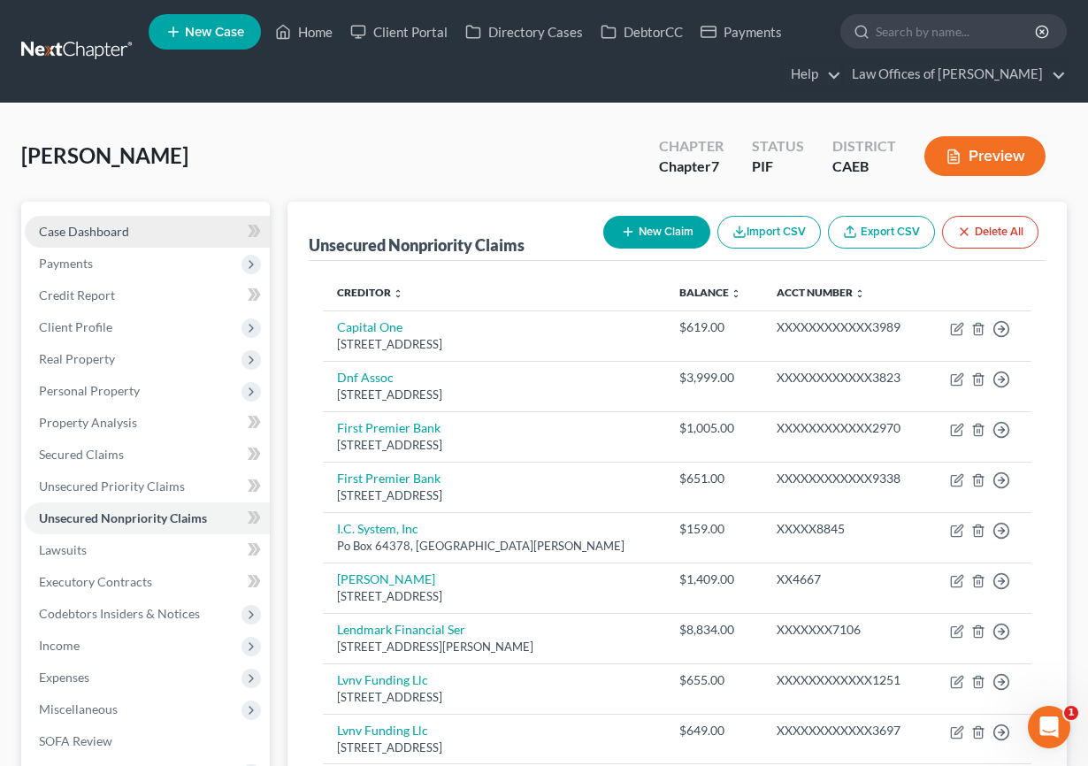
click at [108, 230] on span "Case Dashboard" at bounding box center [84, 231] width 90 height 15
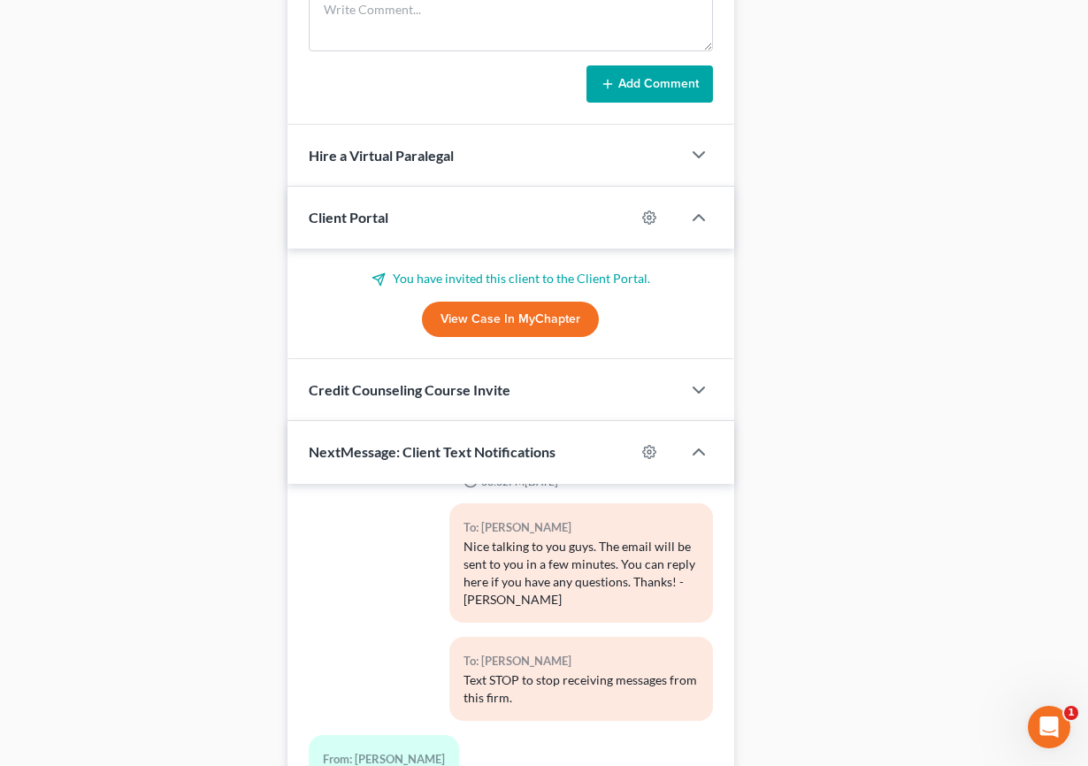
scroll to position [1724, 0]
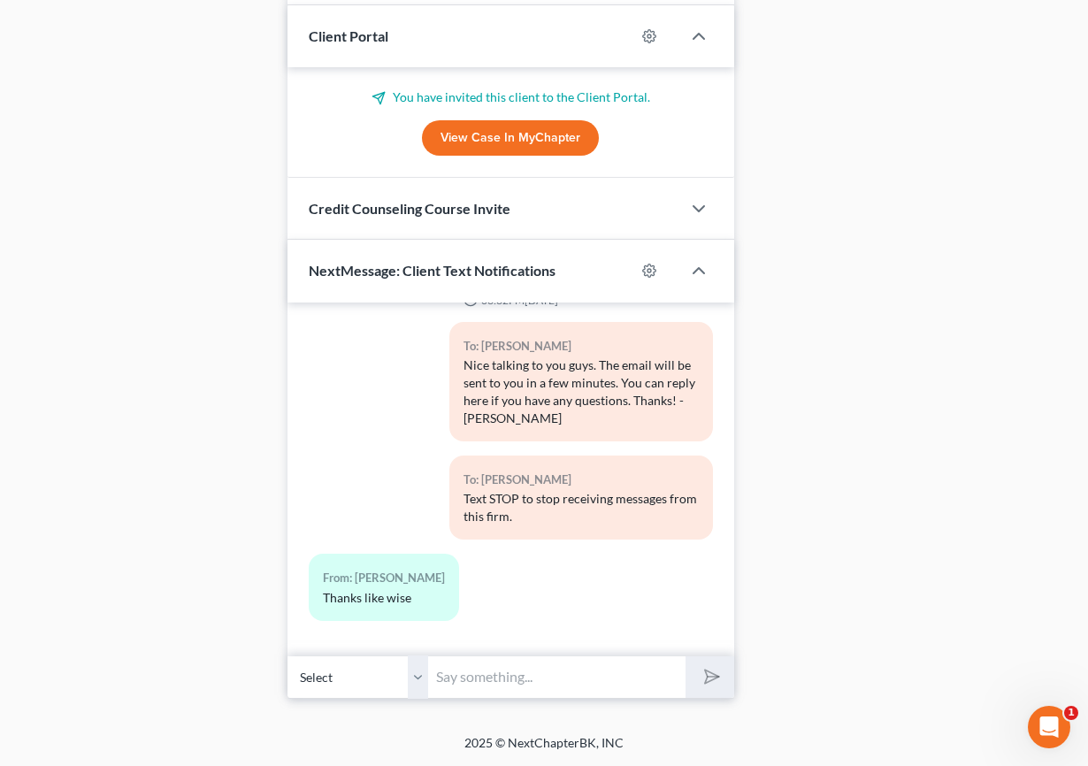
click at [518, 689] on input "text" at bounding box center [557, 676] width 257 height 43
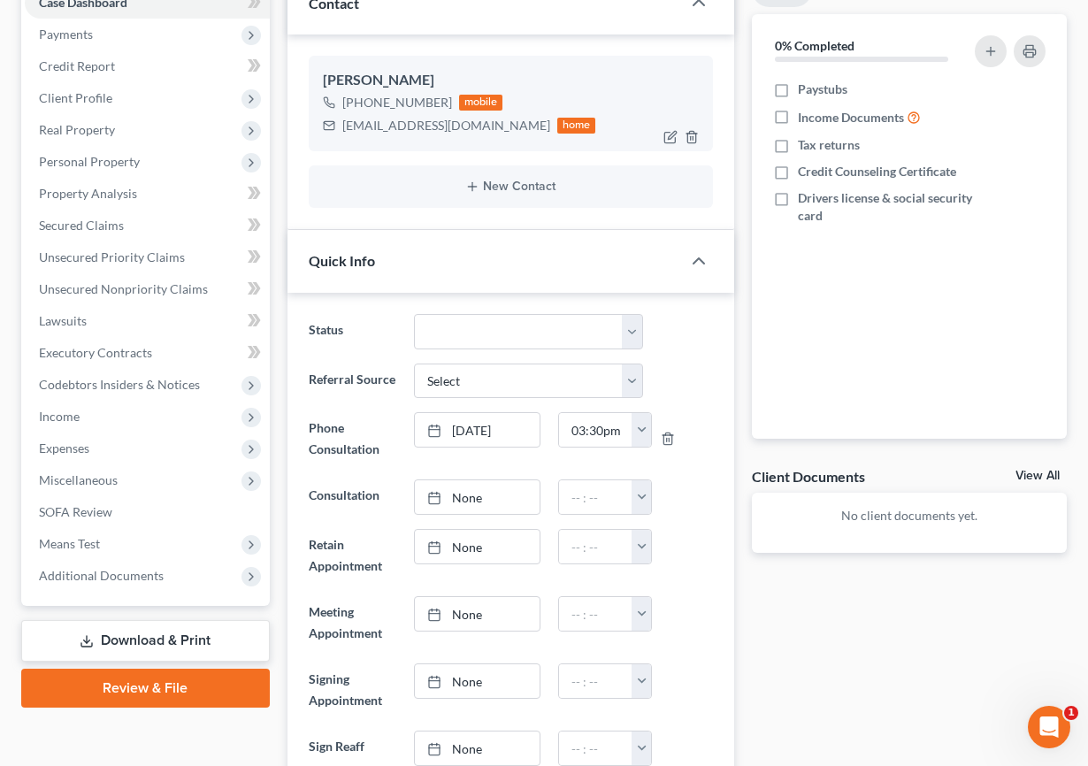
scroll to position [86, 0]
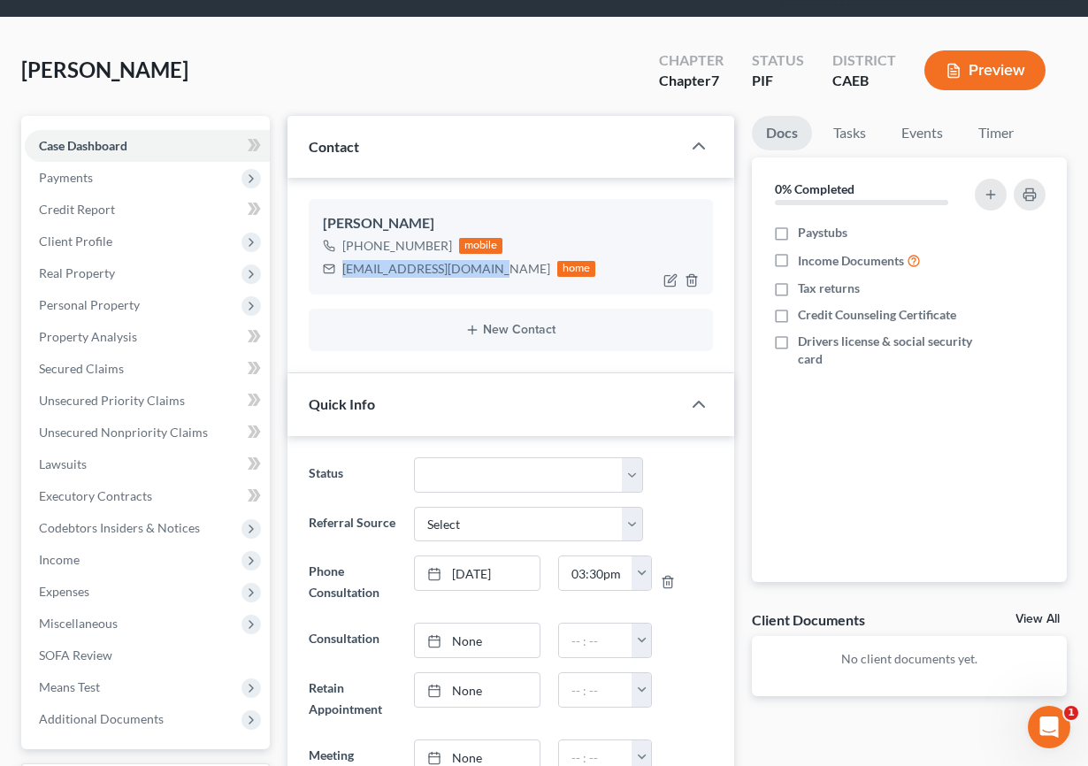
drag, startPoint x: 343, startPoint y: 271, endPoint x: 480, endPoint y: 272, distance: 137.1
click at [480, 272] on div "gpadilla1988@icloud.com" at bounding box center [446, 269] width 208 height 18
copy div "gpadilla1988@icloud.com"
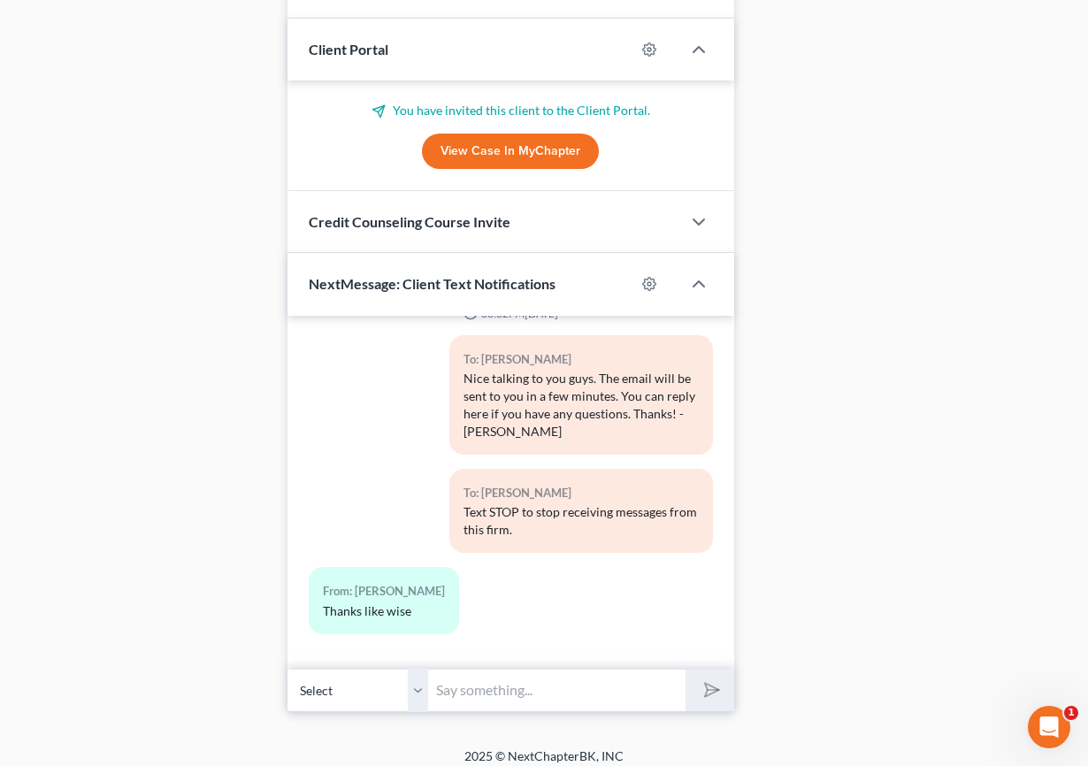
scroll to position [1724, 0]
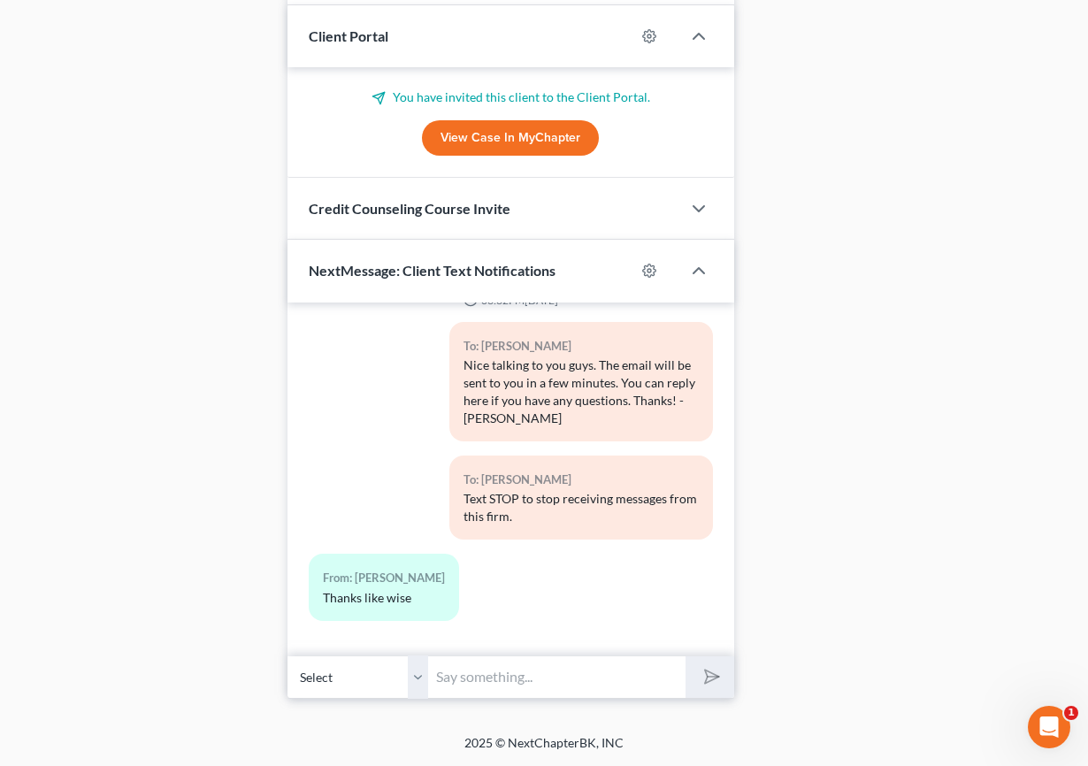
click at [468, 676] on input "text" at bounding box center [557, 676] width 257 height 43
type input "Hello, we have emailed you a questionnaire which will arrive from NextChapter. …"
click at [715, 682] on icon "submit" at bounding box center [709, 677] width 18 height 18
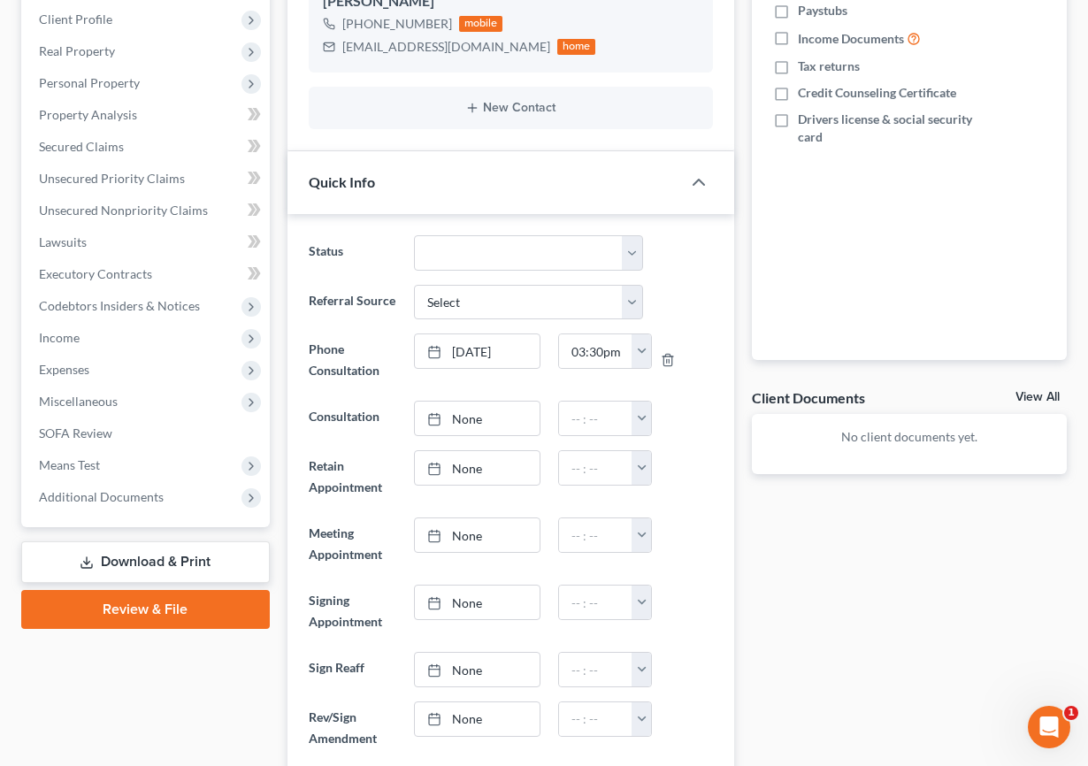
scroll to position [0, 0]
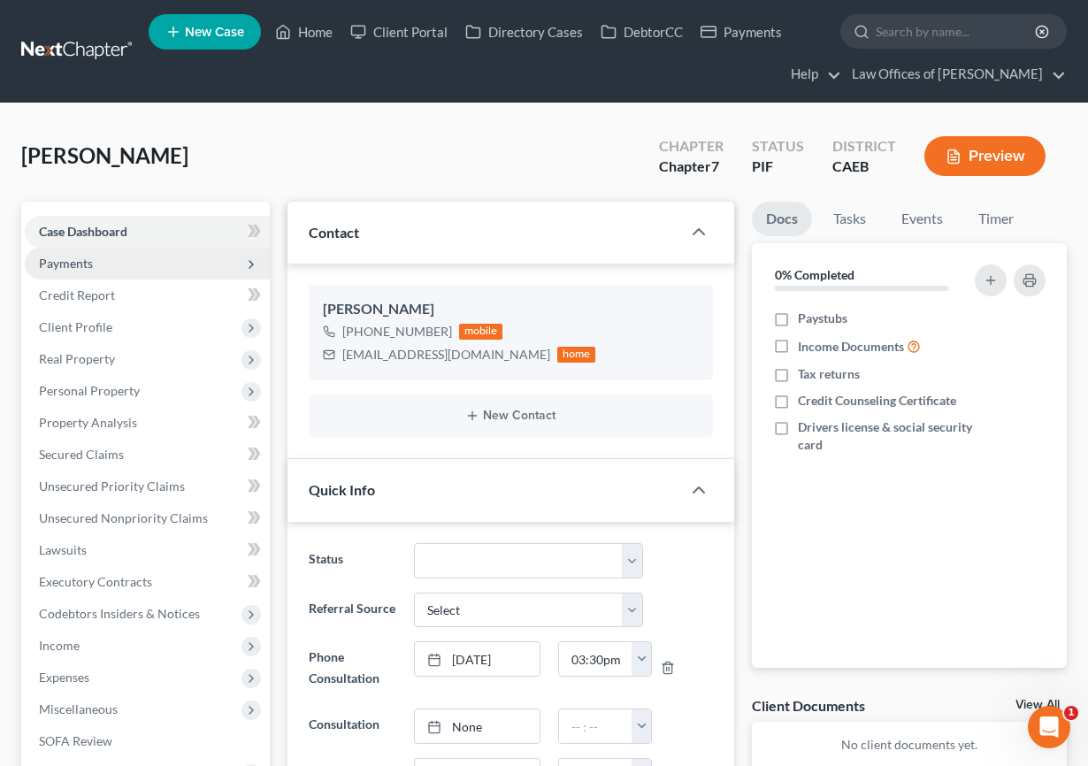
click at [94, 270] on span "Payments" at bounding box center [147, 264] width 245 height 32
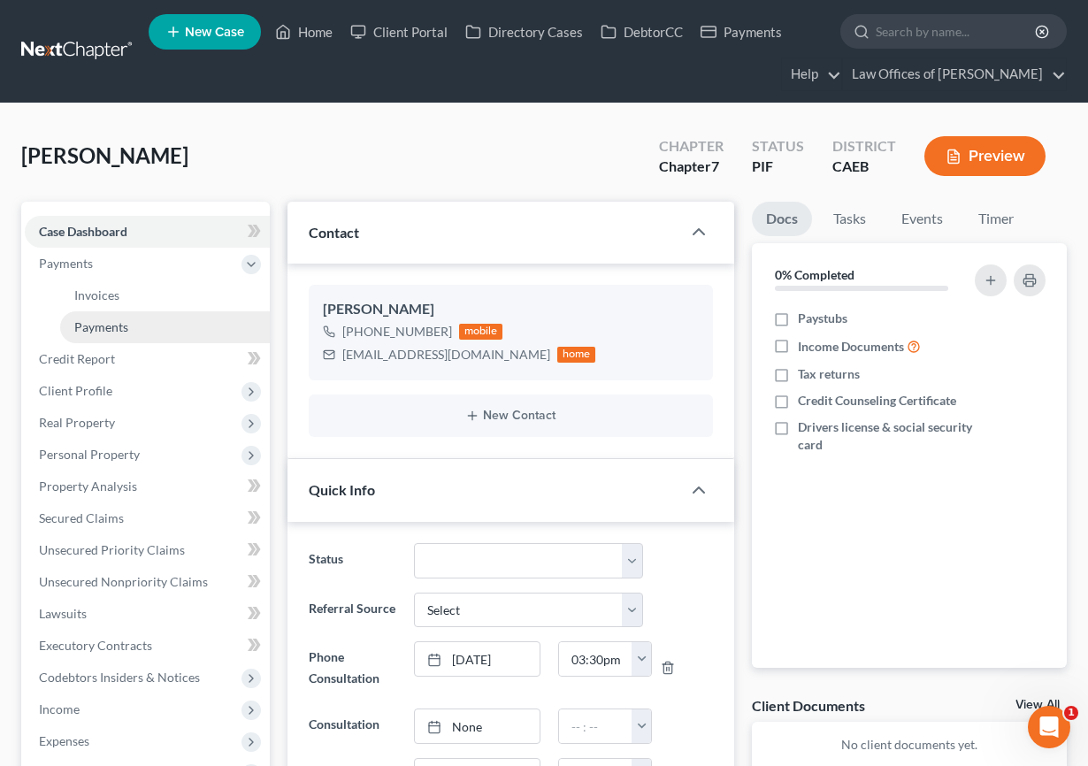
click at [133, 325] on link "Payments" at bounding box center [165, 327] width 210 height 32
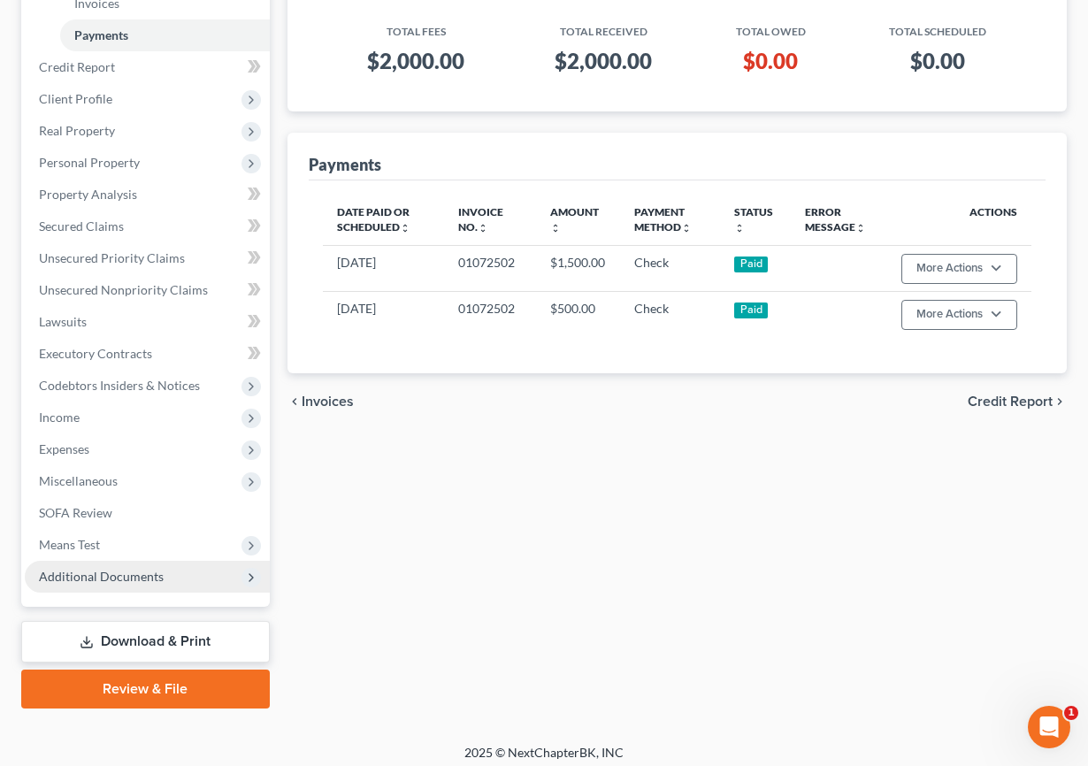
scroll to position [302, 0]
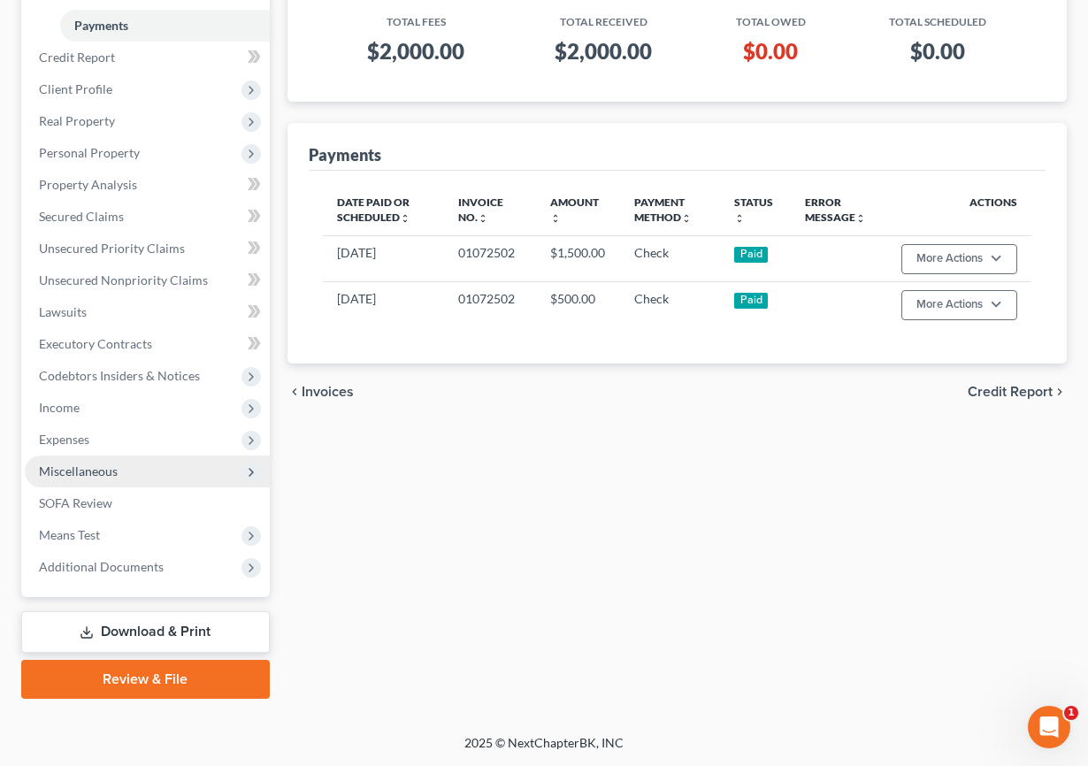
click at [130, 467] on span "Miscellaneous" at bounding box center [147, 472] width 245 height 32
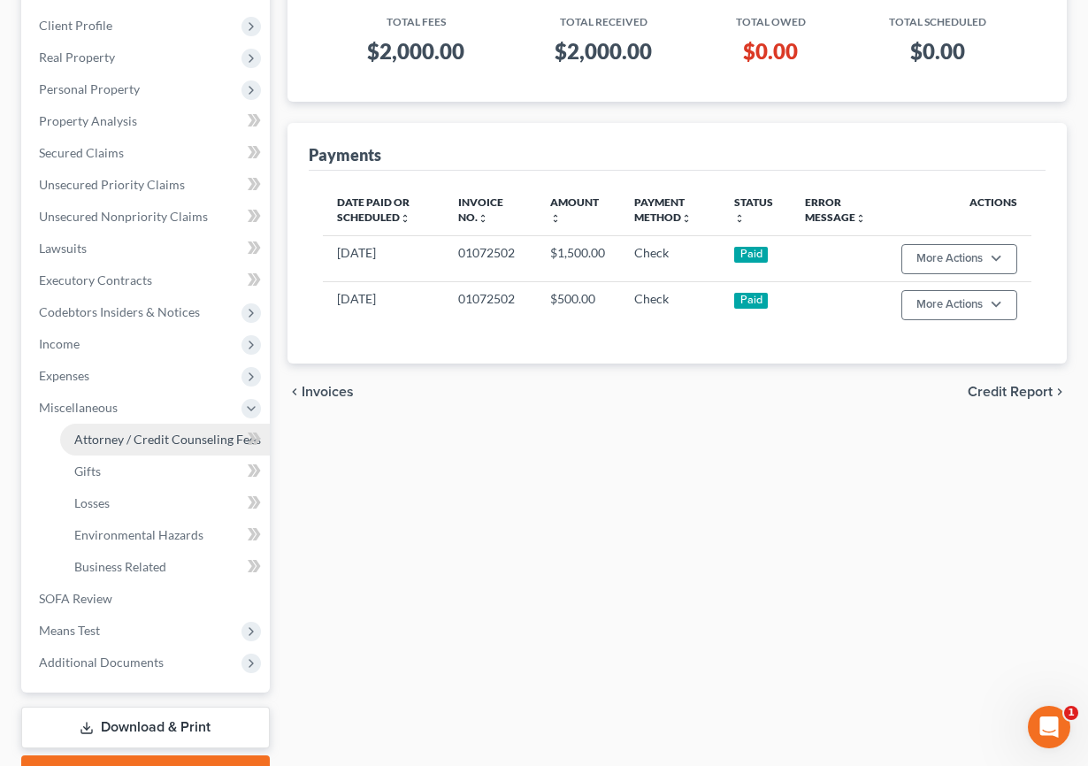
click at [192, 441] on span "Attorney / Credit Counseling Fees" at bounding box center [167, 439] width 187 height 15
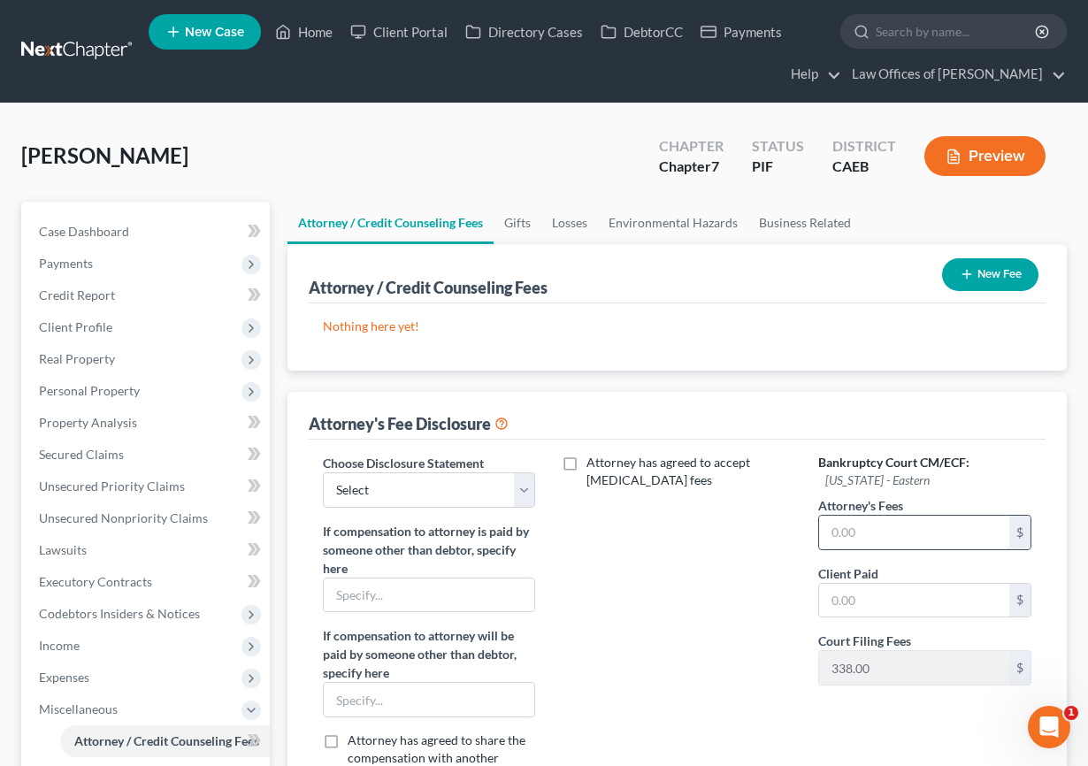
click at [854, 516] on input "text" at bounding box center [914, 533] width 190 height 34
type input "2,000"
click at [881, 587] on input "text" at bounding box center [914, 601] width 190 height 34
type input "2,000"
click at [512, 504] on select "Select Disclosure" at bounding box center [429, 489] width 212 height 35
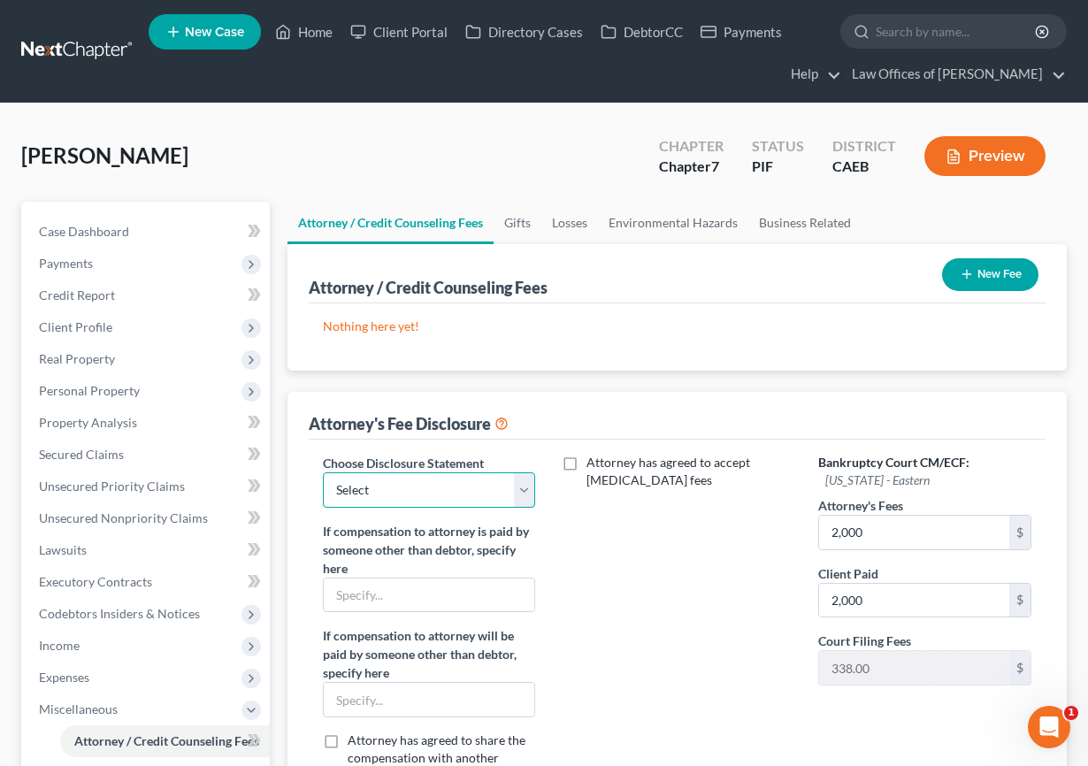
select select "0"
click at [323, 472] on select "Select Disclosure" at bounding box center [429, 489] width 212 height 35
click at [976, 282] on button "New Fee" at bounding box center [990, 274] width 96 height 33
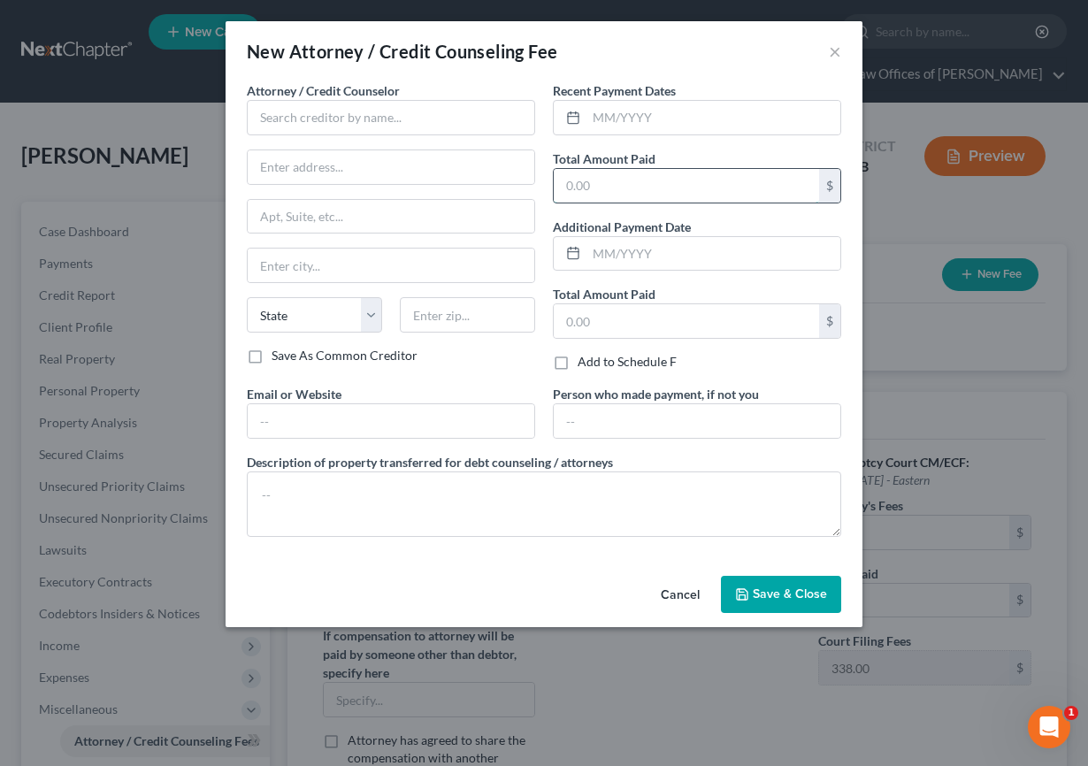
click at [558, 180] on input "text" at bounding box center [686, 186] width 265 height 34
type input "2,000"
click at [622, 119] on input "text" at bounding box center [713, 118] width 254 height 34
type input "04/2025"
click at [402, 129] on input "text" at bounding box center [391, 117] width 288 height 35
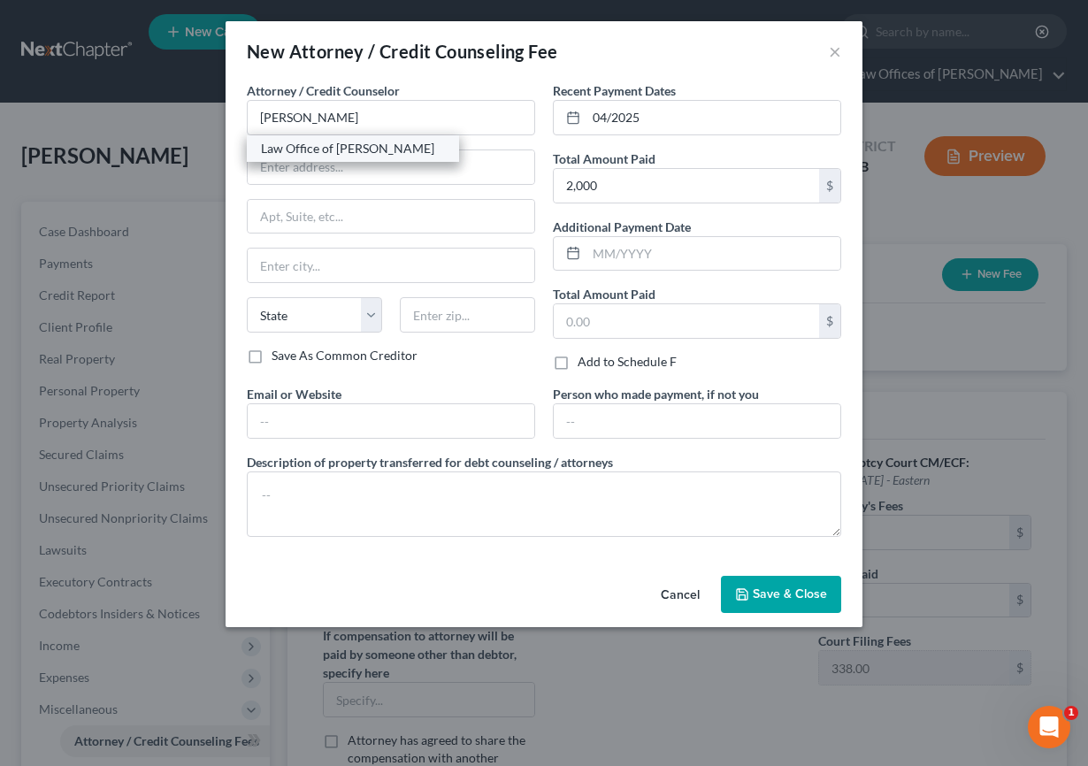
click at [359, 148] on div "Law Office of Scott Bell" at bounding box center [353, 149] width 184 height 18
type input "Law Office of Scott Bell"
type input "[STREET_ADDRESS]"
type input "[GEOGRAPHIC_DATA]"
select select "4"
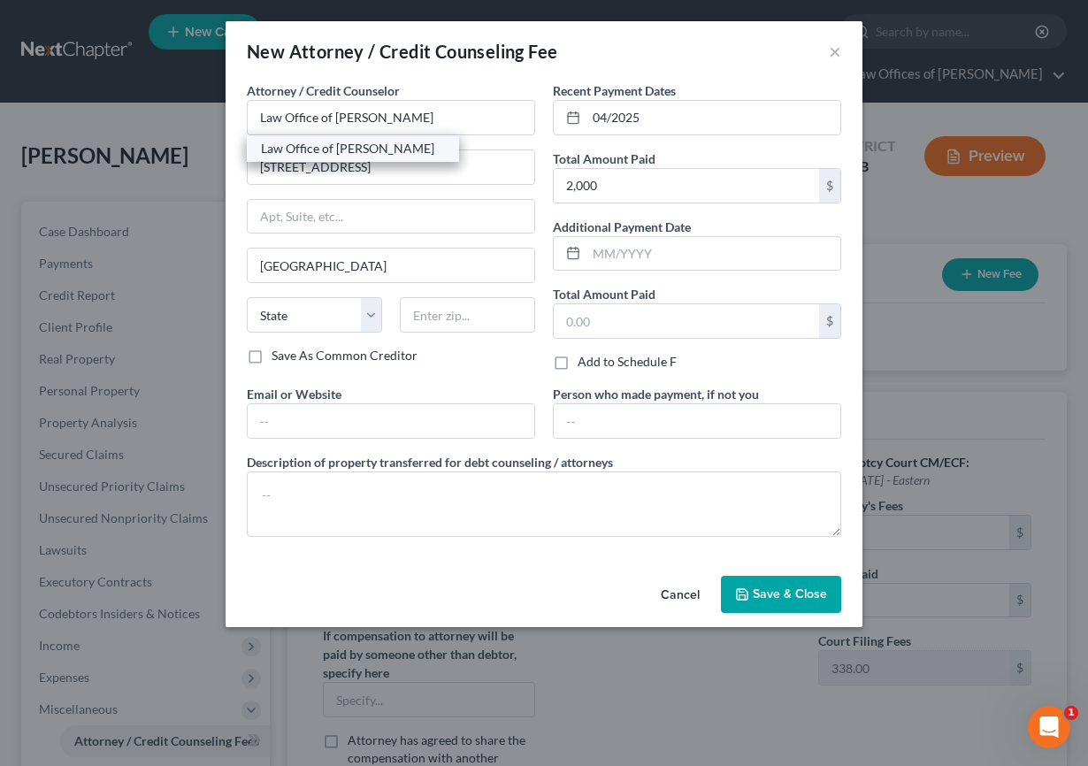
type input "93301"
click at [793, 603] on button "Save & Close" at bounding box center [781, 594] width 120 height 37
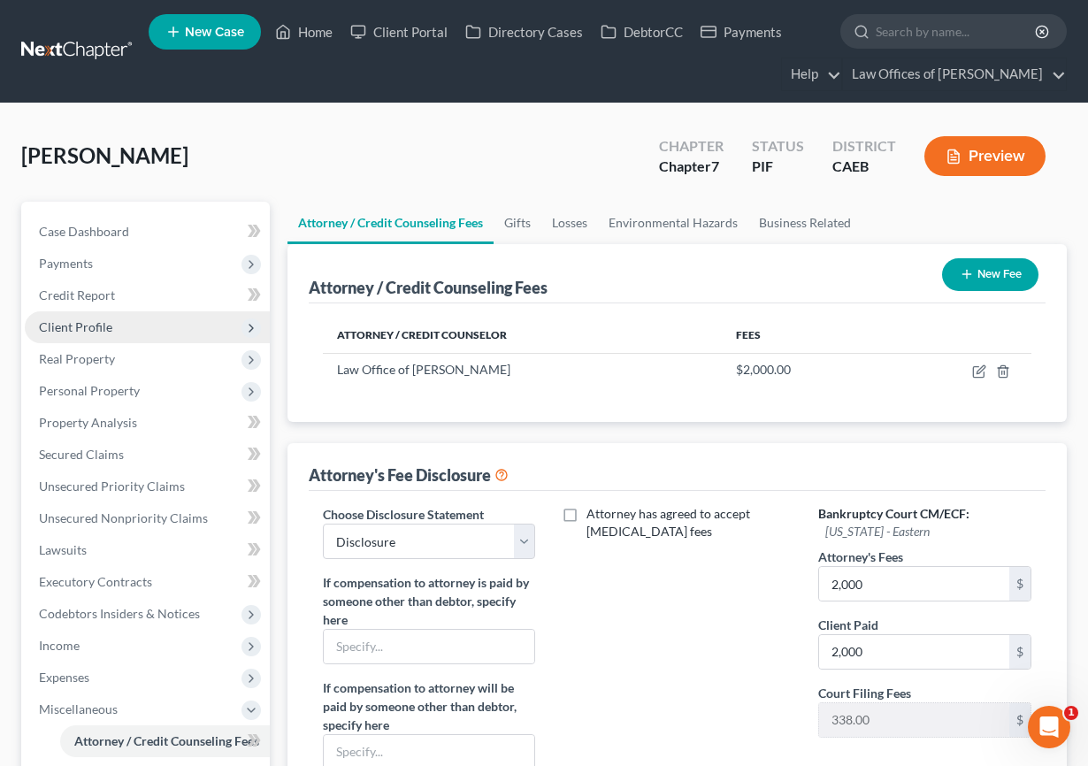
click at [132, 331] on span "Client Profile" at bounding box center [147, 327] width 245 height 32
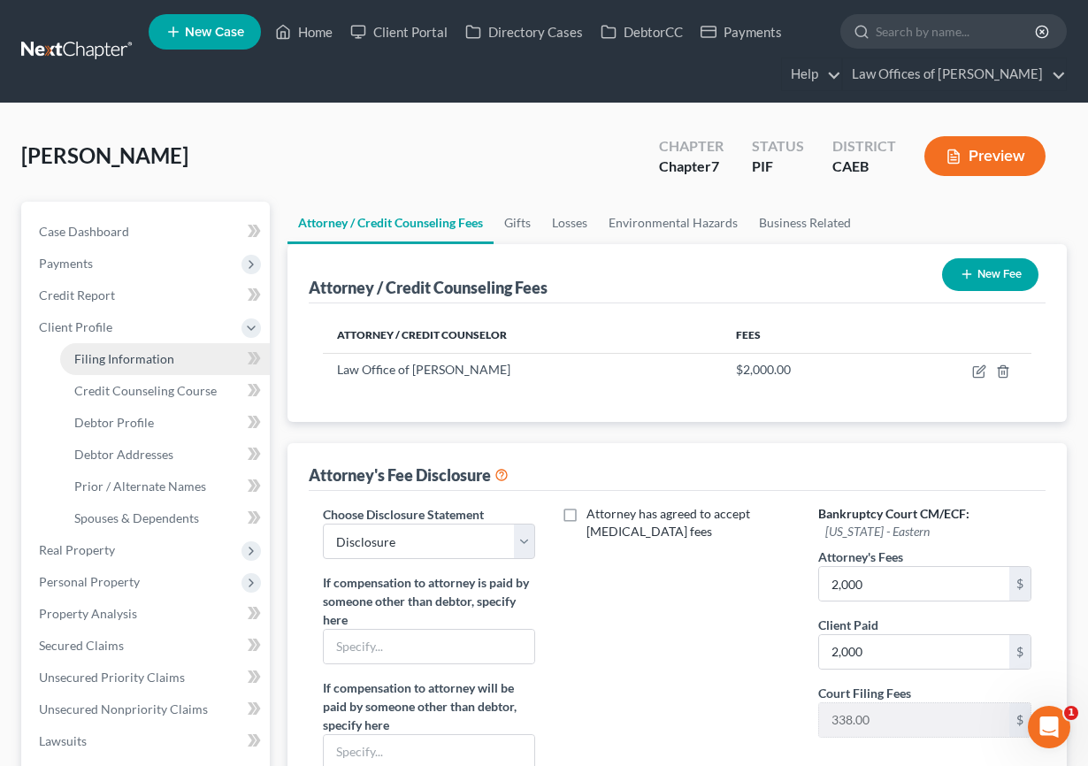
click at [139, 366] on link "Filing Information" at bounding box center [165, 359] width 210 height 32
select select "1"
select select "0"
select select "8"
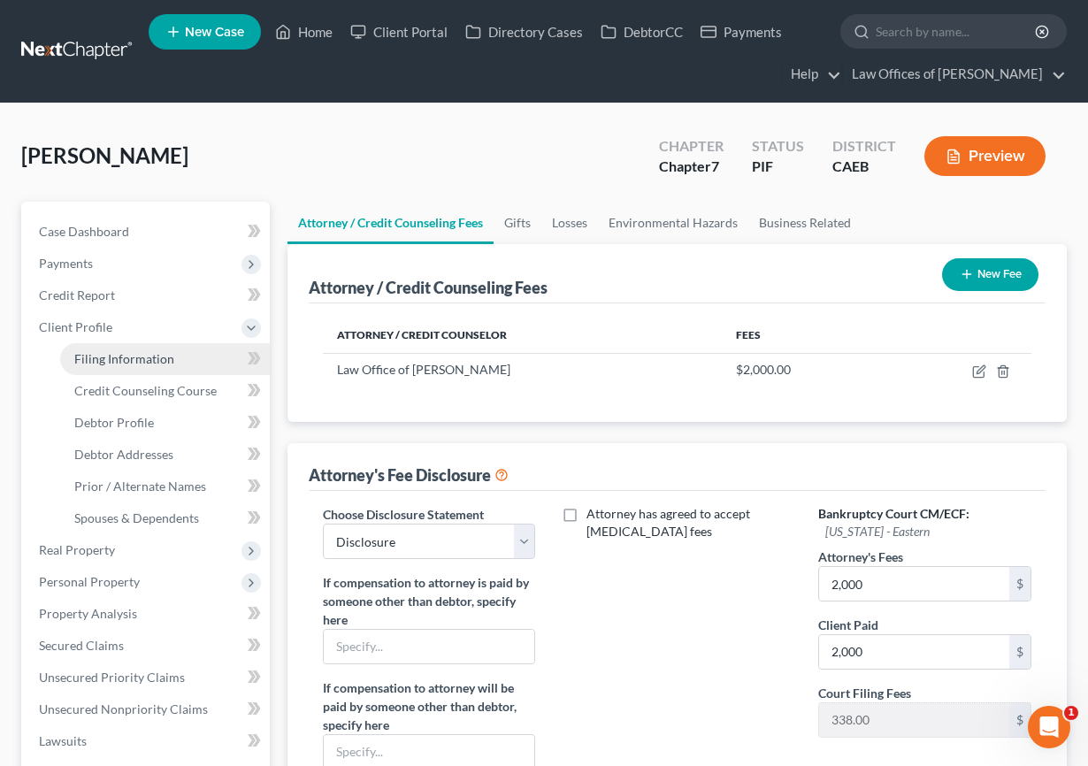
select select "0"
select select "4"
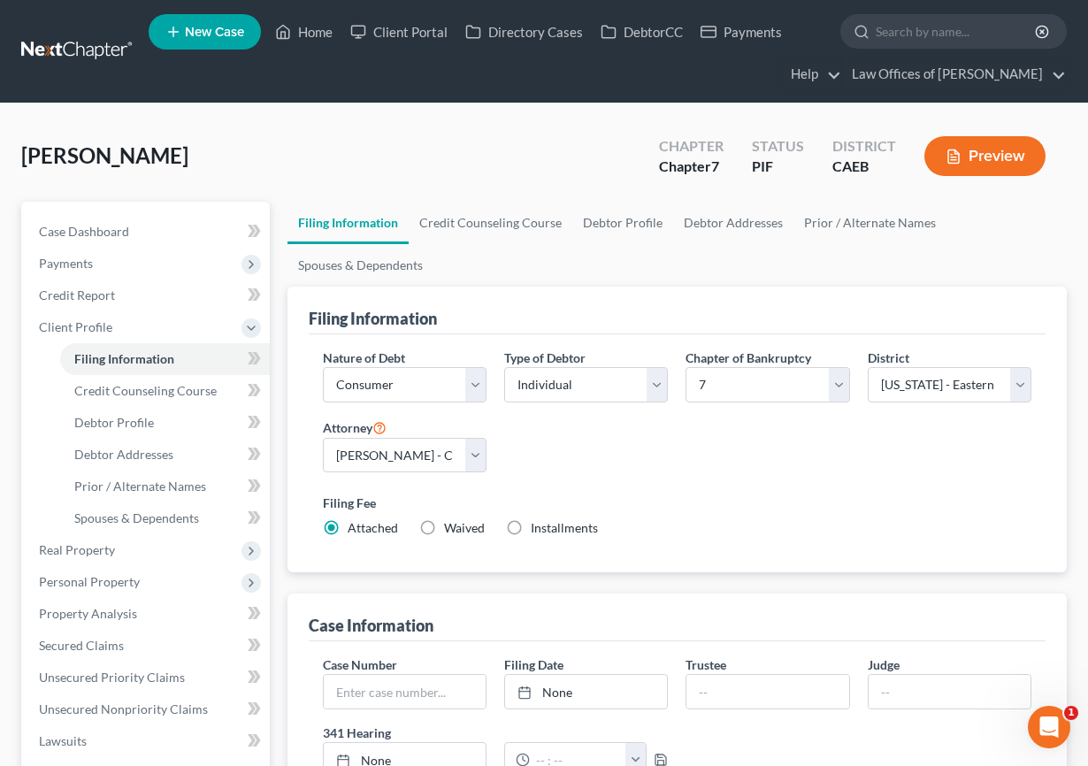
click at [531, 525] on label "Installments Installments" at bounding box center [564, 528] width 67 height 18
click at [538, 525] on input "Installments Installments" at bounding box center [543, 524] width 11 height 11
radio input "true"
radio input "false"
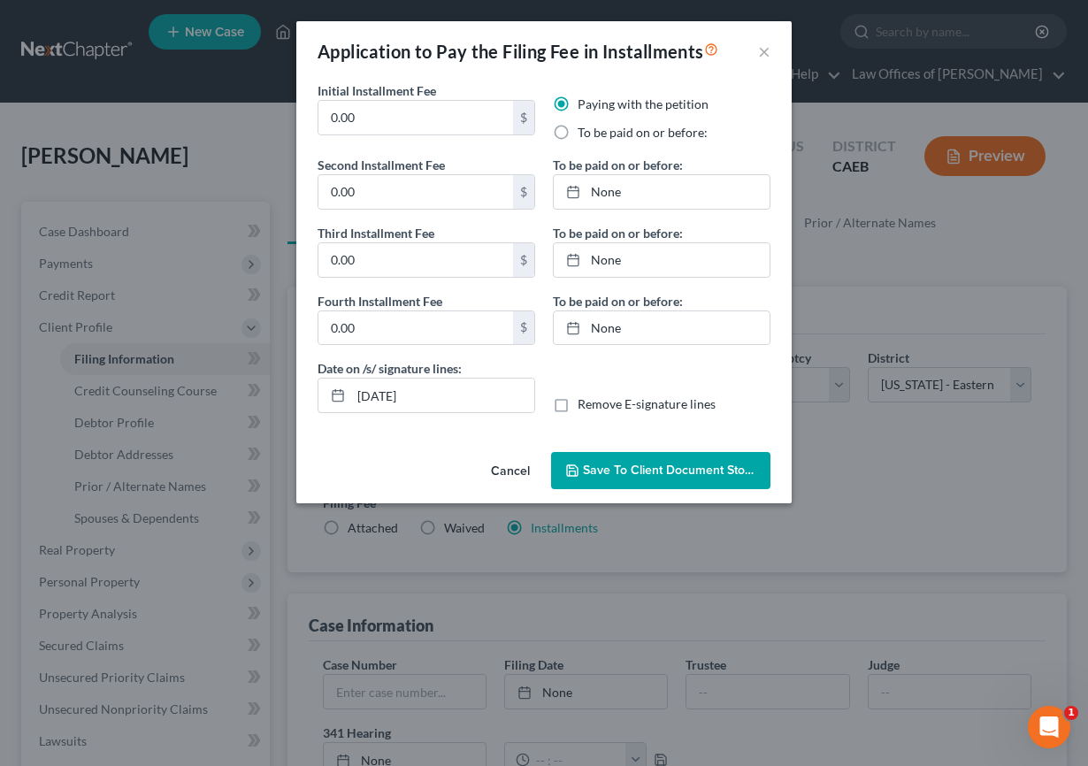
click at [514, 469] on button "Cancel" at bounding box center [510, 471] width 67 height 35
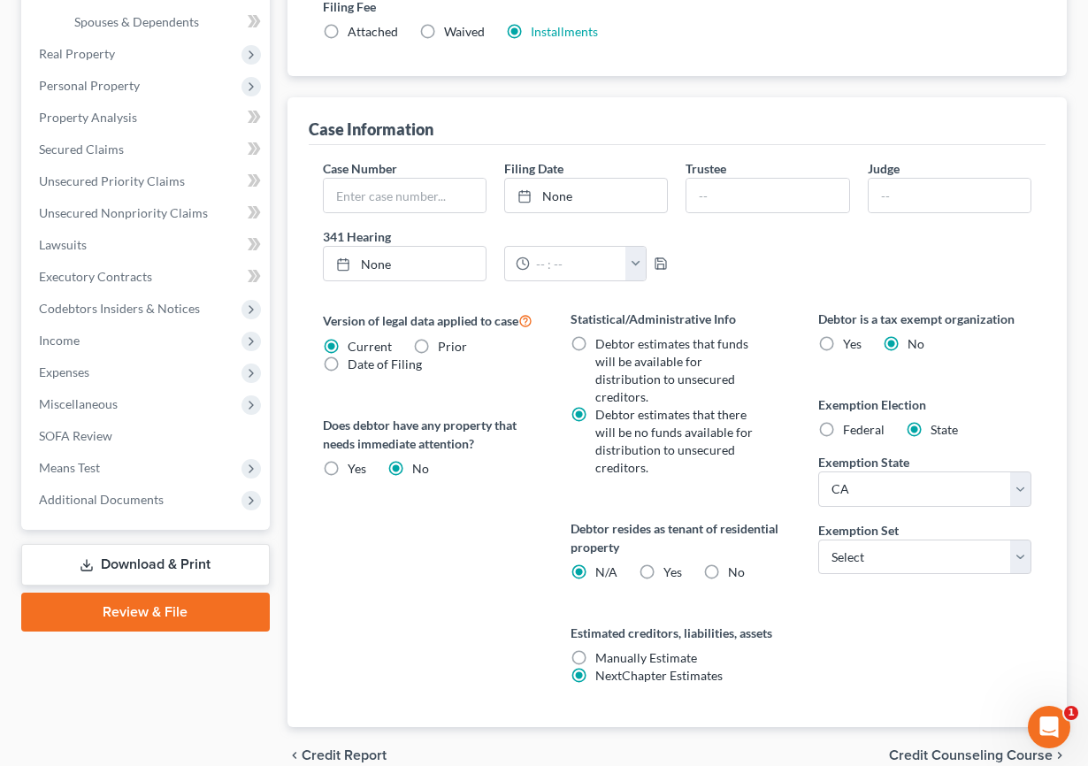
scroll to position [500, 0]
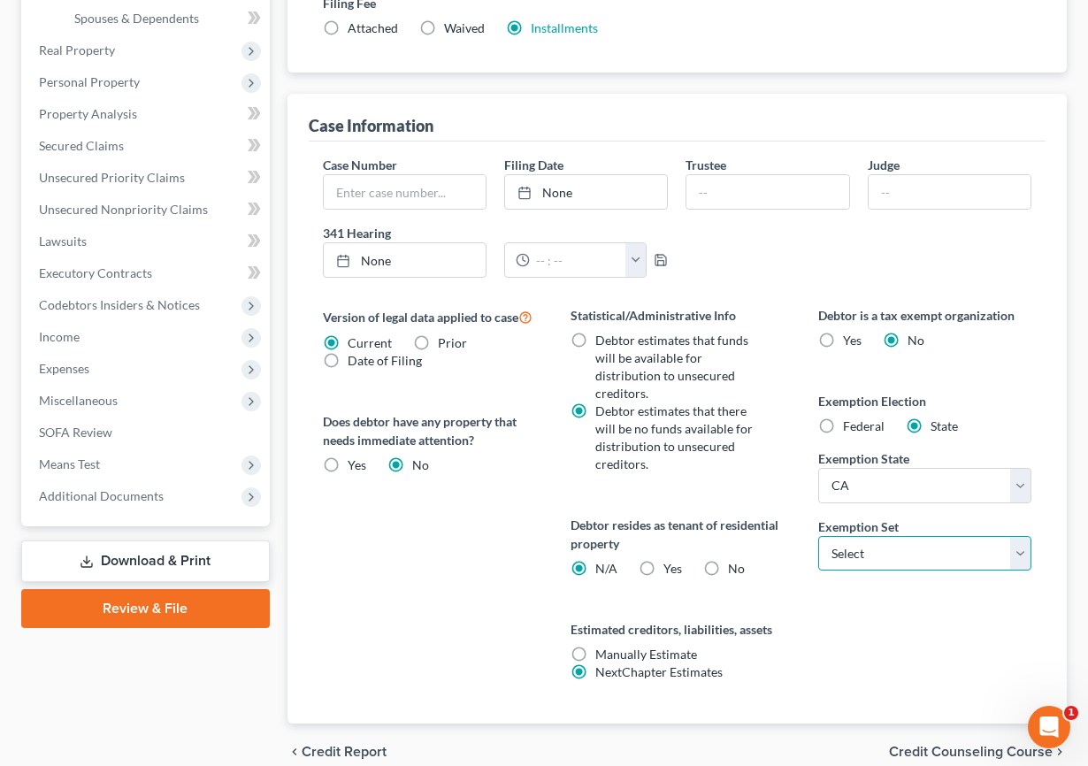
click at [852, 546] on select "Select 703 704" at bounding box center [924, 553] width 212 height 35
click at [818, 536] on select "Select 703 704" at bounding box center [924, 553] width 212 height 35
click at [851, 559] on select "Select 703 704" at bounding box center [924, 553] width 212 height 35
select select "0"
click at [818, 536] on select "Select 703 704" at bounding box center [924, 553] width 212 height 35
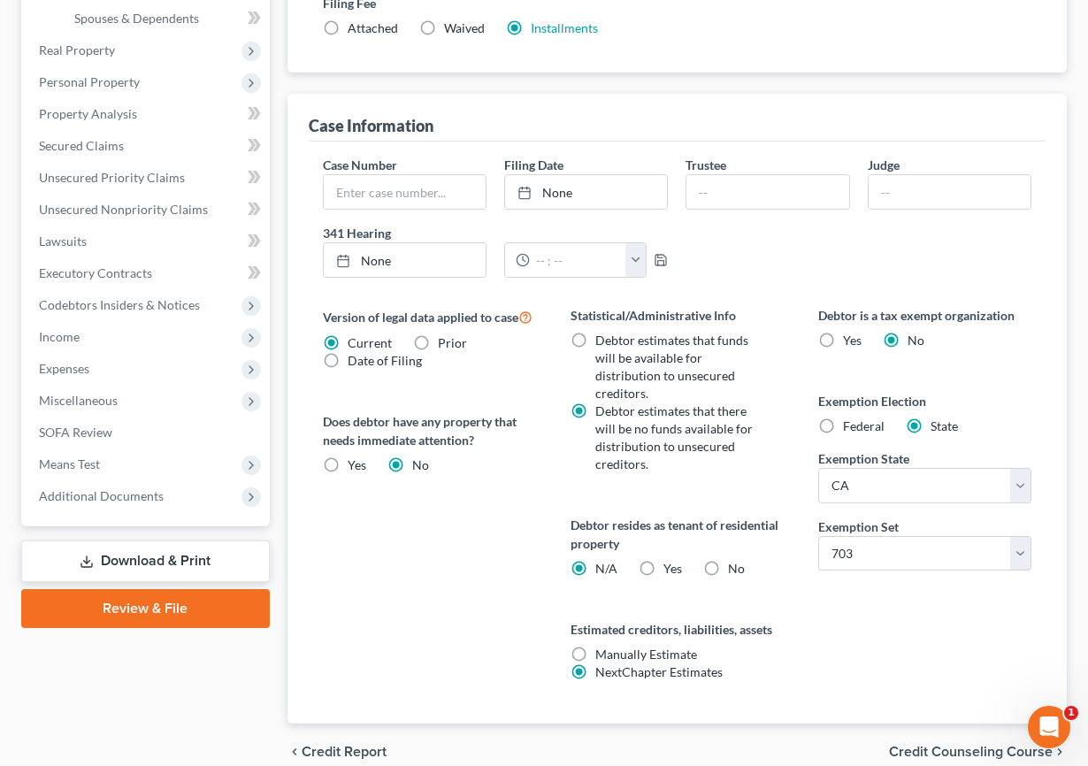
click at [663, 575] on label "Yes Yes" at bounding box center [672, 569] width 19 height 18
click at [670, 571] on input "Yes Yes" at bounding box center [675, 565] width 11 height 11
radio input "true"
radio input "false"
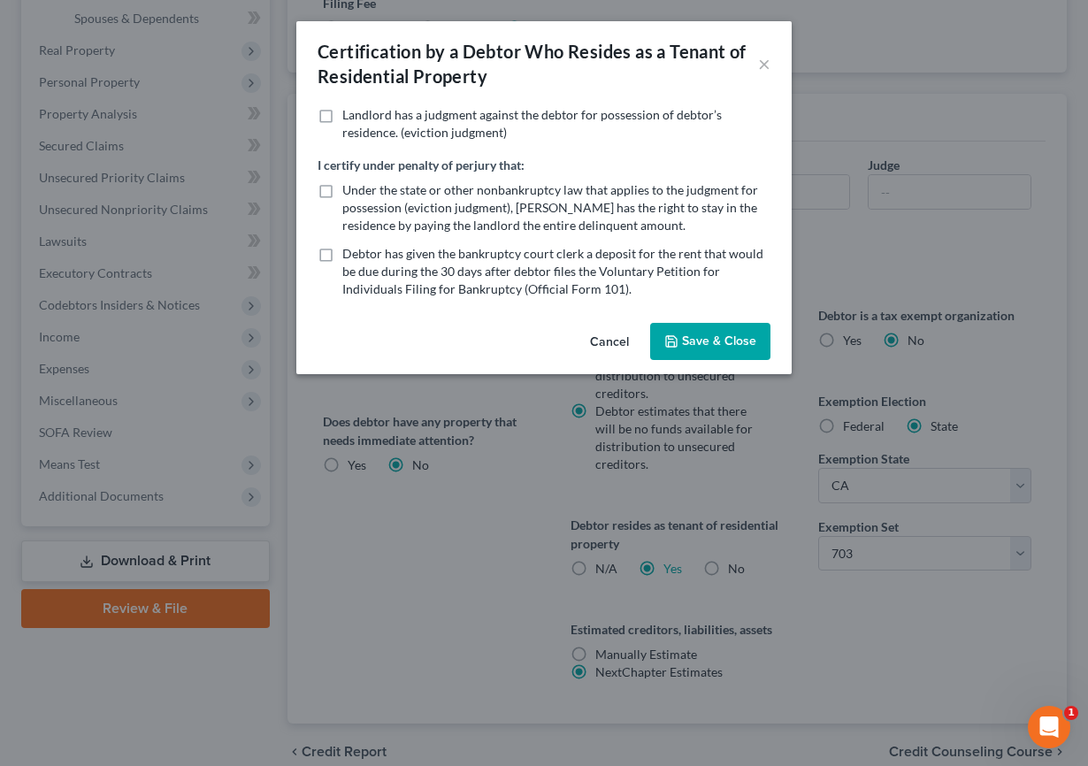
click at [603, 344] on button "Cancel" at bounding box center [609, 342] width 67 height 35
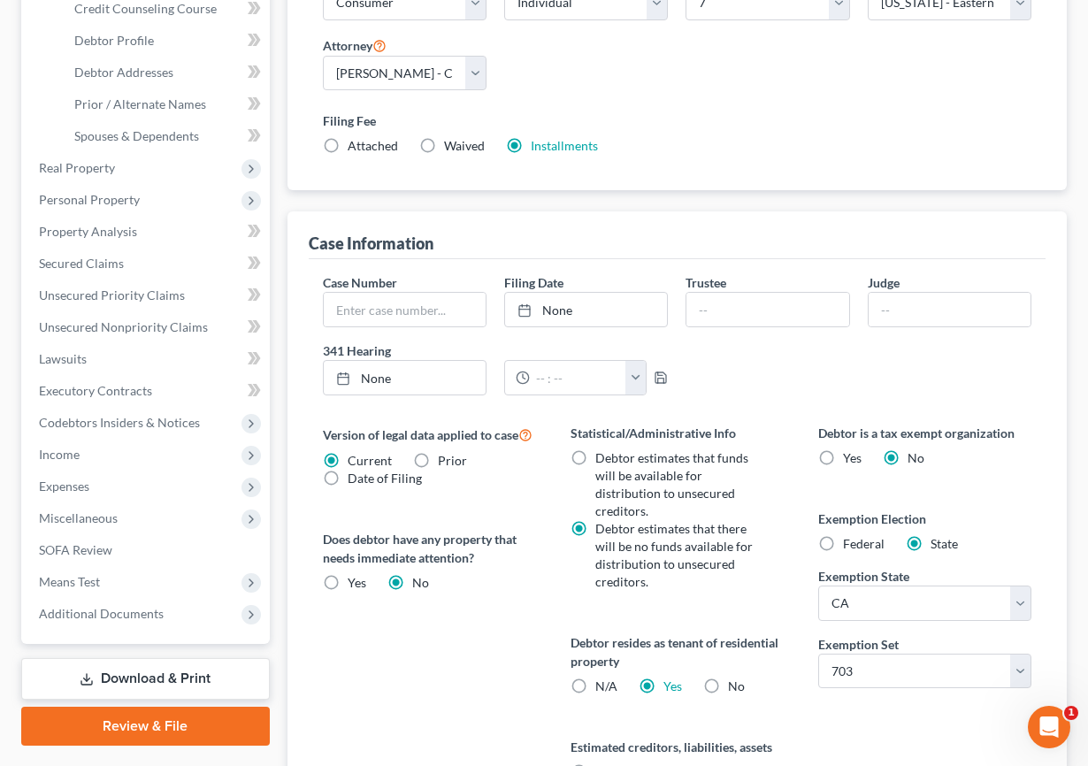
scroll to position [366, 0]
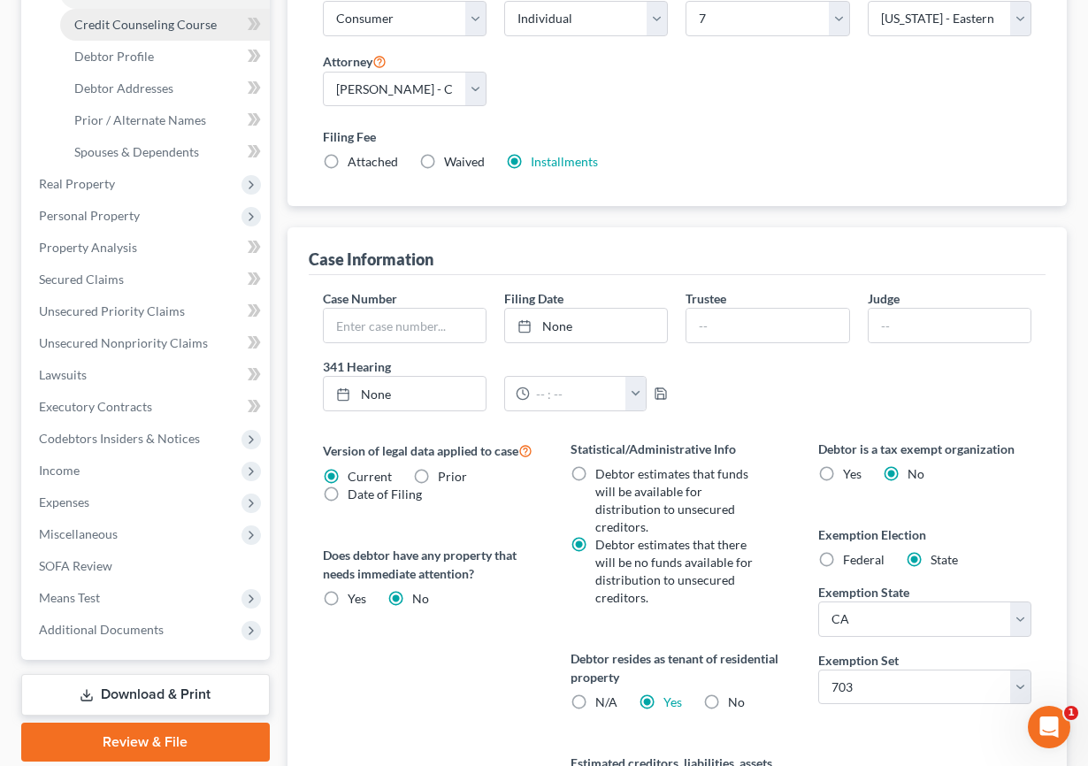
click at [164, 32] on link "Credit Counseling Course" at bounding box center [165, 25] width 210 height 32
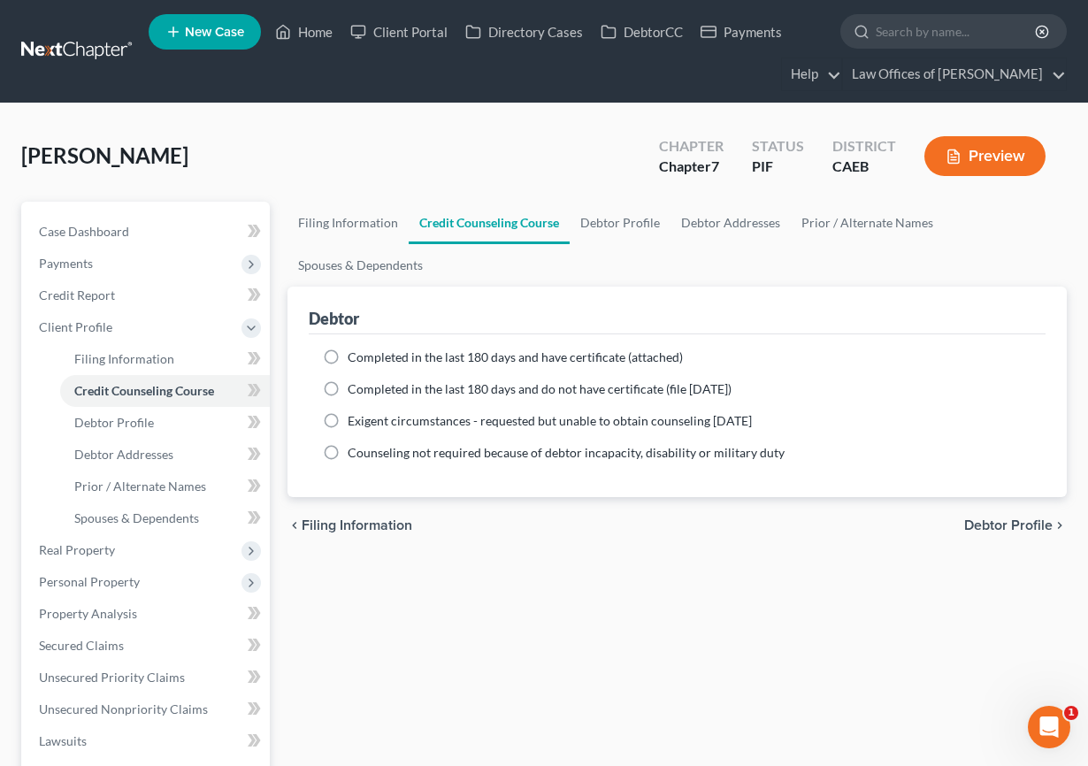
click at [379, 358] on span "Completed in the last 180 days and have certificate (attached)" at bounding box center [515, 356] width 335 height 15
click at [366, 358] on input "Completed in the last 180 days and have certificate (attached)" at bounding box center [360, 354] width 11 height 11
radio input "true"
click at [379, 358] on span "Completed in the last 180 days and have certificate (attached)" at bounding box center [515, 356] width 335 height 15
click at [366, 358] on input "Completed in the last 180 days and have certificate (attached)" at bounding box center [360, 354] width 11 height 11
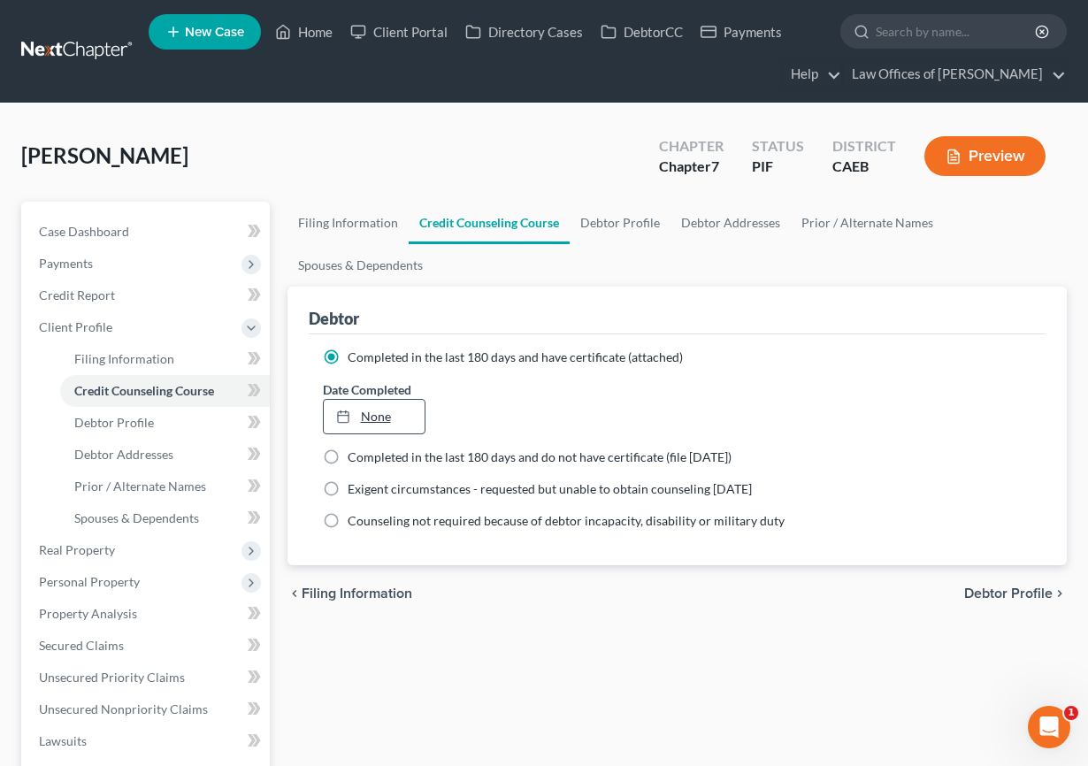
click at [367, 408] on link "None" at bounding box center [375, 417] width 102 height 34
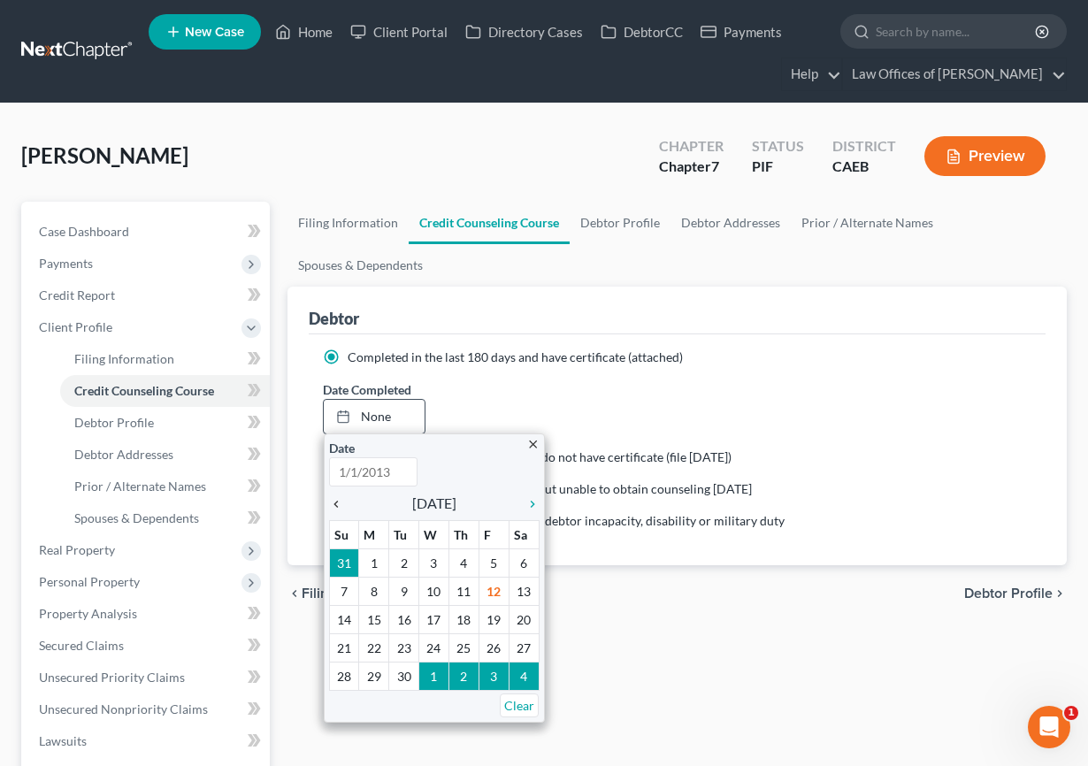
click at [335, 505] on icon "chevron_left" at bounding box center [340, 504] width 23 height 14
type input "[DATE]"
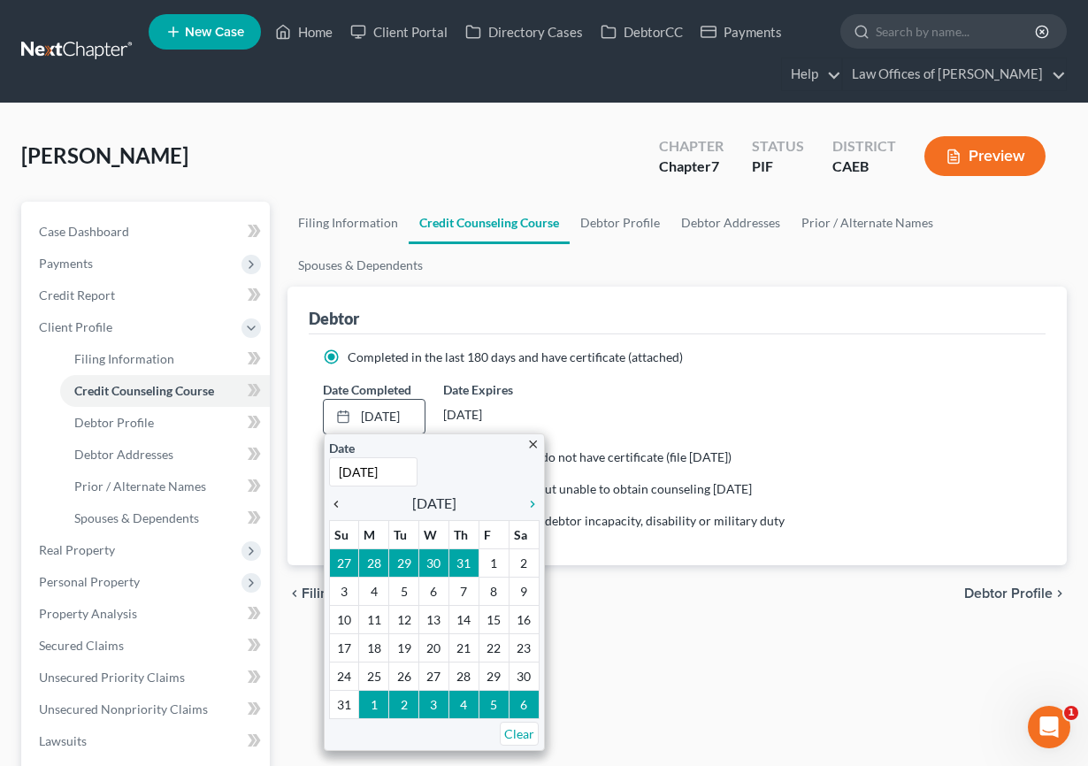
click at [335, 505] on icon "chevron_left" at bounding box center [340, 504] width 23 height 14
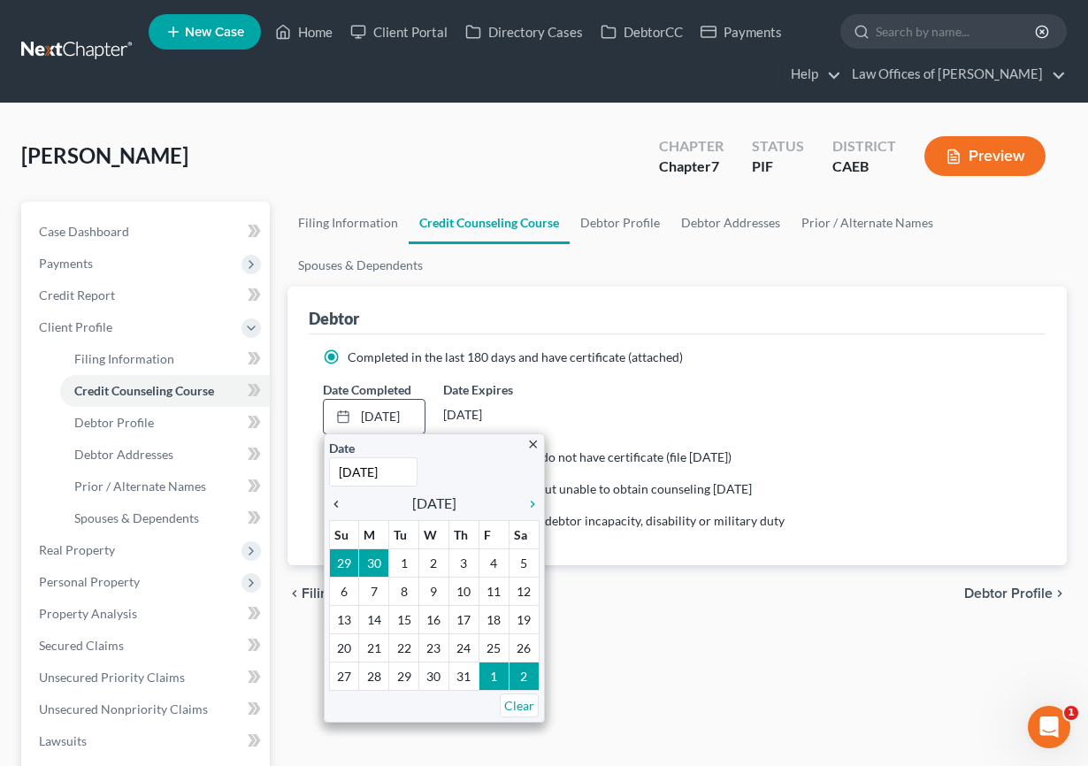
click at [335, 505] on icon "chevron_left" at bounding box center [340, 504] width 23 height 14
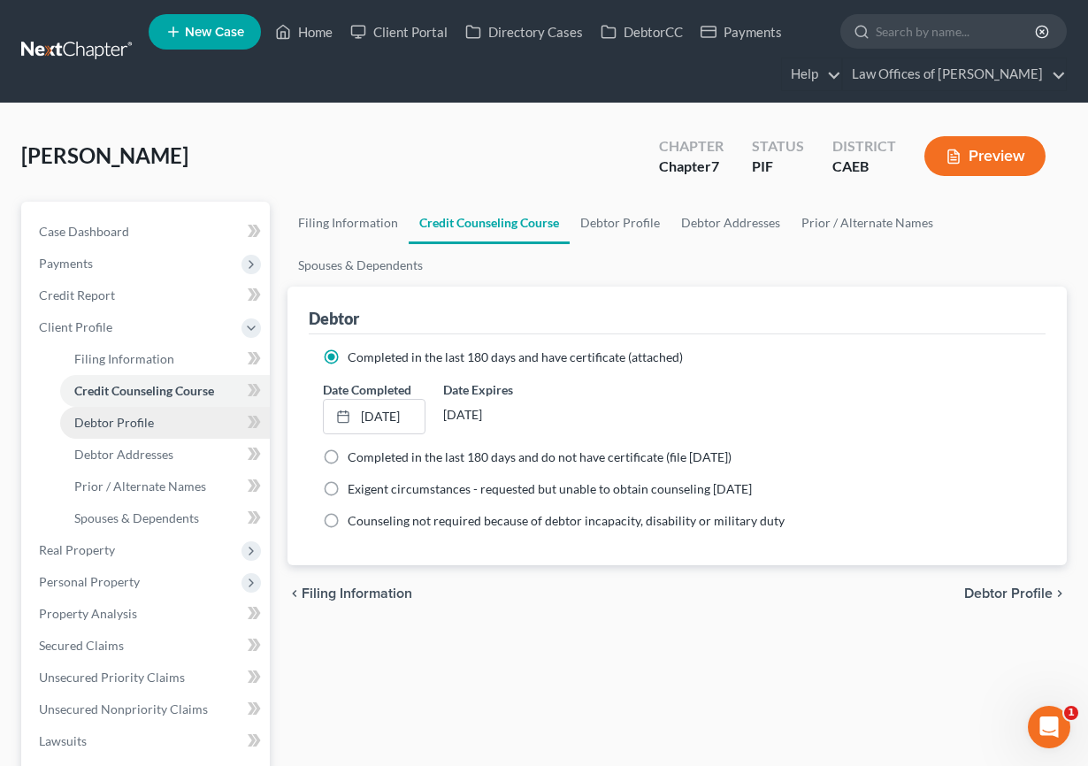
scroll to position [62, 0]
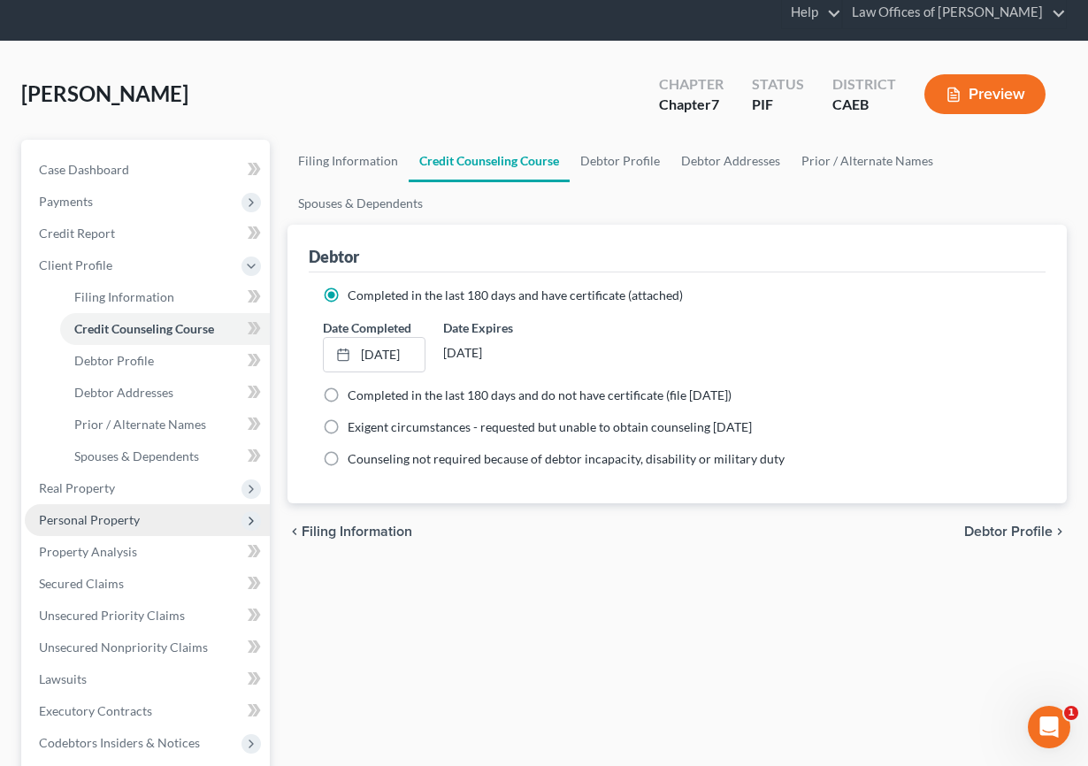
click at [70, 525] on span "Personal Property" at bounding box center [89, 519] width 101 height 15
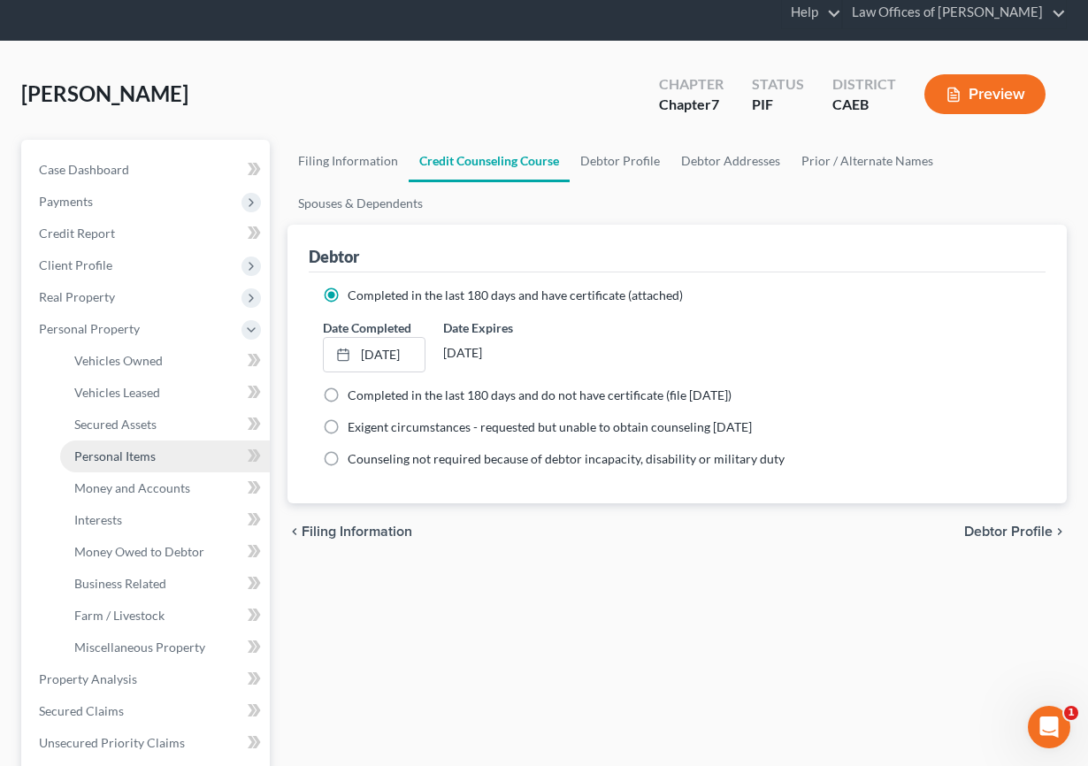
click at [162, 454] on link "Personal Items" at bounding box center [165, 457] width 210 height 32
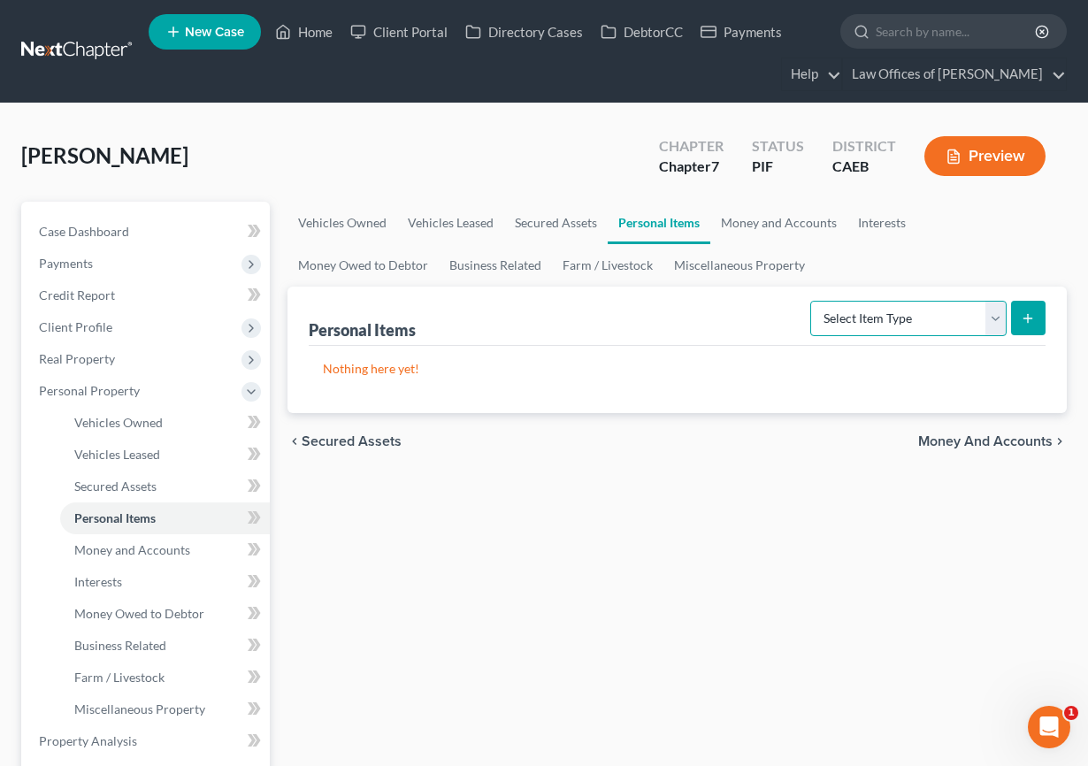
click at [883, 326] on select "Select Item Type Clothing Collectibles Of Value Electronics Firearms Household …" at bounding box center [908, 318] width 196 height 35
click at [812, 301] on select "Select Item Type Clothing Collectibles Of Value Electronics Firearms Household …" at bounding box center [908, 318] width 196 height 35
click at [870, 323] on select "Select Item Type Clothing Collectibles Of Value Electronics Firearms Household …" at bounding box center [908, 318] width 196 height 35
select select "clothing"
click at [812, 301] on select "Select Item Type Clothing Collectibles Of Value Electronics Firearms Household …" at bounding box center [908, 318] width 196 height 35
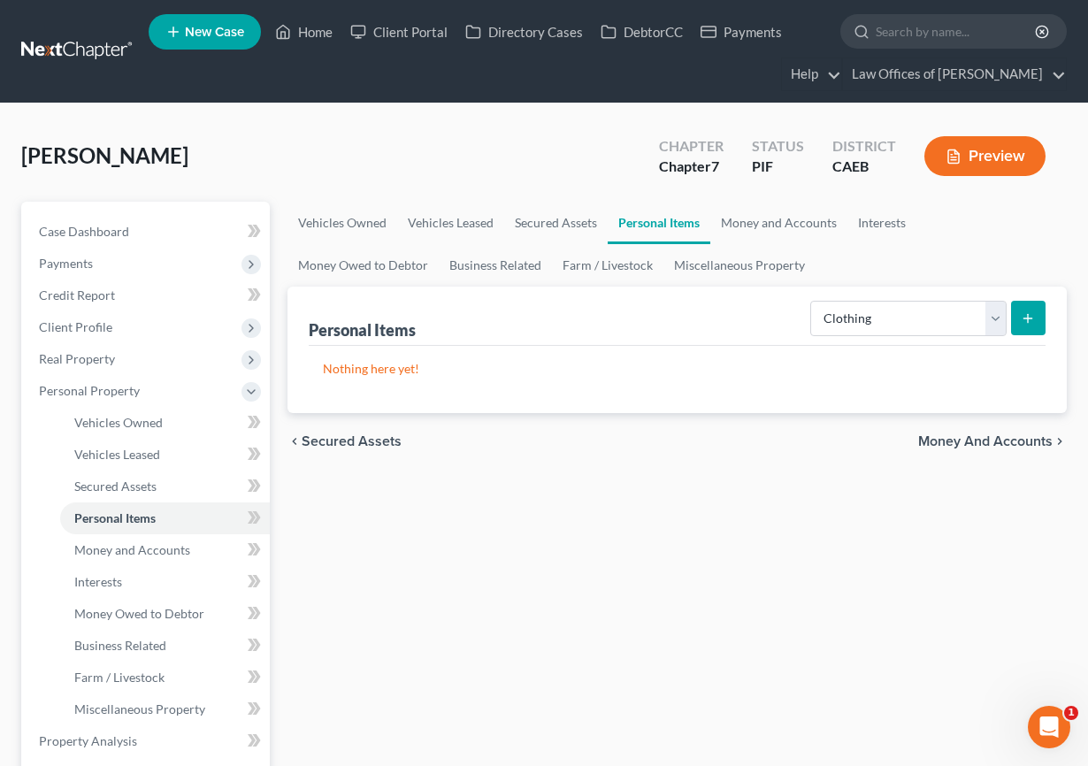
click at [976, 320] on line "submit" at bounding box center [1028, 318] width 0 height 8
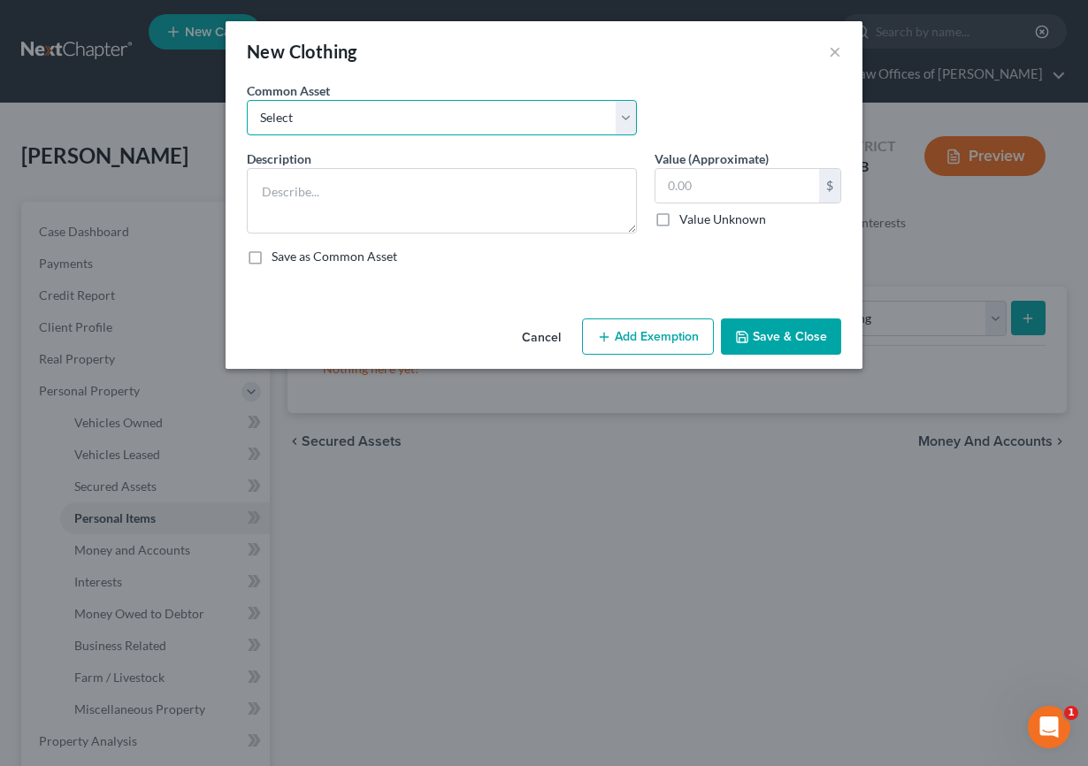
click at [511, 120] on select "Select Wardrobe" at bounding box center [442, 117] width 390 height 35
select select "0"
click at [247, 100] on select "Select Wardrobe" at bounding box center [442, 117] width 390 height 35
type textarea "Wardrobe"
click at [696, 186] on input "600.00" at bounding box center [737, 186] width 164 height 34
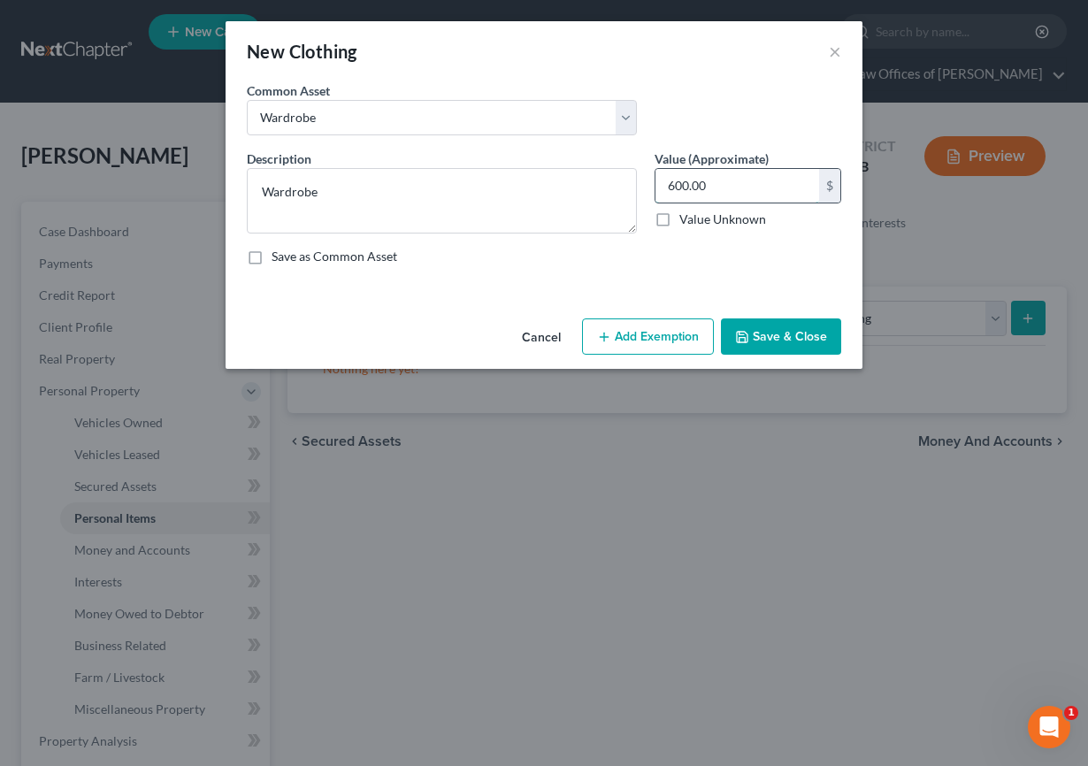
type input "0"
type input "800"
click at [636, 335] on button "Add Exemption" at bounding box center [648, 336] width 132 height 37
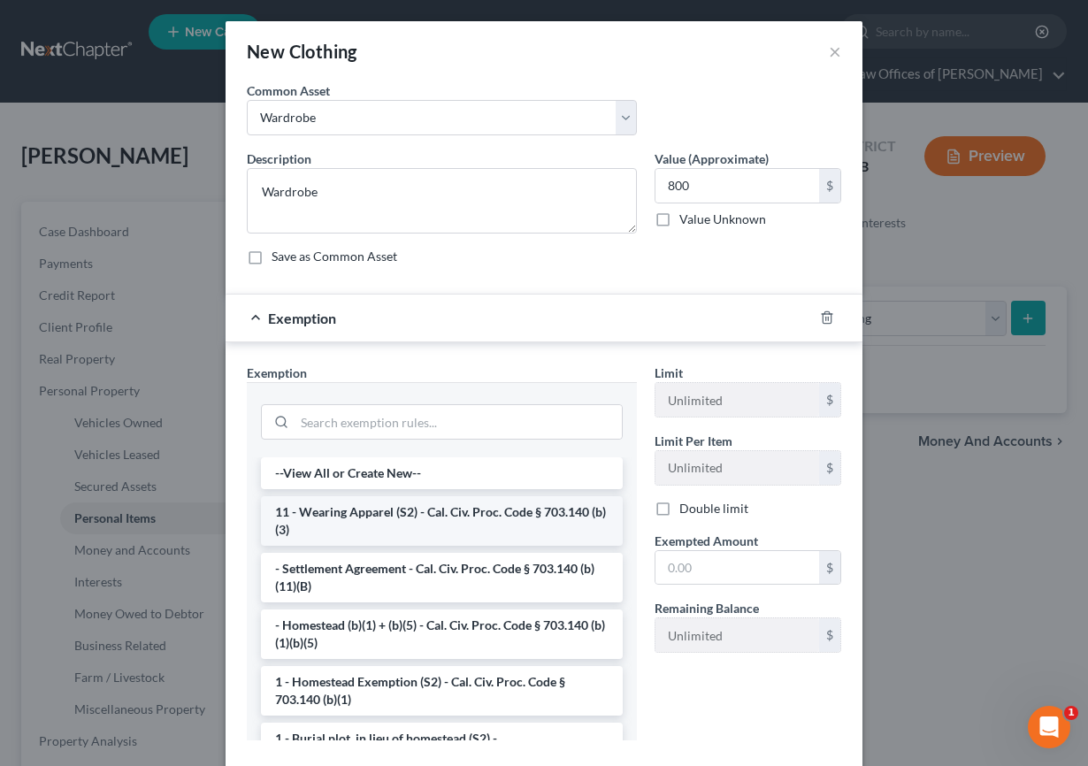
click at [392, 531] on li "11 - Wearing Apparel (S2) - Cal. Civ. Proc. Code § 703.140 (b)(3)" at bounding box center [442, 521] width 362 height 50
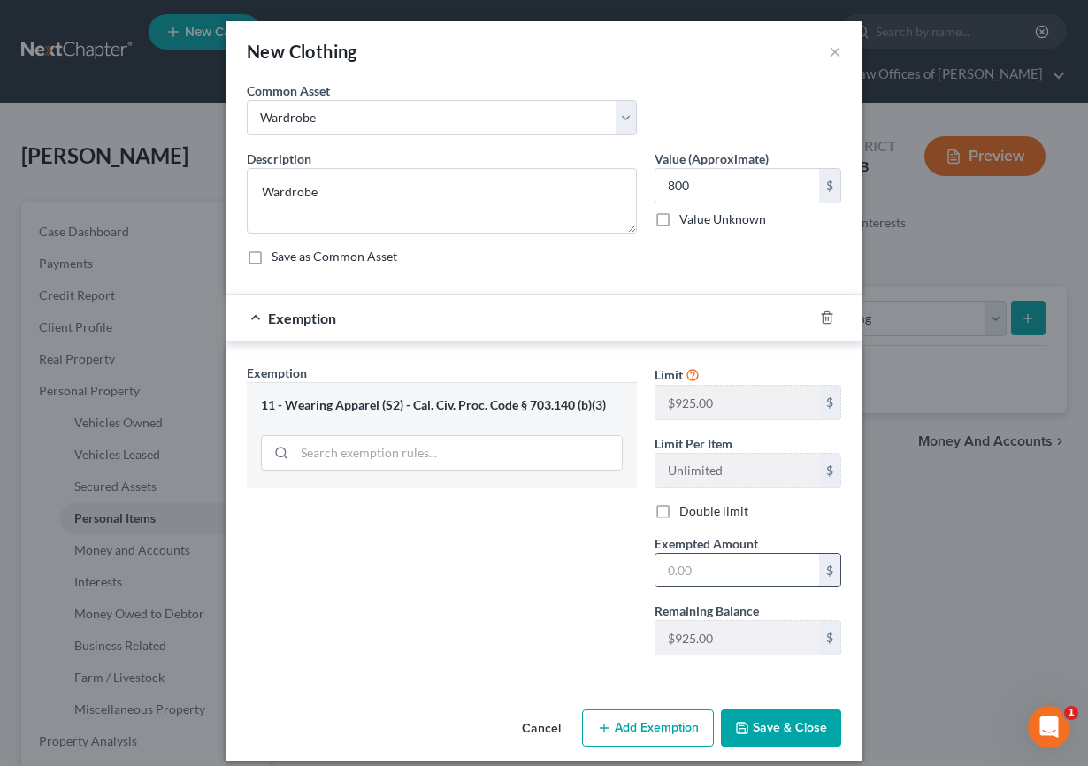
click at [716, 571] on input "text" at bounding box center [737, 571] width 164 height 34
type input "800"
click at [367, 645] on div "Exemption Set must be selected for CA. Exemption * 11 - Wearing Apparel (S2) - …" at bounding box center [442, 517] width 408 height 306
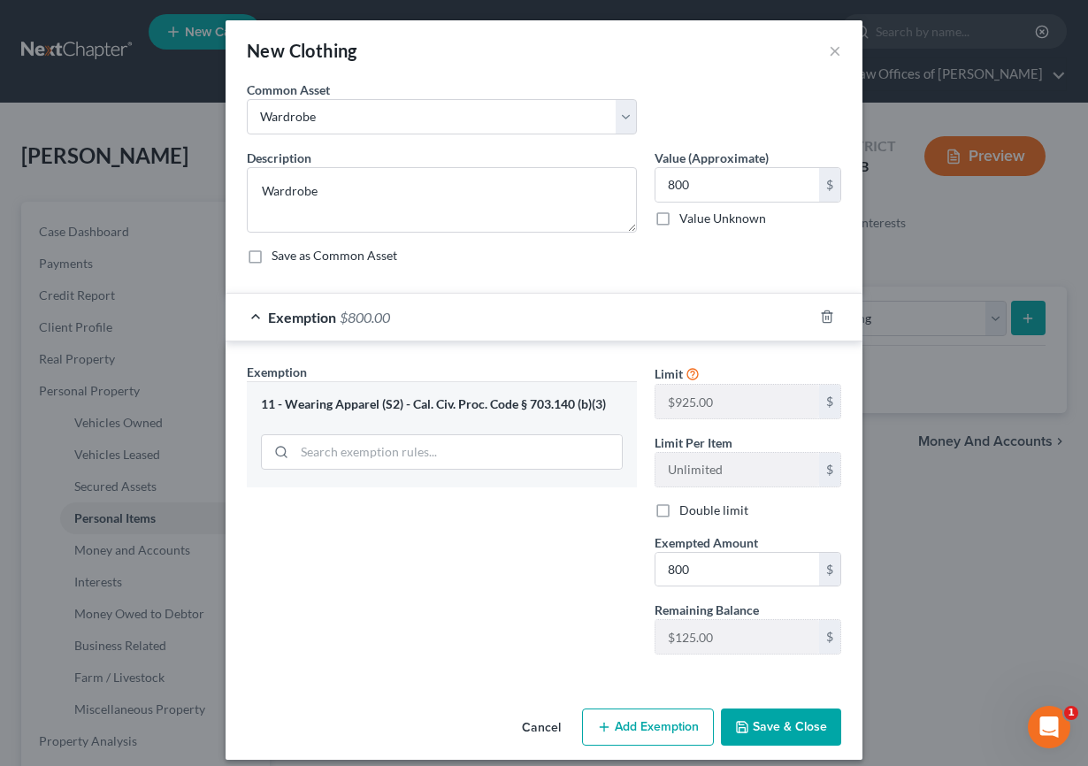
click at [785, 730] on button "Save & Close" at bounding box center [781, 727] width 120 height 37
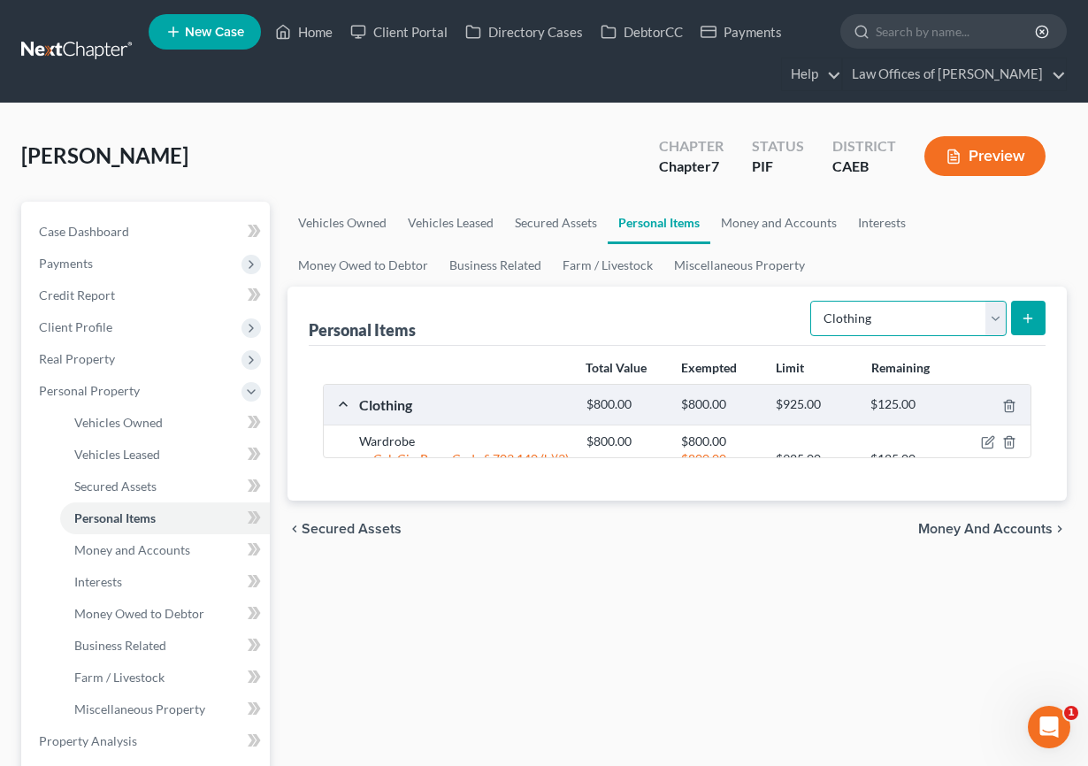
click at [893, 333] on select "Select Item Type Clothing Collectibles Of Value Electronics Firearms Household …" at bounding box center [908, 318] width 196 height 35
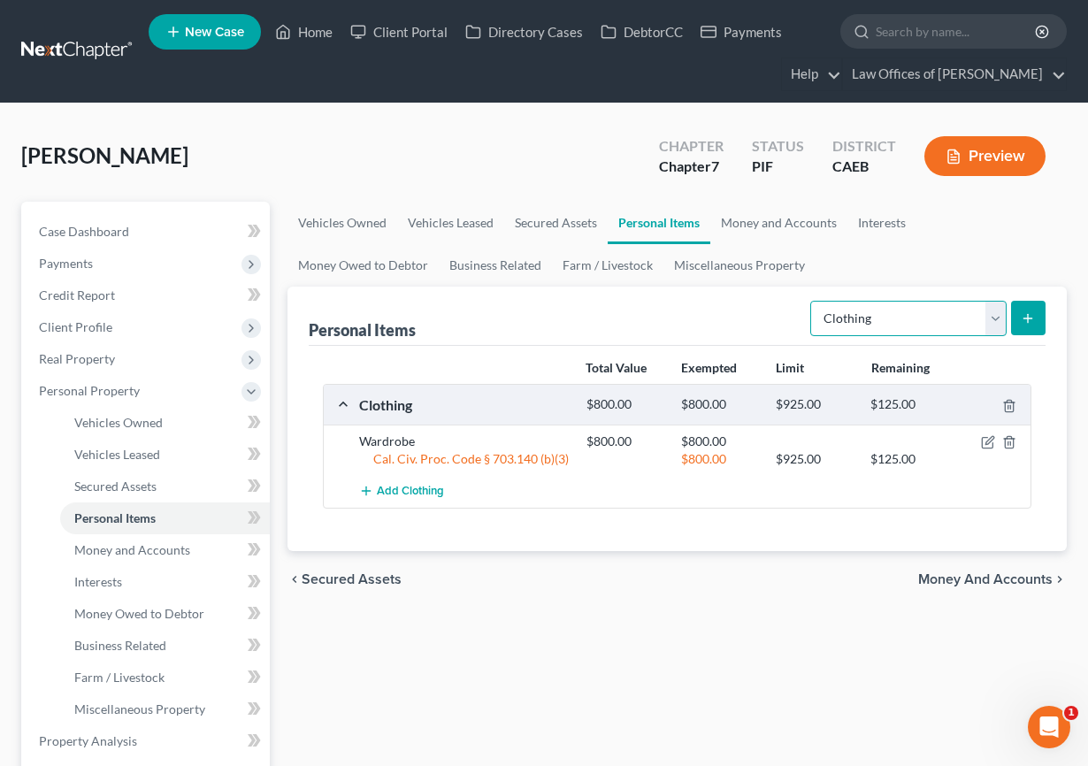
select select "electronics"
click at [812, 301] on select "Select Item Type Clothing Collectibles Of Value Electronics Firearms Household …" at bounding box center [908, 318] width 196 height 35
click at [976, 322] on icon "submit" at bounding box center [1028, 318] width 14 height 14
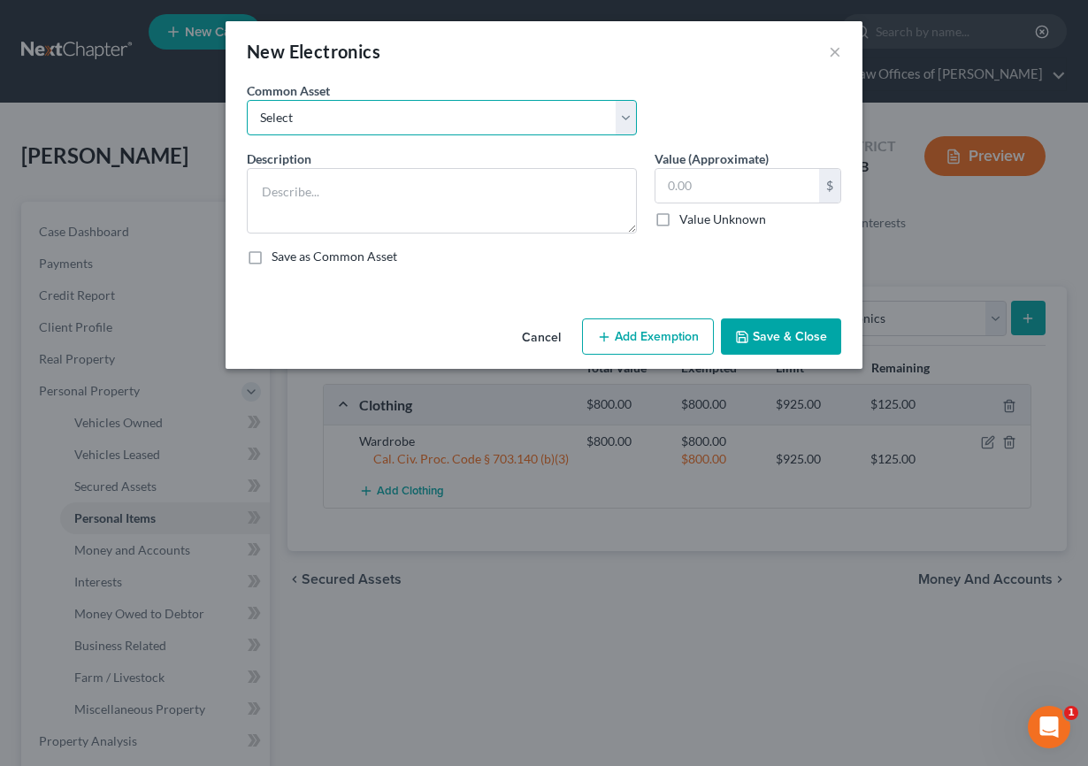
click at [507, 111] on select "Select Miscellaneous Electronic Items" at bounding box center [442, 117] width 390 height 35
select select "0"
click at [247, 100] on select "Select Miscellaneous Electronic Items" at bounding box center [442, 117] width 390 height 35
type textarea "Miscellaneous Electronic Items"
click at [692, 185] on input "700.00" at bounding box center [737, 186] width 164 height 34
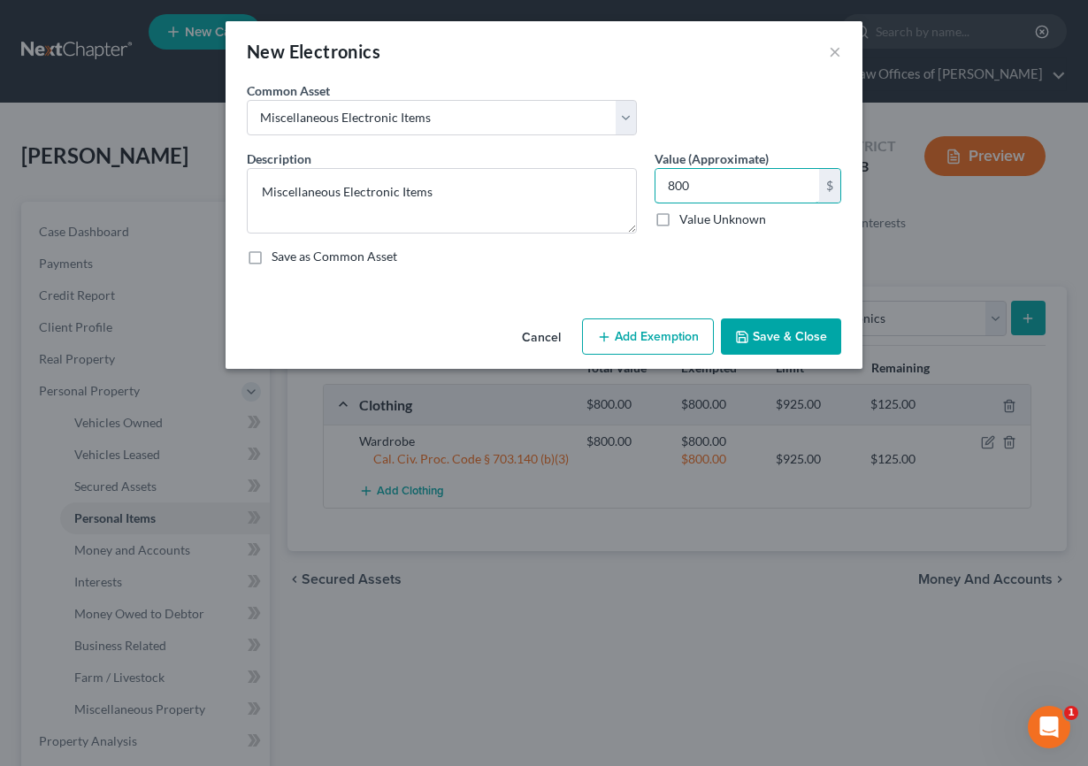
type input "800"
click at [628, 347] on button "Add Exemption" at bounding box center [648, 336] width 132 height 37
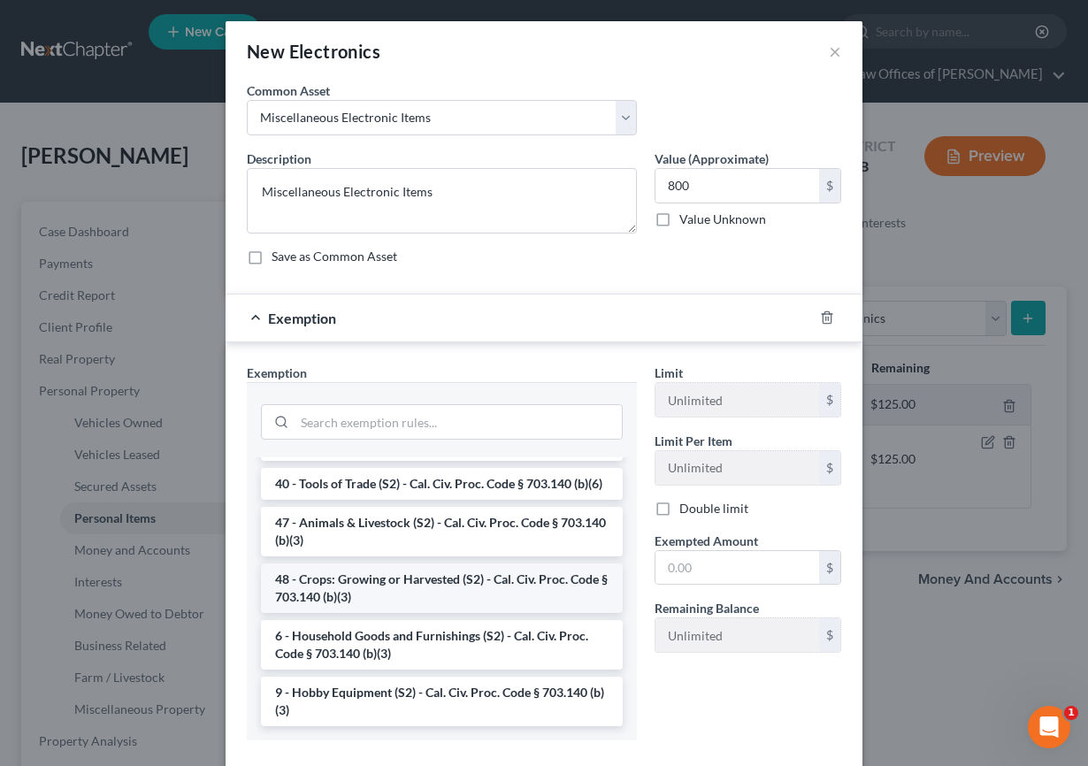
scroll to position [100, 0]
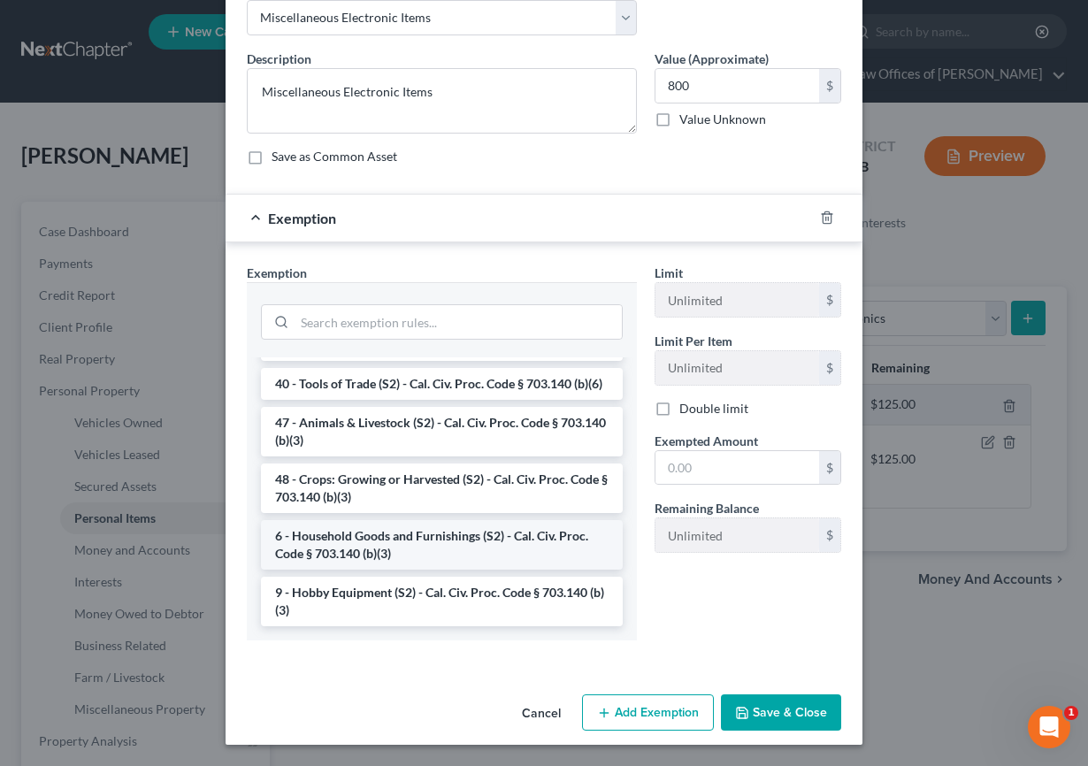
click at [340, 549] on li "6 - Household Goods and Furnishings (S2) - Cal. Civ. Proc. Code § 703.140 (b)(3)" at bounding box center [442, 545] width 362 height 50
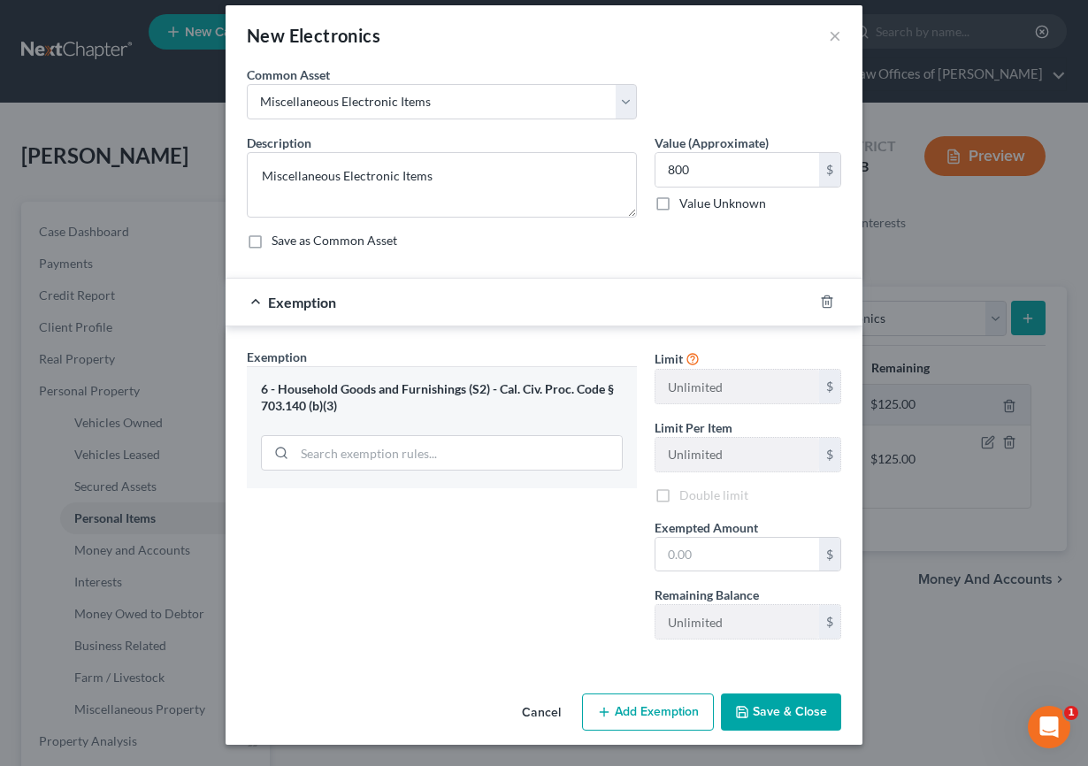
scroll to position [16, 0]
click at [672, 561] on input "text" at bounding box center [737, 555] width 164 height 34
type input "800"
click at [368, 620] on div "Exemption Set must be selected for CA. Exemption * 6 - Household Goods and Furn…" at bounding box center [442, 501] width 408 height 306
click at [784, 712] on button "Save & Close" at bounding box center [781, 711] width 120 height 37
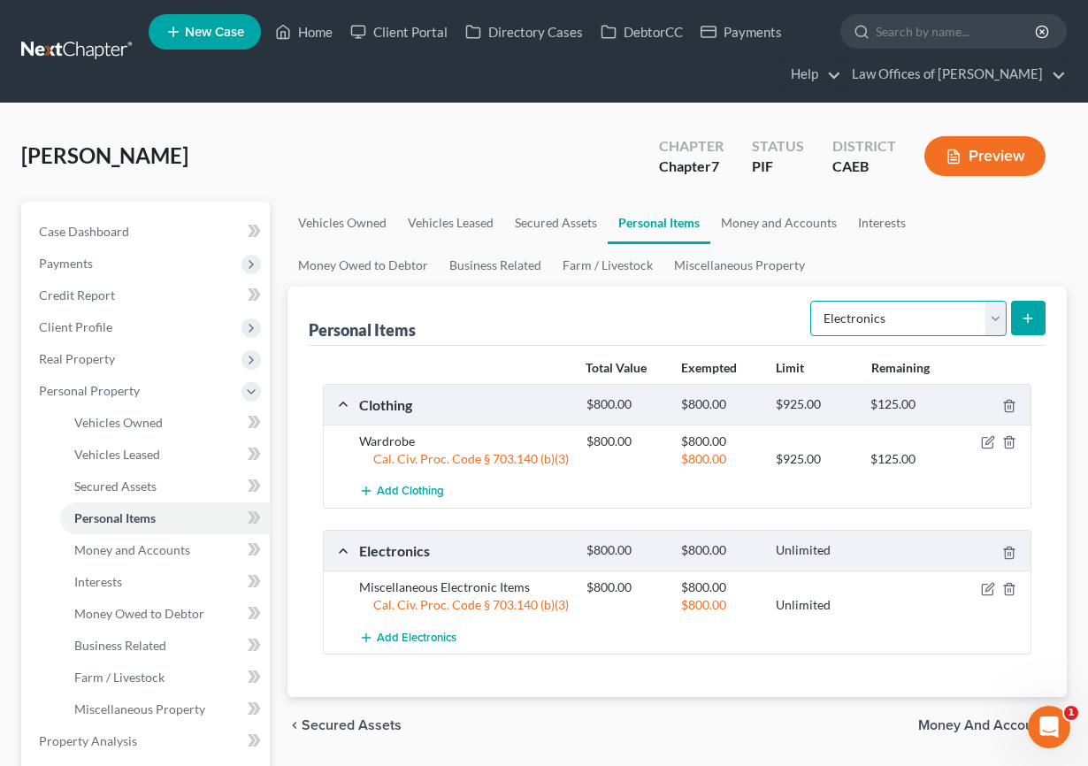
click at [887, 324] on select "Select Item Type Clothing Collectibles Of Value Electronics Firearms Household …" at bounding box center [908, 318] width 196 height 35
select select "household_goods"
click at [812, 301] on select "Select Item Type Clothing Collectibles Of Value Electronics Firearms Household …" at bounding box center [908, 318] width 196 height 35
click at [976, 321] on button "submit" at bounding box center [1028, 318] width 34 height 34
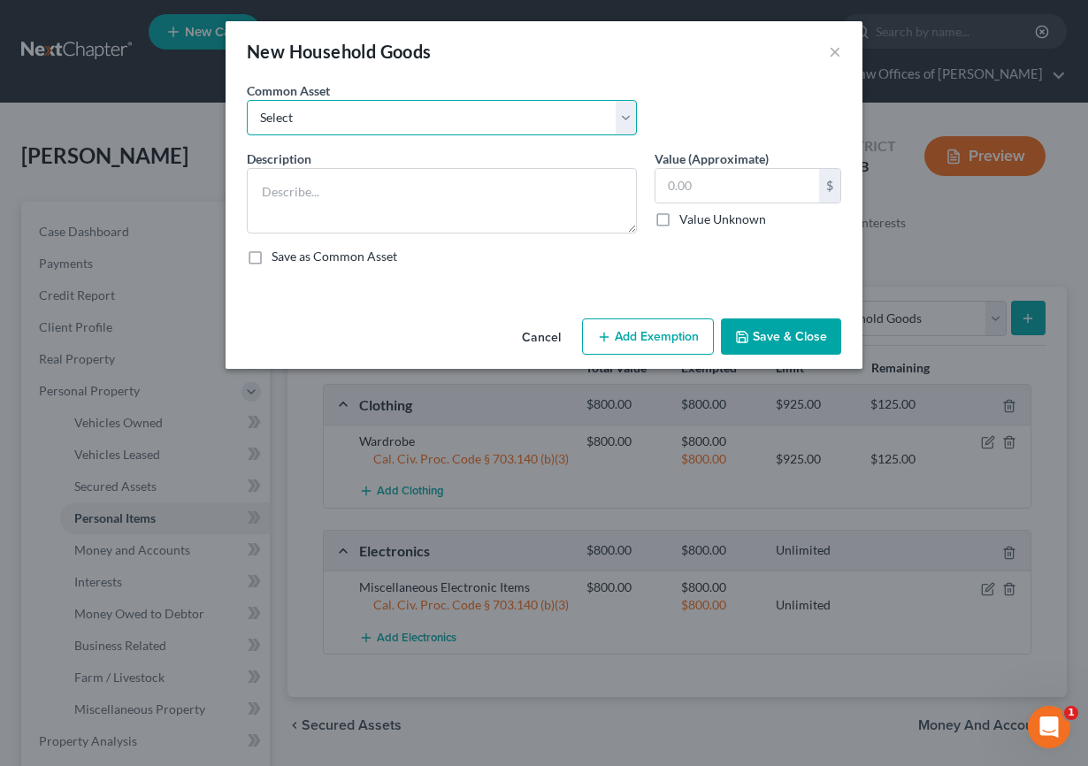
click at [527, 126] on select "Select Furniture and furnishings" at bounding box center [442, 117] width 390 height 35
select select "0"
click at [247, 100] on select "Select Furniture and furnishings" at bounding box center [442, 117] width 390 height 35
type textarea "Furniture and furnishings"
click at [716, 185] on input "1,200.00" at bounding box center [737, 186] width 164 height 34
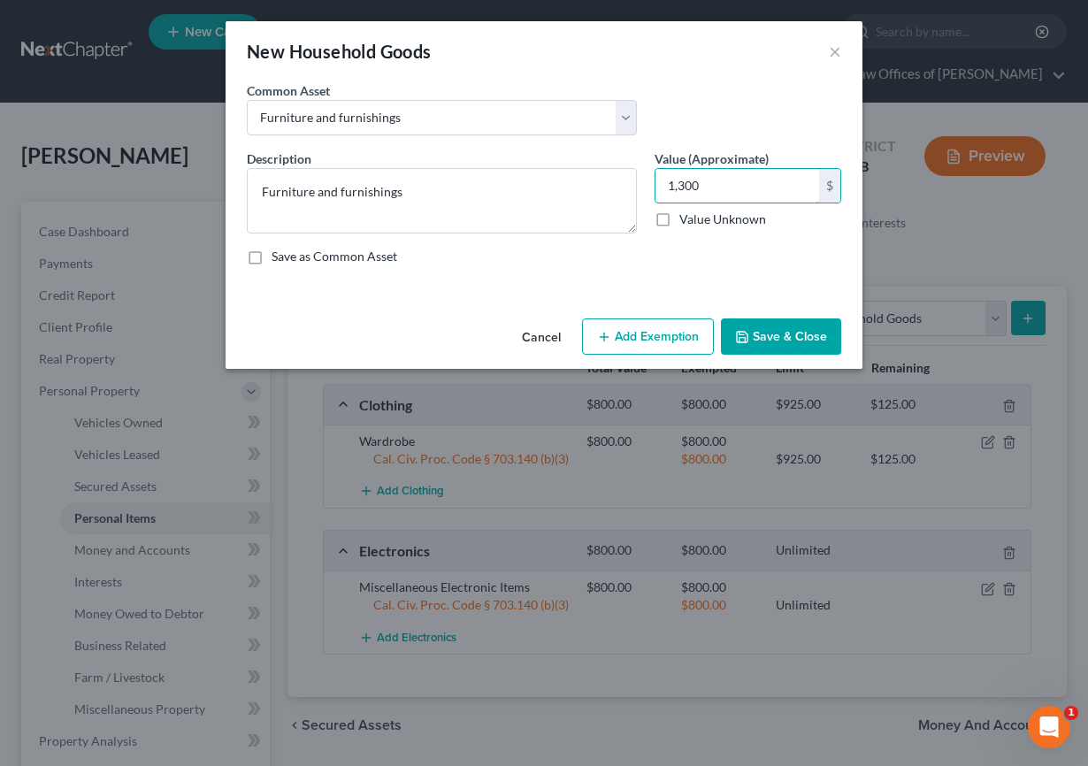
type input "1,300"
click at [640, 337] on button "Add Exemption" at bounding box center [648, 336] width 132 height 37
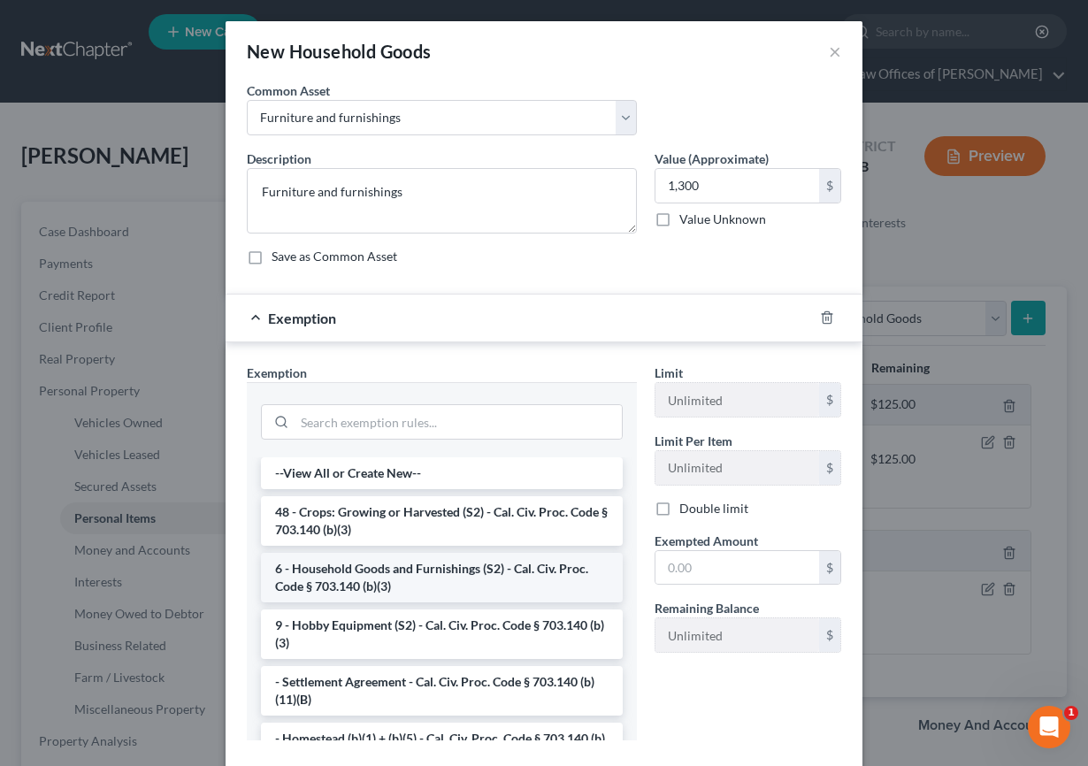
click at [387, 588] on li "6 - Household Goods and Furnishings (S2) - Cal. Civ. Proc. Code § 703.140 (b)(3)" at bounding box center [442, 578] width 362 height 50
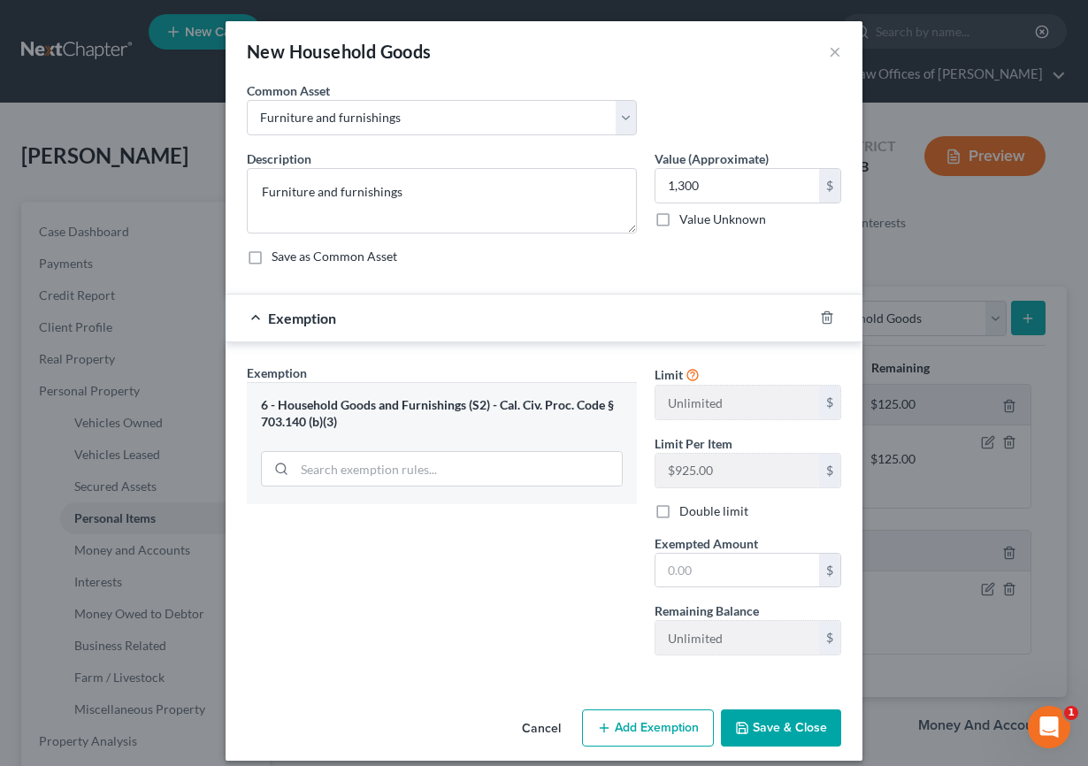
scroll to position [1, 0]
click at [709, 570] on input "text" at bounding box center [737, 570] width 164 height 34
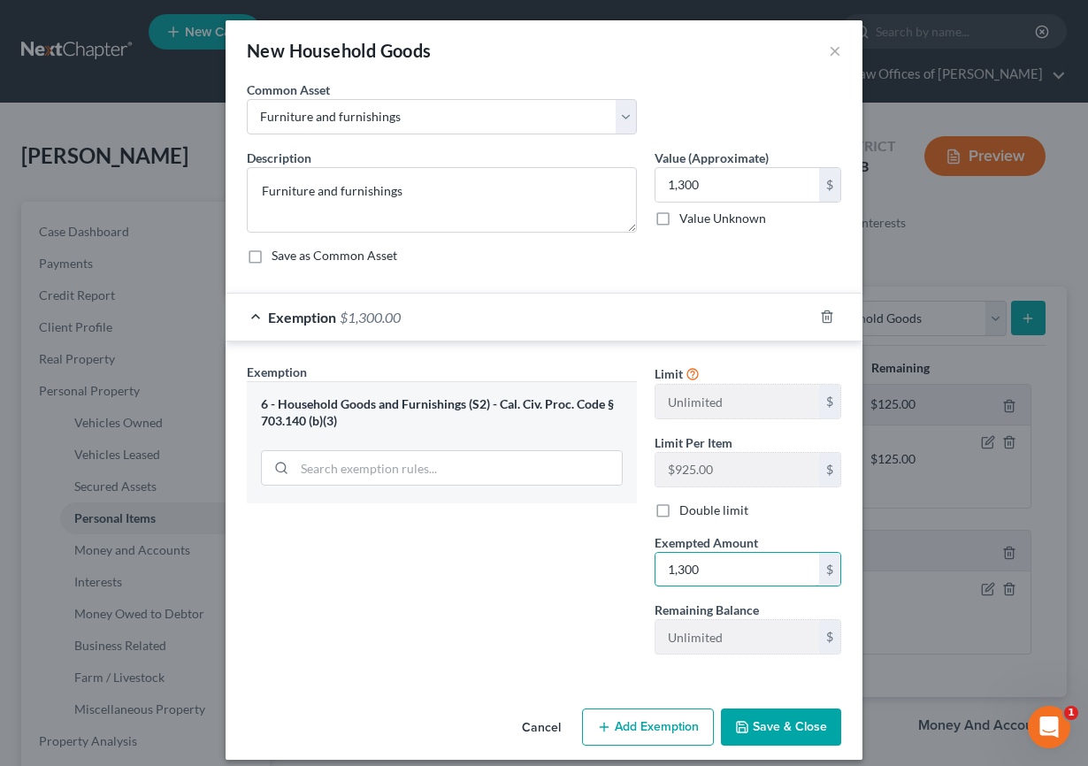
type input "1,300"
click at [446, 600] on div "Exemption Set must be selected for CA. Exemption * 6 - Household Goods and Furn…" at bounding box center [442, 516] width 408 height 306
click at [789, 738] on button "Save & Close" at bounding box center [781, 727] width 120 height 37
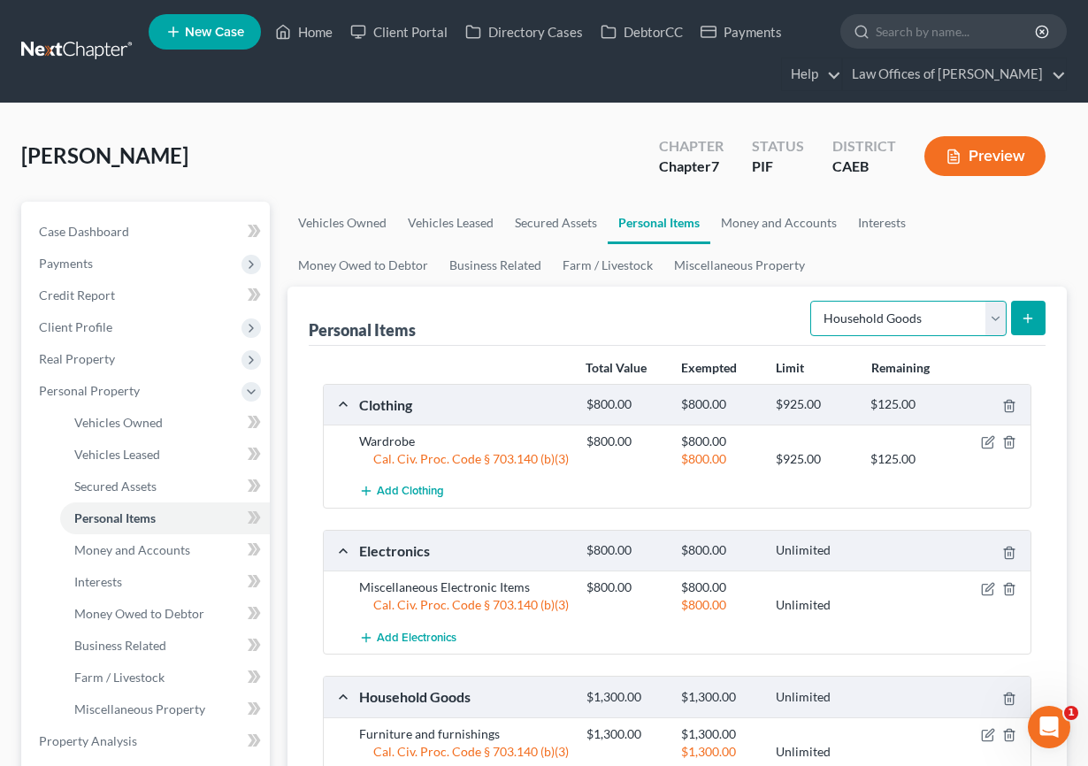
click at [897, 324] on select "Select Item Type Clothing Collectibles Of Value Electronics Firearms Household …" at bounding box center [908, 318] width 196 height 35
select select "jewelry"
click at [812, 301] on select "Select Item Type Clothing Collectibles Of Value Electronics Firearms Household …" at bounding box center [908, 318] width 196 height 35
click at [976, 320] on button "submit" at bounding box center [1028, 318] width 34 height 34
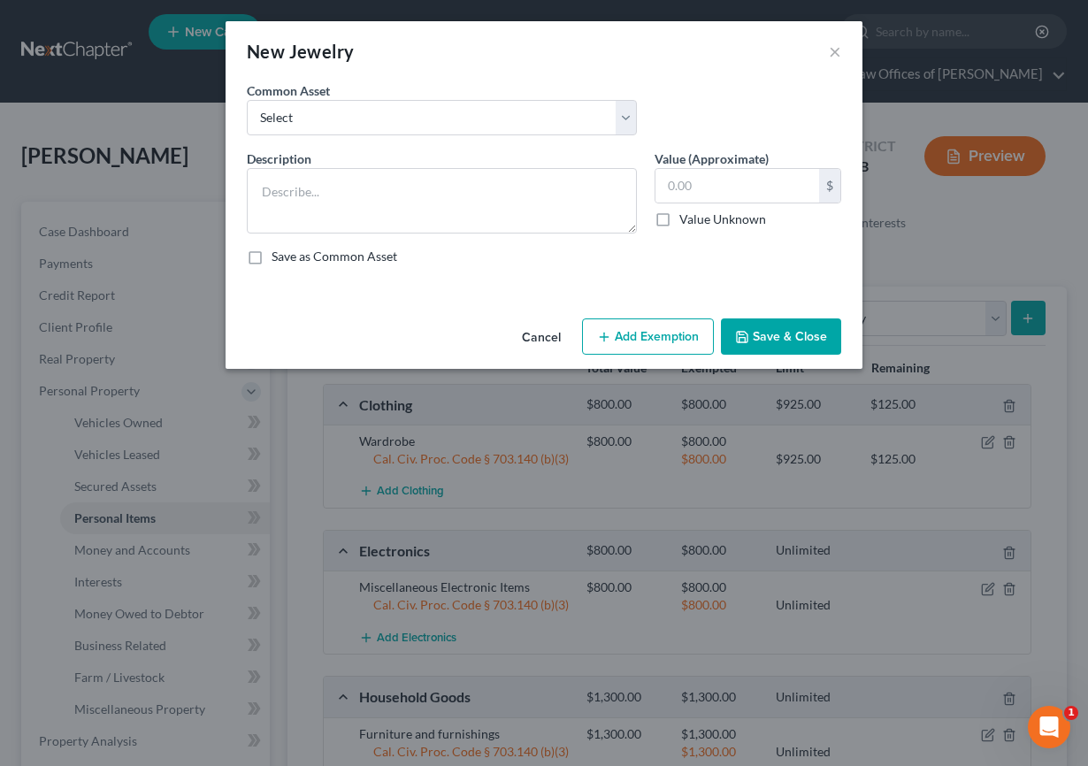
click at [551, 137] on div "Common Asset Select Miscellaneous Jewelry" at bounding box center [544, 115] width 612 height 68
click at [551, 128] on select "Select Miscellaneous Jewelry" at bounding box center [442, 117] width 390 height 35
select select "0"
click at [247, 100] on select "Select Miscellaneous Jewelry" at bounding box center [442, 117] width 390 height 35
type textarea "Miscellaneous Jewelry"
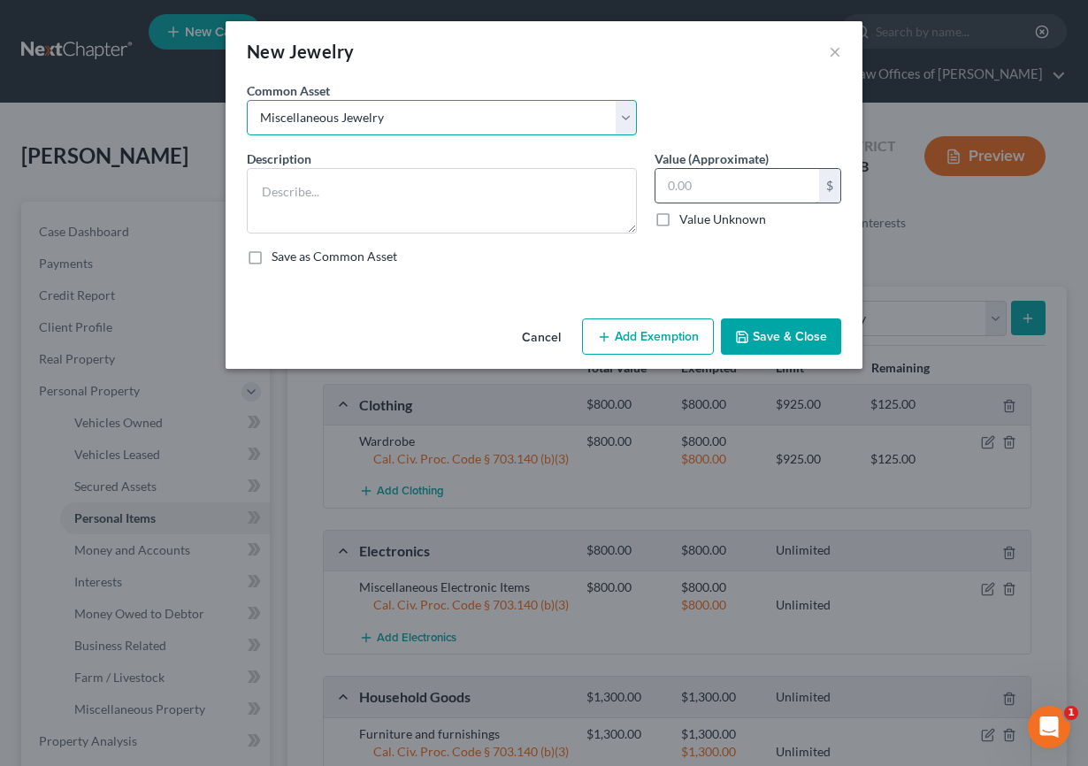
type input "100.00"
click at [658, 342] on button "Add Exemption" at bounding box center [648, 336] width 132 height 37
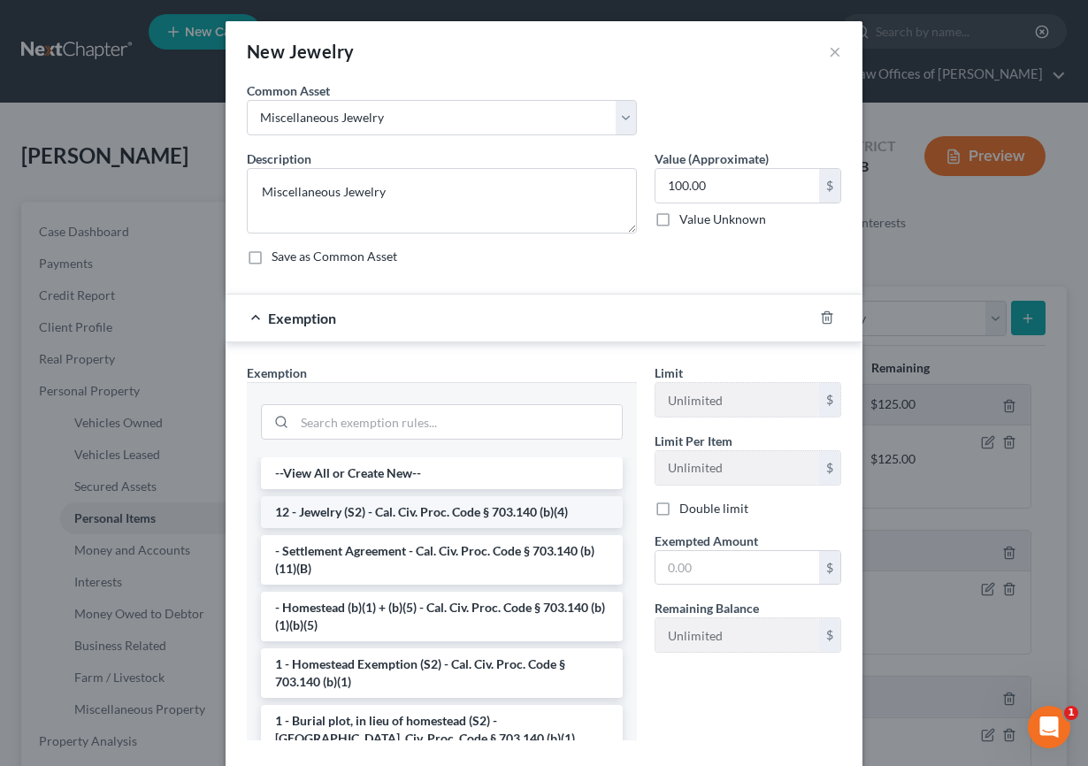
click at [402, 510] on li "12 - Jewelry (S2) - Cal. Civ. Proc. Code § 703.140 (b)(4)" at bounding box center [442, 512] width 362 height 32
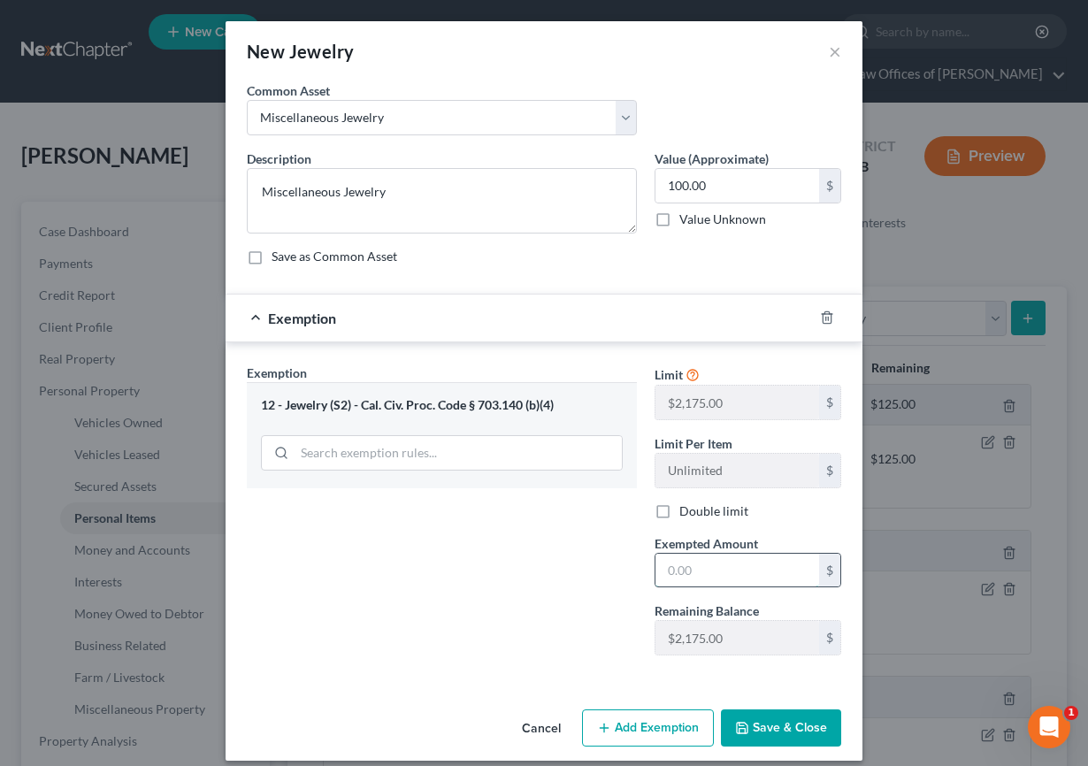
click at [673, 578] on input "text" at bounding box center [737, 571] width 164 height 34
type input "100"
click at [586, 594] on div "Exemption Set must be selected for CA. Exemption * 12 - Jewelry (S2) - Cal. Civ…" at bounding box center [442, 517] width 408 height 306
click at [769, 724] on button "Save & Close" at bounding box center [781, 727] width 120 height 37
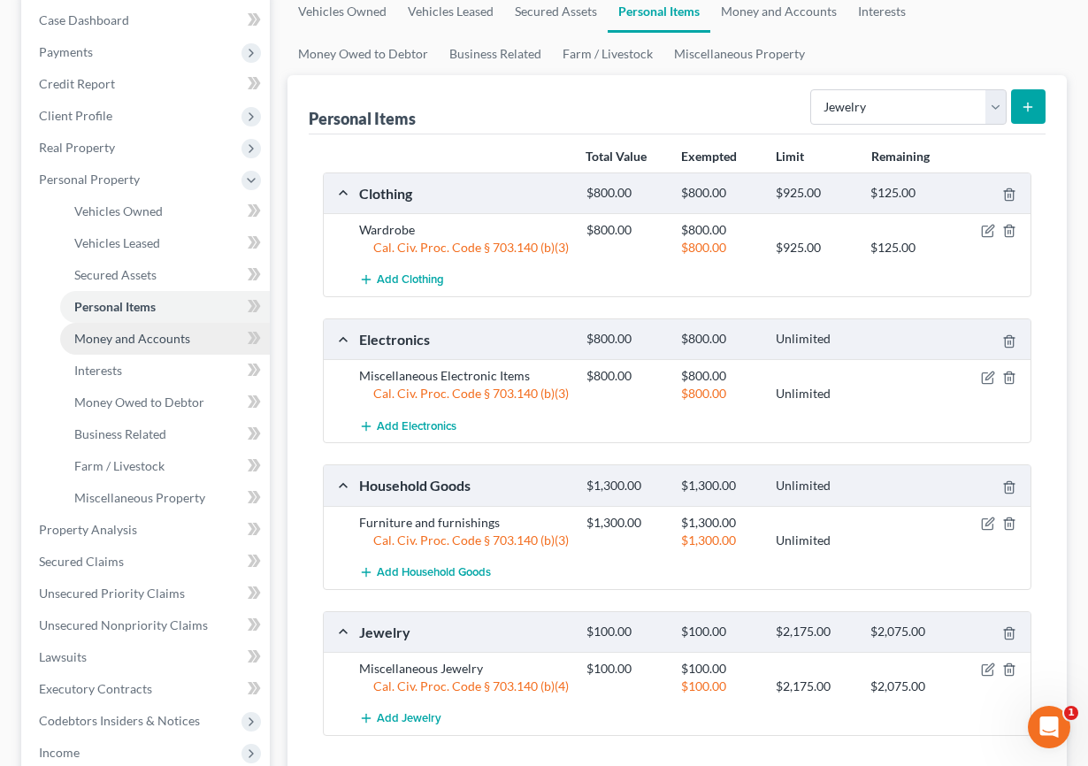
click at [172, 349] on link "Money and Accounts" at bounding box center [165, 339] width 210 height 32
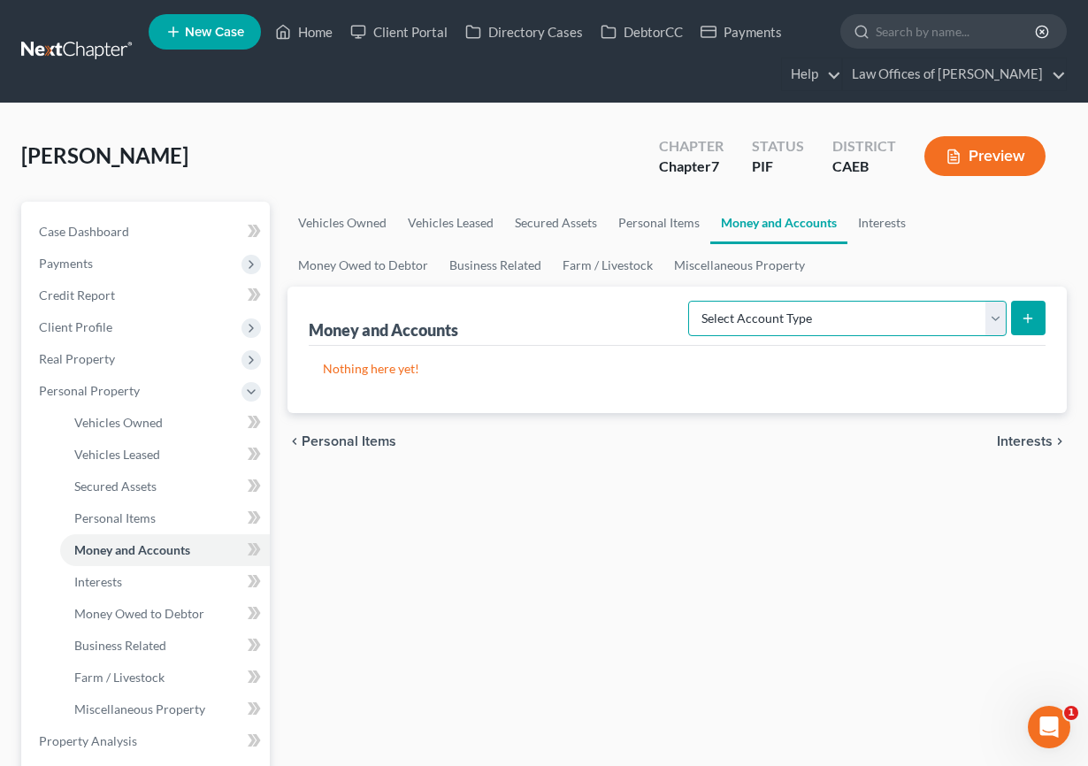
click at [795, 319] on select "Select Account Type Brokerage Cash on Hand Certificates of Deposit Checking Acc…" at bounding box center [847, 318] width 318 height 35
select select "cash_on_hand"
click at [692, 301] on select "Select Account Type Brokerage Cash on Hand Certificates of Deposit Checking Acc…" at bounding box center [847, 318] width 318 height 35
click at [976, 318] on icon "submit" at bounding box center [1028, 318] width 14 height 14
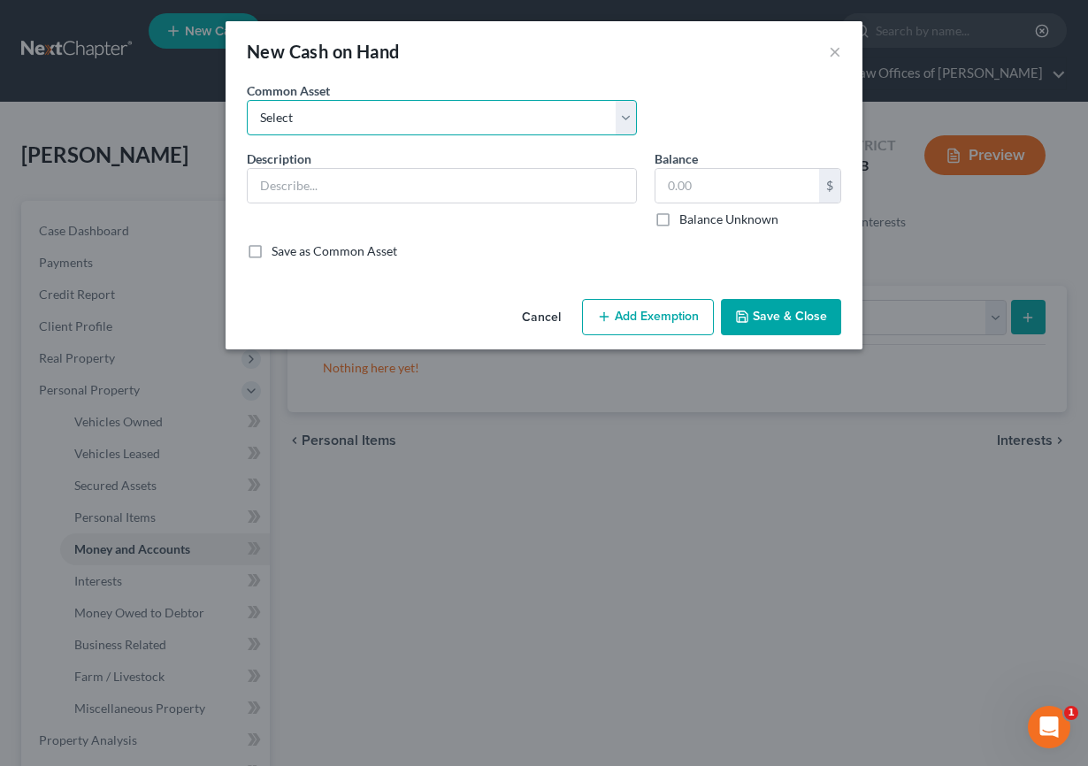
click at [397, 127] on select "Select Cash on Hand" at bounding box center [442, 117] width 390 height 35
select select "0"
click at [247, 100] on select "Select Cash on Hand" at bounding box center [442, 117] width 390 height 35
type input "Cash on Hand"
click at [716, 190] on input "200.00" at bounding box center [737, 186] width 164 height 34
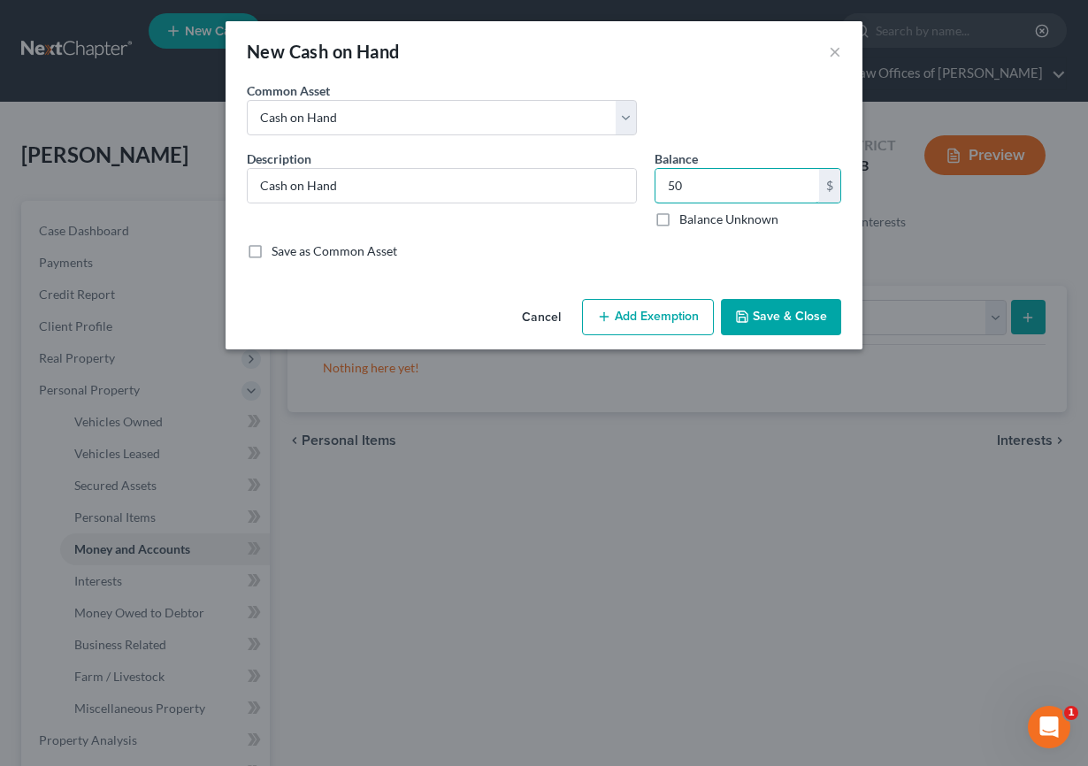
type input "50"
click at [624, 321] on button "Add Exemption" at bounding box center [648, 317] width 132 height 37
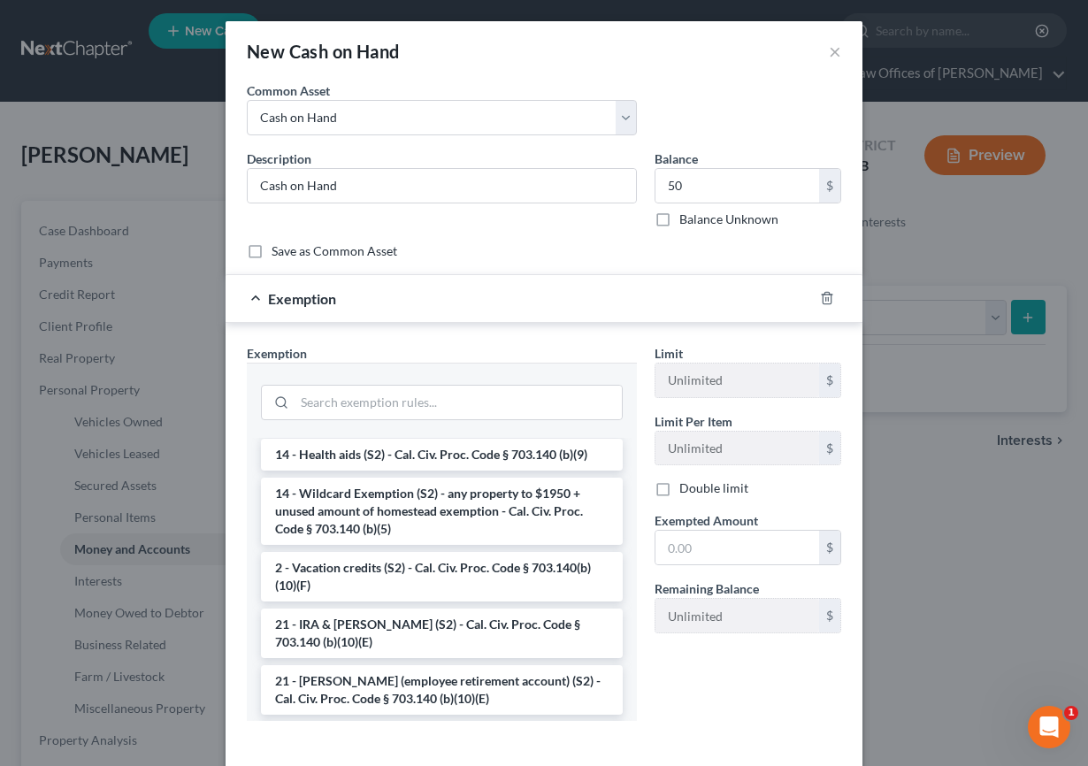
scroll to position [362, 0]
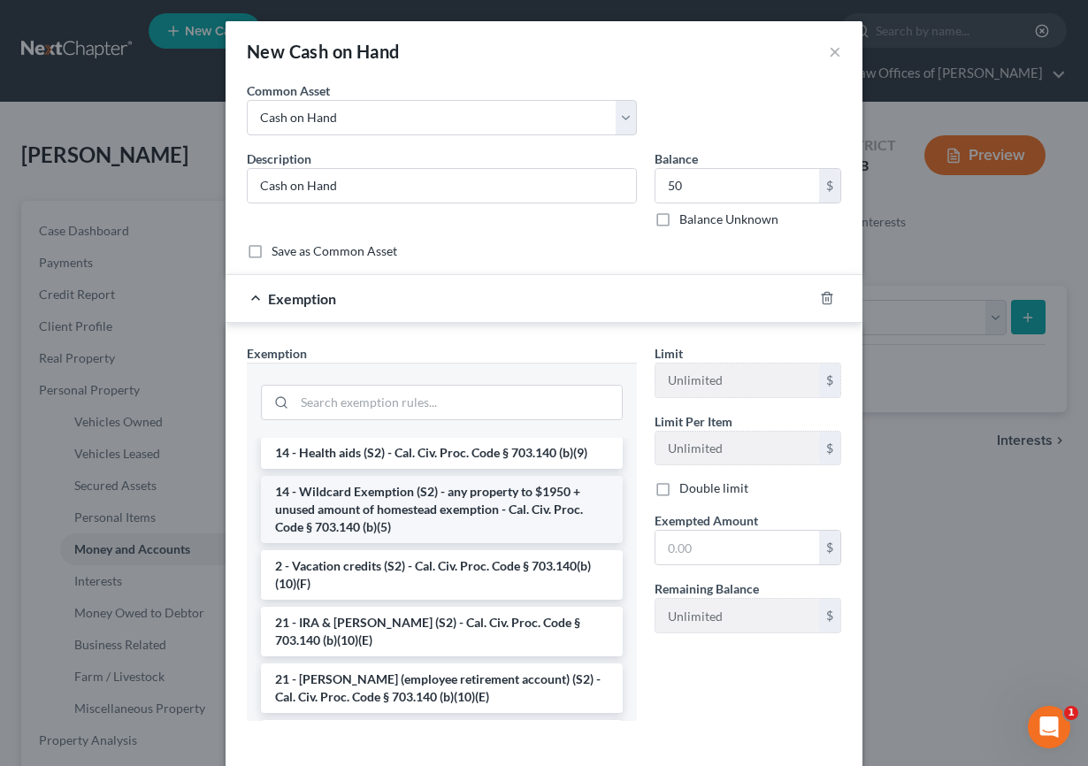
click at [423, 525] on li "14 - Wildcard Exemption (S2) - any property to $1950 + unused amount of homeste…" at bounding box center [442, 509] width 362 height 67
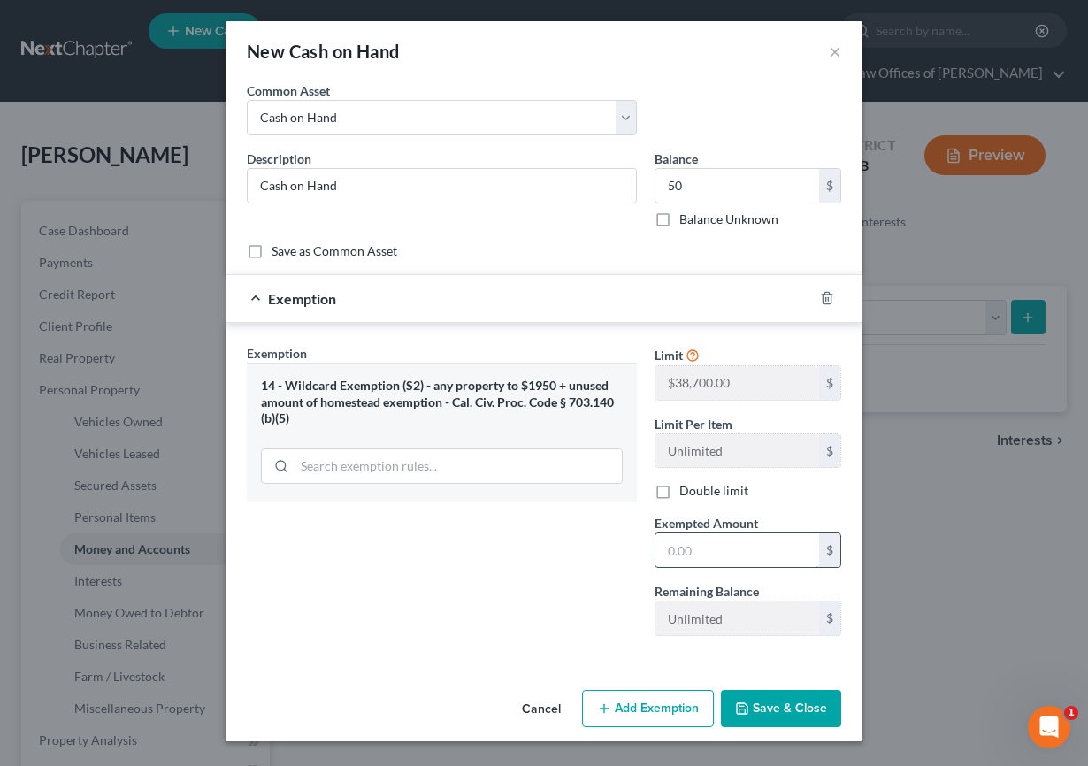
click at [750, 557] on input "text" at bounding box center [737, 550] width 164 height 34
type input "50"
click at [541, 611] on div "Exemption Set must be selected for CA. Exemption * 14 - Wildcard Exemption (S2)…" at bounding box center [442, 497] width 408 height 306
click at [778, 699] on button "Save & Close" at bounding box center [781, 708] width 120 height 37
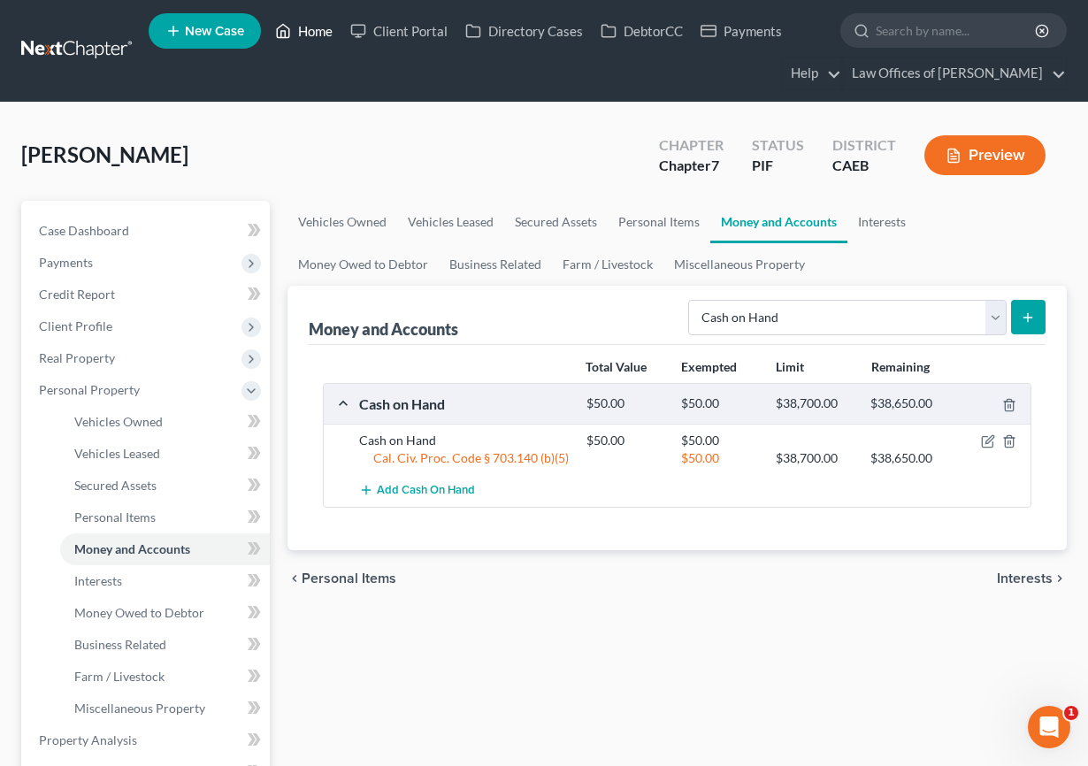
click at [300, 34] on link "Home" at bounding box center [303, 31] width 75 height 32
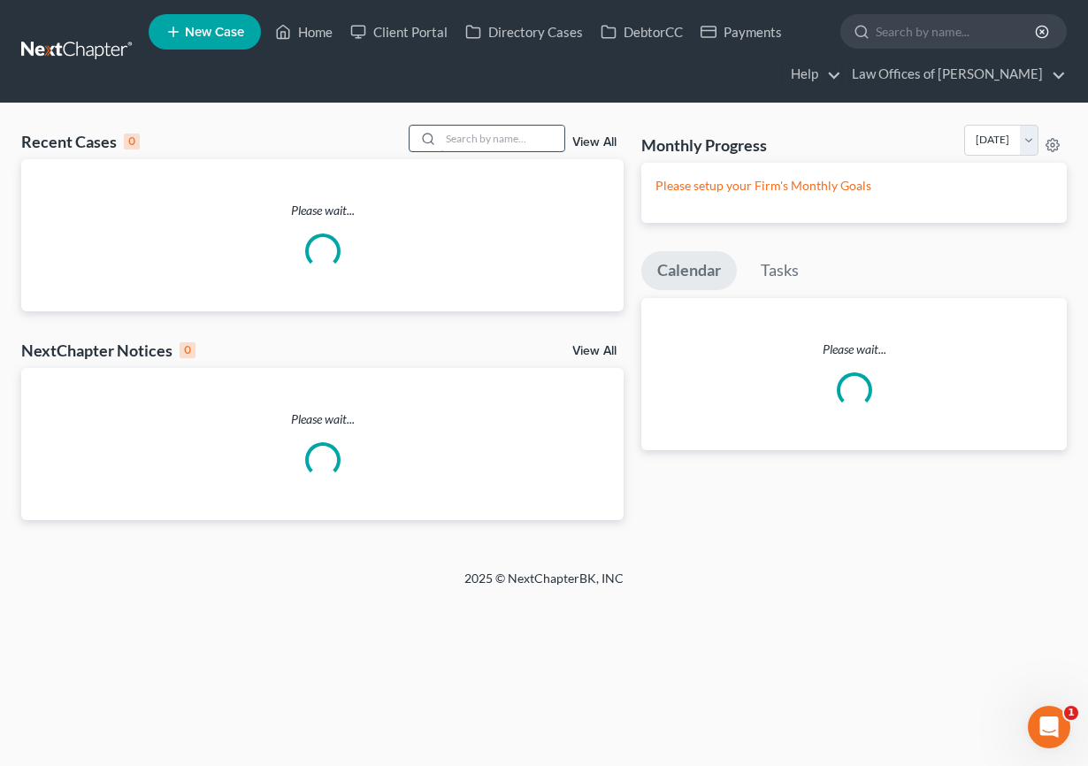
click at [520, 139] on input "search" at bounding box center [503, 139] width 124 height 26
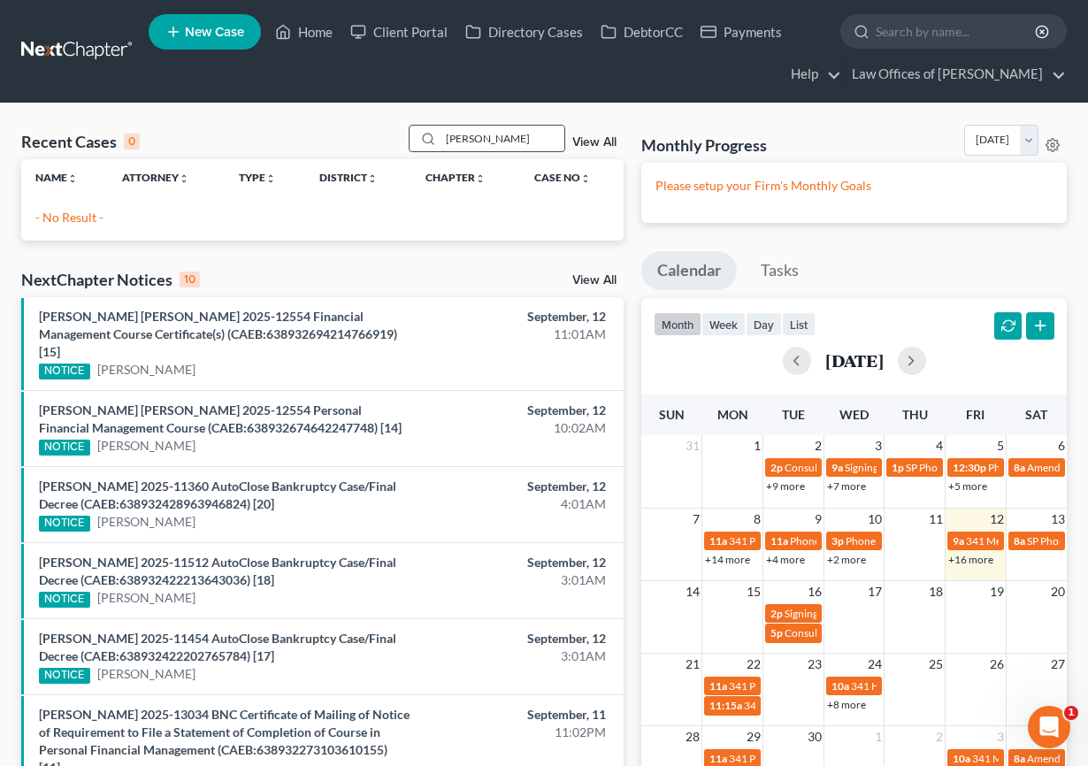
click at [513, 136] on input "mekhal" at bounding box center [503, 139] width 124 height 26
type input "mekhail"
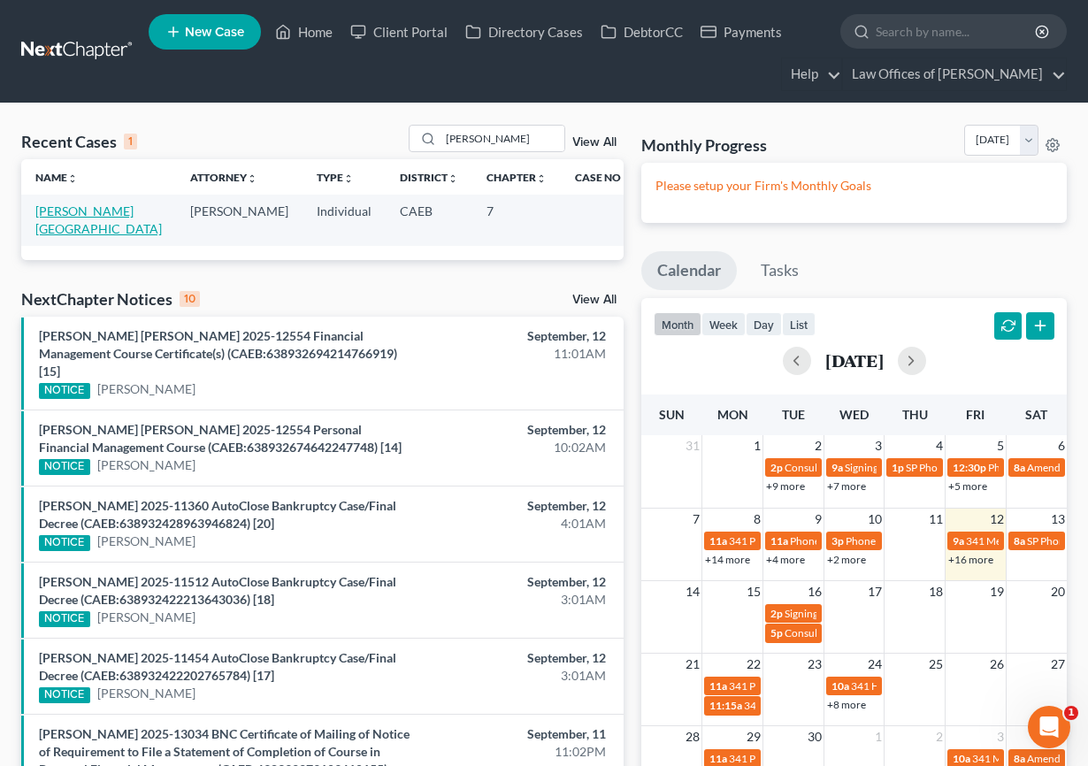
click at [95, 211] on link "Mekhail , Dalia" at bounding box center [98, 219] width 126 height 33
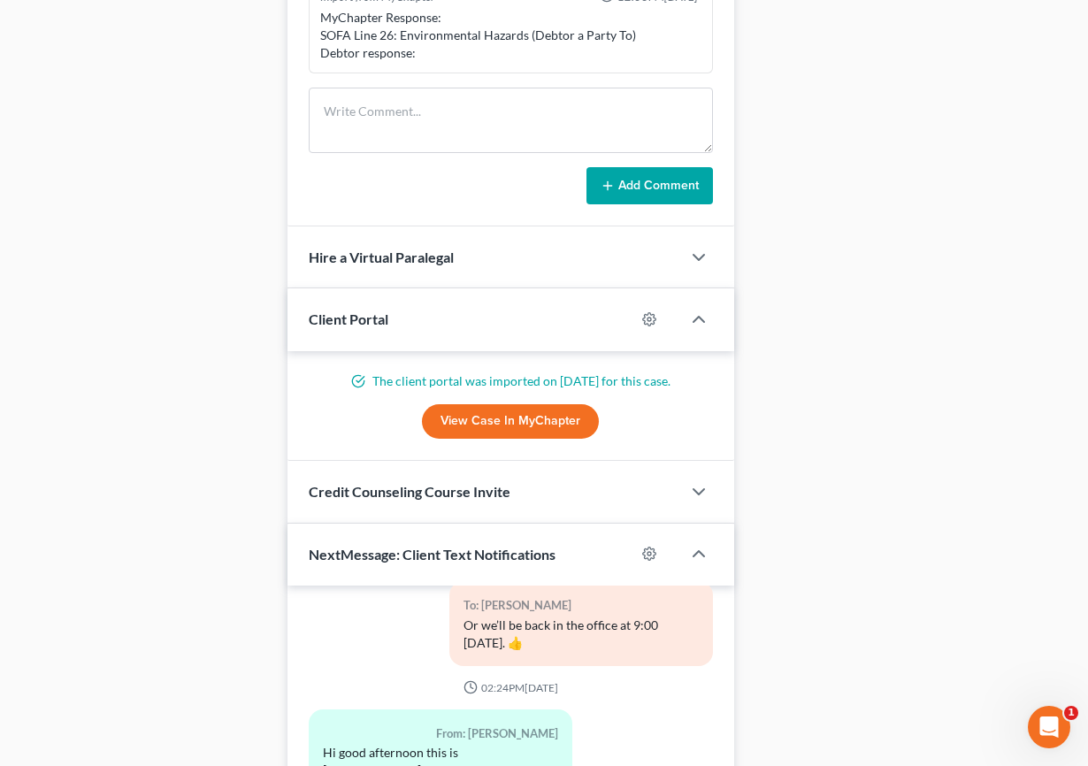
scroll to position [1811, 0]
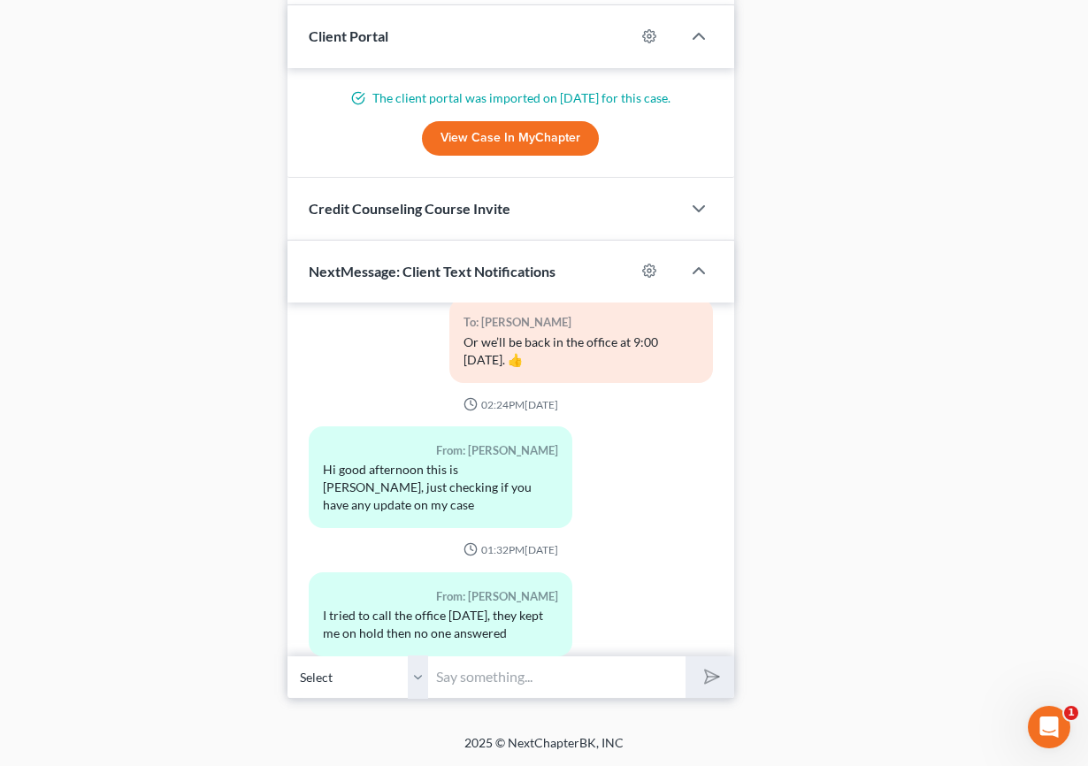
click at [467, 682] on input "text" at bounding box center [557, 676] width 257 height 43
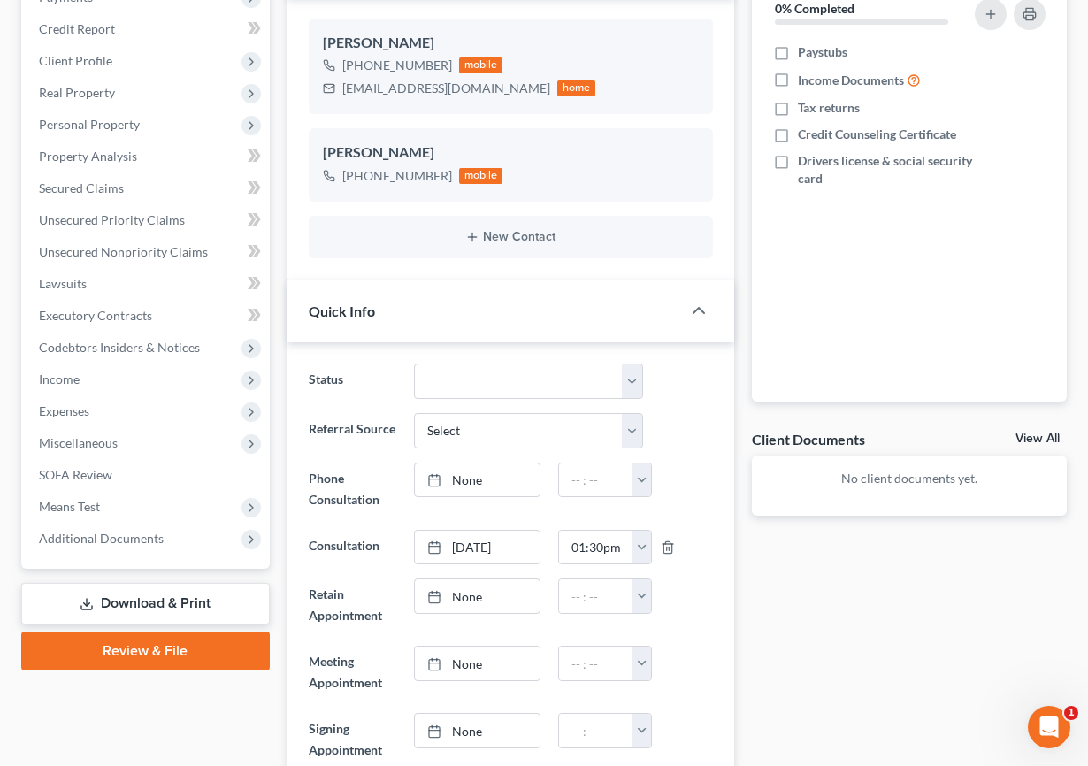
scroll to position [0, 0]
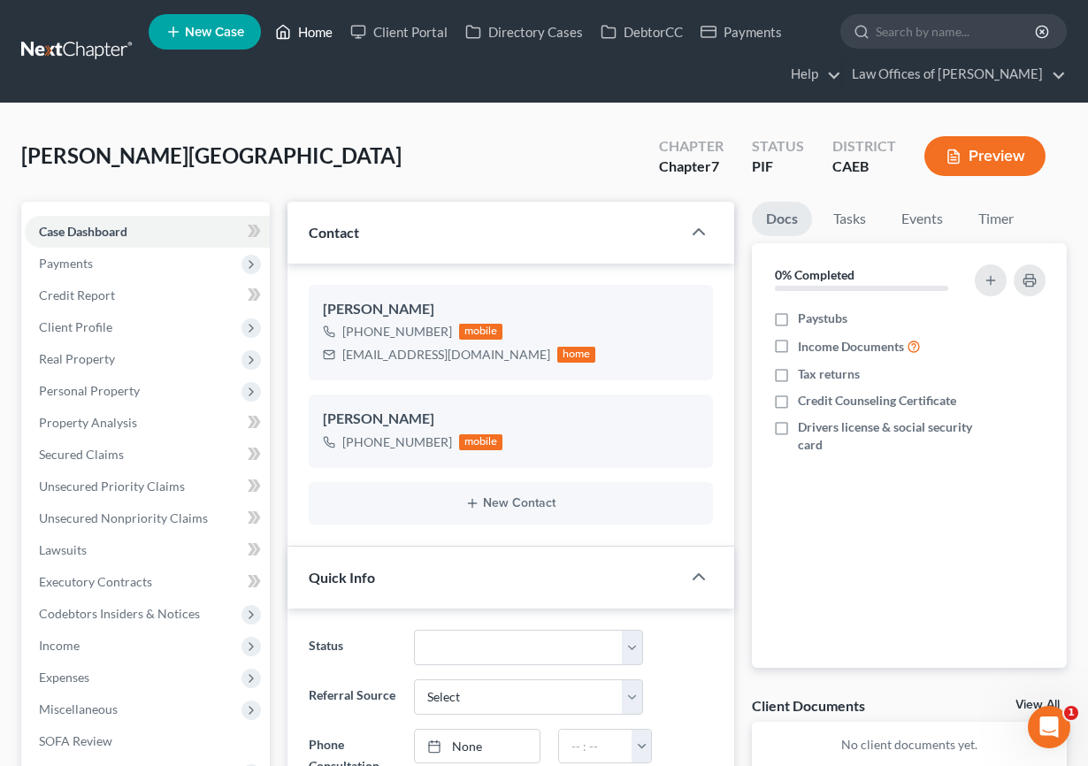
click at [303, 37] on link "Home" at bounding box center [303, 32] width 75 height 32
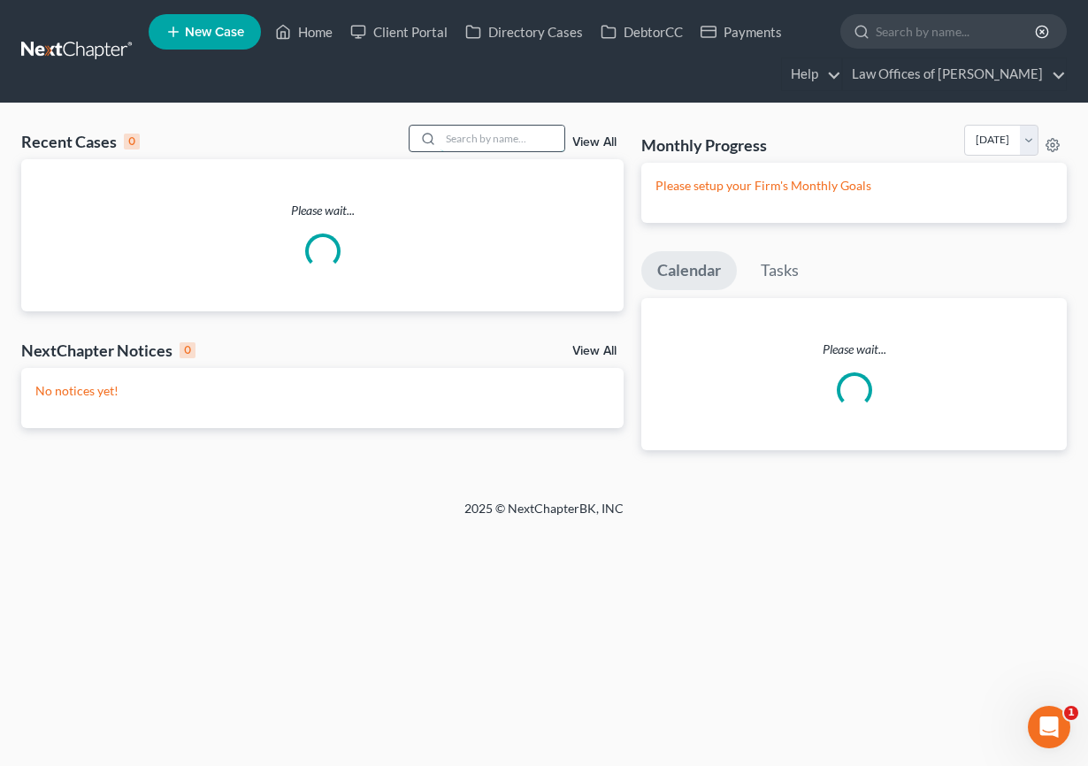
click at [490, 149] on input "search" at bounding box center [503, 139] width 124 height 26
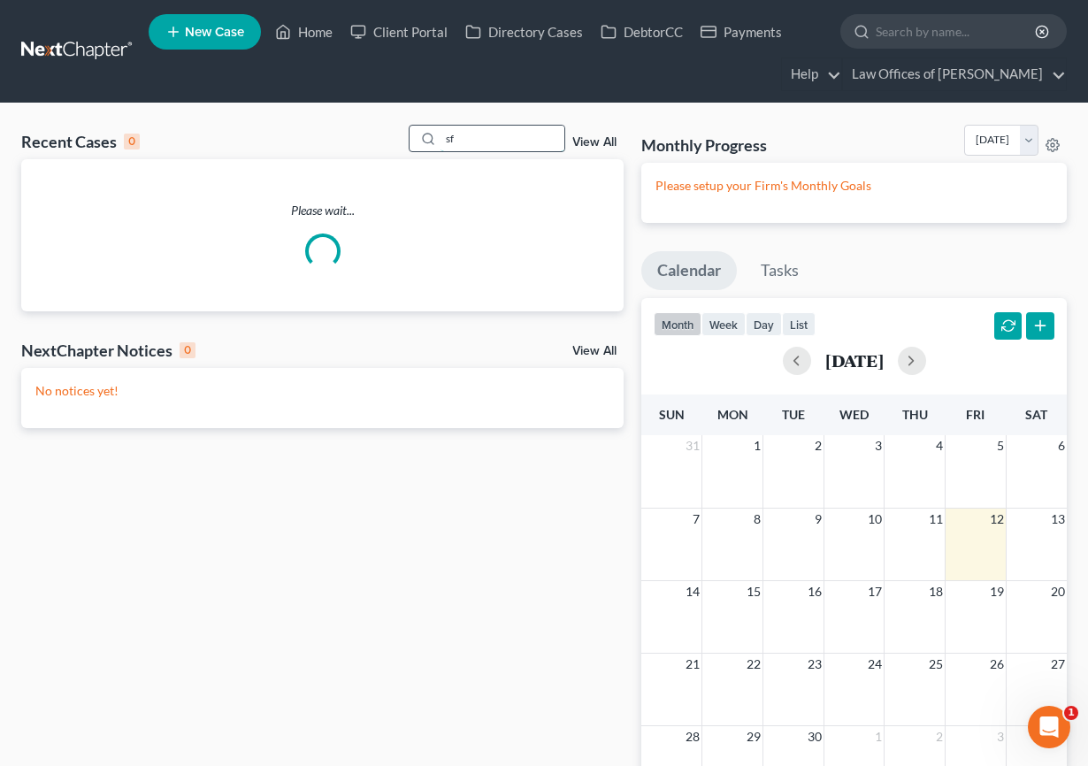
type input "s"
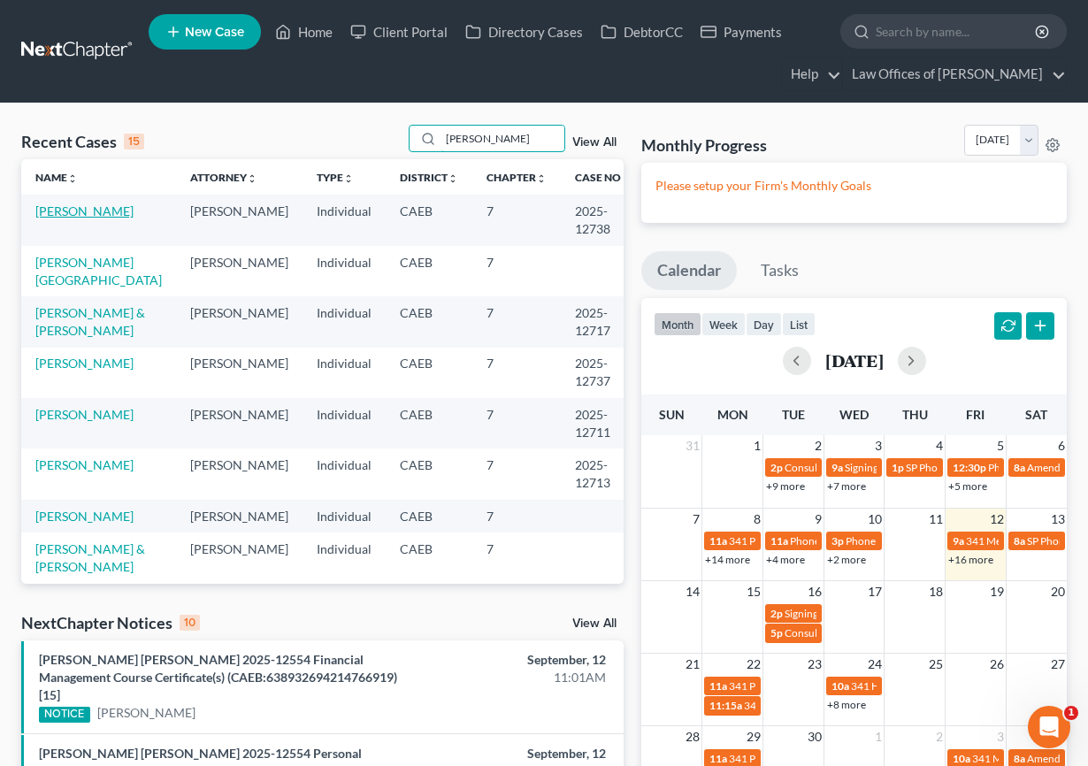
type input "sinnott"
click at [94, 212] on link "Sinnott, Christian" at bounding box center [84, 210] width 98 height 15
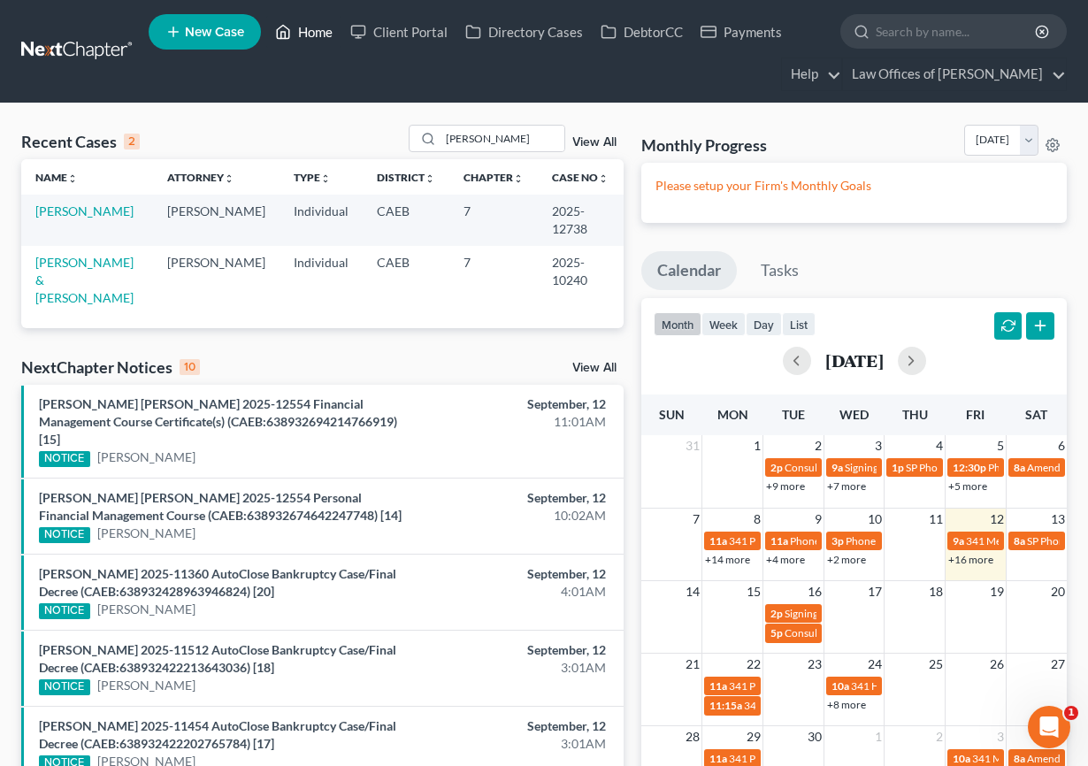
select select "1"
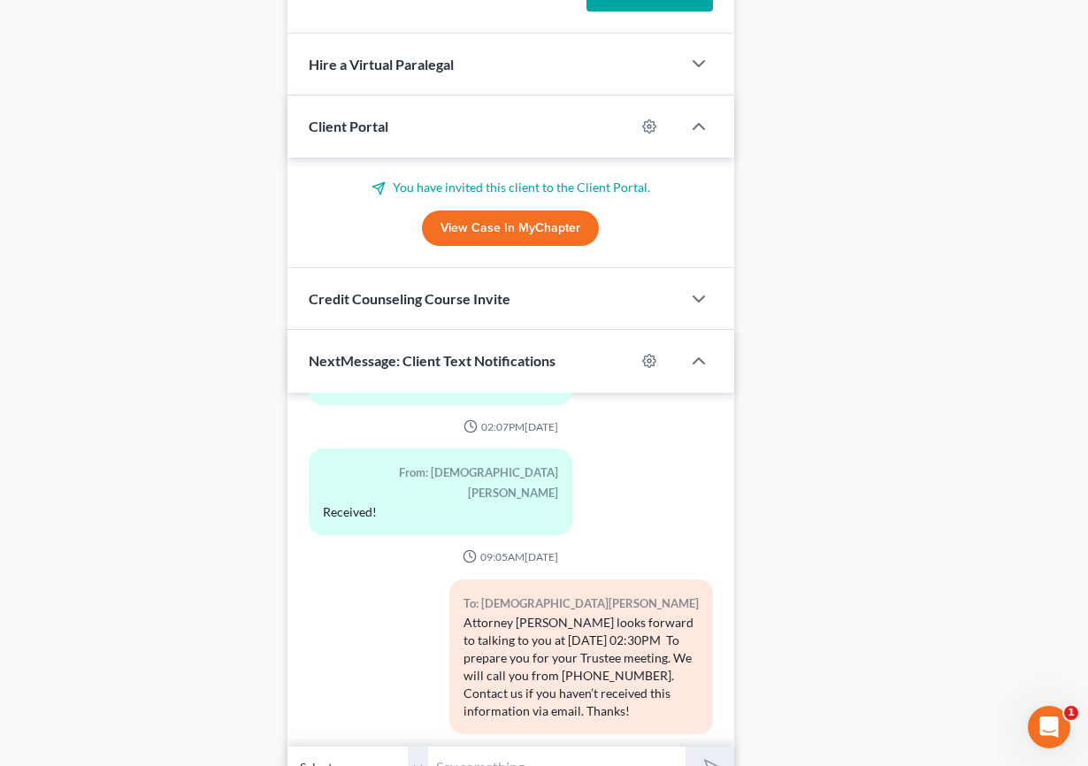
scroll to position [1724, 0]
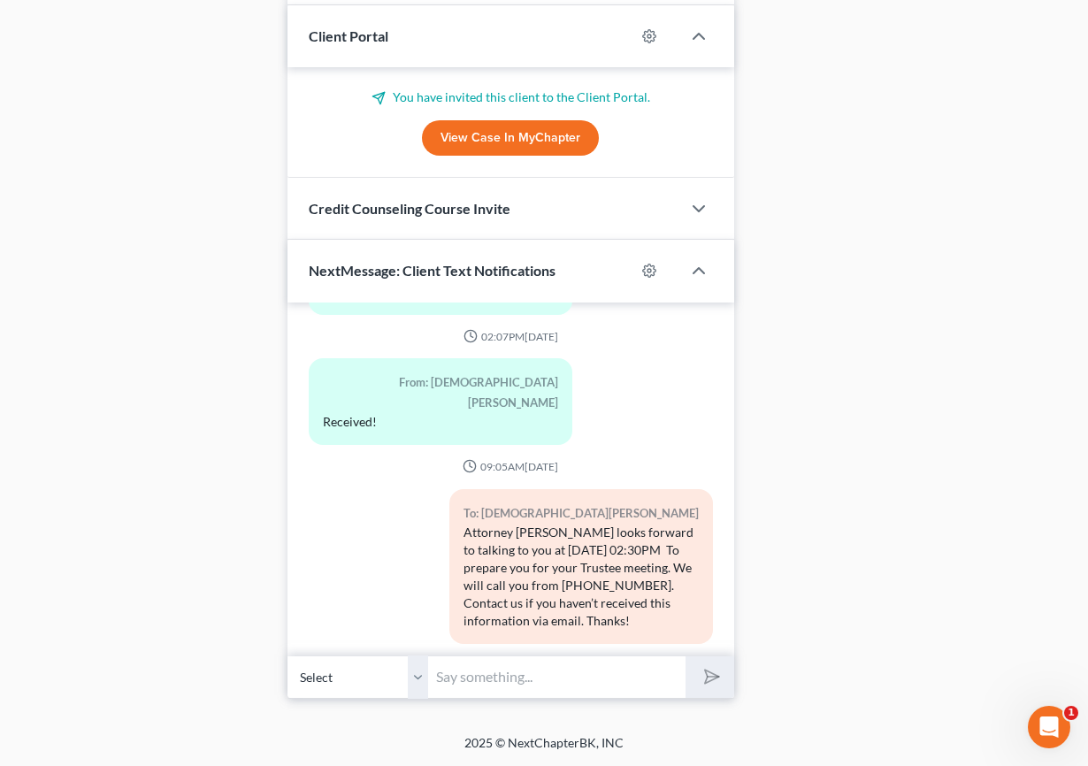
click at [476, 678] on input "text" at bounding box center [557, 676] width 257 height 43
type input "You can do it on a phone, if you'd like I can give you a call and walk you thro…"
click at [686, 656] on button "submit" at bounding box center [710, 677] width 49 height 42
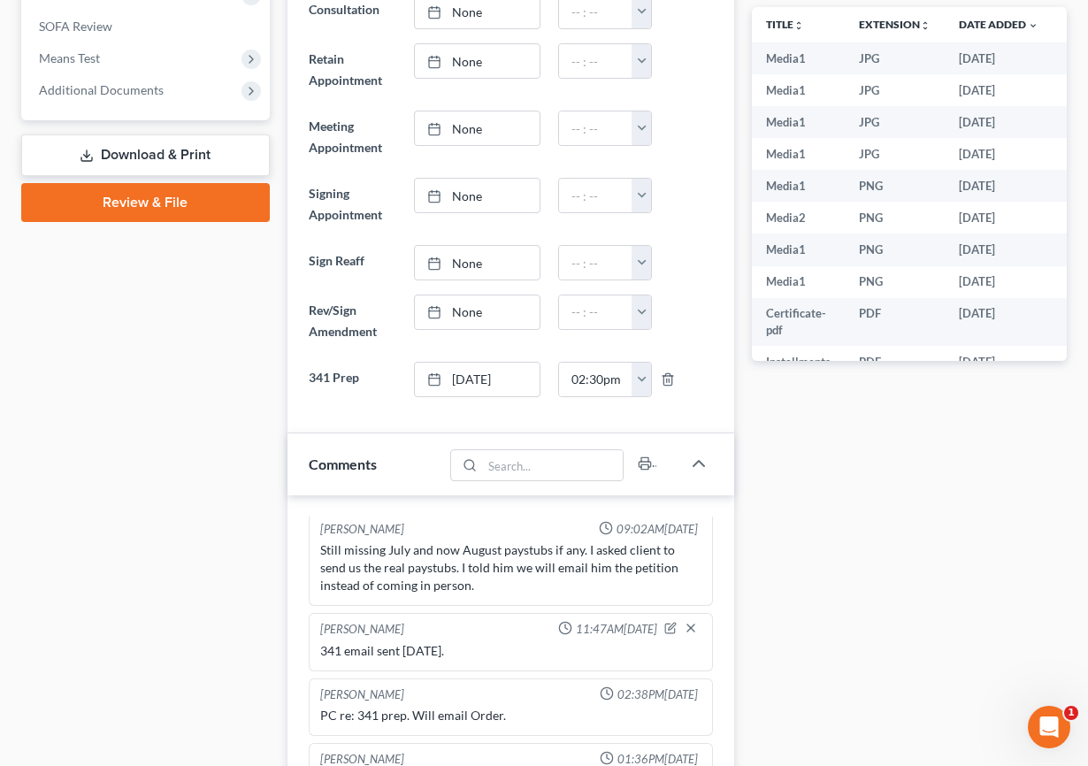
scroll to position [0, 0]
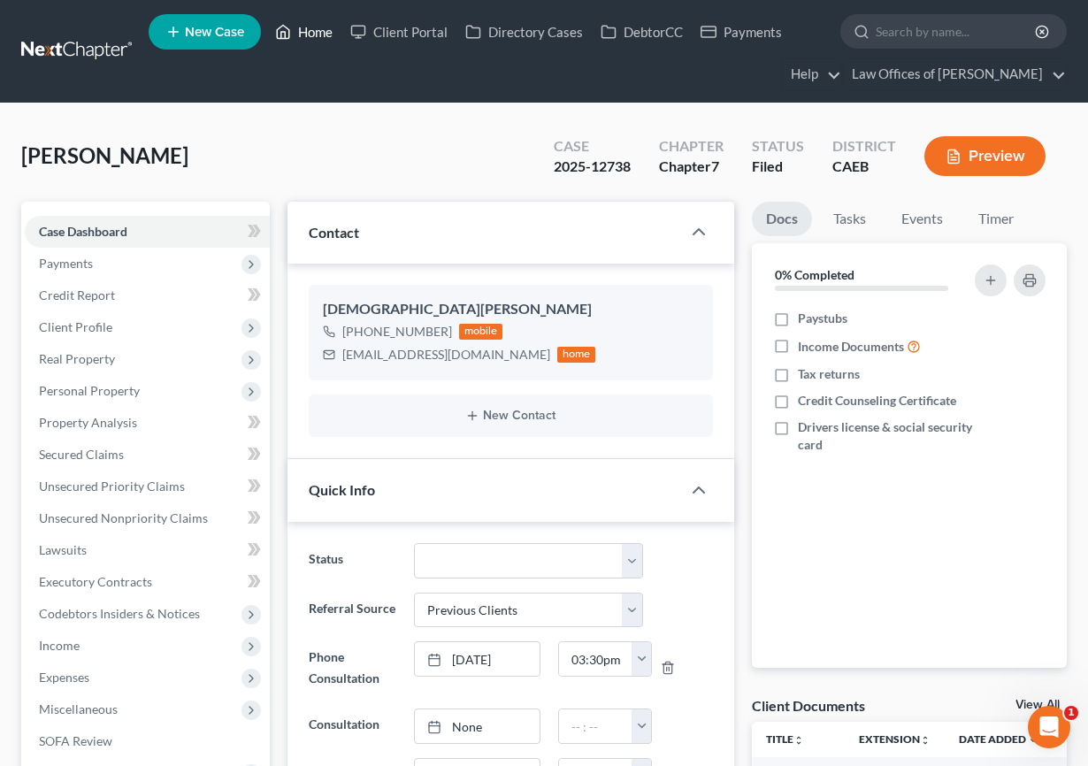
click at [311, 34] on link "Home" at bounding box center [303, 32] width 75 height 32
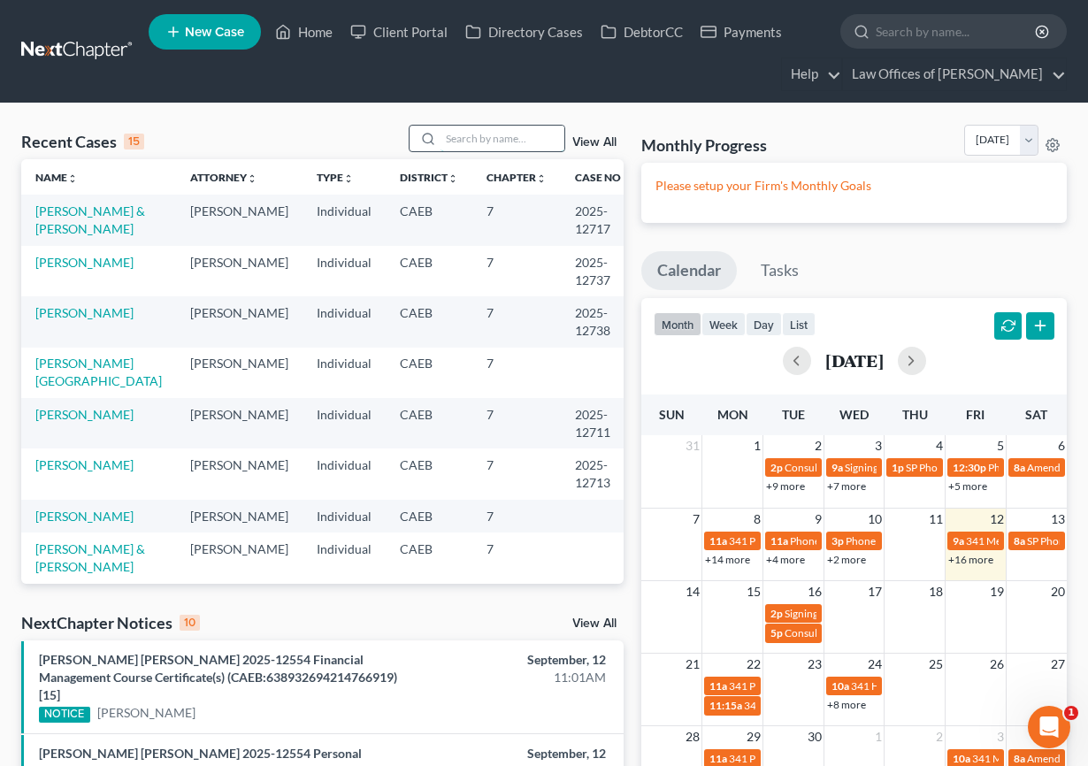
click at [493, 142] on input "search" at bounding box center [503, 139] width 124 height 26
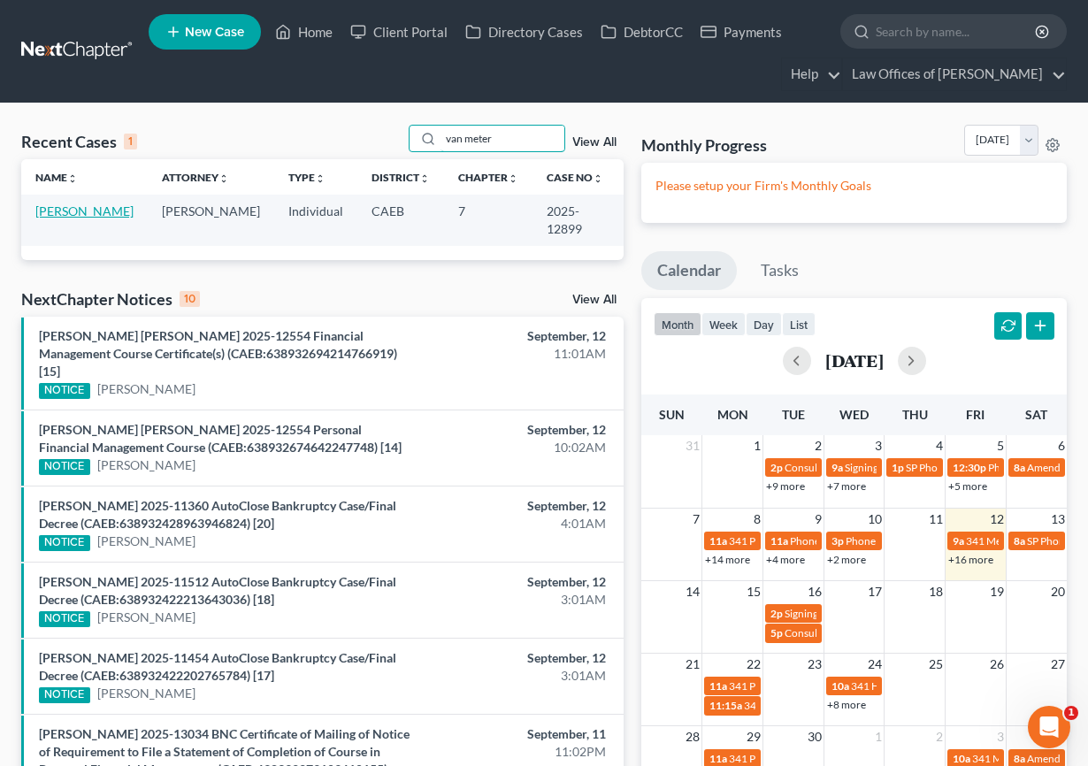
type input "van meter"
click at [88, 204] on link "Van Meter, David" at bounding box center [84, 210] width 98 height 15
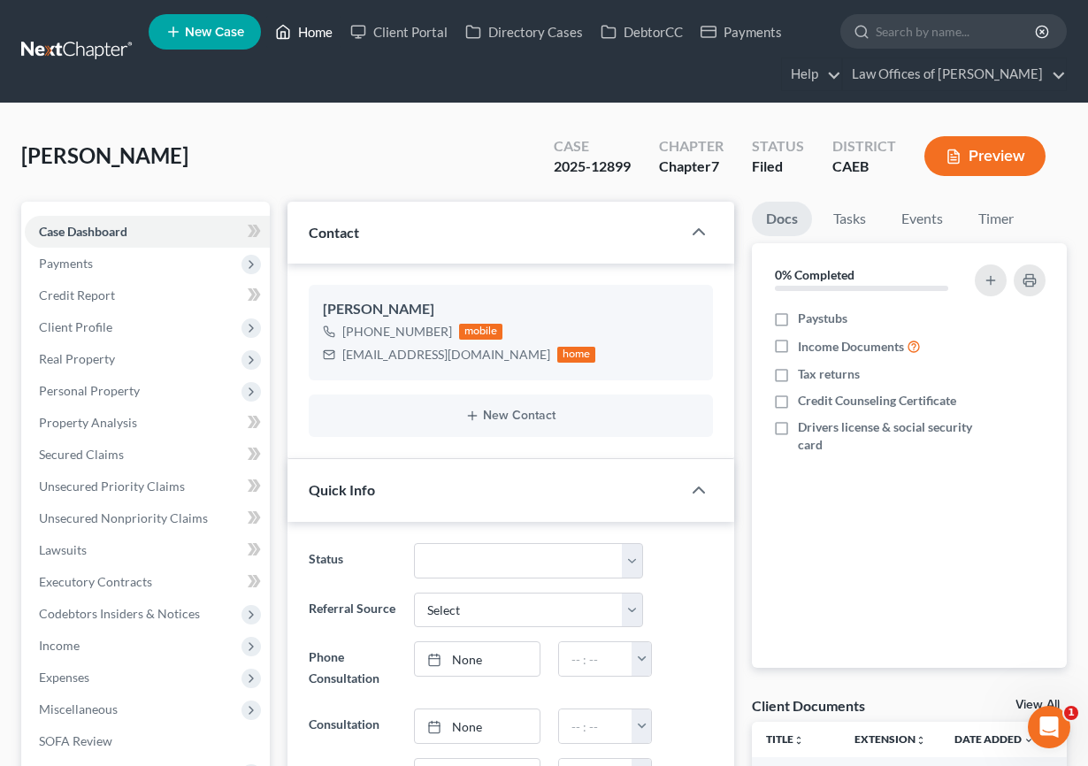
click at [310, 35] on link "Home" at bounding box center [303, 32] width 75 height 32
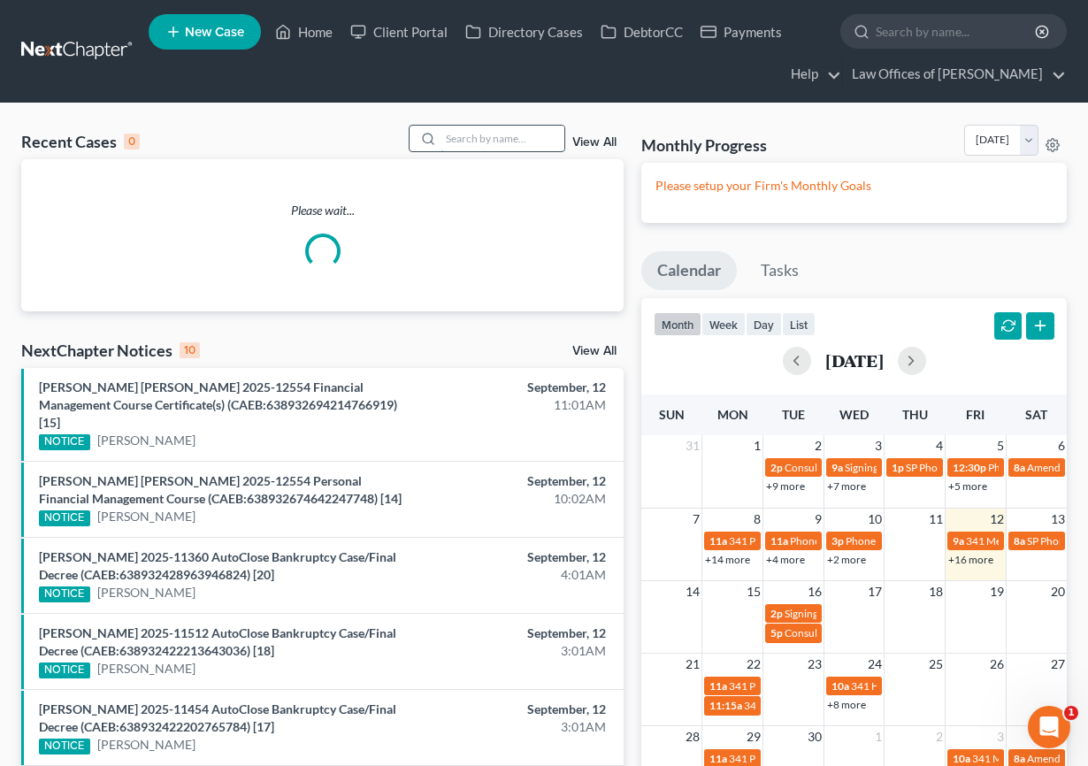
click at [502, 142] on input "search" at bounding box center [503, 139] width 124 height 26
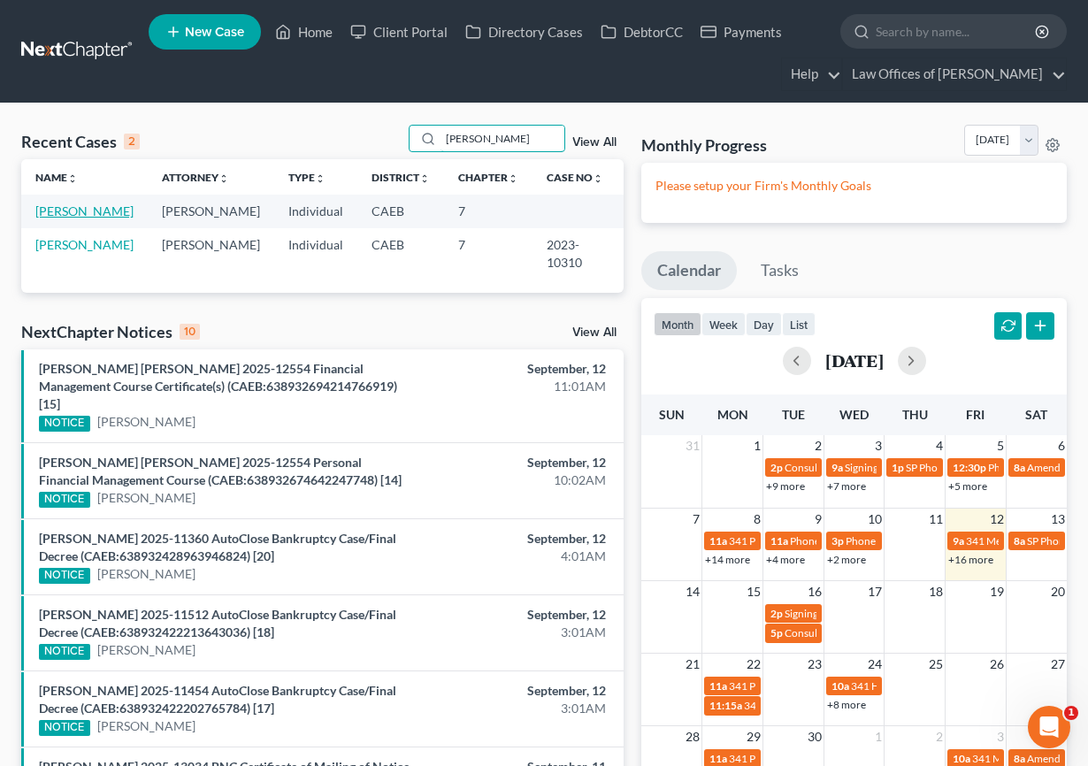
type input "hough"
click at [99, 215] on link "Hough, Stephanie" at bounding box center [84, 210] width 98 height 15
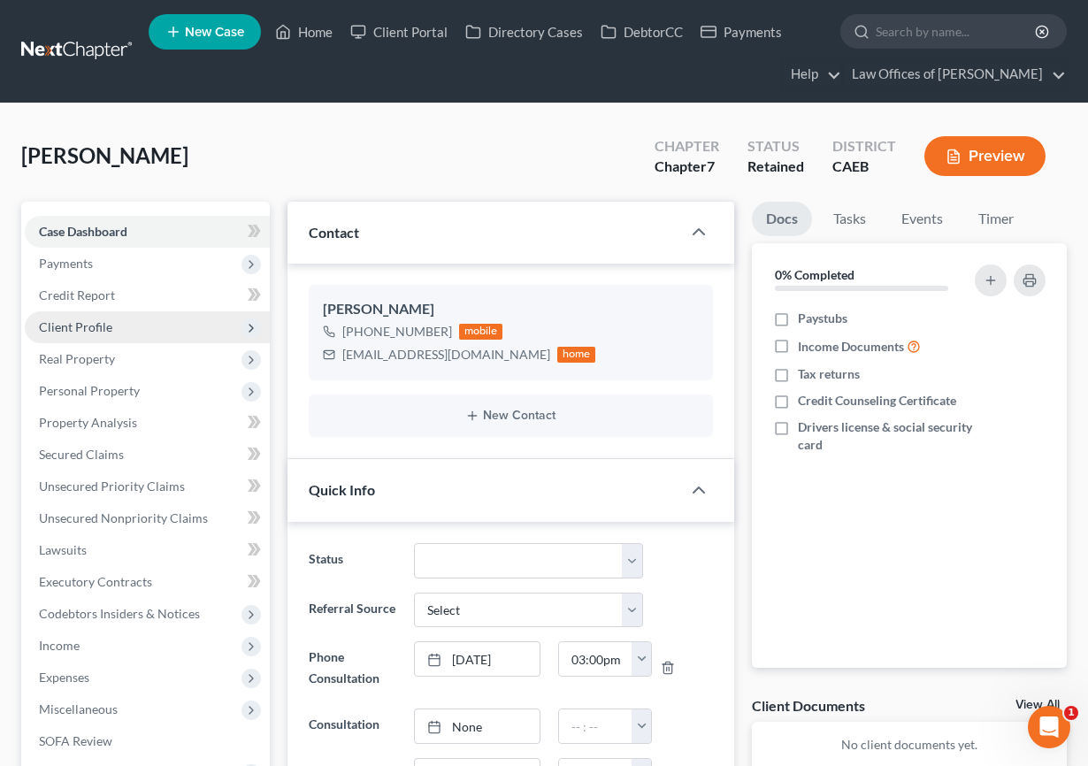
scroll to position [1181, 0]
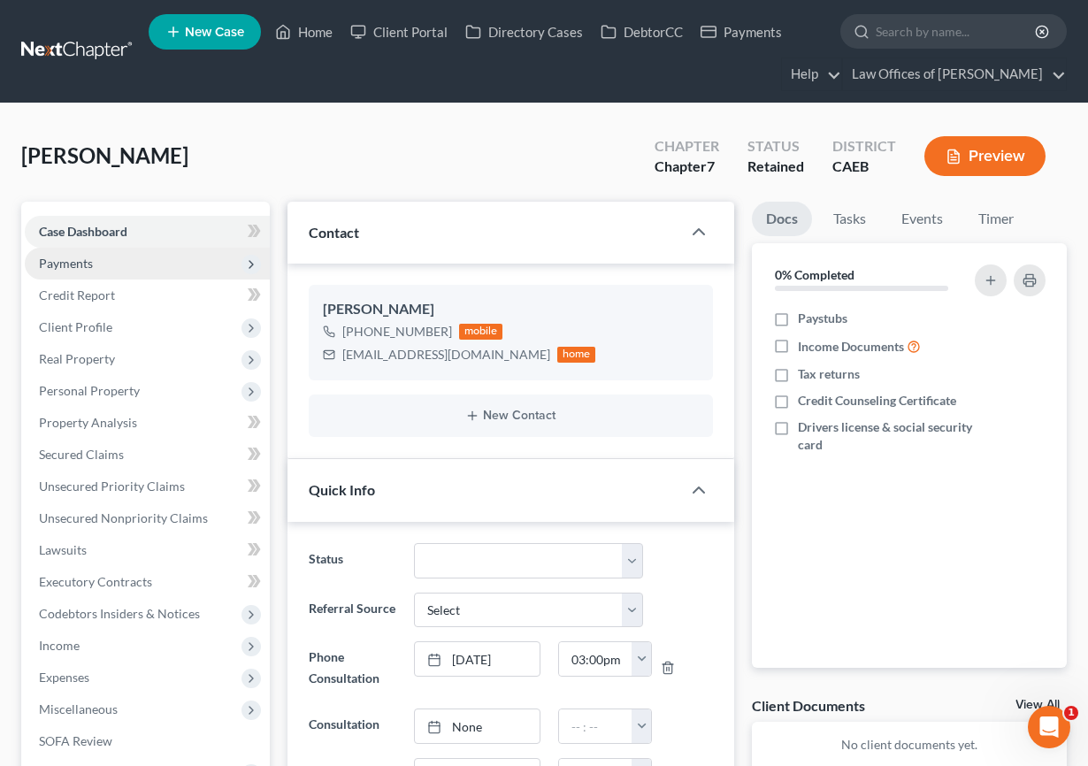
click at [88, 271] on span "Payments" at bounding box center [147, 264] width 245 height 32
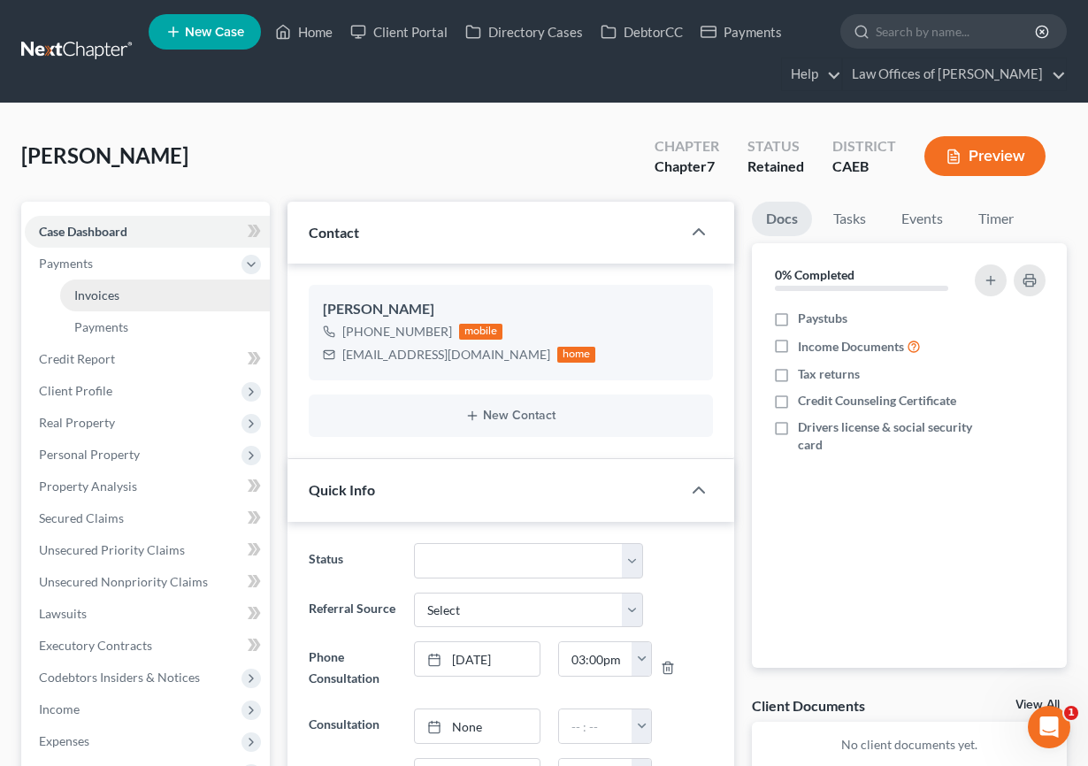
click at [106, 302] on span "Invoices" at bounding box center [96, 294] width 45 height 15
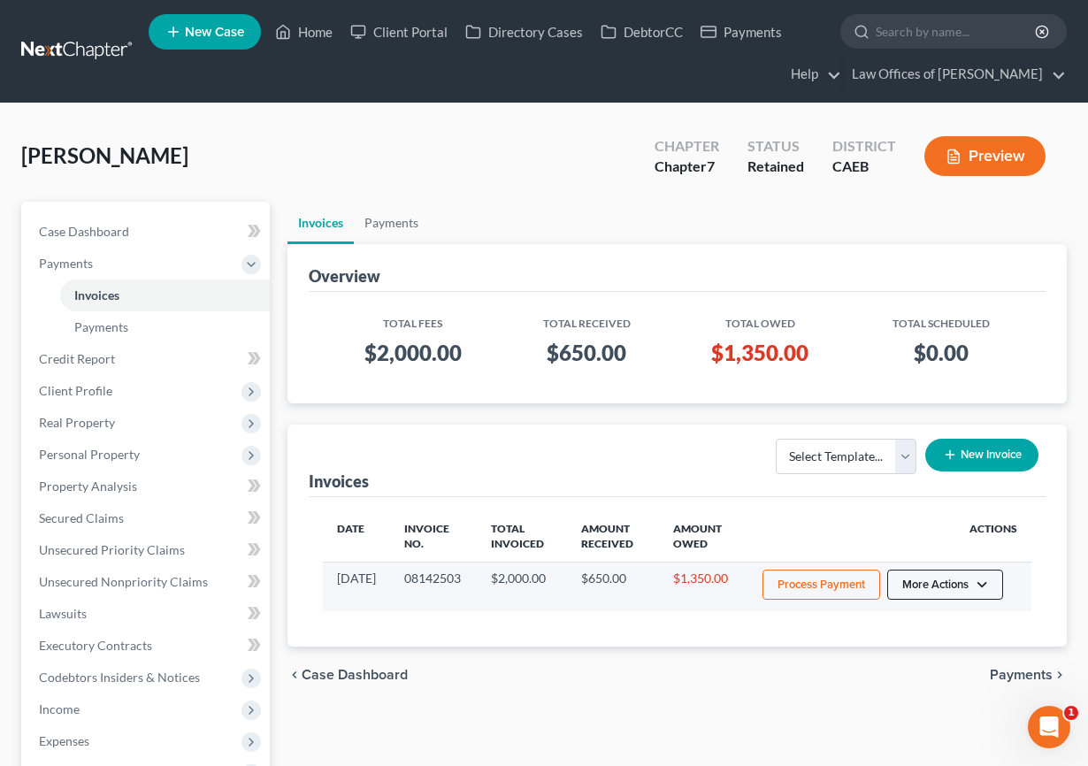
click at [956, 579] on button "More Actions" at bounding box center [945, 585] width 116 height 30
click at [936, 648] on link "Record Cash or Check Payment" at bounding box center [970, 652] width 207 height 30
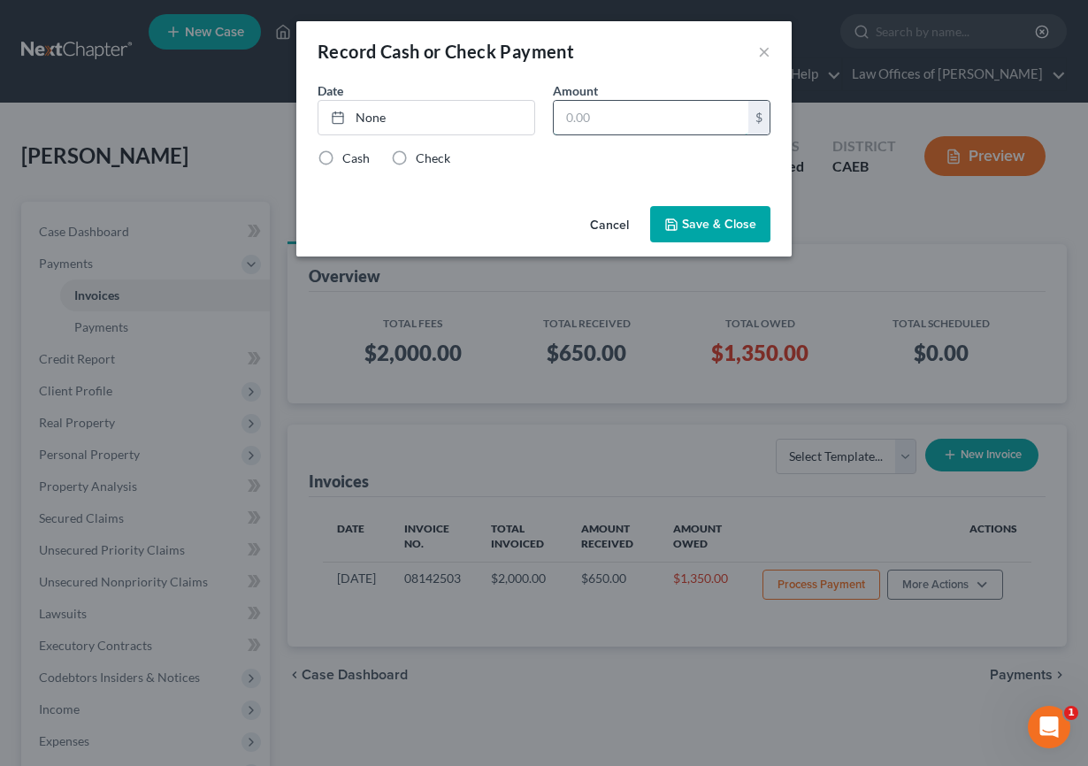
click at [652, 118] on input "text" at bounding box center [651, 118] width 195 height 34
type input "150"
type input "[DATE]"
click at [464, 124] on link "[DATE]" at bounding box center [426, 118] width 216 height 34
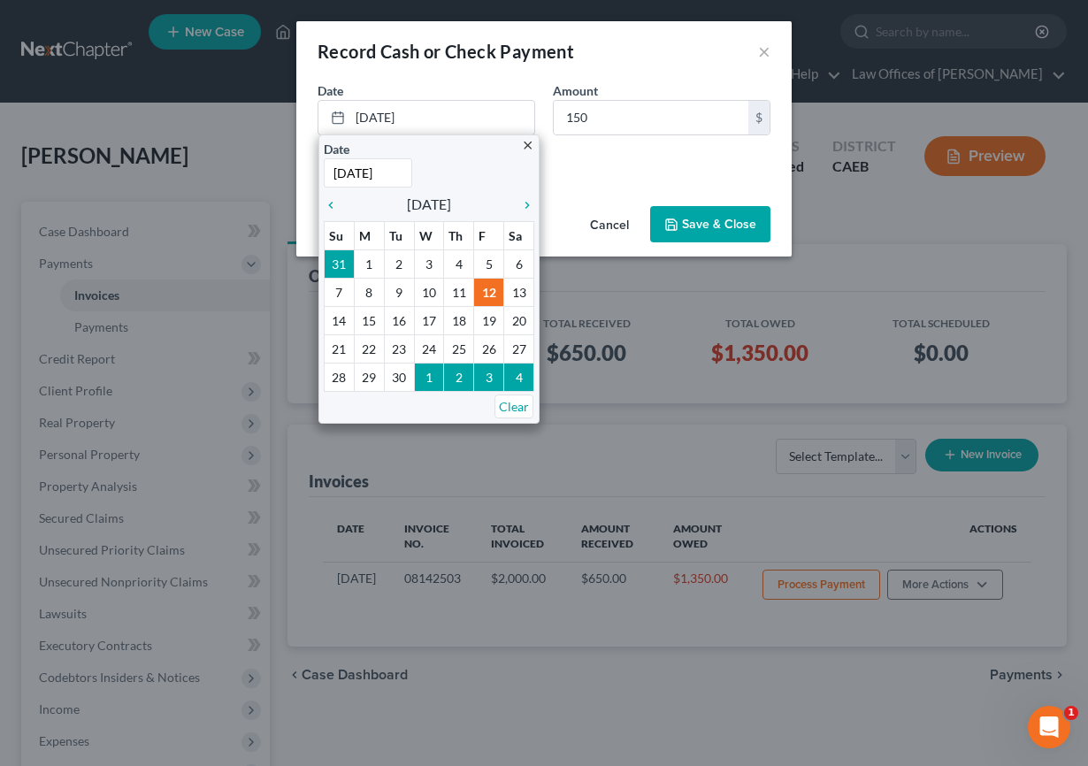
click at [580, 152] on div "Cash Check" at bounding box center [544, 158] width 453 height 18
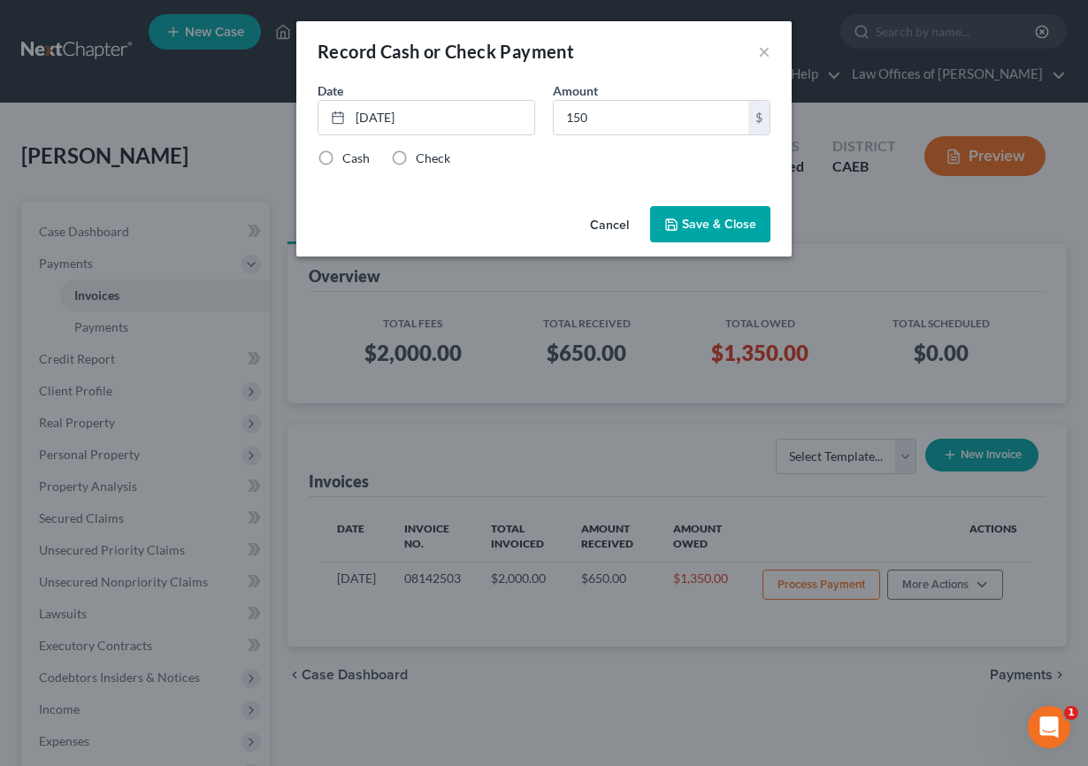
click at [432, 157] on label "Check" at bounding box center [433, 158] width 34 height 18
click at [432, 157] on input "Check" at bounding box center [428, 154] width 11 height 11
radio input "true"
click at [723, 224] on button "Save & Close" at bounding box center [710, 224] width 120 height 37
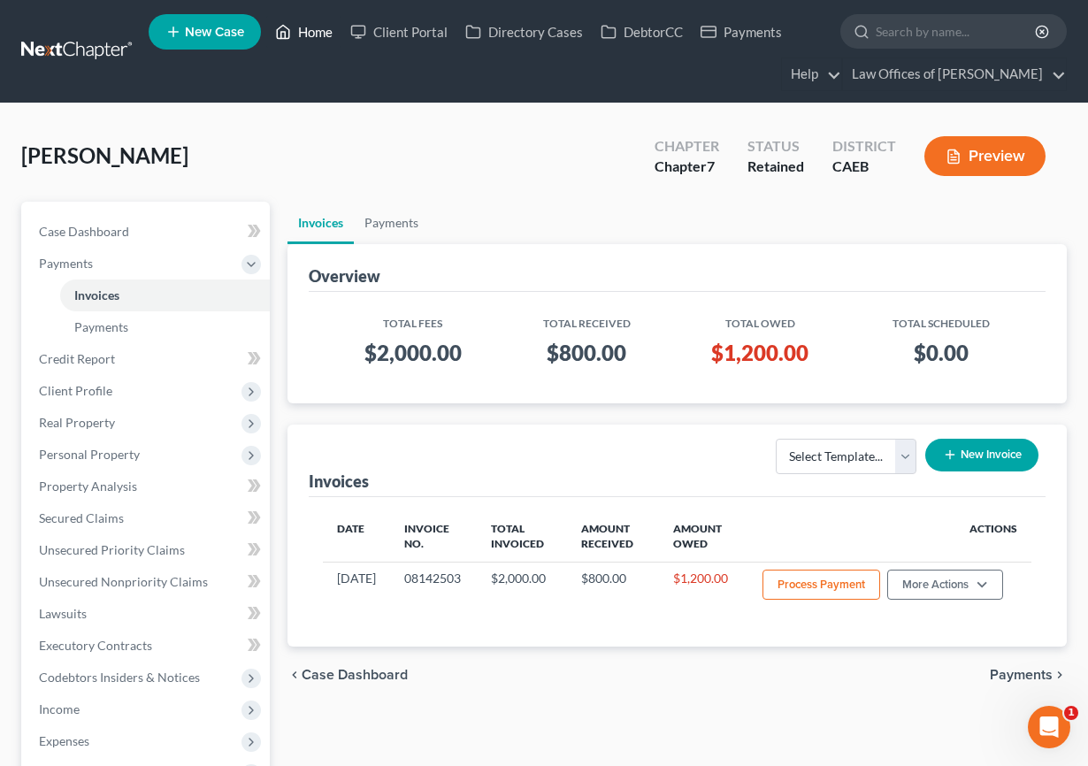
click at [322, 33] on link "Home" at bounding box center [303, 32] width 75 height 32
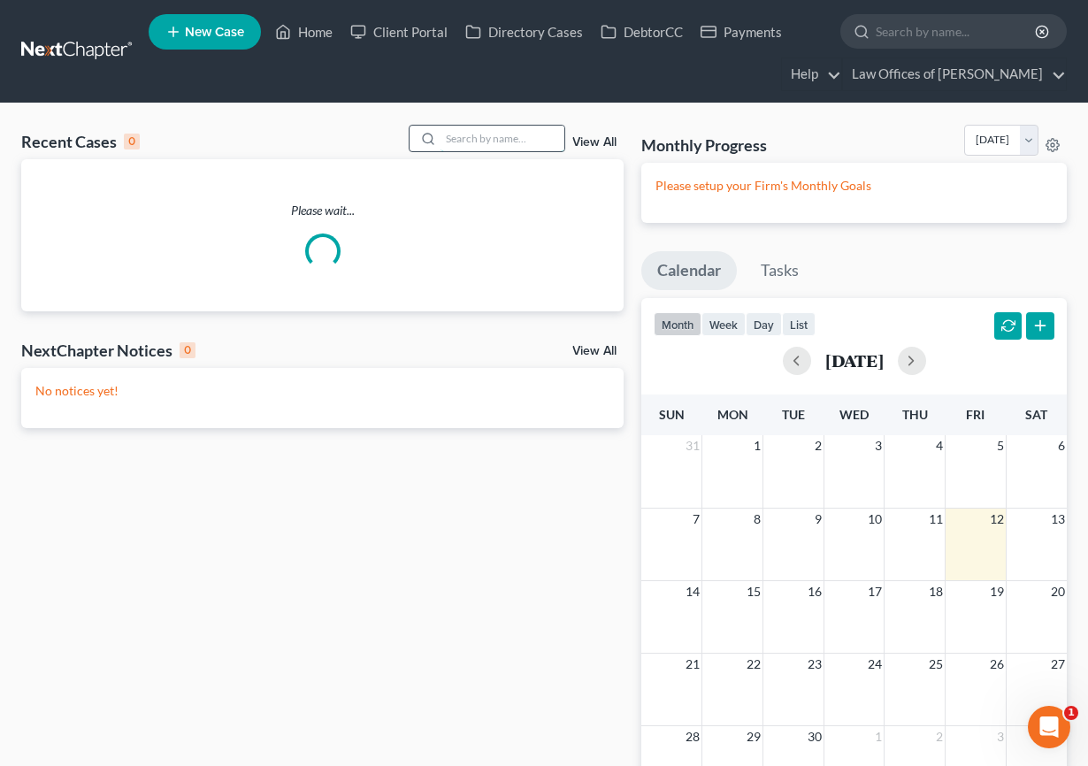
click at [509, 142] on input "search" at bounding box center [503, 139] width 124 height 26
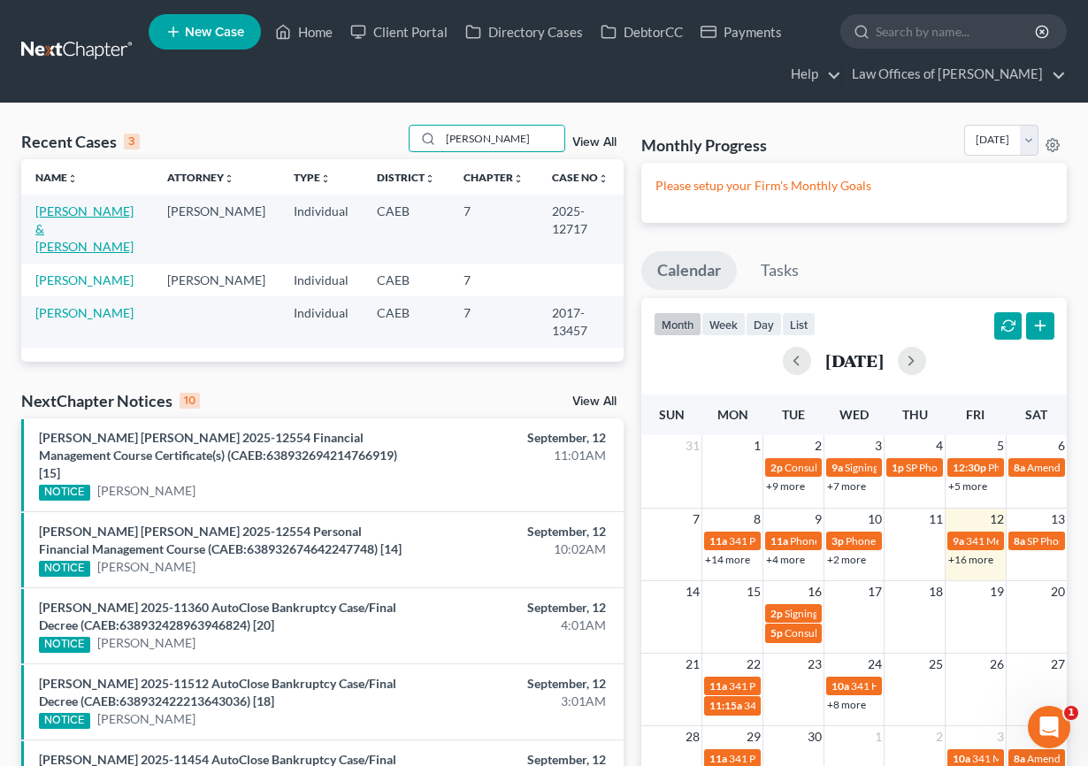
type input "godinez"
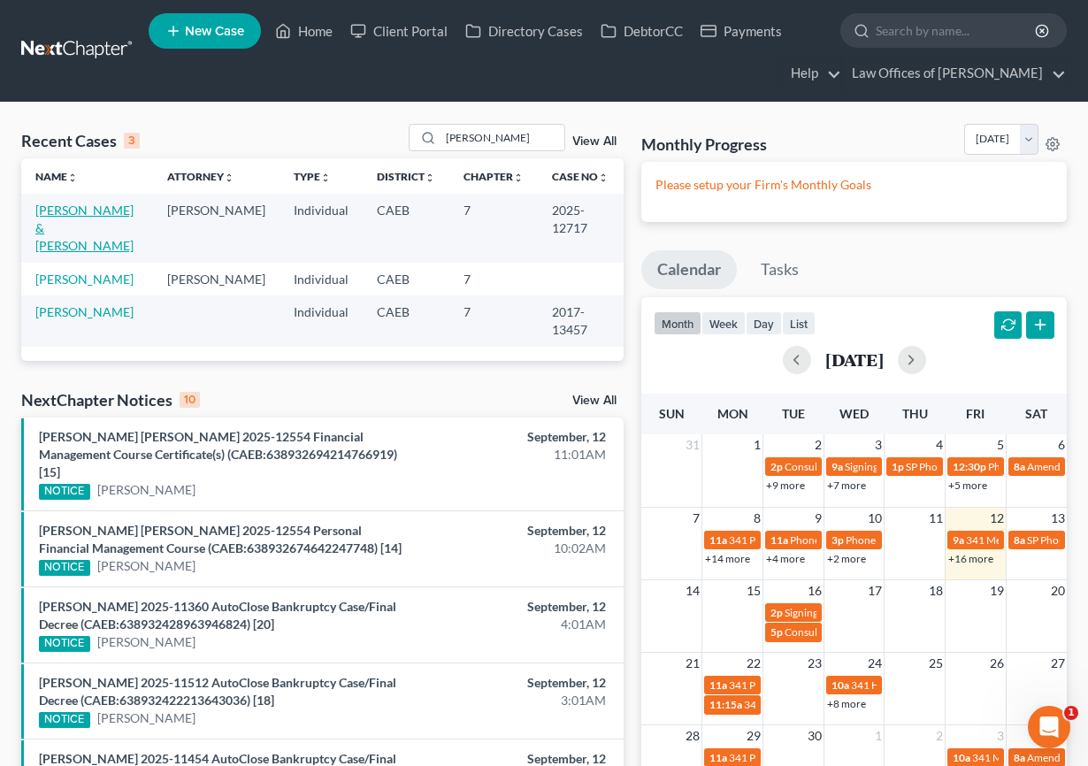
click at [123, 218] on td "Godinez-Solano, Eliot & Basurto-Godinez, Cecilia" at bounding box center [87, 228] width 132 height 68
click at [122, 211] on link "Godinez-Solano, Eliot & Basurto-Godinez, Cecilia" at bounding box center [84, 228] width 98 height 50
select select "6"
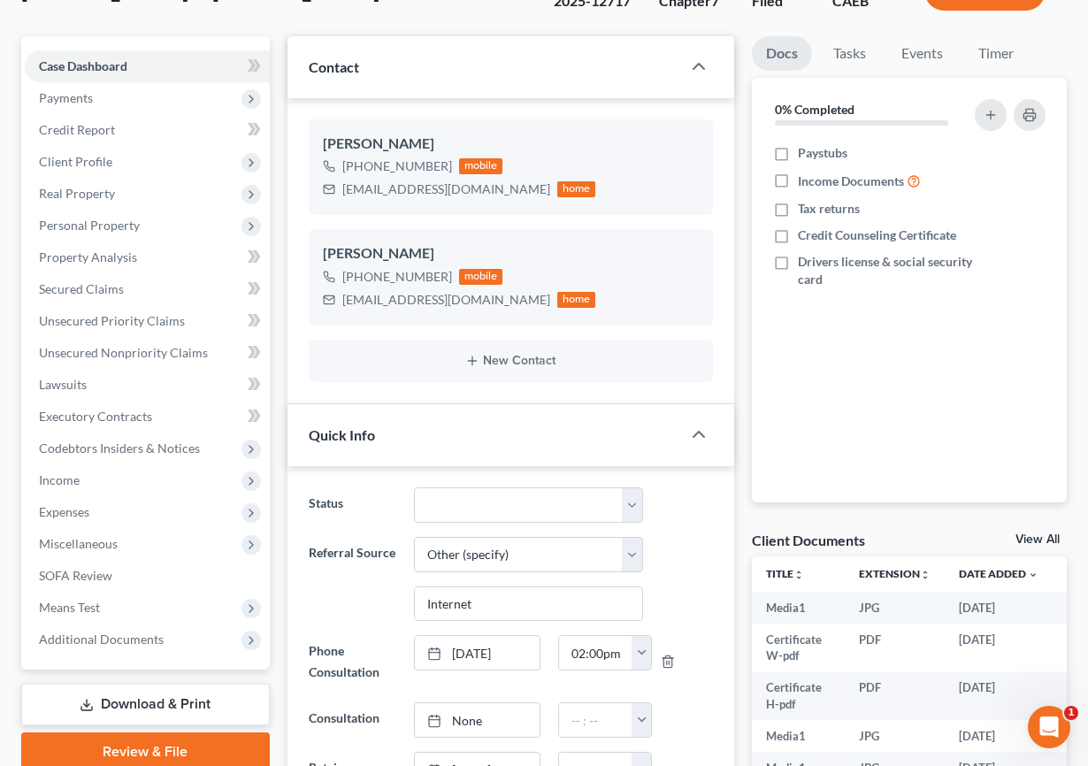
scroll to position [174, 0]
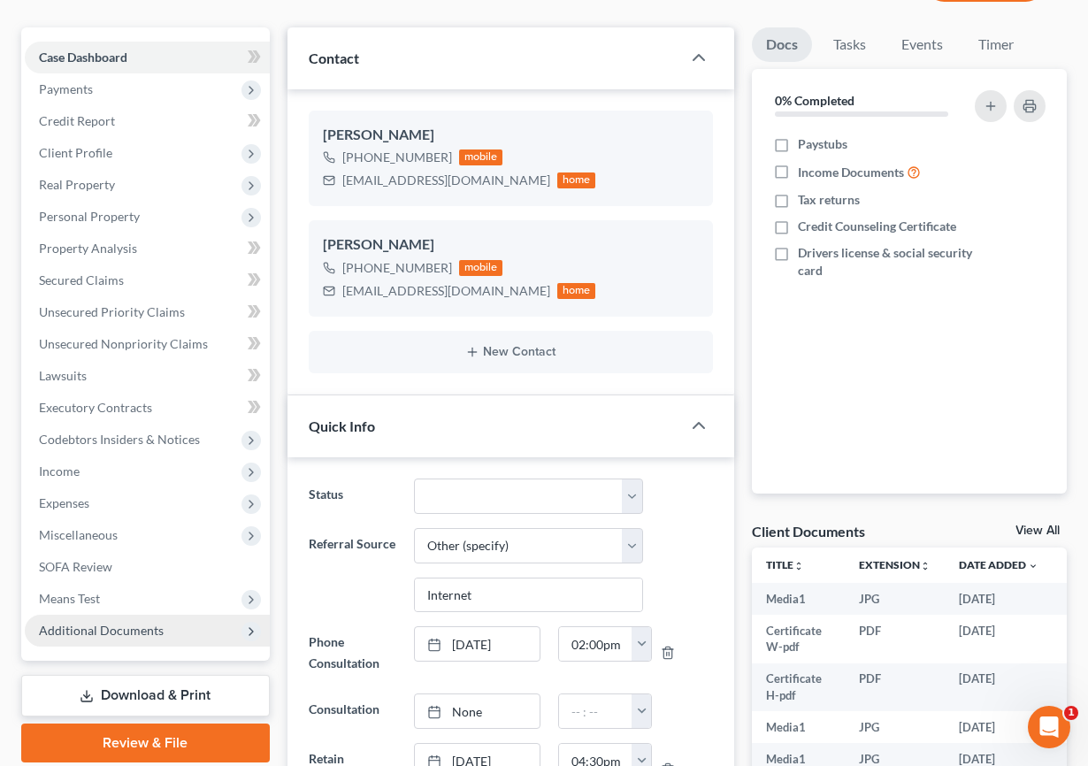
click at [126, 636] on span "Additional Documents" at bounding box center [101, 630] width 125 height 15
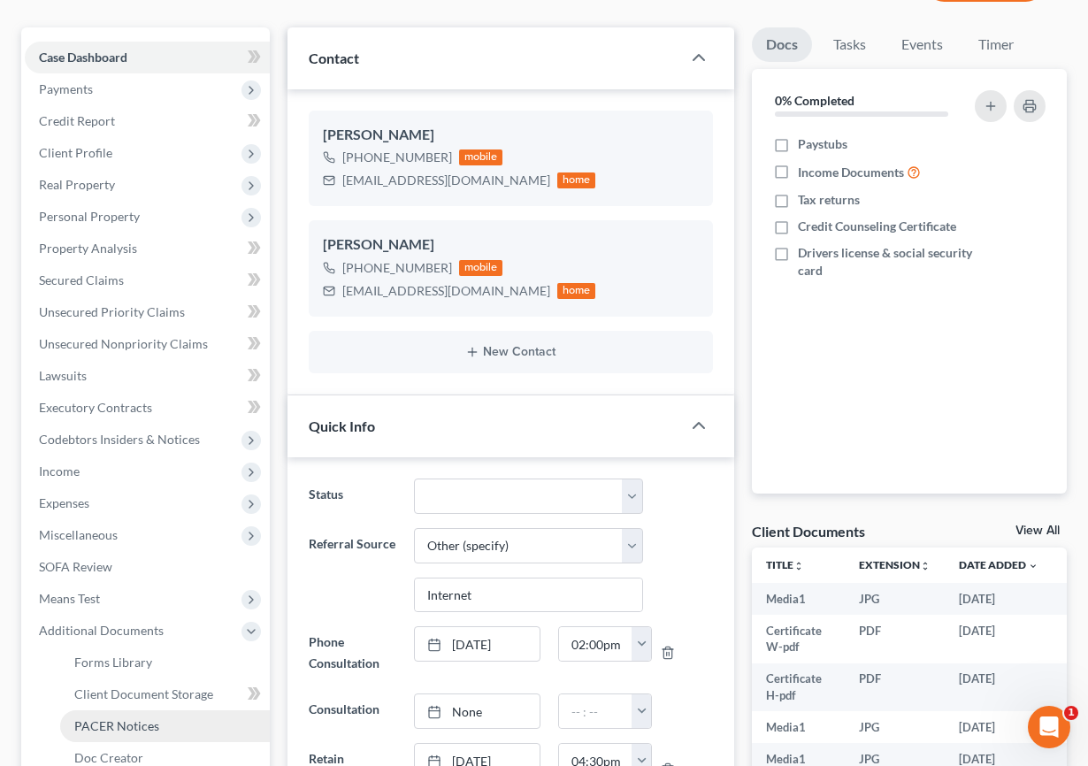
click at [134, 726] on span "PACER Notices" at bounding box center [116, 725] width 85 height 15
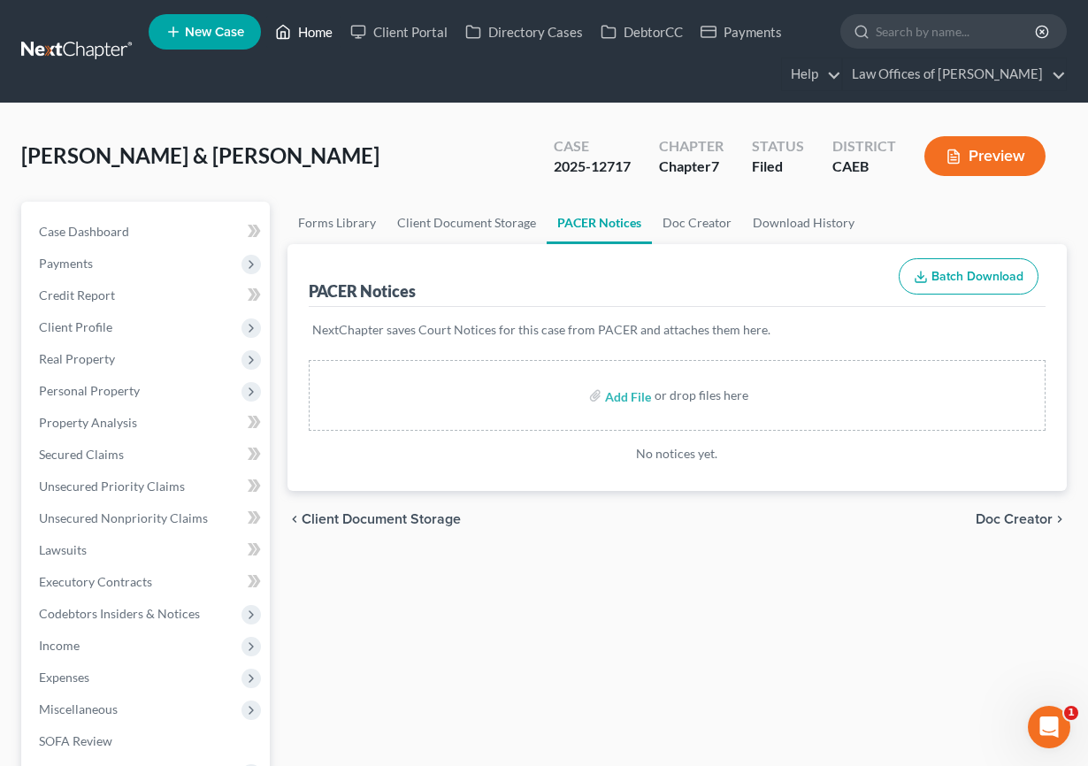
click at [305, 28] on link "Home" at bounding box center [303, 32] width 75 height 32
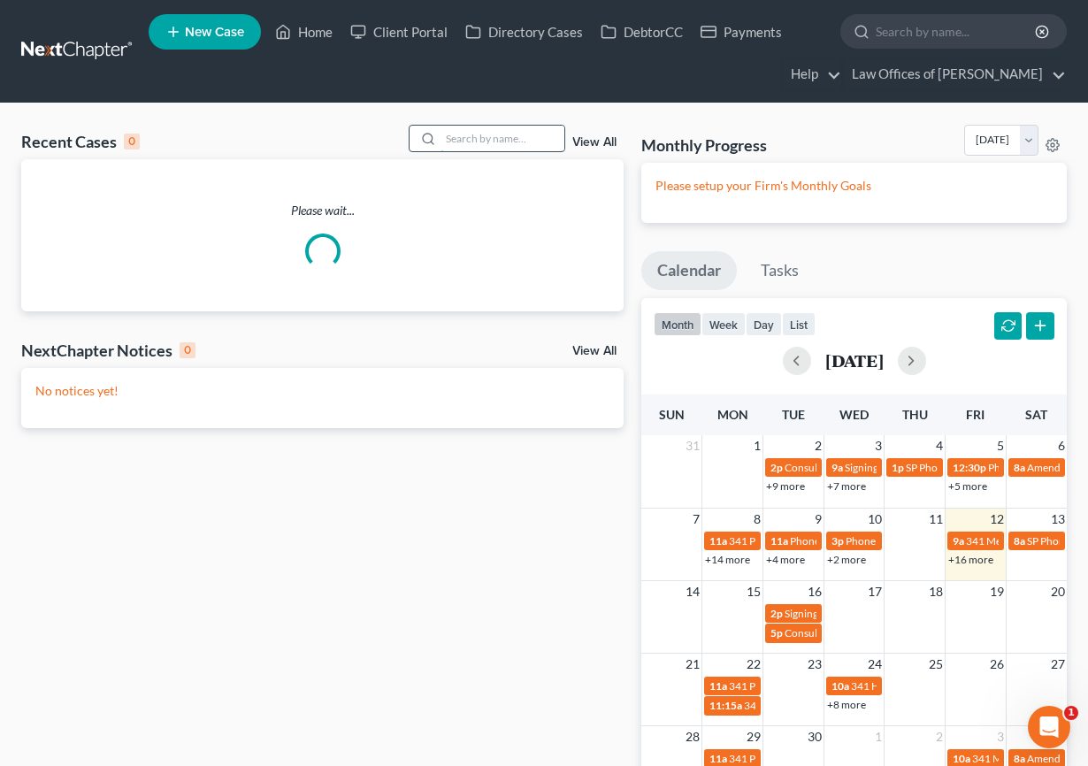
click at [535, 138] on input "search" at bounding box center [503, 139] width 124 height 26
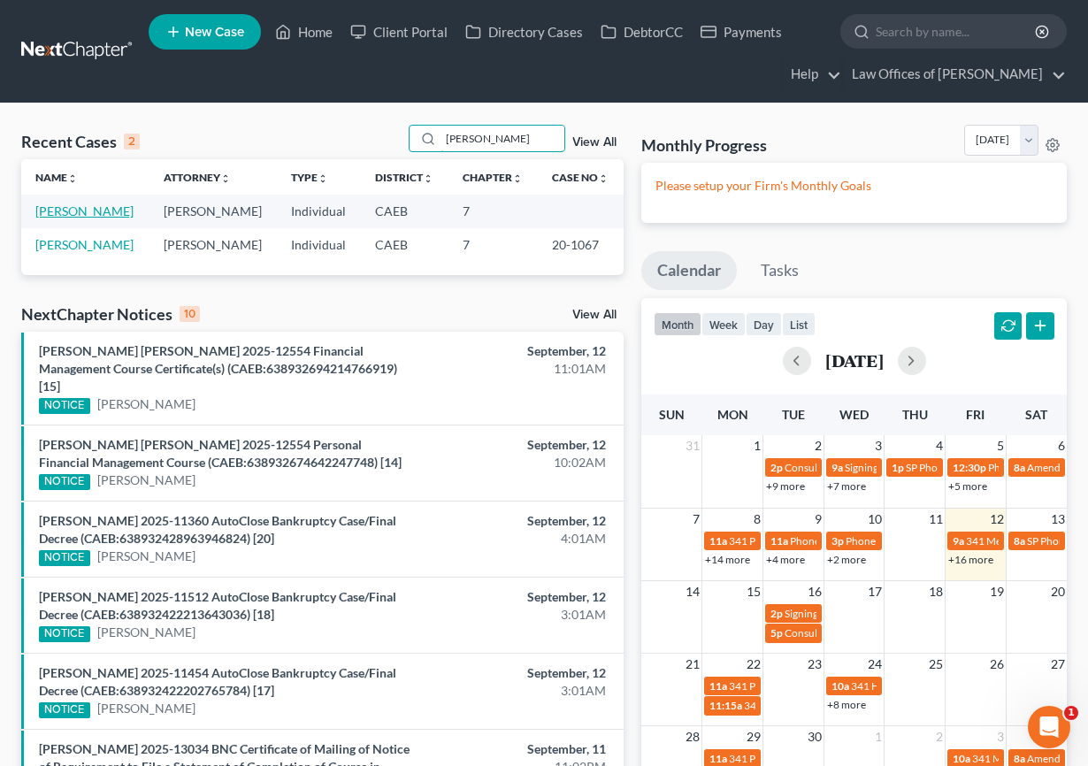
type input "gamble"
click at [85, 212] on link "Gamble, Taylor" at bounding box center [84, 210] width 98 height 15
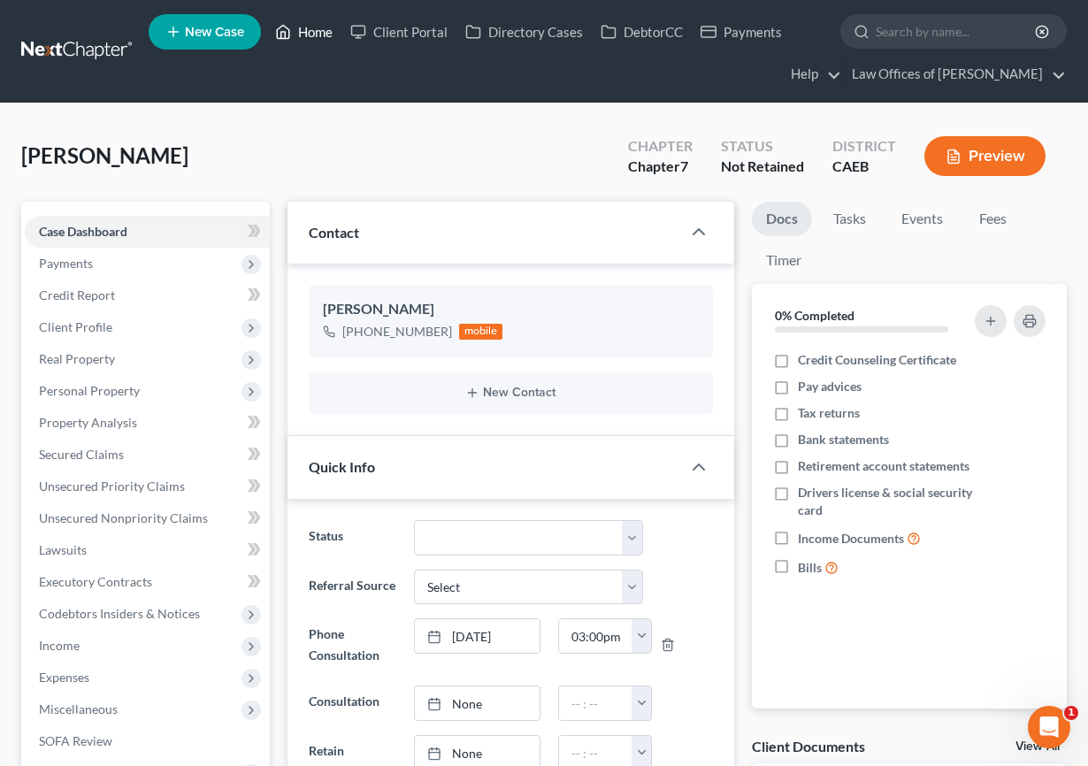
click at [309, 28] on link "Home" at bounding box center [303, 32] width 75 height 32
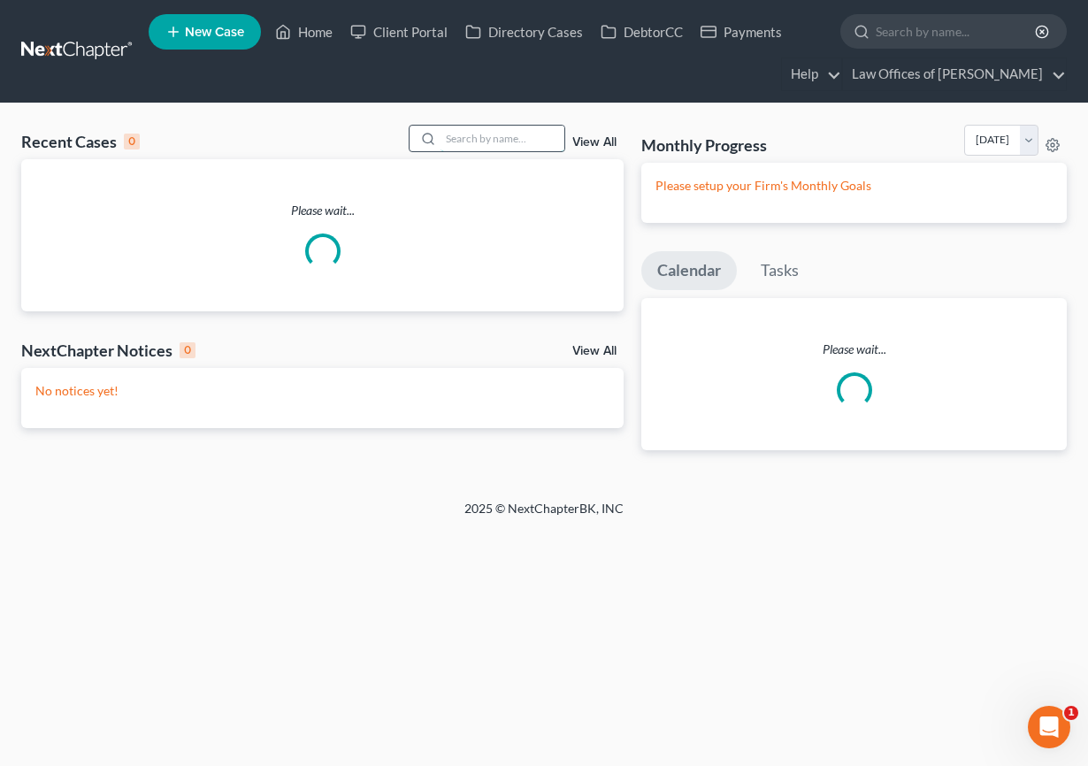
click at [523, 141] on input "search" at bounding box center [503, 139] width 124 height 26
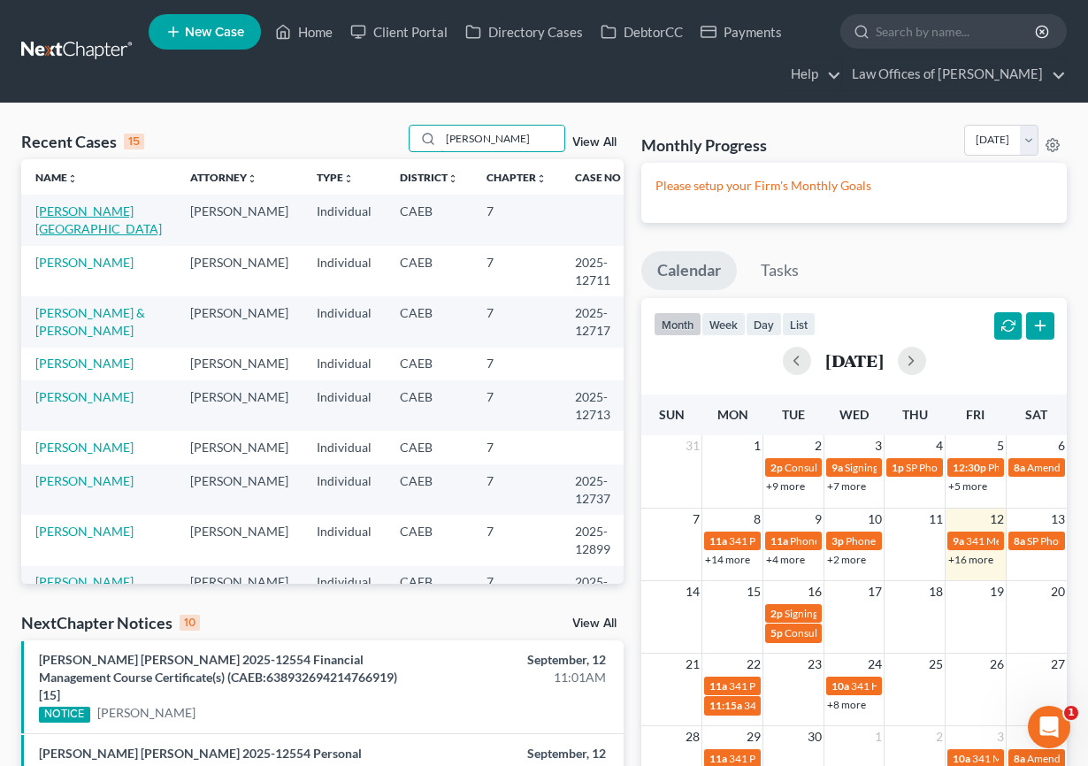
type input "dalia"
click at [93, 218] on link "Mekhail , Dalia" at bounding box center [98, 219] width 126 height 33
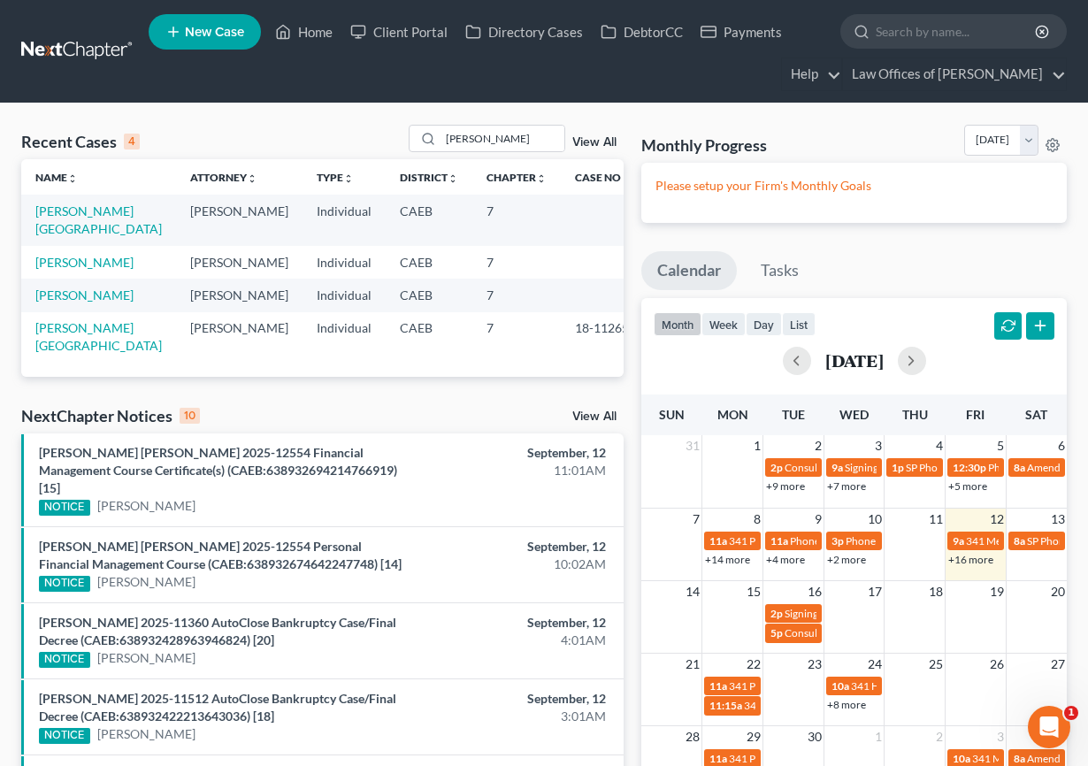
select select "11"
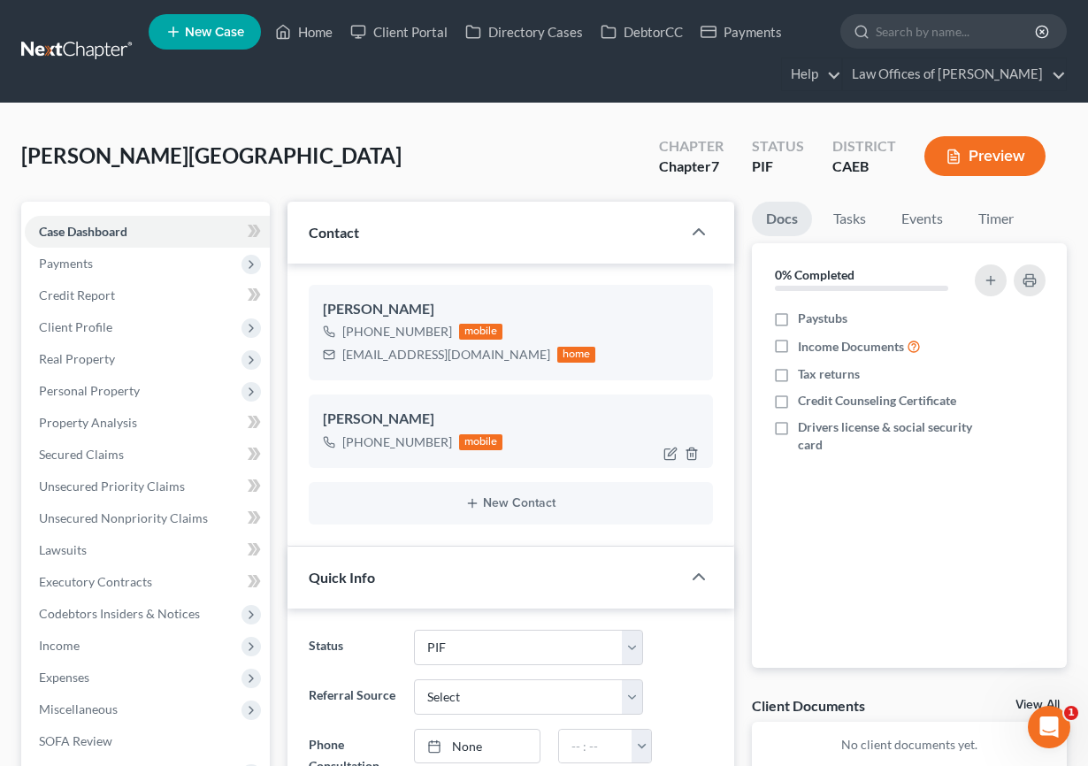
scroll to position [2647, 0]
click at [669, 451] on icon "button" at bounding box center [670, 454] width 14 height 14
select select "0"
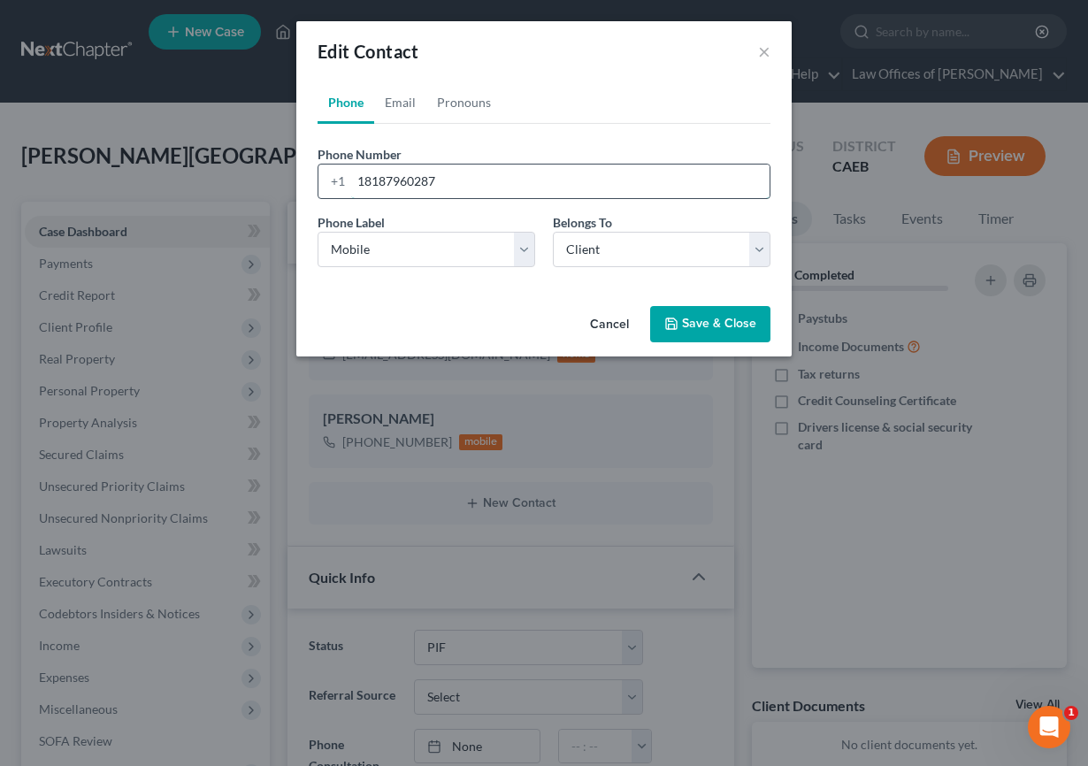
drag, startPoint x: 471, startPoint y: 189, endPoint x: 387, endPoint y: 180, distance: 84.6
click at [387, 180] on input "18187960287" at bounding box center [560, 182] width 418 height 34
type input "18184664767"
click at [506, 244] on select "Select Mobile Home Work Other" at bounding box center [427, 249] width 218 height 35
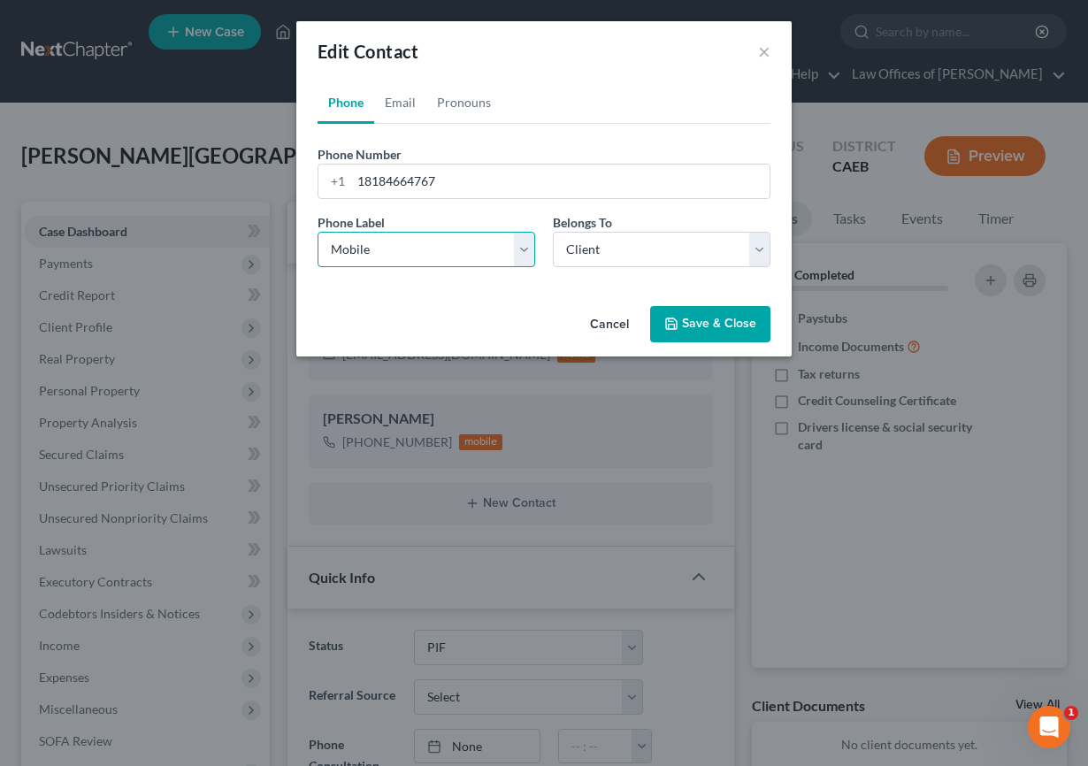
click at [318, 232] on select "Select Mobile Home Work Other" at bounding box center [427, 249] width 218 height 35
click at [728, 319] on button "Save & Close" at bounding box center [710, 324] width 120 height 37
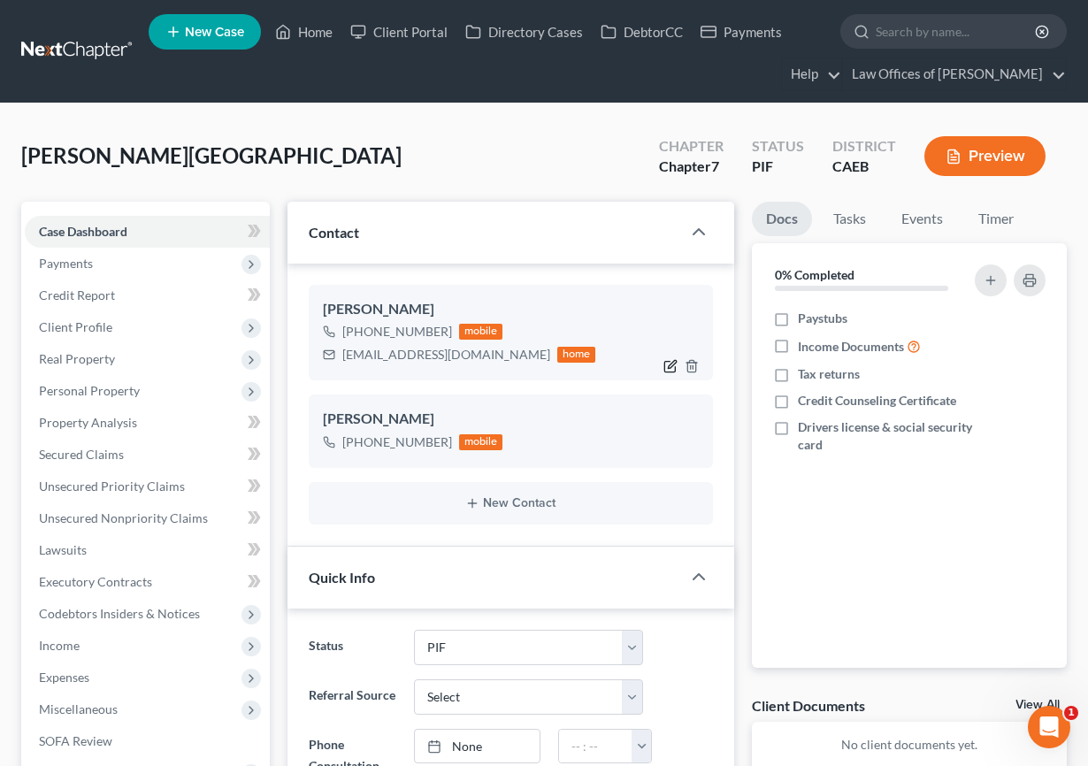
click at [665, 365] on icon "button" at bounding box center [670, 367] width 11 height 11
select select "0"
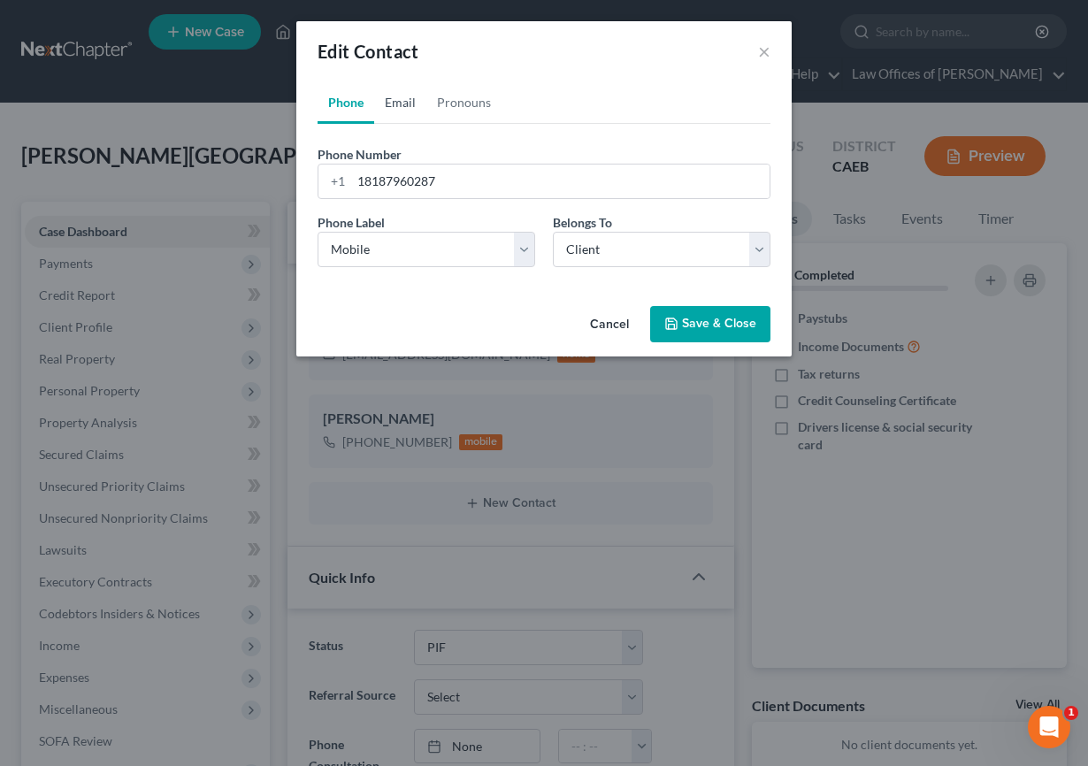
click at [402, 107] on link "Email" at bounding box center [400, 102] width 52 height 42
click at [354, 98] on link "Phone" at bounding box center [346, 102] width 57 height 42
drag, startPoint x: 448, startPoint y: 183, endPoint x: 388, endPoint y: 184, distance: 59.3
click at [388, 184] on input "18187960287" at bounding box center [560, 182] width 418 height 34
type input "18184664767"
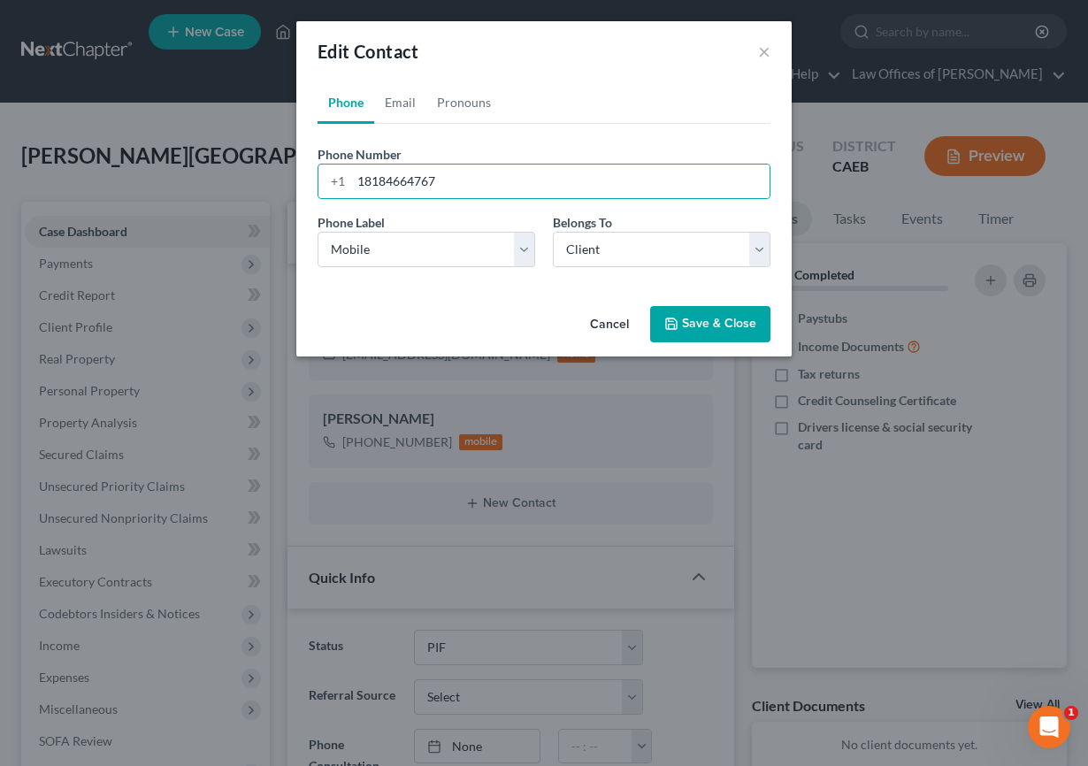
click at [738, 330] on button "Save & Close" at bounding box center [710, 324] width 120 height 37
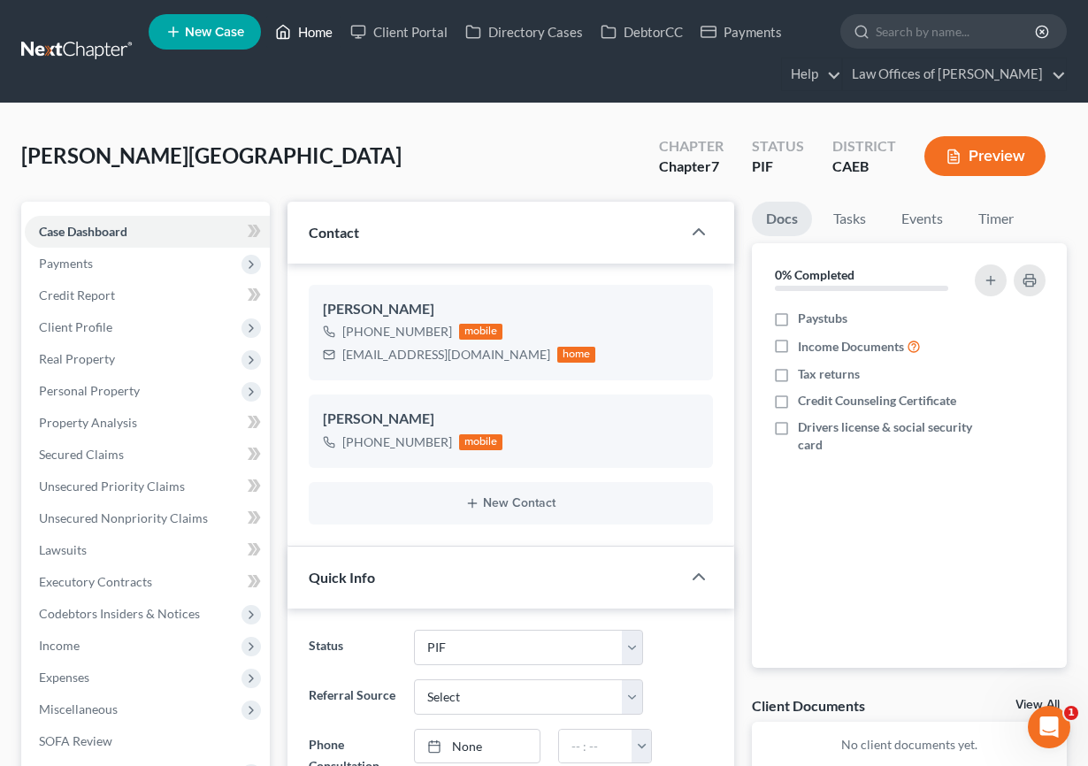
drag, startPoint x: 306, startPoint y: 21, endPoint x: 499, endPoint y: 119, distance: 216.4
click at [306, 22] on link "Home" at bounding box center [303, 32] width 75 height 32
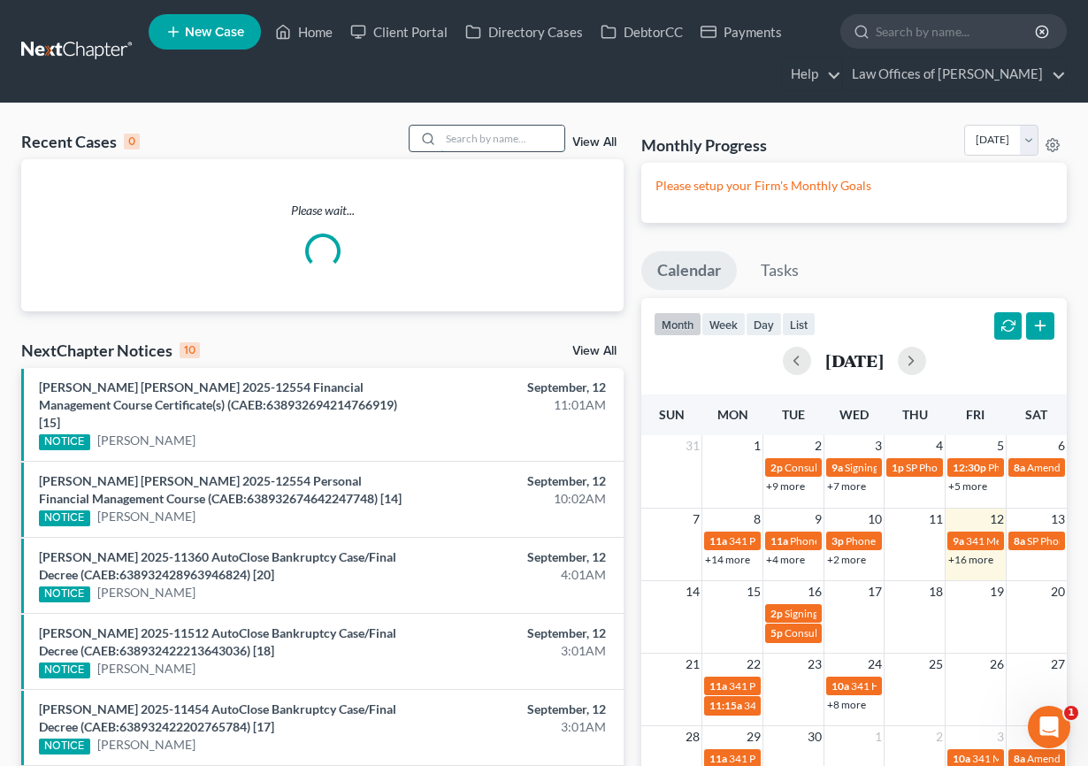
click at [512, 132] on input "search" at bounding box center [503, 139] width 124 height 26
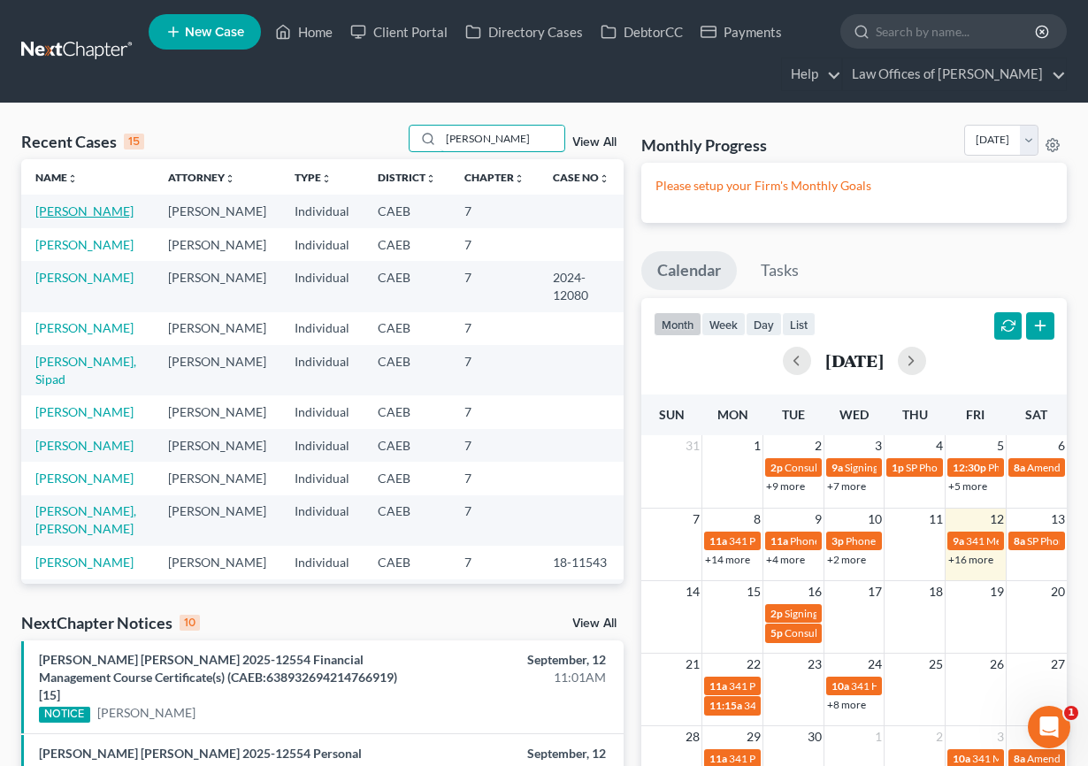
type input "taylor"
click at [109, 216] on link "Gamble, Taylor" at bounding box center [84, 210] width 98 height 15
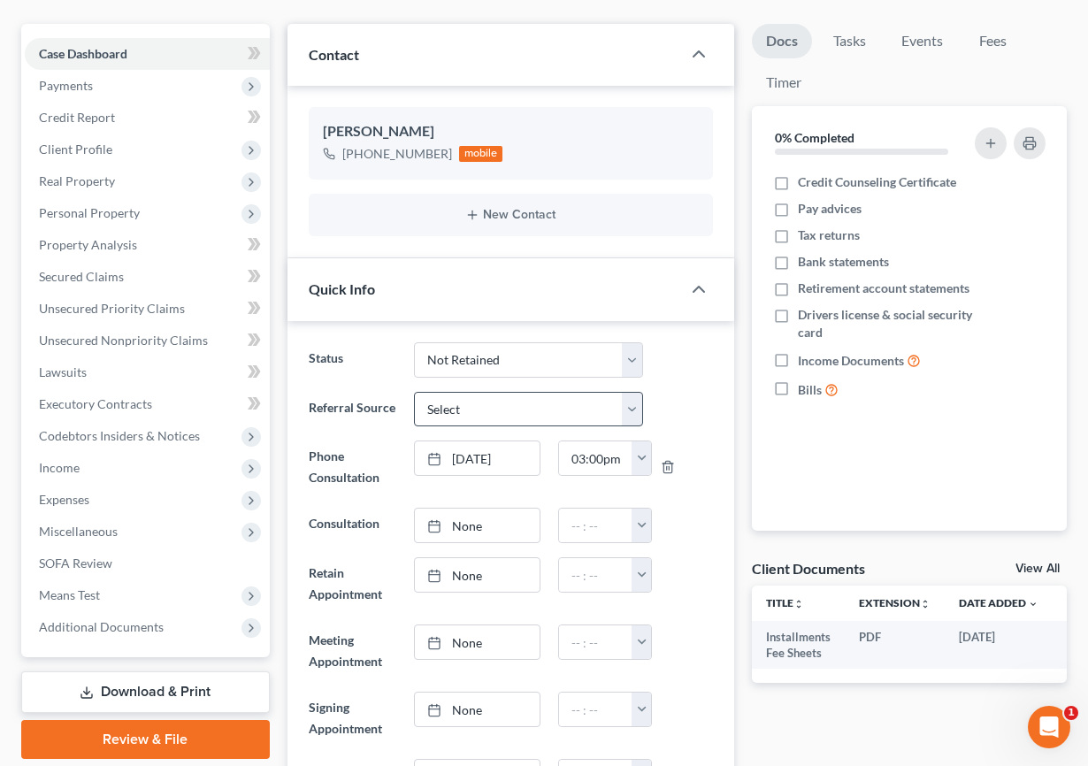
scroll to position [261, 0]
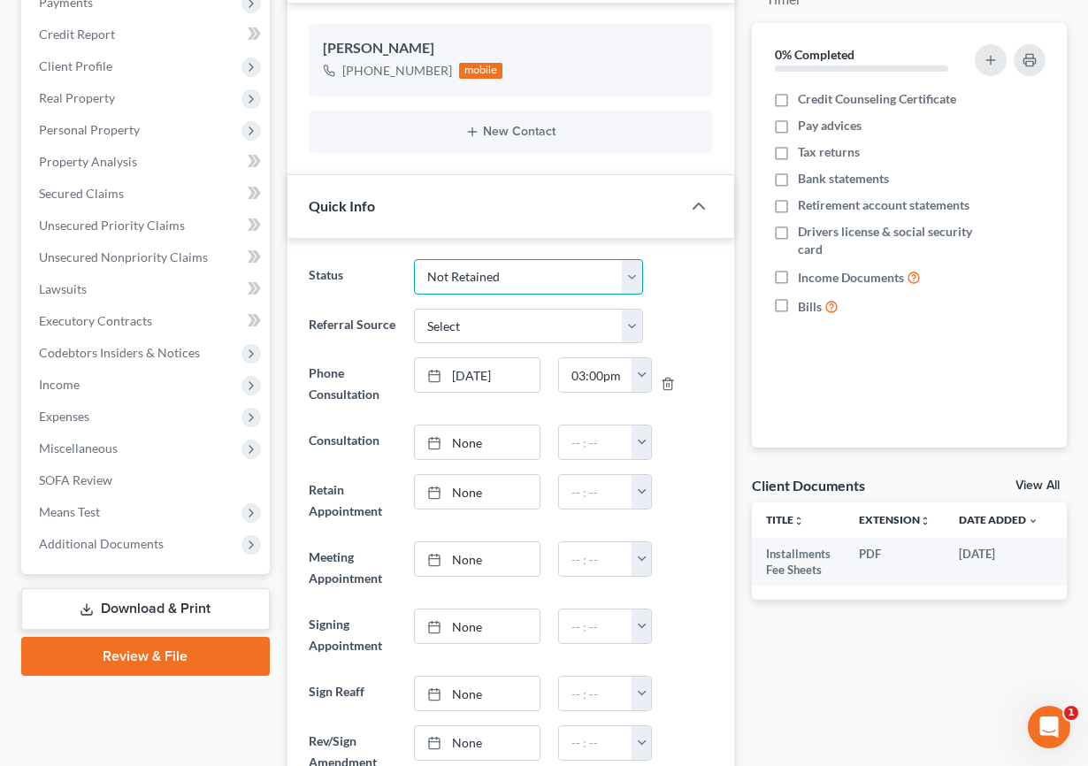
click at [556, 276] on select "Cancelled/Refund Closed Consultation Declined Discharged Filed Income Check In …" at bounding box center [528, 276] width 229 height 35
select select "14"
click at [414, 259] on select "Cancelled/Refund Closed Consultation Declined Discharged Filed Income Check In …" at bounding box center [528, 276] width 229 height 35
click at [699, 323] on div "Referral Source Select Word Of Mouth Previous Clients Direct Mail Website Googl…" at bounding box center [511, 326] width 423 height 35
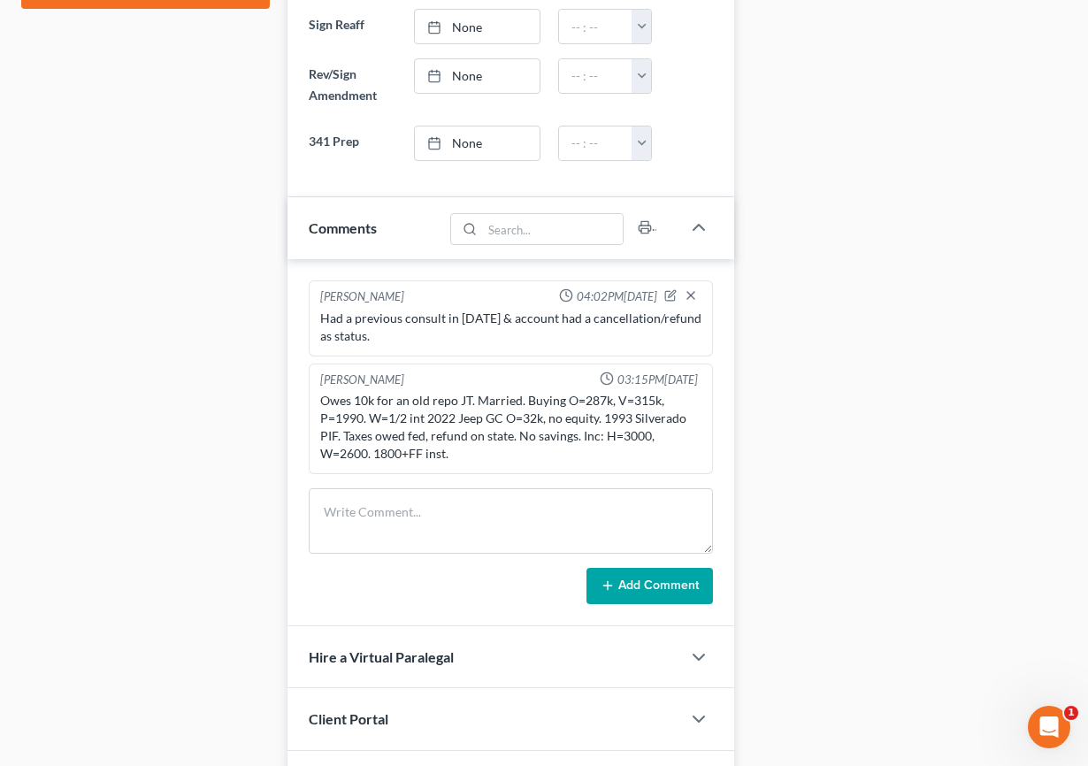
scroll to position [0, 0]
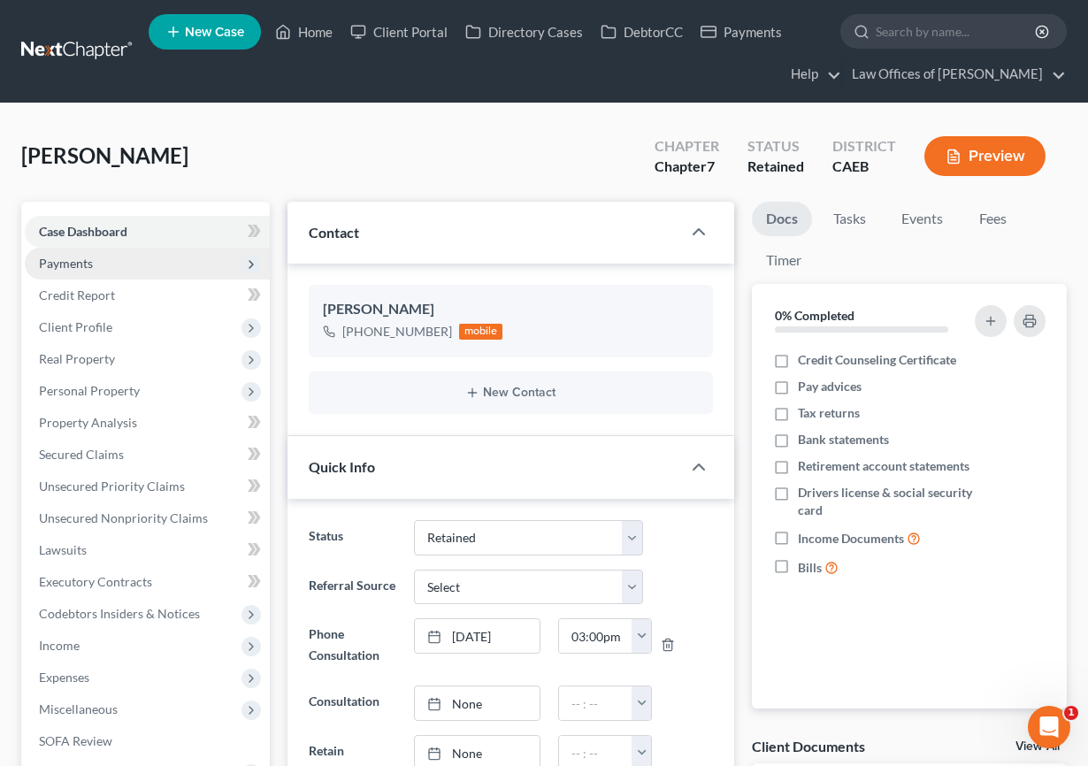
click at [69, 269] on span "Payments" at bounding box center [66, 263] width 54 height 15
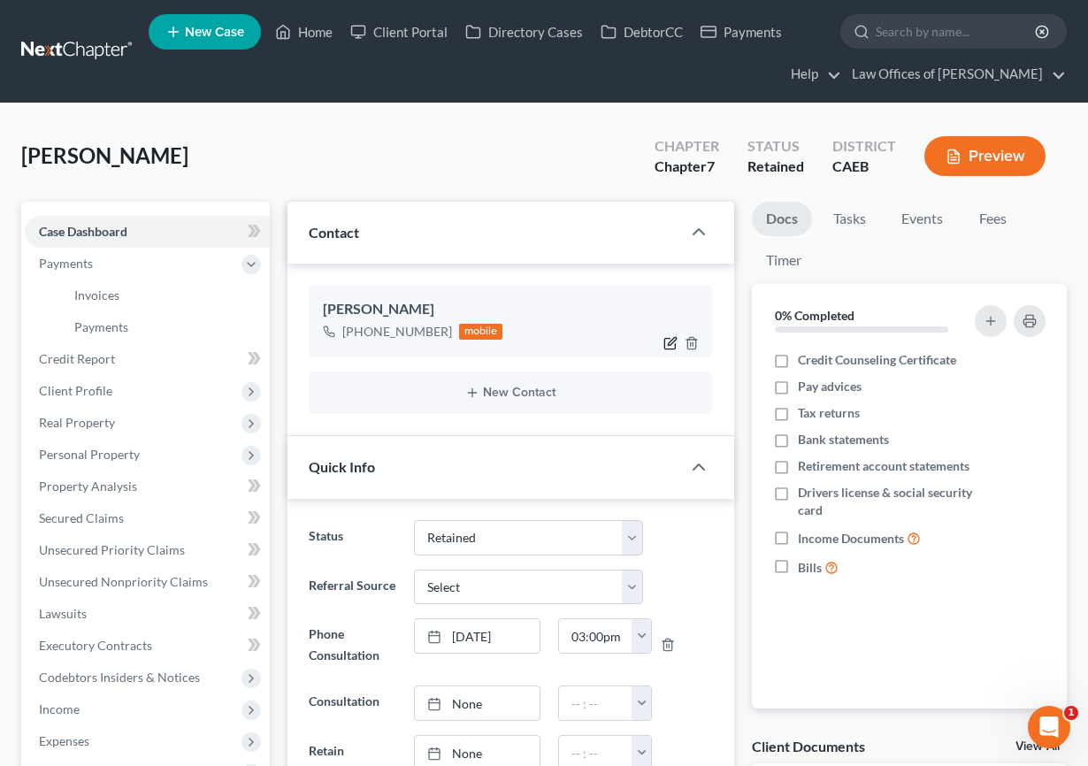
click at [670, 344] on icon "button" at bounding box center [670, 343] width 14 height 14
select select "0"
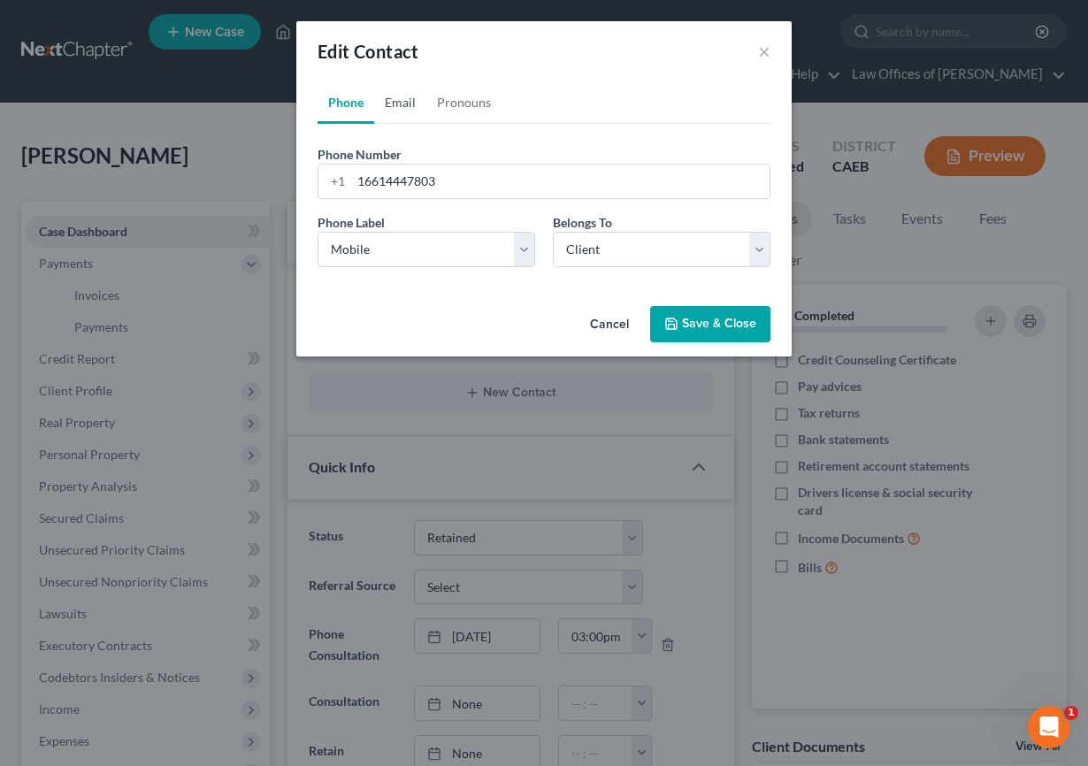
click at [412, 104] on link "Email" at bounding box center [400, 102] width 52 height 42
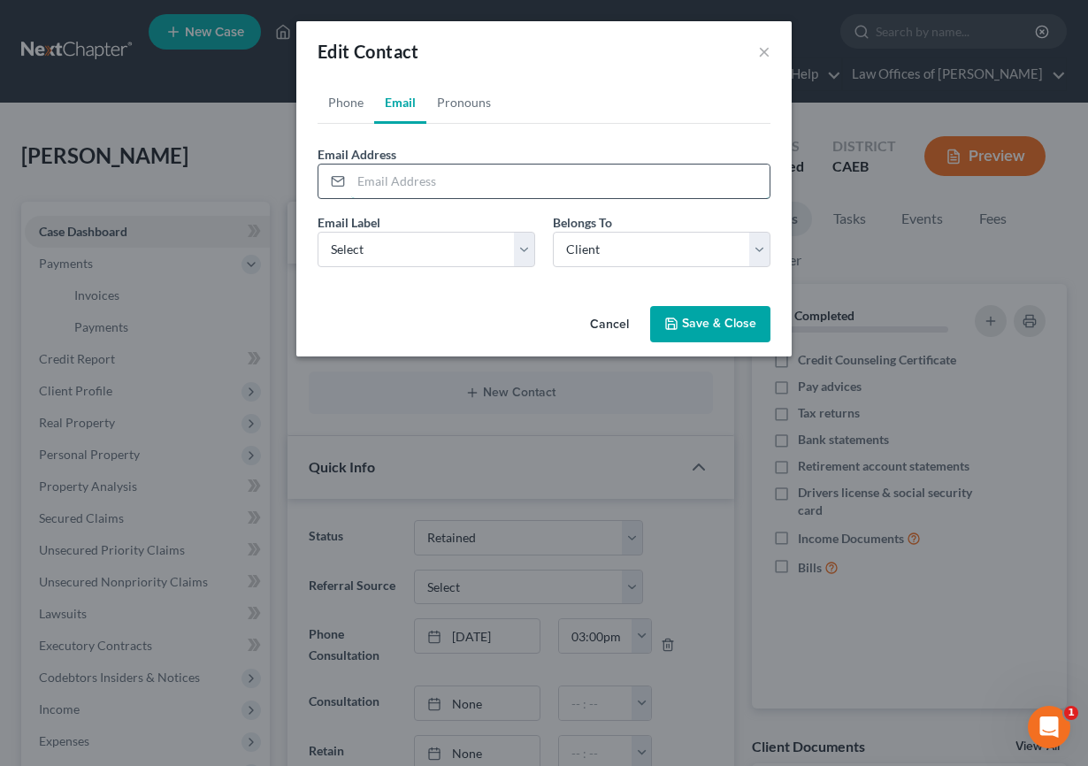
click at [444, 183] on input "email" at bounding box center [560, 182] width 418 height 34
type input "taylorgamble81@gmail.com"
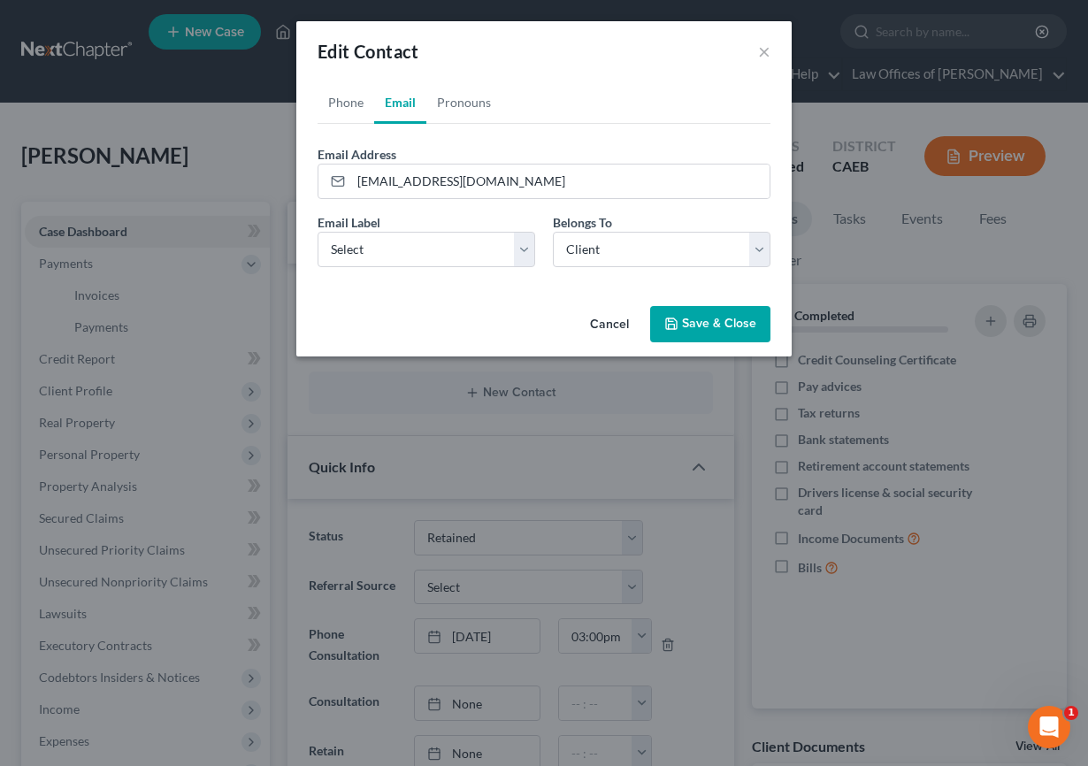
click at [459, 267] on div "Email Label Select Home Work Other Belongs To * Select Client Other" at bounding box center [544, 247] width 471 height 68
click at [451, 256] on select "Select Home Work Other" at bounding box center [427, 249] width 218 height 35
select select "0"
click at [318, 232] on select "Select Home Work Other" at bounding box center [427, 249] width 218 height 35
click at [715, 315] on button "Save & Close" at bounding box center [710, 324] width 120 height 37
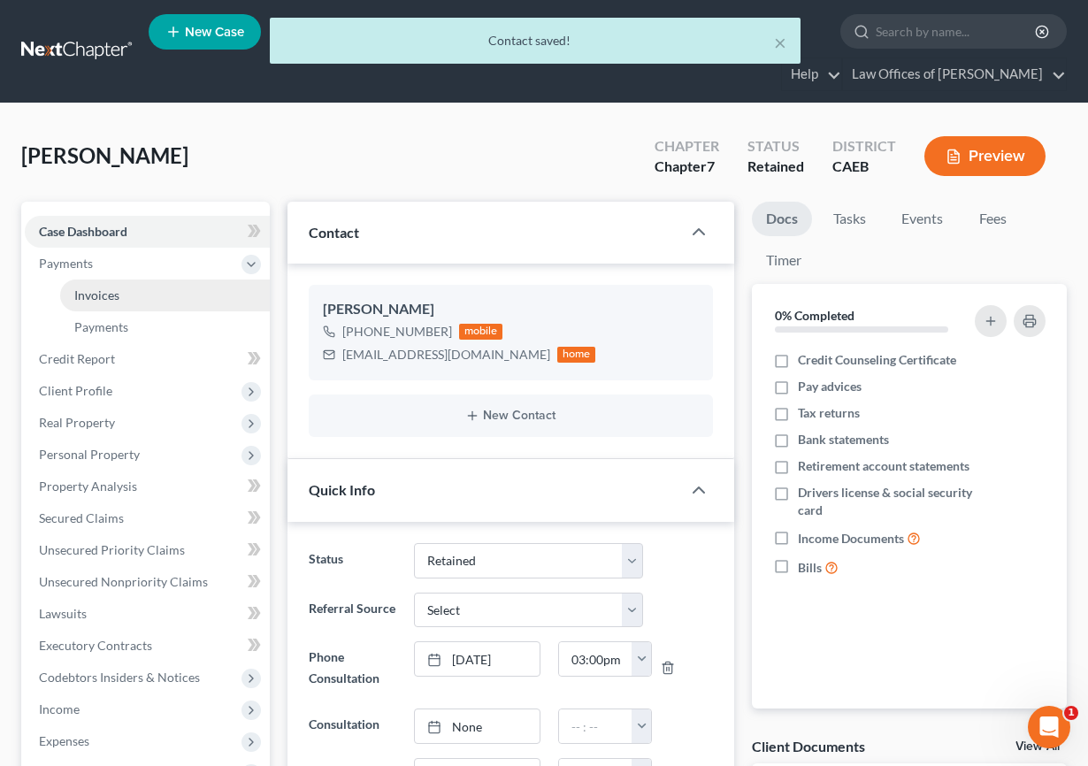
click at [107, 297] on span "Invoices" at bounding box center [96, 294] width 45 height 15
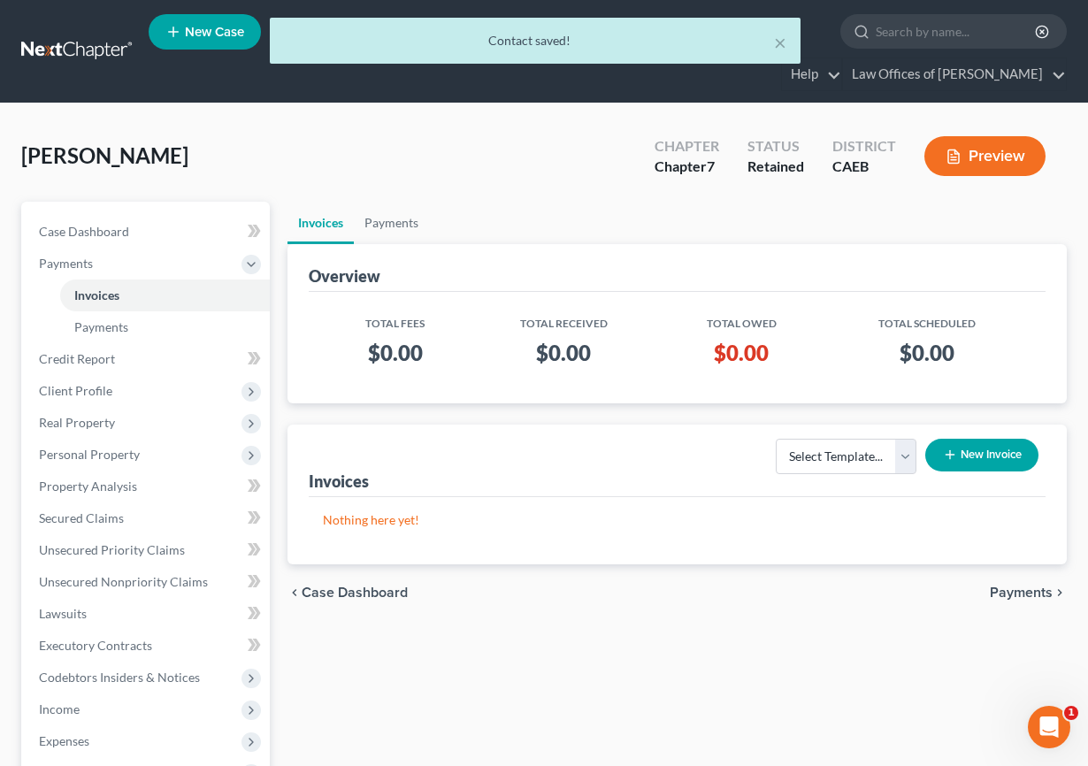
click at [957, 450] on button "New Invoice" at bounding box center [981, 455] width 113 height 33
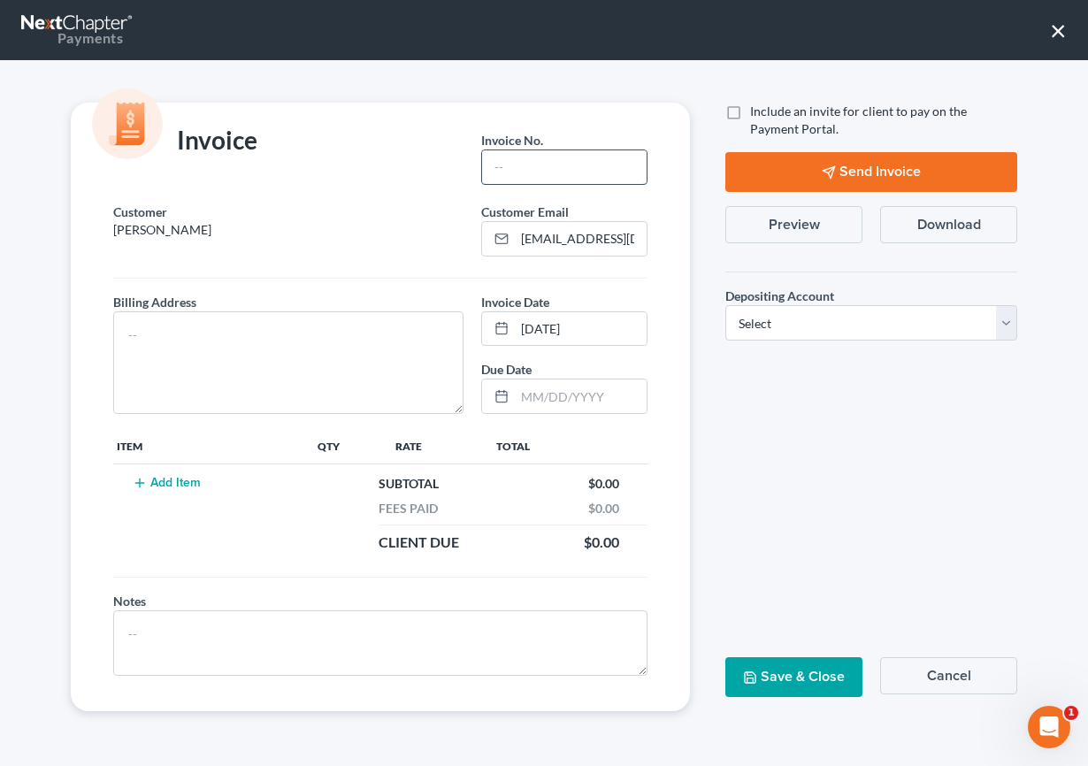
click at [582, 171] on input "text" at bounding box center [564, 167] width 165 height 34
type input "09122501"
click at [329, 377] on textarea at bounding box center [288, 362] width 350 height 103
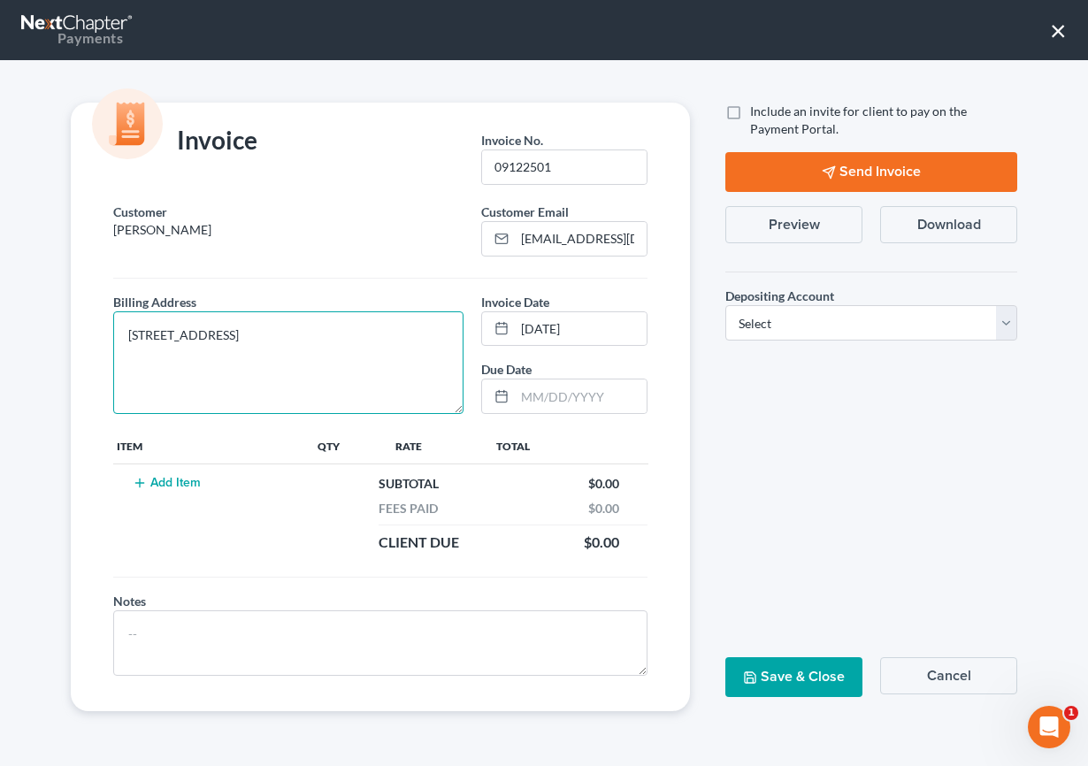
type textarea "1331 L St. Bakersfield, CA 93301"
click at [163, 477] on button "Add Item" at bounding box center [166, 483] width 78 height 14
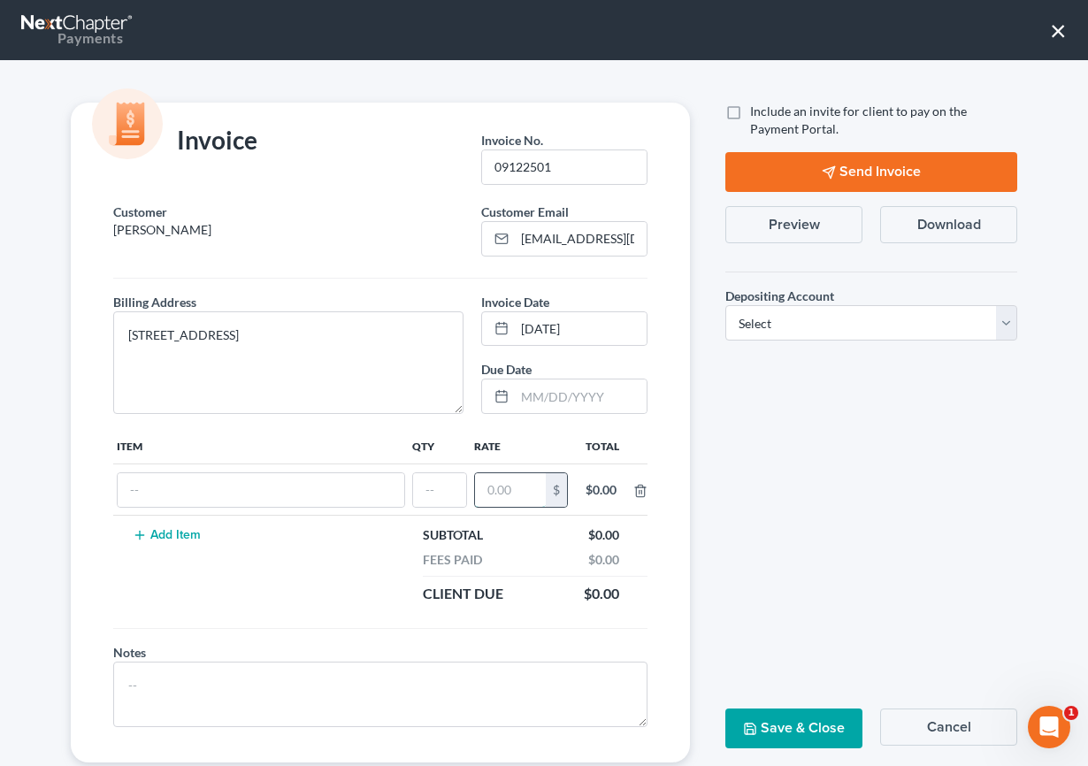
click at [511, 495] on input "text" at bounding box center [510, 490] width 71 height 34
drag, startPoint x: 476, startPoint y: 494, endPoint x: 455, endPoint y: 495, distance: 21.3
click at [475, 493] on input "1,800" at bounding box center [510, 490] width 71 height 34
type input "1,800"
click at [455, 495] on input "text" at bounding box center [439, 490] width 53 height 34
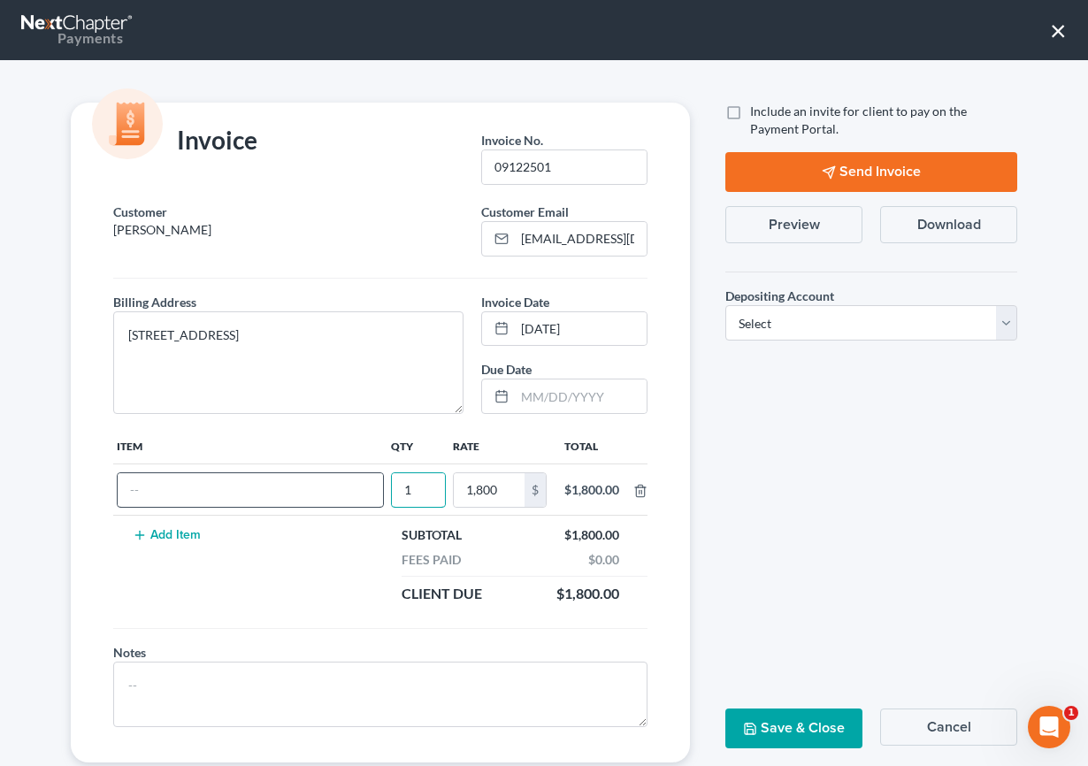
type input "1"
click at [355, 496] on input "text" at bounding box center [250, 490] width 265 height 34
type input "Attorneys Fee"
click at [833, 331] on select "Select Operation Trust" at bounding box center [871, 322] width 292 height 35
select select "0"
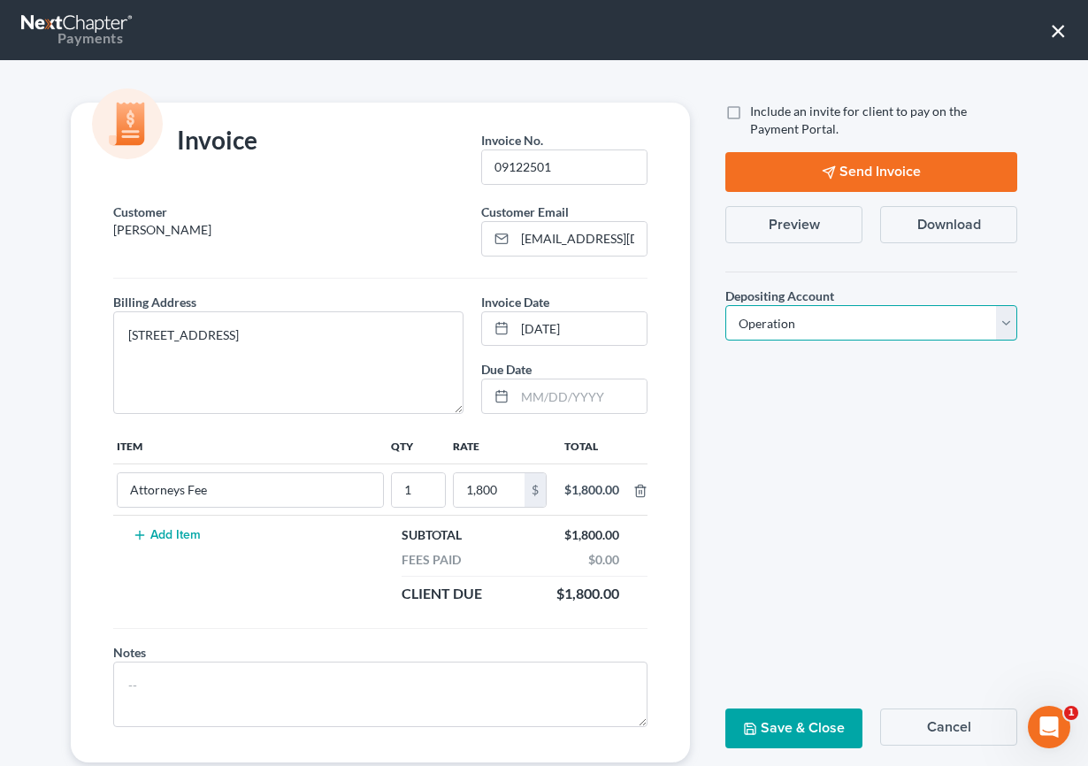
click at [725, 305] on select "Select Operation Trust" at bounding box center [871, 322] width 292 height 35
click at [801, 739] on button "Save & Close" at bounding box center [793, 729] width 137 height 40
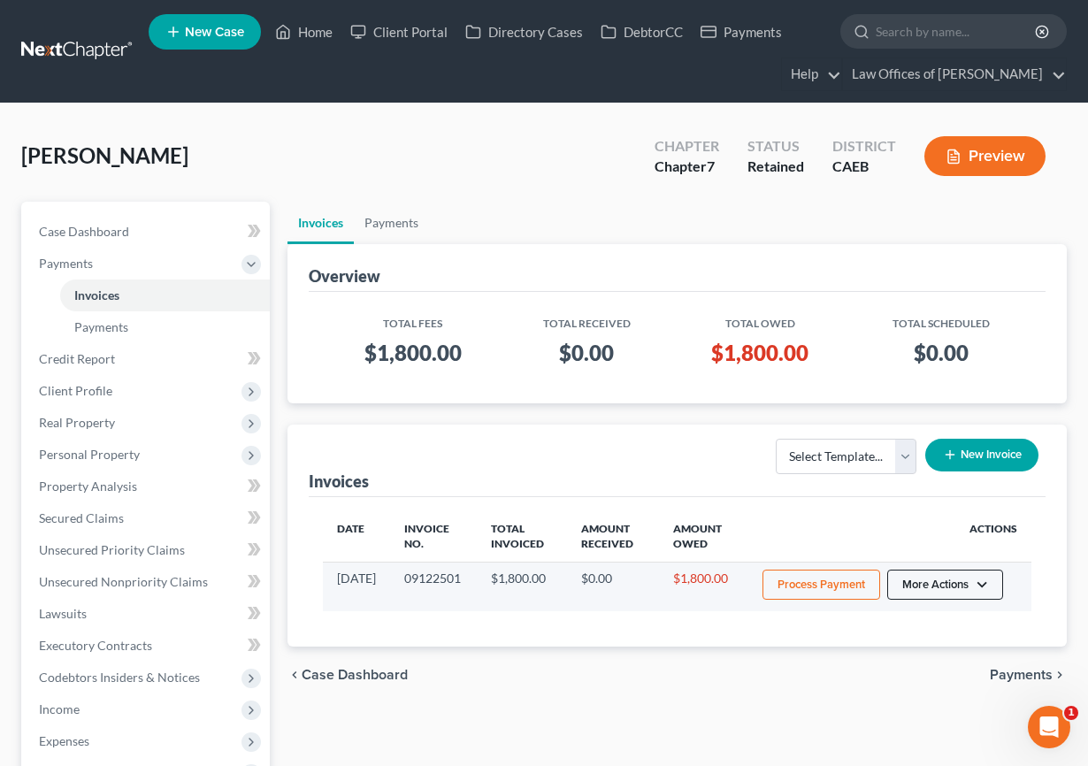
click at [976, 590] on button "More Actions" at bounding box center [945, 585] width 116 height 30
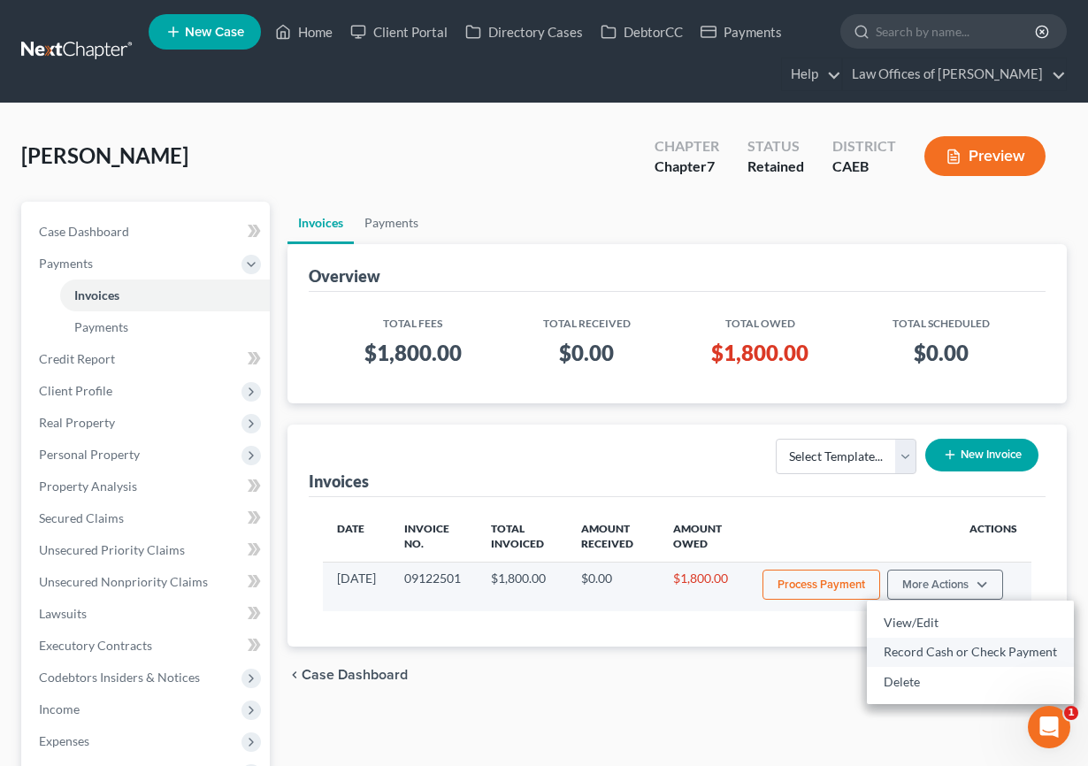
click at [933, 646] on link "Record Cash or Check Payment" at bounding box center [970, 652] width 207 height 30
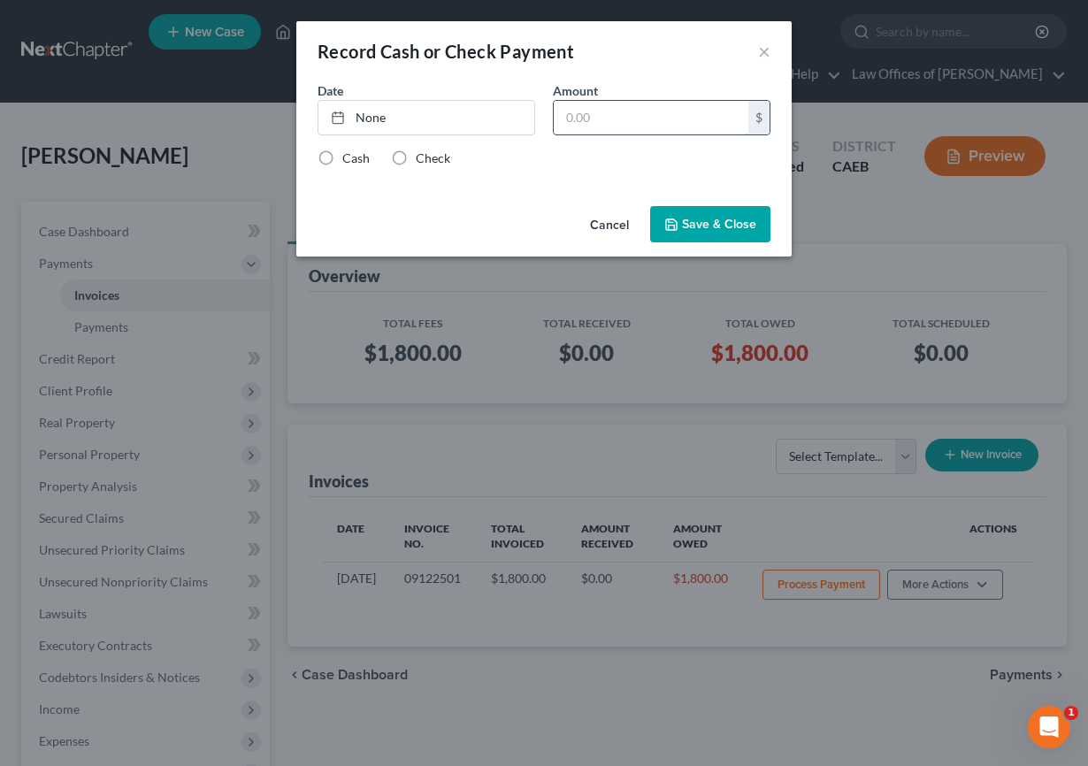
click at [602, 121] on input "text" at bounding box center [651, 118] width 195 height 34
type input "1,200"
click at [481, 122] on link "None" at bounding box center [426, 118] width 216 height 34
type input "[DATE]"
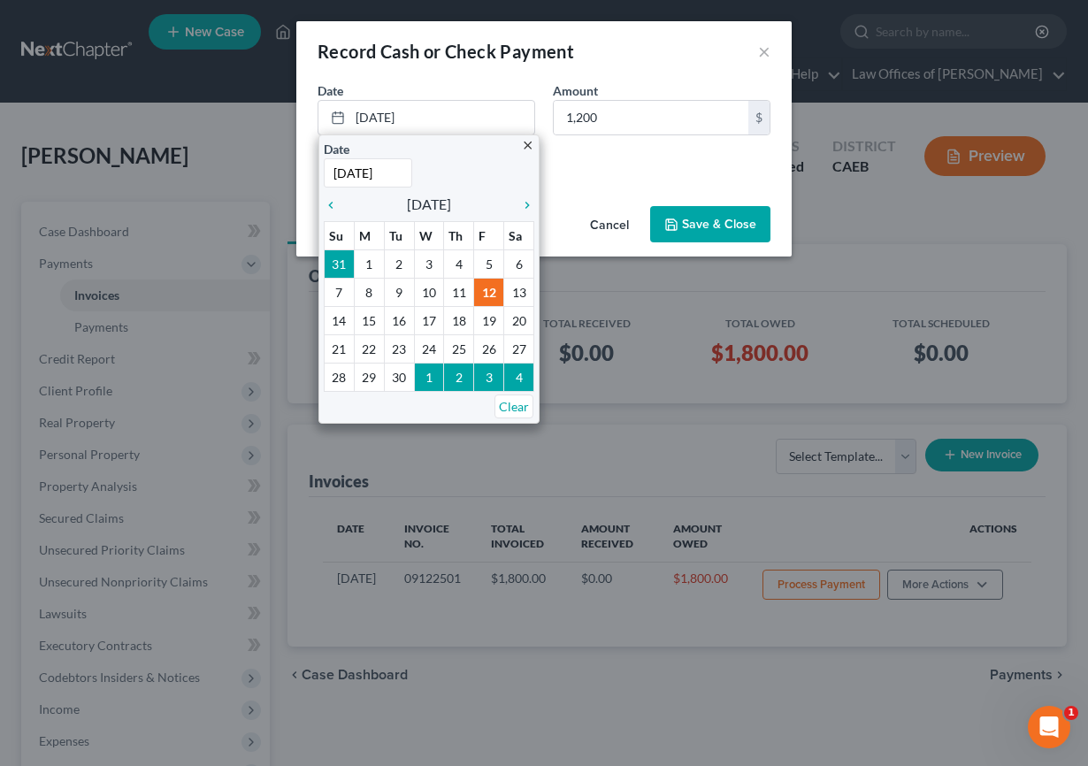
click at [614, 163] on div "Cash Check" at bounding box center [544, 158] width 453 height 18
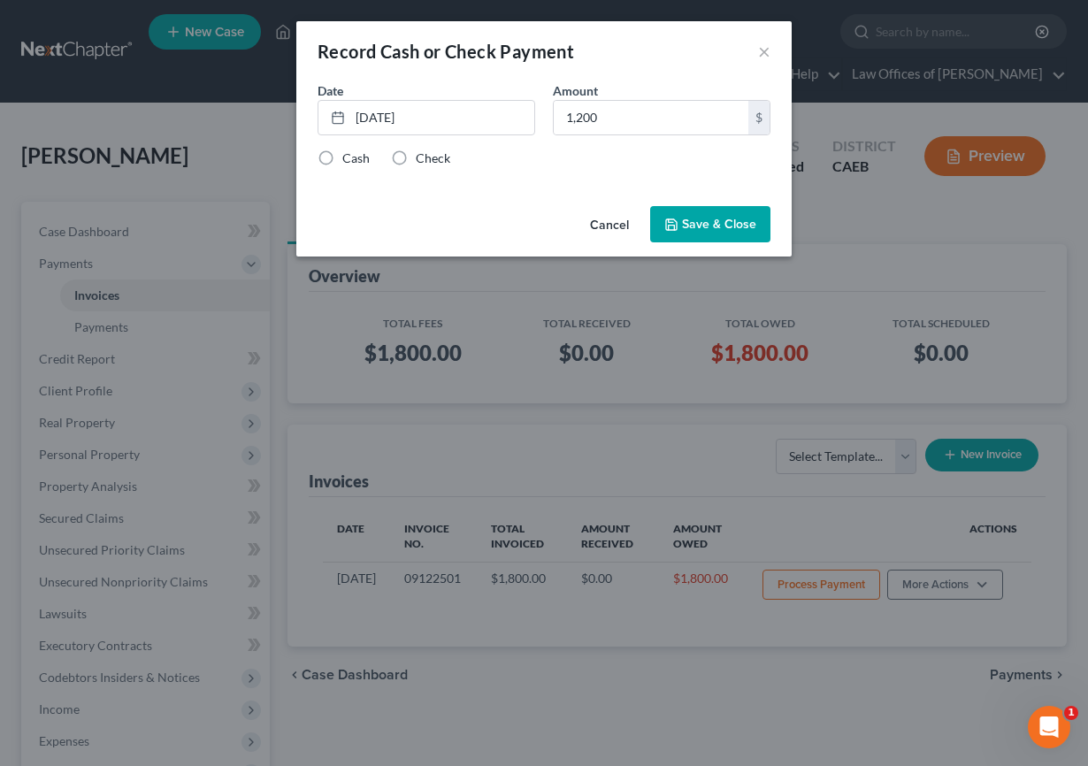
click at [416, 151] on label "Check" at bounding box center [433, 158] width 34 height 18
click at [423, 151] on input "Check" at bounding box center [428, 154] width 11 height 11
radio input "true"
click at [739, 225] on button "Save & Close" at bounding box center [710, 224] width 120 height 37
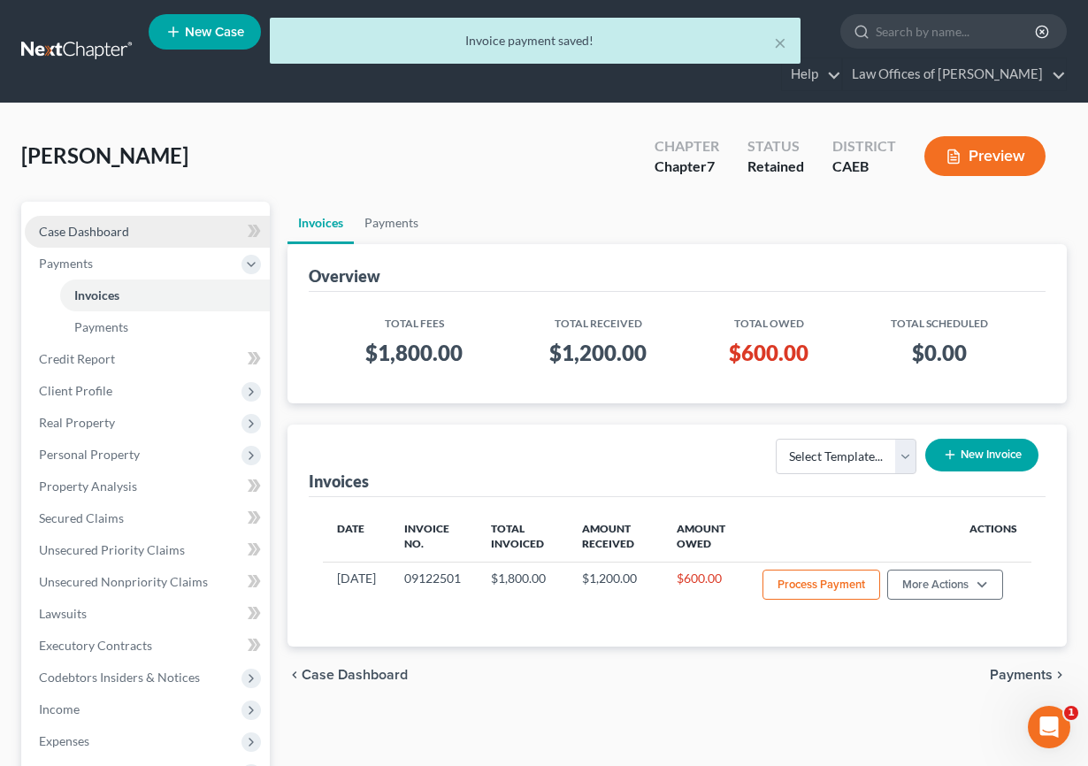
click at [154, 234] on link "Case Dashboard" at bounding box center [147, 232] width 245 height 32
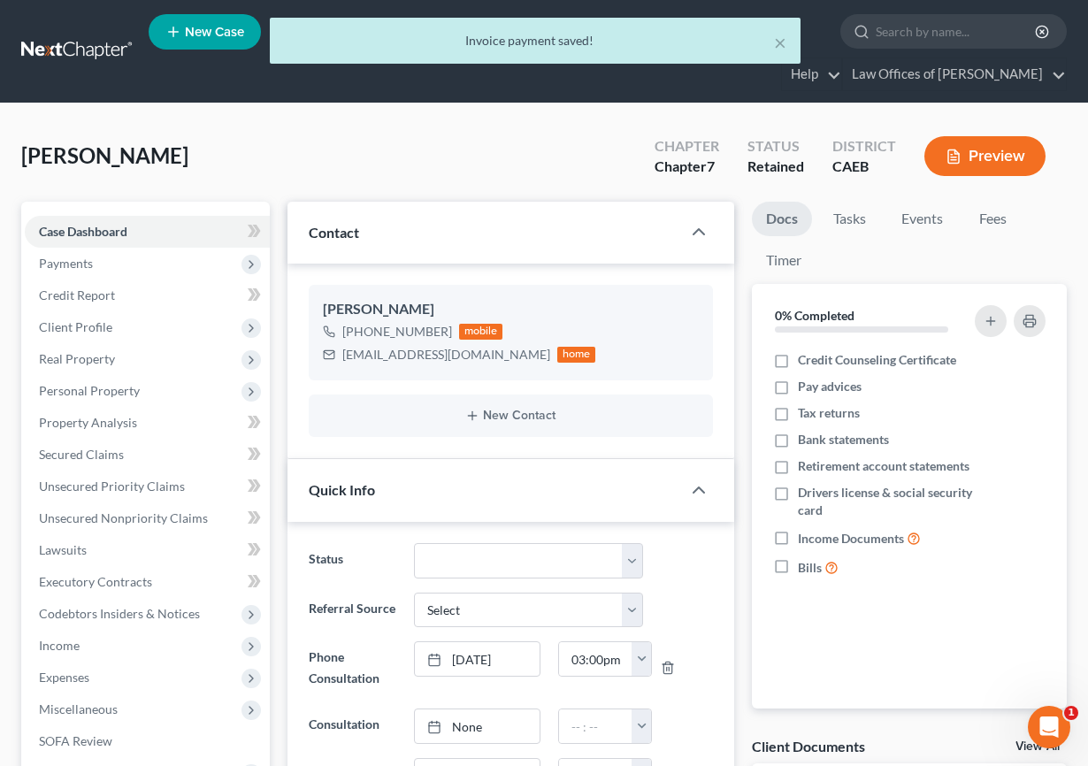
scroll to position [1229, 0]
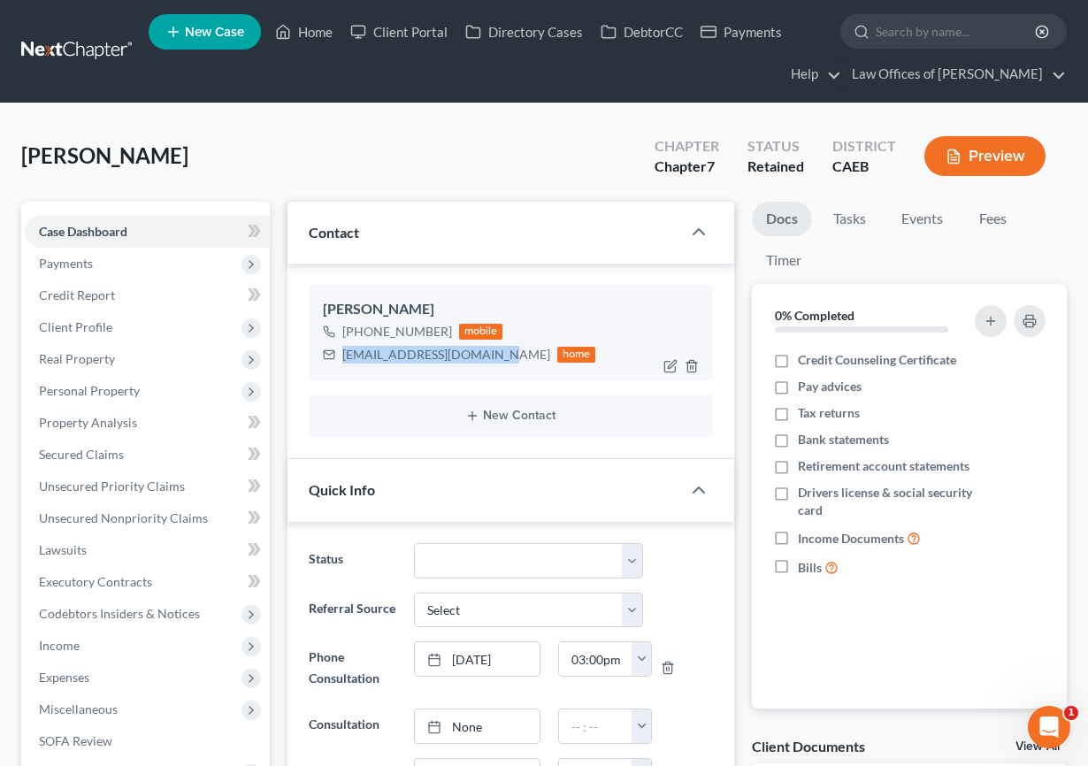
drag, startPoint x: 343, startPoint y: 353, endPoint x: 494, endPoint y: 356, distance: 150.4
click at [494, 356] on div "taylorgamble81@gmail.com home" at bounding box center [459, 354] width 273 height 23
copy div "taylorgamble81@gmail.com"
click at [82, 333] on span "Client Profile" at bounding box center [75, 326] width 73 height 15
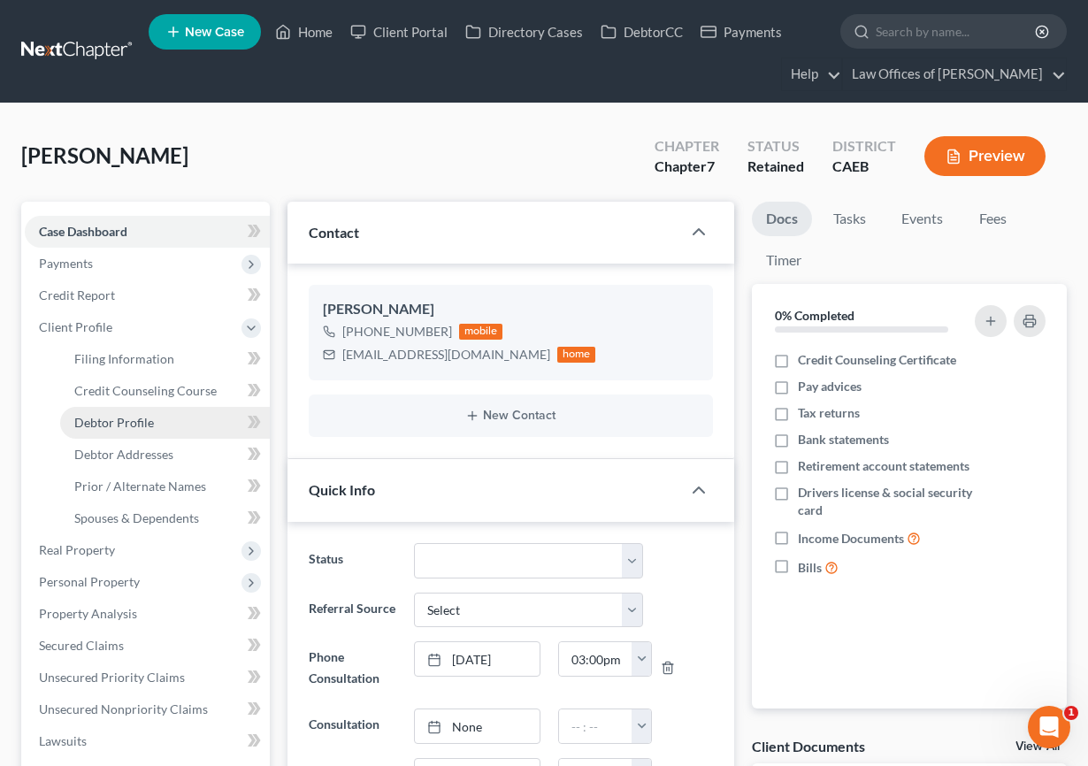
scroll to position [1, 0]
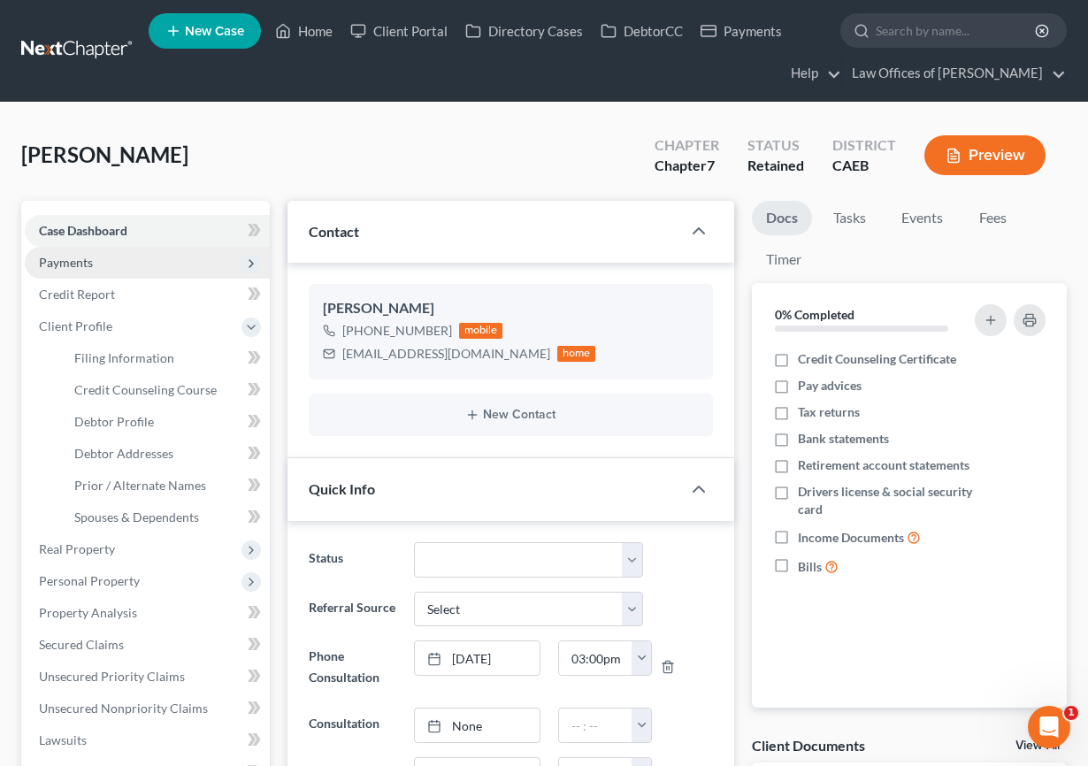
click at [86, 264] on span "Payments" at bounding box center [66, 262] width 54 height 15
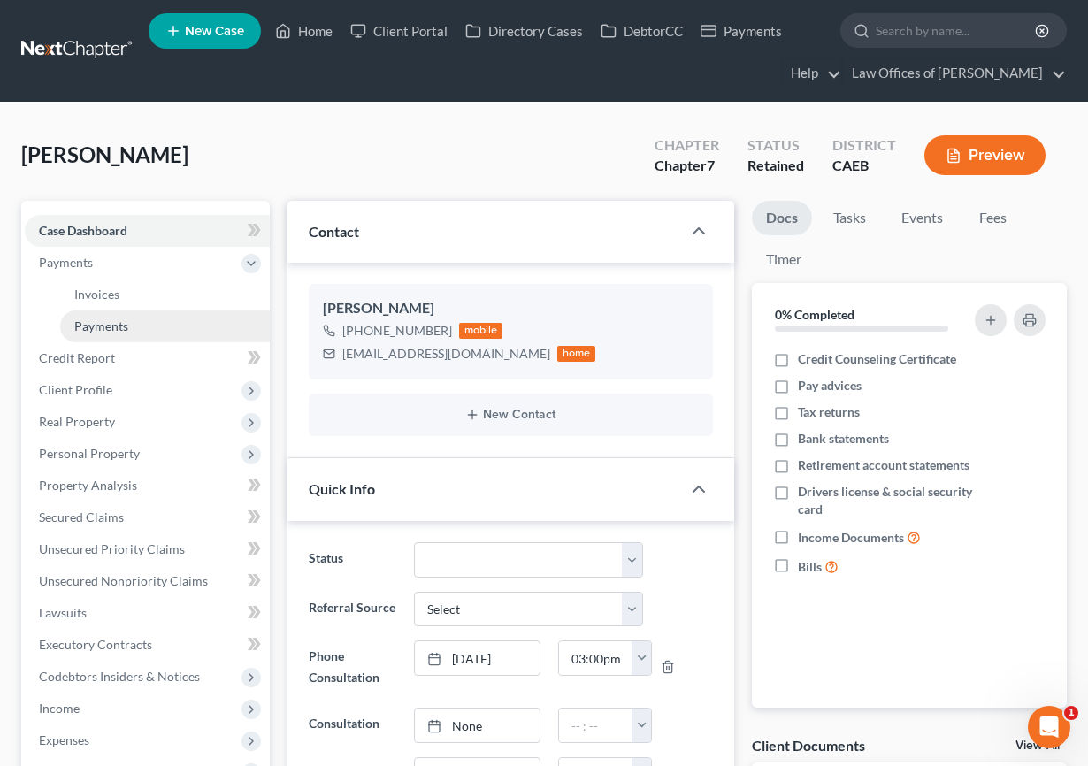
click at [102, 320] on span "Payments" at bounding box center [101, 325] width 54 height 15
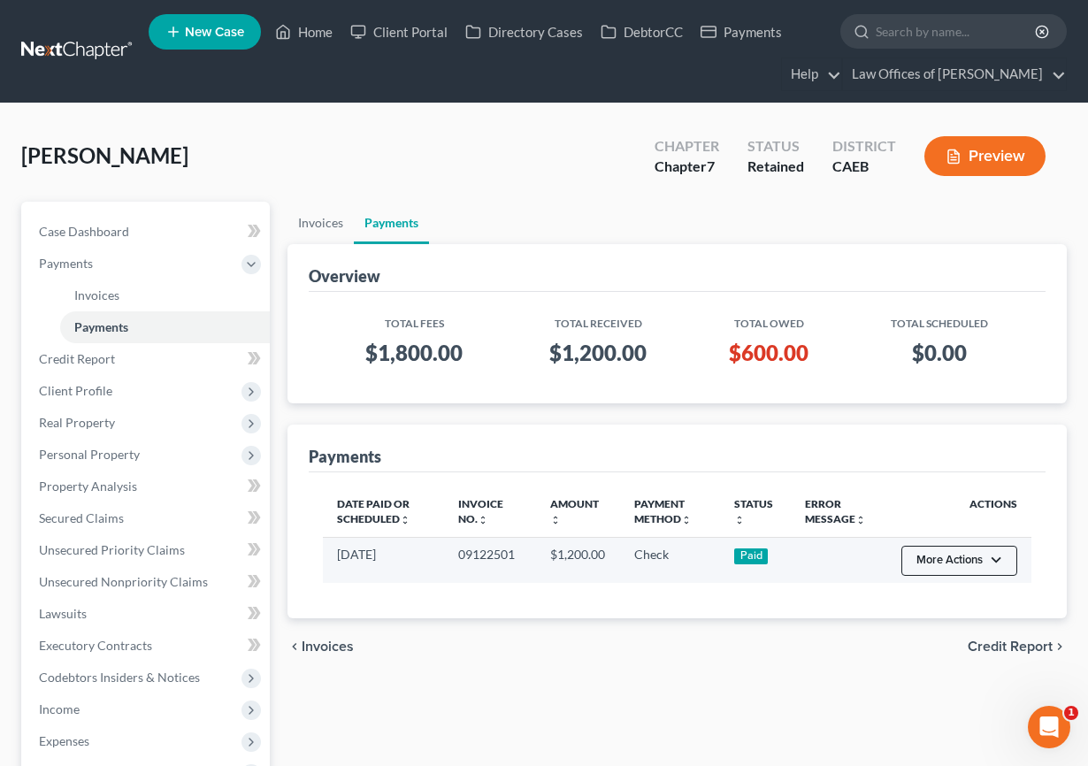
click at [976, 562] on button "More Actions" at bounding box center [959, 561] width 116 height 30
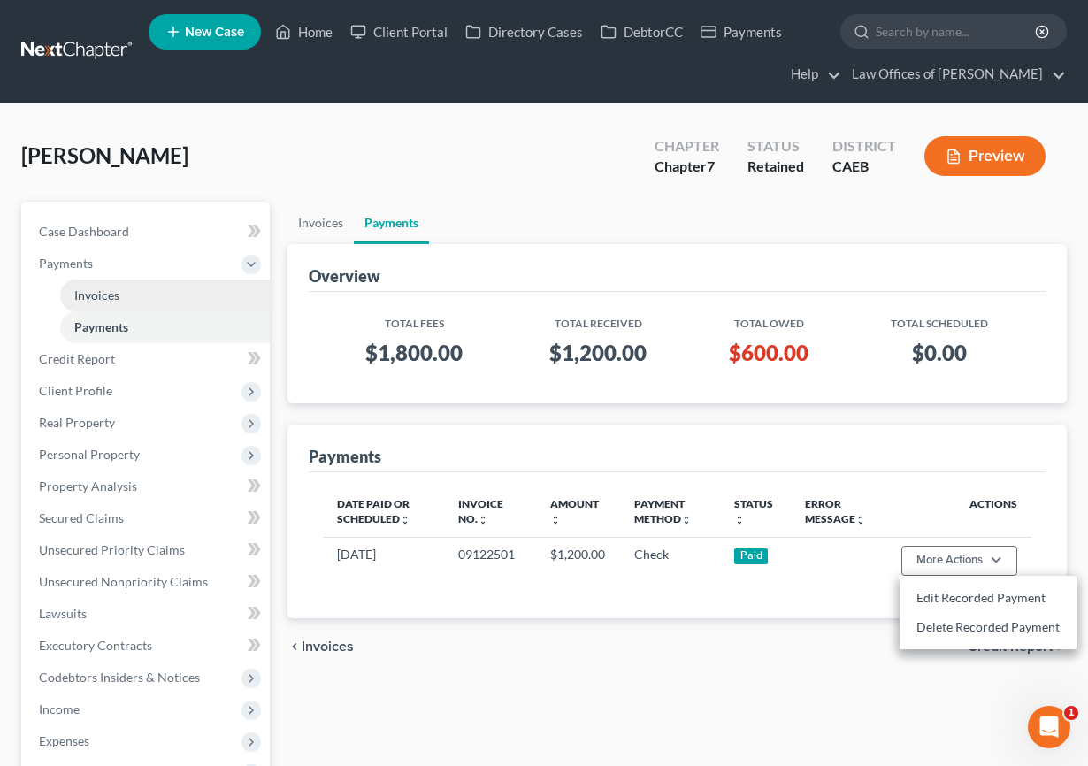
click at [186, 309] on link "Invoices" at bounding box center [165, 296] width 210 height 32
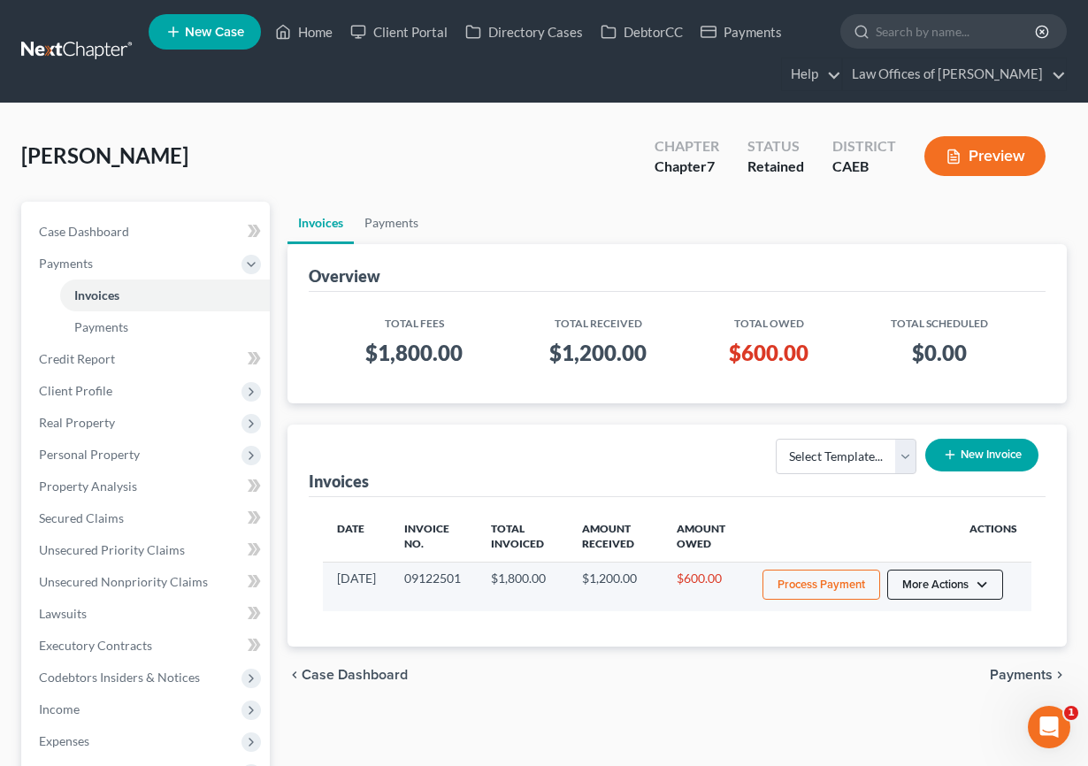
click at [976, 594] on button "More Actions" at bounding box center [945, 585] width 116 height 30
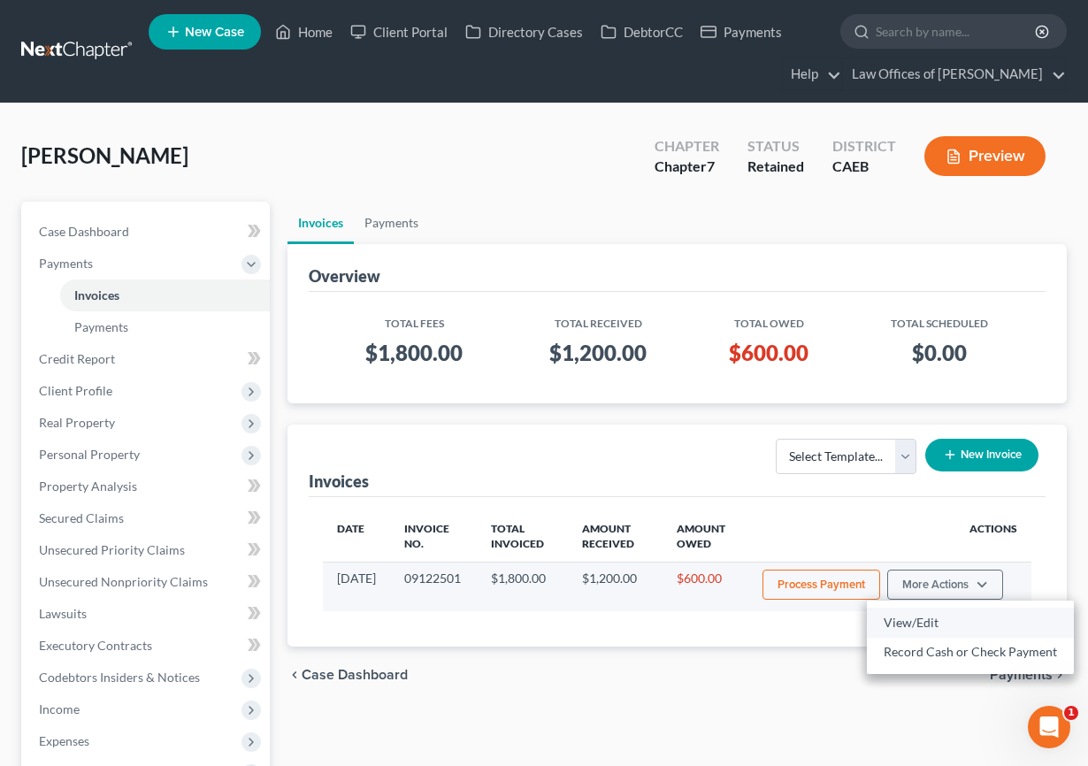
click at [920, 624] on link "View/Edit" at bounding box center [970, 623] width 207 height 30
select select "0"
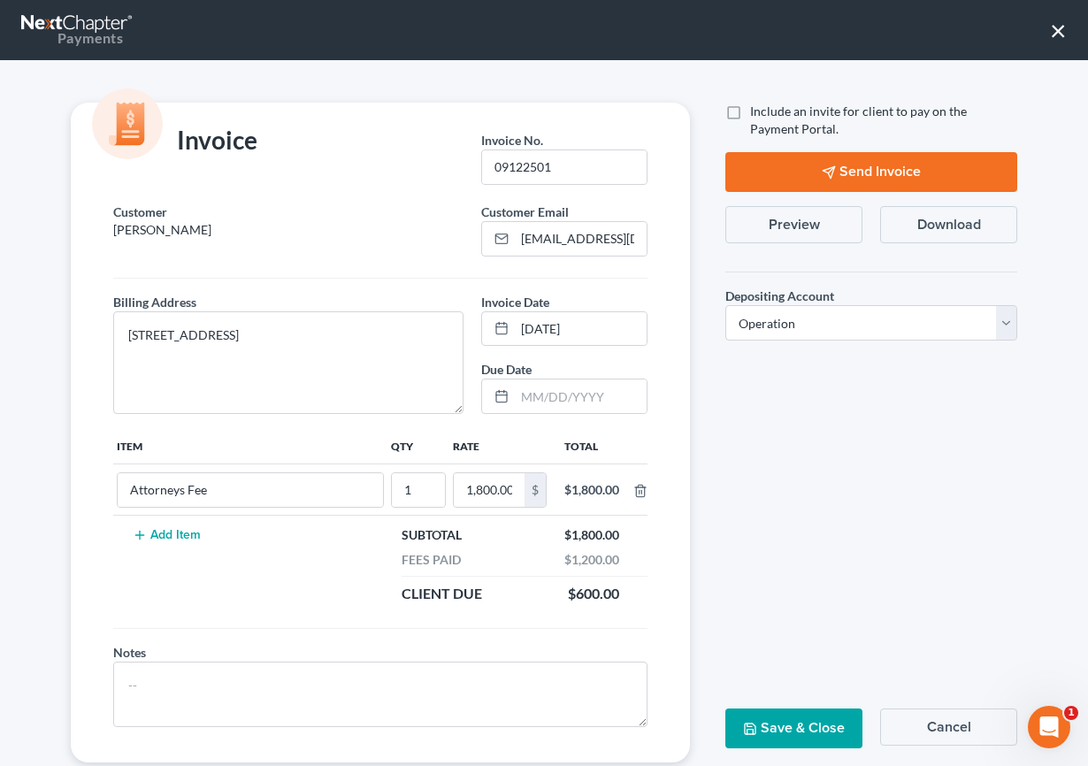
click at [839, 172] on button "Send Invoice" at bounding box center [871, 172] width 292 height 40
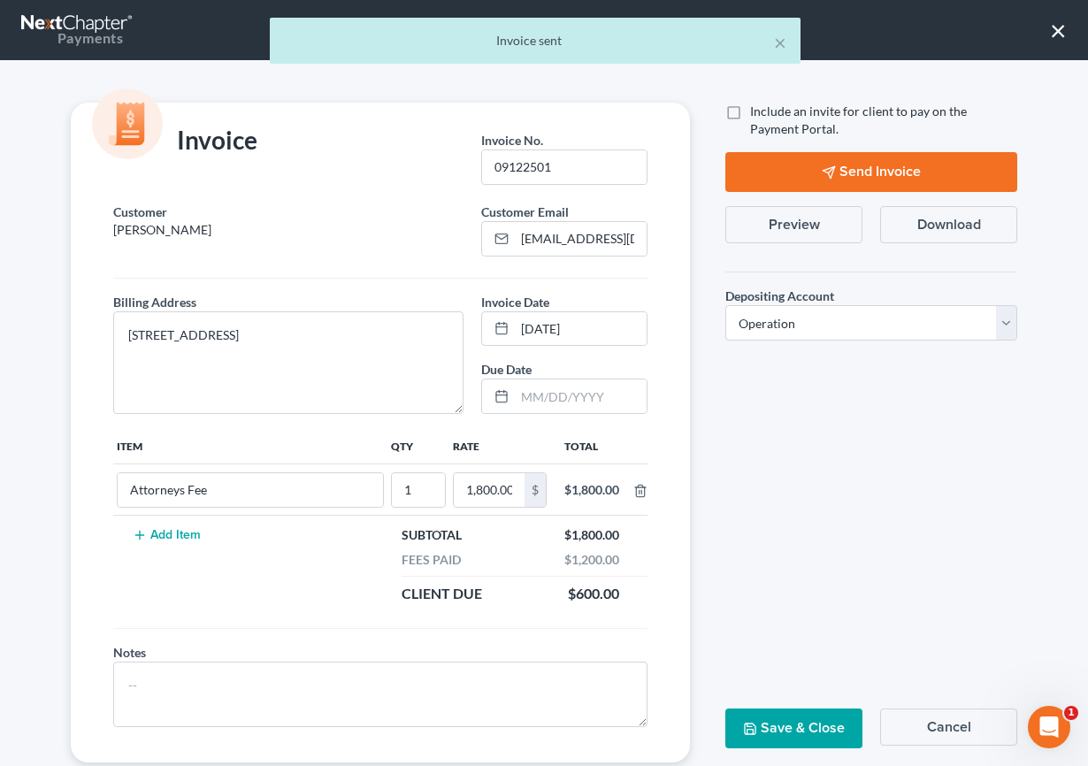
click at [976, 30] on div "× Invoice sent" at bounding box center [535, 45] width 1088 height 55
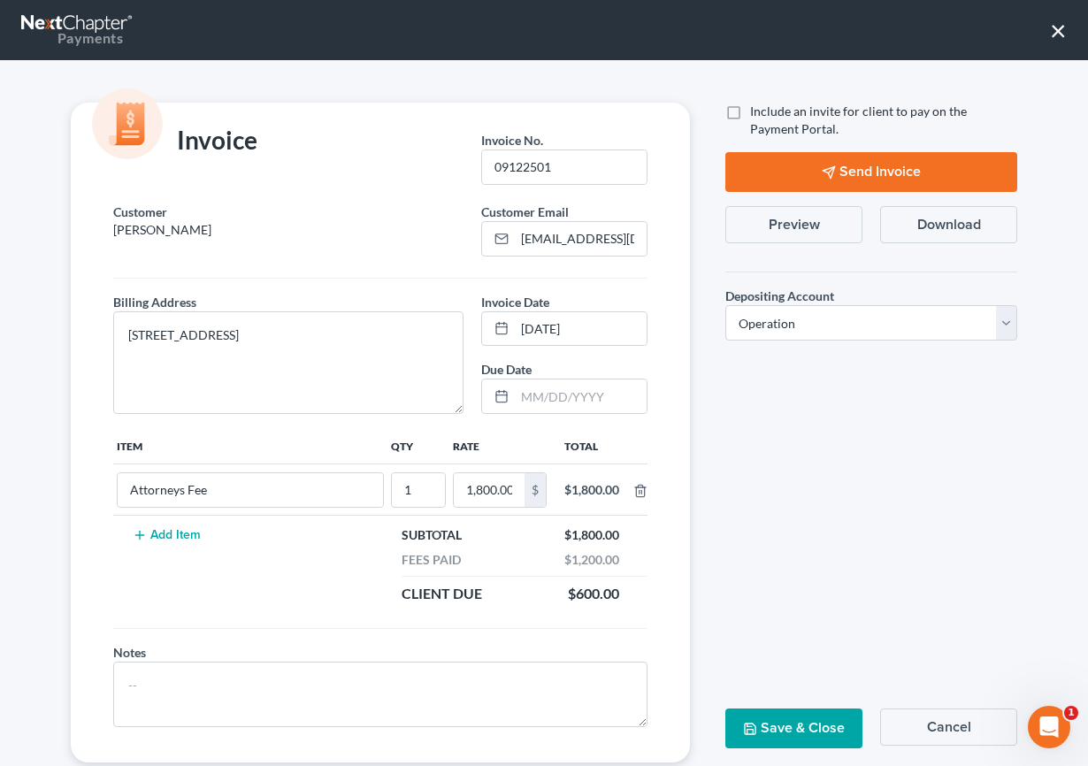
click at [976, 30] on nav "Payments ×" at bounding box center [544, 30] width 1088 height 60
click at [976, 32] on button "×" at bounding box center [1058, 30] width 17 height 28
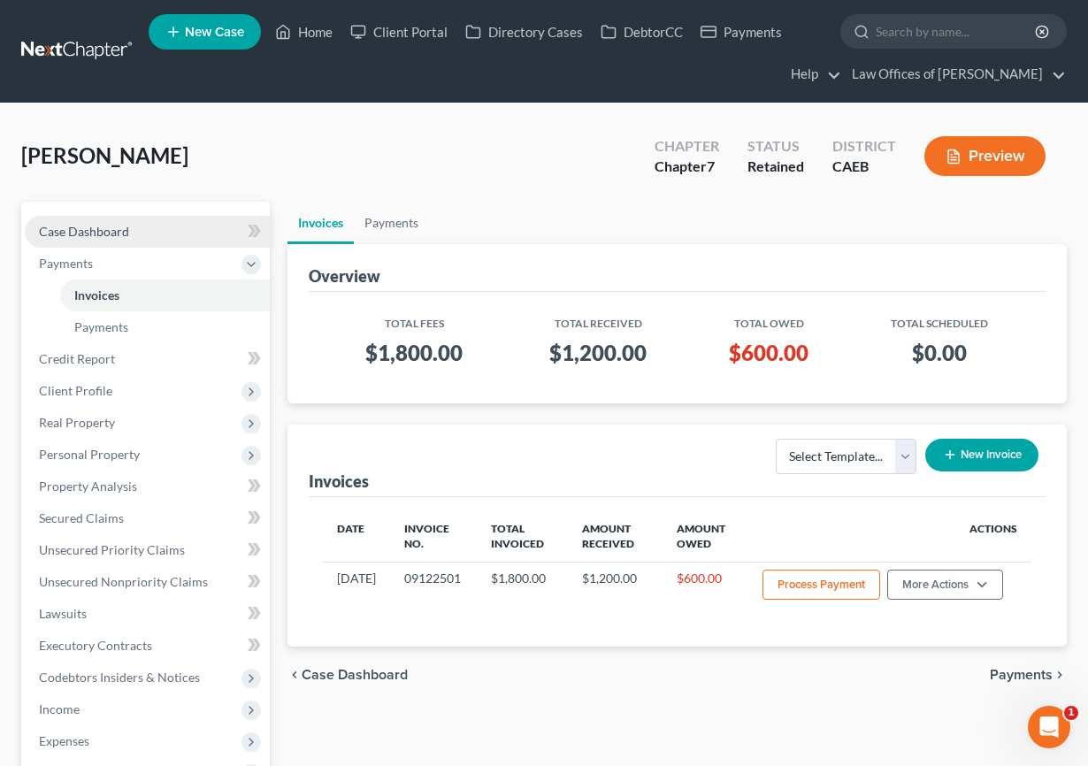
click at [106, 234] on span "Case Dashboard" at bounding box center [84, 231] width 90 height 15
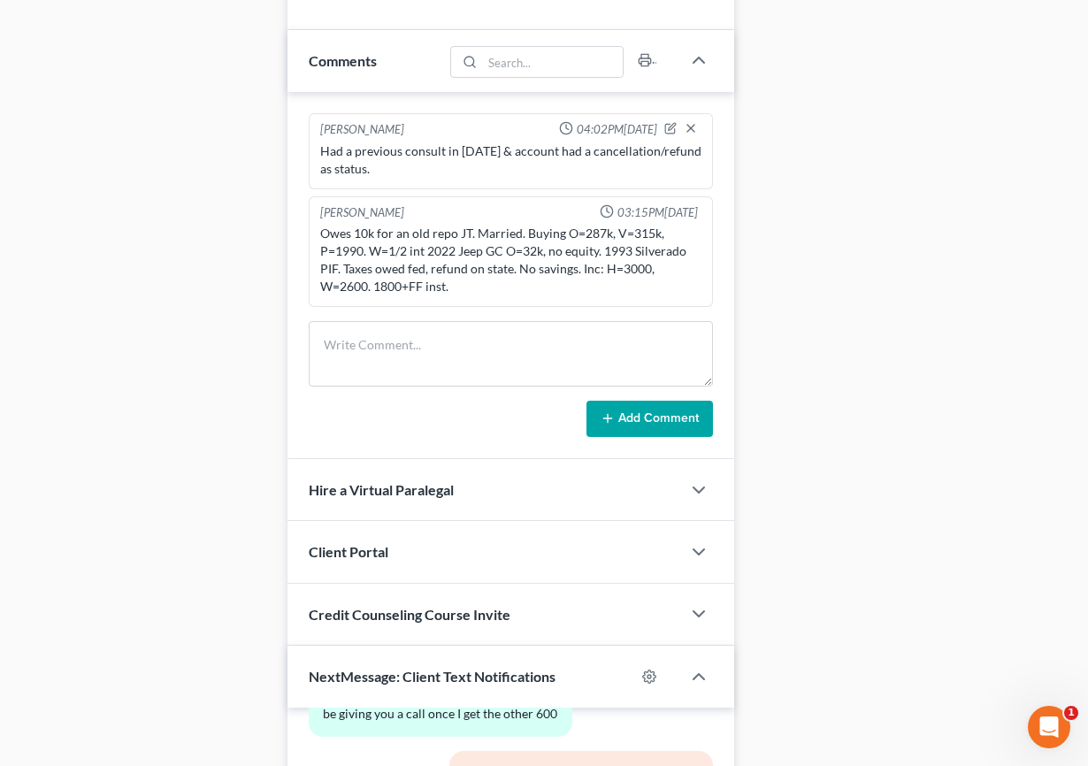
scroll to position [1135, 0]
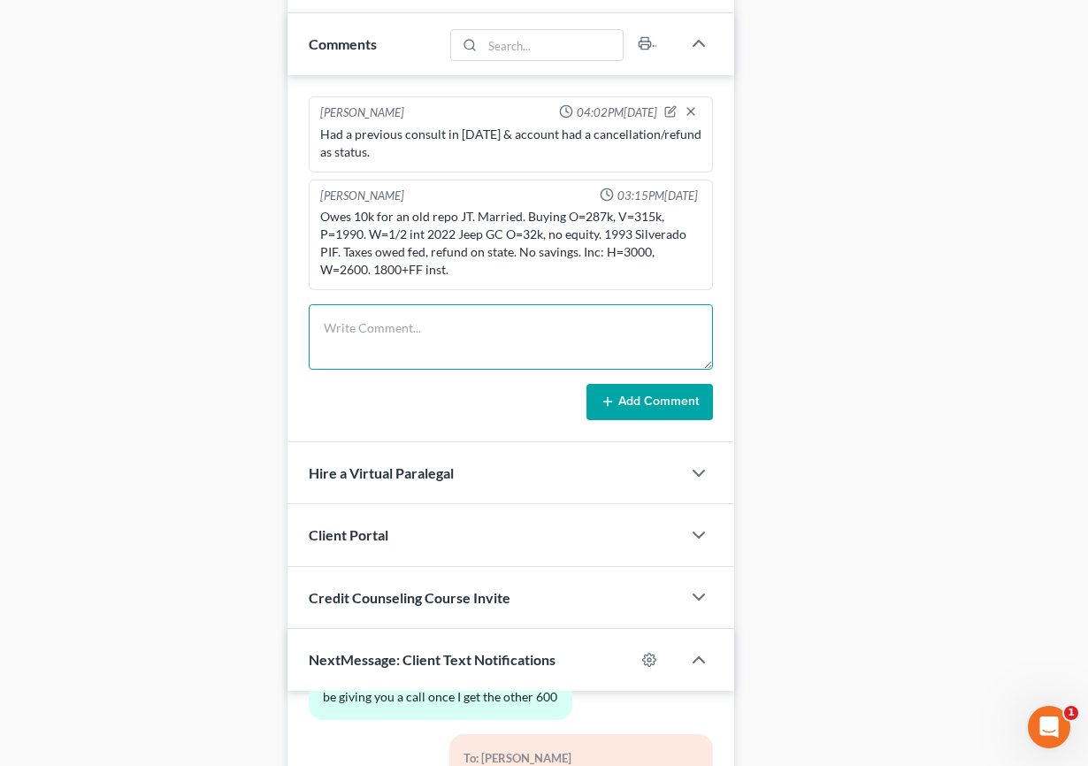
click at [386, 318] on textarea at bounding box center [511, 336] width 405 height 65
type textarea "RP sent."
click at [653, 406] on button "Add Comment" at bounding box center [649, 402] width 126 height 37
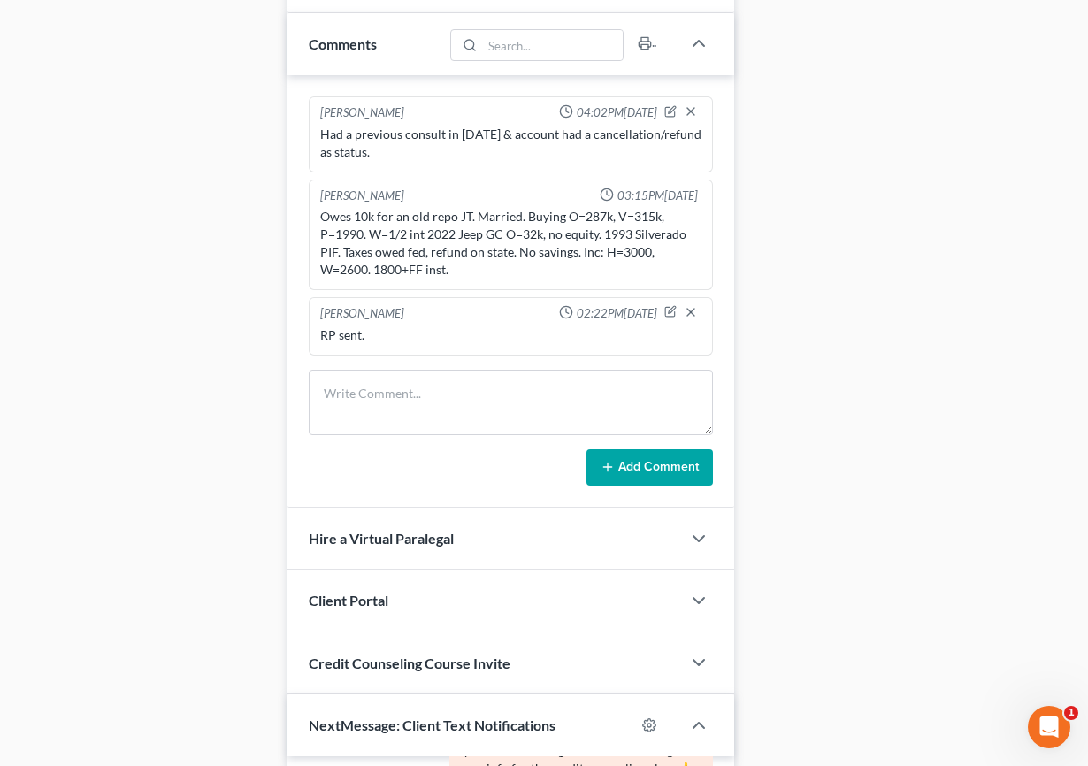
scroll to position [1420, 0]
